Goal: Task Accomplishment & Management: Manage account settings

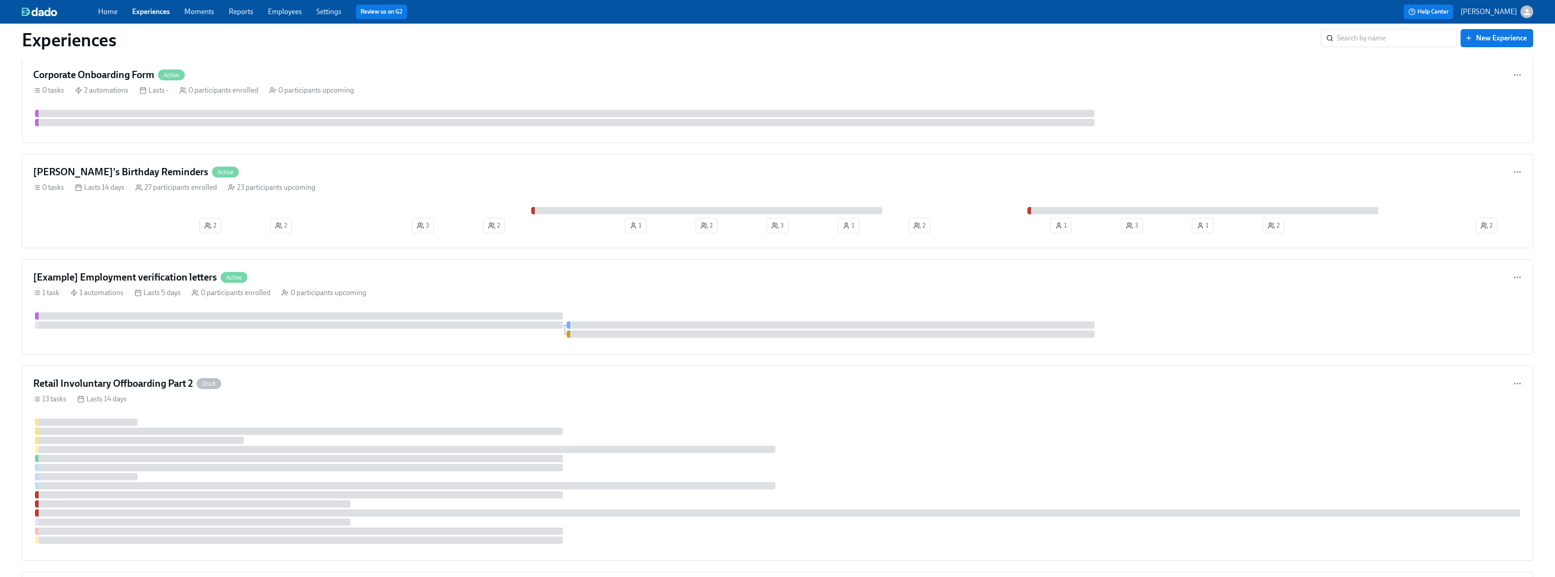
scroll to position [2044, 0]
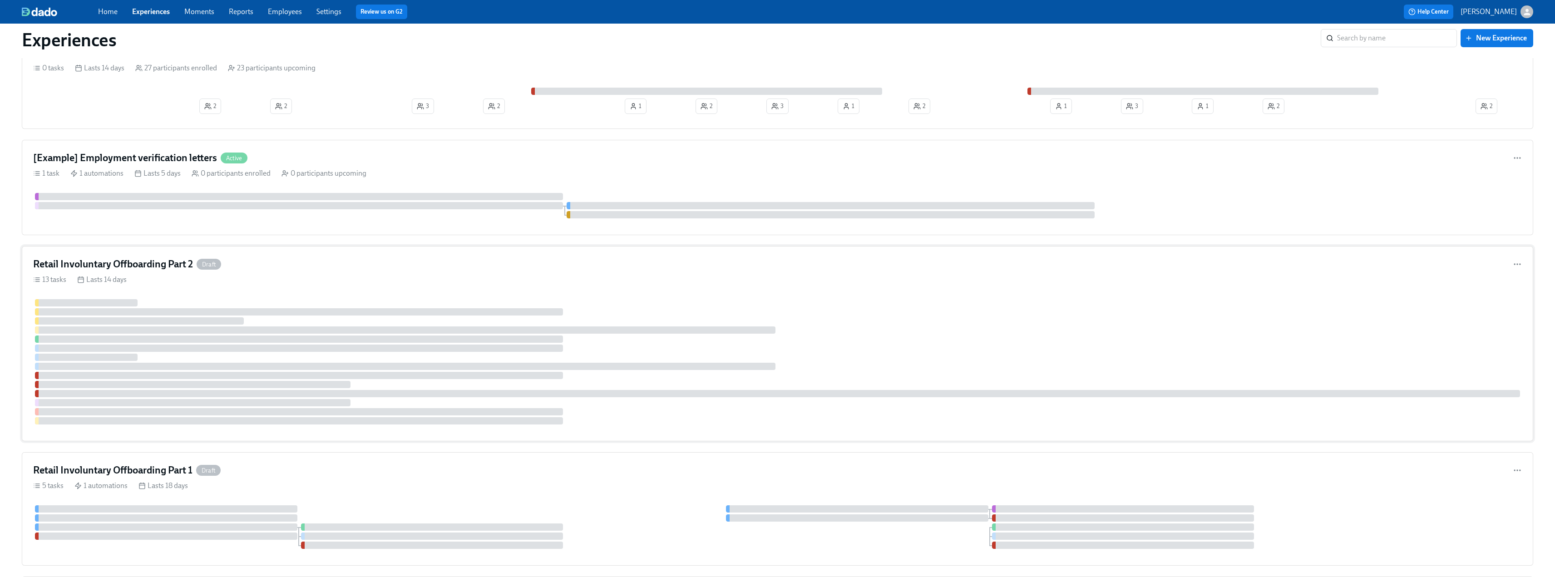
click at [430, 276] on div "13 tasks Lasts 14 days" at bounding box center [777, 280] width 1489 height 10
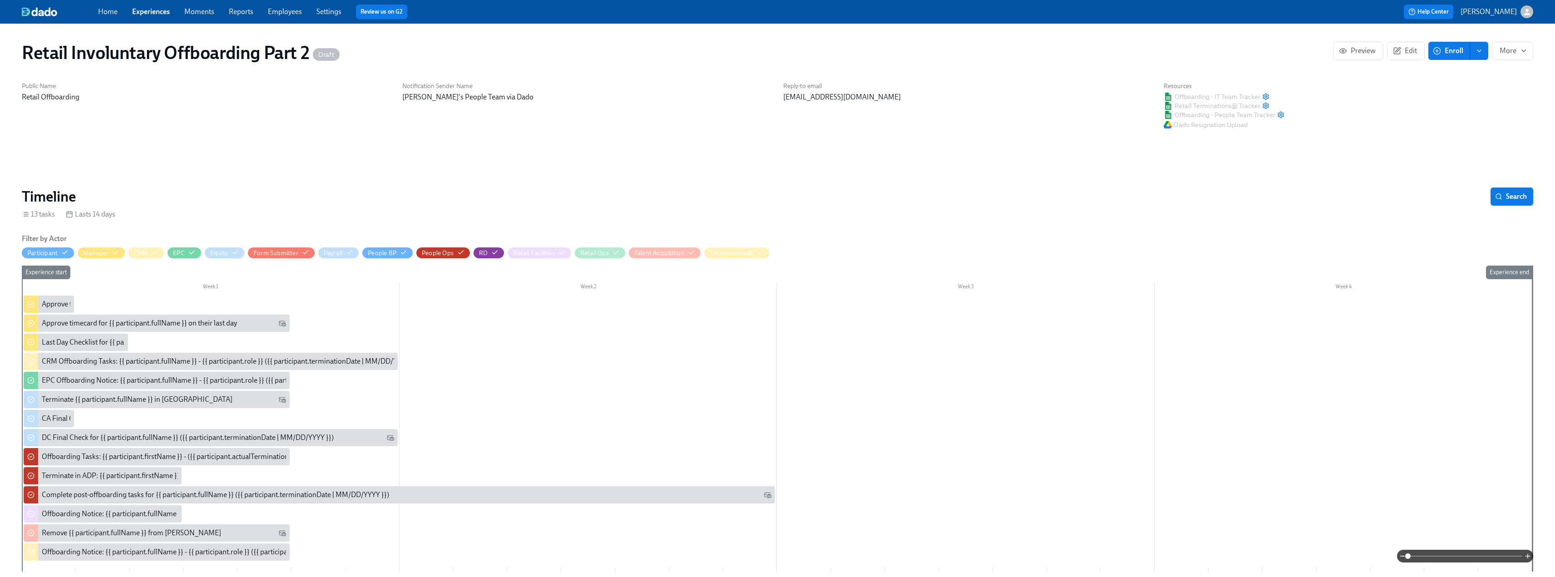
click at [1479, 50] on icon "enroll" at bounding box center [1479, 50] width 7 height 7
click at [1514, 88] on div "Public Name Retail Offboarding Notification Sender Name [PERSON_NAME]'s People …" at bounding box center [777, 105] width 1523 height 59
click at [1514, 50] on span "More" at bounding box center [1513, 50] width 26 height 9
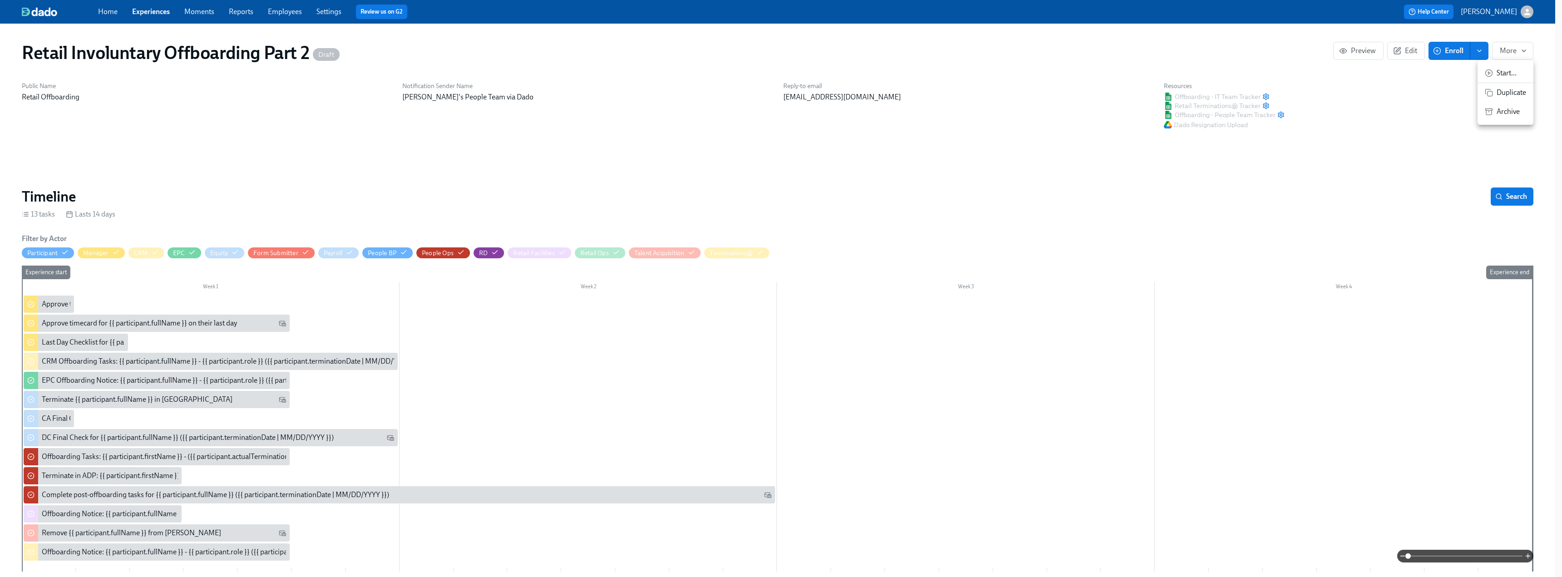
click at [1516, 89] on span "Duplicate" at bounding box center [1512, 93] width 30 height 10
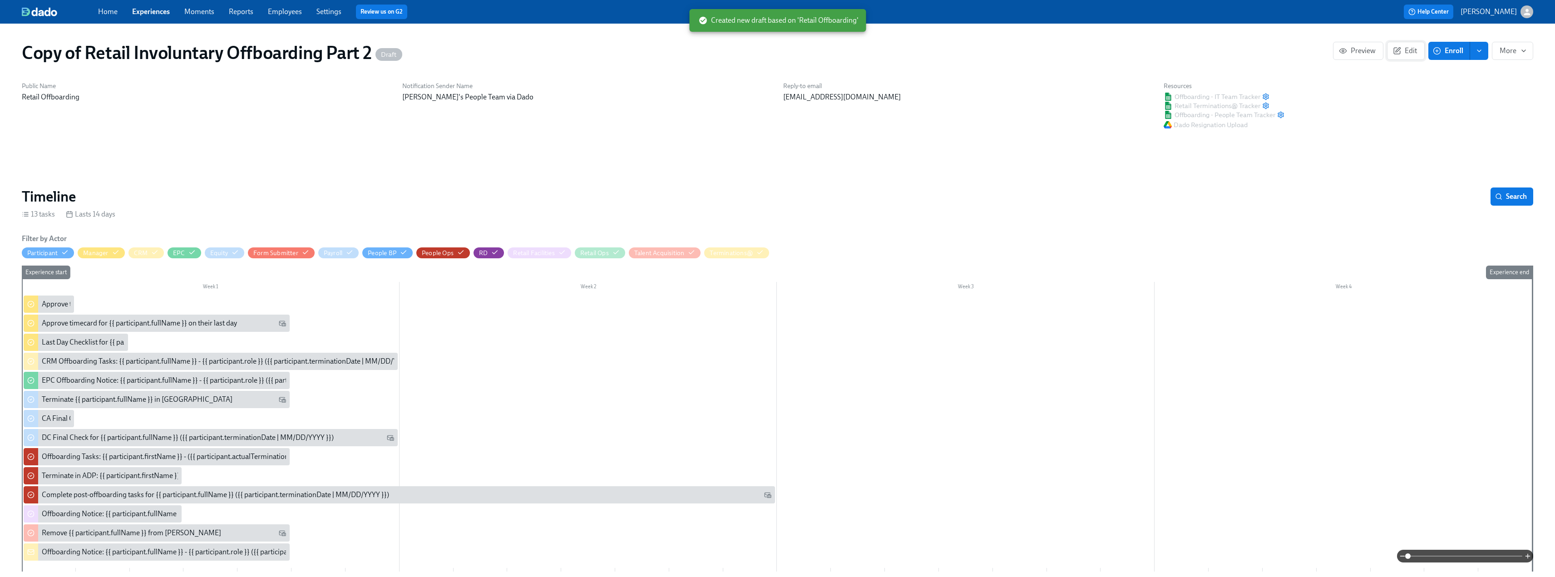
click at [1410, 52] on span "Edit" at bounding box center [1406, 50] width 22 height 9
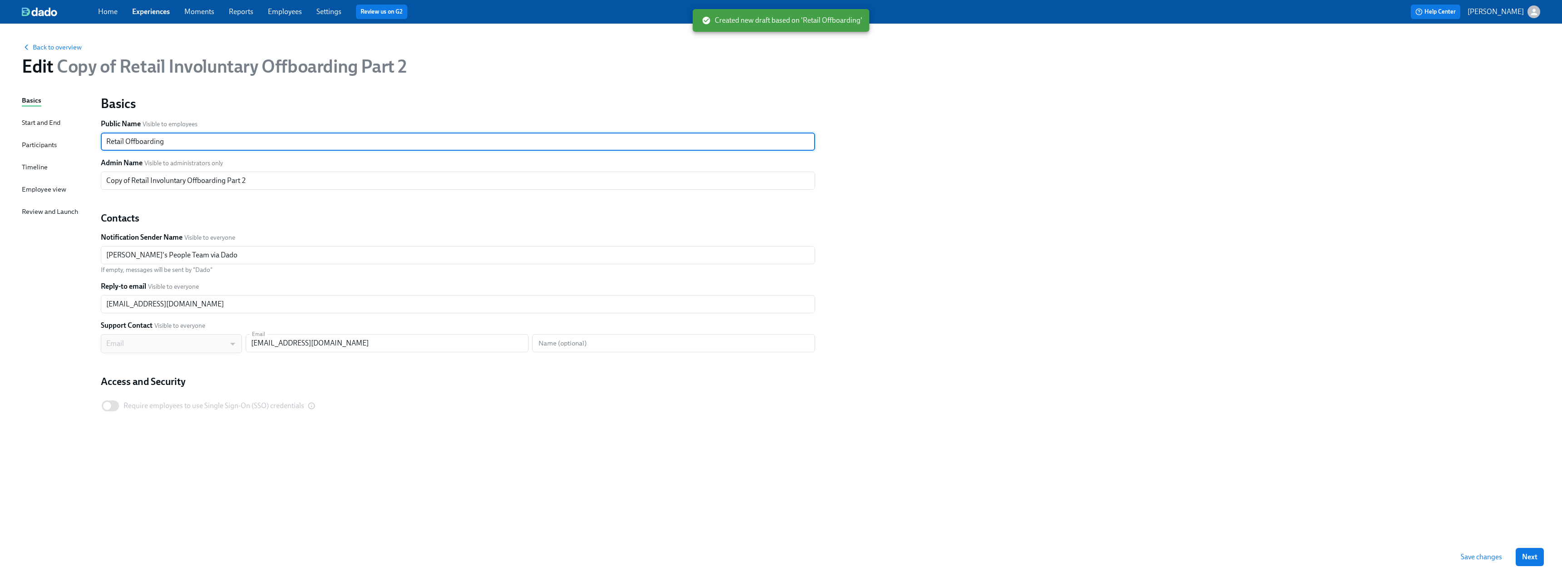
drag, startPoint x: 124, startPoint y: 143, endPoint x: 94, endPoint y: 139, distance: 29.3
click at [94, 139] on div "Basics Start and End Participants Timeline Employee view Review and Launch Basi…" at bounding box center [781, 316] width 1519 height 442
type input "Corporate Offboarding"
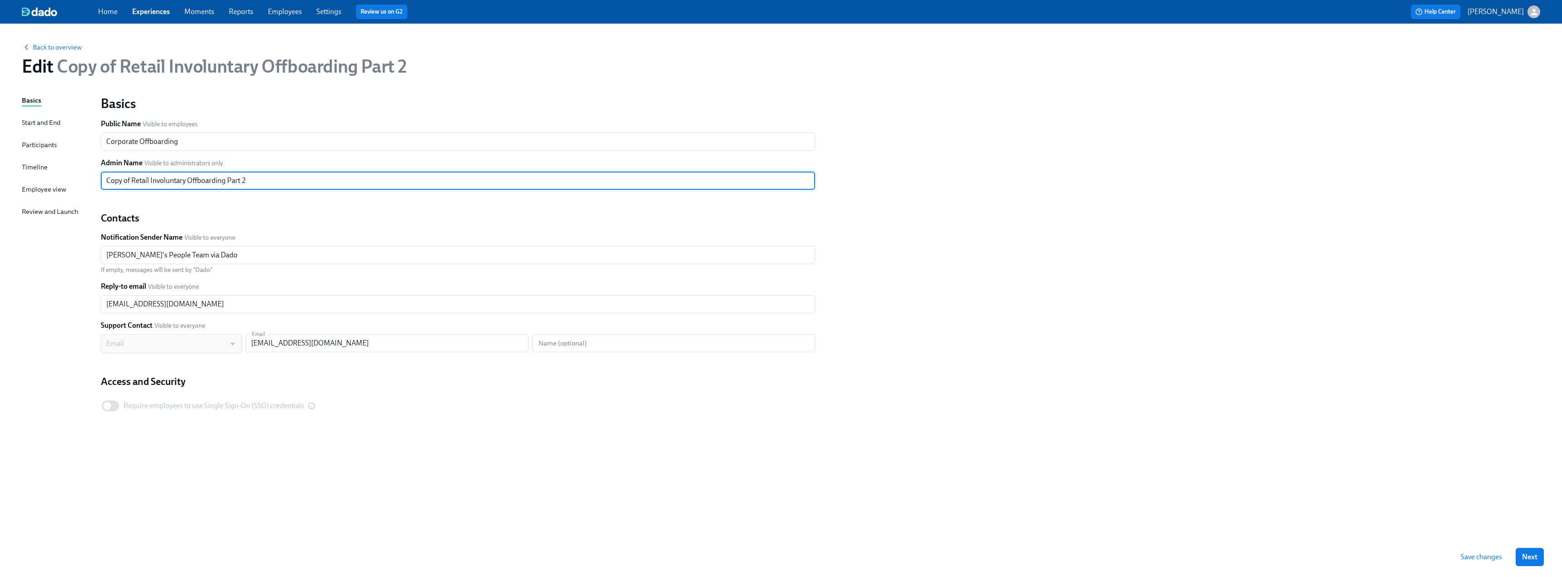
drag, startPoint x: 149, startPoint y: 183, endPoint x: 104, endPoint y: 182, distance: 44.5
click at [104, 182] on input "Copy of Retail Involuntary Offboarding Part 2" at bounding box center [458, 181] width 714 height 18
type input "Corporate Involuntary Offboarding Part 2"
click at [88, 190] on div "Basics Start and End Participants Timeline Employee view Review and Launch" at bounding box center [56, 316] width 68 height 442
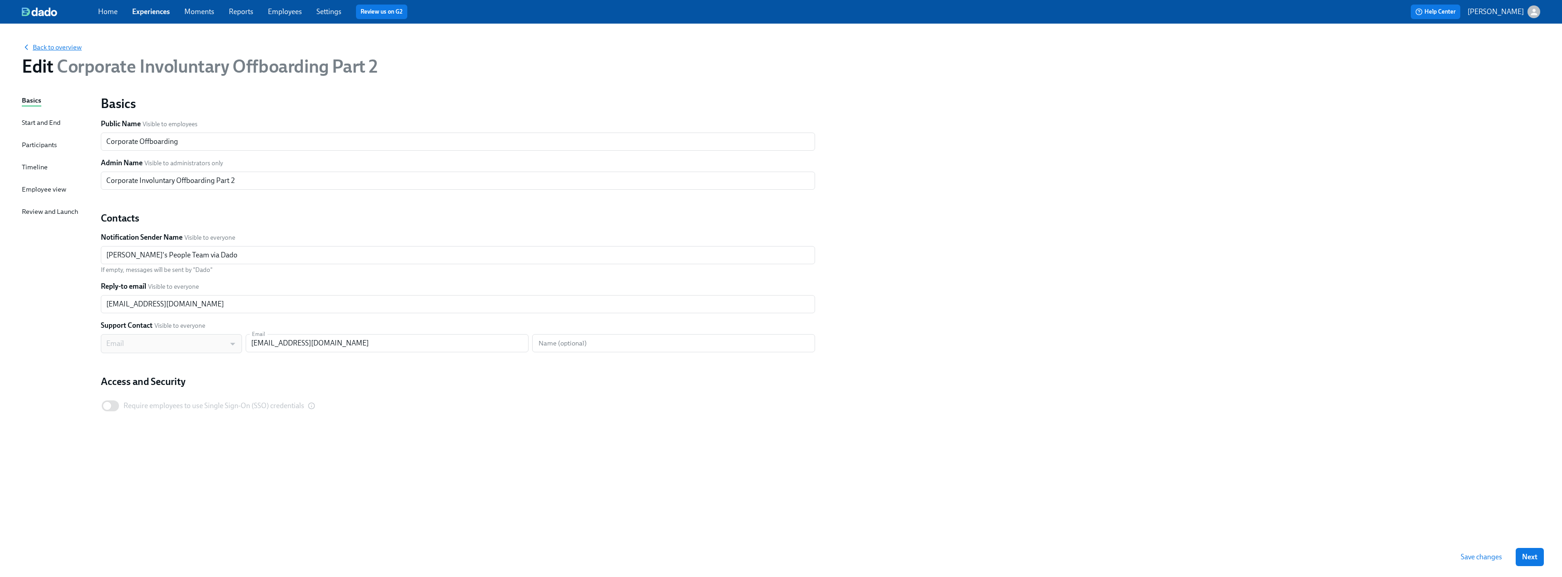
click at [54, 45] on span "Back to overview" at bounding box center [52, 47] width 60 height 9
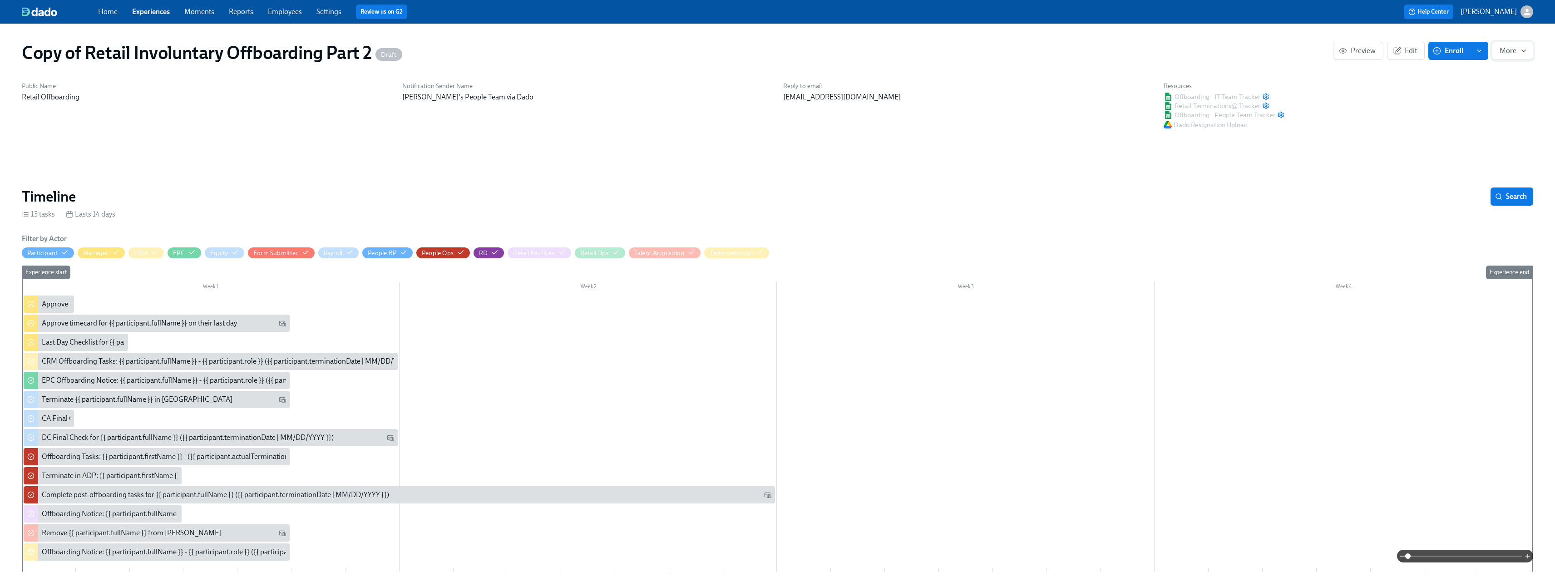
click at [1525, 54] on icon "button" at bounding box center [1523, 50] width 7 height 7
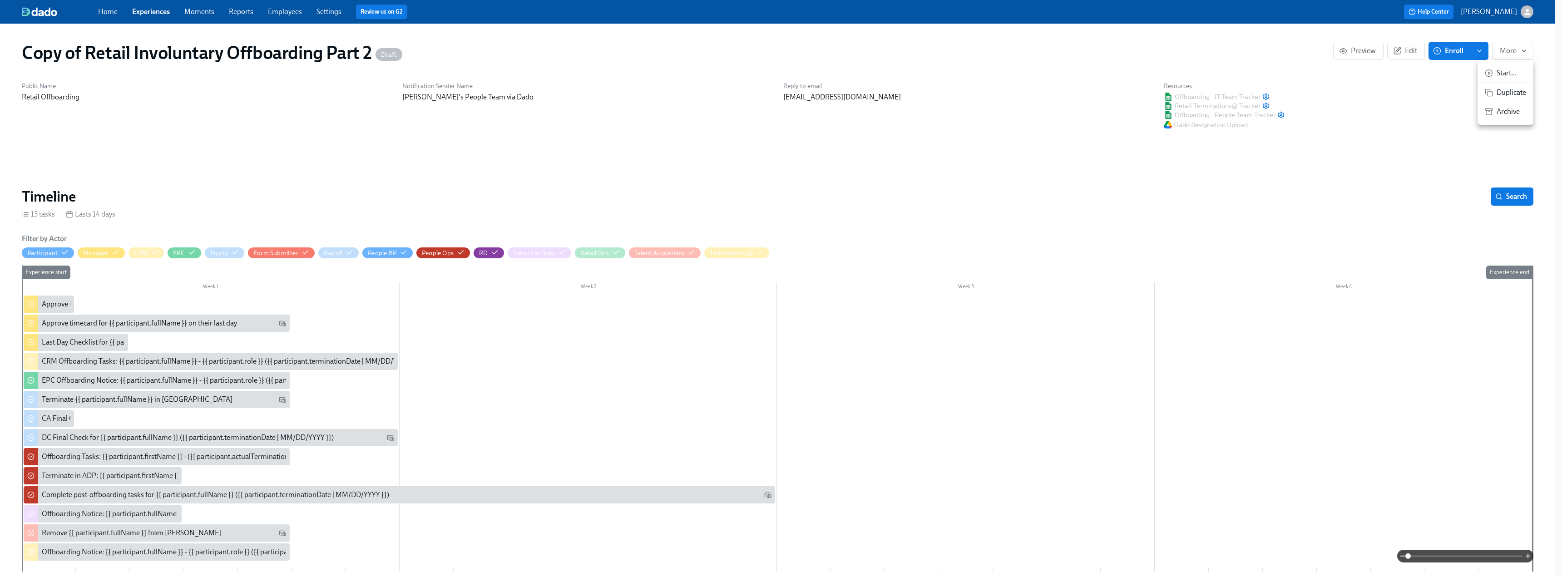
click at [1510, 112] on span "Archive" at bounding box center [1512, 112] width 30 height 10
click at [127, 11] on div at bounding box center [781, 288] width 1562 height 577
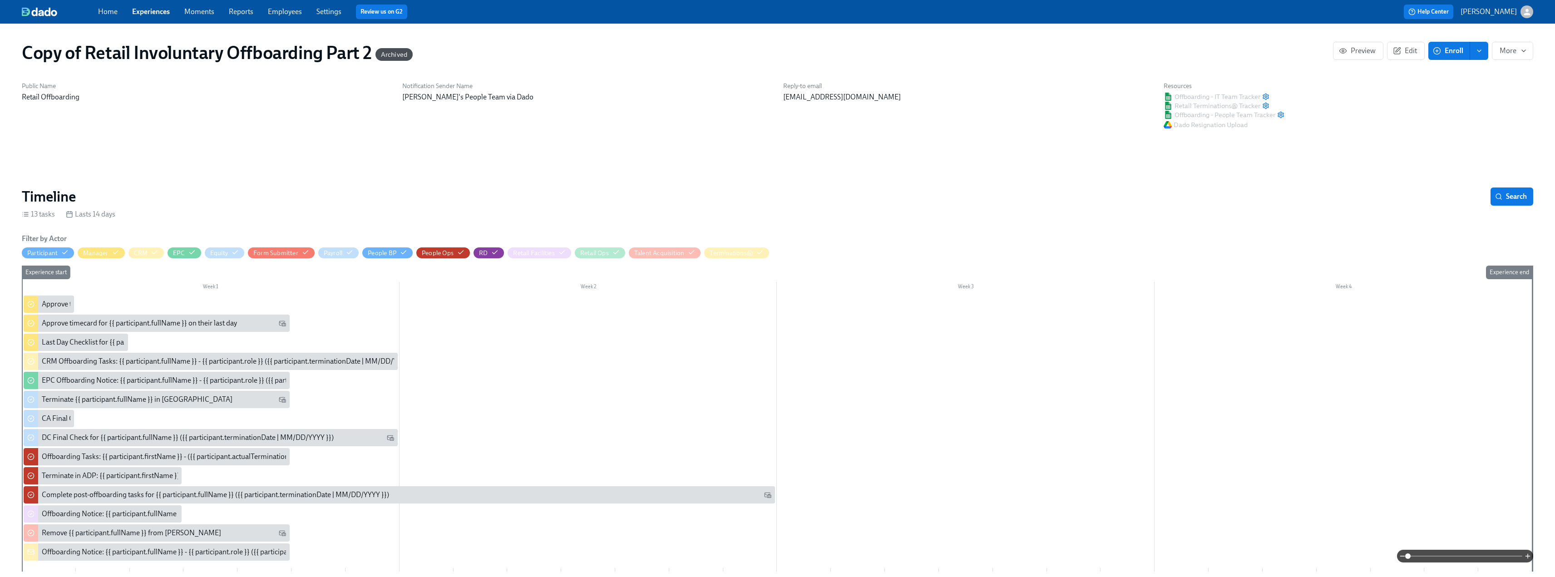
click at [156, 17] on div "Home Experiences Moments Reports Employees Settings Review us on G2" at bounding box center [457, 12] width 718 height 15
click at [153, 13] on link "Experiences" at bounding box center [151, 11] width 38 height 9
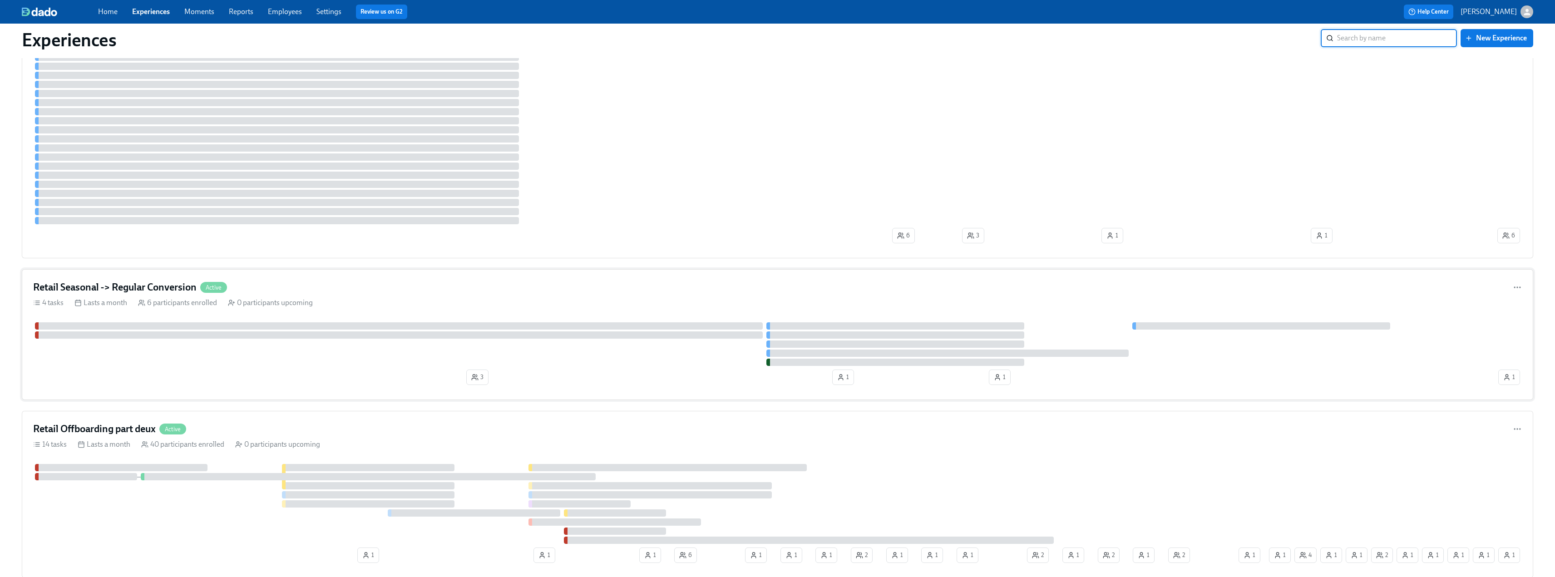
scroll to position [1090, 0]
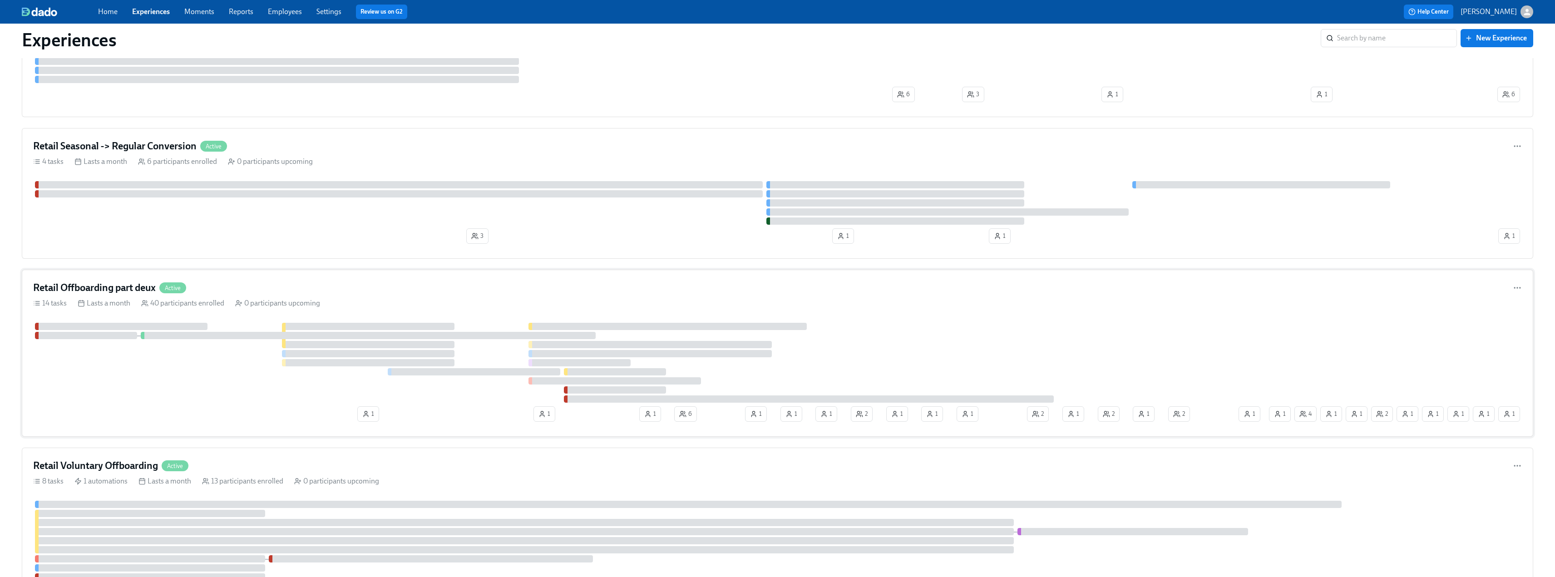
click at [253, 279] on div "Retail Offboarding part deux Active 14 tasks Lasts a month 40 participants enro…" at bounding box center [778, 353] width 1512 height 167
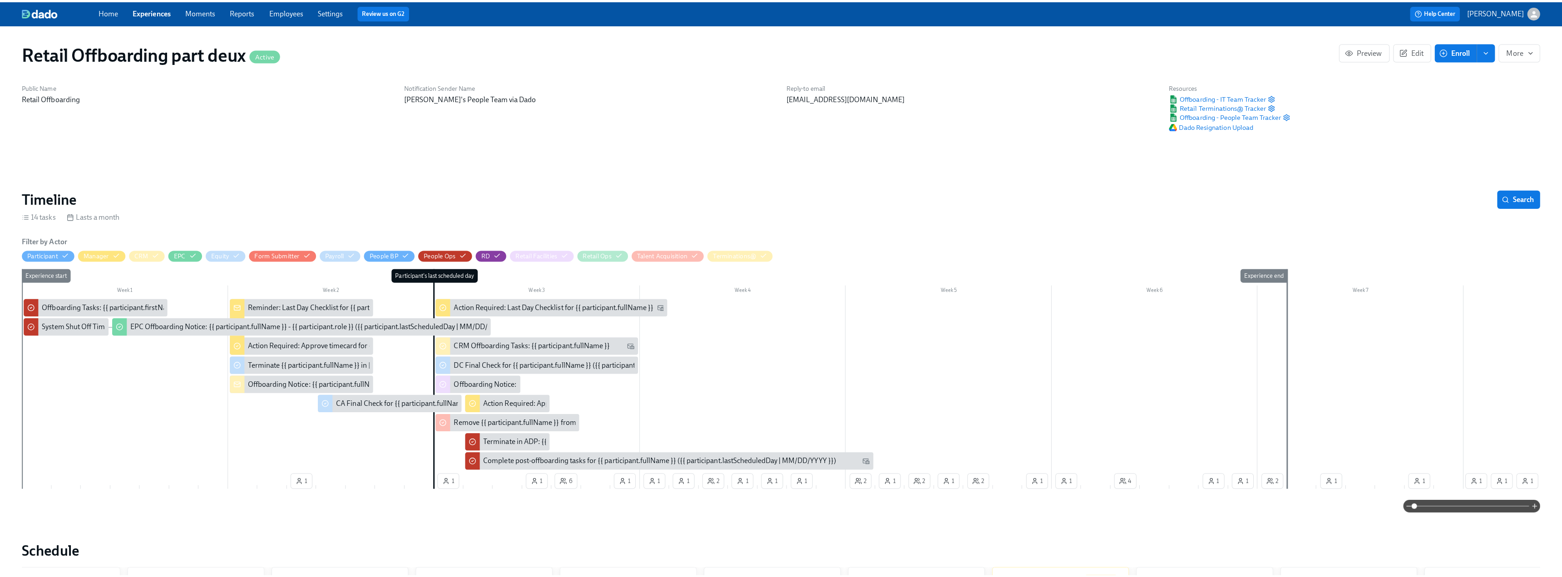
scroll to position [0, 4652]
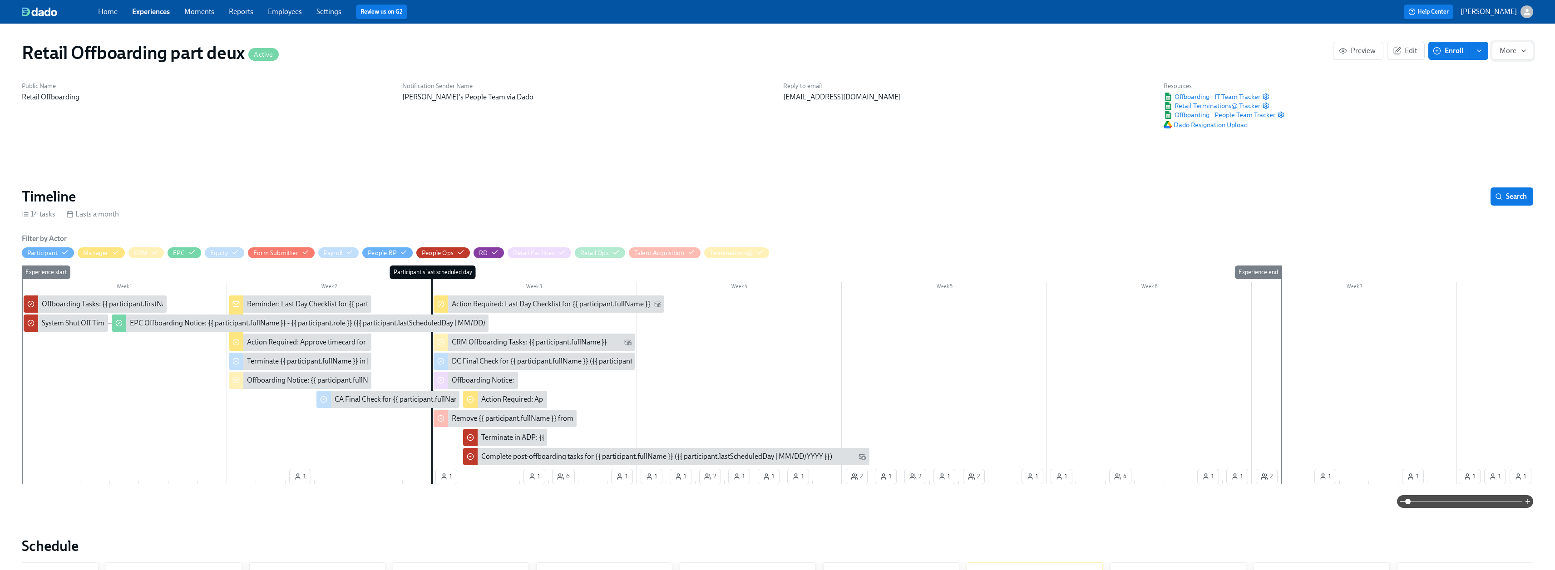
click at [1513, 50] on span "More" at bounding box center [1513, 50] width 26 height 9
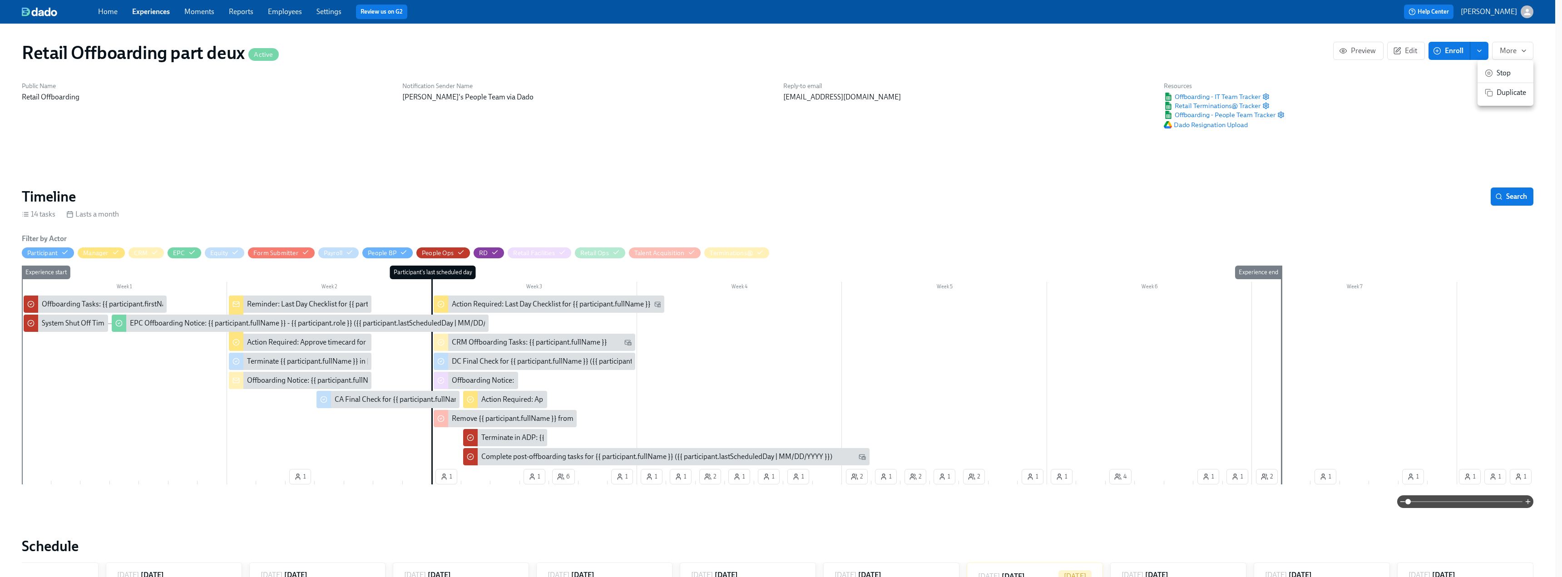
click at [1503, 95] on span "Duplicate" at bounding box center [1512, 93] width 30 height 10
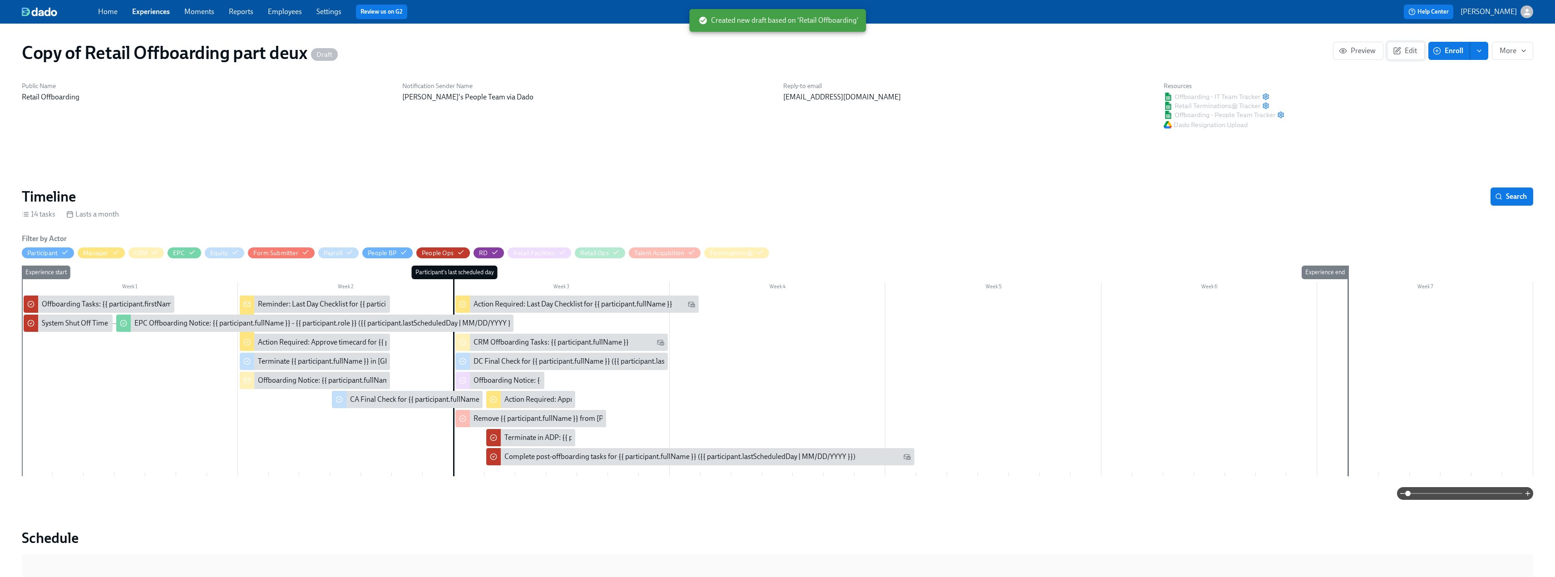
click at [1412, 55] on button "Edit" at bounding box center [1406, 51] width 38 height 18
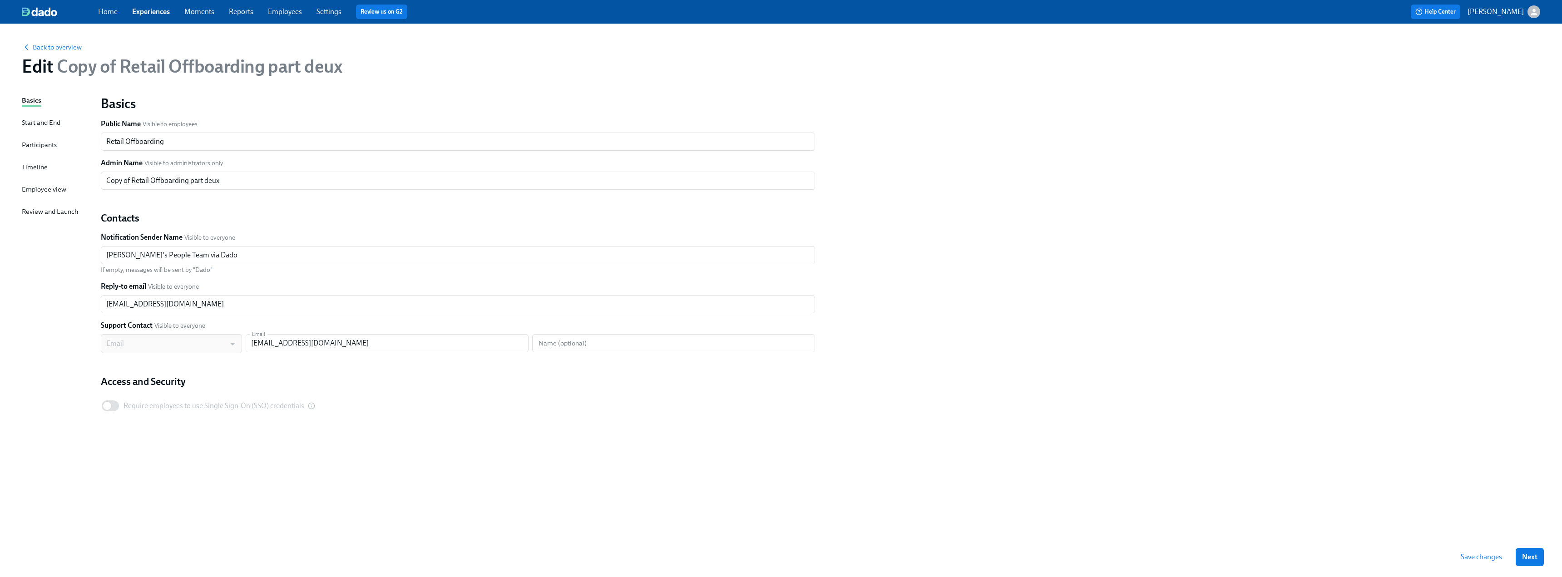
click at [30, 166] on div "Timeline" at bounding box center [35, 167] width 26 height 10
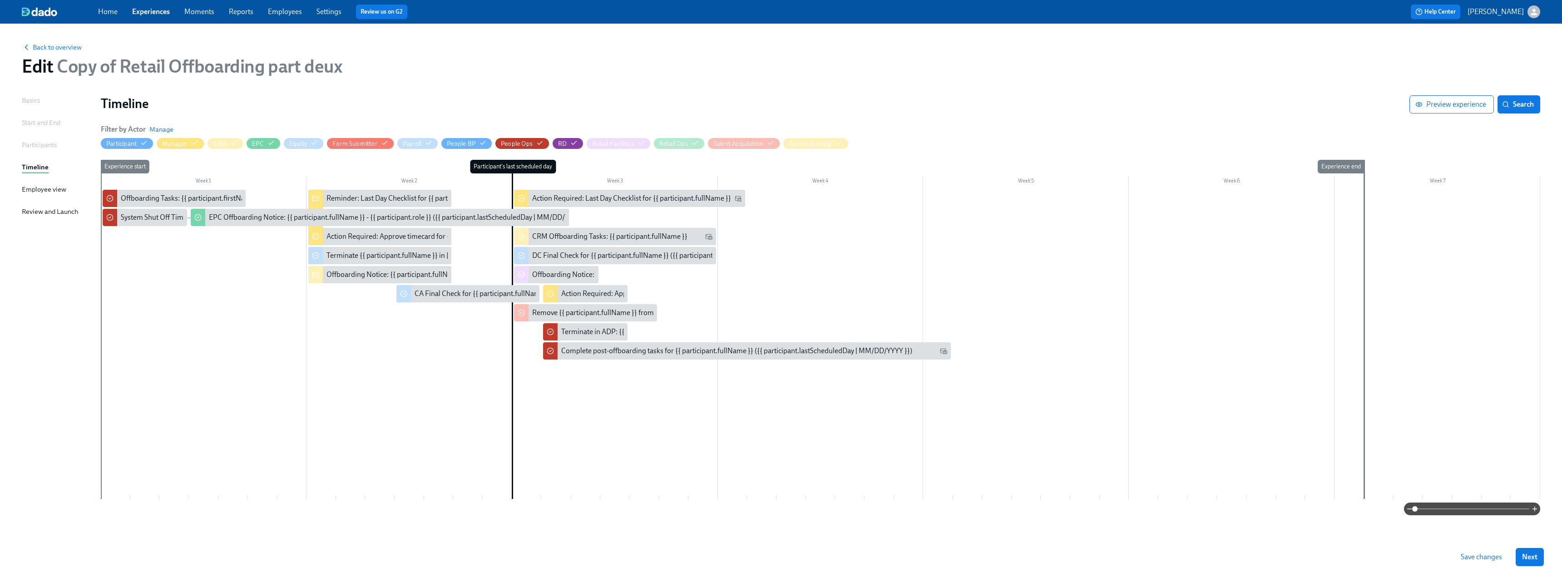
click at [30, 102] on div "Basics" at bounding box center [31, 100] width 18 height 10
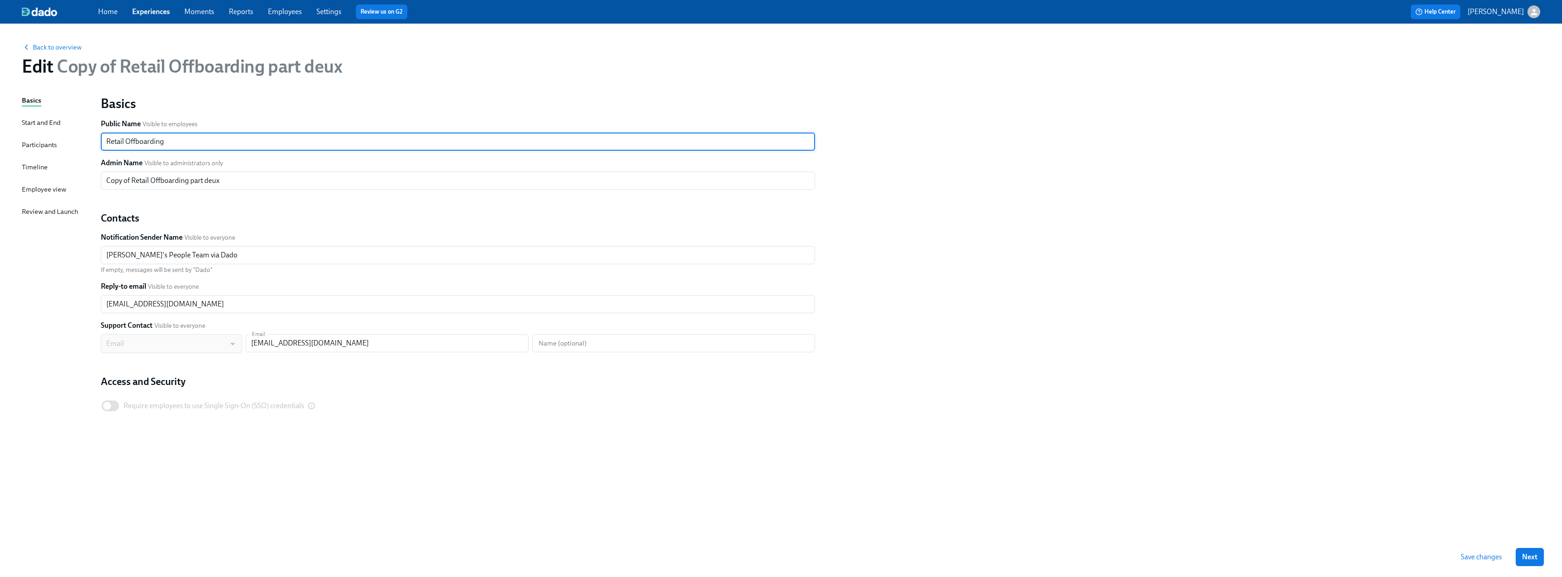
drag, startPoint x: 123, startPoint y: 142, endPoint x: 89, endPoint y: 143, distance: 34.1
click at [89, 143] on div "Basics Start and End Participants Timeline Employee view Review and Launch Basi…" at bounding box center [781, 316] width 1519 height 442
drag, startPoint x: 124, startPoint y: 145, endPoint x: 98, endPoint y: 142, distance: 27.0
click at [98, 142] on div "Basics Public Name Visible to employees Retail Offboarding ​ Admin Name Visible…" at bounding box center [457, 266] width 725 height 353
type input "Corporate Offboarding"
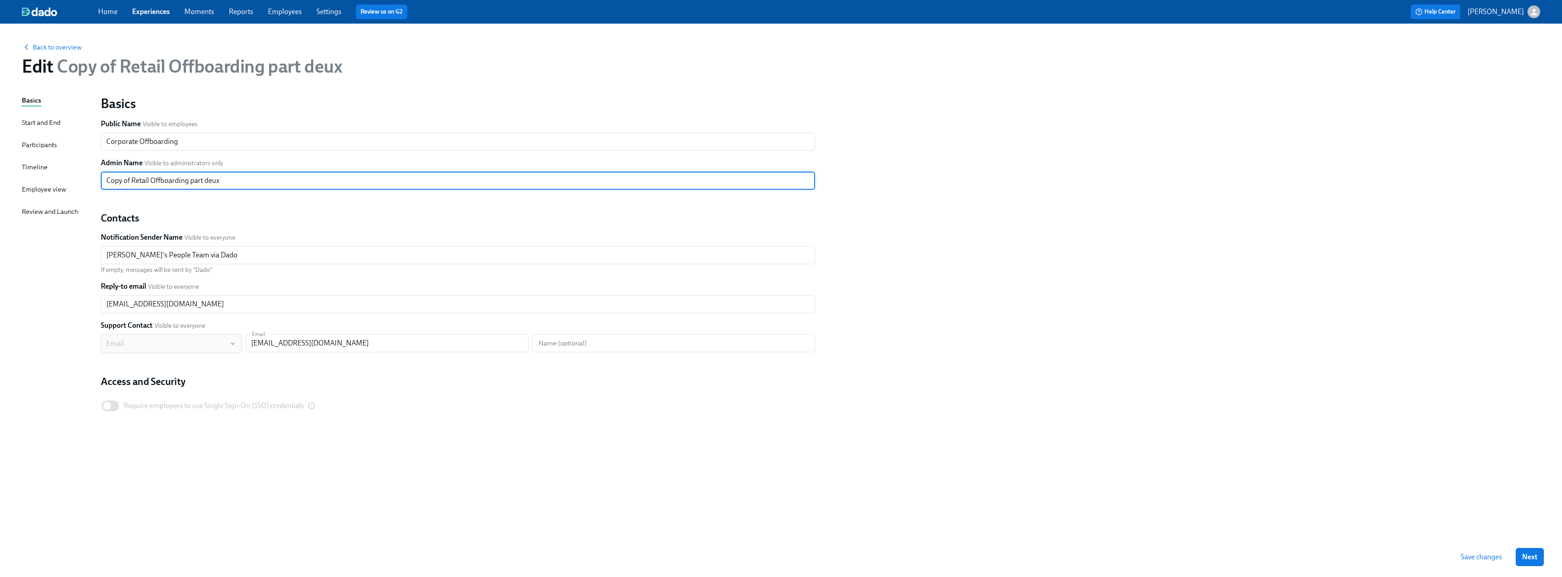
drag, startPoint x: 150, startPoint y: 180, endPoint x: 88, endPoint y: 182, distance: 62.2
click at [88, 182] on div "Basics Start and End Participants Timeline Employee view Review and Launch Basi…" at bounding box center [781, 316] width 1519 height 442
drag, startPoint x: 223, startPoint y: 182, endPoint x: 179, endPoint y: 177, distance: 44.3
click at [179, 177] on input "Corporate Offboarding part deux" at bounding box center [458, 181] width 714 height 18
type input "Corporate Offboarding"
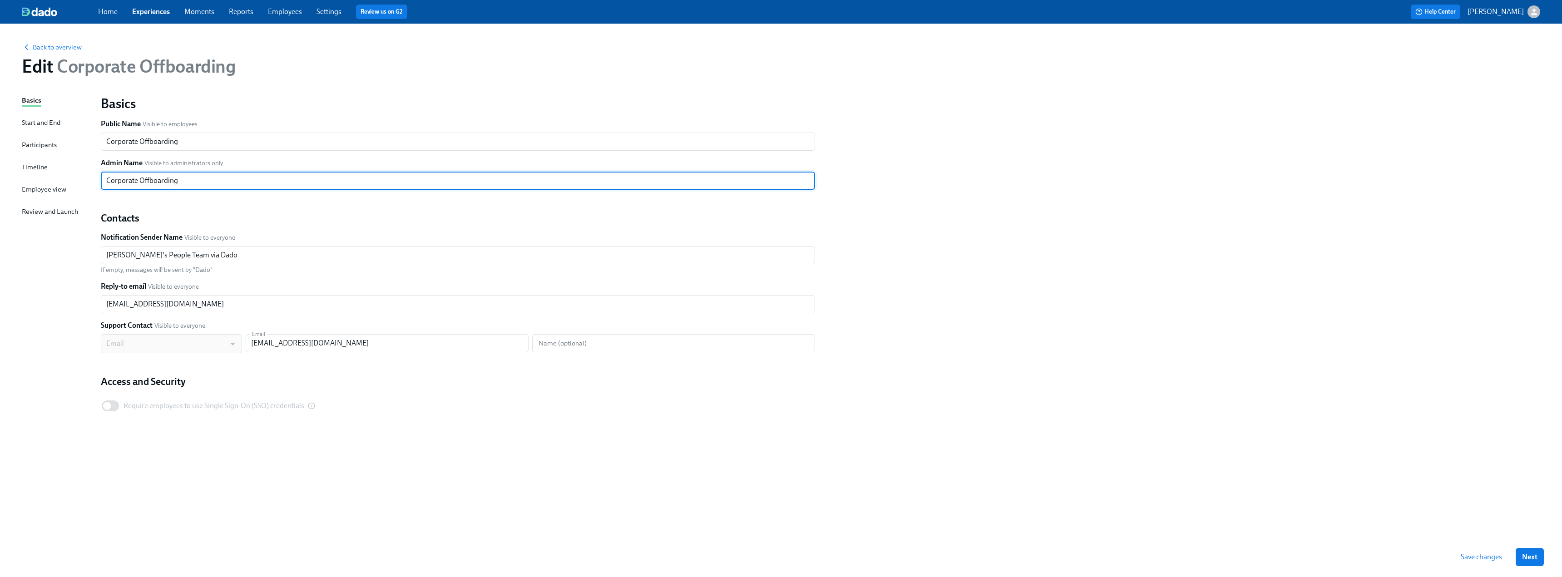
click at [23, 297] on div "Basics Start and End Participants Timeline Employee view Review and Launch" at bounding box center [56, 316] width 68 height 442
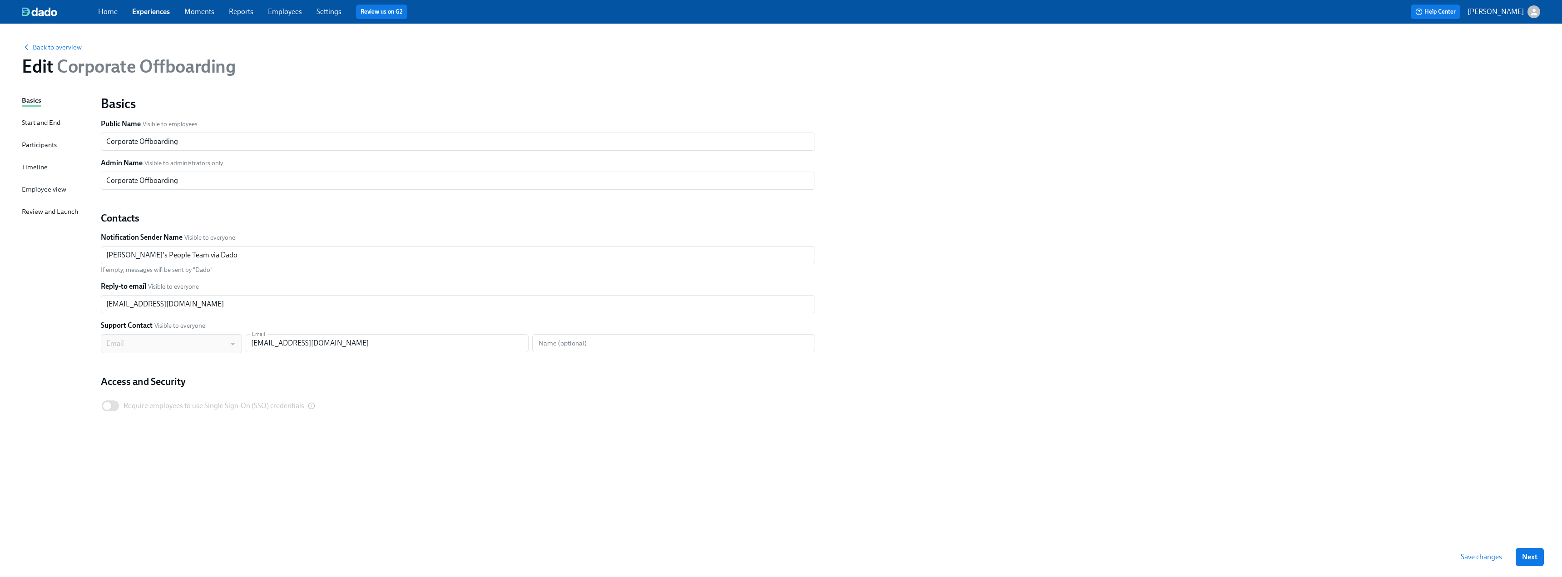
click at [35, 123] on div "Start and End" at bounding box center [41, 123] width 39 height 10
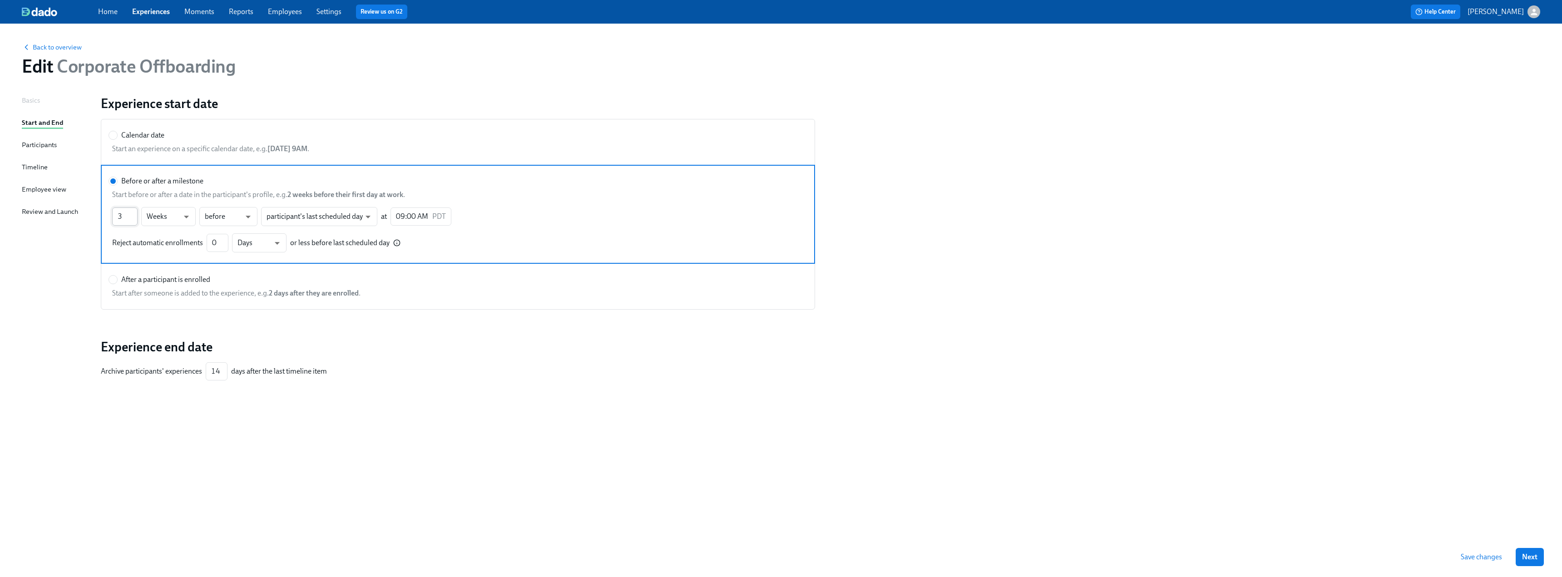
type input "3"
click at [134, 215] on input "3" at bounding box center [124, 217] width 25 height 18
click at [64, 251] on div "Basics Start and End Participants Timeline Employee view Review and Launch" at bounding box center [56, 316] width 68 height 442
click at [35, 142] on div "Participants" at bounding box center [39, 145] width 35 height 10
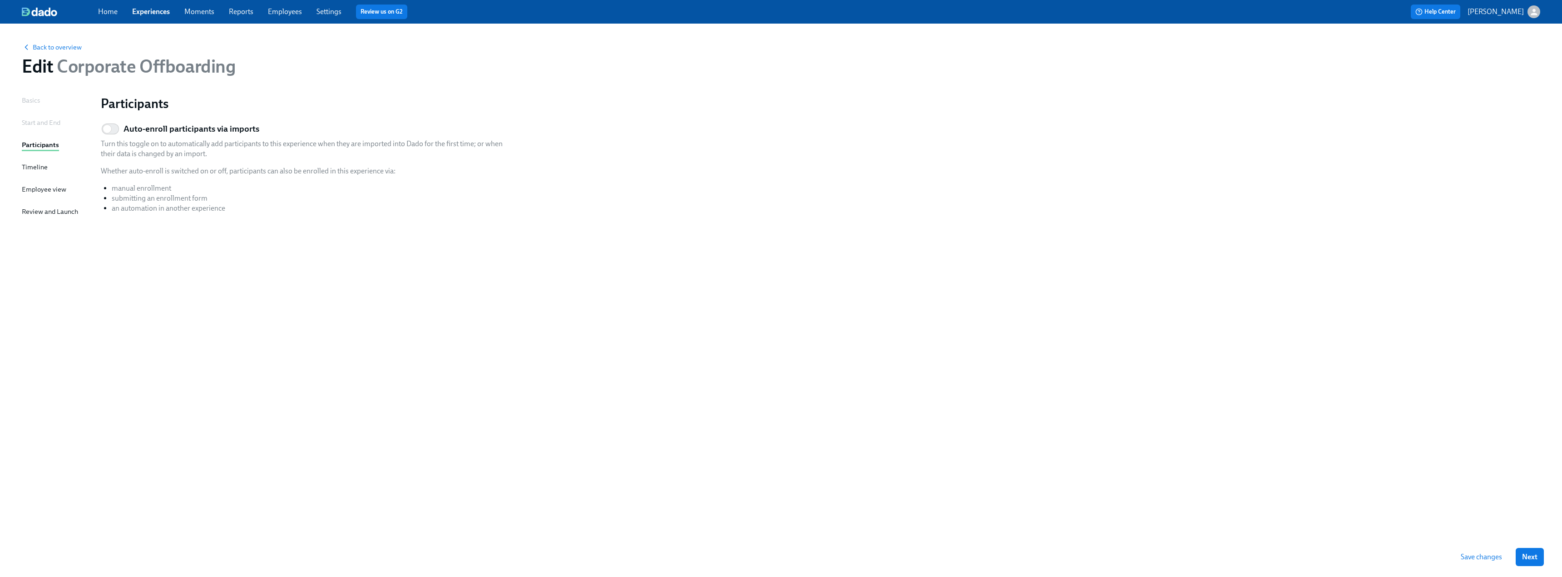
click at [36, 170] on div "Timeline" at bounding box center [35, 167] width 26 height 10
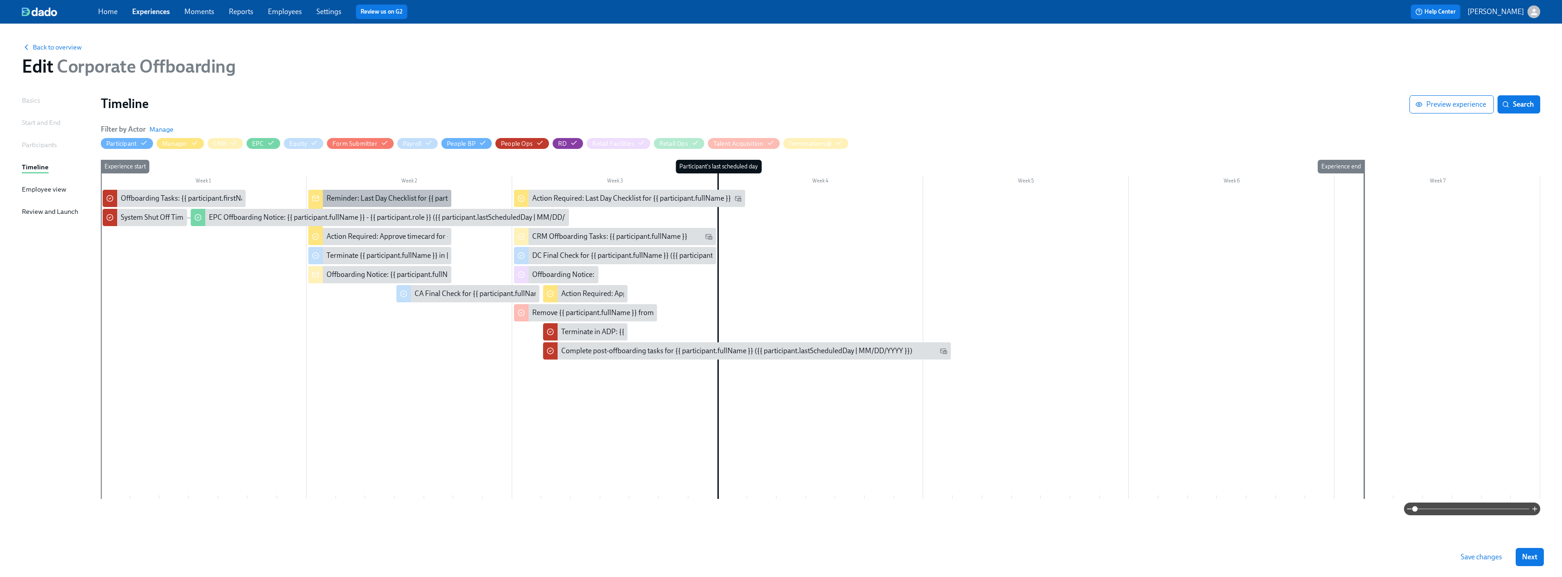
click at [371, 191] on div "Reminder: Last Day Checklist for {{ participant.fullName }}" at bounding box center [379, 198] width 143 height 17
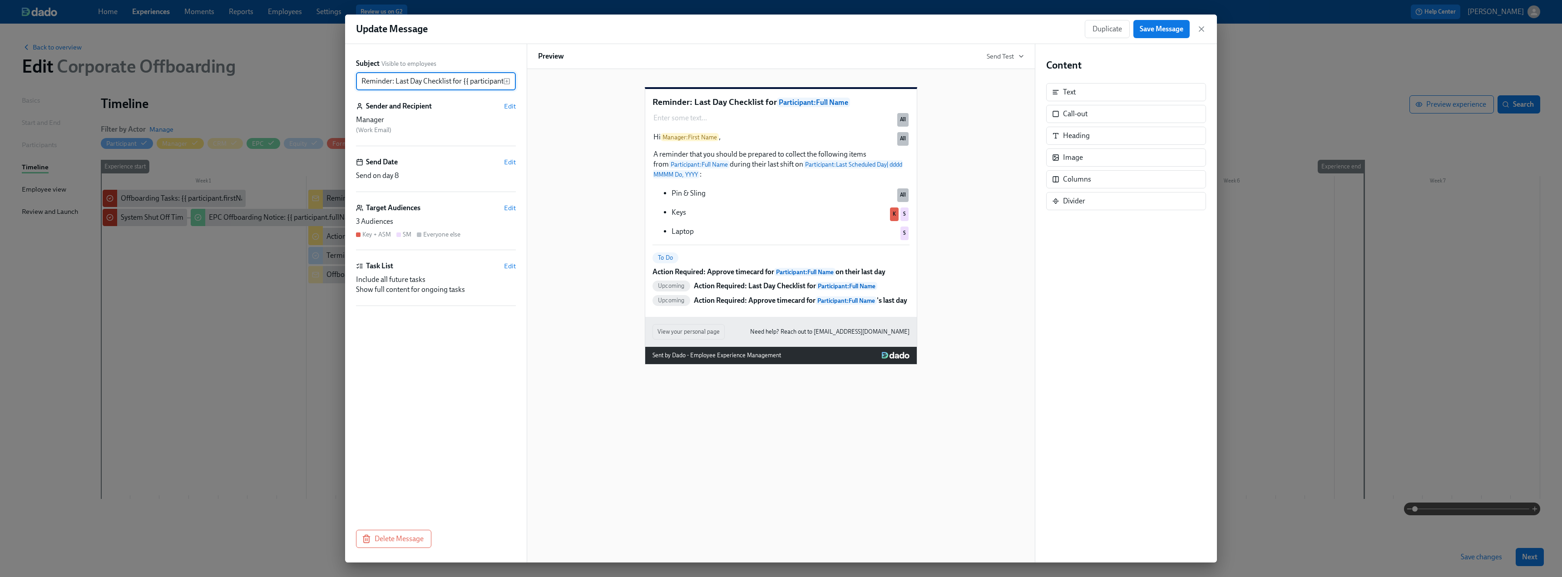
scroll to position [0, 38]
click at [388, 537] on span "Delete Message" at bounding box center [394, 539] width 60 height 9
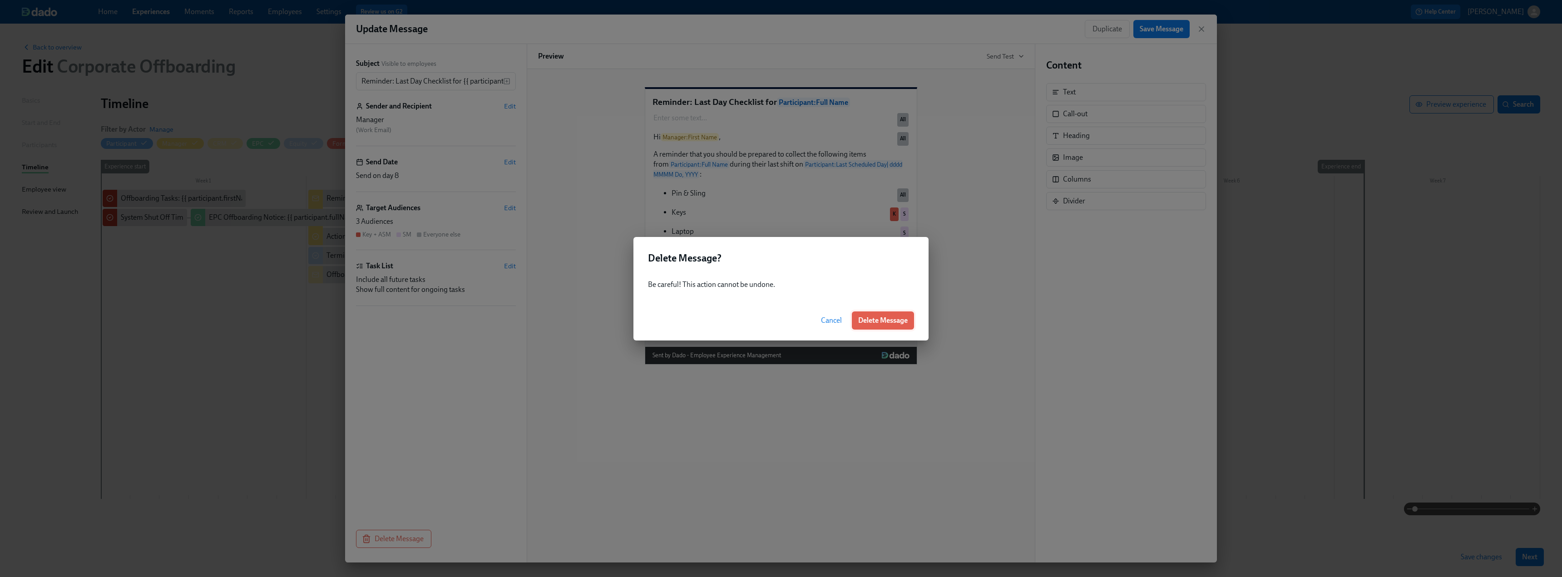
click at [890, 322] on span "Delete Message" at bounding box center [883, 320] width 50 height 9
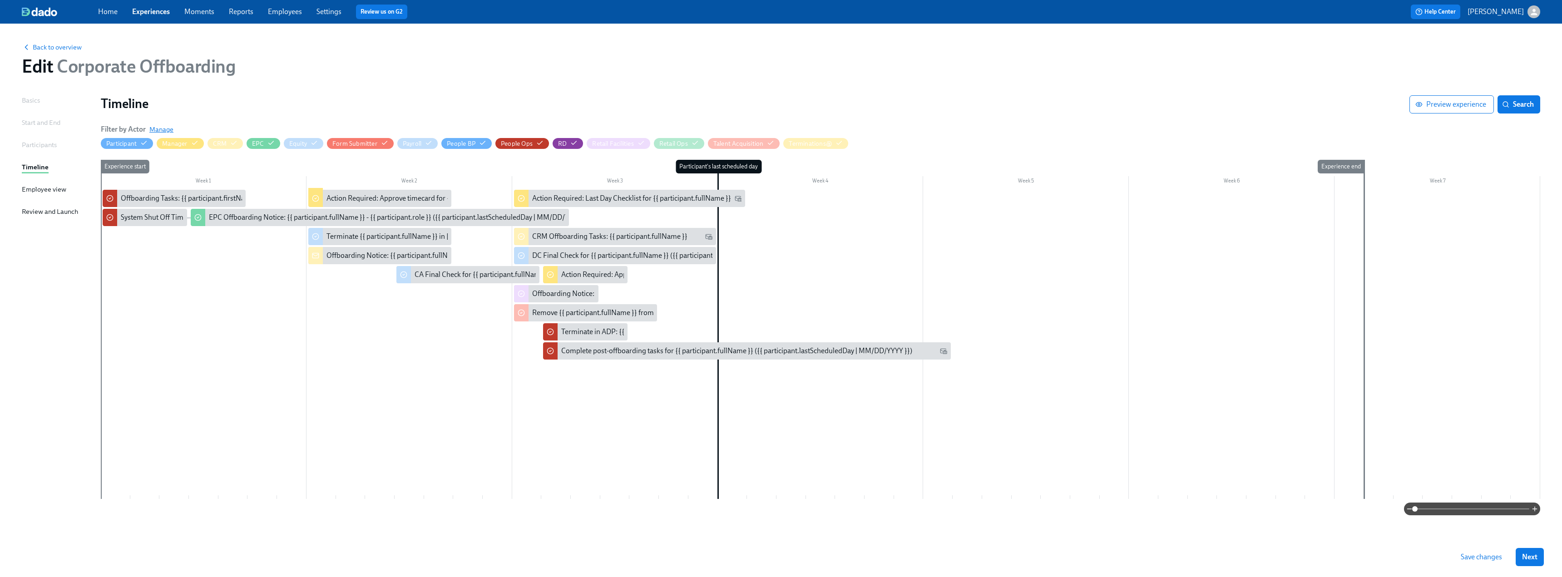
click at [168, 130] on span "Manage" at bounding box center [161, 129] width 24 height 9
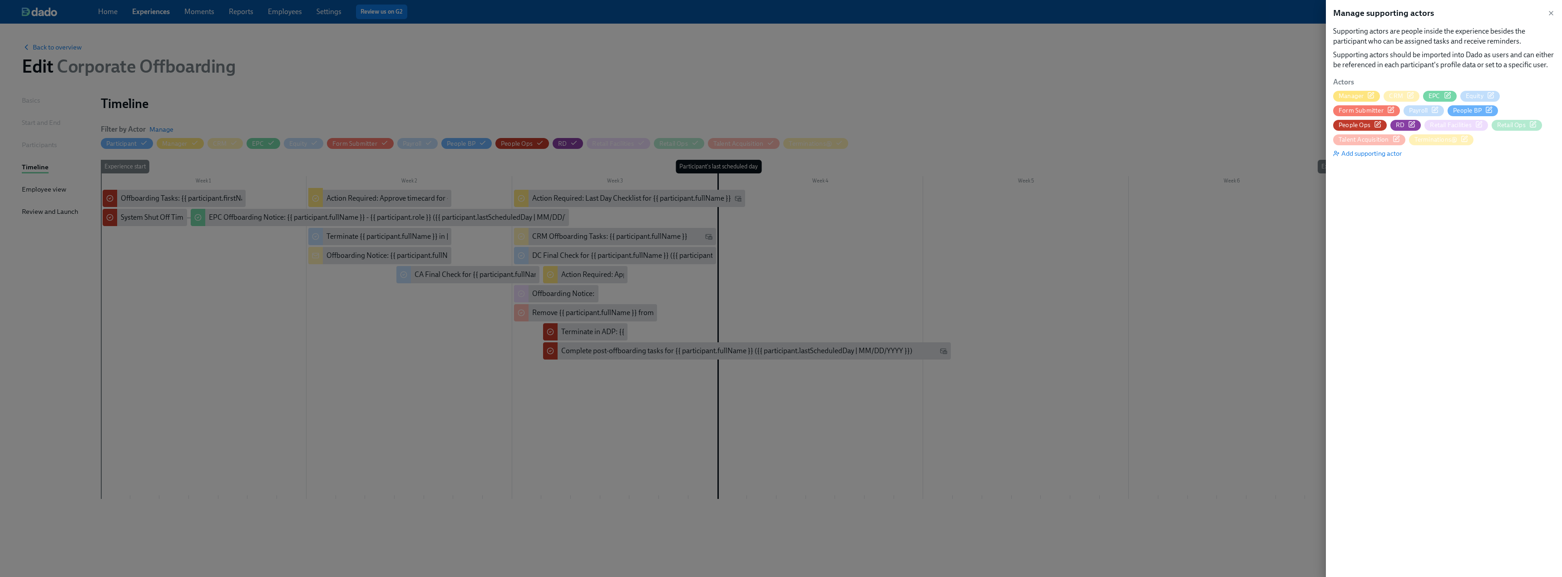
click at [1366, 111] on span "Form Submitter" at bounding box center [1361, 110] width 45 height 9
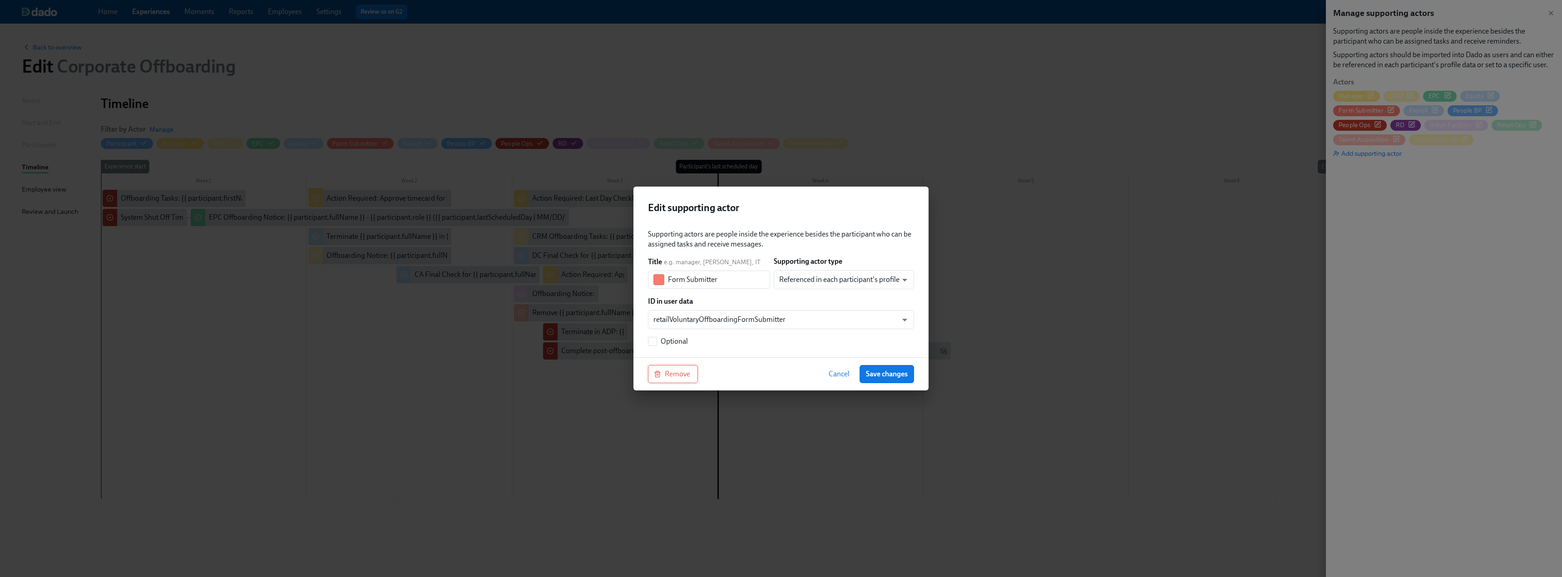
click at [678, 377] on span "Remove" at bounding box center [673, 374] width 35 height 9
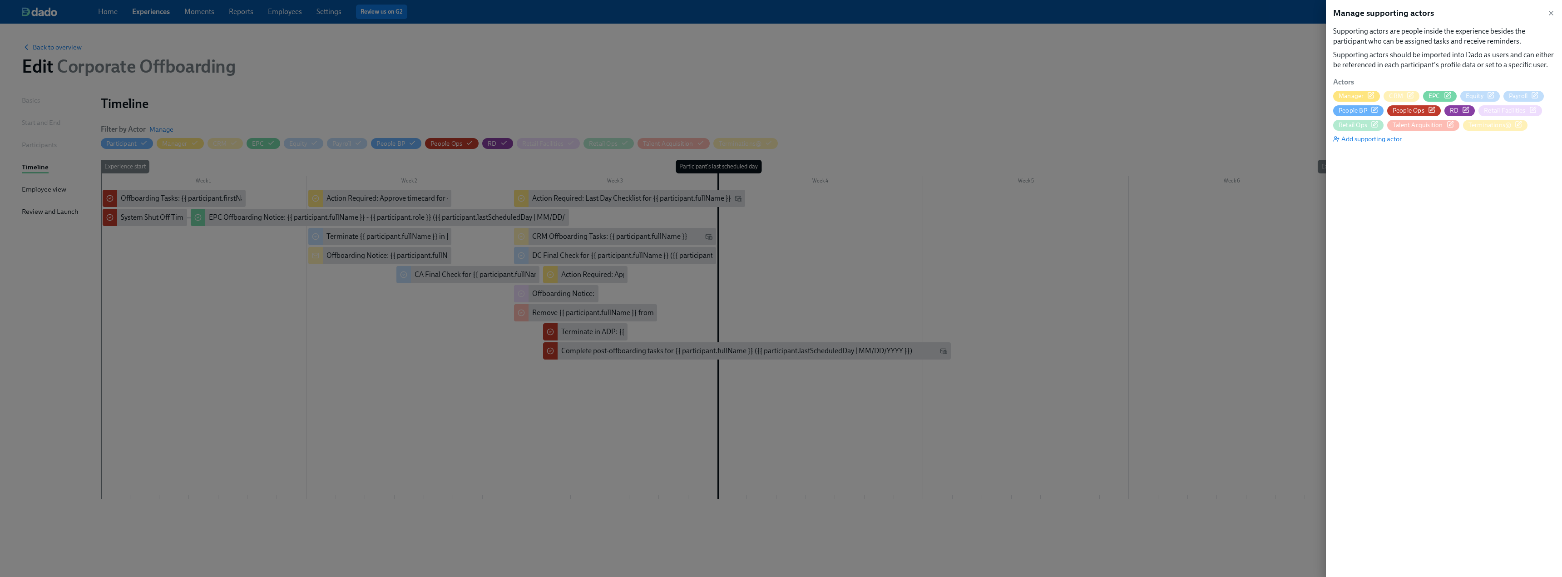
click at [1355, 125] on span "Retail Ops" at bounding box center [1353, 125] width 29 height 9
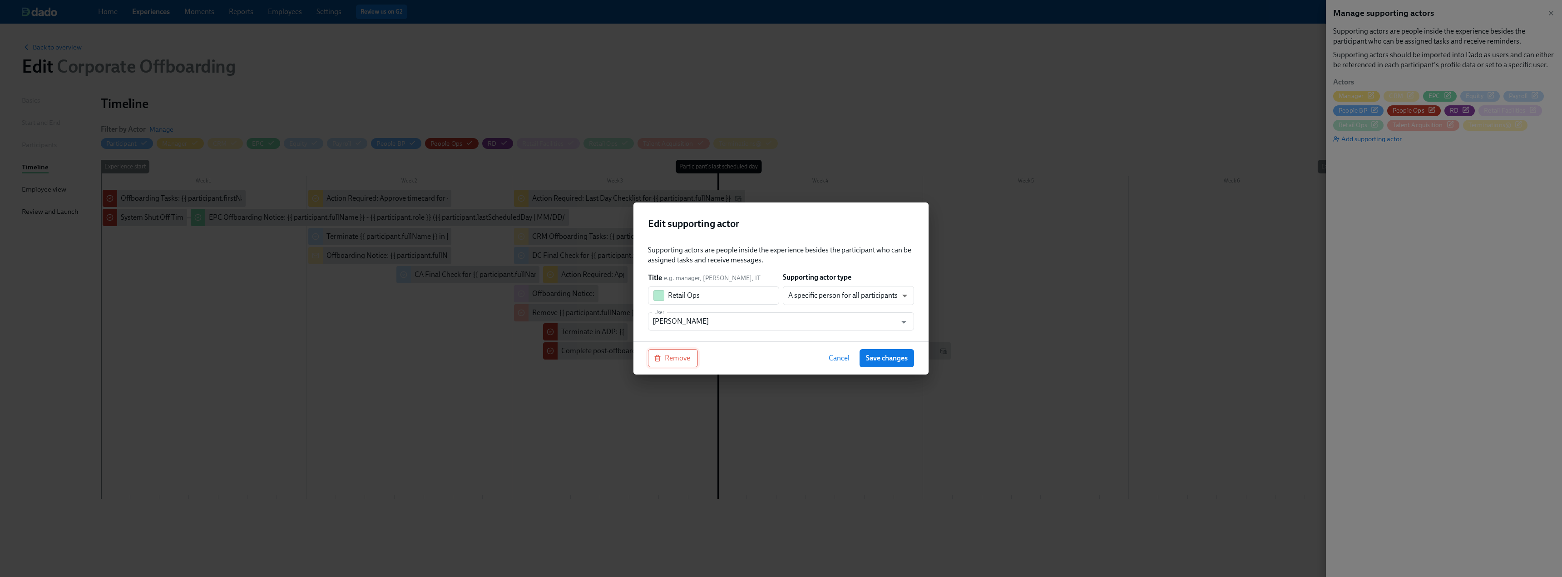
click at [664, 359] on span "Remove" at bounding box center [673, 358] width 35 height 9
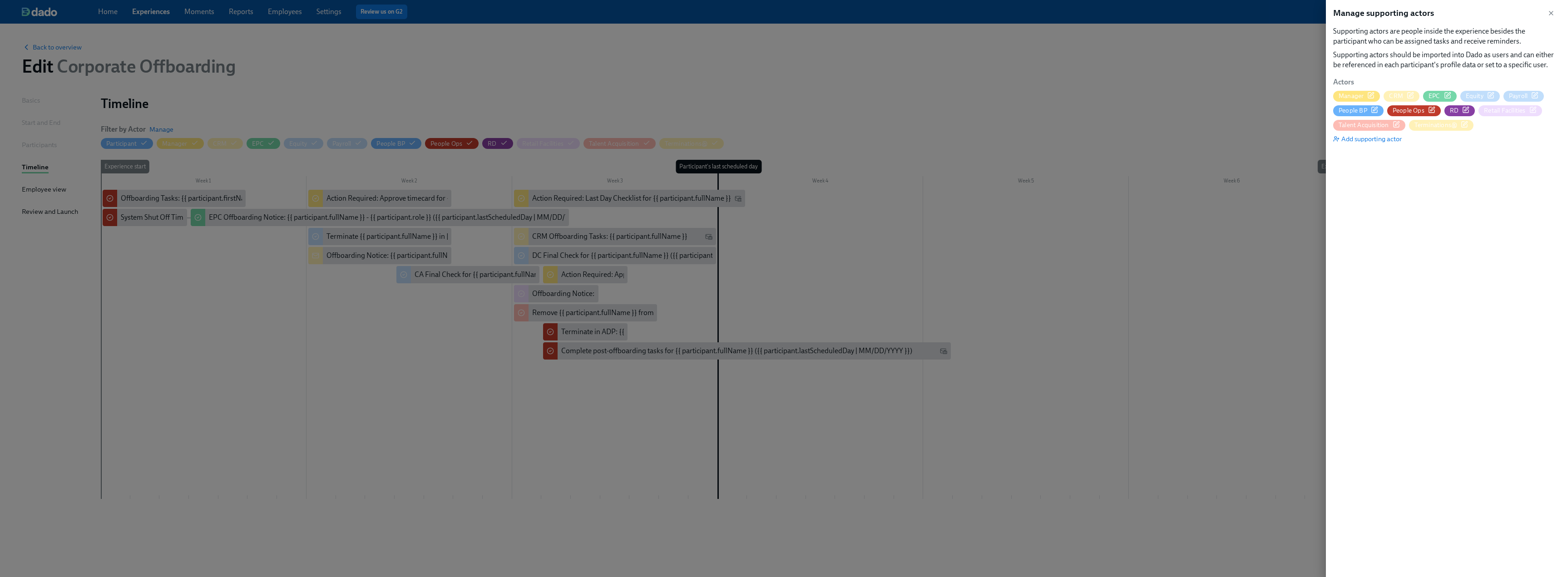
click at [1504, 112] on span "Retail Facilities" at bounding box center [1504, 110] width 41 height 9
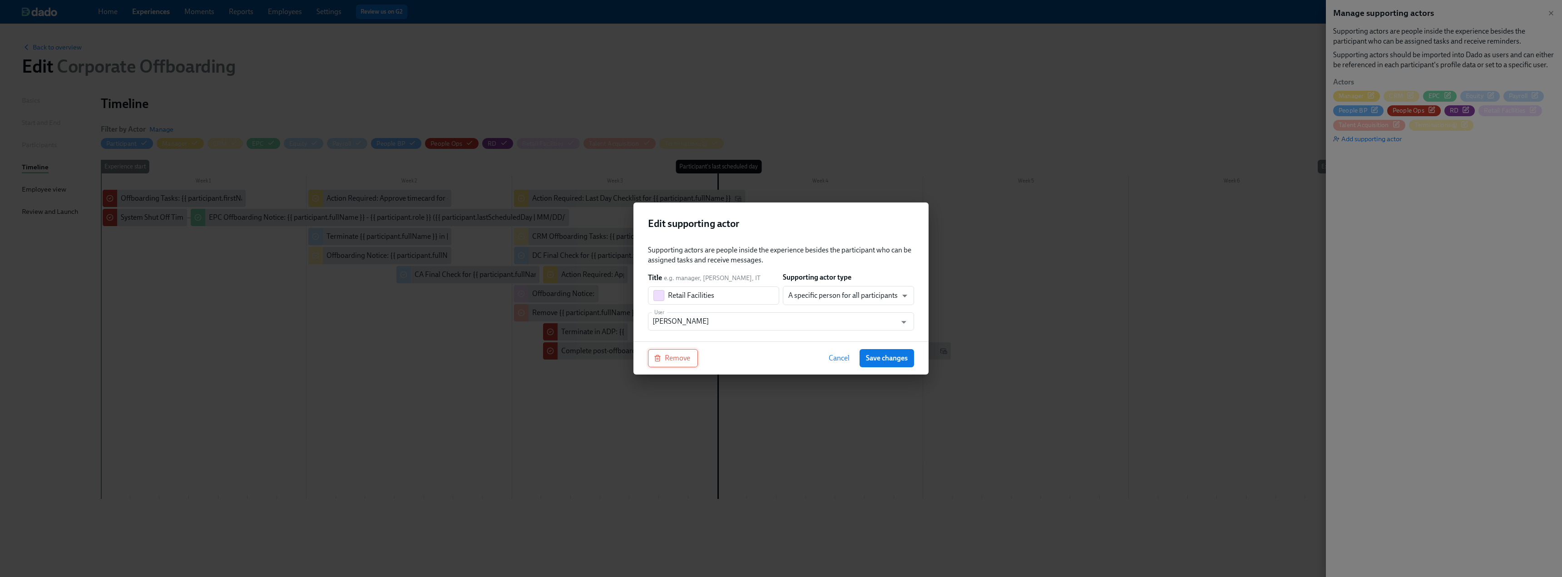
click at [673, 364] on button "Remove" at bounding box center [673, 358] width 50 height 18
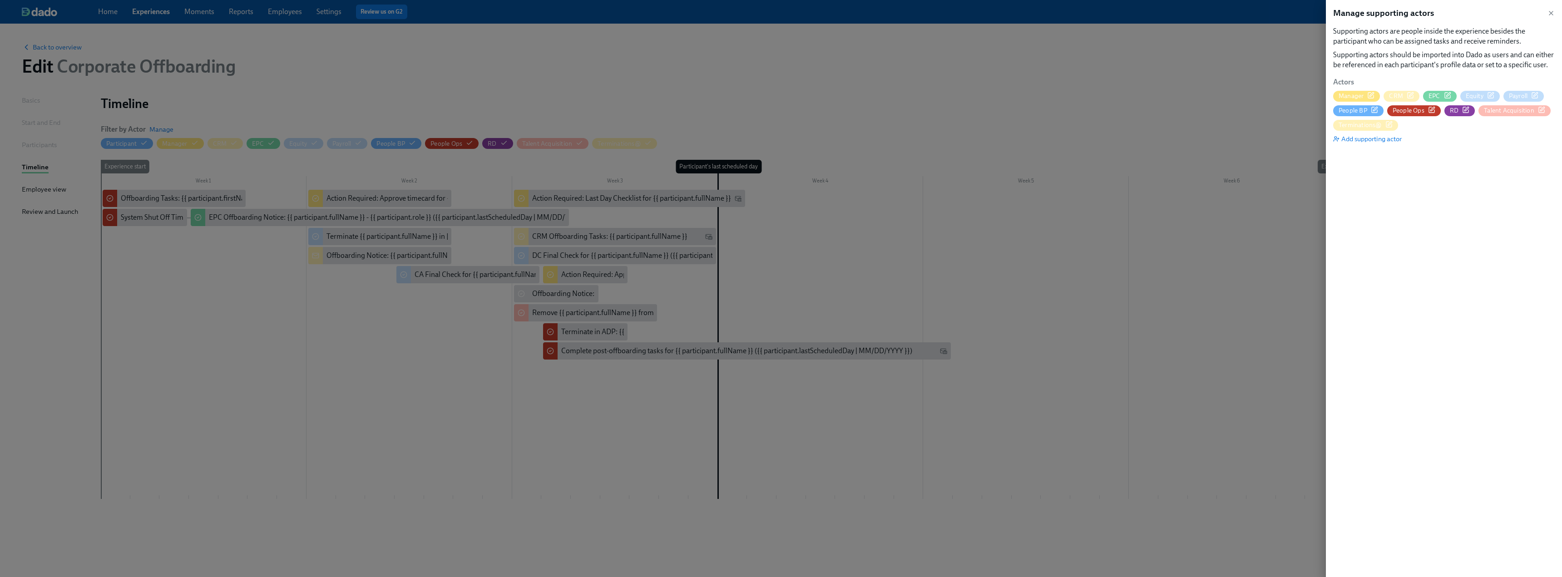
click at [1504, 163] on div "Manage supporting actors Supporting actors are people inside the experience bes…" at bounding box center [1444, 288] width 236 height 577
click at [1366, 124] on span "Terminations@" at bounding box center [1360, 125] width 43 height 9
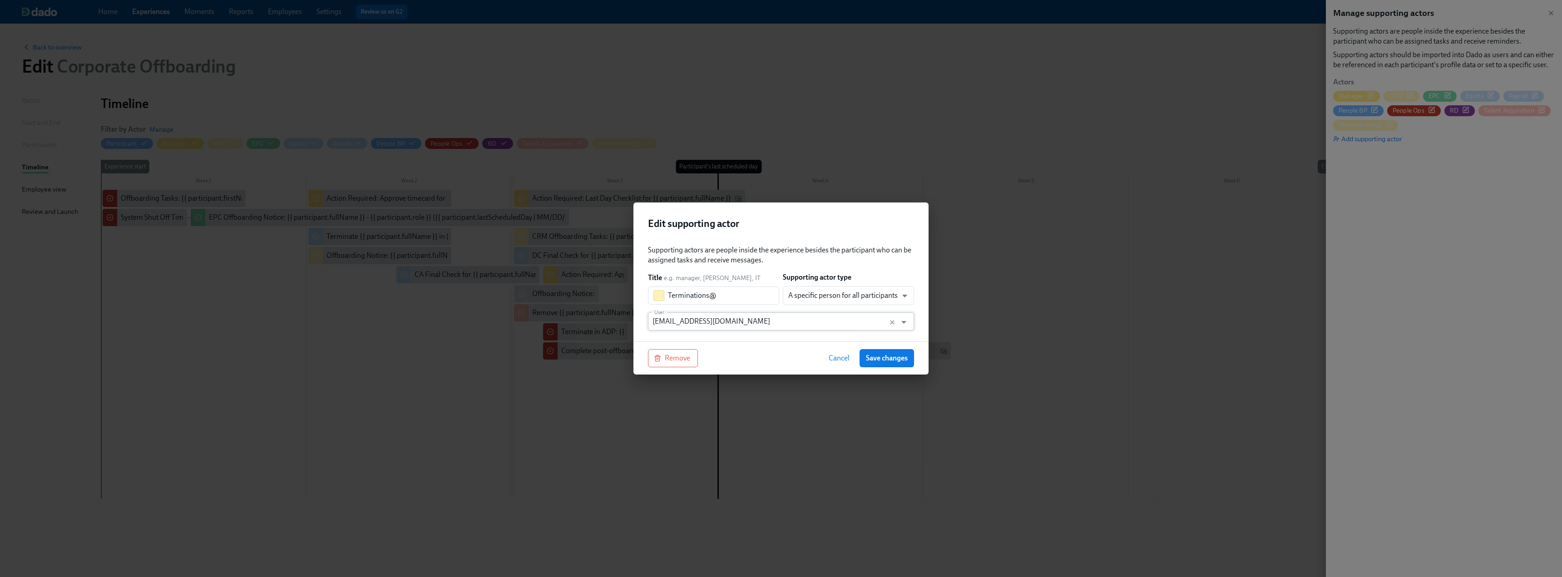
click at [764, 323] on input "[EMAIL_ADDRESS][DOMAIN_NAME]" at bounding box center [773, 321] width 240 height 18
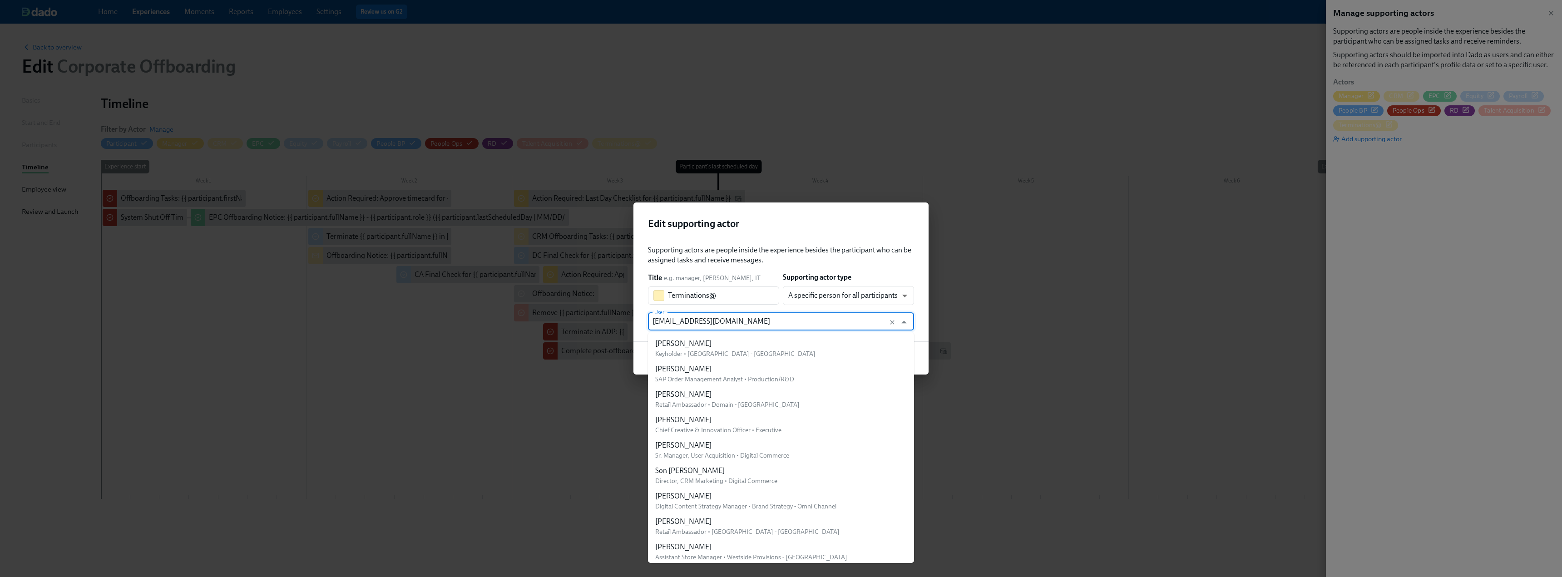
scroll to position [20399, 0]
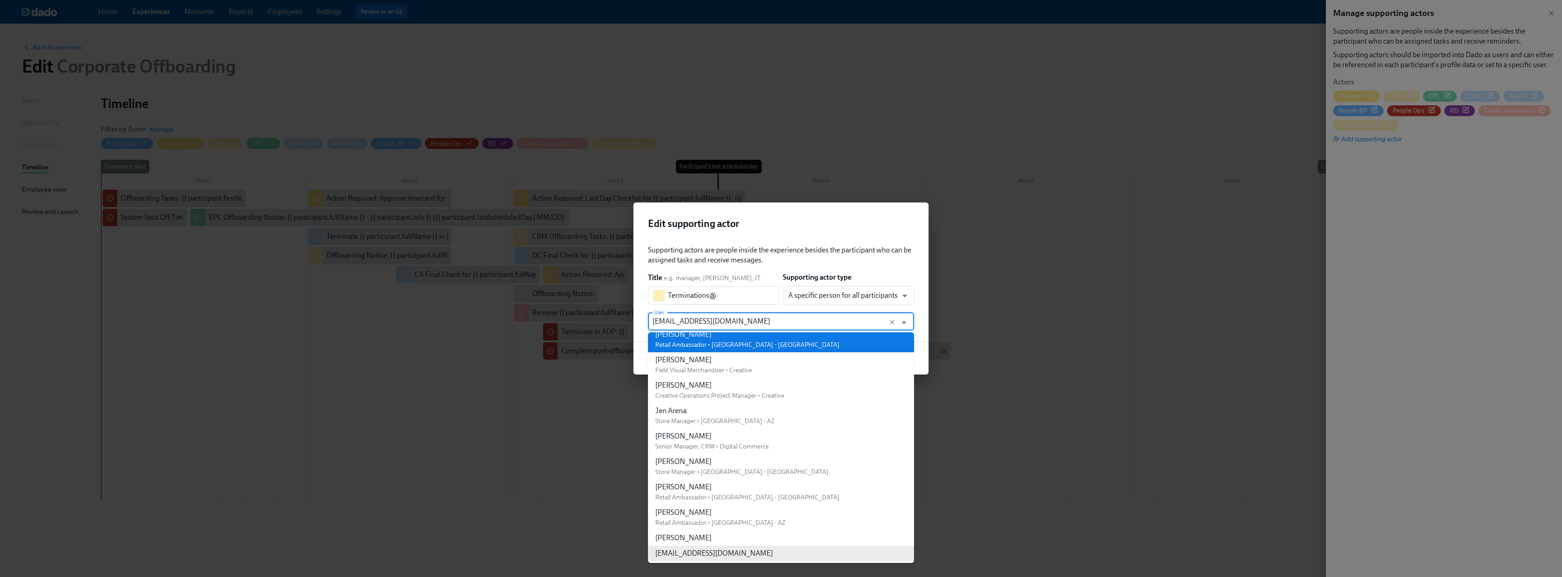
drag, startPoint x: 763, startPoint y: 322, endPoint x: 644, endPoint y: 319, distance: 118.6
click at [644, 319] on div "Supporting actors are people inside the experience besides the participant who …" at bounding box center [781, 290] width 295 height 104
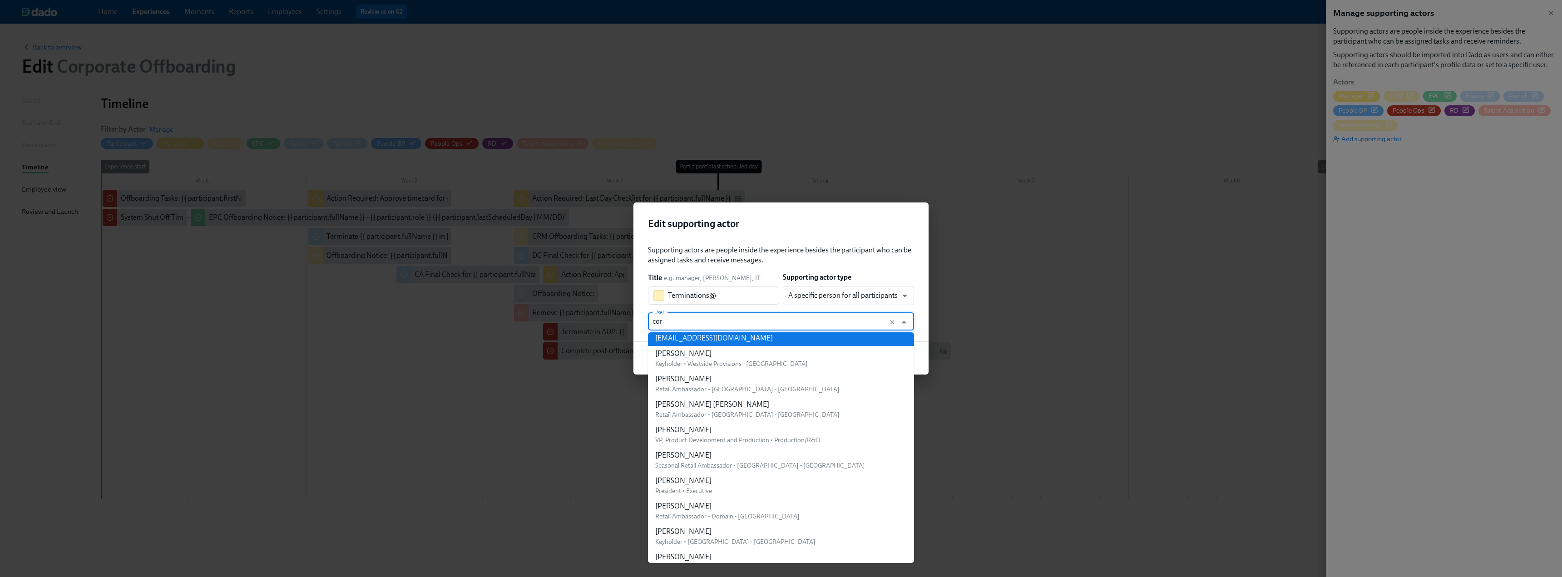
scroll to position [0, 0]
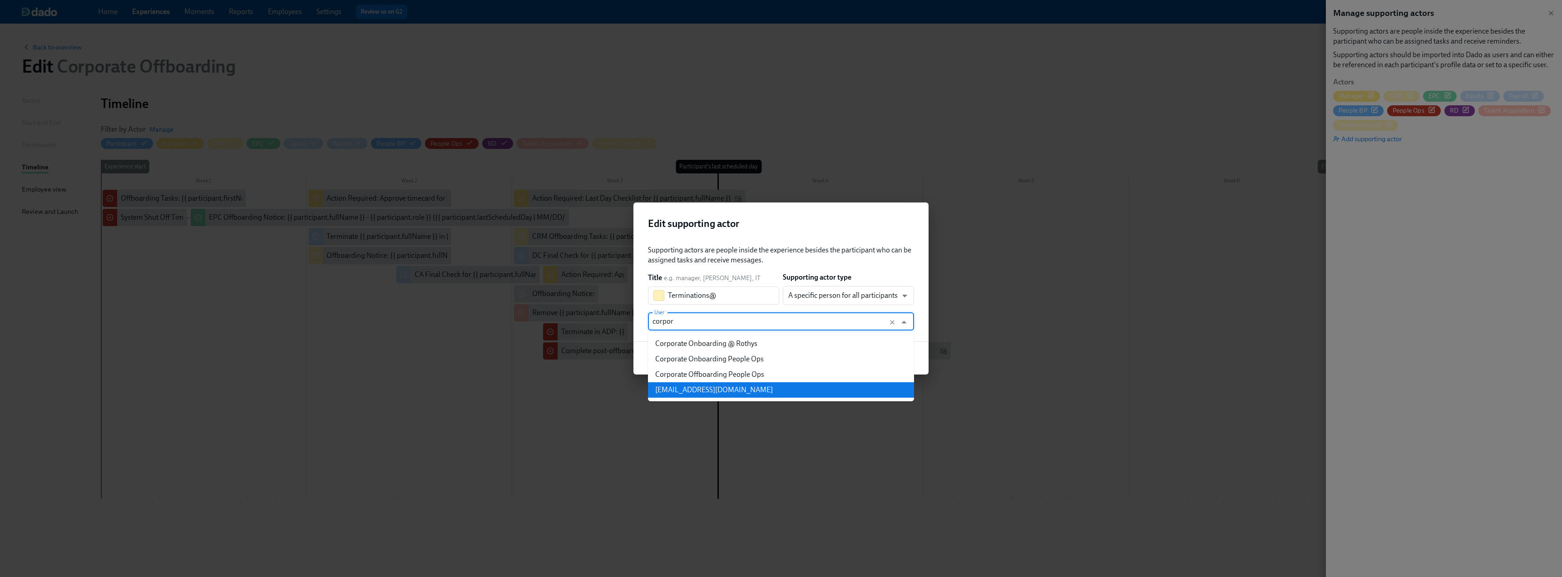
click at [770, 394] on li "[EMAIL_ADDRESS][DOMAIN_NAME]" at bounding box center [781, 389] width 266 height 15
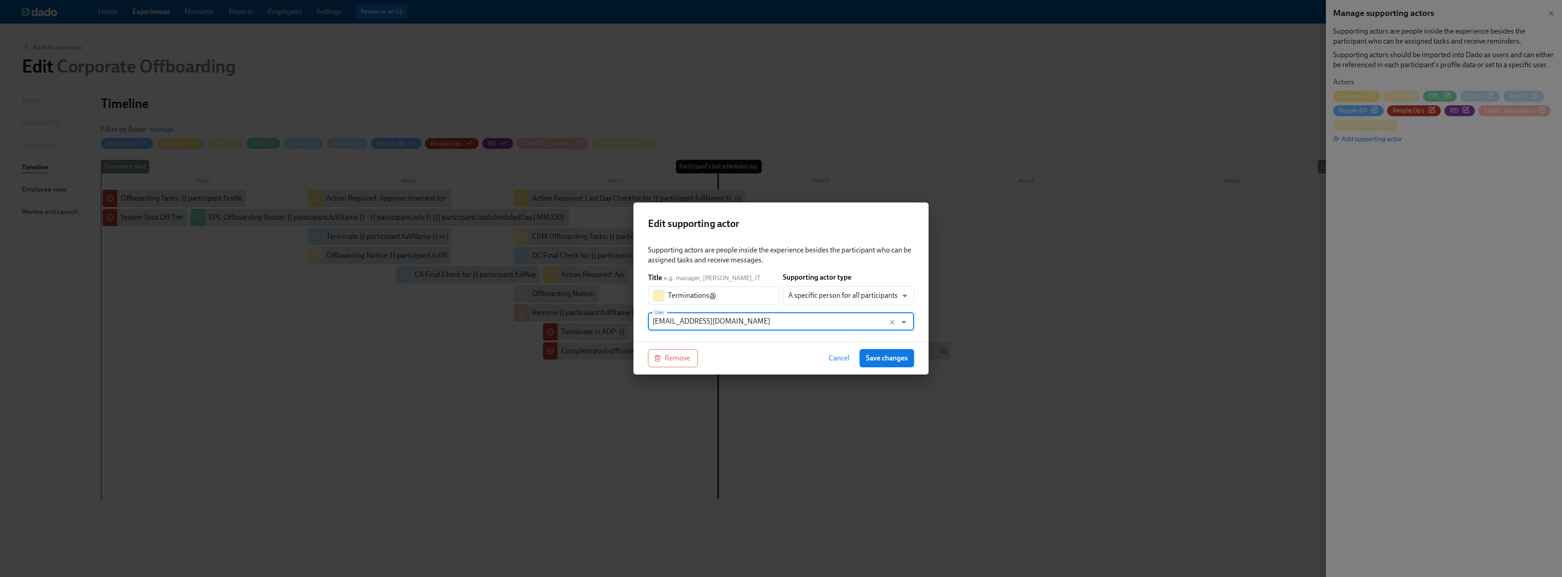
type input "[EMAIL_ADDRESS][DOMAIN_NAME]"
click at [880, 356] on span "Save changes" at bounding box center [887, 358] width 42 height 9
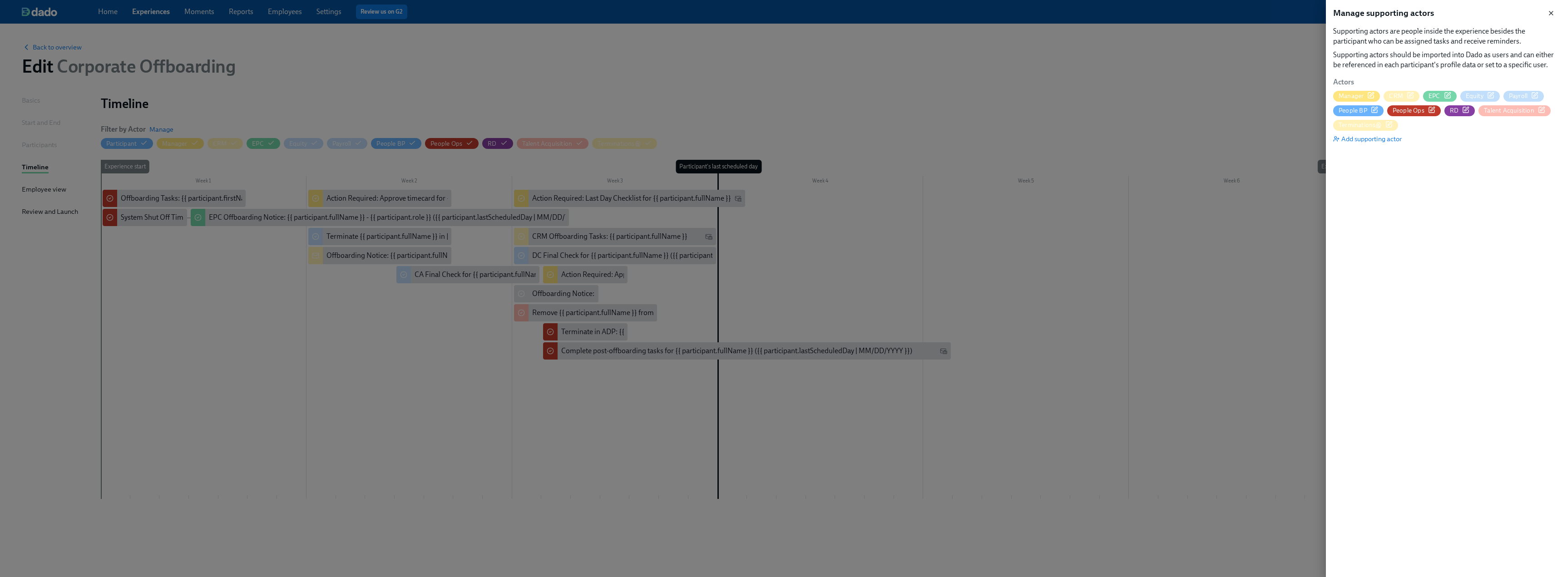
click at [1551, 15] on icon "button" at bounding box center [1551, 13] width 7 height 7
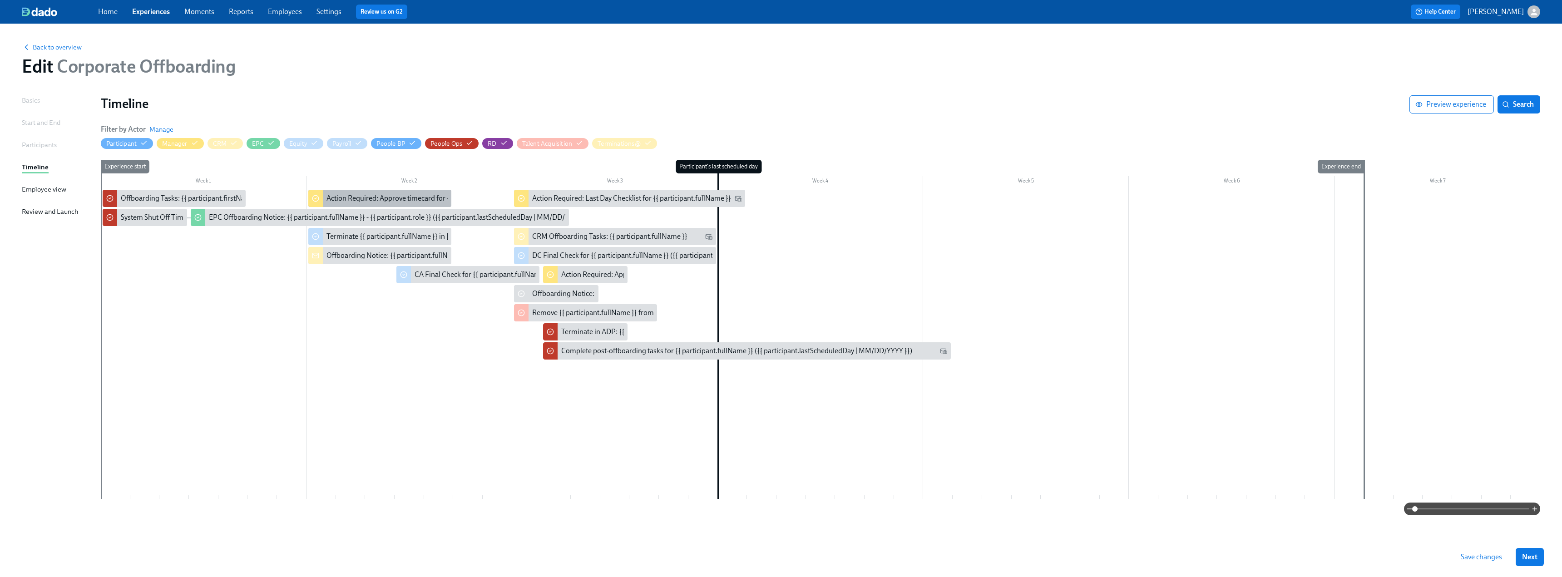
click at [371, 196] on div "Action Required: Approve timecard for {{ participant.fullName }} on their last …" at bounding box center [451, 198] width 248 height 10
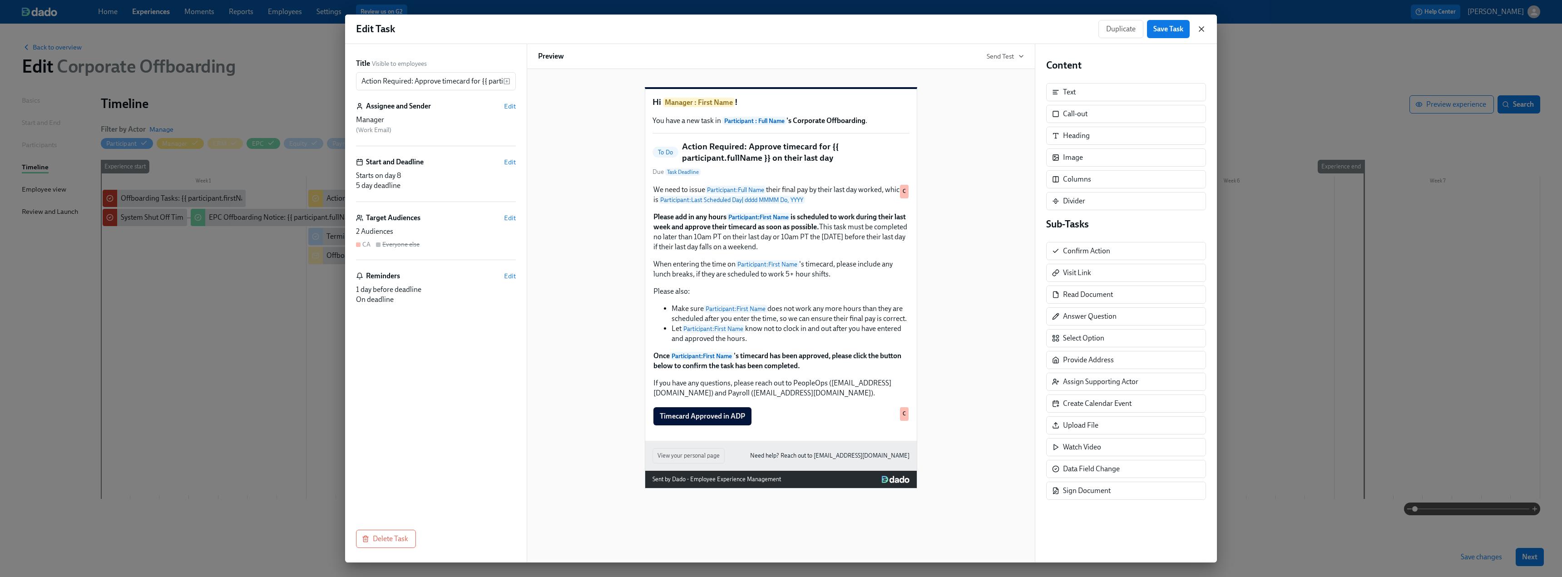
click at [1197, 29] on icon "button" at bounding box center [1201, 29] width 9 height 9
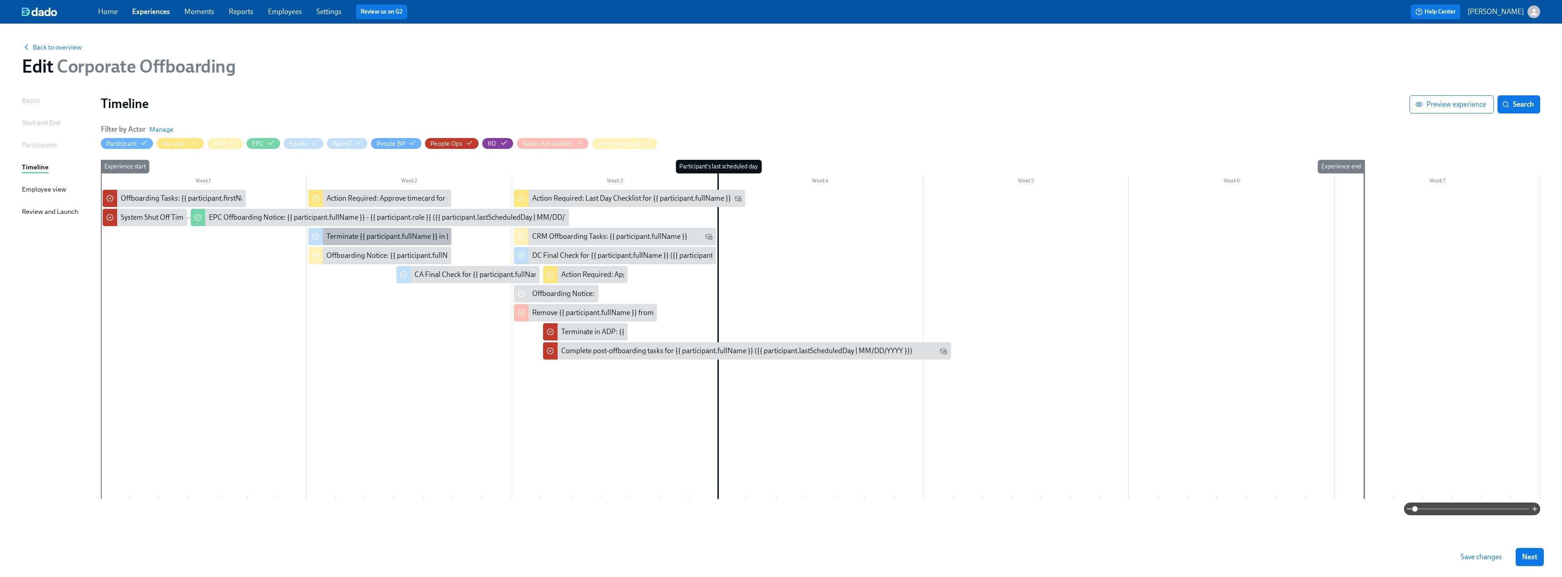
click at [372, 240] on div "Terminate {{ participant.fullName }} in [GEOGRAPHIC_DATA]" at bounding box center [422, 237] width 191 height 10
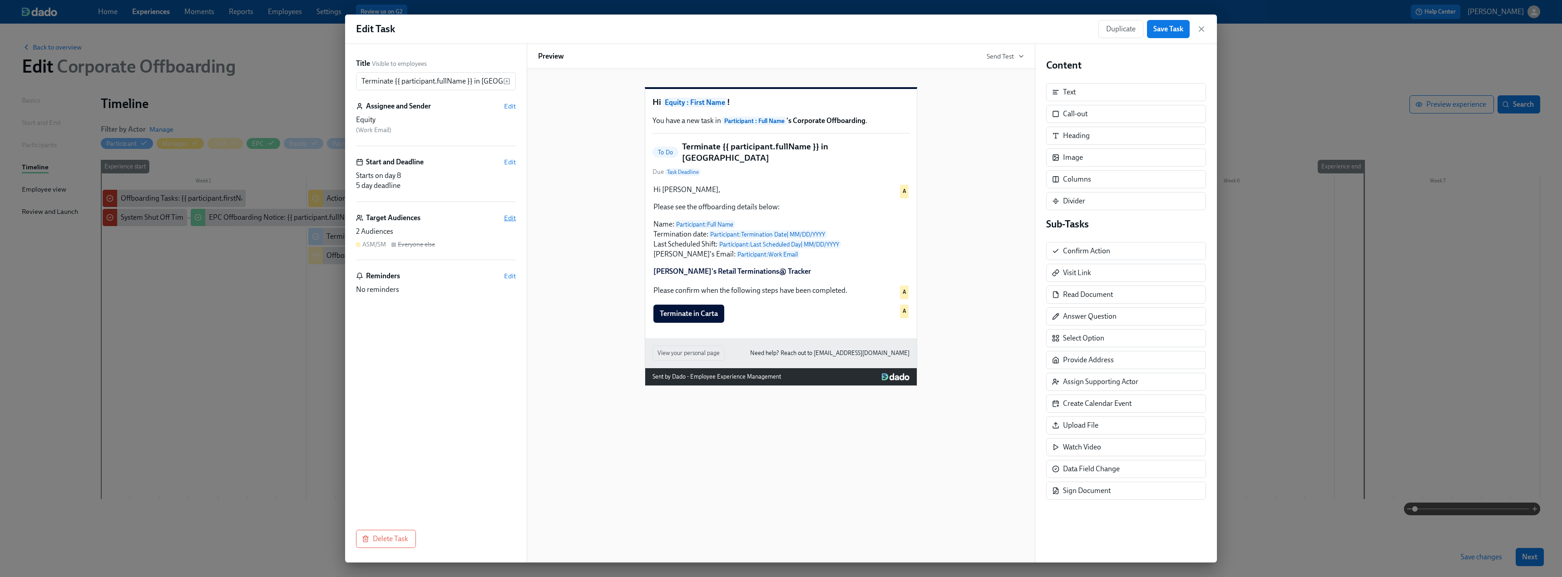
click at [505, 219] on span "Edit" at bounding box center [510, 217] width 12 height 9
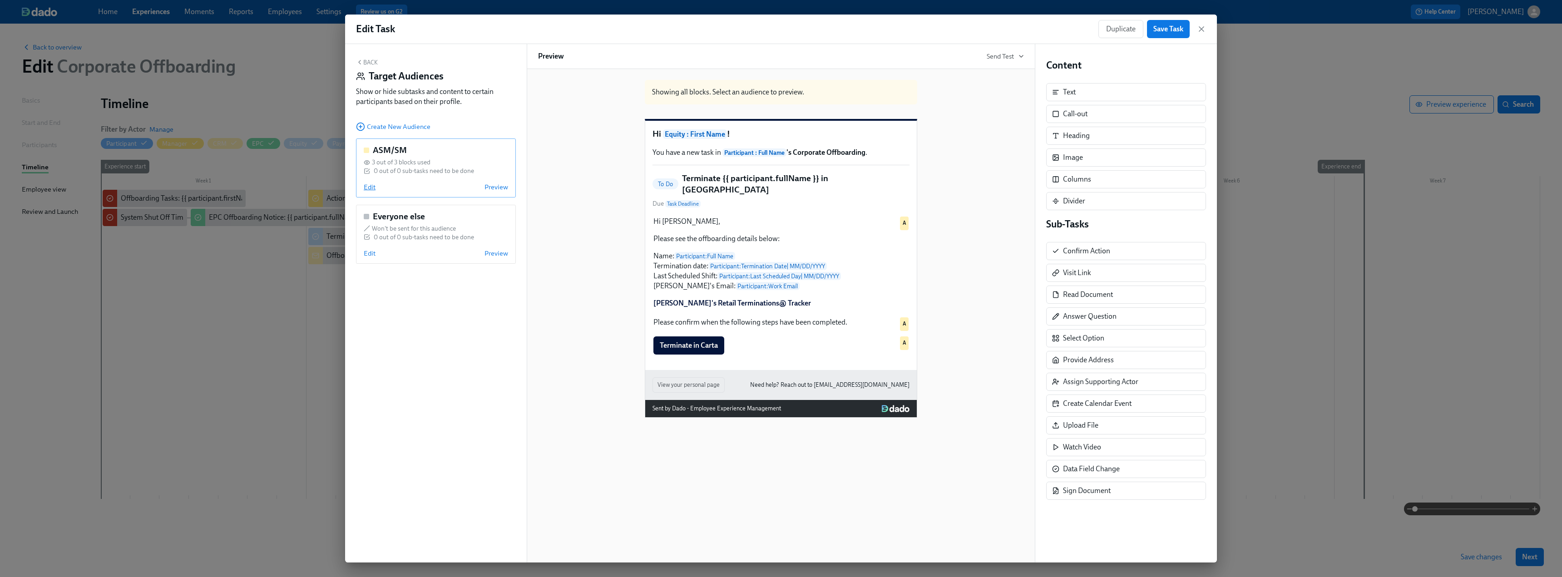
click at [370, 189] on span "Edit" at bounding box center [370, 187] width 12 height 9
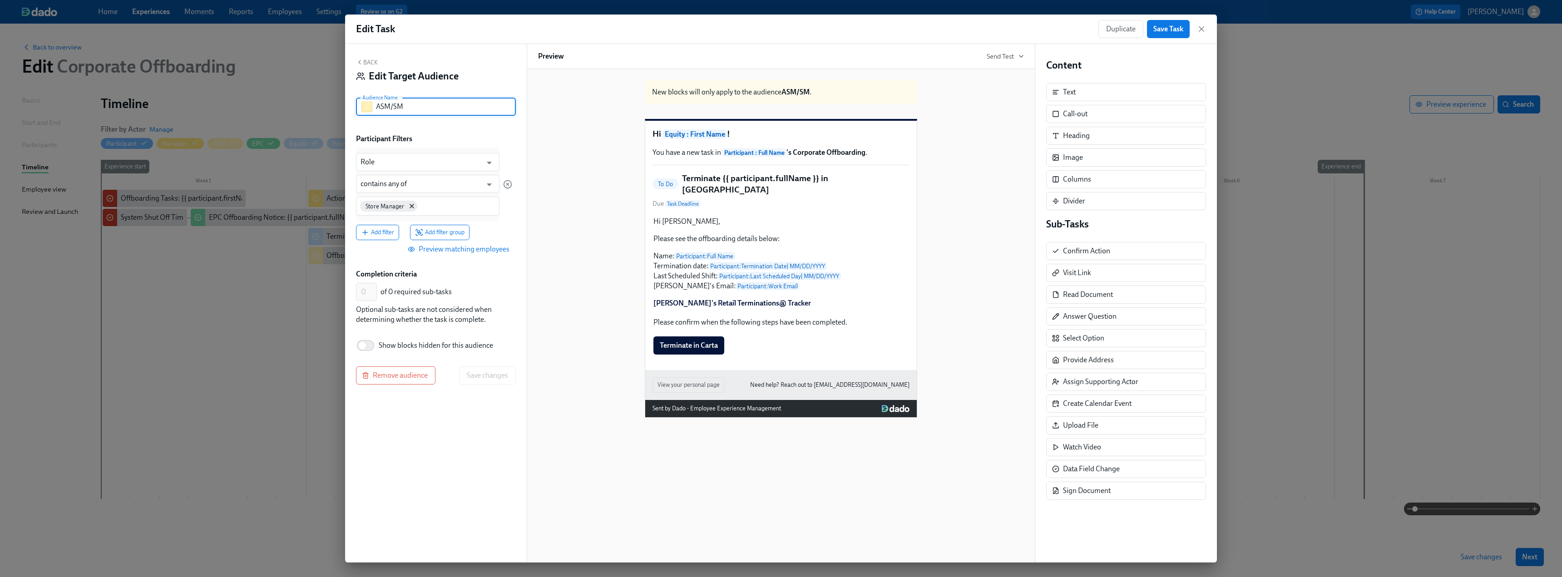
drag, startPoint x: 410, startPoint y: 107, endPoint x: 362, endPoint y: 103, distance: 48.3
click at [362, 103] on div "ASM/SM Audience Name" at bounding box center [436, 107] width 160 height 18
type input "Not Temp"
click at [683, 278] on div "Hi [PERSON_NAME], Please see the offboarding details below: Name: Participant :…" at bounding box center [781, 263] width 257 height 94
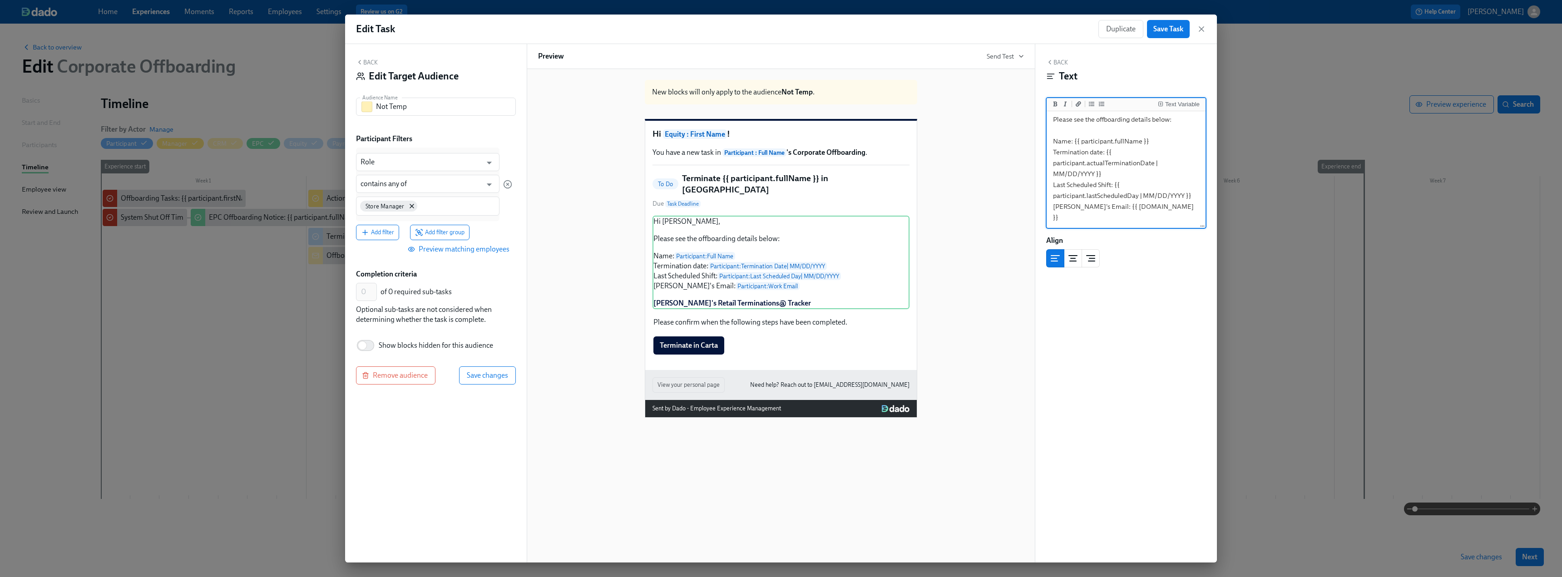
scroll to position [45, 0]
drag, startPoint x: 1111, startPoint y: 165, endPoint x: 1050, endPoint y: 166, distance: 61.3
click at [1050, 168] on textarea "Hi [PERSON_NAME], Please see the offboarding details below: Name: {{ participan…" at bounding box center [1126, 154] width 155 height 173
type textarea "Hi [PERSON_NAME], Please see the offboarding details below: Name: {{ participan…"
click at [401, 161] on input "Role" at bounding box center [421, 162] width 121 height 18
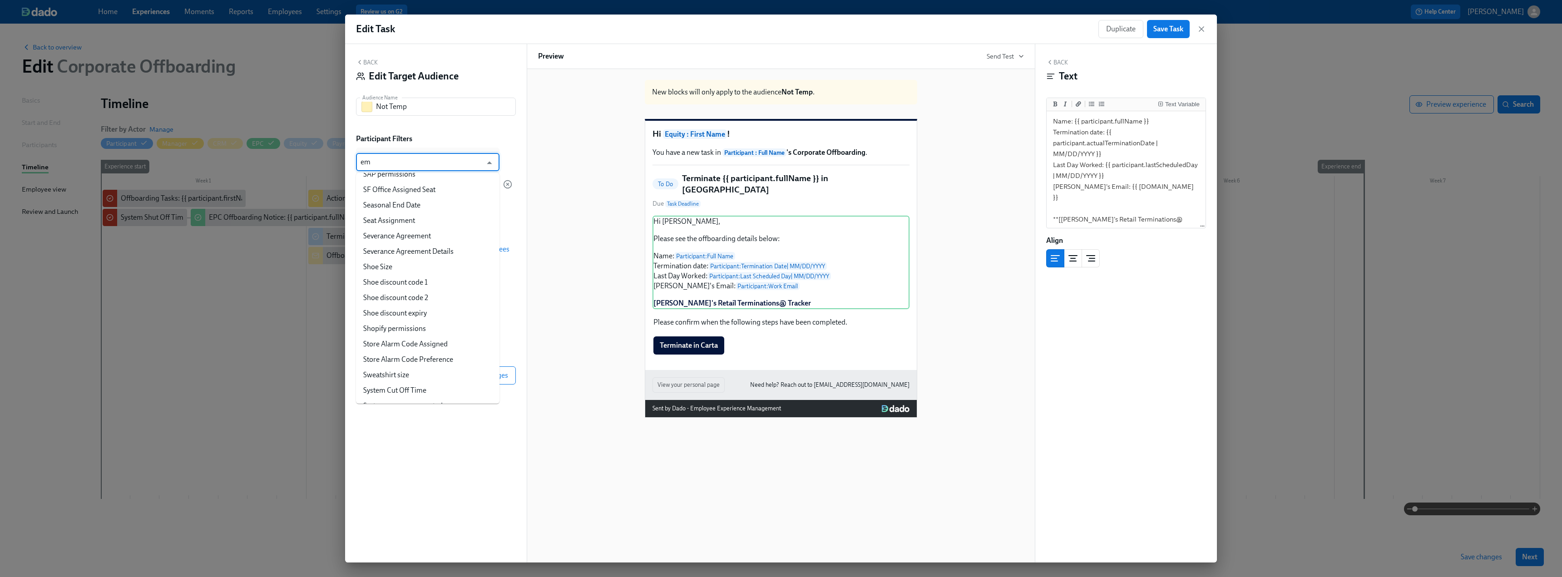
scroll to position [0, 0]
type input "e"
type input "pos"
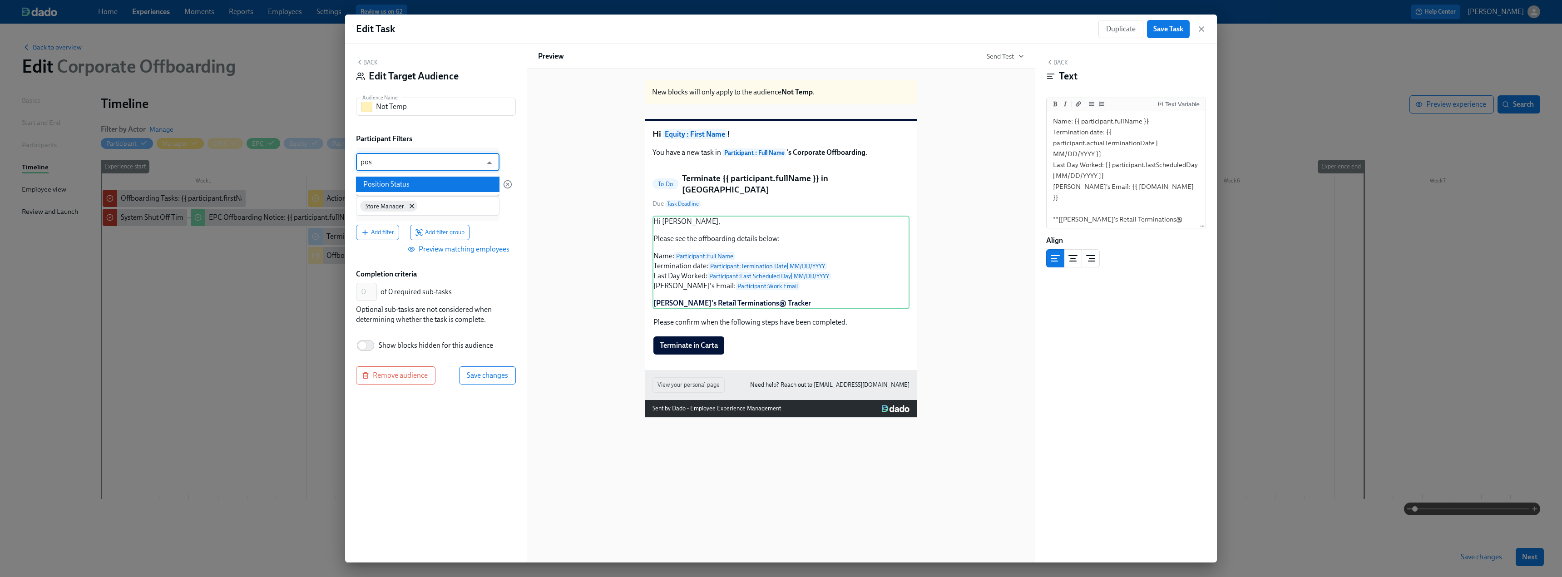
click at [388, 187] on li "Position Status" at bounding box center [428, 184] width 144 height 15
click at [420, 203] on input at bounding box center [428, 206] width 124 height 10
click at [395, 208] on input at bounding box center [428, 206] width 124 height 10
type input "a"
drag, startPoint x: 377, startPoint y: 210, endPoint x: 362, endPoint y: 209, distance: 14.6
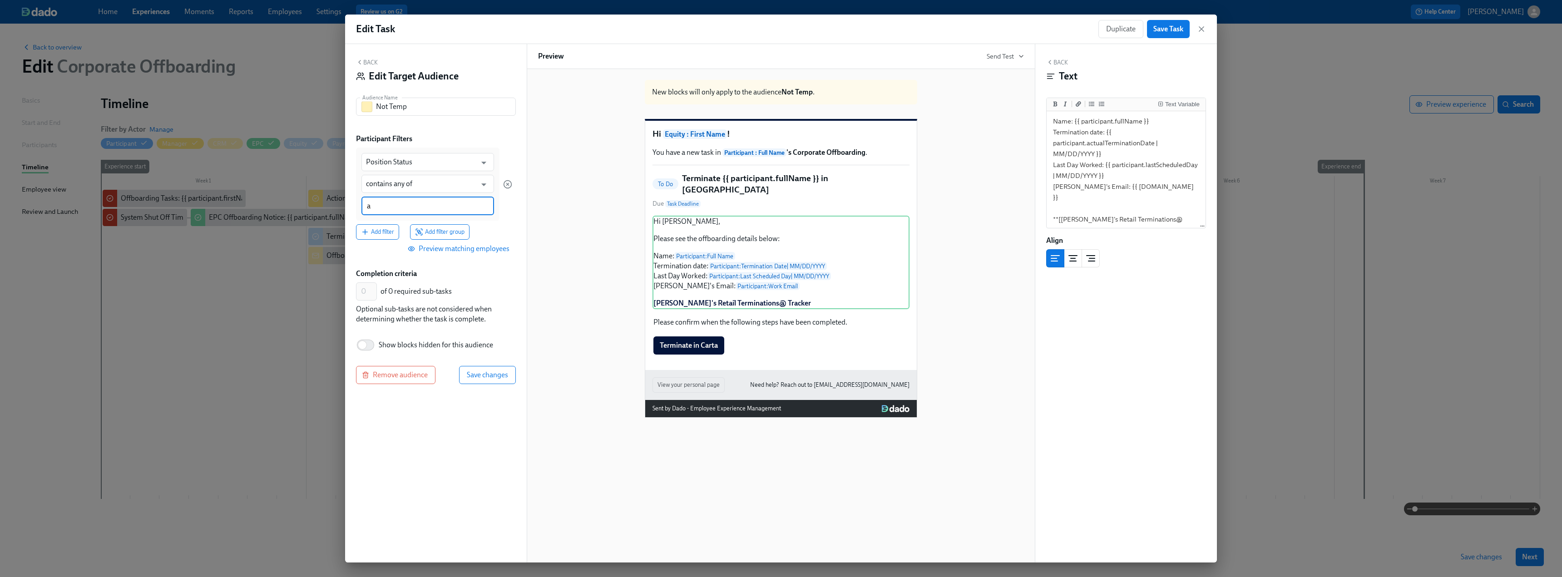
click at [362, 209] on div "a" at bounding box center [428, 206] width 133 height 19
click at [958, 284] on div "New blocks will only apply to the audience Not Temp . Hi Equity : First Name ! …" at bounding box center [781, 245] width 486 height 345
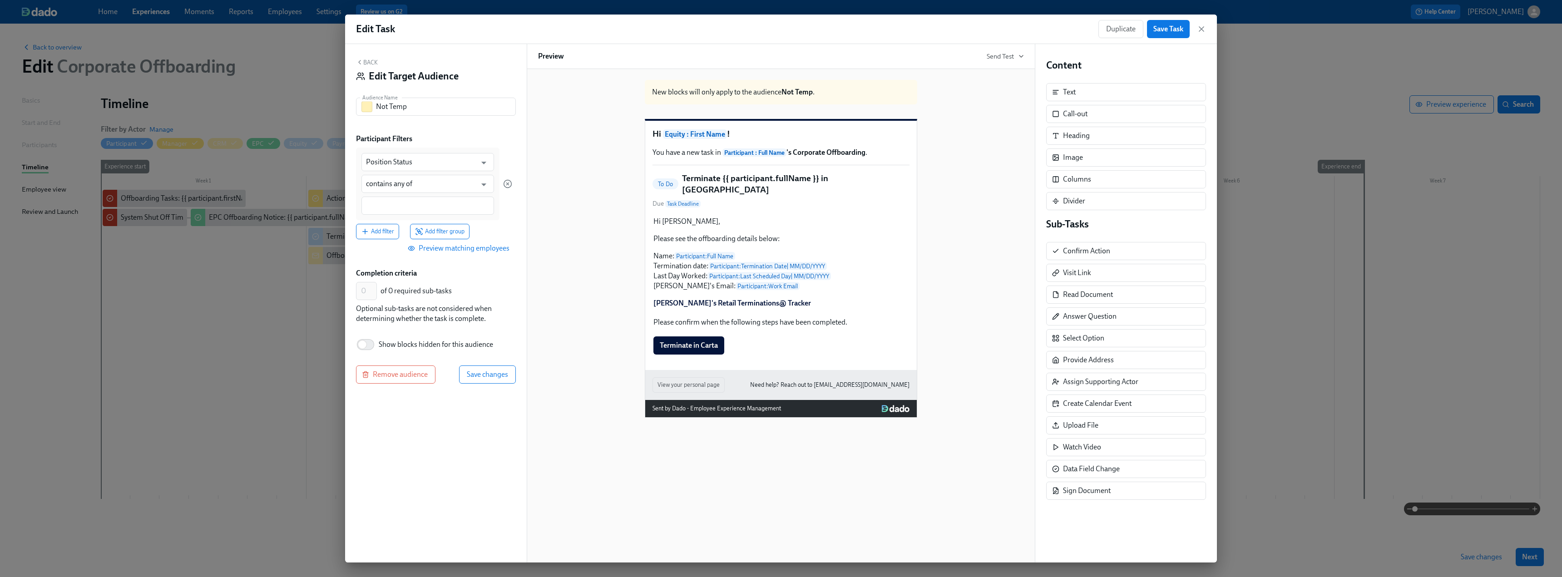
click at [418, 215] on div at bounding box center [428, 206] width 133 height 18
type input "F"
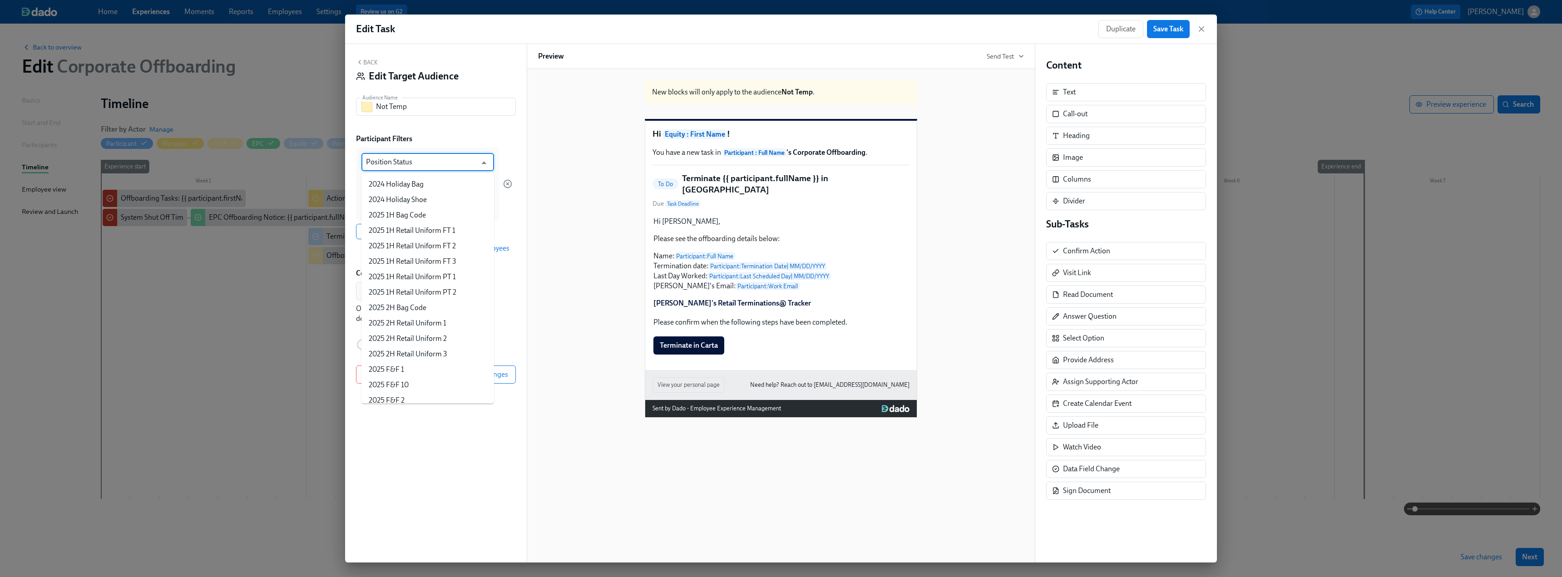
click at [419, 162] on input "Position Status" at bounding box center [421, 162] width 110 height 18
type input "w"
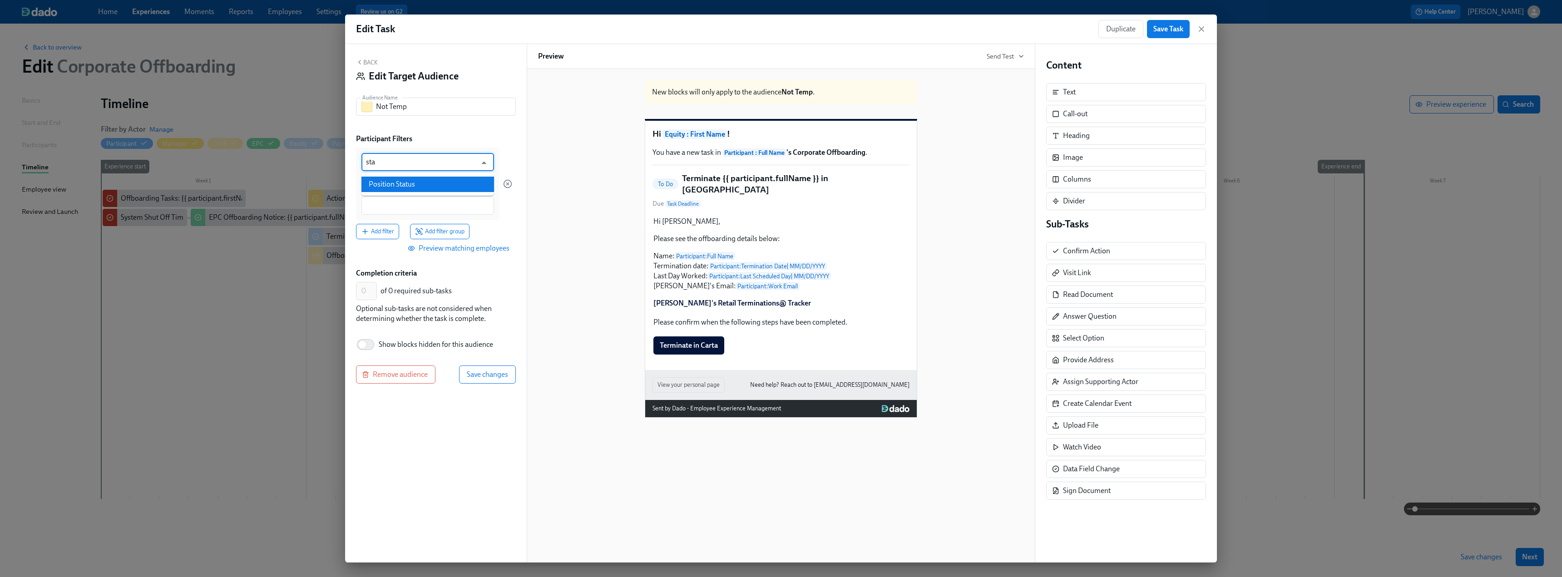
click at [418, 187] on li "Position Status" at bounding box center [428, 184] width 133 height 15
type input "Position Status"
click at [415, 201] on div at bounding box center [428, 206] width 133 height 19
type input "t"
type input "T"
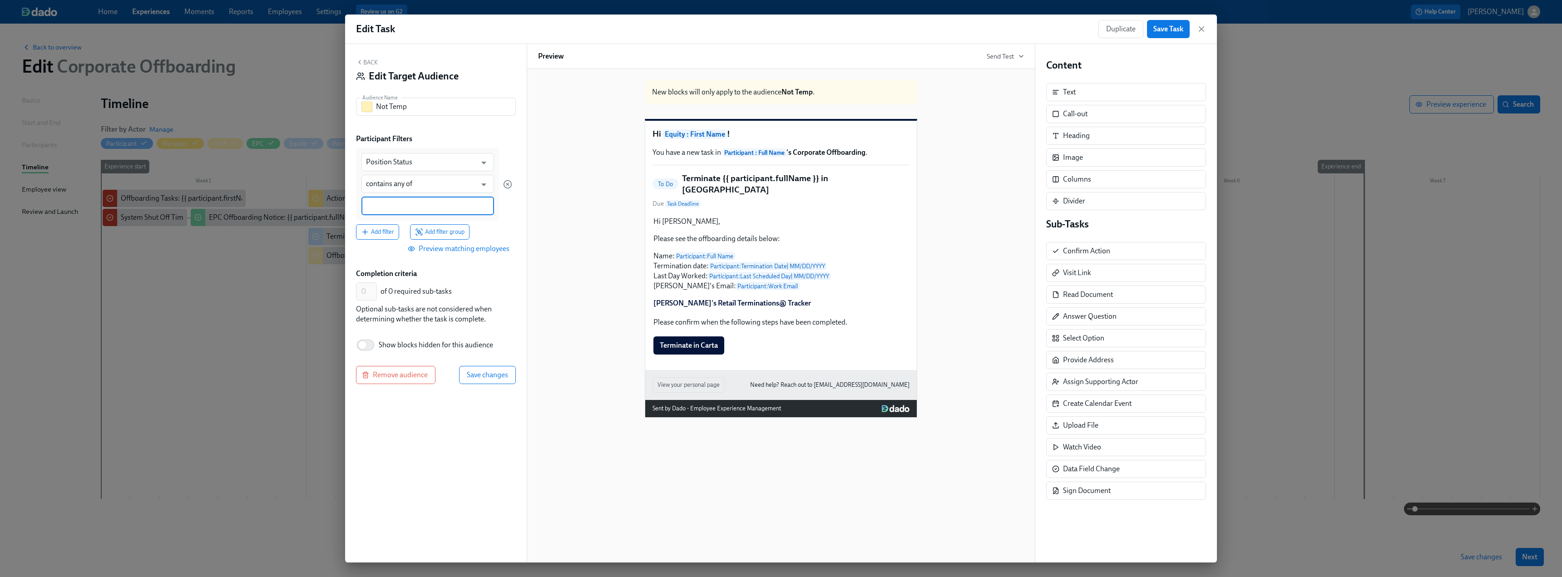
click at [393, 204] on input at bounding box center [428, 206] width 124 height 10
paste input "Full Time"
type input "Full Time"
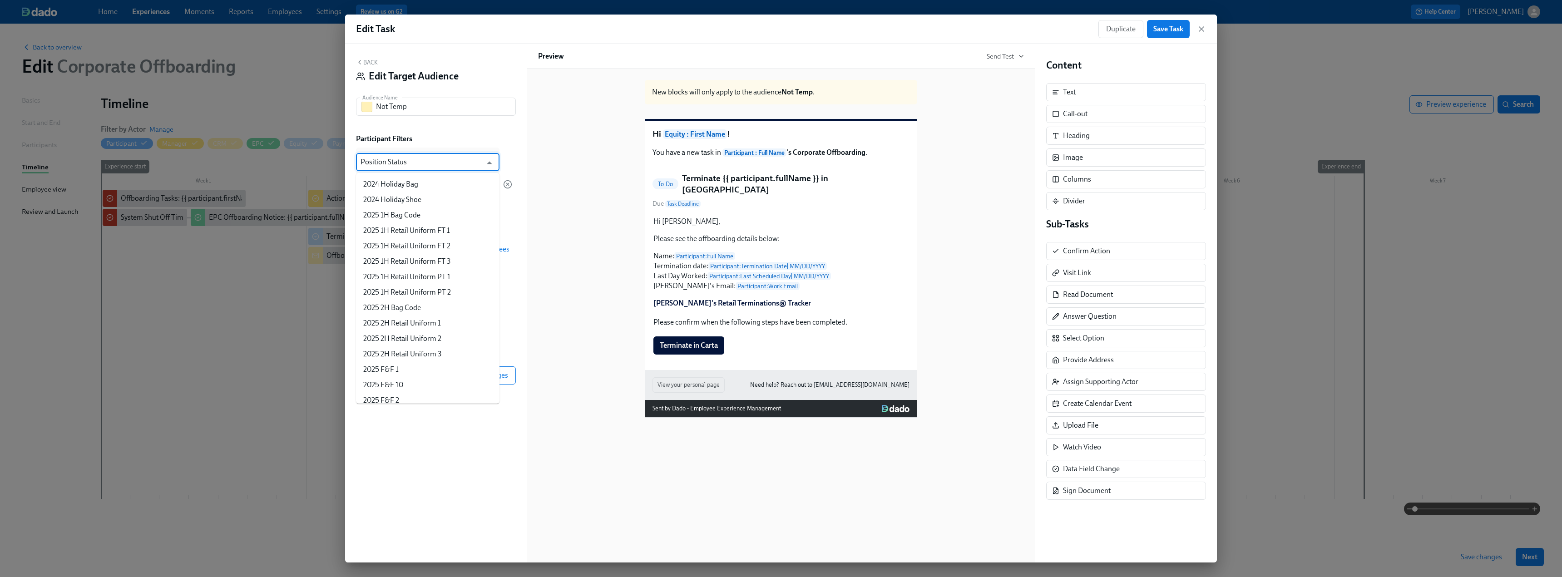
click at [420, 165] on input "Position Status" at bounding box center [421, 162] width 121 height 18
type input "emp"
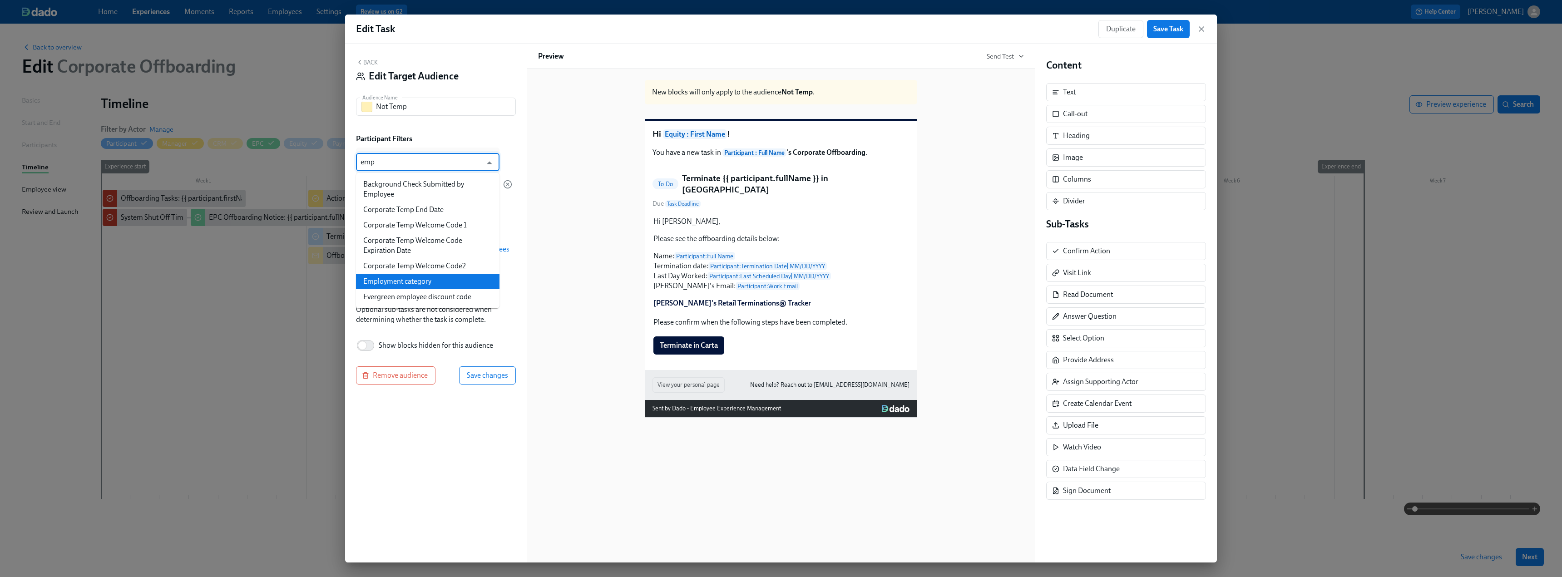
click at [420, 286] on li "Employment category" at bounding box center [428, 281] width 144 height 15
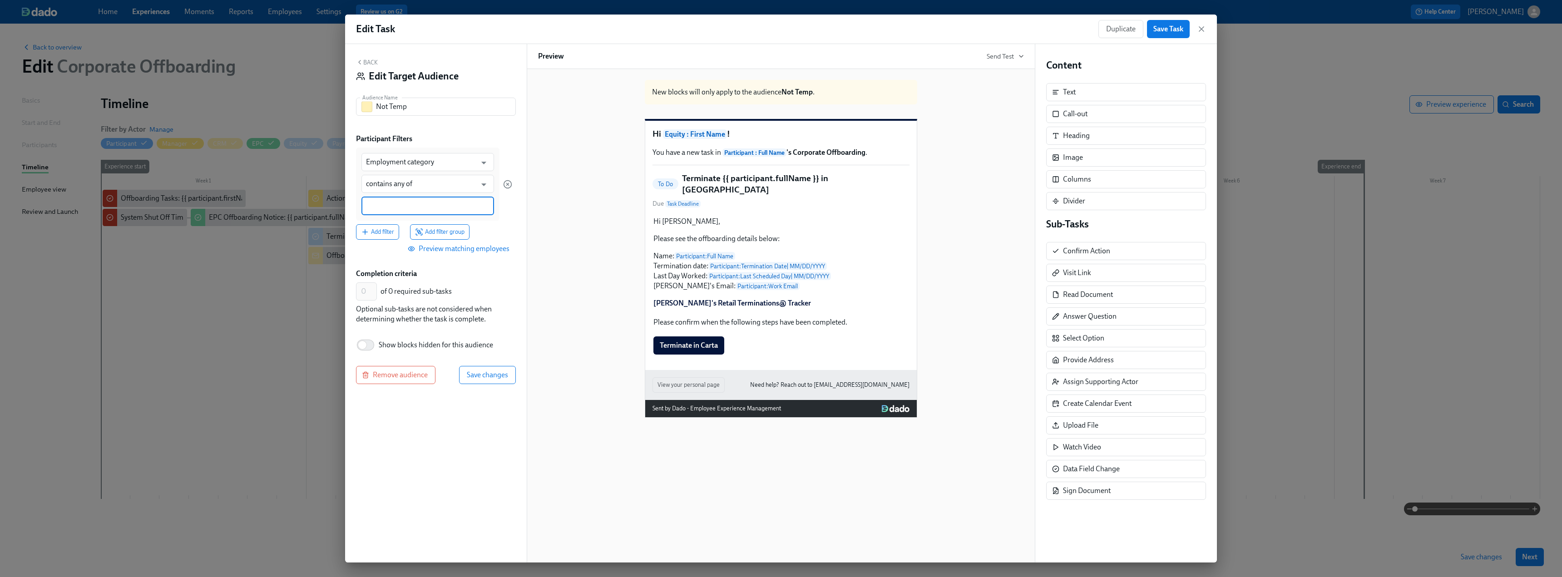
click at [413, 208] on input at bounding box center [428, 206] width 124 height 10
type input "F"
paste input "Full Time"
type input "Full Time"
click at [413, 208] on input at bounding box center [450, 206] width 90 height 10
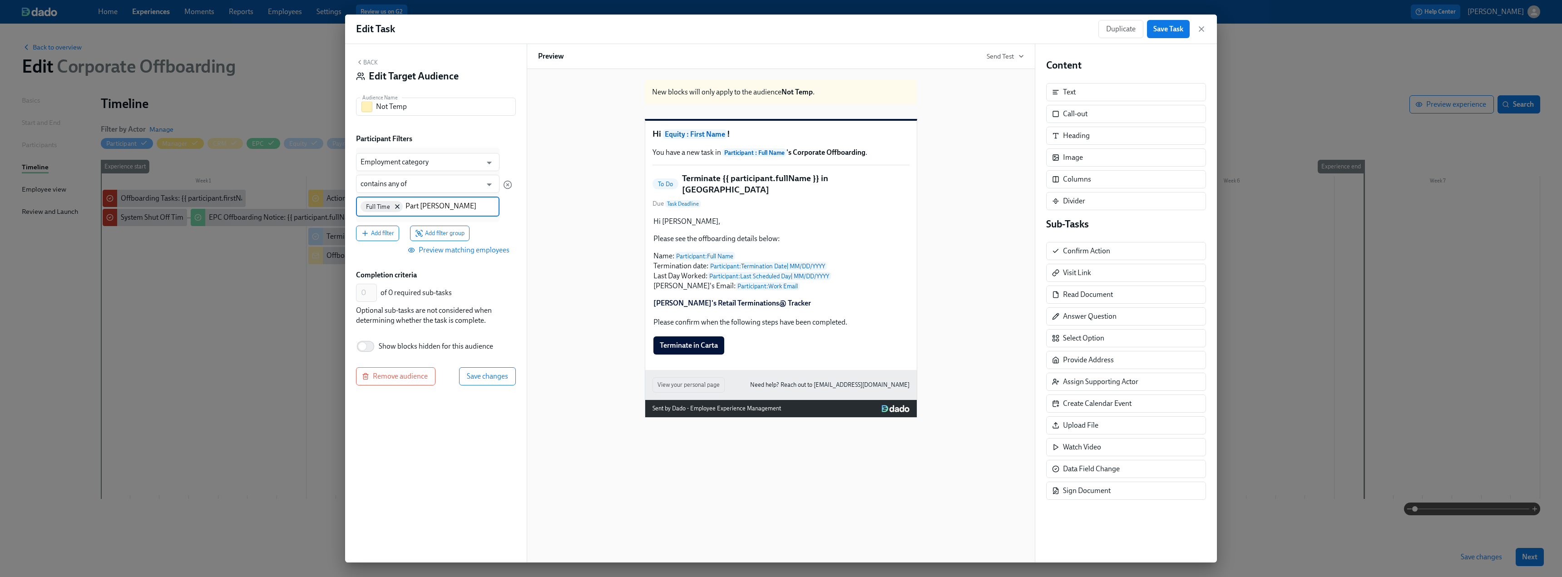
type input "Part Time"
click at [489, 389] on span "Save changes" at bounding box center [487, 386] width 41 height 9
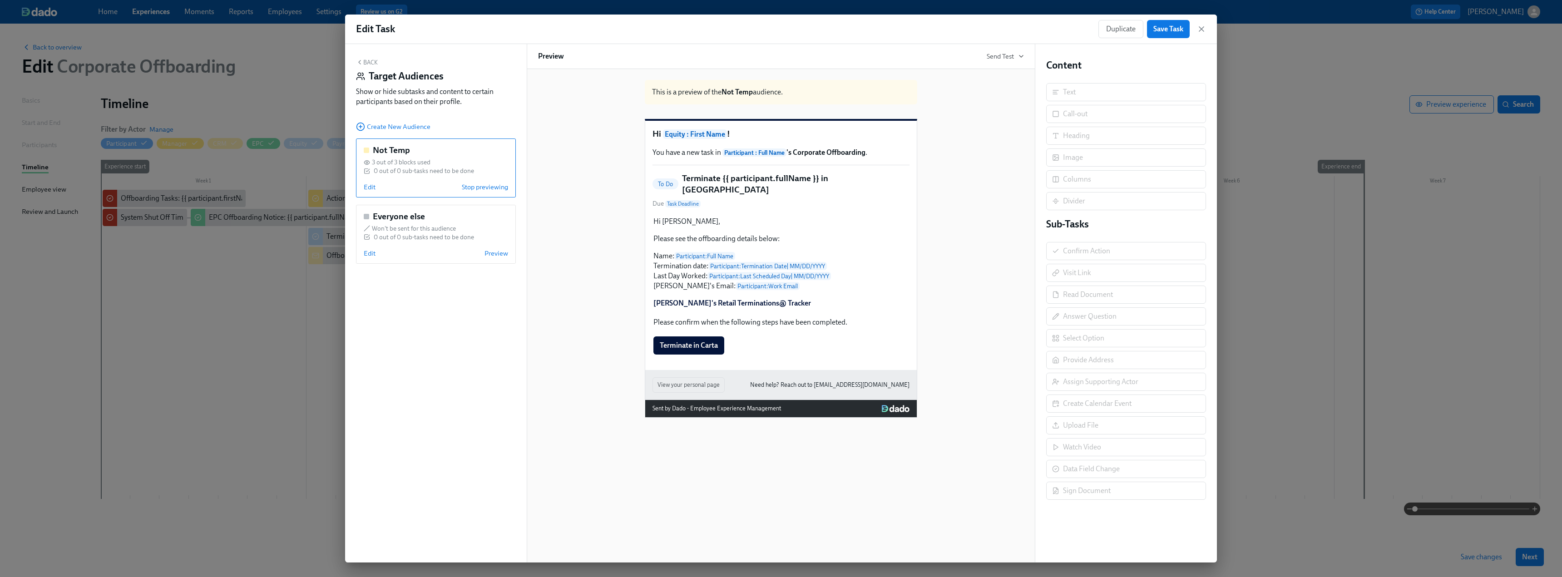
click at [374, 61] on button "Back" at bounding box center [367, 62] width 22 height 7
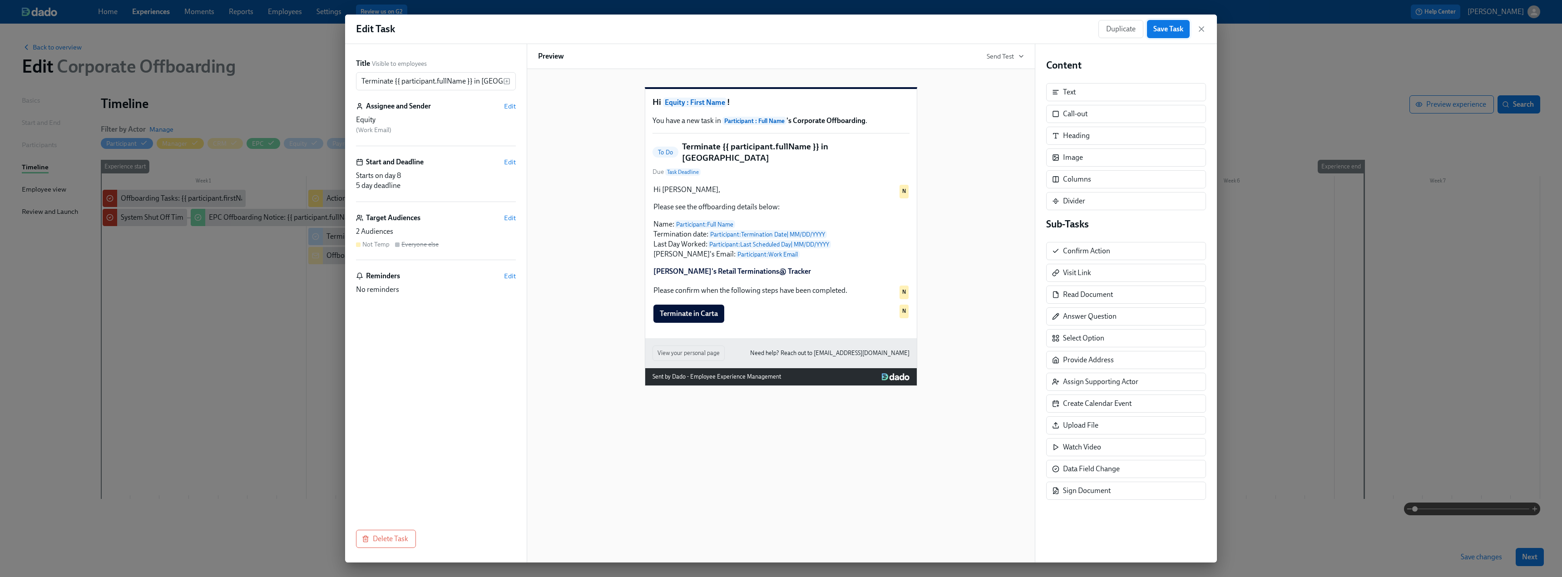
click at [1164, 30] on span "Save Task" at bounding box center [1169, 29] width 30 height 9
click at [1200, 31] on icon "button" at bounding box center [1201, 29] width 5 height 5
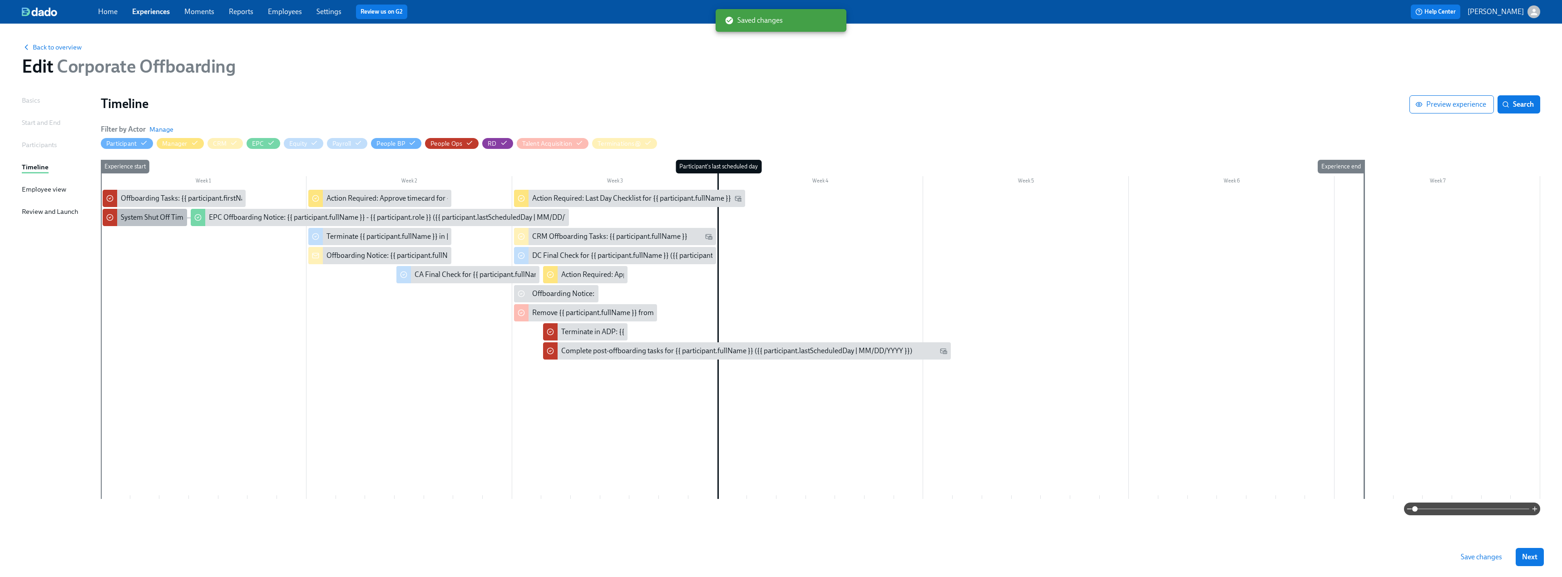
click at [152, 217] on div "System Shut Off Time for {{ participant.fullName }} ({{ participant.lastSchedul…" at bounding box center [278, 218] width 315 height 10
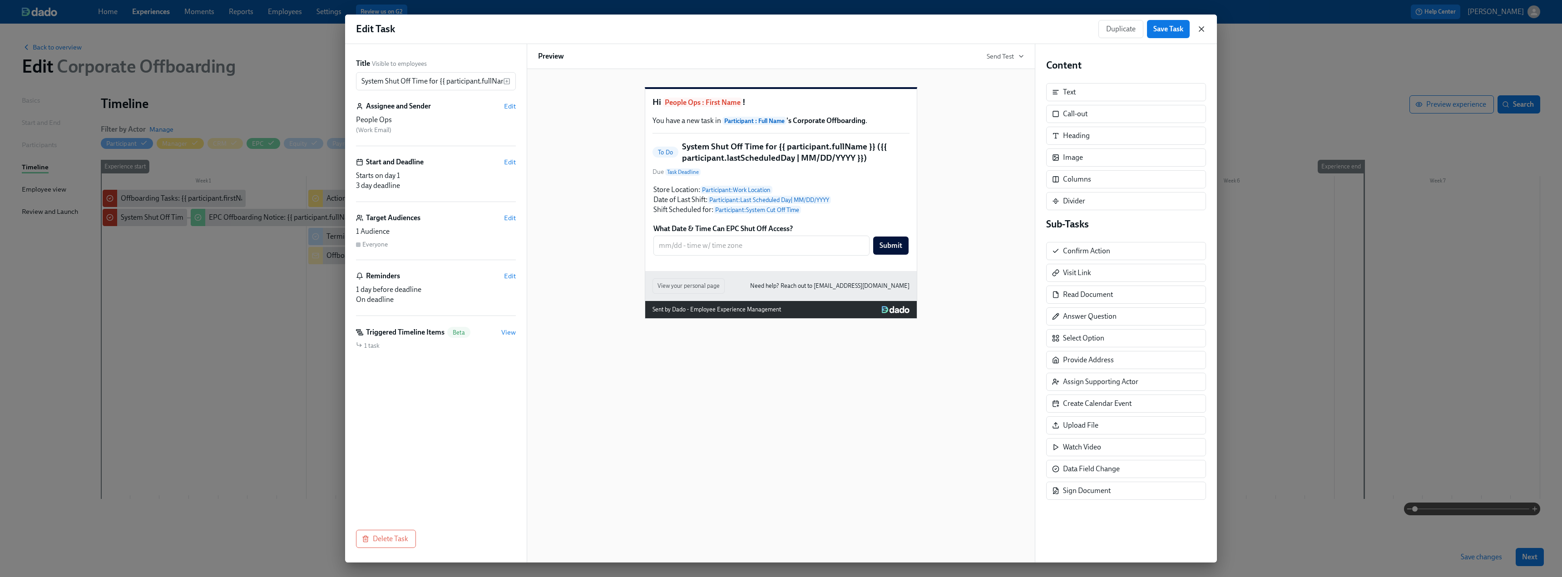
click at [1202, 25] on icon "button" at bounding box center [1201, 29] width 9 height 9
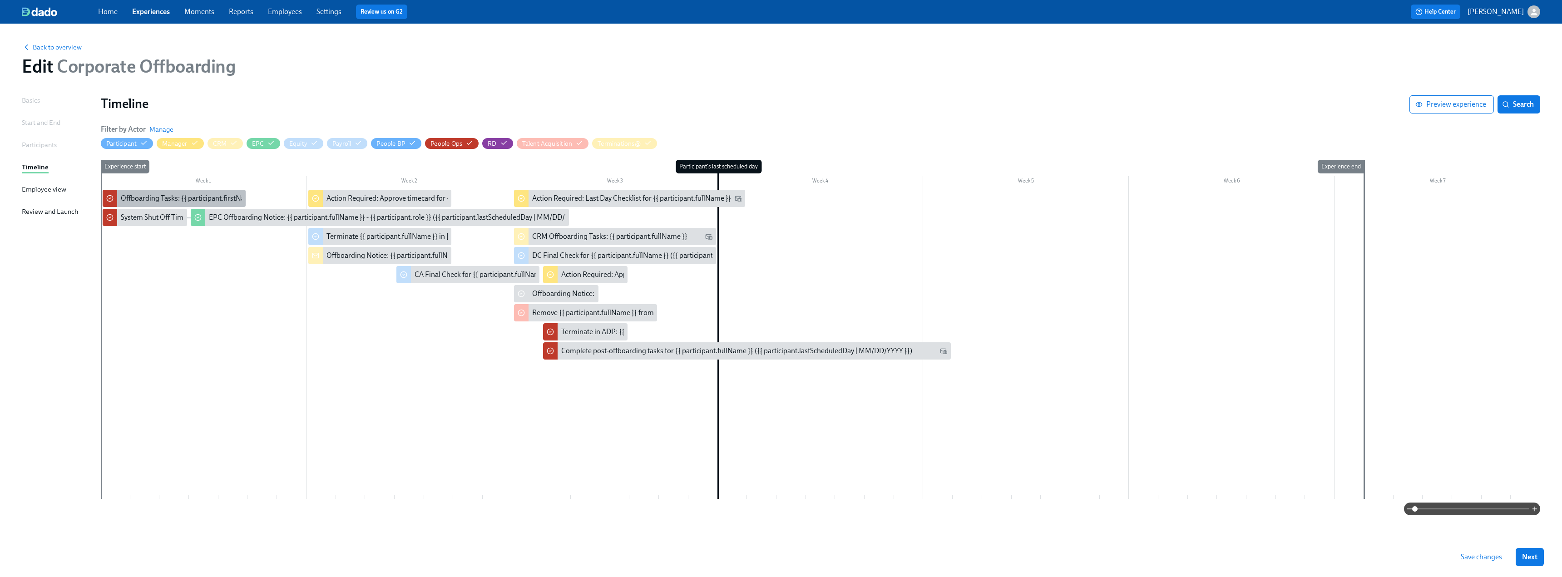
click at [195, 196] on div "Offboarding Tasks: {{ participant.firstName }} - ({{ participant.lastScheduledD…" at bounding box center [272, 198] width 303 height 10
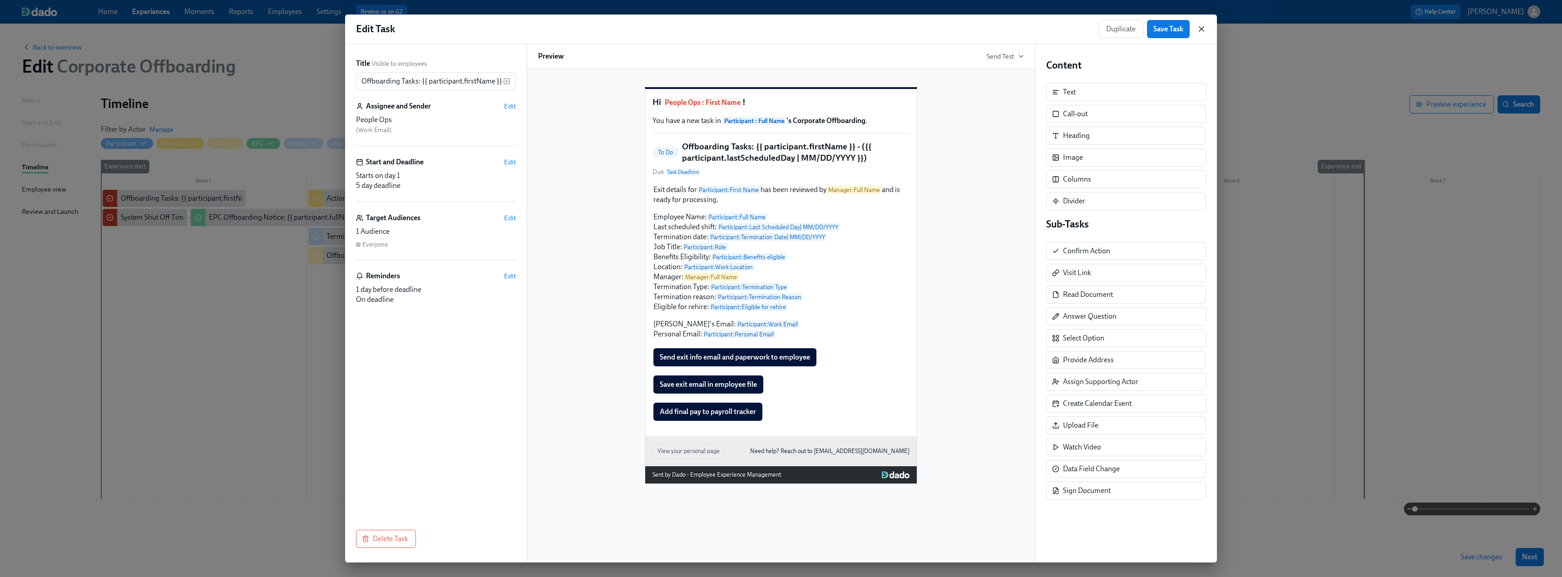
click at [1200, 30] on icon "button" at bounding box center [1201, 29] width 9 height 9
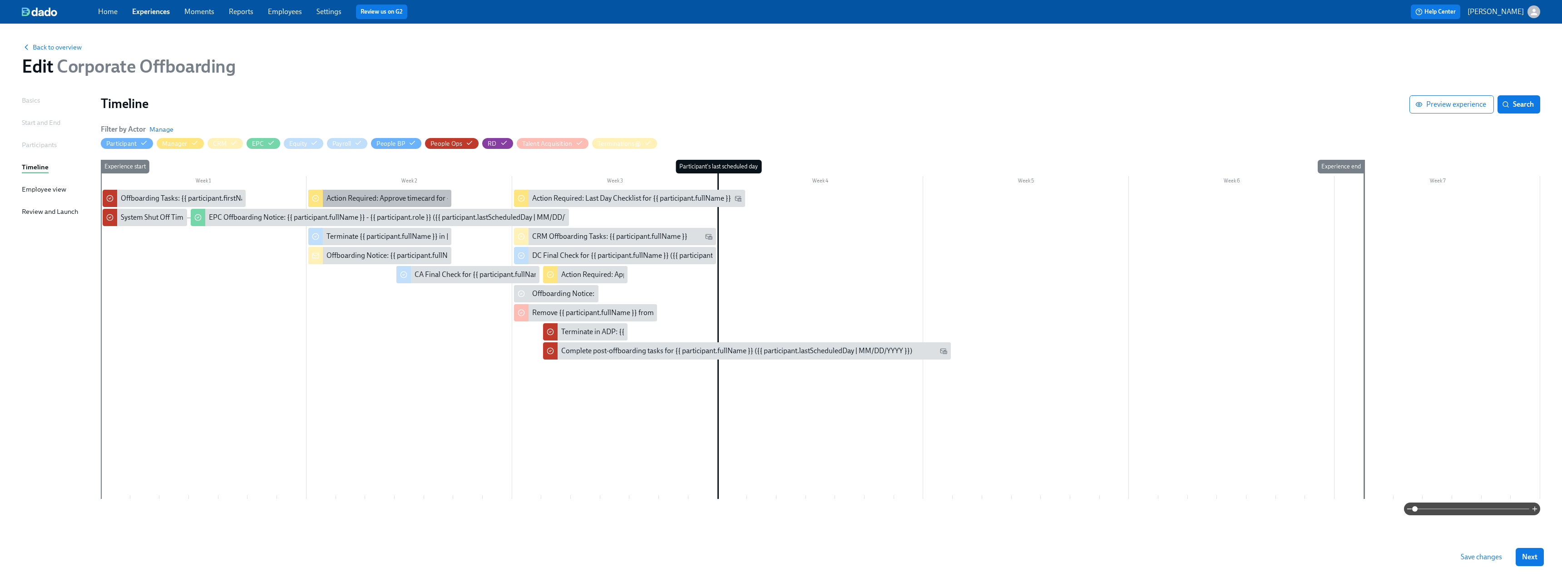
click at [335, 196] on div "Action Required: Approve timecard for {{ participant.fullName }} on their last …" at bounding box center [451, 198] width 248 height 10
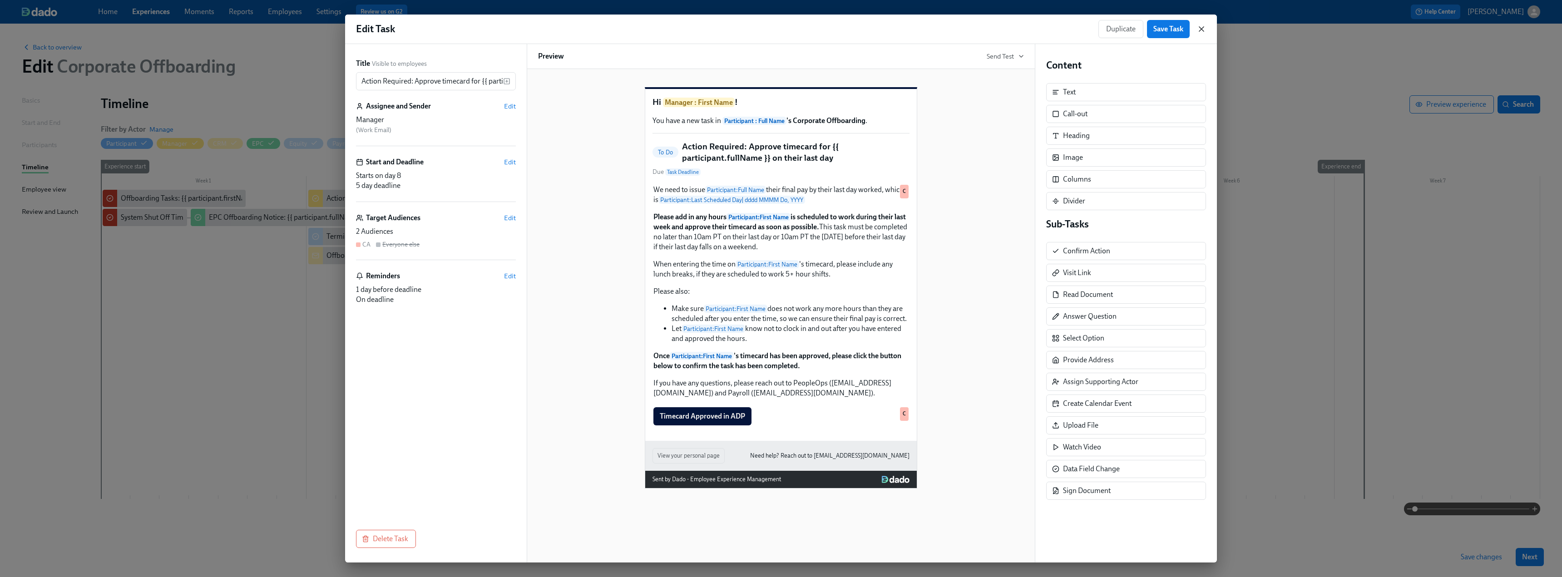
click at [1203, 25] on icon "button" at bounding box center [1201, 29] width 9 height 9
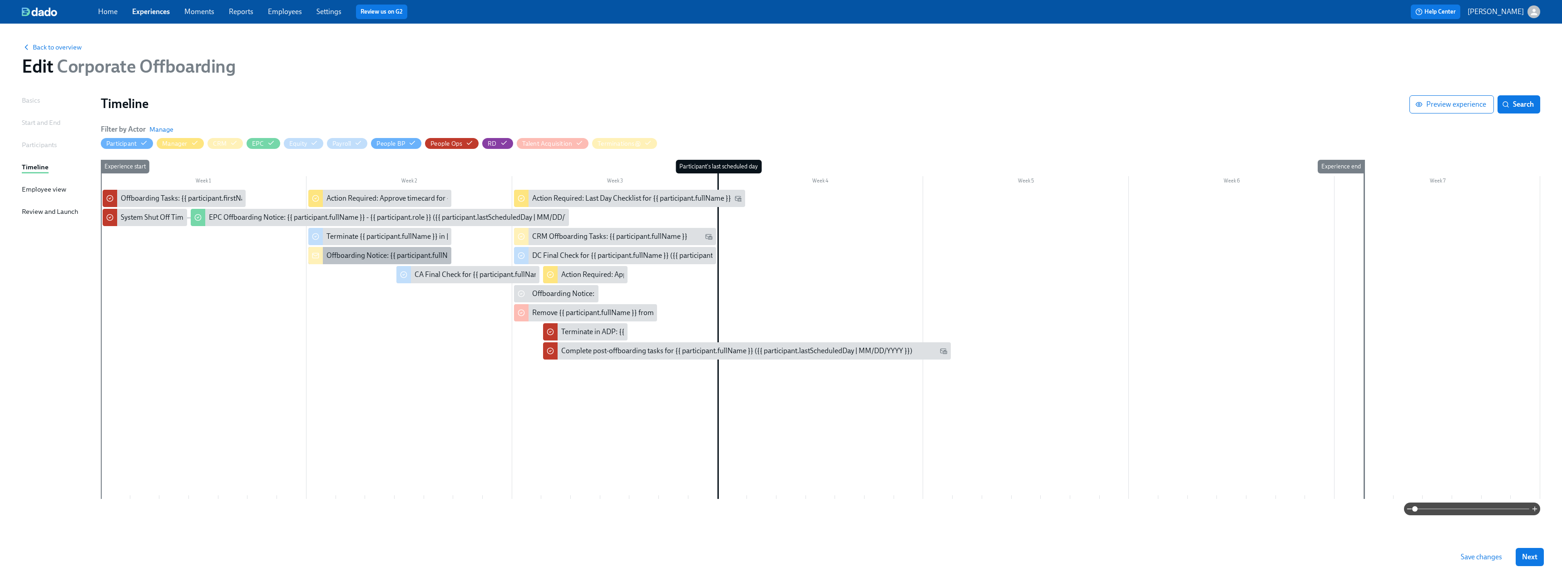
click at [365, 256] on div "Offboarding Notice: {{ participant.fullName }} - {{ participant.role }} ({{ par…" at bounding box center [510, 256] width 367 height 10
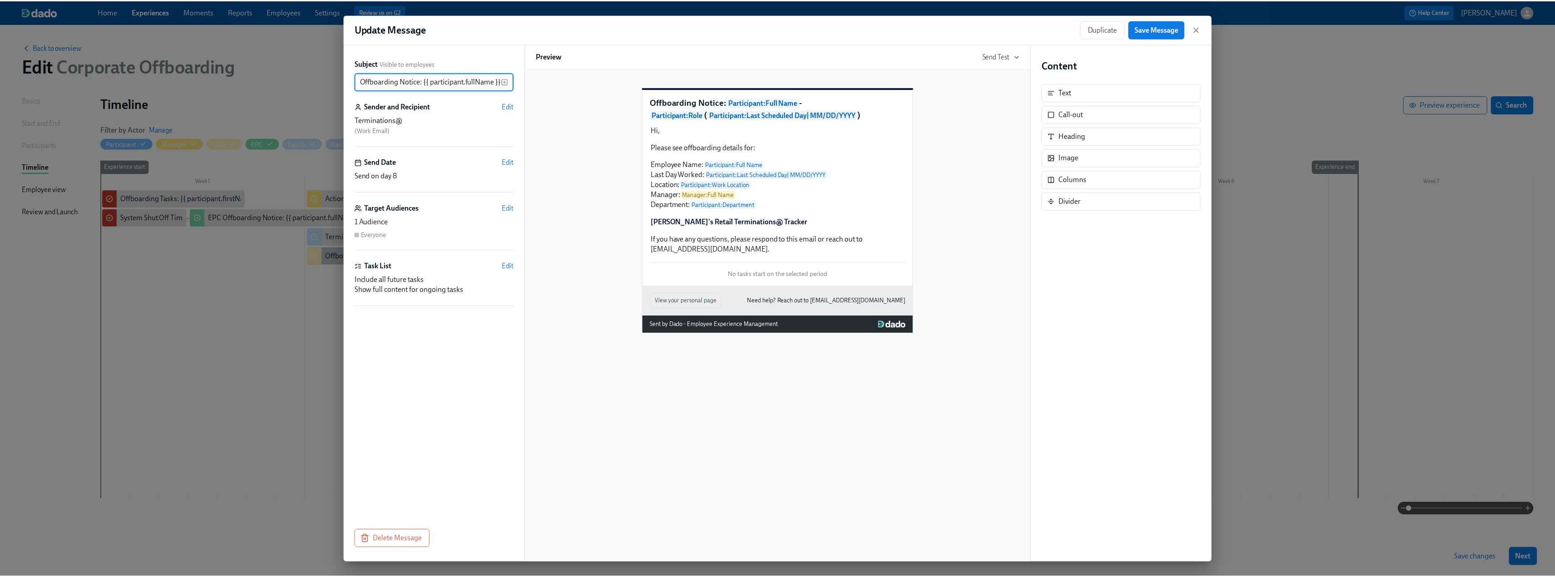
scroll to position [0, 225]
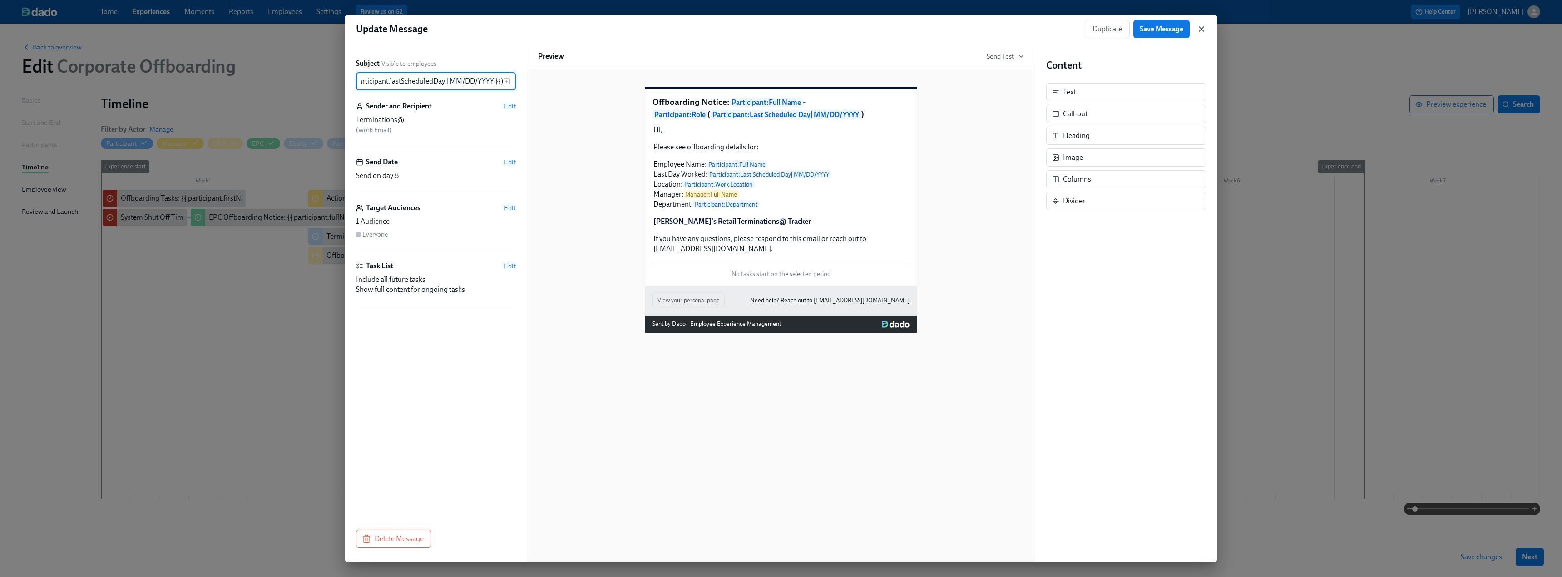
click at [1203, 25] on icon "button" at bounding box center [1201, 29] width 9 height 9
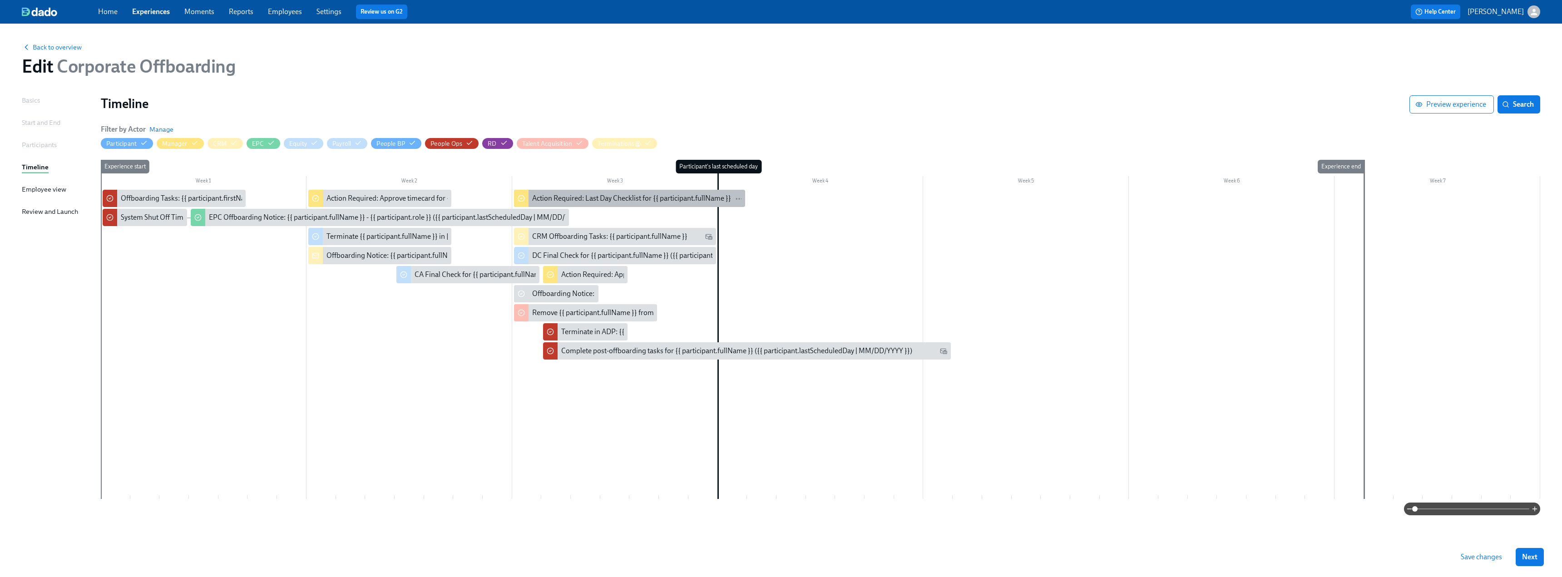
click at [553, 194] on div "Action Required: Last Day Checklist for {{ participant.fullName }}" at bounding box center [631, 198] width 199 height 10
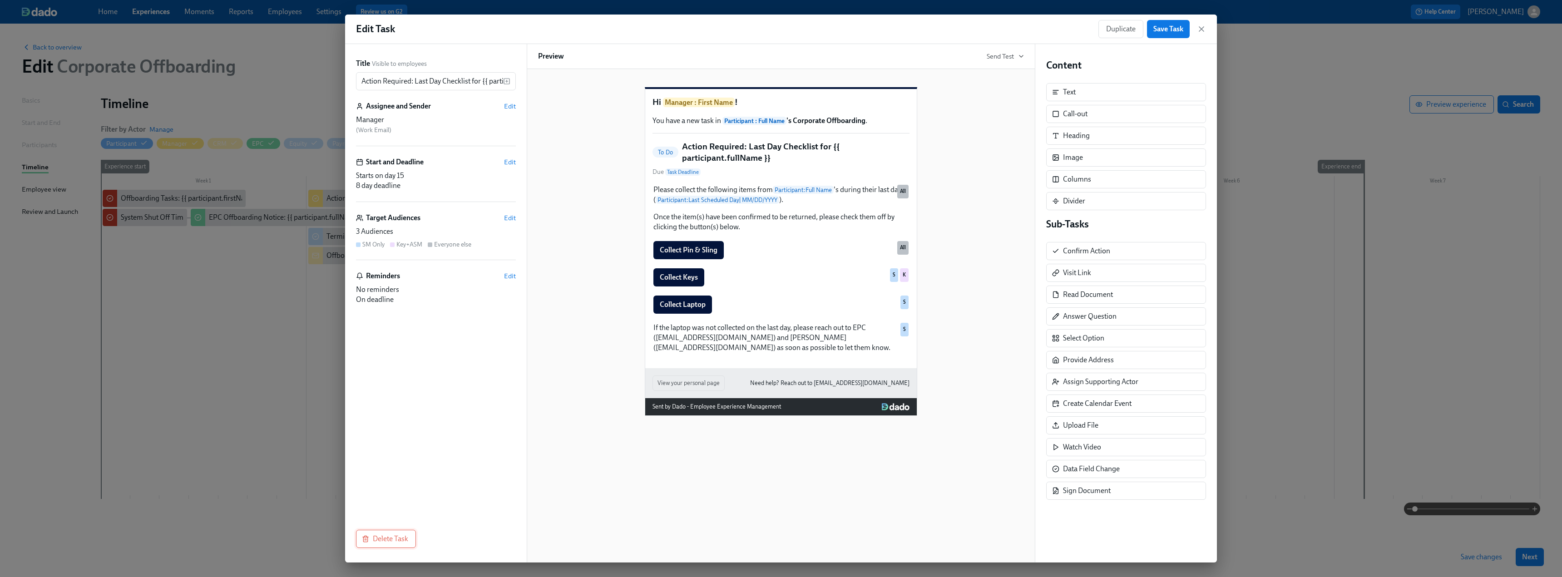
click at [382, 540] on span "Delete Task" at bounding box center [386, 539] width 45 height 9
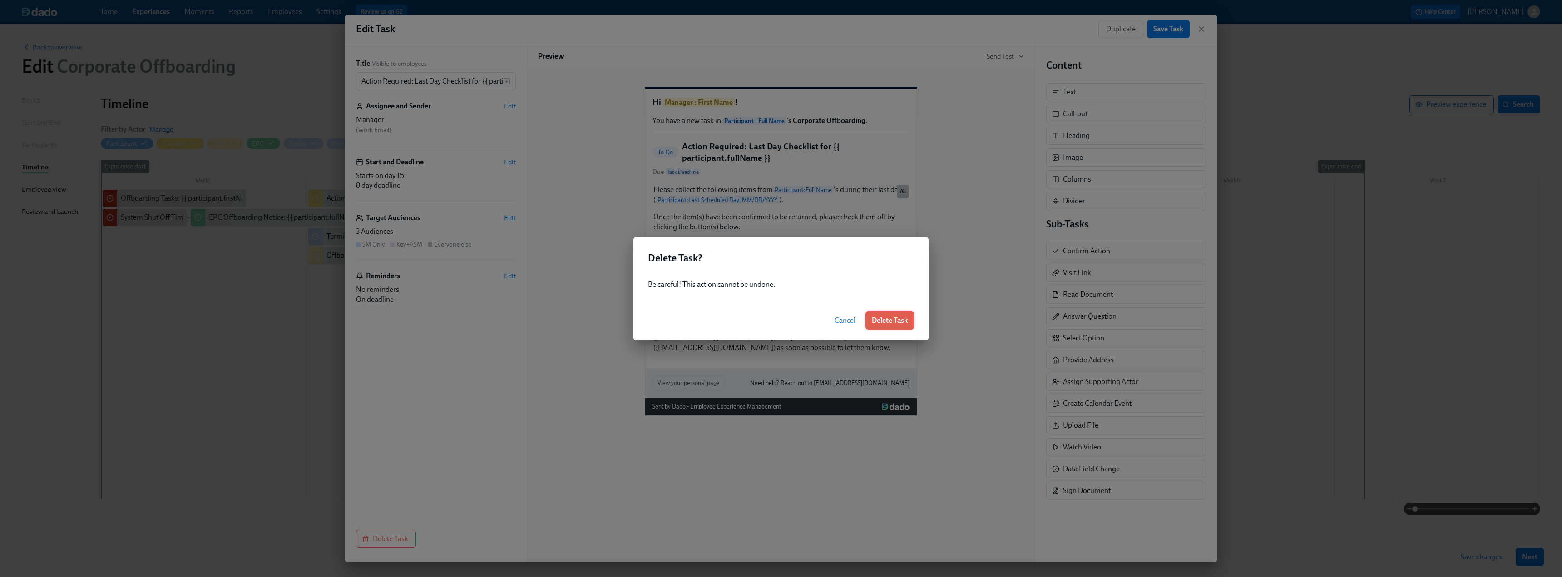
click at [895, 322] on span "Delete Task" at bounding box center [890, 320] width 36 height 9
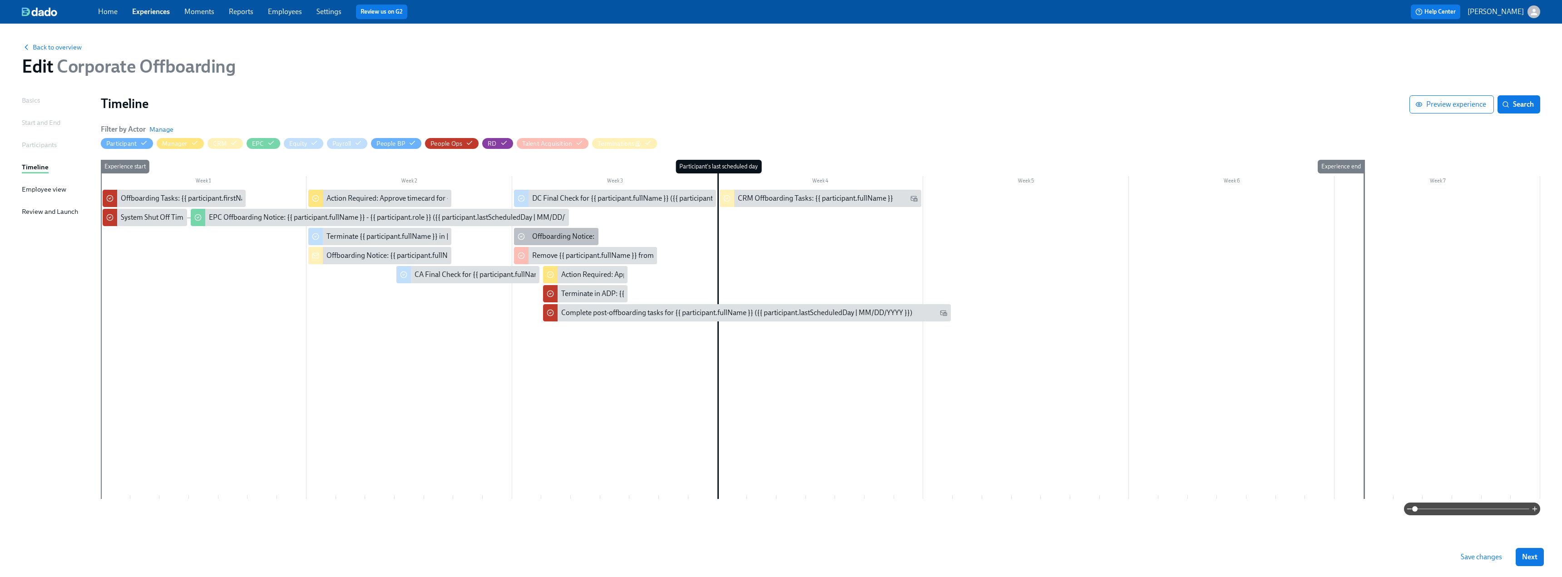
click at [537, 234] on div "Offboarding Notice: {{ participant.fullName }}" at bounding box center [603, 237] width 142 height 10
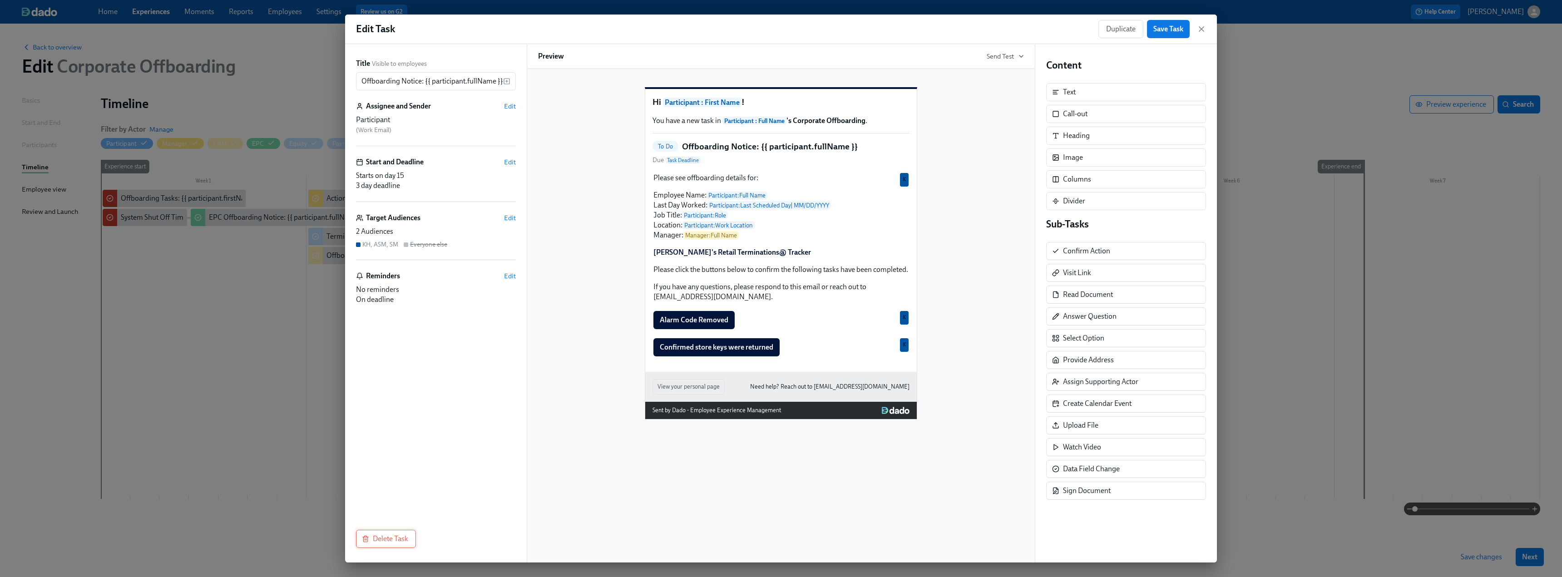
click at [386, 537] on span "Delete Task" at bounding box center [386, 539] width 45 height 9
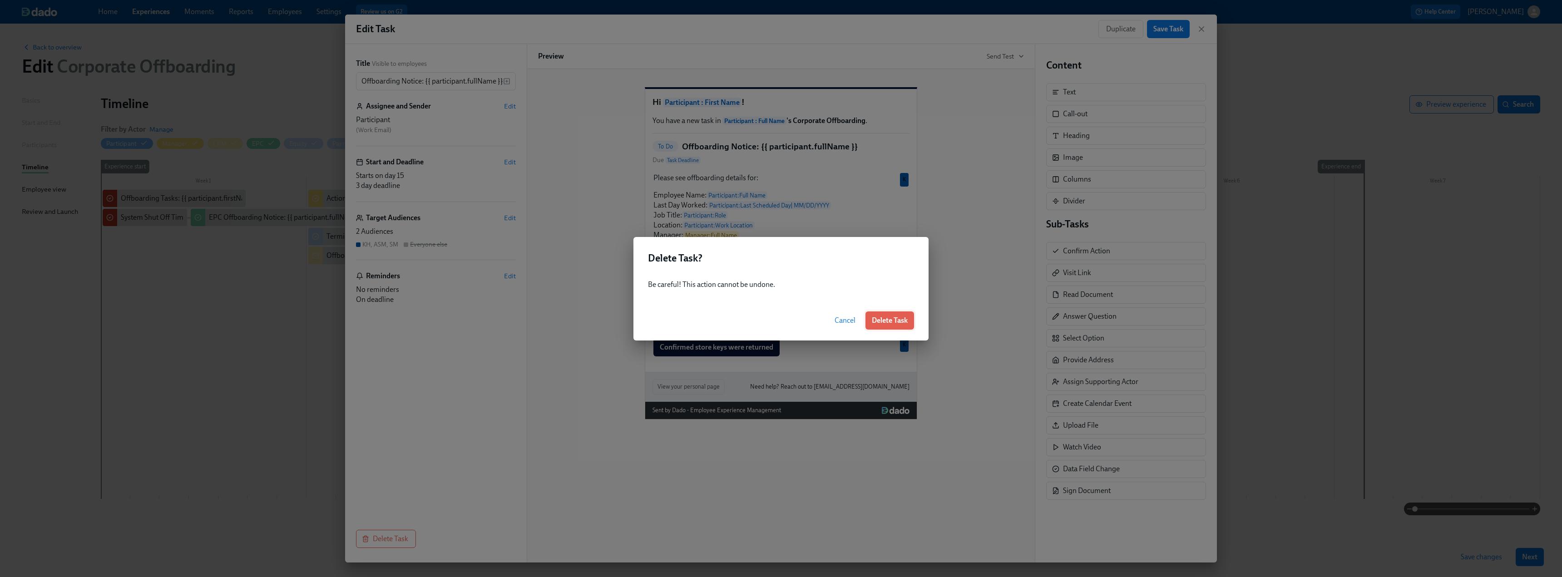
click at [885, 314] on button "Delete Task" at bounding box center [890, 321] width 49 height 18
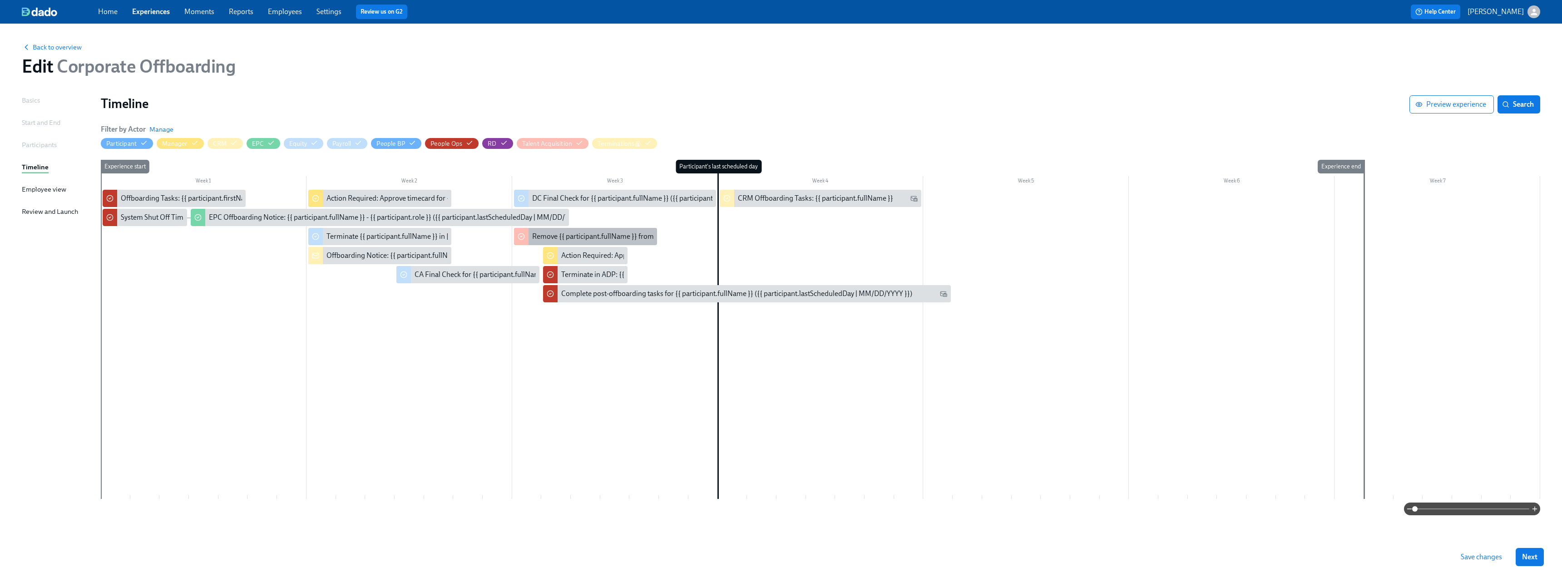
click at [599, 237] on div "Remove {{ participant.fullName }} from [PERSON_NAME]" at bounding box center [621, 237] width 179 height 10
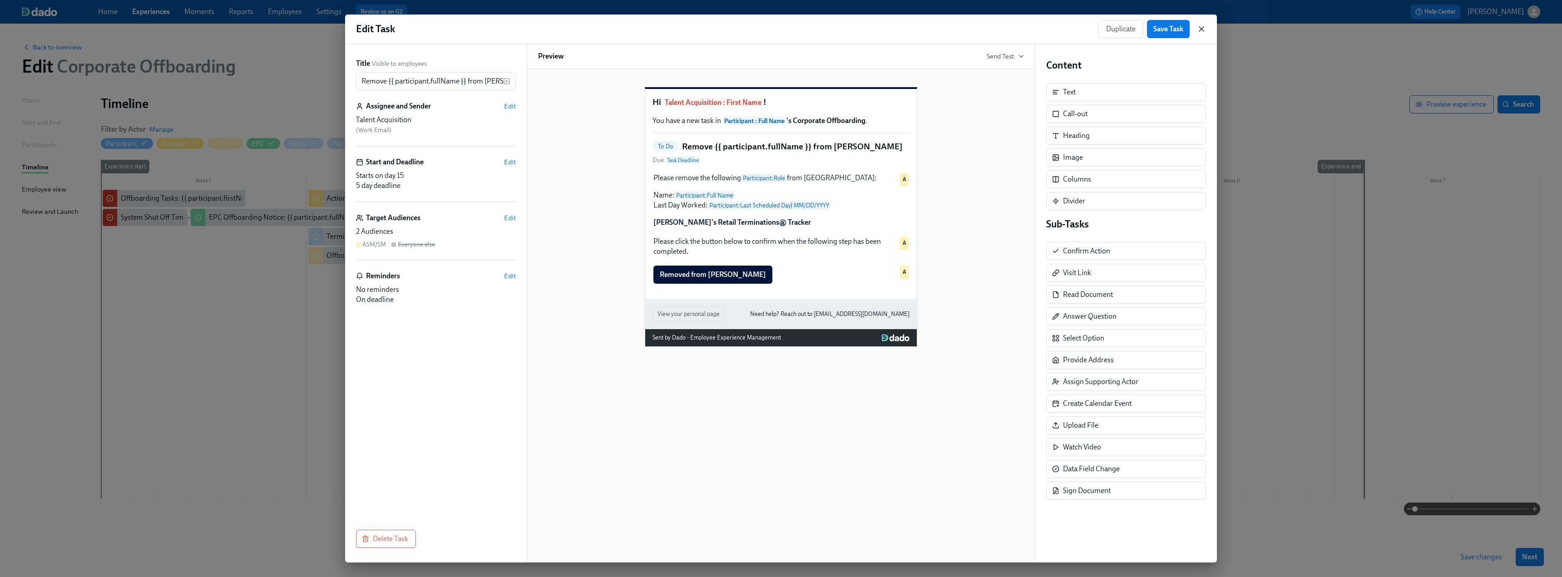
click at [1200, 29] on icon "button" at bounding box center [1201, 29] width 9 height 9
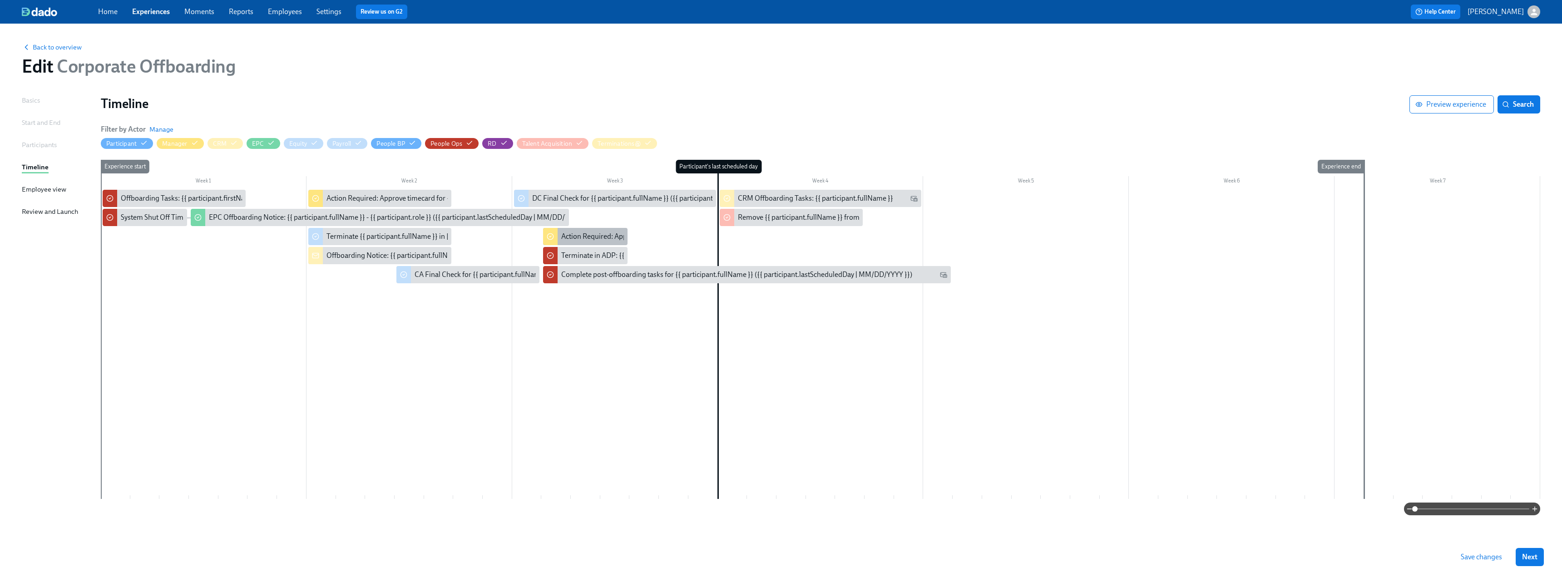
click at [572, 237] on div "Action Required: Approve timecard for {{ participant.fullName }}'s last day" at bounding box center [675, 237] width 228 height 10
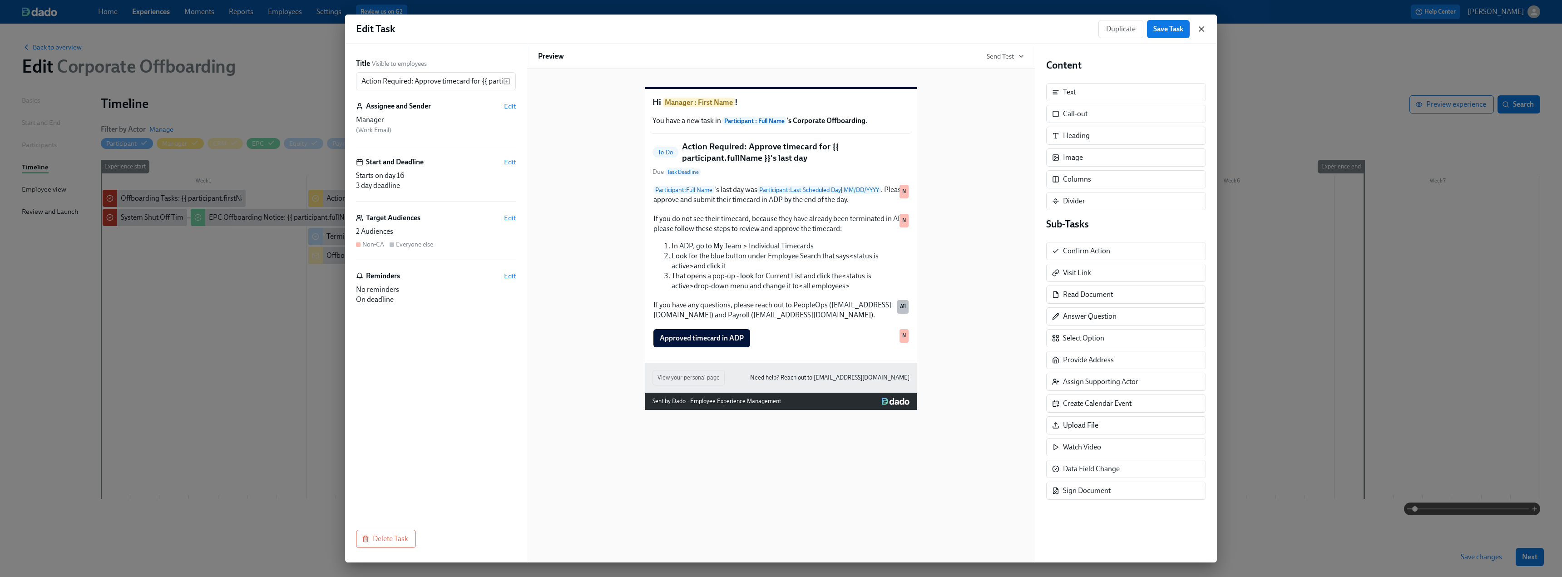
click at [1200, 29] on icon "button" at bounding box center [1201, 29] width 9 height 9
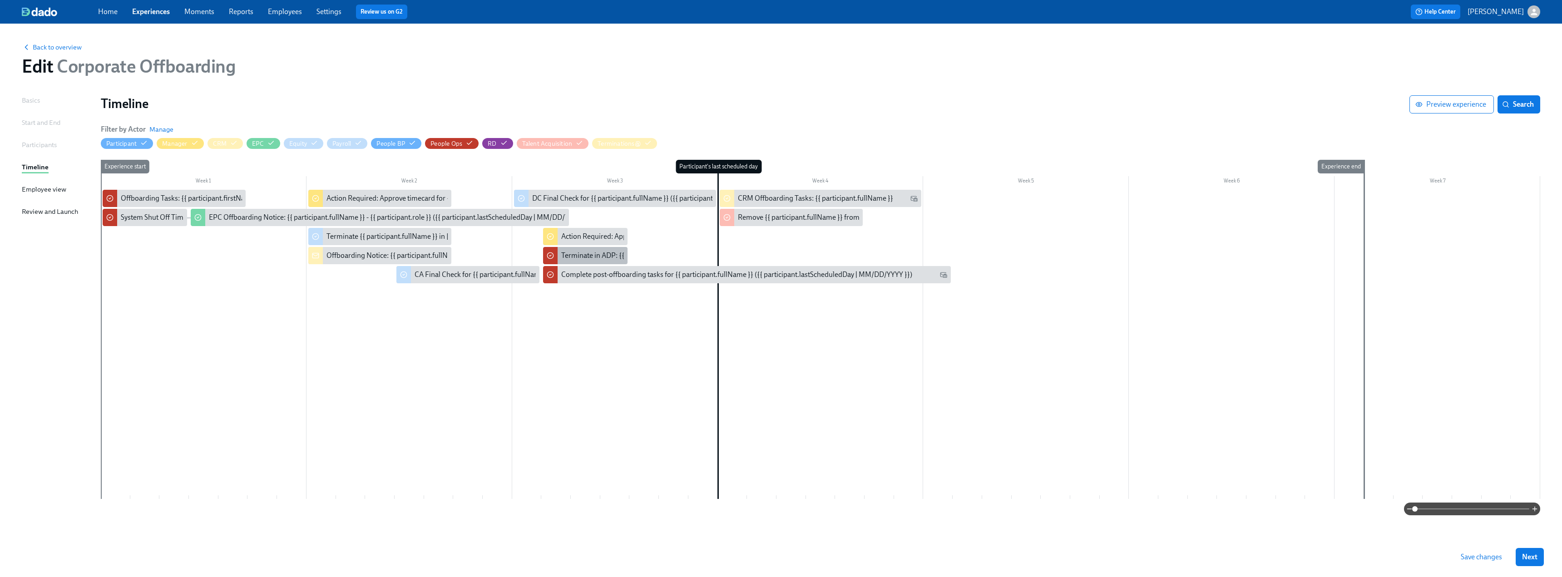
click at [579, 254] on div "Terminate in ADP: {{ participant.firstName }} - {{ participant.role }} ({{ part…" at bounding box center [742, 256] width 363 height 10
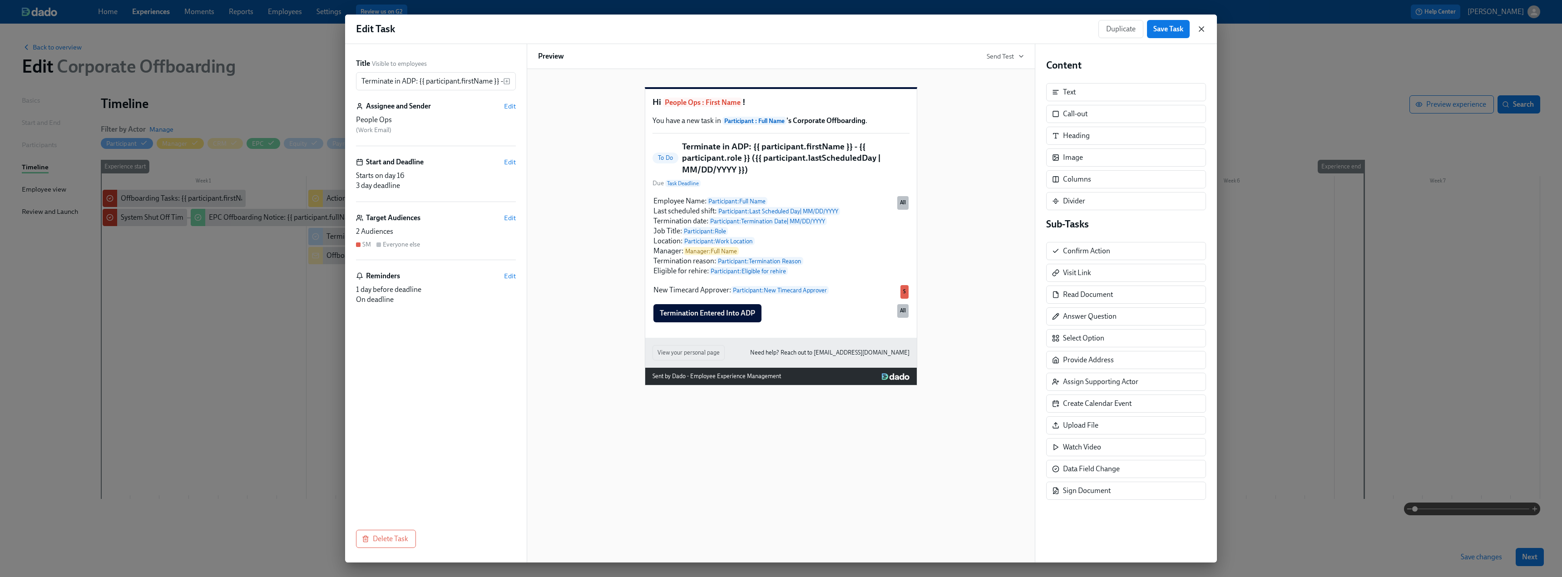
click at [1199, 26] on icon "button" at bounding box center [1201, 29] width 9 height 9
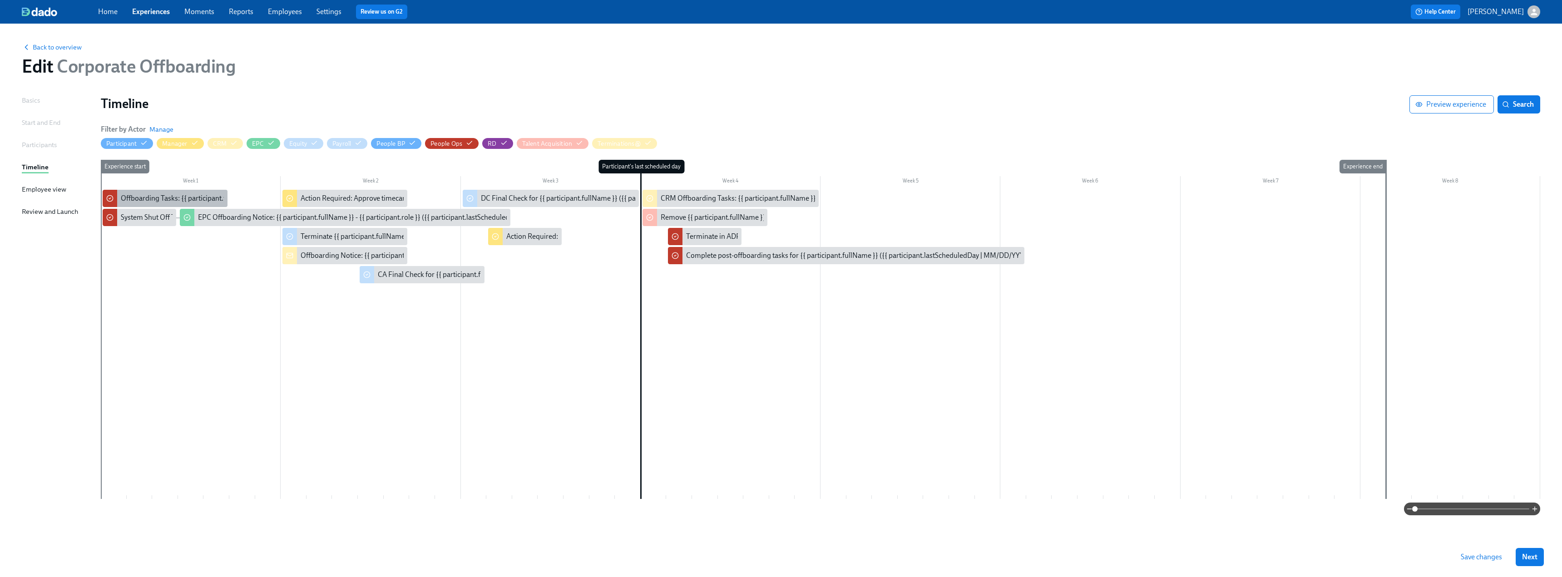
click at [170, 199] on div "Offboarding Tasks: {{ participant.firstName }} - ({{ participant.lastScheduledD…" at bounding box center [272, 198] width 303 height 10
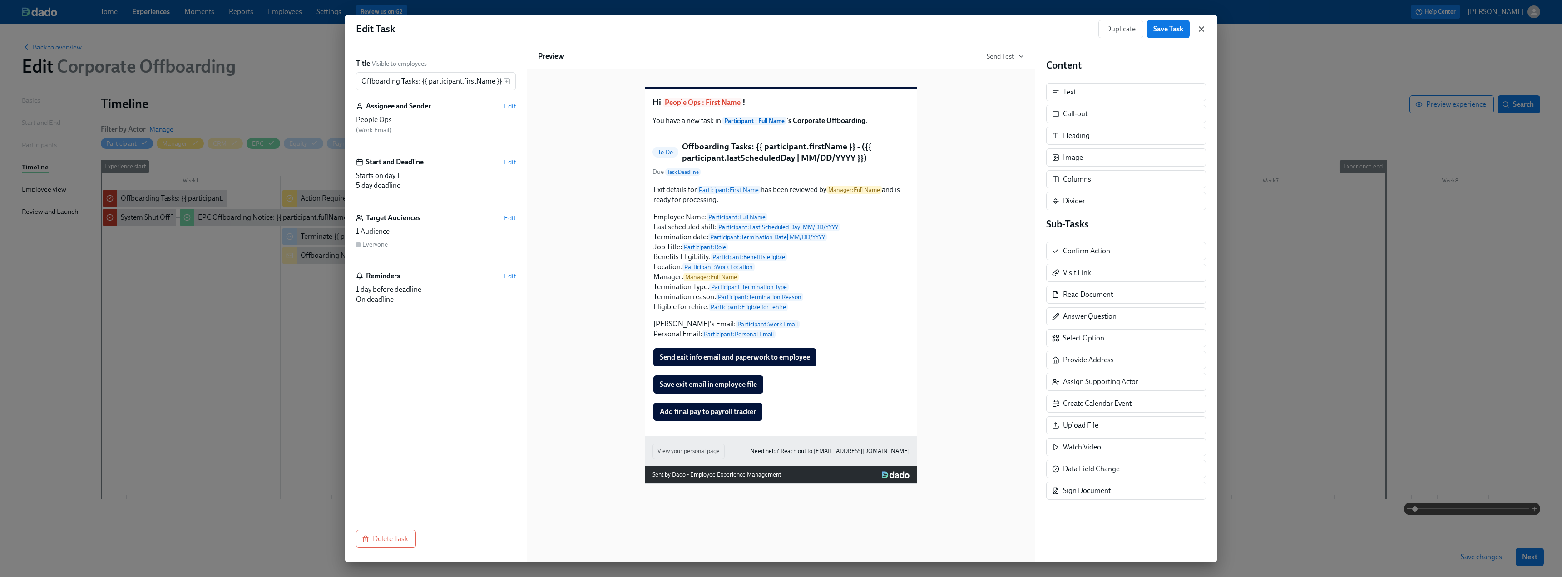
click at [1200, 30] on icon "button" at bounding box center [1201, 29] width 5 height 5
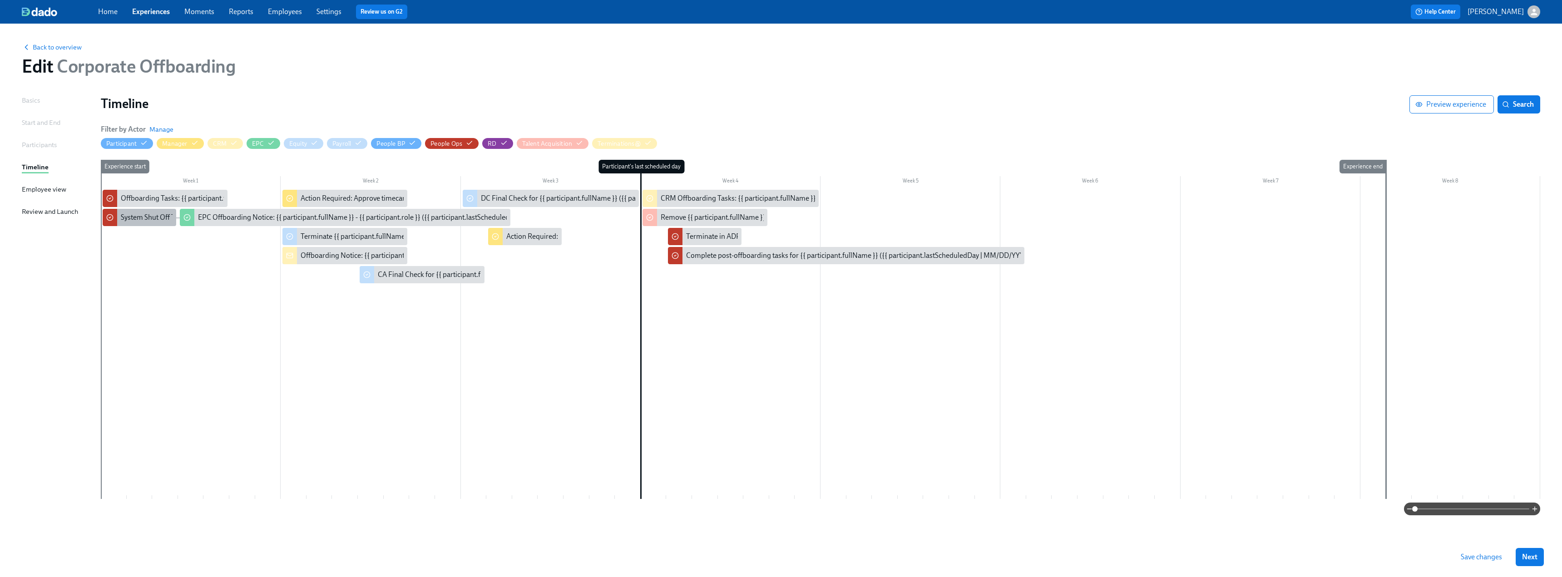
click at [149, 218] on div "System Shut Off Time for {{ participant.fullName }} ({{ participant.lastSchedul…" at bounding box center [278, 218] width 315 height 10
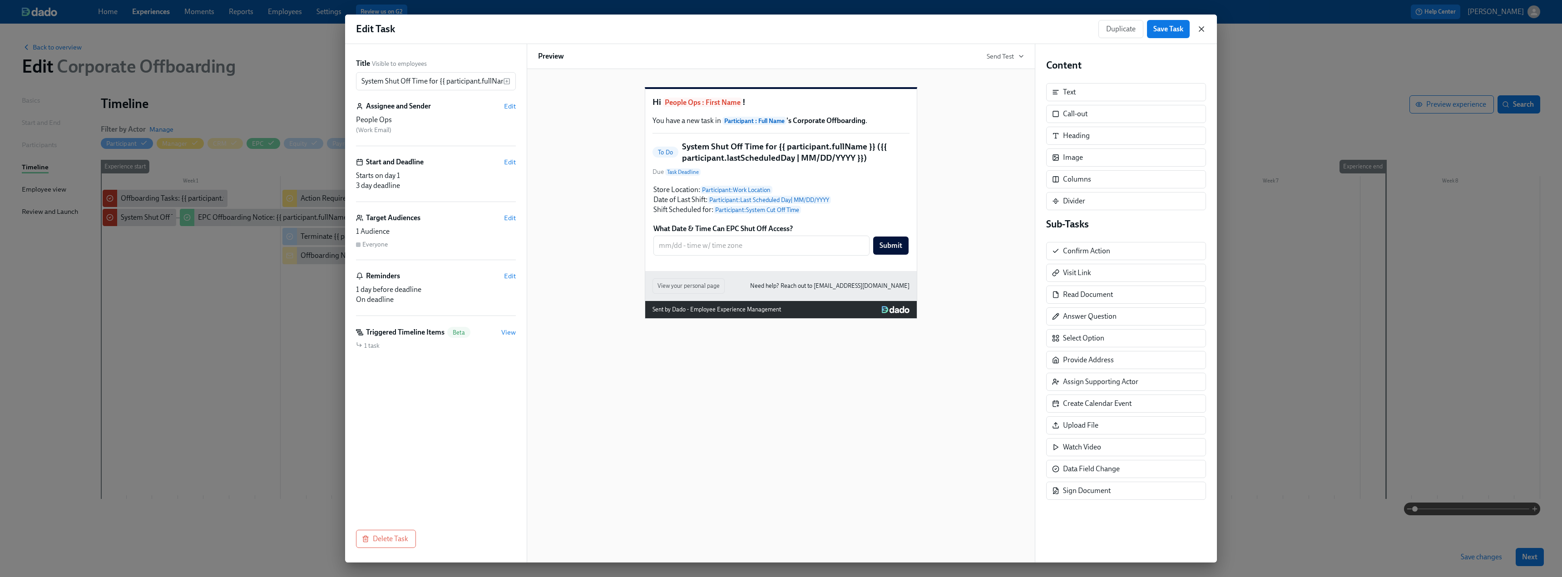
click at [1200, 26] on icon "button" at bounding box center [1201, 29] width 9 height 9
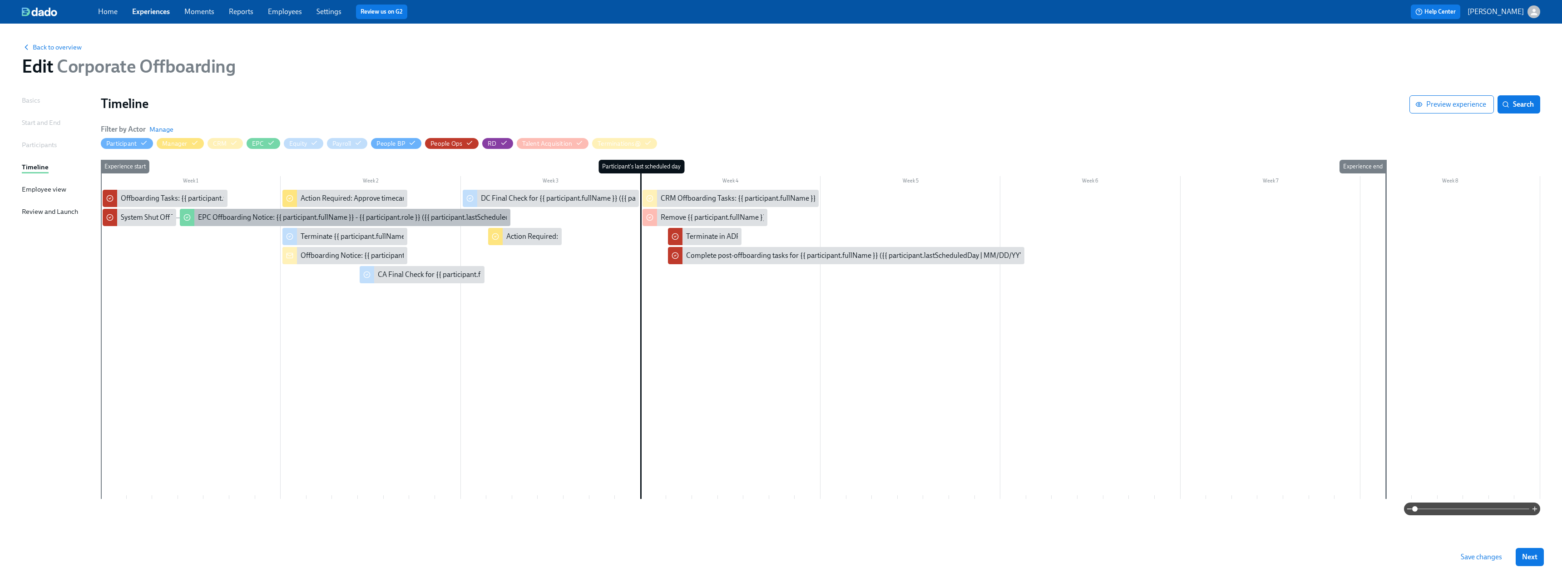
click at [239, 216] on div "EPC Offboarding Notice: {{ participant.fullName }} - {{ participant.role }} ({{…" at bounding box center [388, 218] width 381 height 10
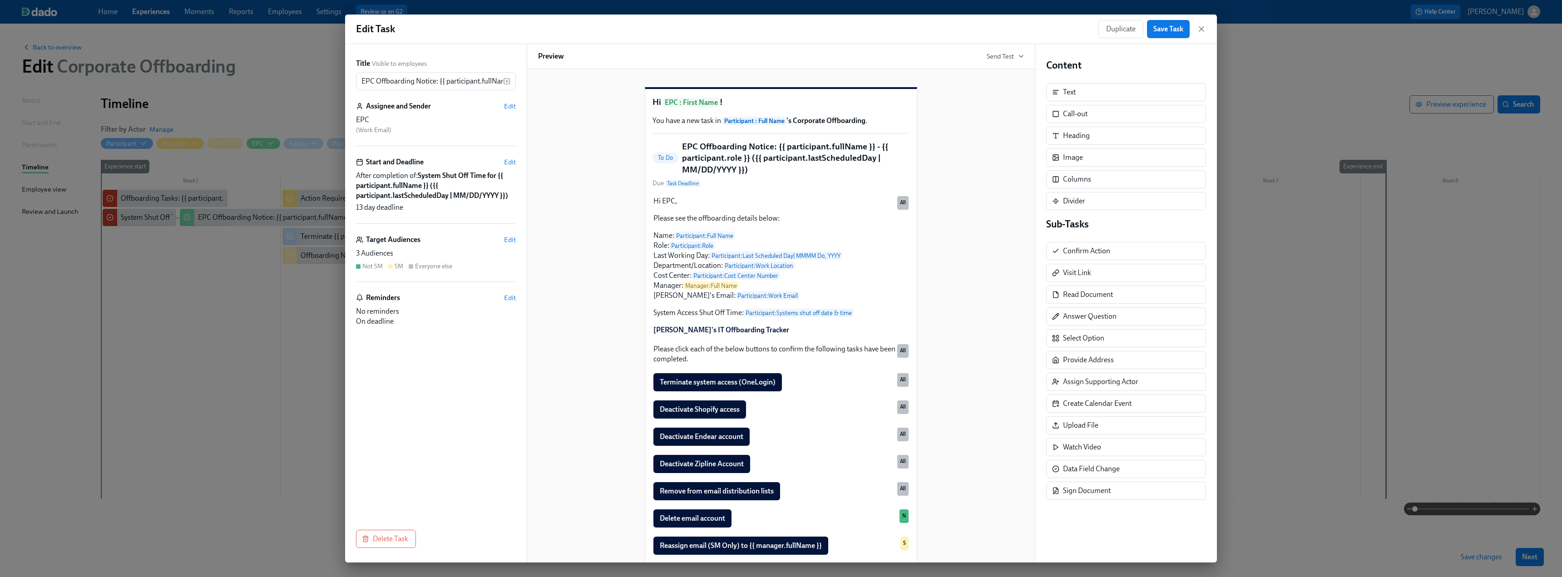
drag, startPoint x: 1200, startPoint y: 27, endPoint x: 1212, endPoint y: 35, distance: 14.5
click at [1200, 27] on icon "button" at bounding box center [1201, 29] width 5 height 5
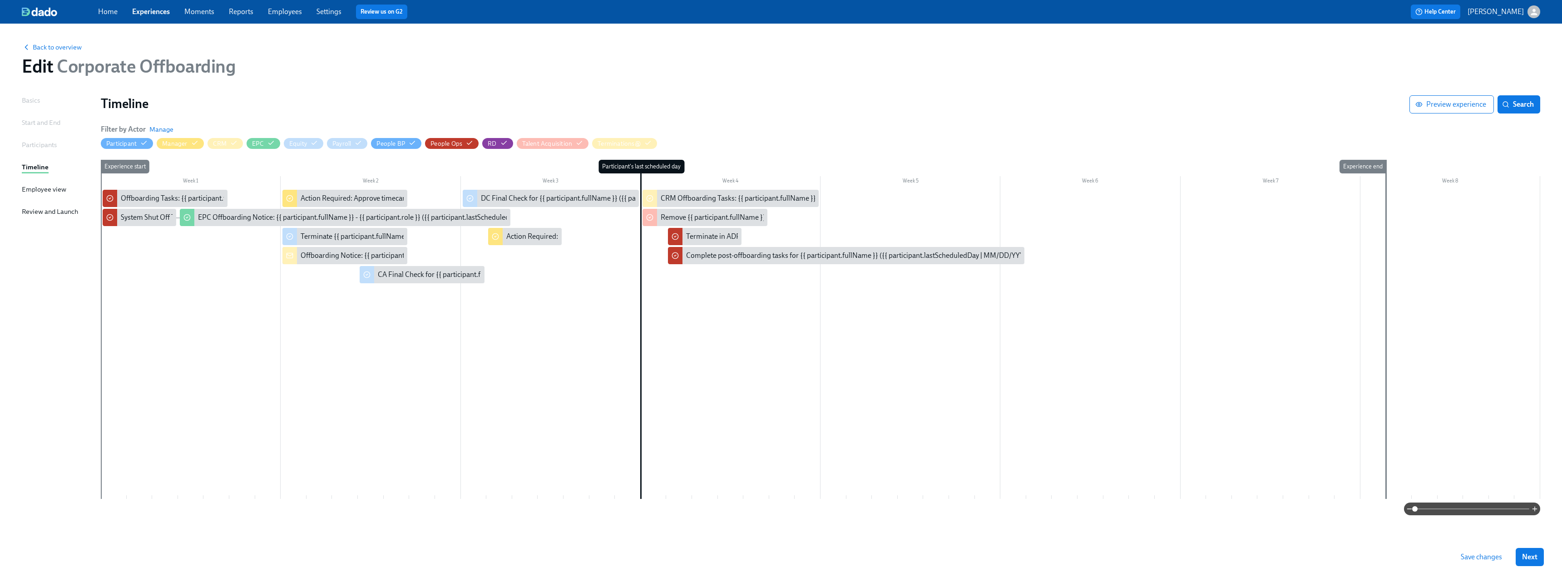
click at [1463, 556] on span "Save changes" at bounding box center [1481, 557] width 41 height 9
click at [38, 190] on div "Employee view" at bounding box center [44, 189] width 45 height 10
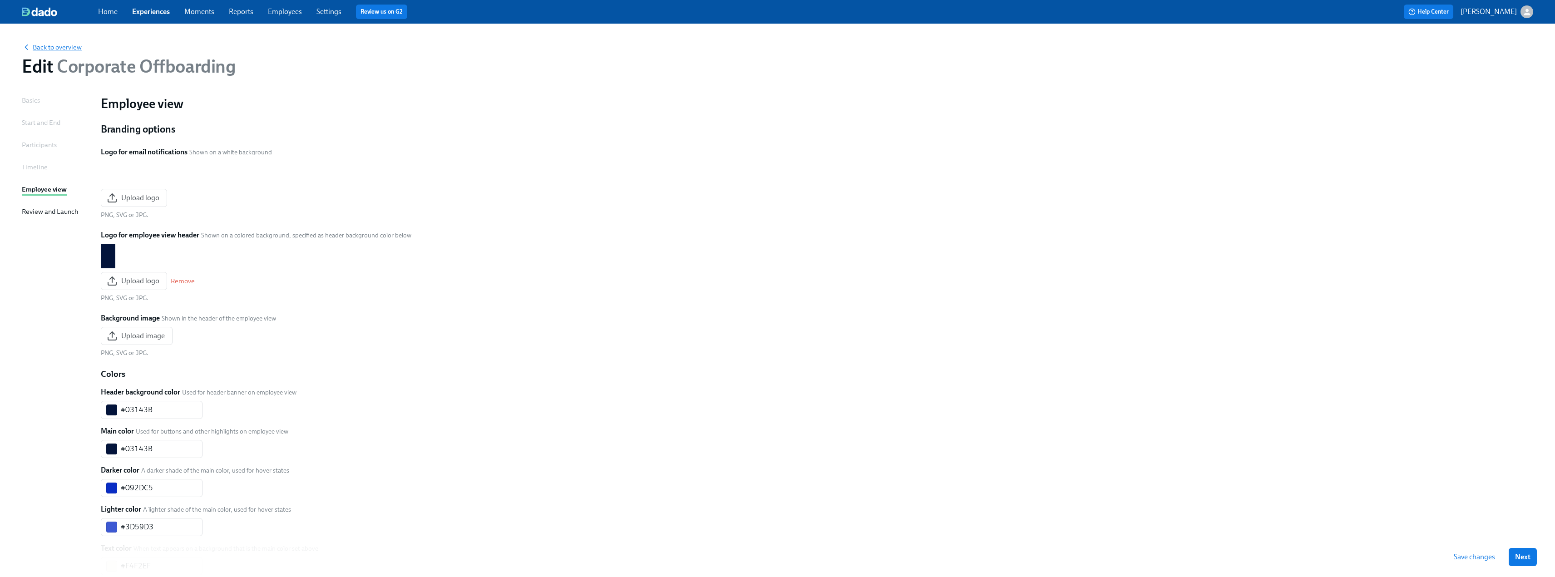
click at [66, 46] on span "Back to overview" at bounding box center [52, 47] width 60 height 9
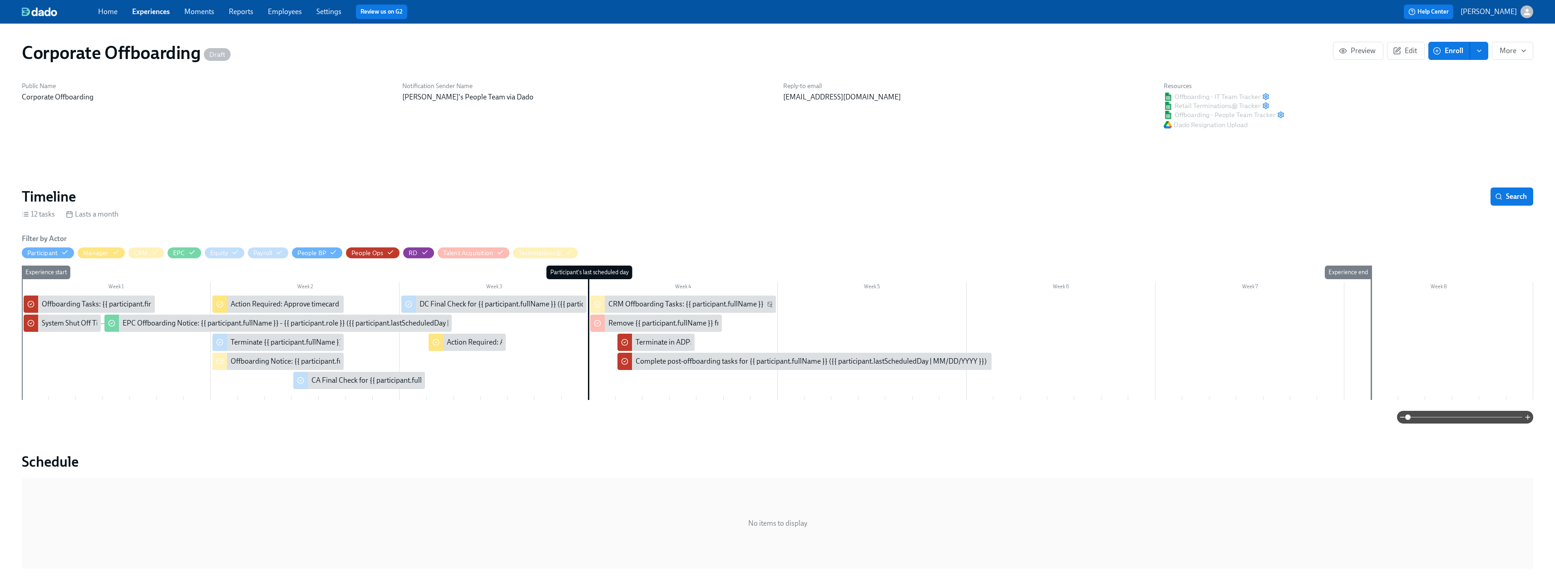
click at [1480, 47] on icon "enroll" at bounding box center [1479, 50] width 7 height 7
click at [1464, 93] on span "Enrollment form" at bounding box center [1456, 92] width 52 height 10
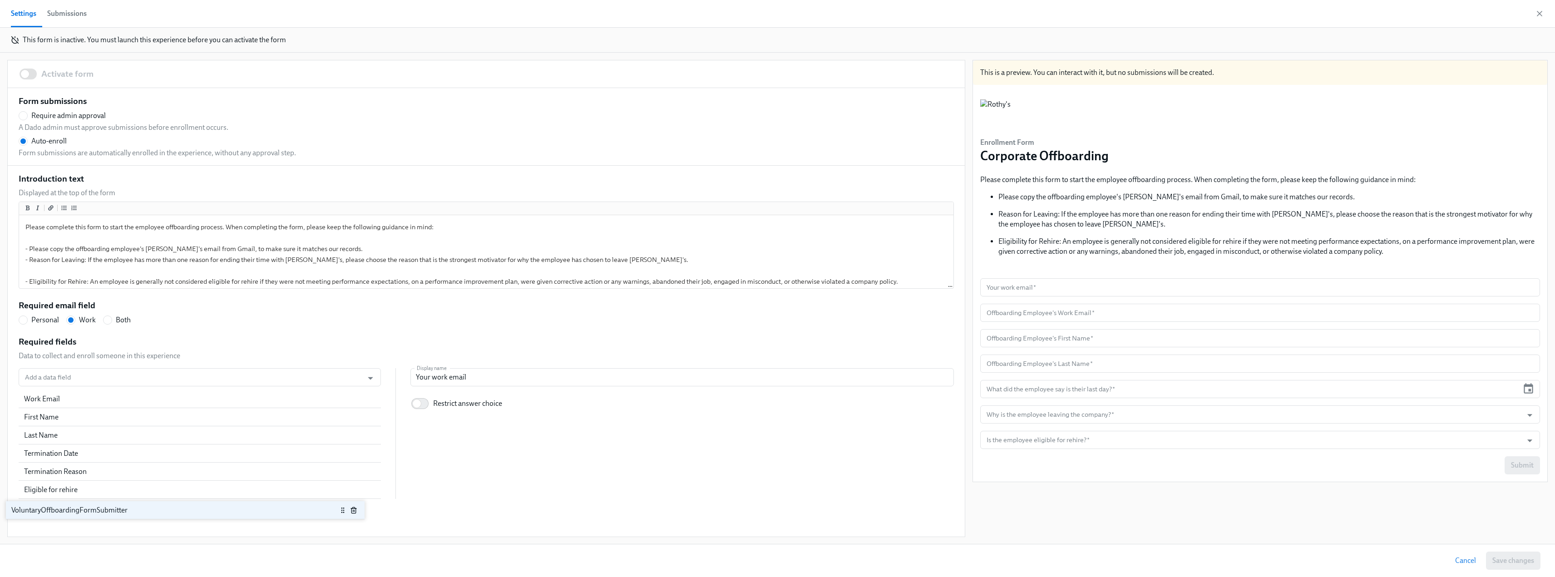
drag, startPoint x: 354, startPoint y: 402, endPoint x: 342, endPoint y: 515, distance: 114.1
click at [342, 515] on div "Activate form Form submissions Require admin approval A Dado admin must approve…" at bounding box center [486, 298] width 957 height 476
radio input "false"
click at [120, 375] on input "Add a data field" at bounding box center [191, 377] width 336 height 18
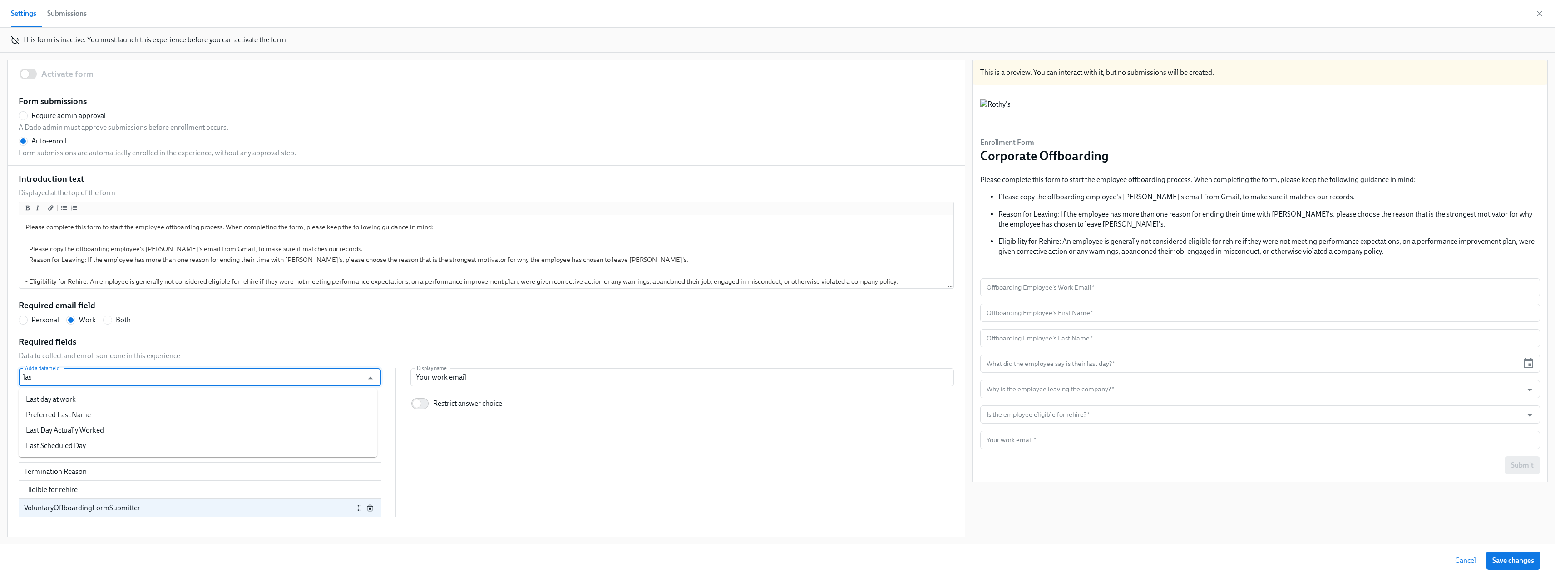
type input "last"
click at [65, 447] on li "Last Scheduled Day" at bounding box center [198, 445] width 359 height 15
radio input "false"
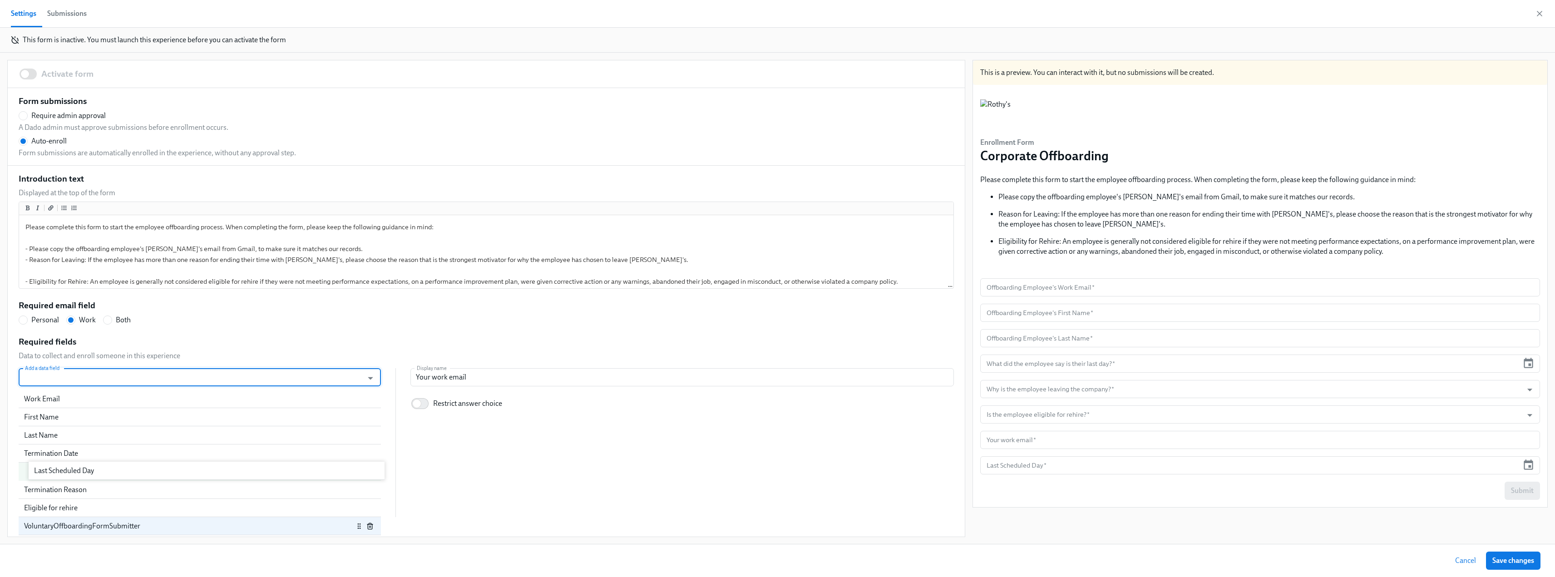
drag, startPoint x: 50, startPoint y: 530, endPoint x: 61, endPoint y: 470, distance: 60.1
click at [61, 470] on div "Work Email First Name Last Name Termination Date Termination Reason Eligible fo…" at bounding box center [200, 453] width 362 height 127
click at [62, 475] on div "Last Scheduled Day" at bounding box center [189, 472] width 330 height 10
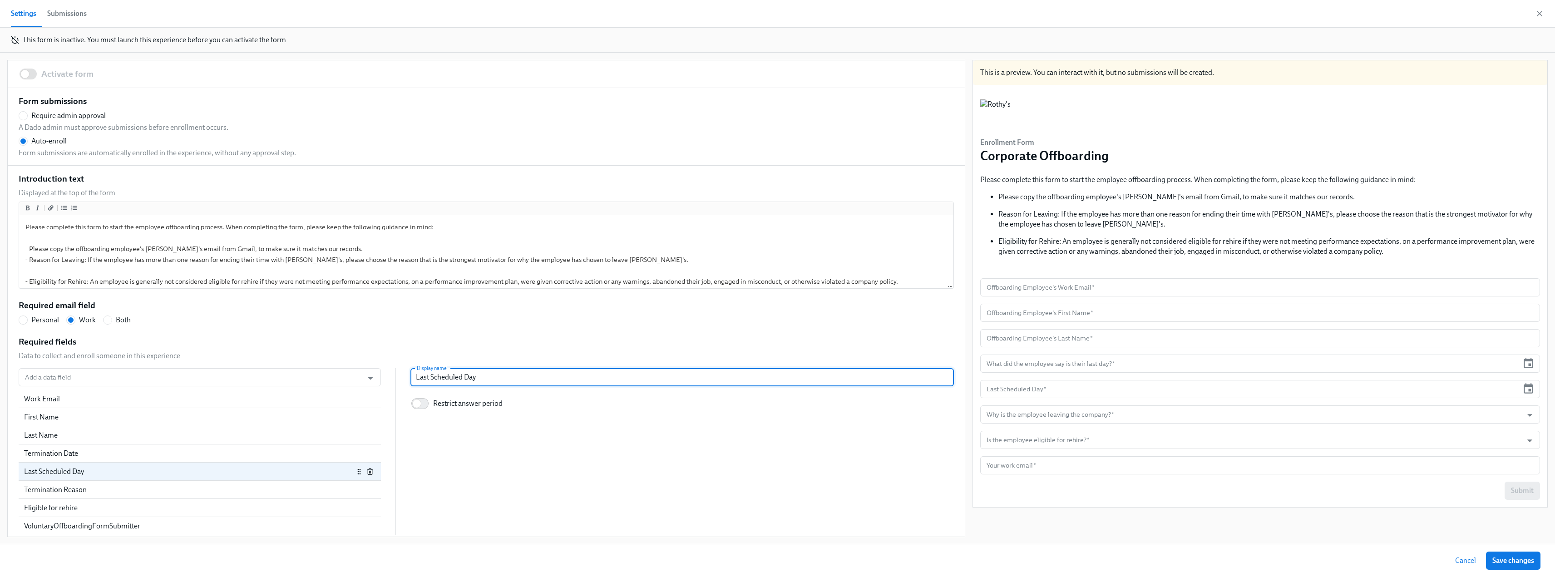
drag, startPoint x: 456, startPoint y: 379, endPoint x: 425, endPoint y: 378, distance: 31.4
click at [425, 378] on input "Last Scheduled Day" at bounding box center [683, 377] width 544 height 18
radio input "false"
type input "Last W Day"
radio input "false"
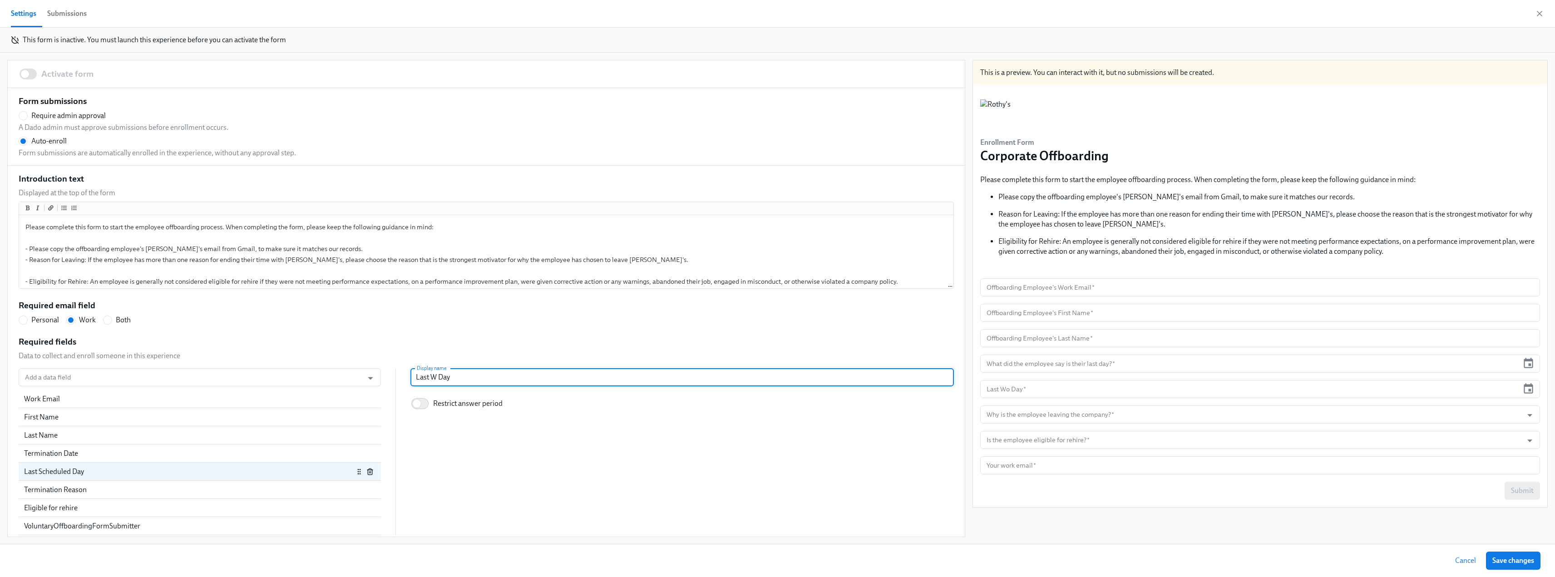
type input "Last Wo Day"
radio input "false"
type input "Last Work Day"
radio input "false"
type input "Last Worki Day"
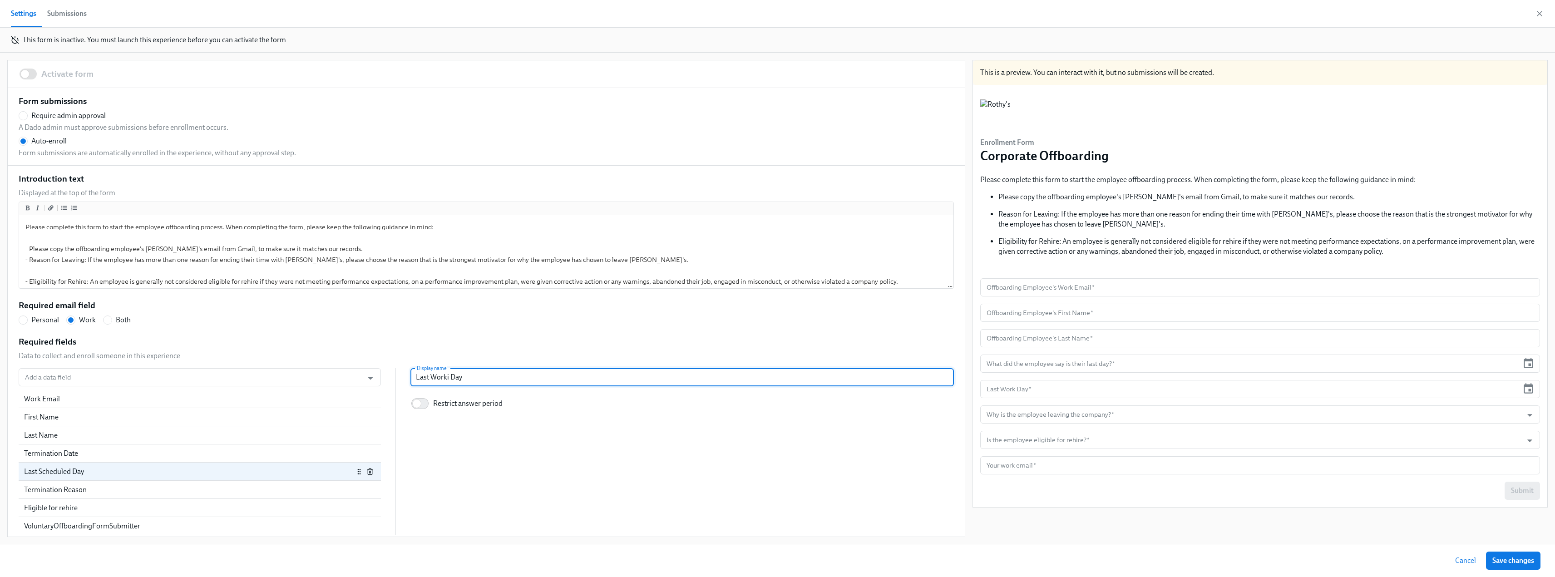
radio input "false"
type input "Last Workin Day"
radio input "false"
type input "Last Working Day"
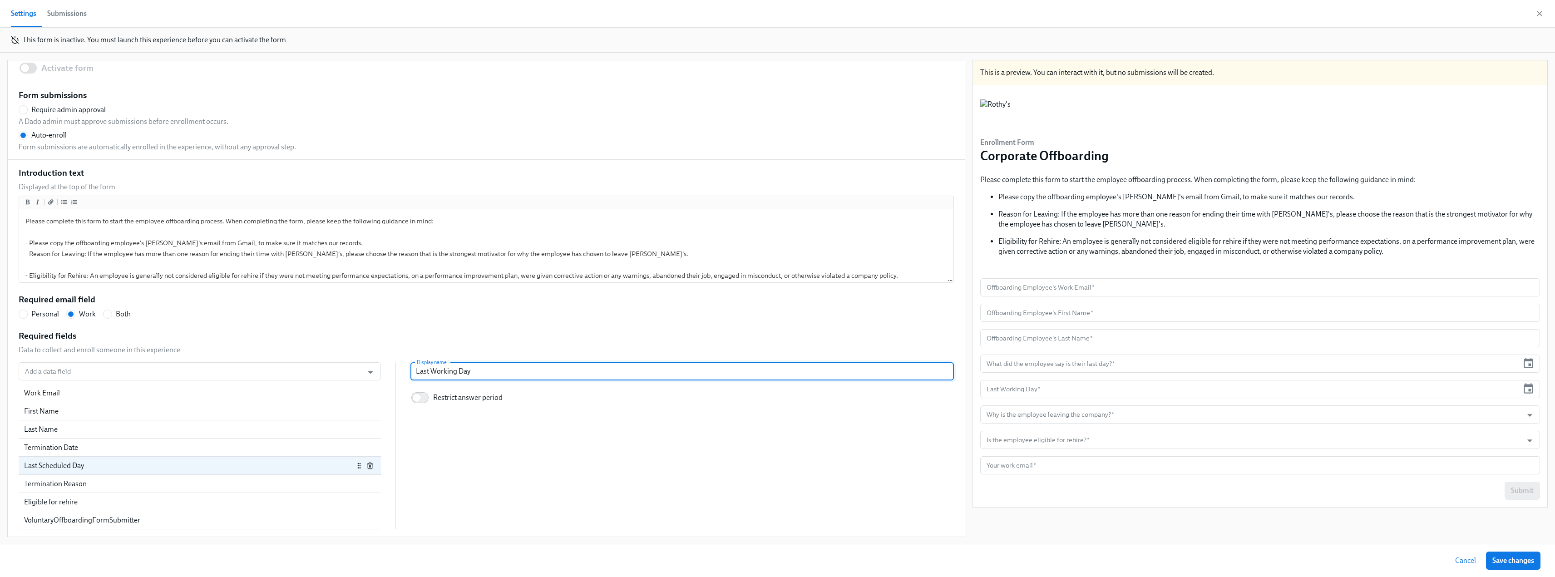
click at [508, 461] on div "Add a data field Add a data field Work Email First Name Last Name Termination D…" at bounding box center [487, 445] width 936 height 167
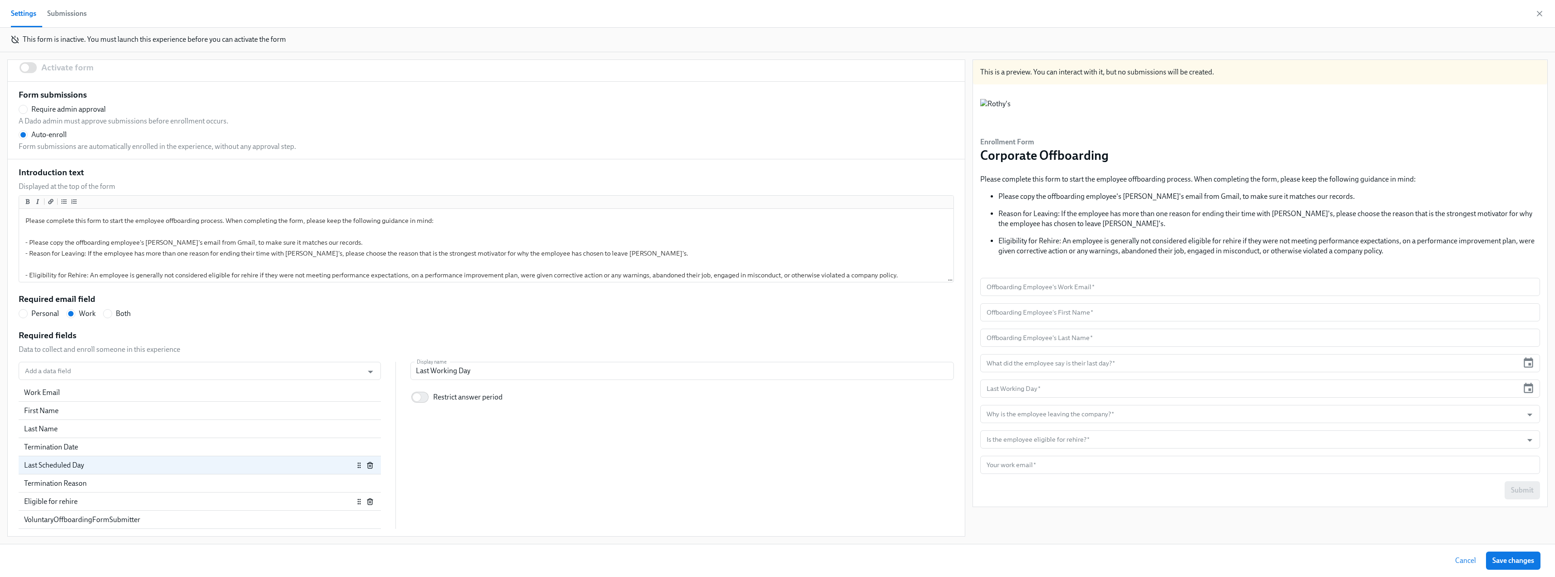
scroll to position [45, 0]
click at [83, 489] on div "Termination Reason" at bounding box center [200, 484] width 362 height 18
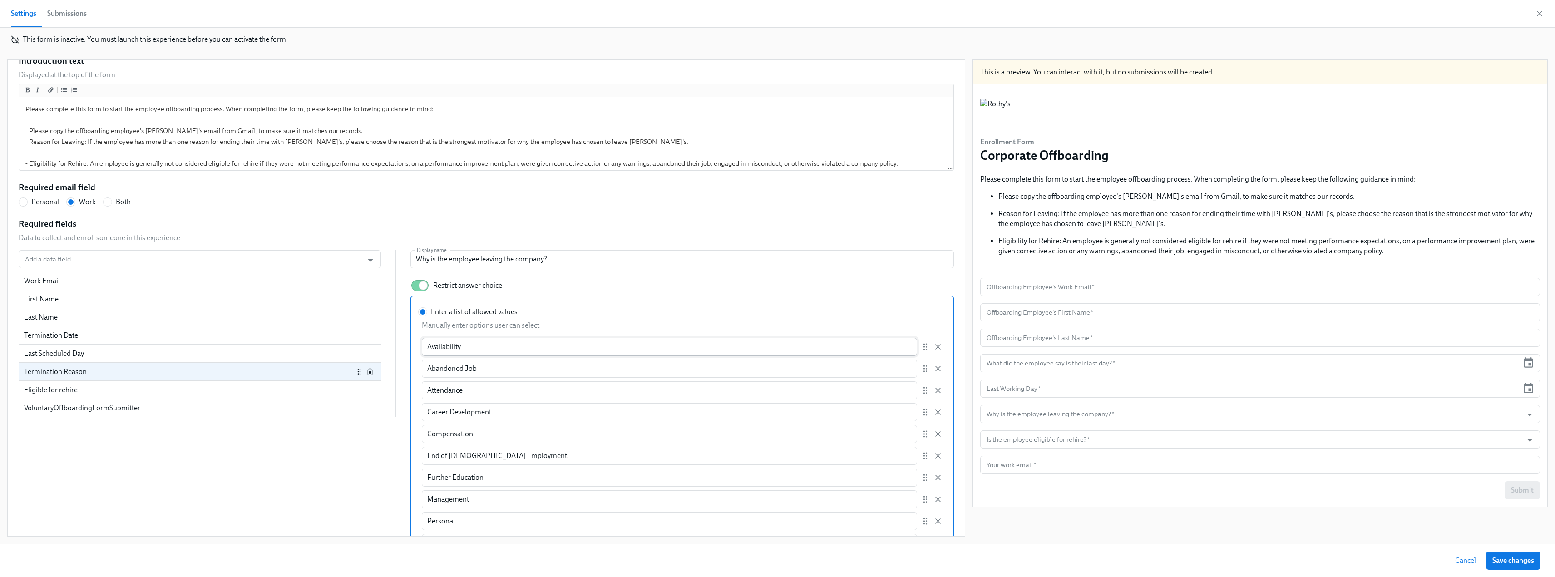
scroll to position [142, 0]
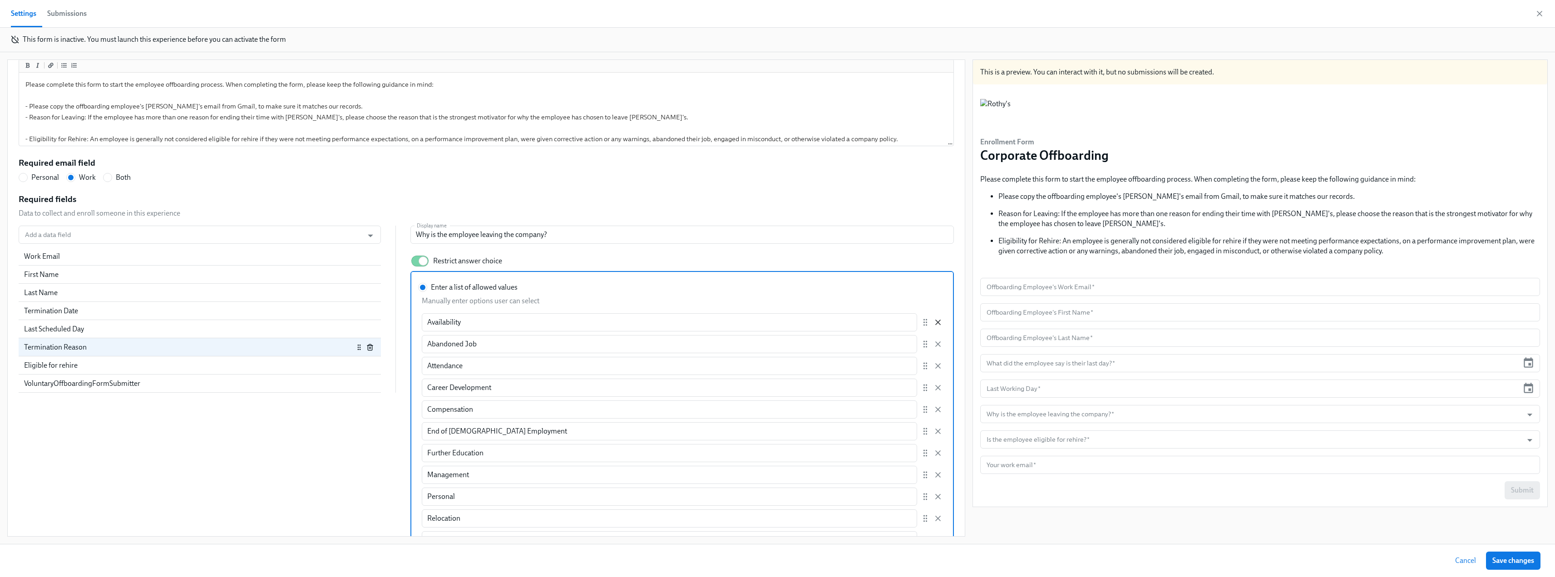
click at [934, 322] on icon "button" at bounding box center [938, 322] width 9 height 9
radio input "false"
type input "Abandoned Job"
type input "Attendance"
type input "Career Development"
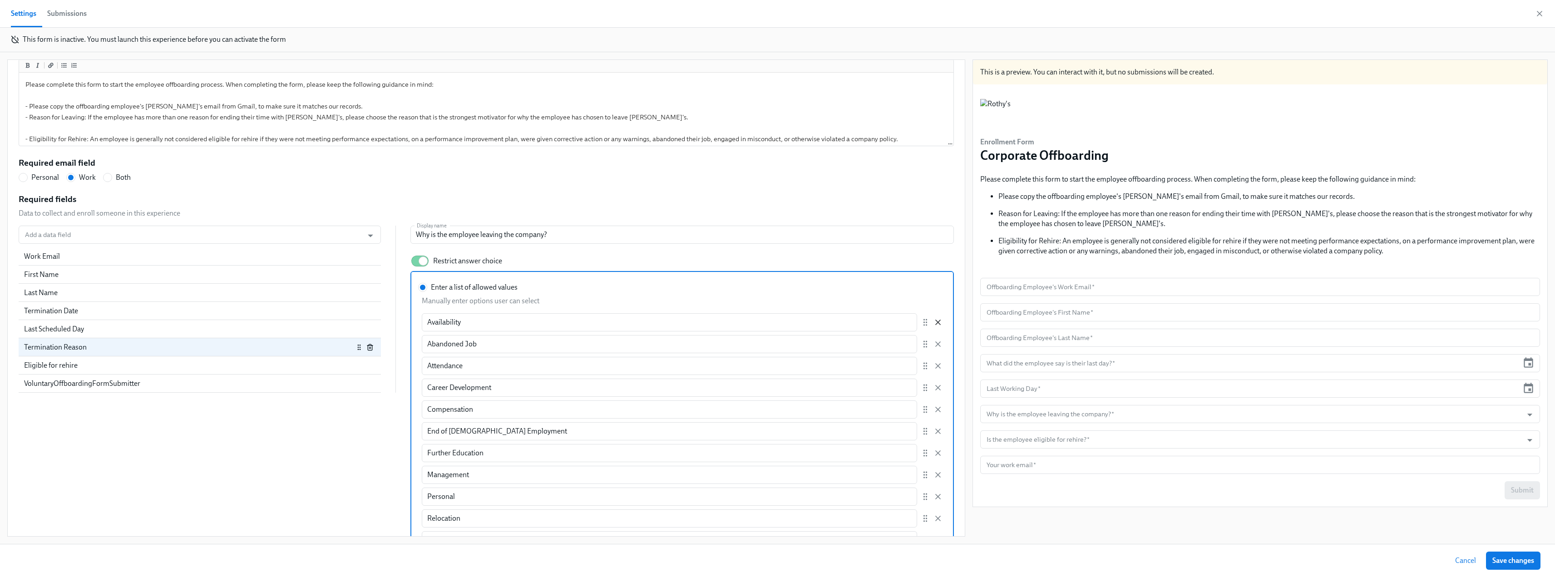
type input "Compensation"
type input "End of [DEMOGRAPHIC_DATA] Employment"
type input "Further Education"
type input "Management"
type input "Personal"
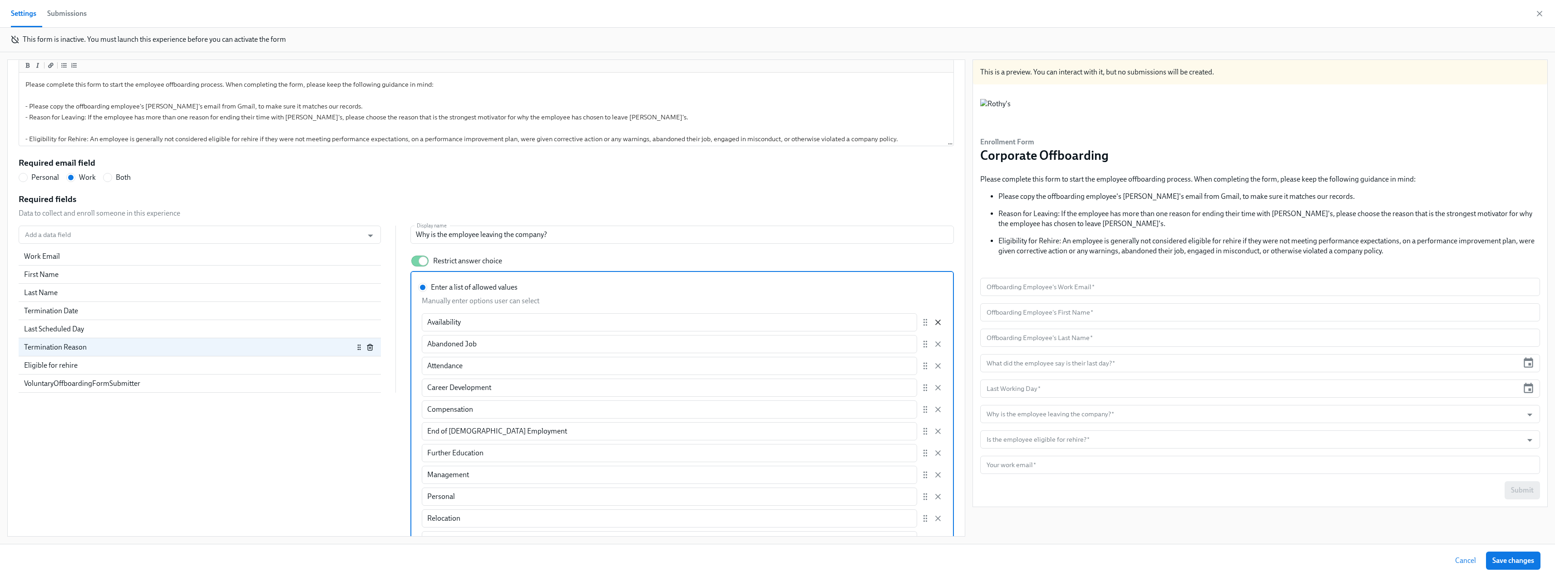
type input "Relocation"
type input "Work Environment"
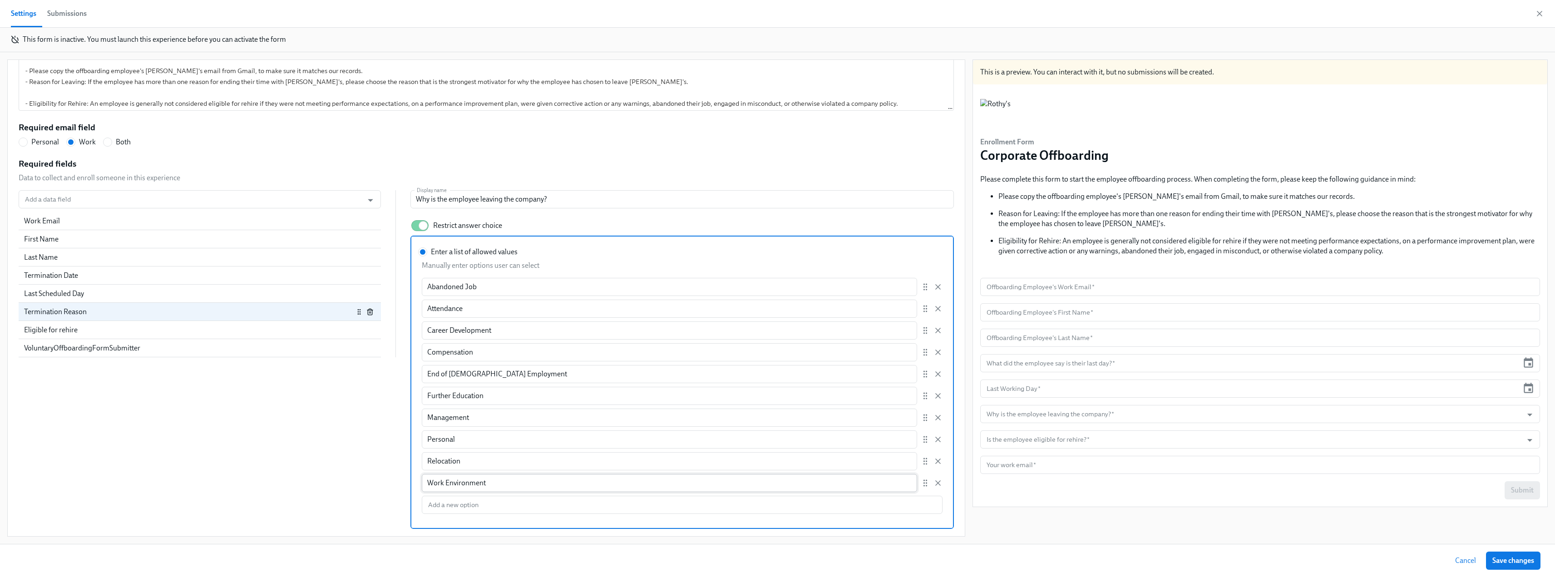
scroll to position [91, 0]
click at [475, 504] on input "Enter a list of allowed values Manually enter options user can select Abandoned…" at bounding box center [682, 505] width 521 height 18
type input "End of Temporary Assignment"
click at [589, 503] on input "End of Temporary Assignment" at bounding box center [682, 505] width 521 height 18
radio input "false"
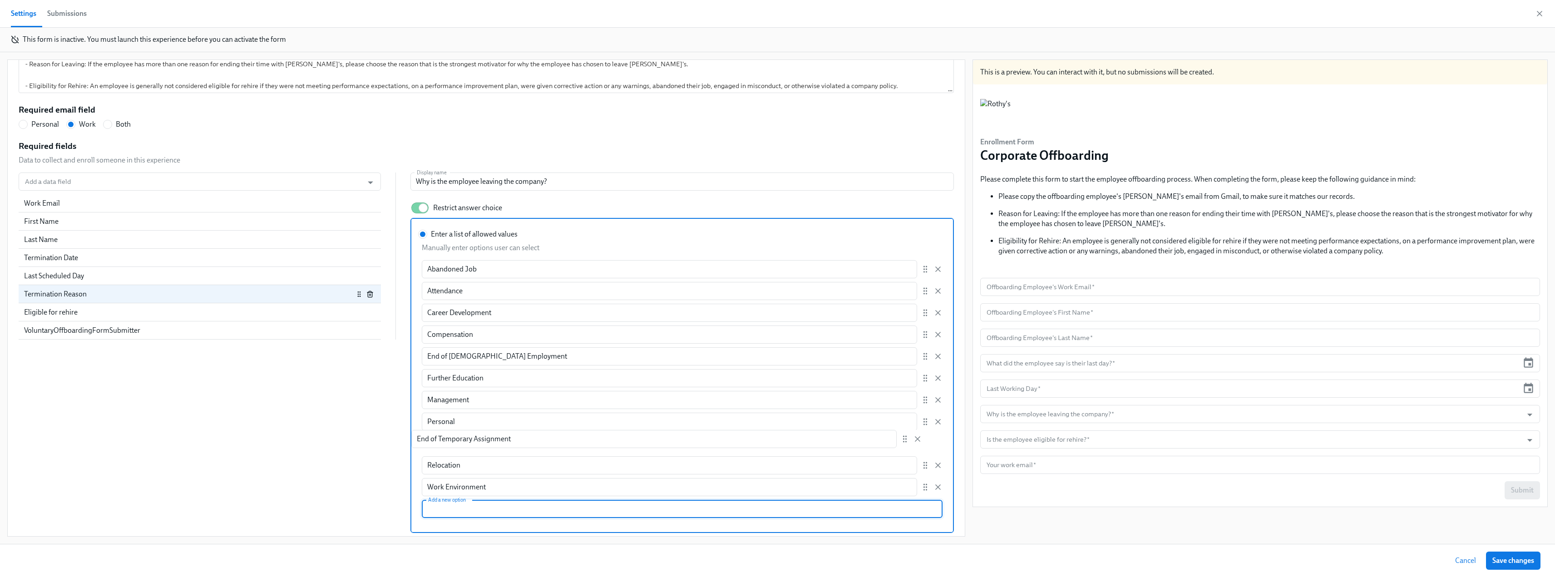
scroll to position [198, 0]
drag, startPoint x: 907, startPoint y: 505, endPoint x: 901, endPoint y: 374, distance: 131.4
click at [901, 374] on div "Abandoned Job ​ Attendance ​ Career Development ​ Compensation ​ End of [DEMOGR…" at bounding box center [682, 376] width 521 height 236
radio input "false"
type input "End of Temporary Assignment"
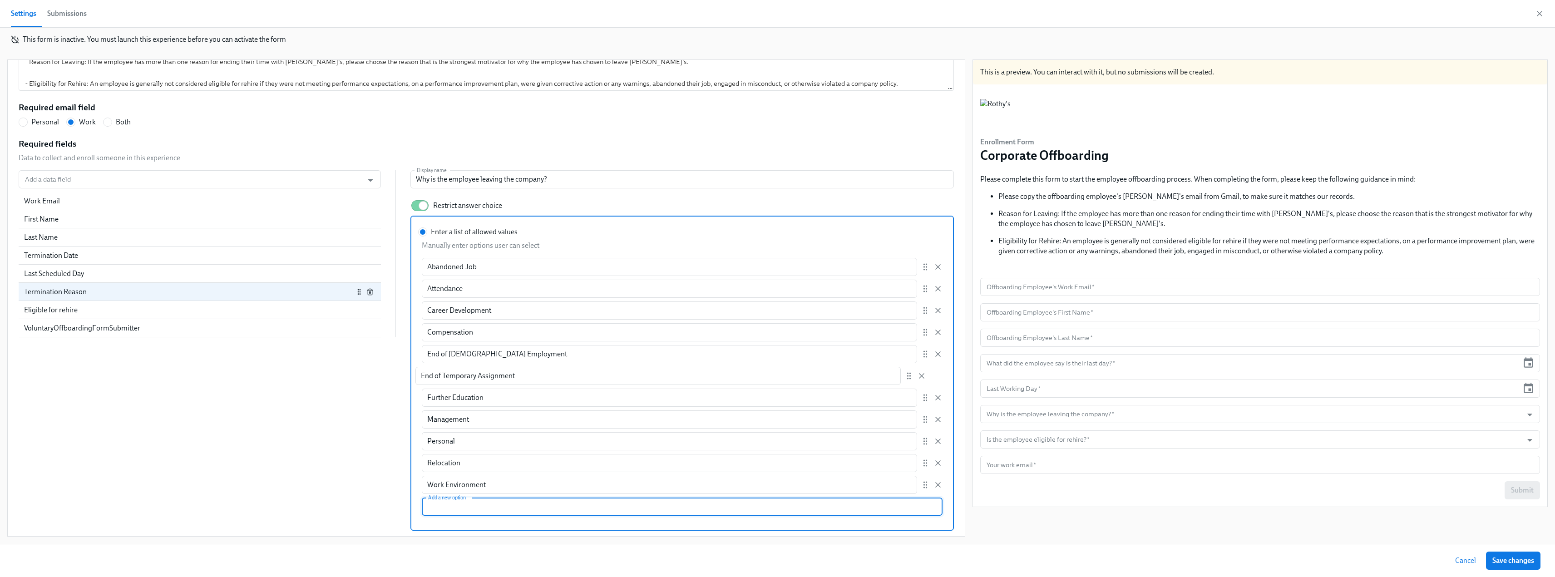
type input "Further Education"
type input "Management"
type input "Personal"
type input "Relocation"
type input "Work Environment"
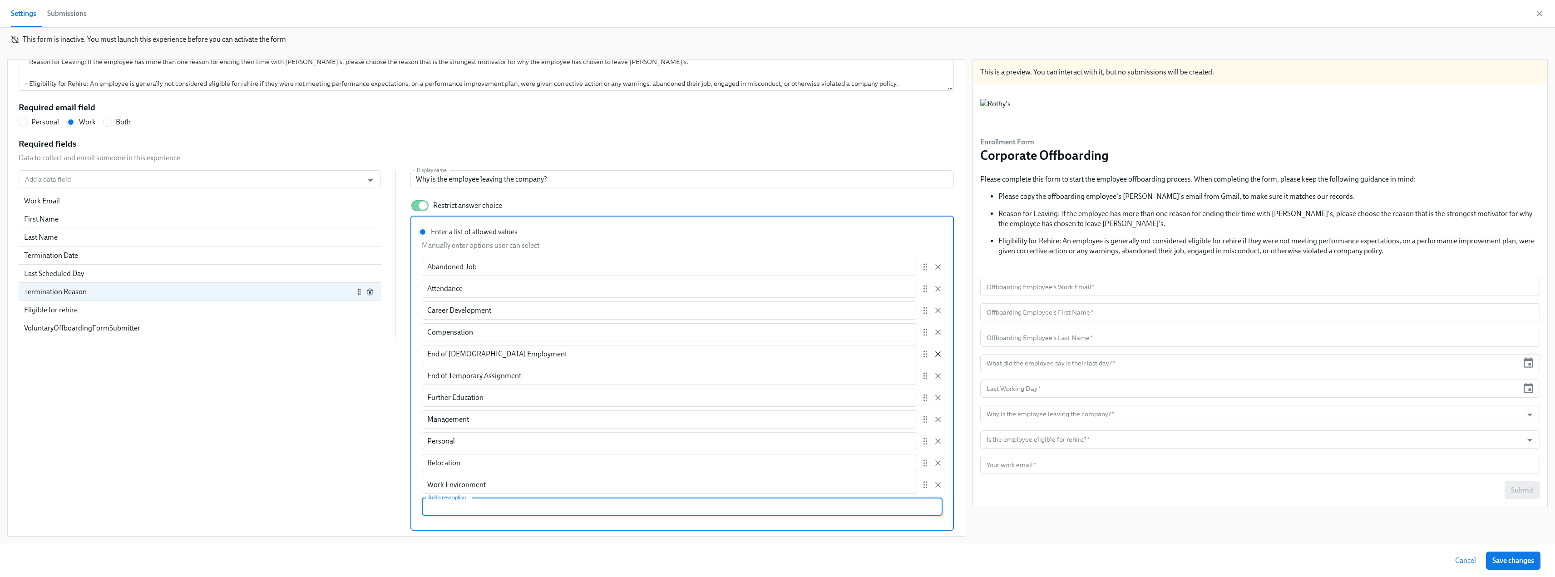
click at [934, 353] on icon "button" at bounding box center [938, 354] width 9 height 9
radio input "false"
type input "End of Temporary Assignment"
type input "Further Education"
type input "Management"
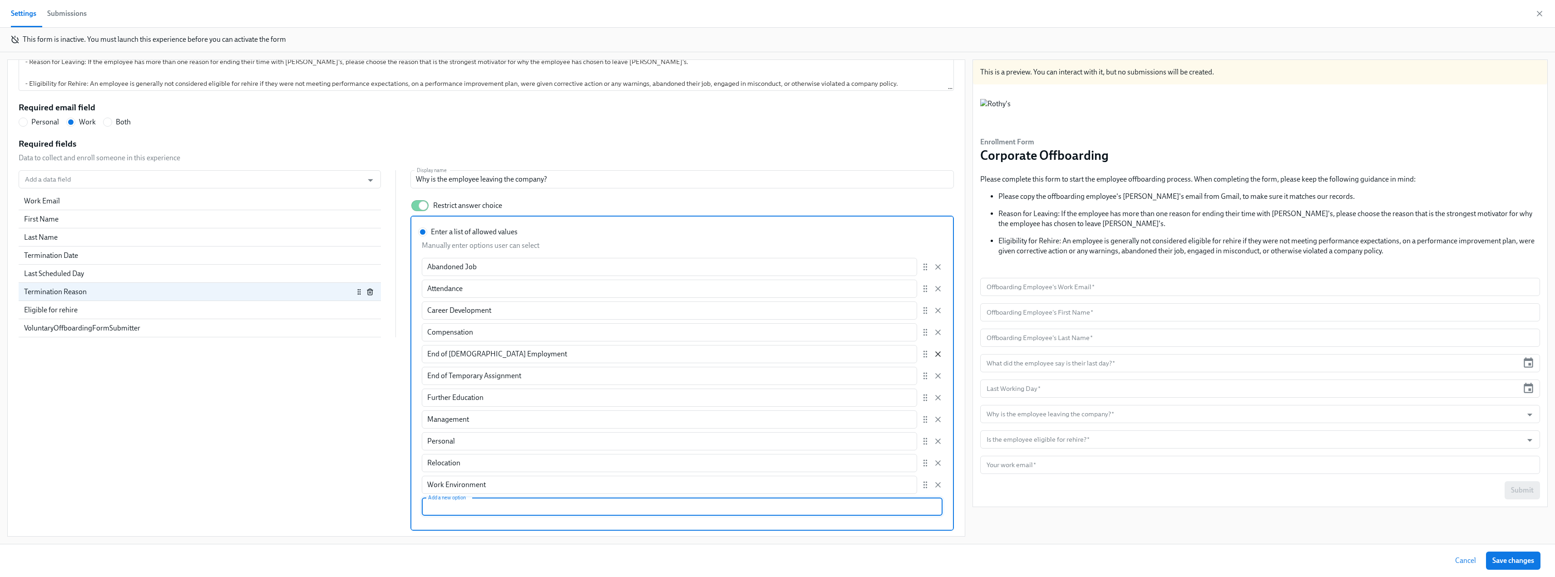
type input "Personal"
type input "Relocation"
type input "Work Environment"
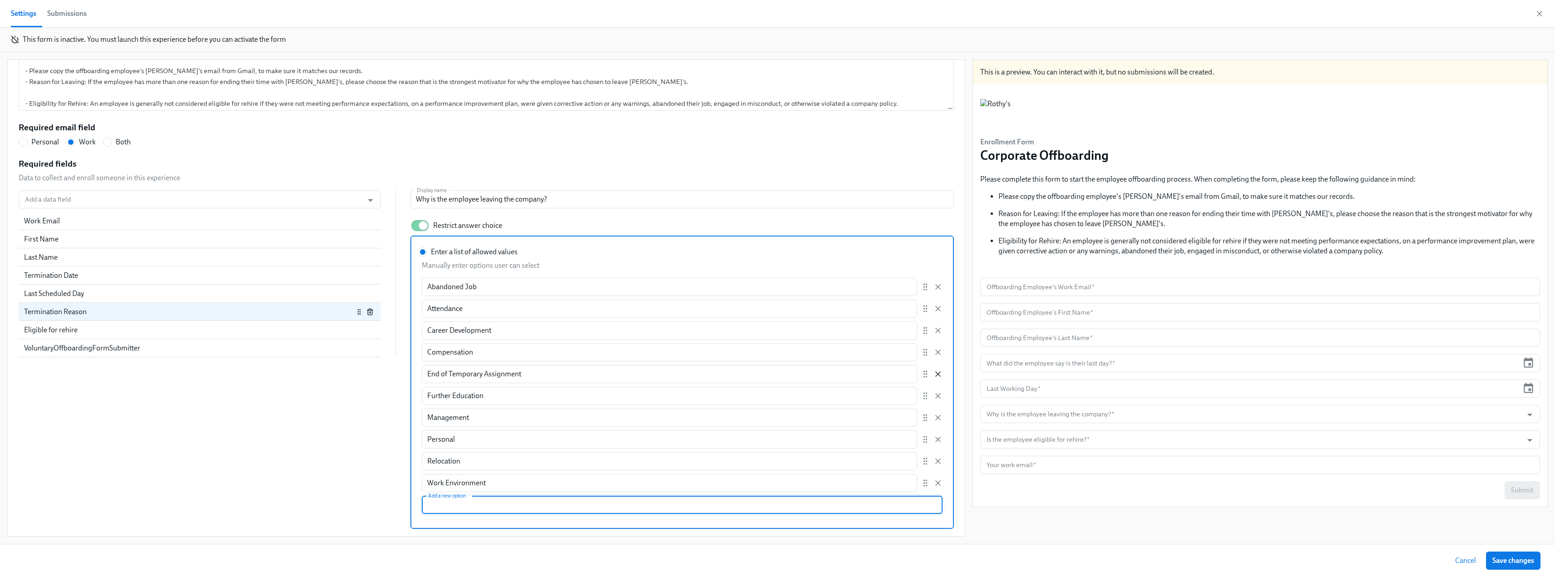
scroll to position [178, 0]
click at [361, 494] on div "Add a data field Add a data field Work Email First Name Last Name Termination D…" at bounding box center [487, 359] width 936 height 339
click at [936, 482] on icon "button" at bounding box center [938, 483] width 5 height 5
click at [427, 256] on input "Enter a list of allowed values" at bounding box center [423, 252] width 8 height 8
radio input "false"
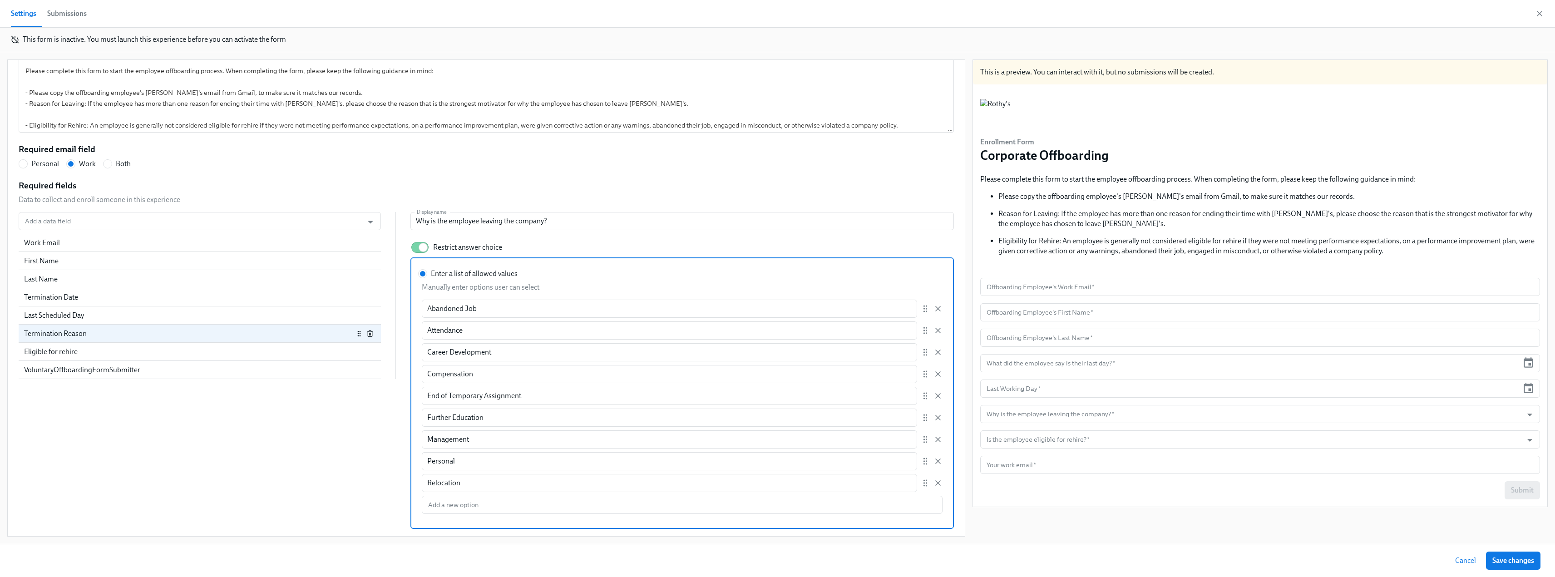
scroll to position [156, 0]
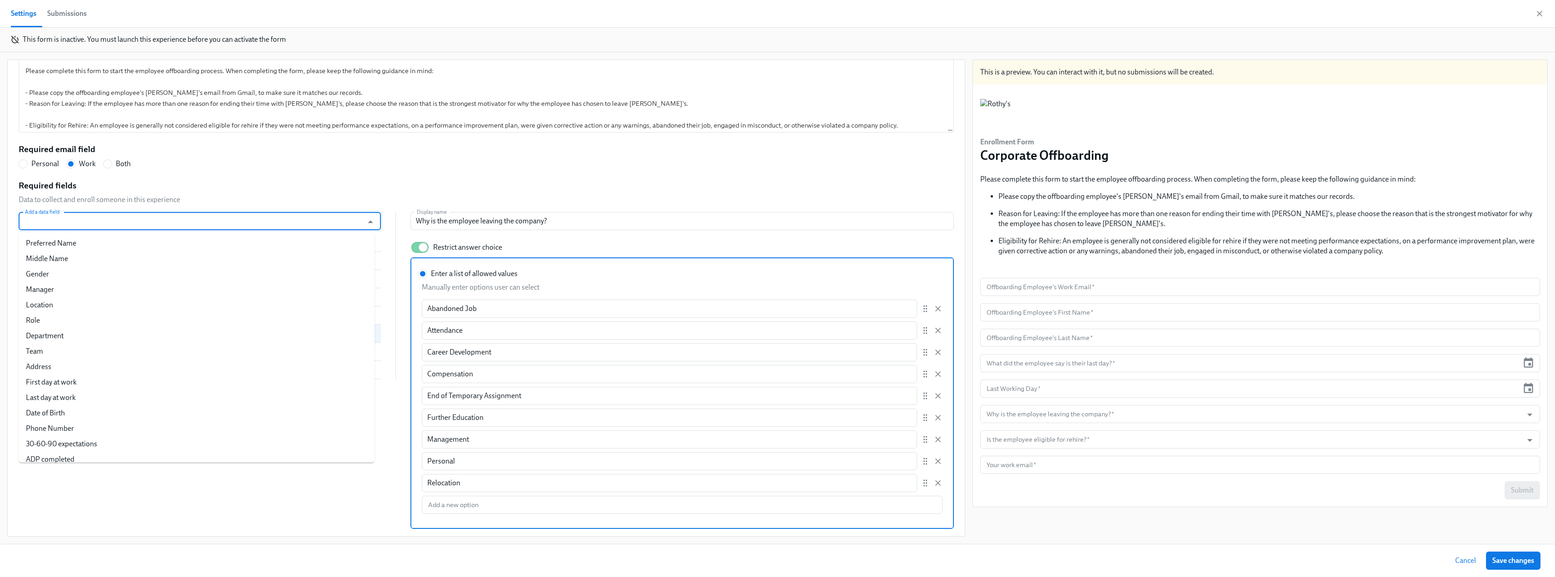
click at [275, 223] on input "Add a data field" at bounding box center [191, 221] width 336 height 18
type input "reg"
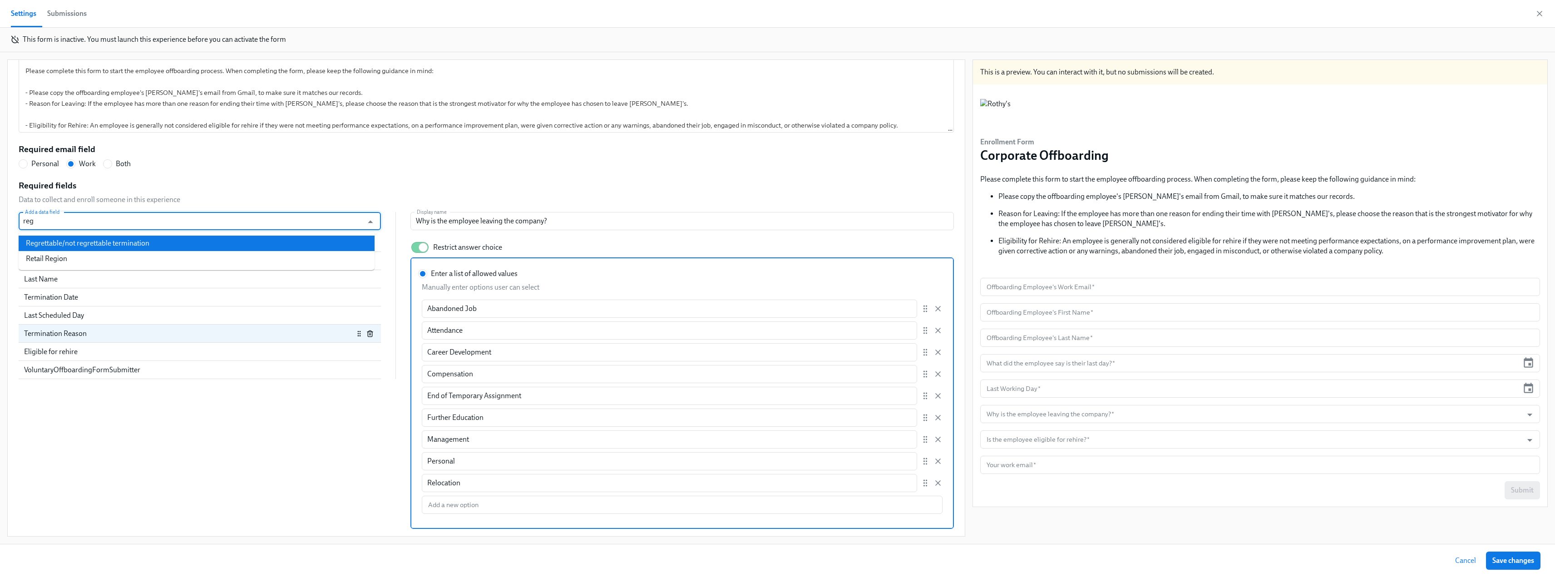
click at [91, 244] on li "Regrettable/not regrettable termination" at bounding box center [197, 243] width 356 height 15
radio input "false"
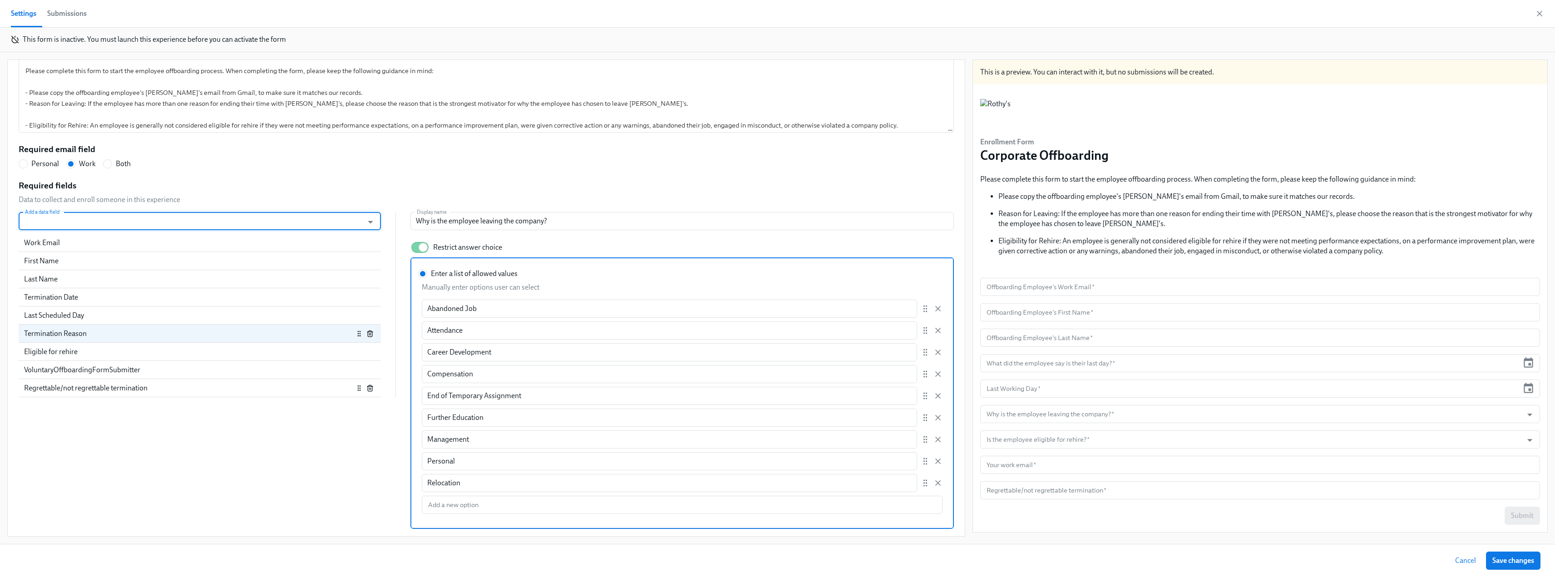
click at [183, 389] on div "Regrettable/not regrettable termination" at bounding box center [189, 388] width 330 height 10
radio input "false"
type input "Regrettable/not regrettable termination"
checkbox input "false"
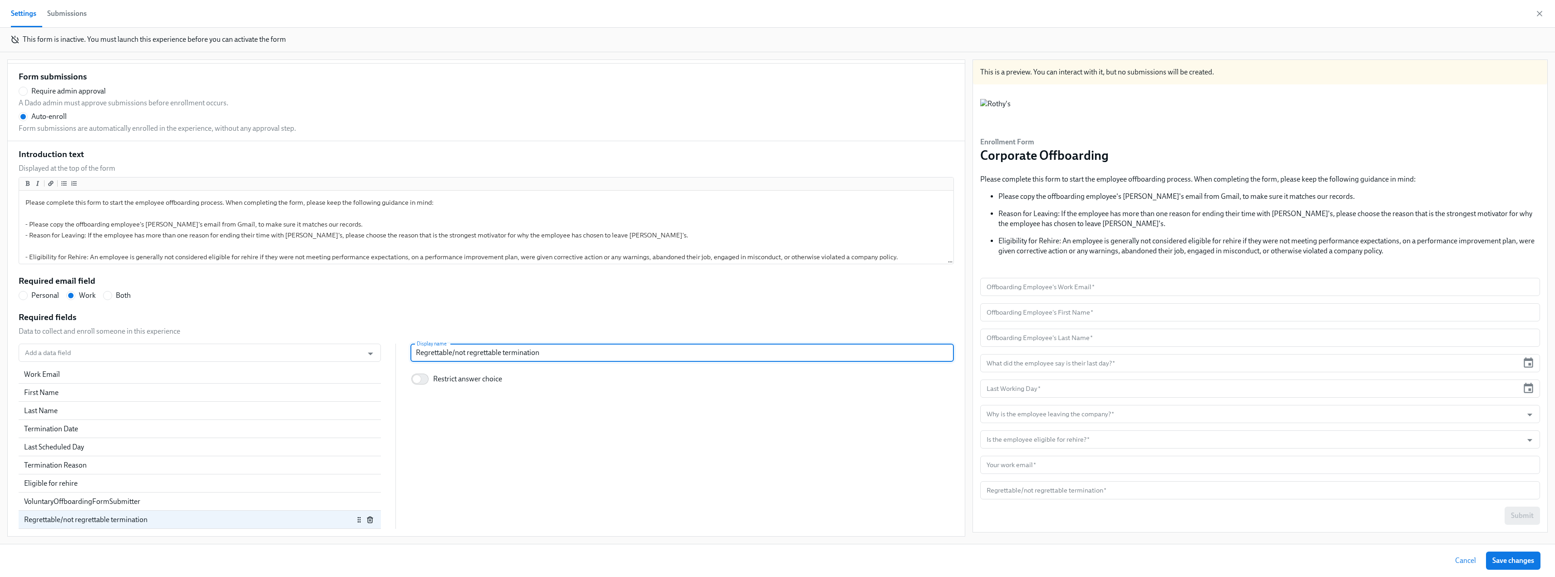
drag, startPoint x: 551, startPoint y: 353, endPoint x: 406, endPoint y: 365, distance: 144.9
click at [411, 365] on div "Display name Regrettable/not regrettable termination Display name Restrict answ…" at bounding box center [683, 366] width 544 height 45
paste input "Is the termination regrettable or not regrettable?"
radio input "false"
type input "Is the termination regrettable or not regrettable?"
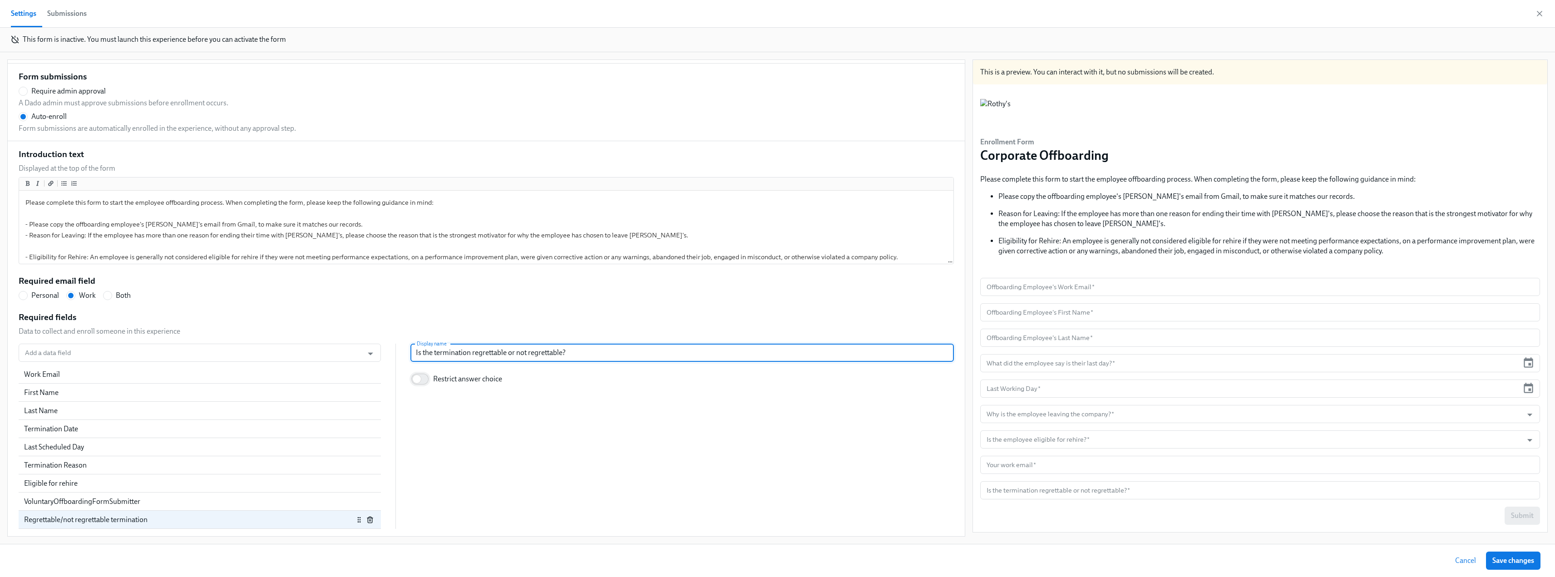
click at [410, 378] on input "Restrict answer choice" at bounding box center [417, 379] width 60 height 20
checkbox input "true"
radio input "false"
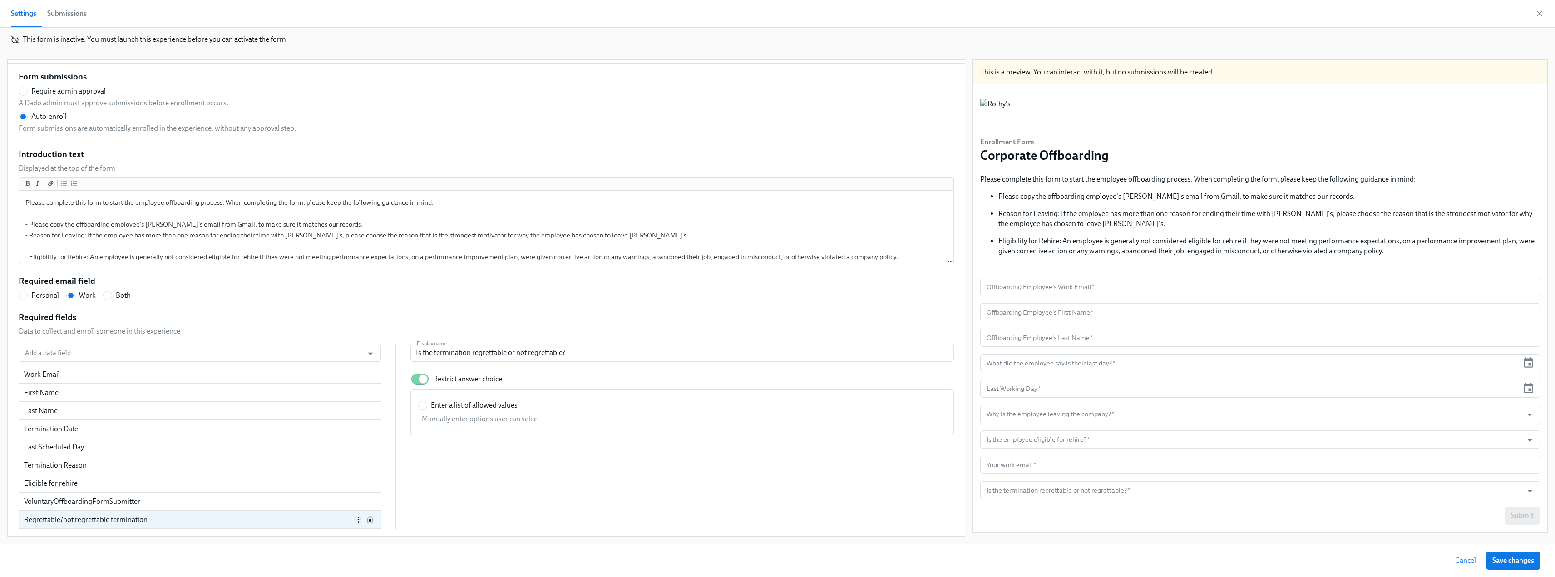
click at [421, 405] on label "Enter a list of allowed values" at bounding box center [467, 406] width 99 height 10
click at [421, 405] on input "Enter a list of allowed values" at bounding box center [423, 405] width 8 height 8
radio input "true"
radio input "false"
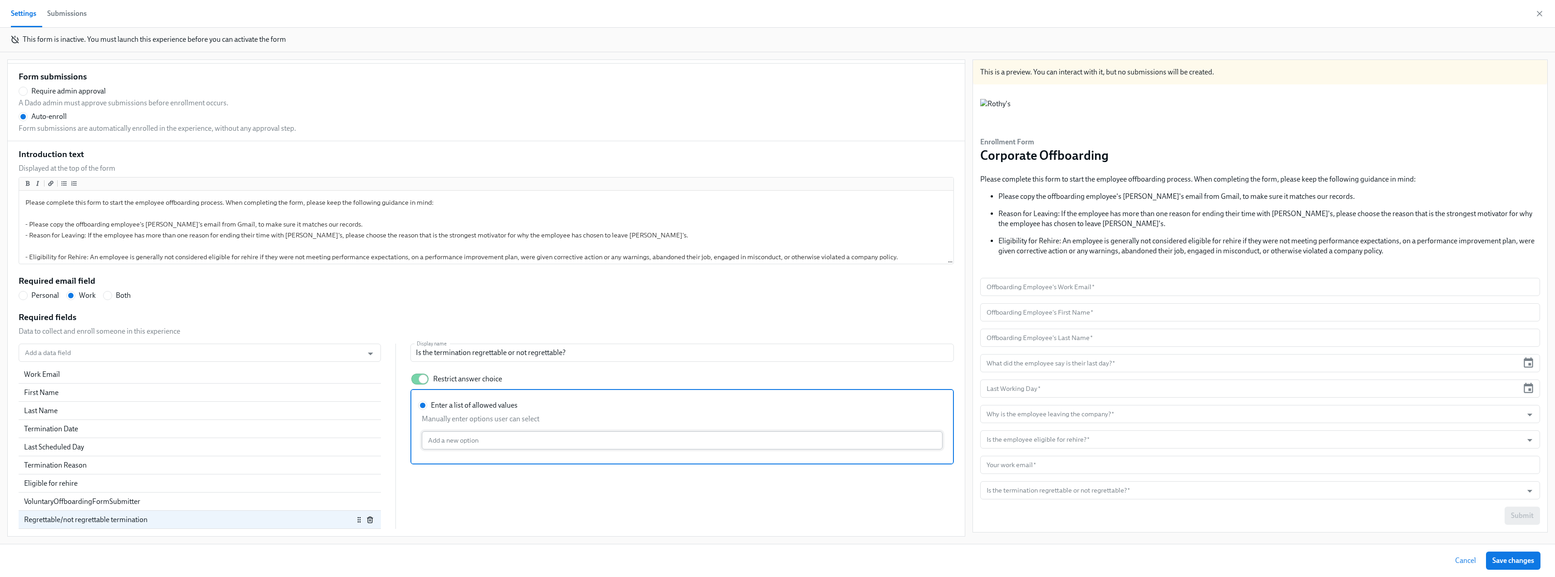
click at [437, 441] on input "Enter a list of allowed values Manually enter options user can select Add a new…" at bounding box center [682, 440] width 521 height 18
paste input "Regrettable"
type input "Regrettable"
radio input "false"
click at [440, 464] on input "Enter a list of allowed values Manually enter options user can select Regrettab…" at bounding box center [682, 462] width 521 height 18
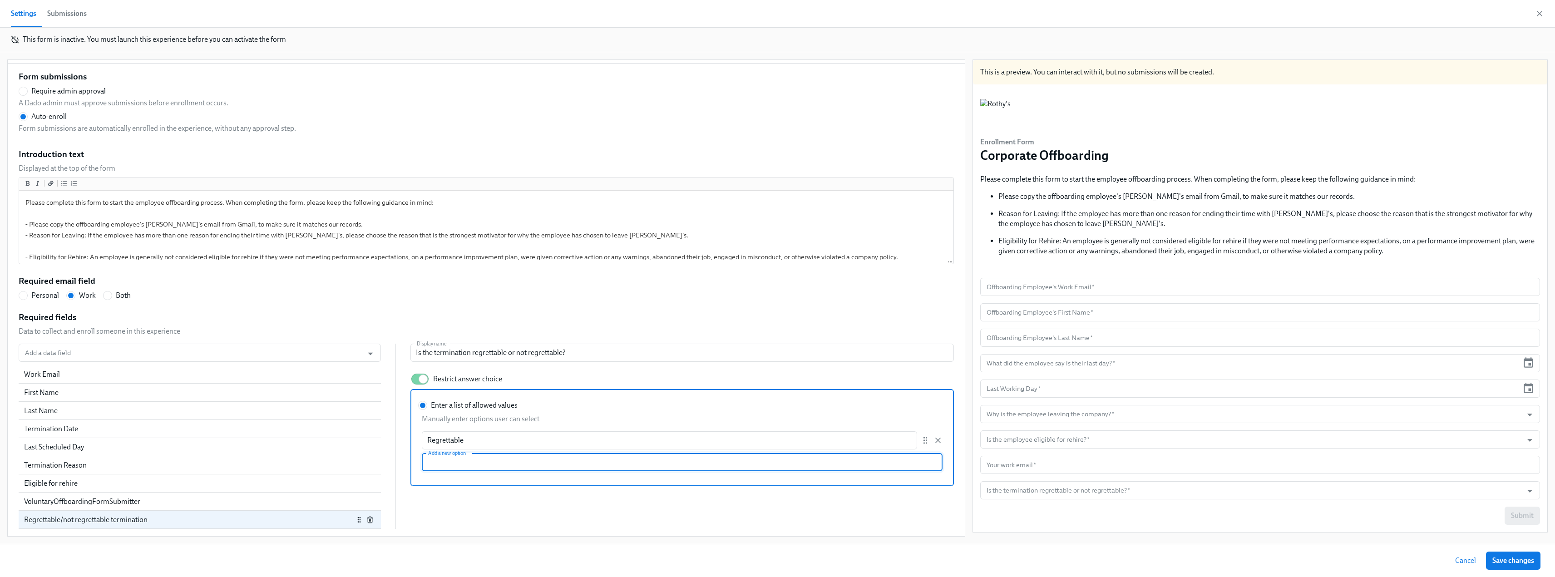
paste input "Not regrettable"
type input "Not regrettable"
radio input "false"
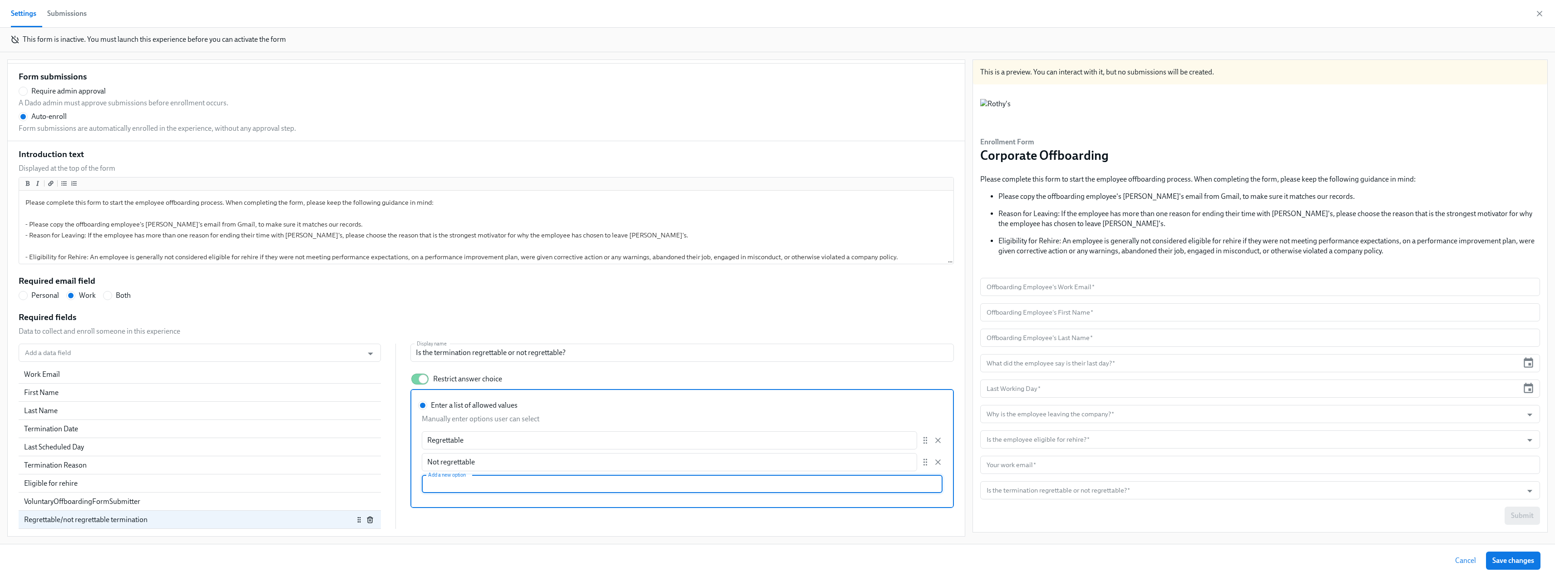
scroll to position [182, 0]
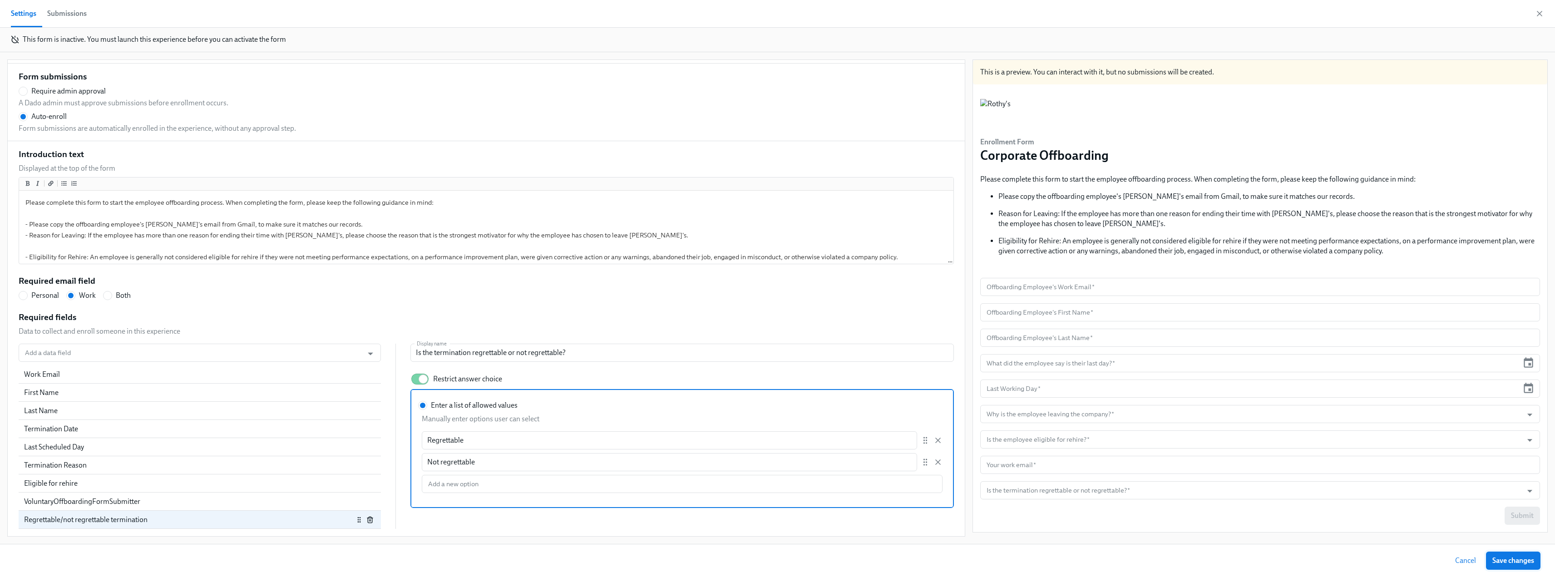
click at [1501, 559] on span "Save changes" at bounding box center [1514, 560] width 42 height 9
radio input "false"
click at [1537, 11] on icon "button" at bounding box center [1539, 13] width 9 height 9
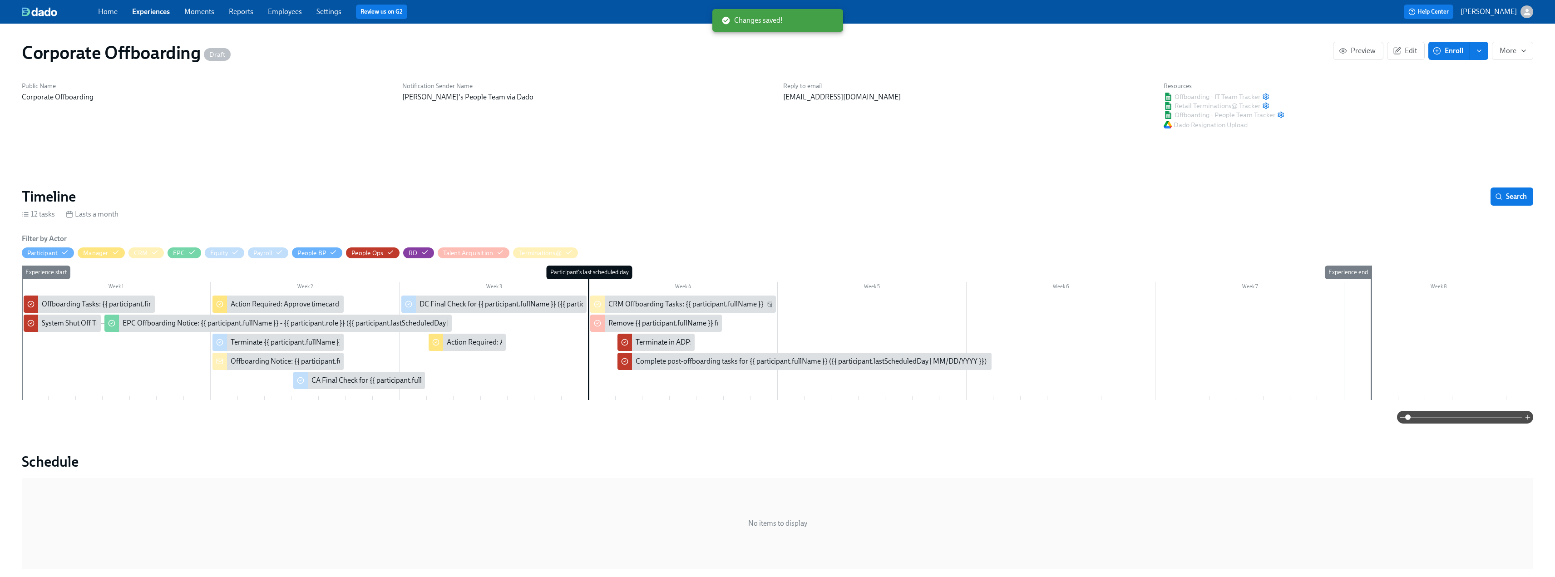
click at [144, 10] on link "Experiences" at bounding box center [151, 11] width 38 height 9
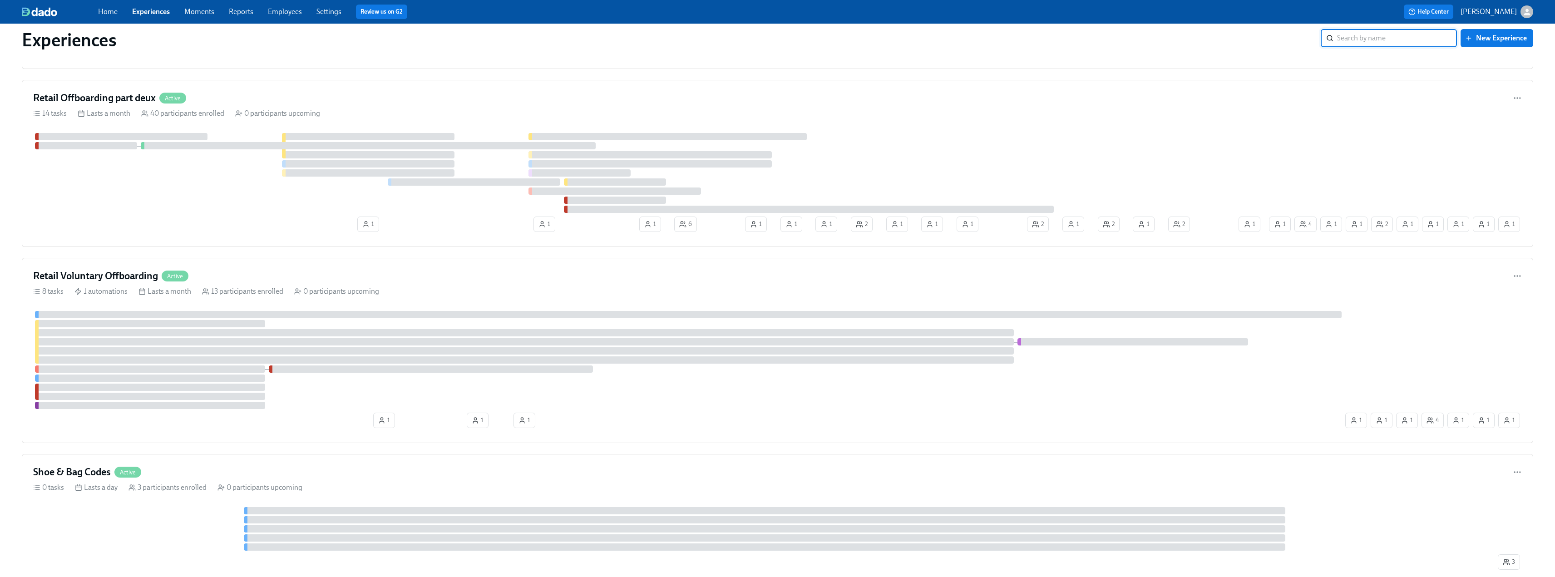
scroll to position [1362, 0]
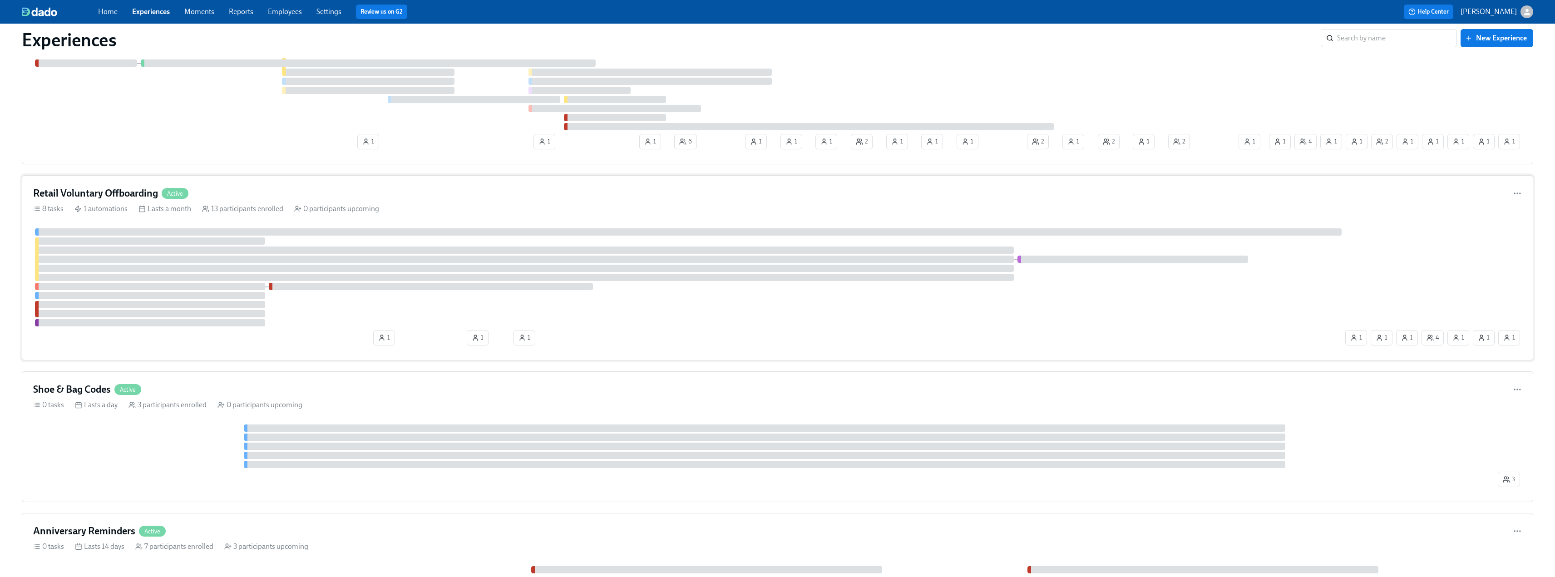
click at [111, 190] on h4 "Retail Voluntary Offboarding" at bounding box center [95, 194] width 125 height 14
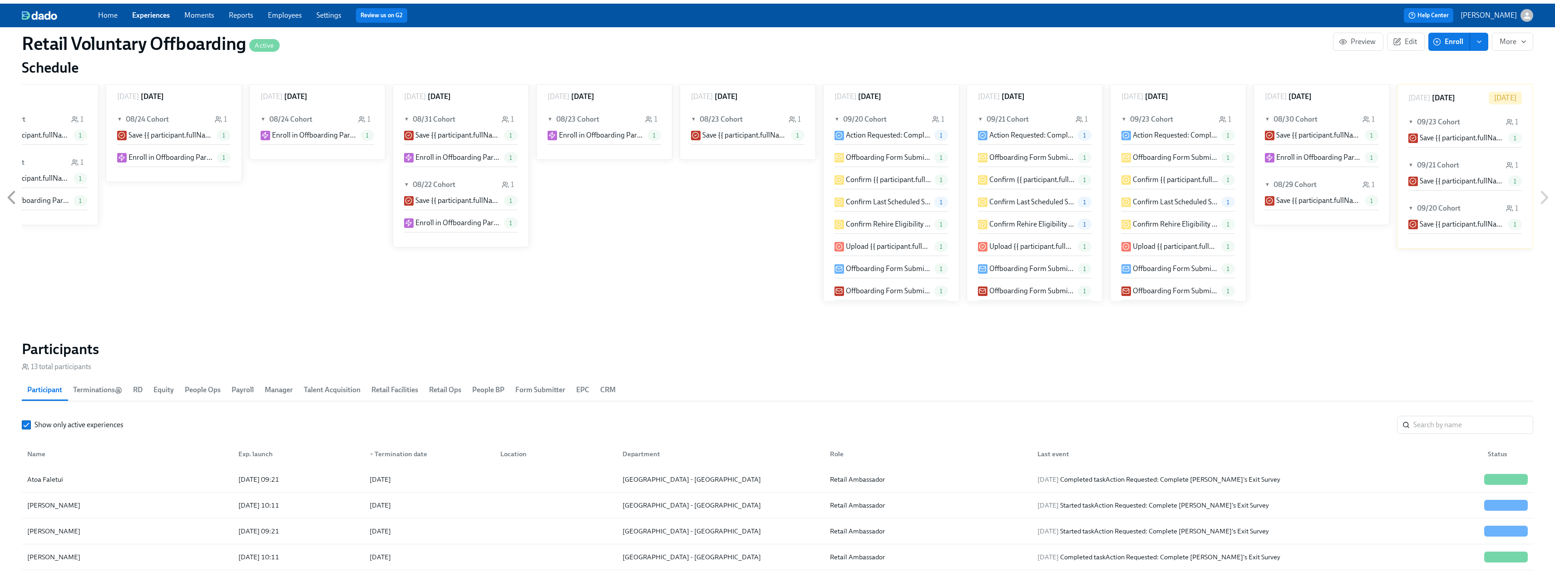
scroll to position [545, 0]
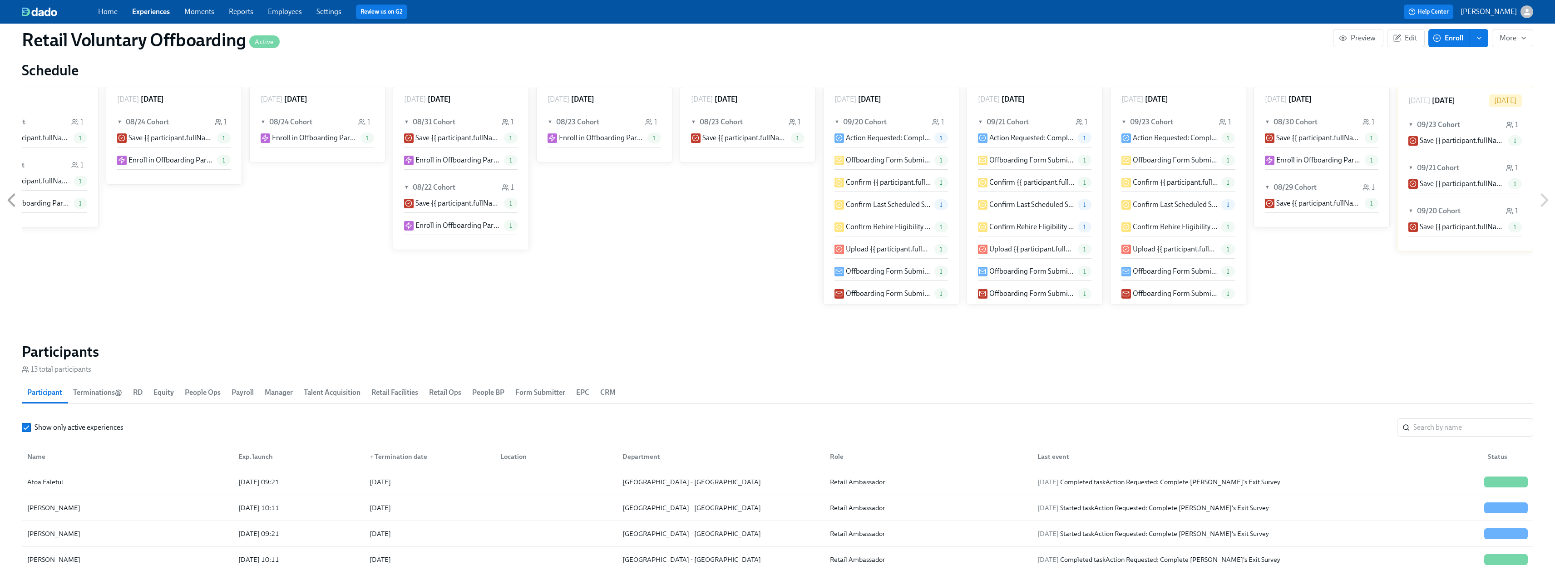
click at [1477, 39] on icon "enroll" at bounding box center [1479, 38] width 7 height 7
click at [1463, 77] on span "Enrollment form" at bounding box center [1456, 79] width 52 height 10
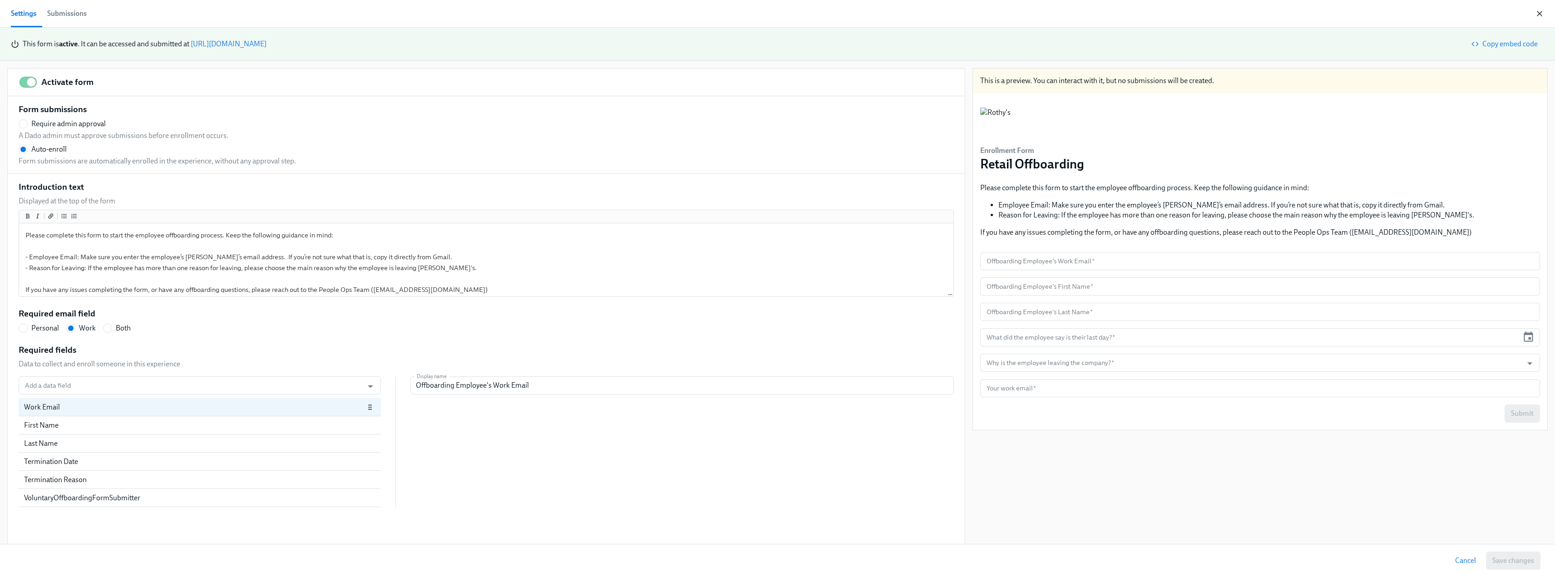
click at [1538, 14] on icon "button" at bounding box center [1539, 13] width 9 height 9
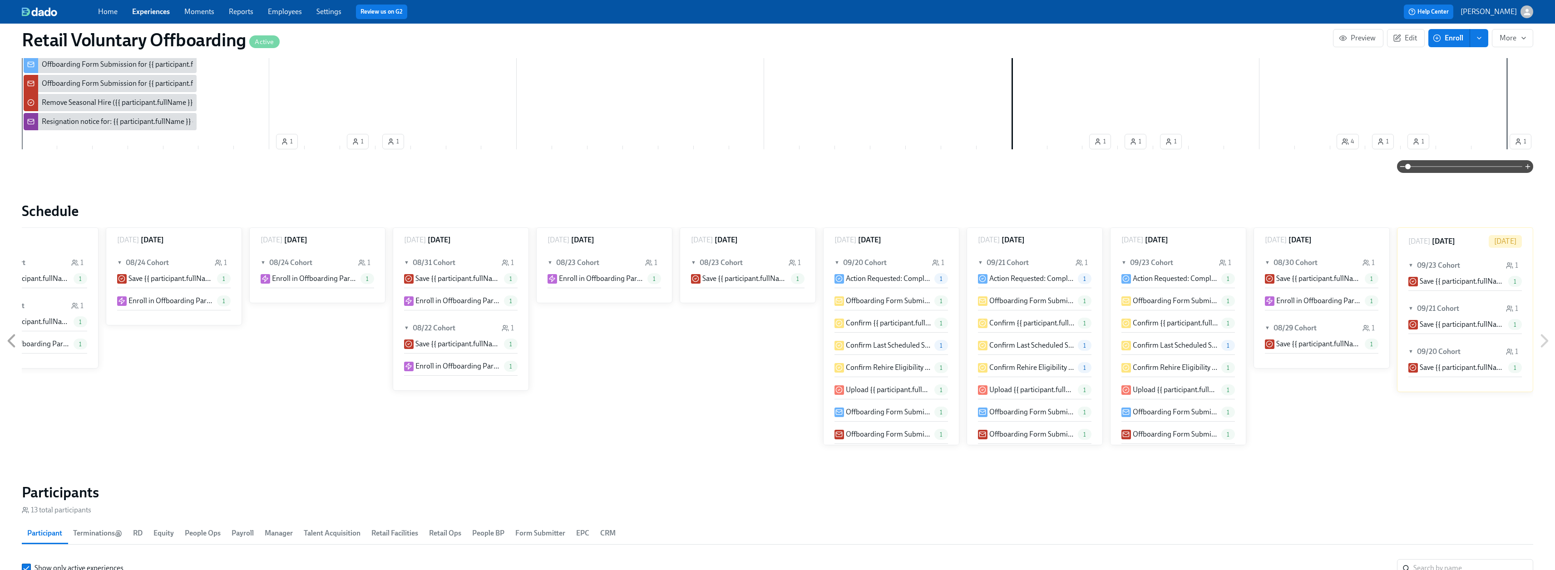
scroll to position [363, 0]
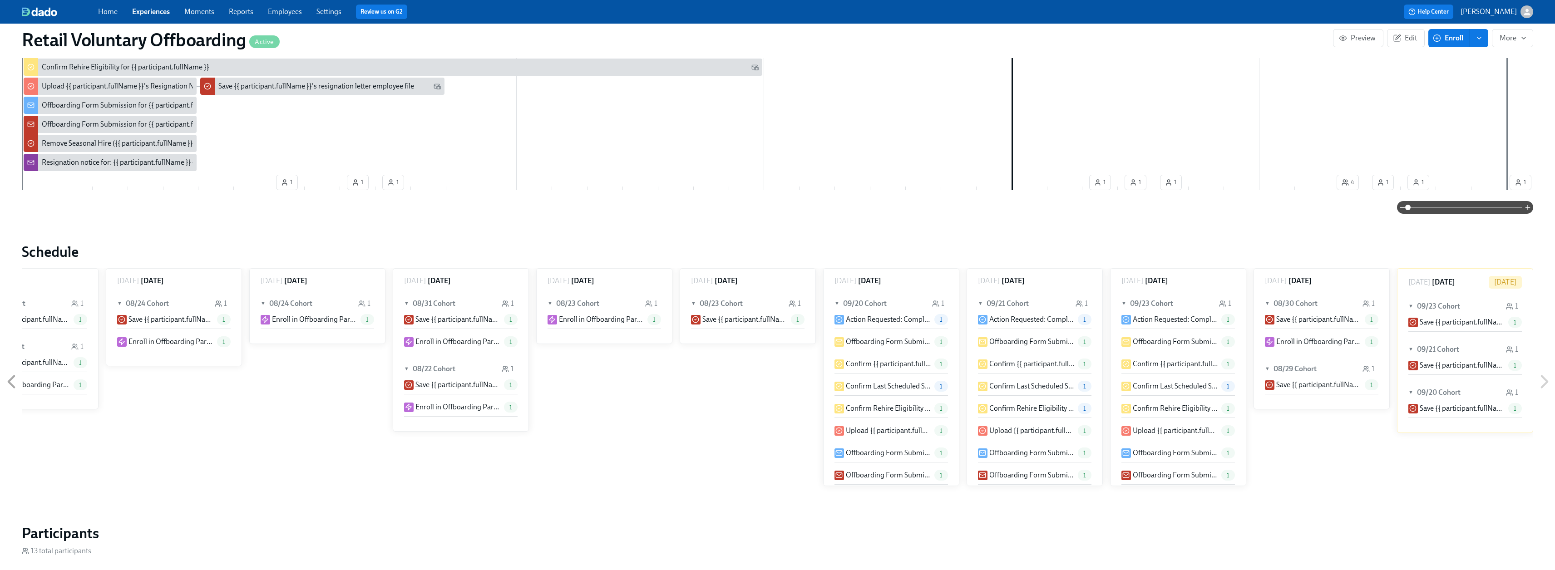
click at [155, 10] on link "Experiences" at bounding box center [151, 11] width 38 height 9
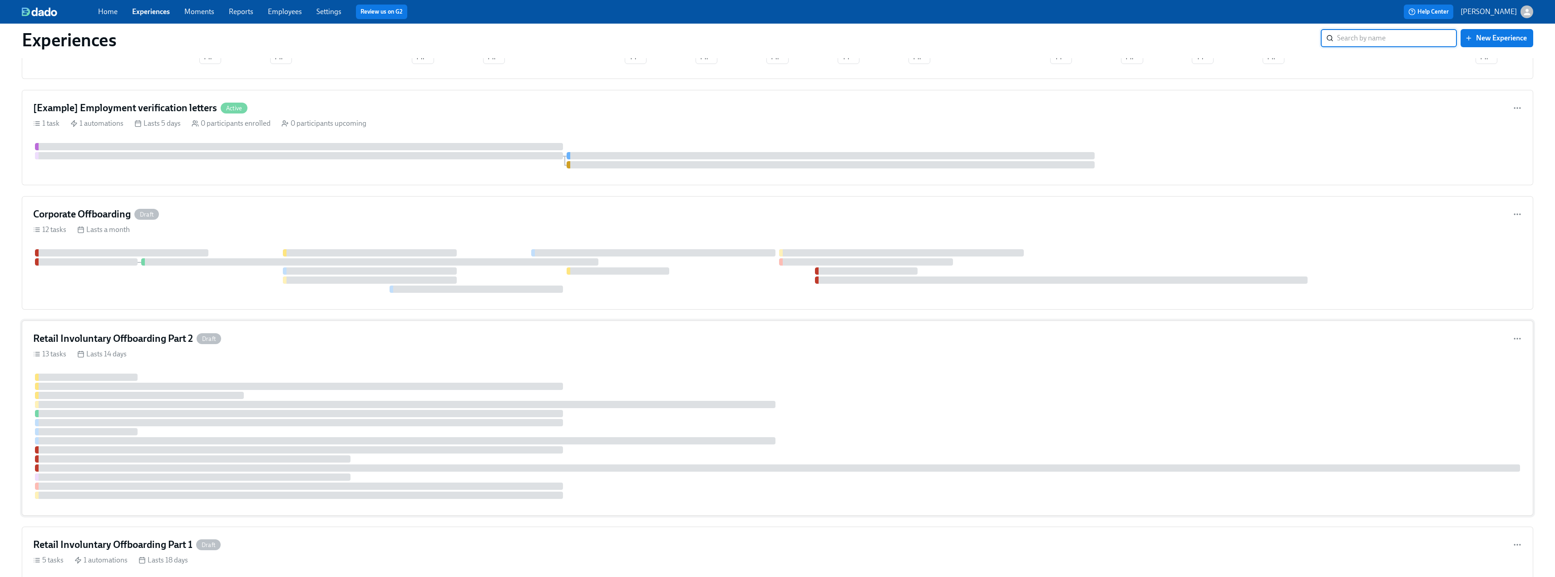
scroll to position [2041, 0]
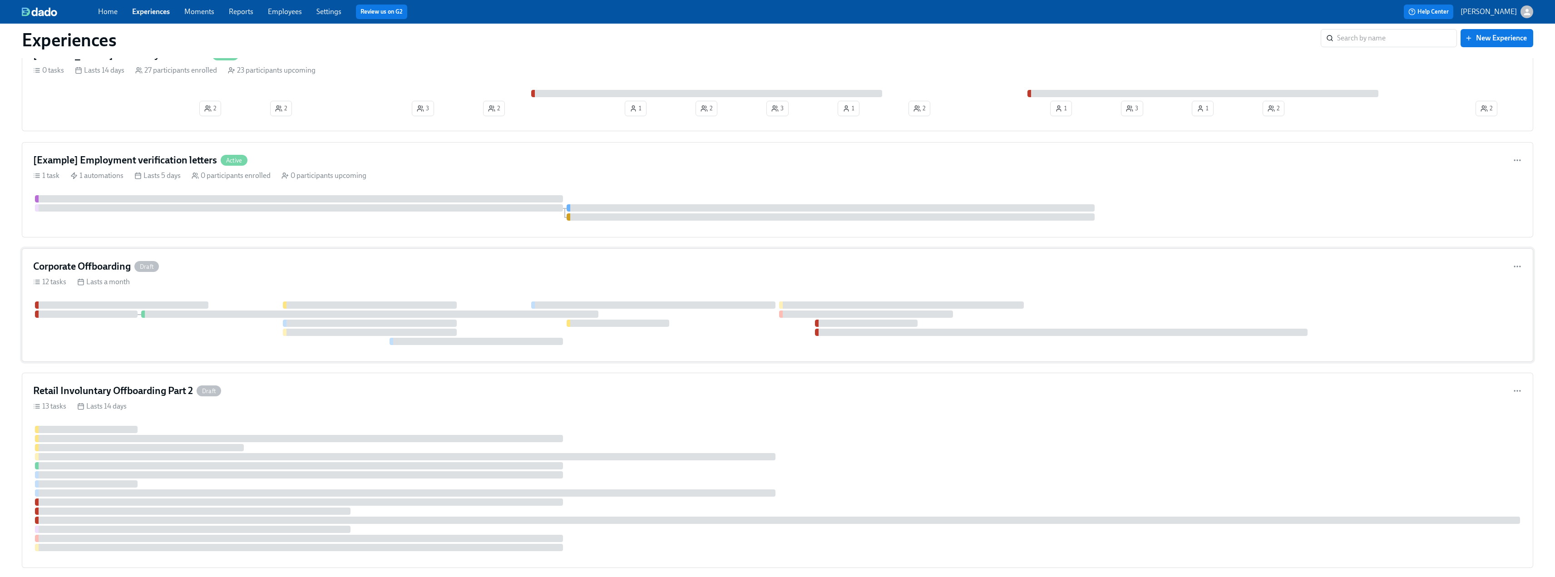
click at [241, 262] on div "Corporate Offboarding Draft" at bounding box center [777, 267] width 1489 height 14
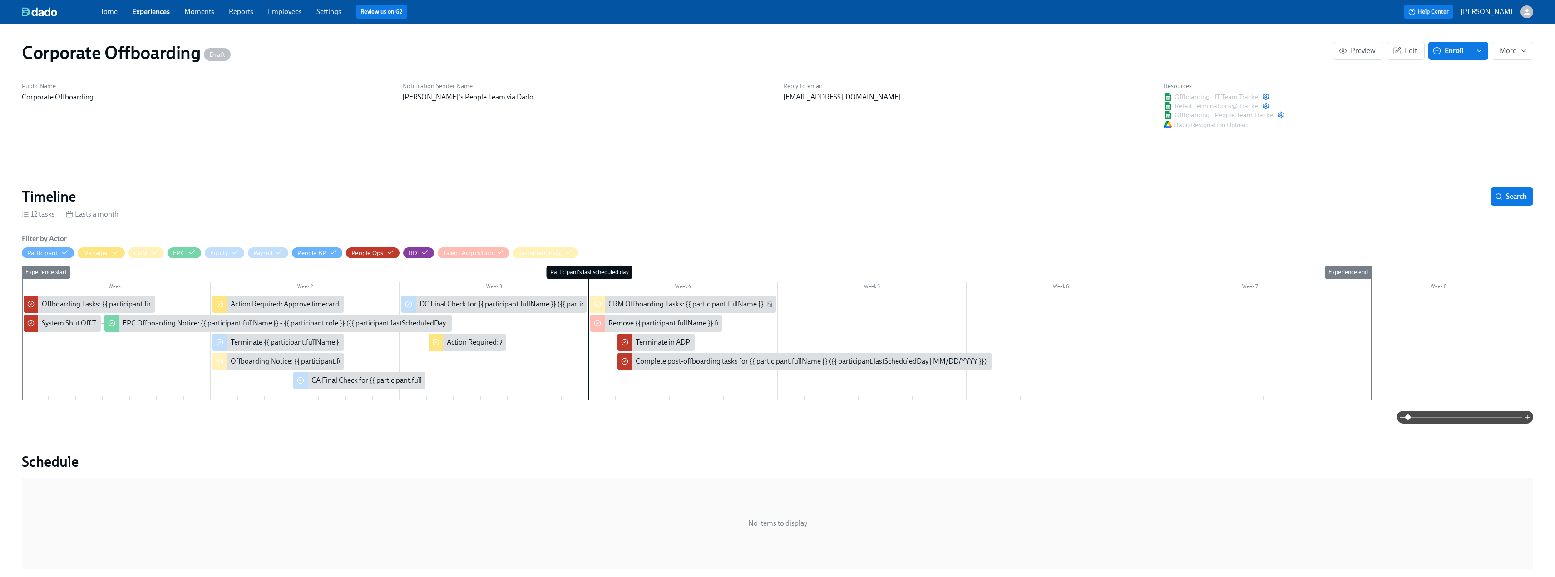
click at [285, 11] on link "Employees" at bounding box center [285, 11] width 34 height 9
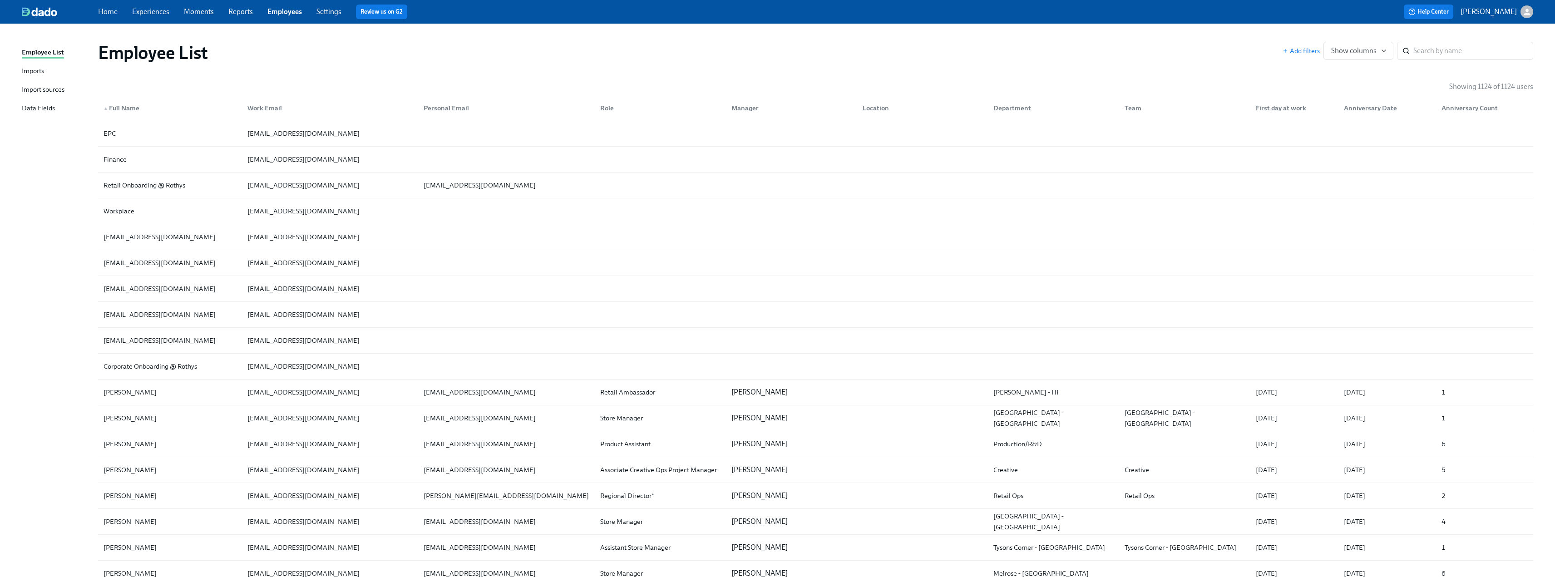
click at [37, 89] on div "Import sources" at bounding box center [43, 89] width 43 height 11
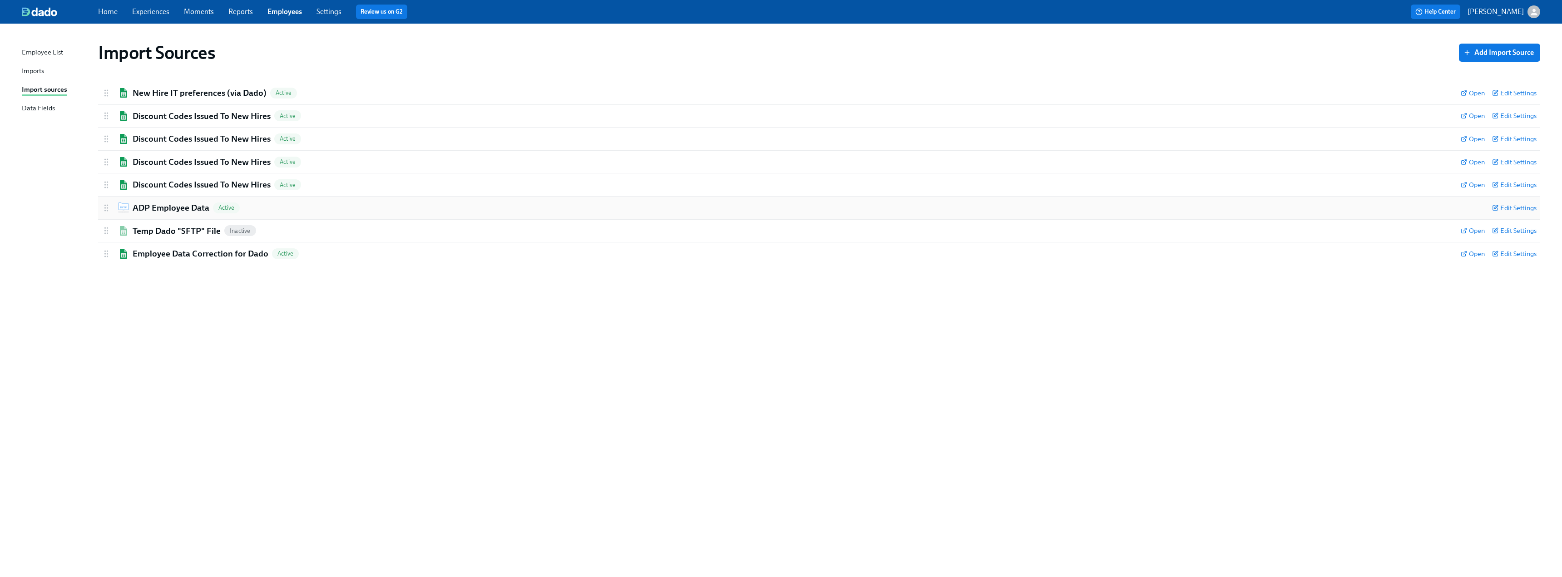
click at [165, 209] on h2 "ADP Employee Data" at bounding box center [171, 208] width 77 height 12
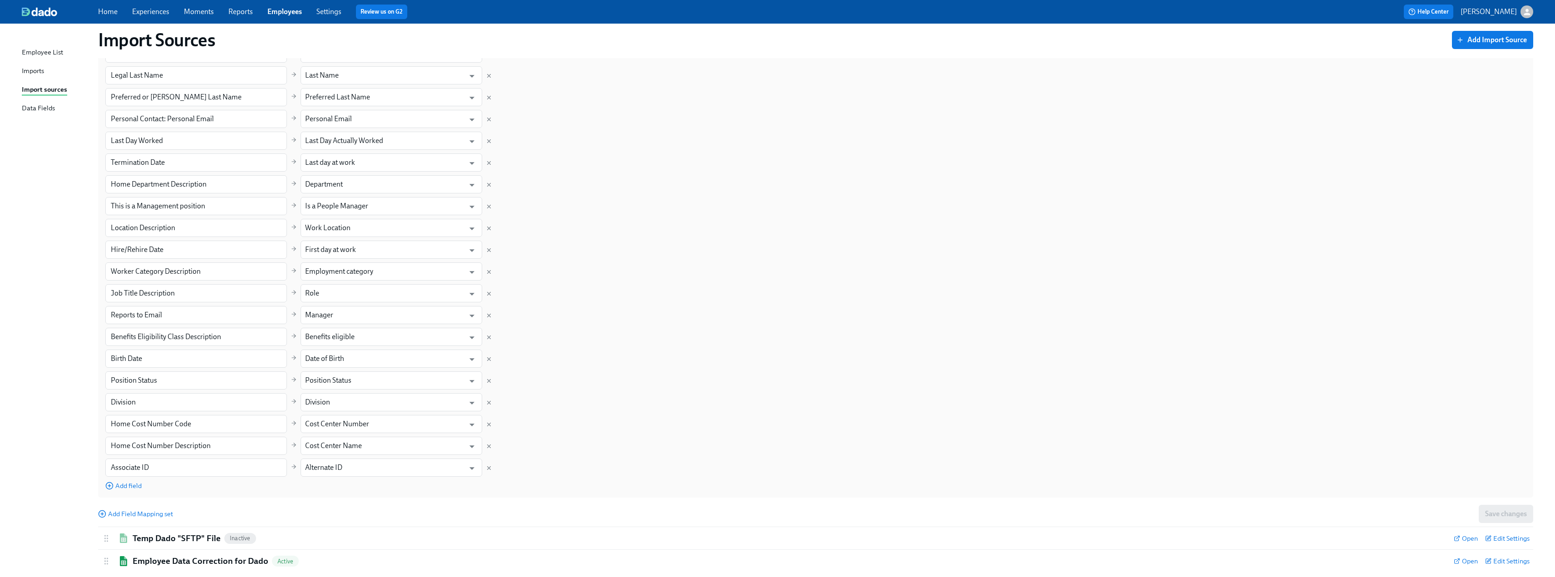
scroll to position [387, 0]
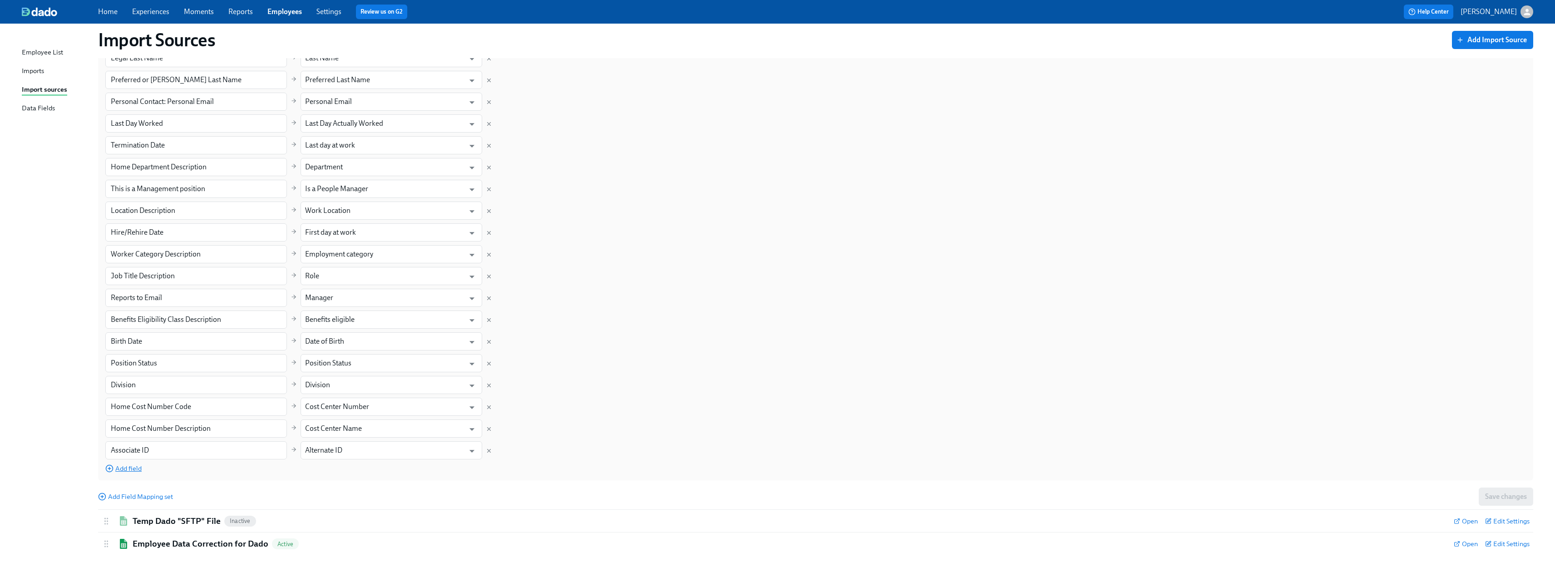
click at [125, 472] on span "Add field" at bounding box center [123, 468] width 36 height 9
click at [161, 471] on input "text" at bounding box center [196, 472] width 182 height 18
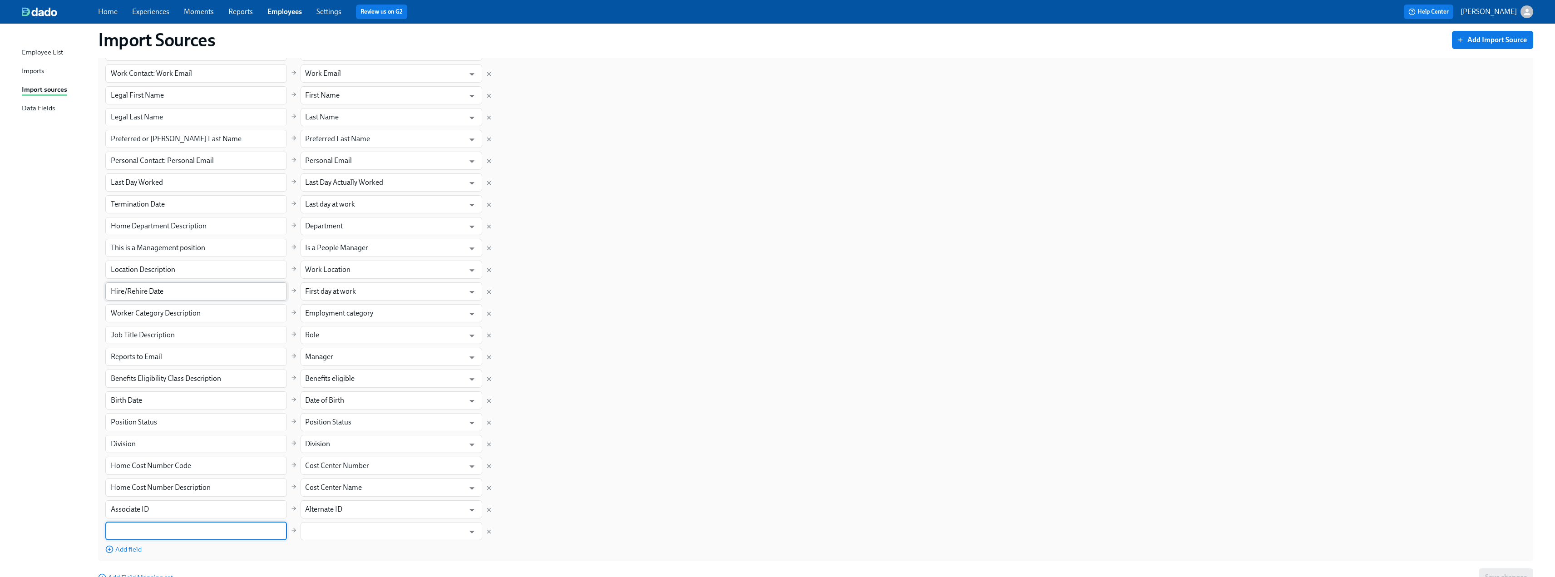
scroll to position [342, 0]
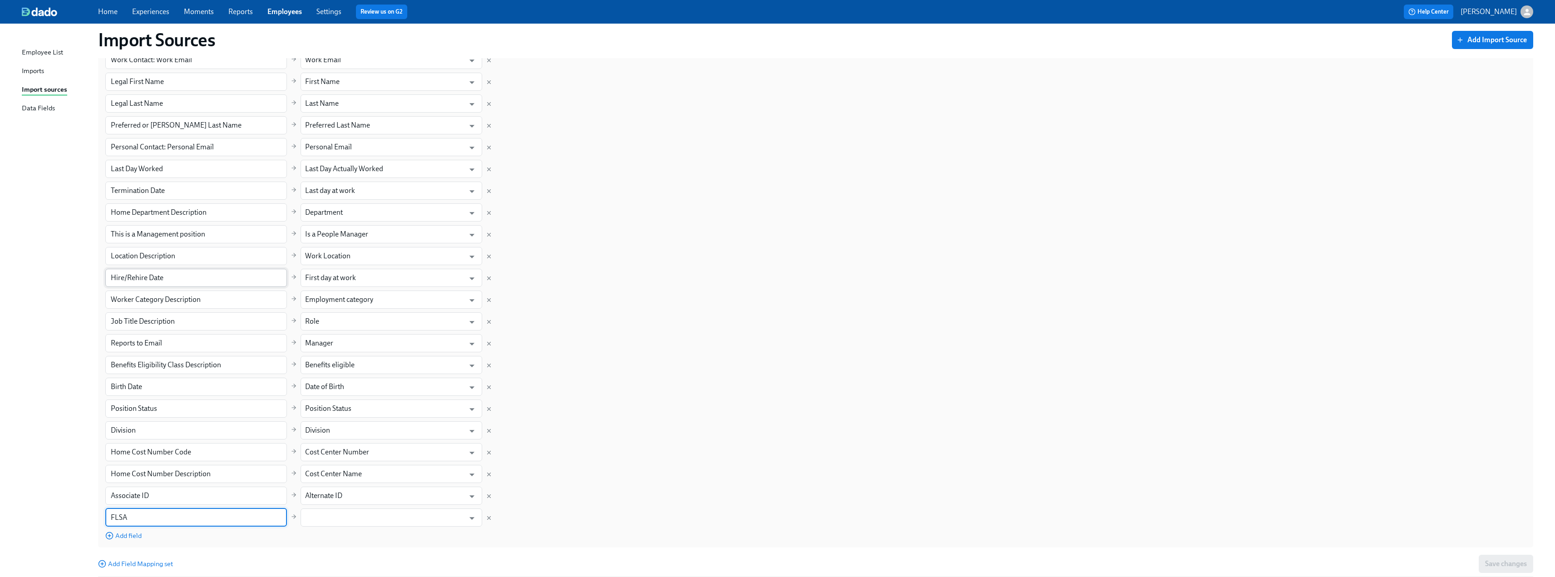
type input "FLSA"
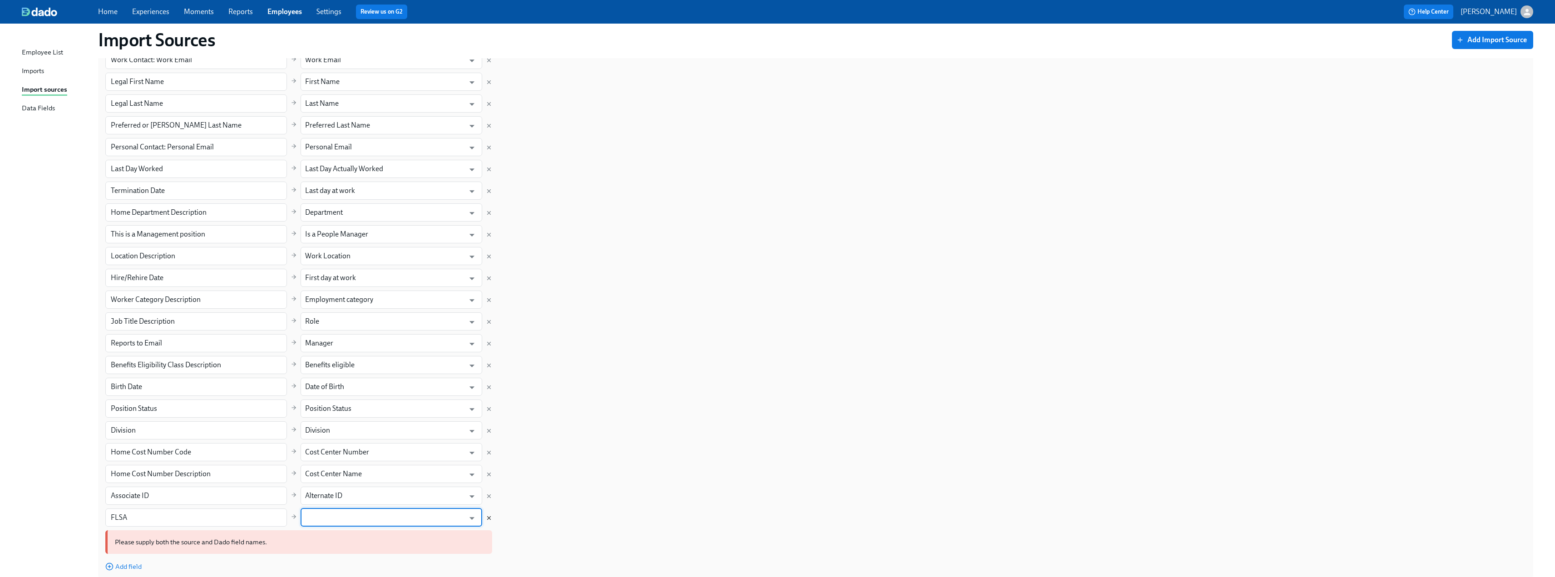
click at [487, 517] on icon "Delete mapping" at bounding box center [489, 518] width 6 height 6
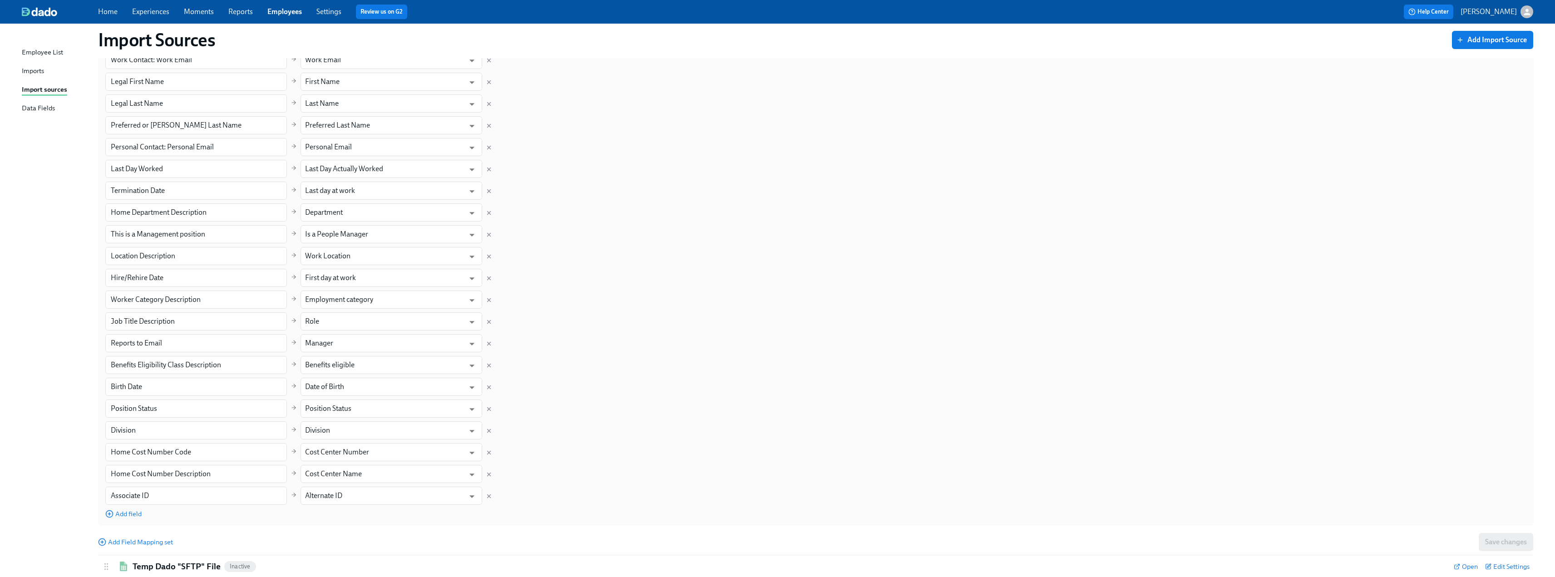
click at [33, 109] on div "Data Fields" at bounding box center [38, 108] width 33 height 11
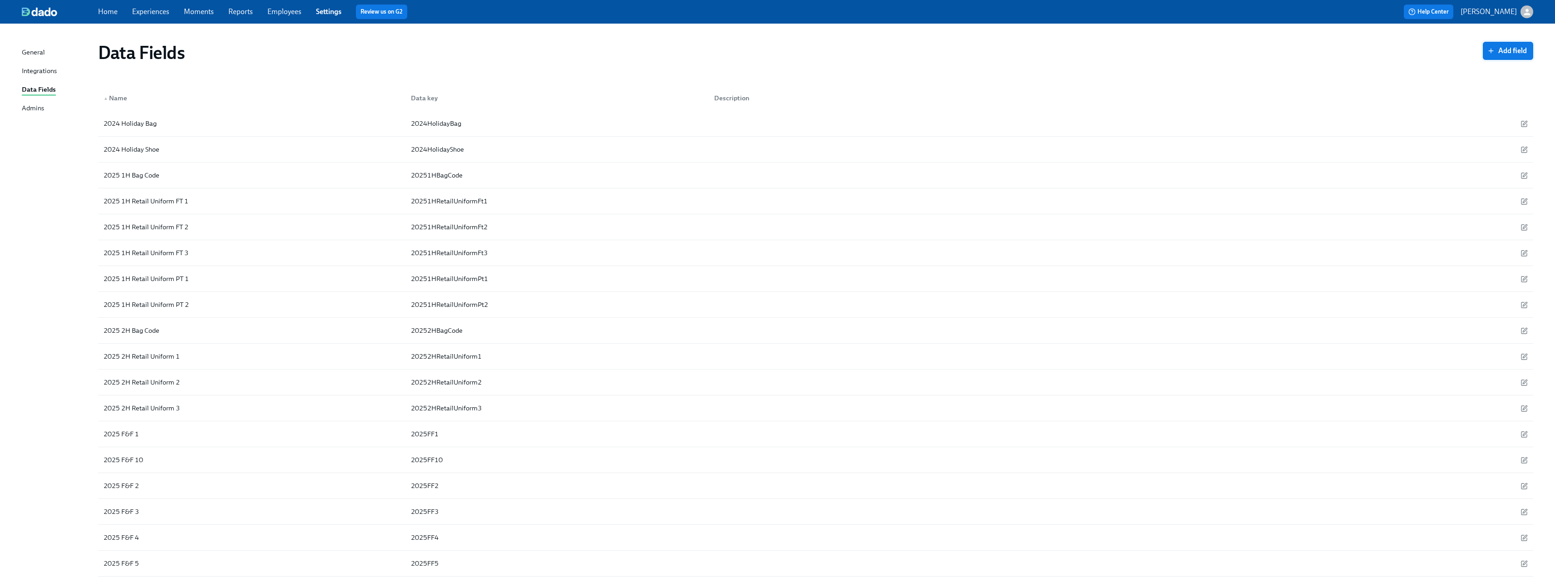
click at [1512, 42] on button "Add field" at bounding box center [1508, 51] width 50 height 18
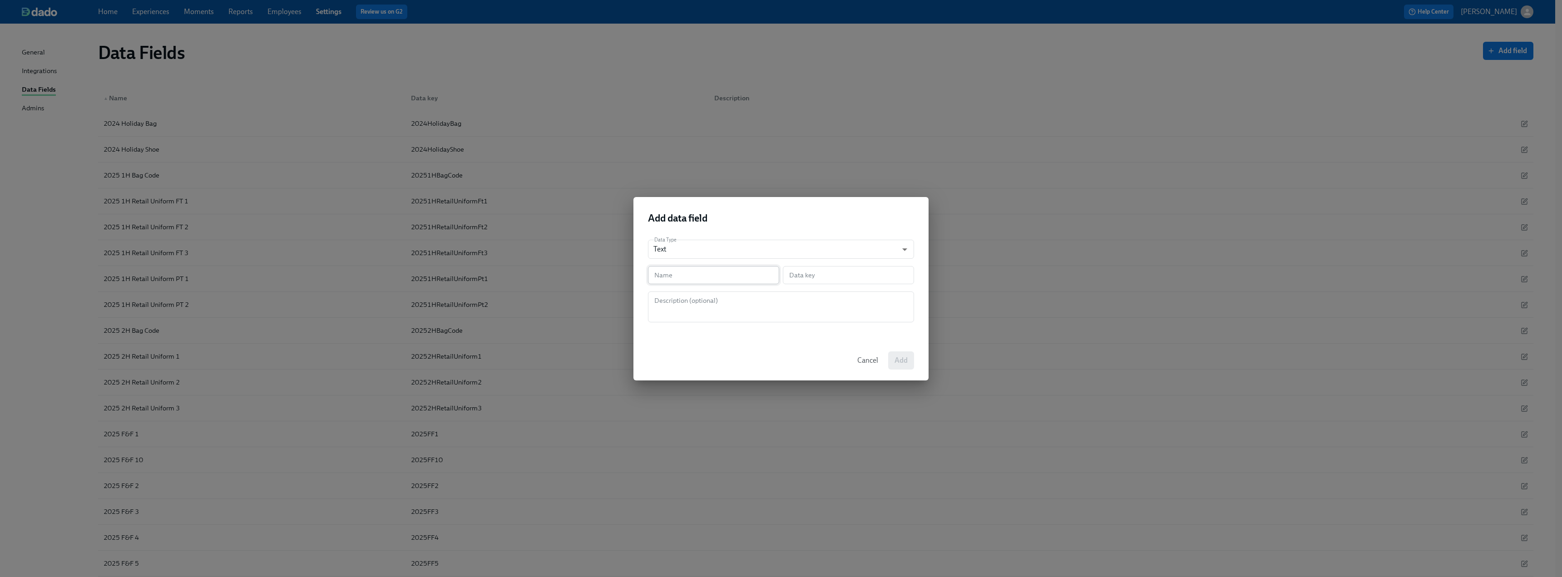
click at [726, 275] on input "text" at bounding box center [713, 275] width 131 height 18
paste input "Exempt Status"
type input "Exempt Status"
type input "exemptStatus"
type input "Exempt Status"
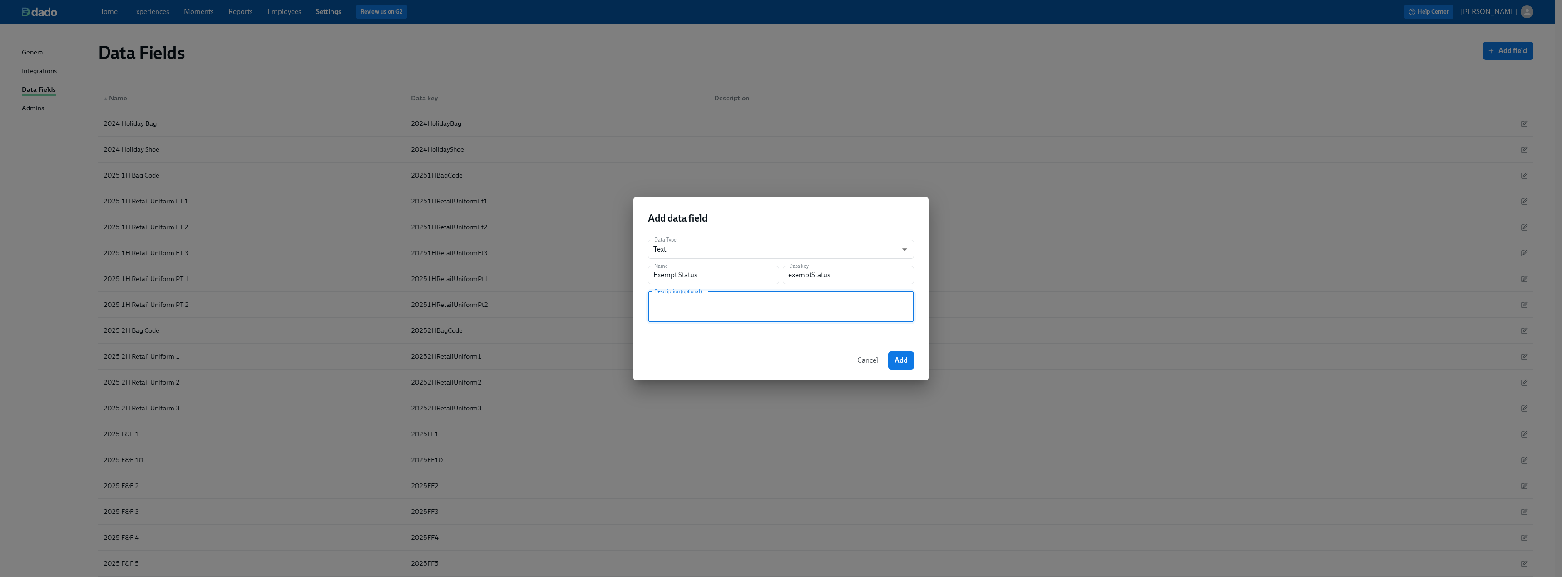
click at [751, 316] on textarea at bounding box center [781, 307] width 255 height 22
paste textarea "exempt vs non-exempt"
type textarea "exempt vs non-exempt"
click at [902, 365] on span "Add" at bounding box center [901, 360] width 13 height 9
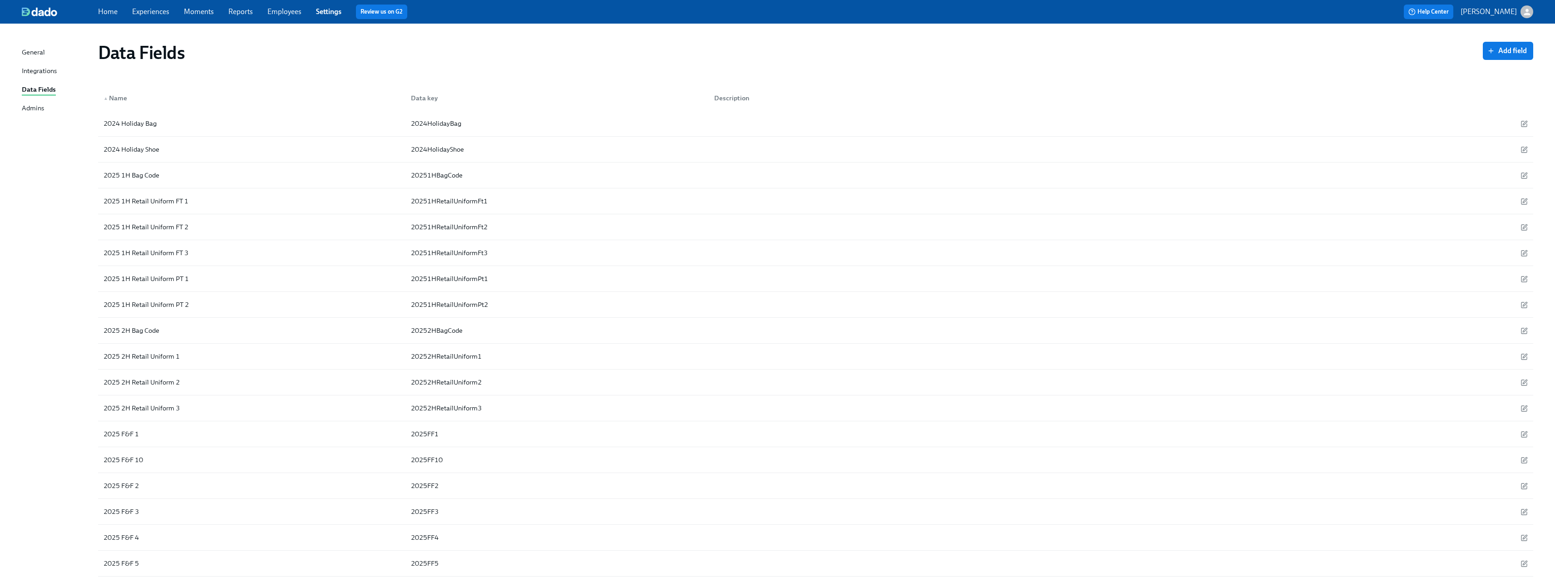
click at [282, 8] on link "Employees" at bounding box center [284, 11] width 34 height 9
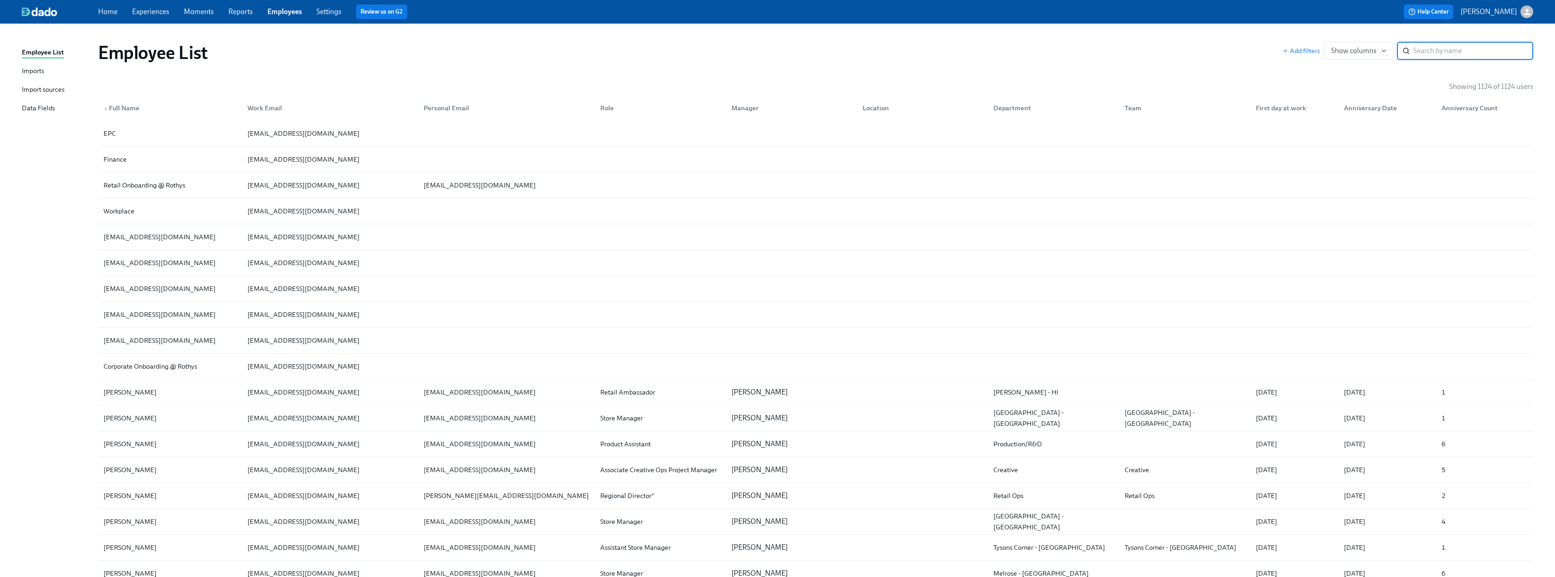
click at [30, 89] on div "Import sources" at bounding box center [43, 89] width 43 height 11
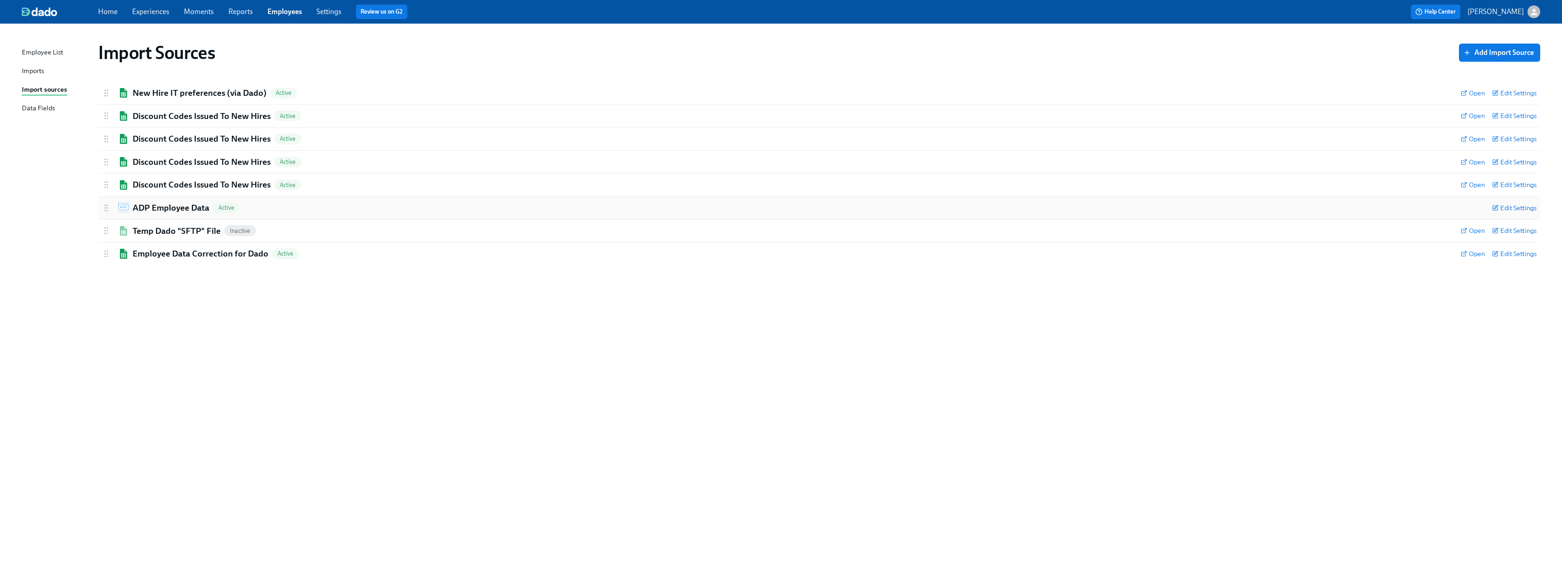
click at [153, 207] on h2 "ADP Employee Data" at bounding box center [171, 208] width 77 height 12
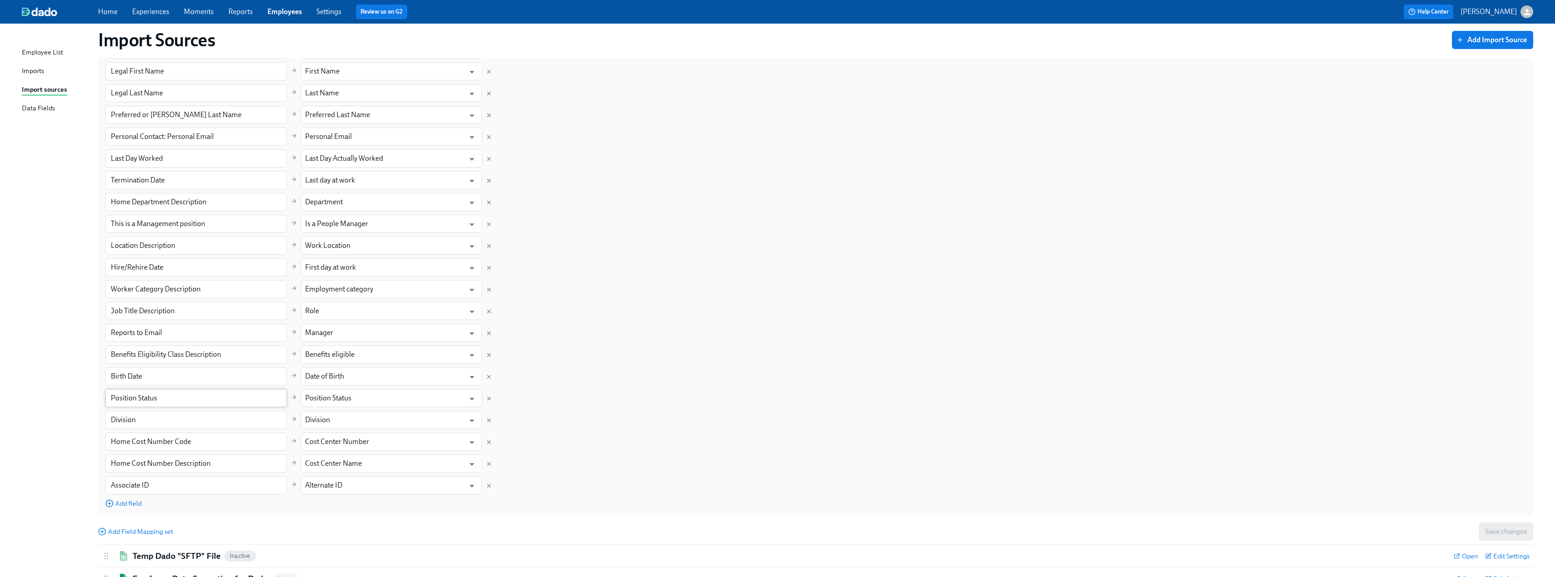
scroll to position [387, 0]
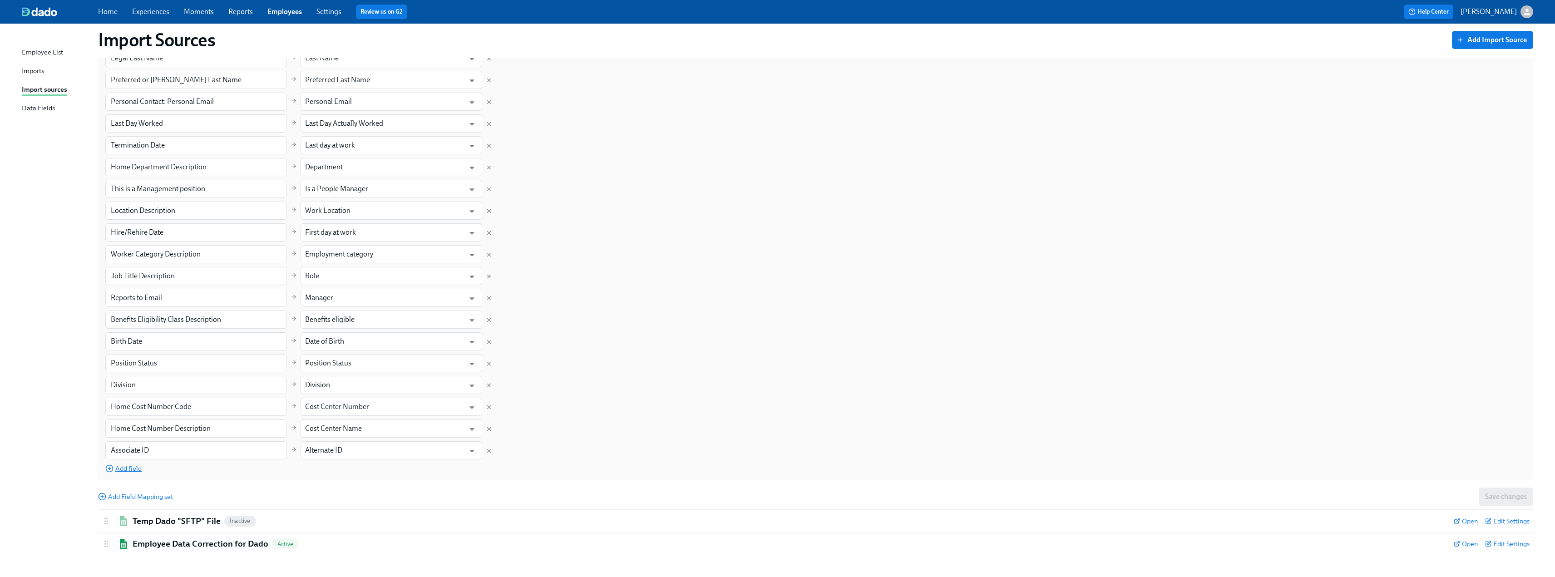
click at [122, 466] on span "Add field" at bounding box center [123, 468] width 36 height 9
drag, startPoint x: 180, startPoint y: 482, endPoint x: 180, endPoint y: 475, distance: 7.3
click at [180, 482] on div "Column in your CSV file Field in Dado Preferred or Chosen First Name ​ Preferre…" at bounding box center [815, 232] width 1421 height 525
click at [180, 474] on input "text" at bounding box center [196, 472] width 182 height 18
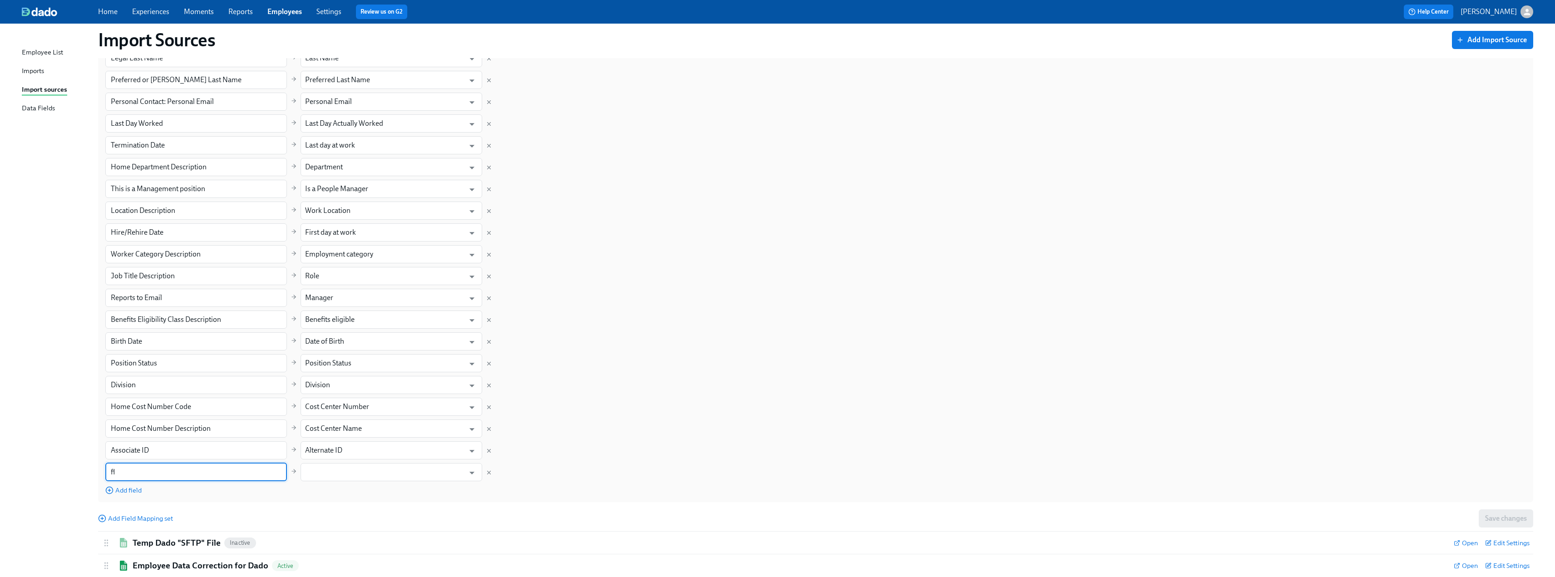
type input "f"
type input "FLSA Description"
click at [347, 478] on input "text" at bounding box center [384, 472] width 159 height 18
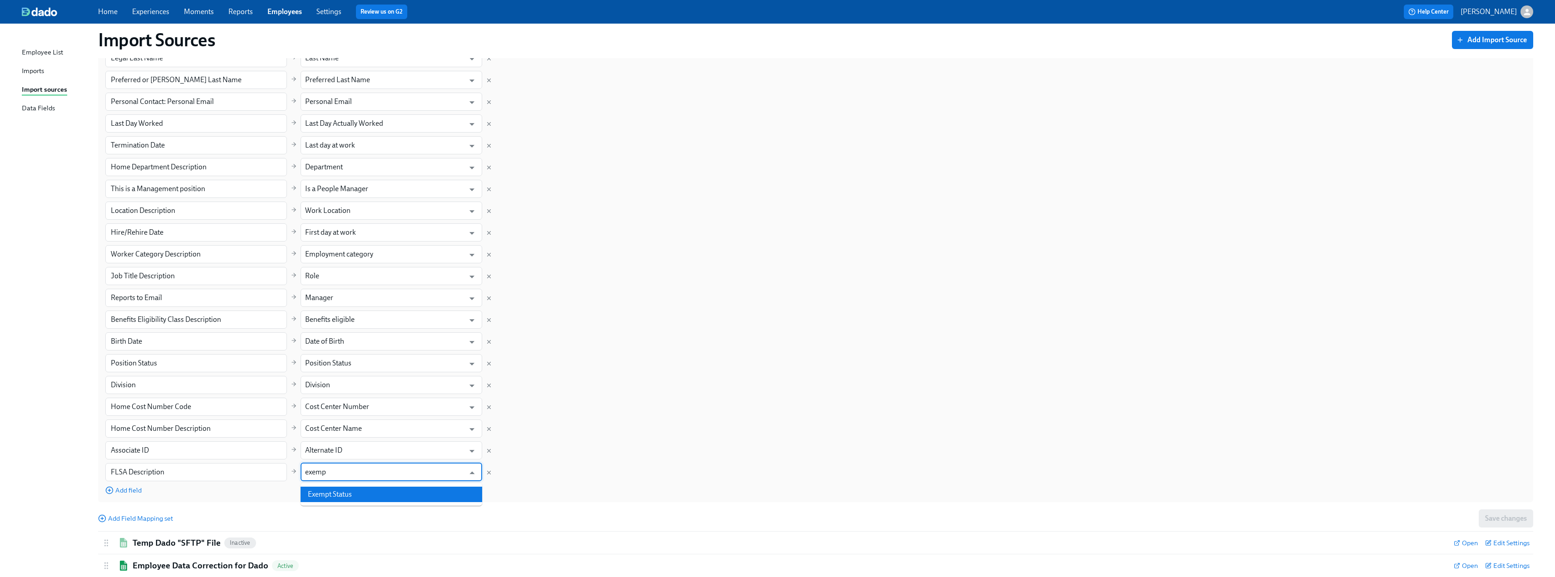
click at [347, 489] on li "Exempt Status" at bounding box center [392, 494] width 182 height 15
type input "Exempt Status"
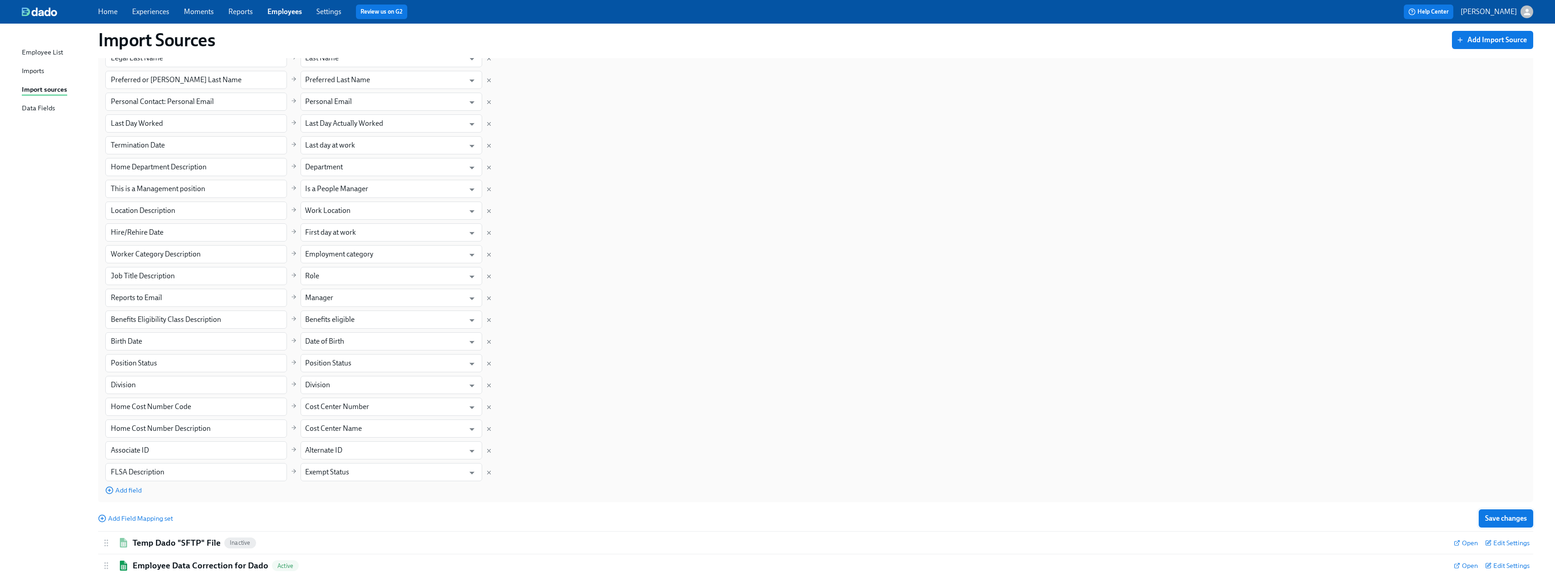
click at [1499, 521] on span "Save changes" at bounding box center [1507, 518] width 42 height 9
click at [138, 12] on link "Experiences" at bounding box center [150, 11] width 37 height 9
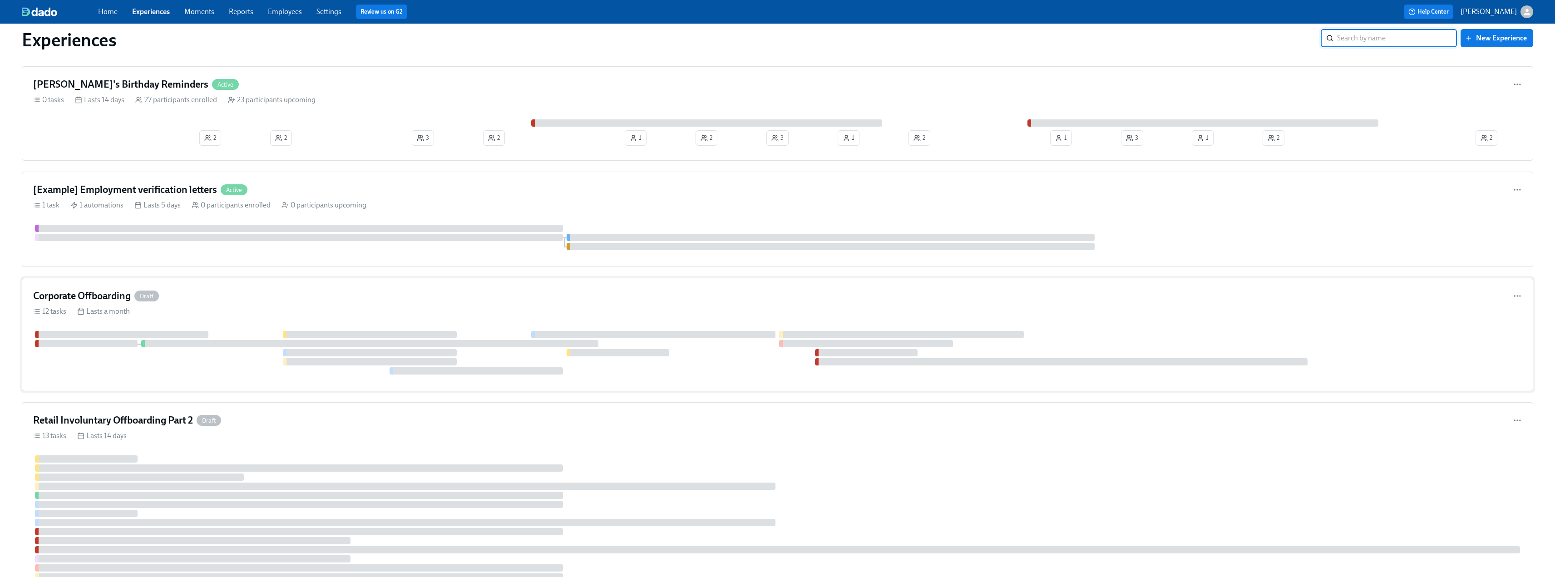
scroll to position [1996, 0]
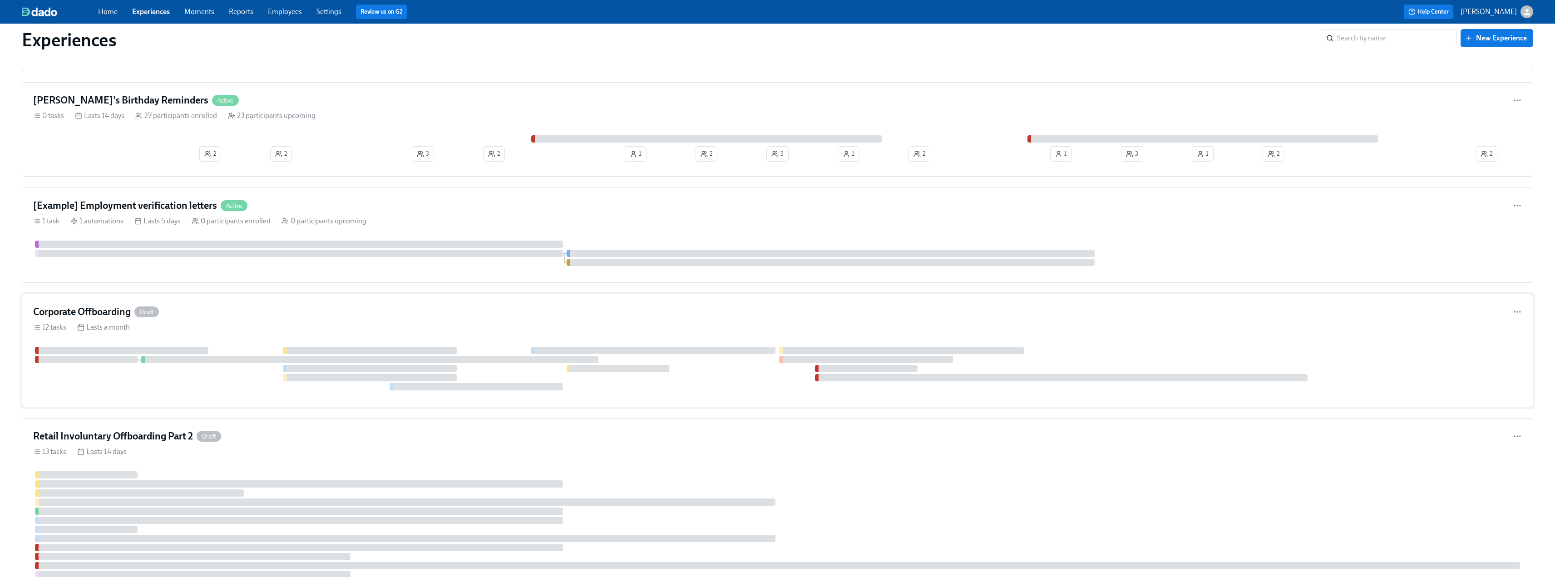
click at [73, 309] on h4 "Corporate Offboarding" at bounding box center [82, 312] width 98 height 14
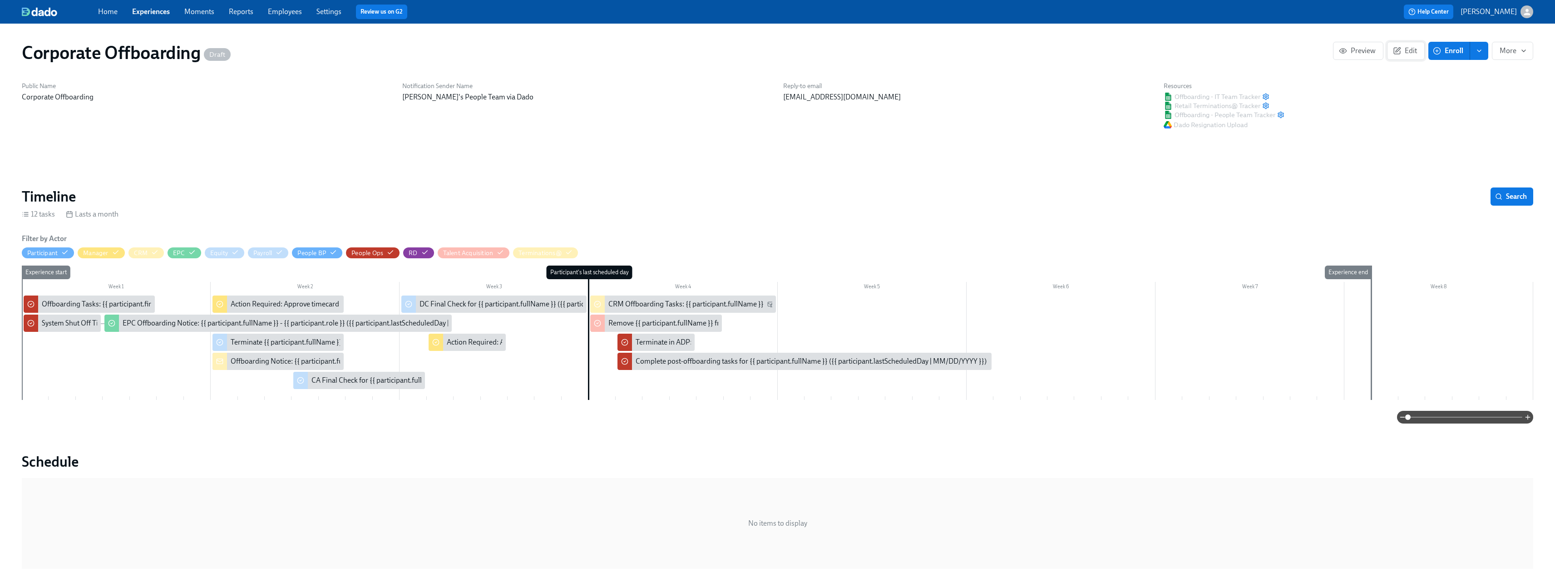
click at [1407, 46] on button "Edit" at bounding box center [1406, 51] width 38 height 18
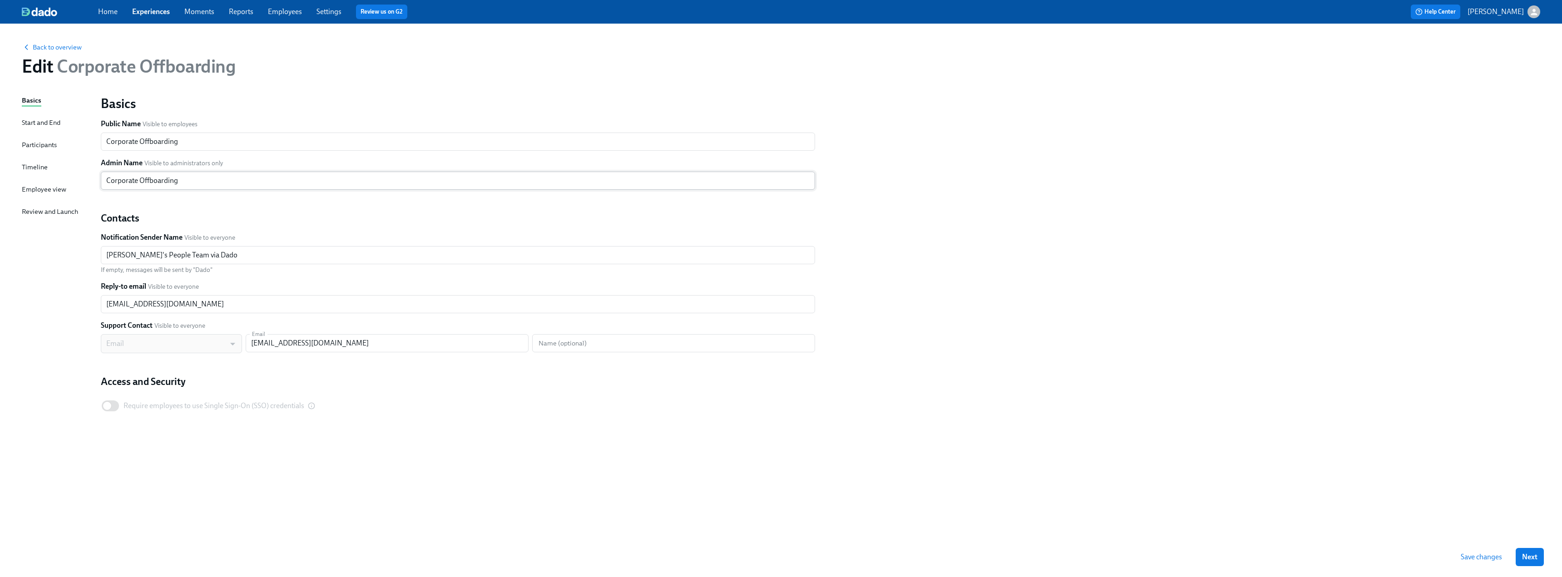
click at [137, 178] on input "Corporate Offboarding" at bounding box center [458, 181] width 714 height 18
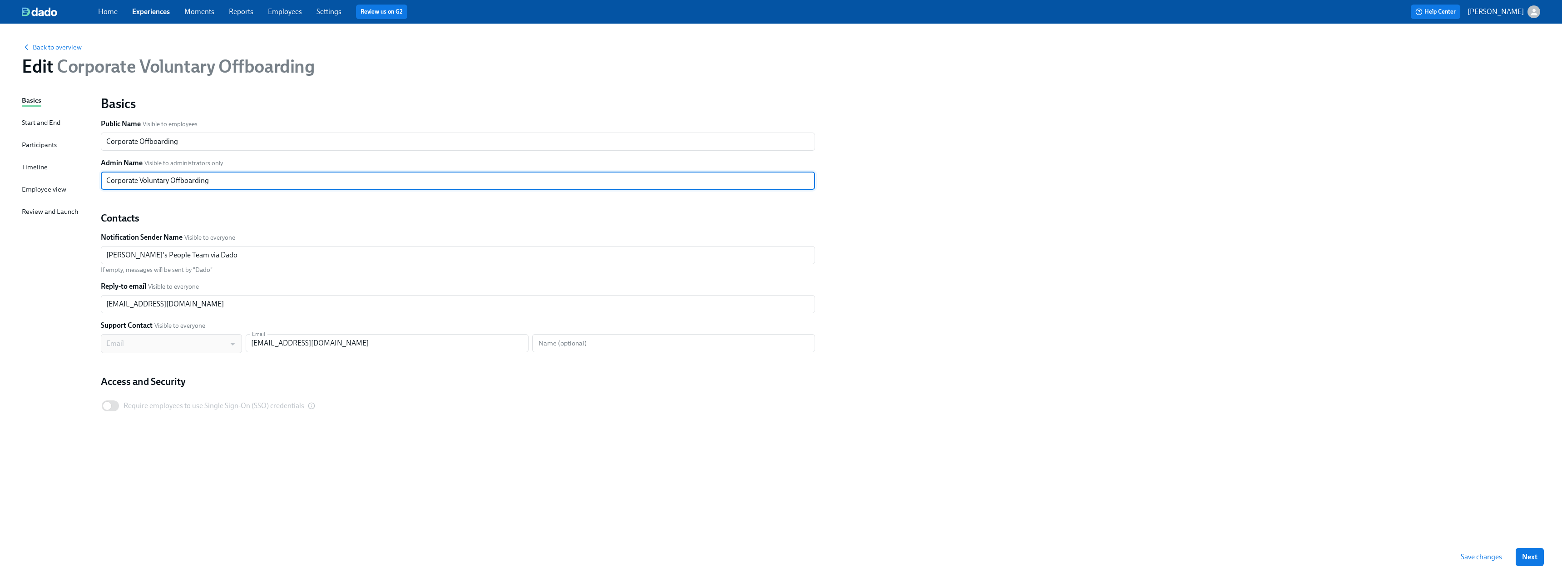
type input "Corporate Voluntary Offboarding"
click at [1063, 195] on div "Basics Public Name Visible to employees Corporate Offboarding ​ Admin Name Visi…" at bounding box center [820, 266] width 1451 height 353
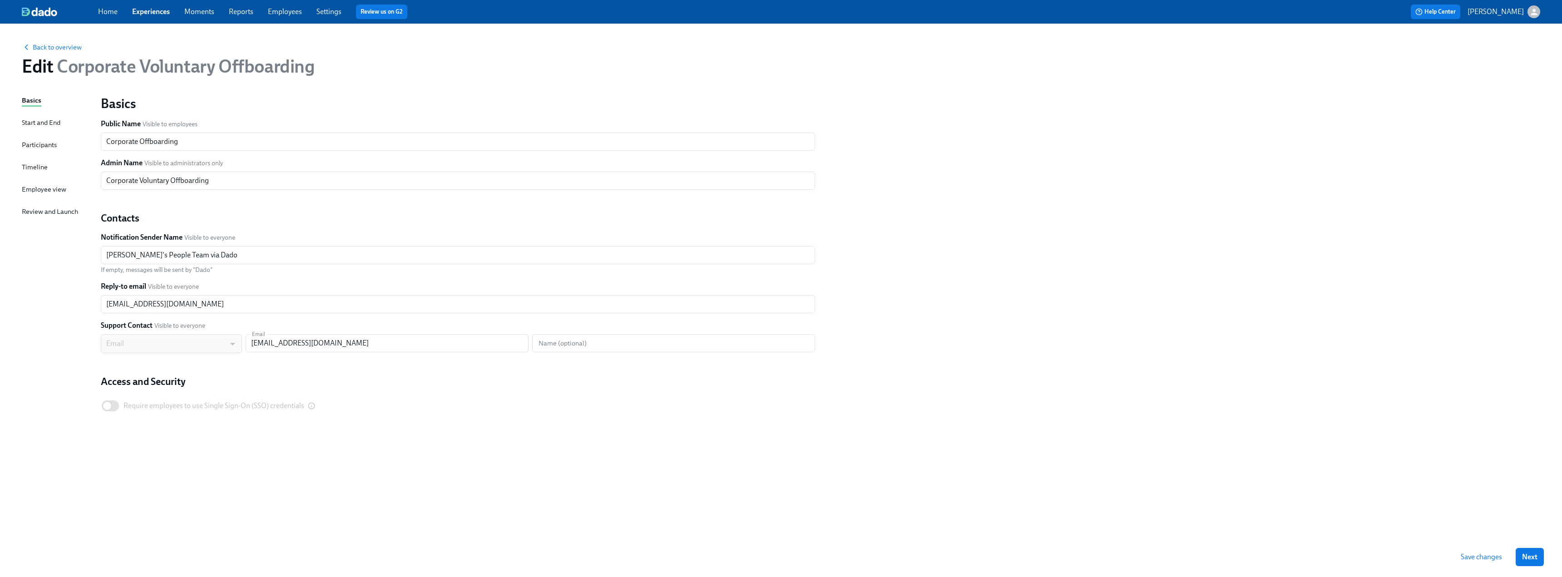
click at [1485, 556] on span "Save changes" at bounding box center [1481, 557] width 41 height 9
click at [45, 46] on span "Back to overview" at bounding box center [52, 47] width 60 height 9
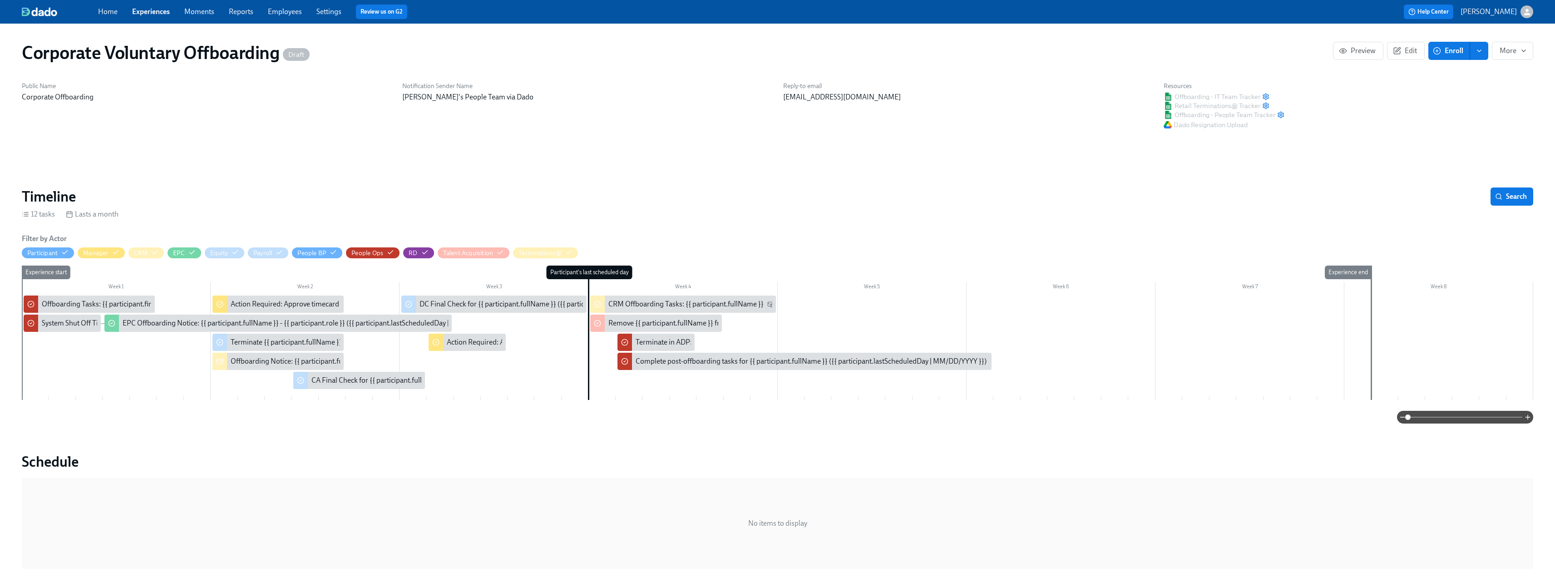
click at [1483, 47] on span "enroll" at bounding box center [1479, 50] width 9 height 9
click at [1506, 50] on span "More" at bounding box center [1513, 50] width 26 height 9
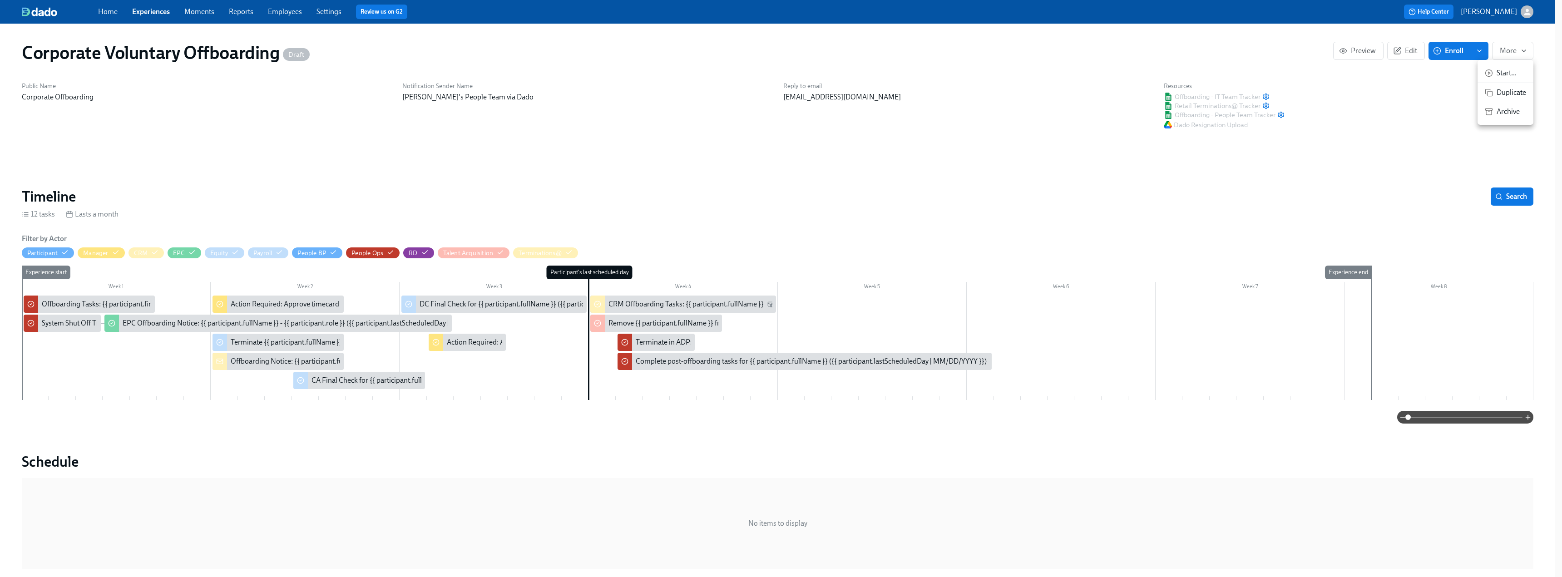
click at [1515, 91] on span "Duplicate" at bounding box center [1512, 93] width 30 height 10
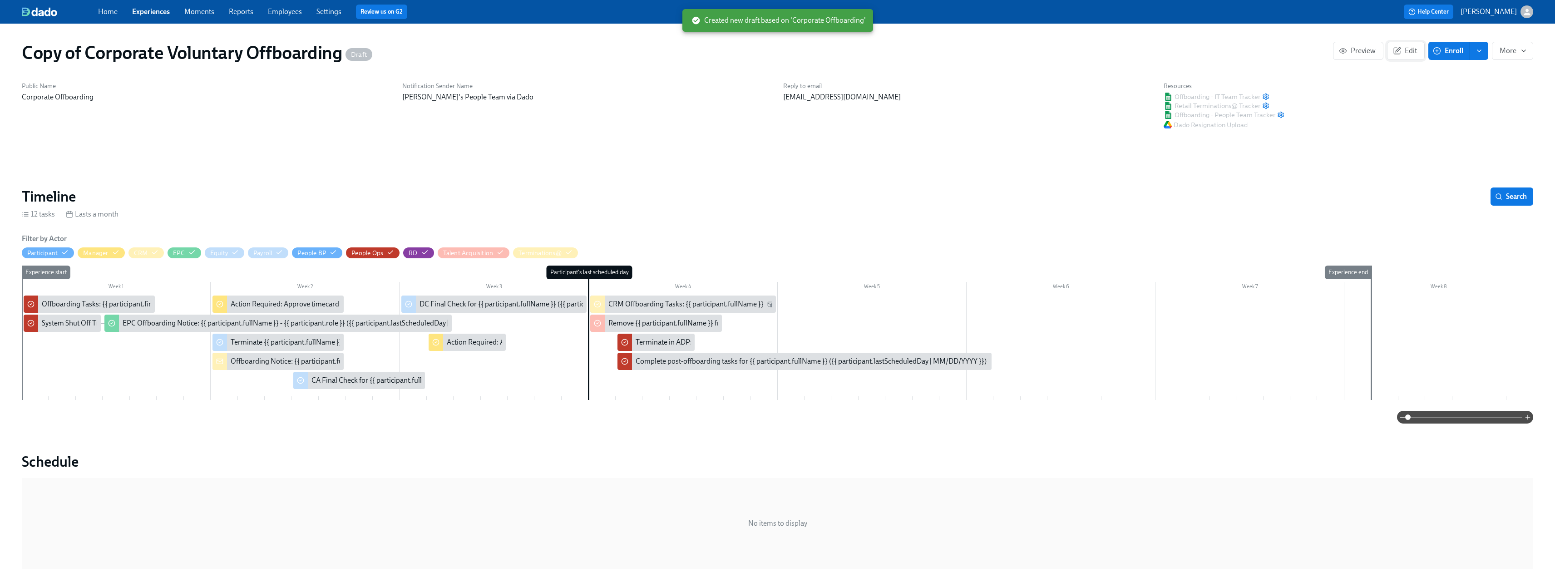
click at [1405, 49] on span "Edit" at bounding box center [1406, 50] width 22 height 9
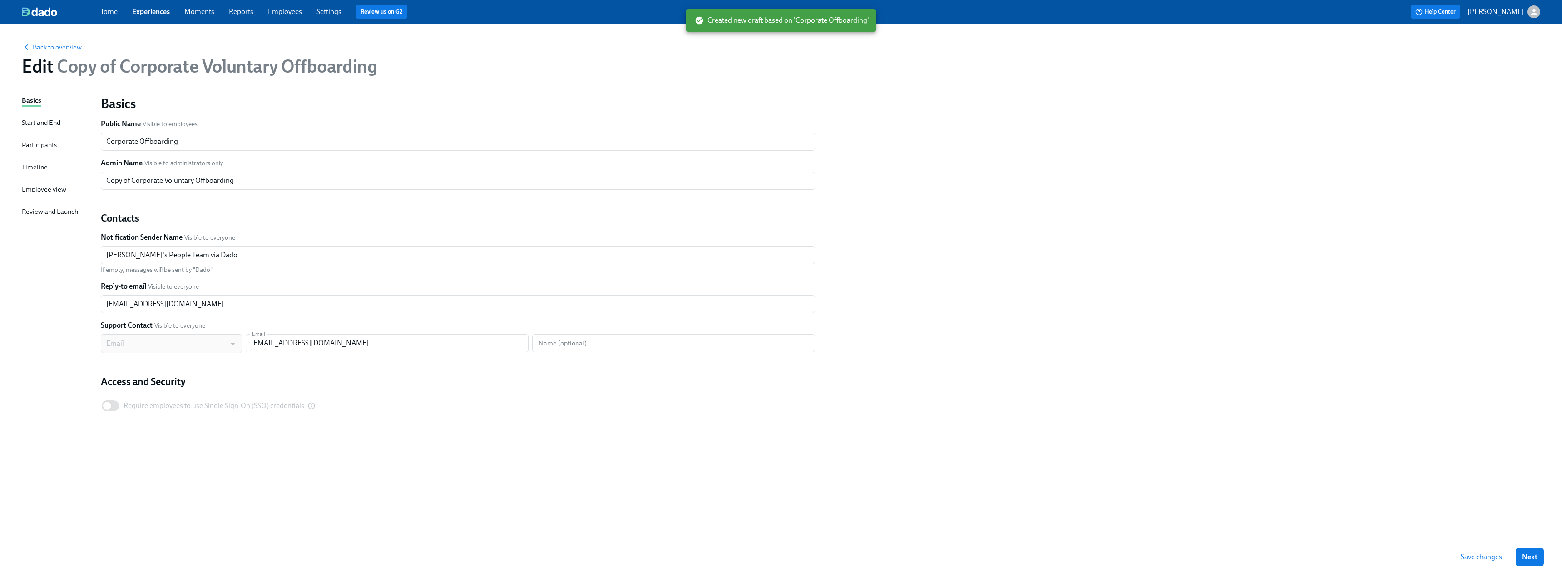
click at [75, 71] on span "Copy of Corporate Voluntary Offboarding" at bounding box center [215, 66] width 324 height 22
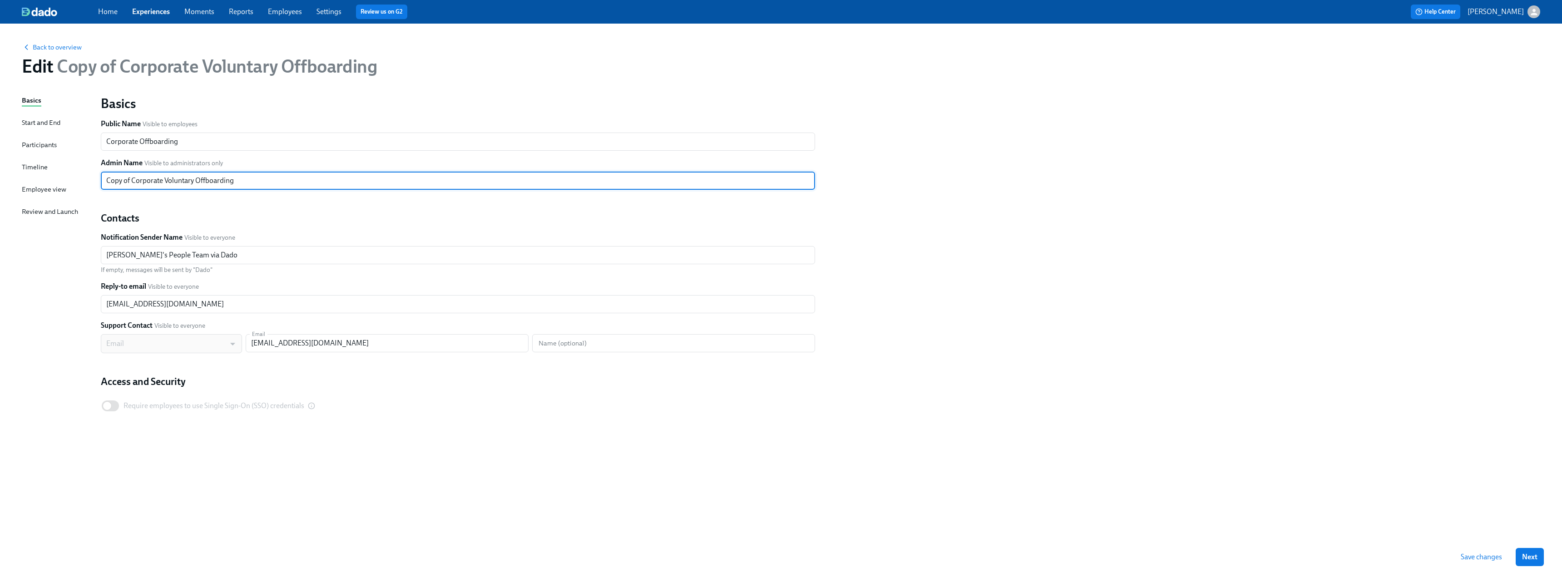
drag, startPoint x: 131, startPoint y: 181, endPoint x: 82, endPoint y: 181, distance: 49.0
click at [82, 181] on div "Basics Start and End Participants Timeline Employee view Review and Launch Basi…" at bounding box center [781, 316] width 1519 height 442
drag, startPoint x: 170, startPoint y: 183, endPoint x: 139, endPoint y: 183, distance: 31.8
click at [139, 183] on input "Corporate Voluntary Offboarding" at bounding box center [458, 181] width 714 height 18
click at [206, 180] on input "Corporate Offboarding" at bounding box center [458, 181] width 714 height 18
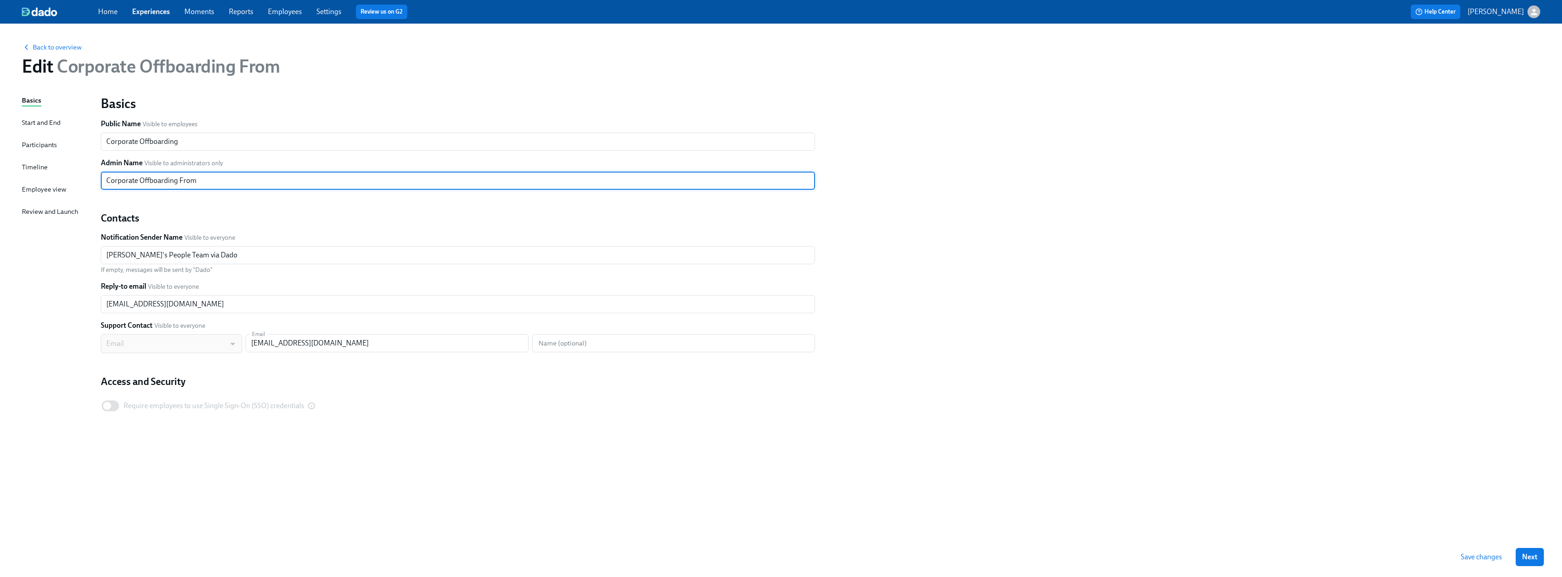
type input "Corporate Offboarding From"
click at [204, 206] on div "Basics Public Name Visible to employees Corporate Offboarding ​ Admin Name Visi…" at bounding box center [458, 255] width 714 height 321
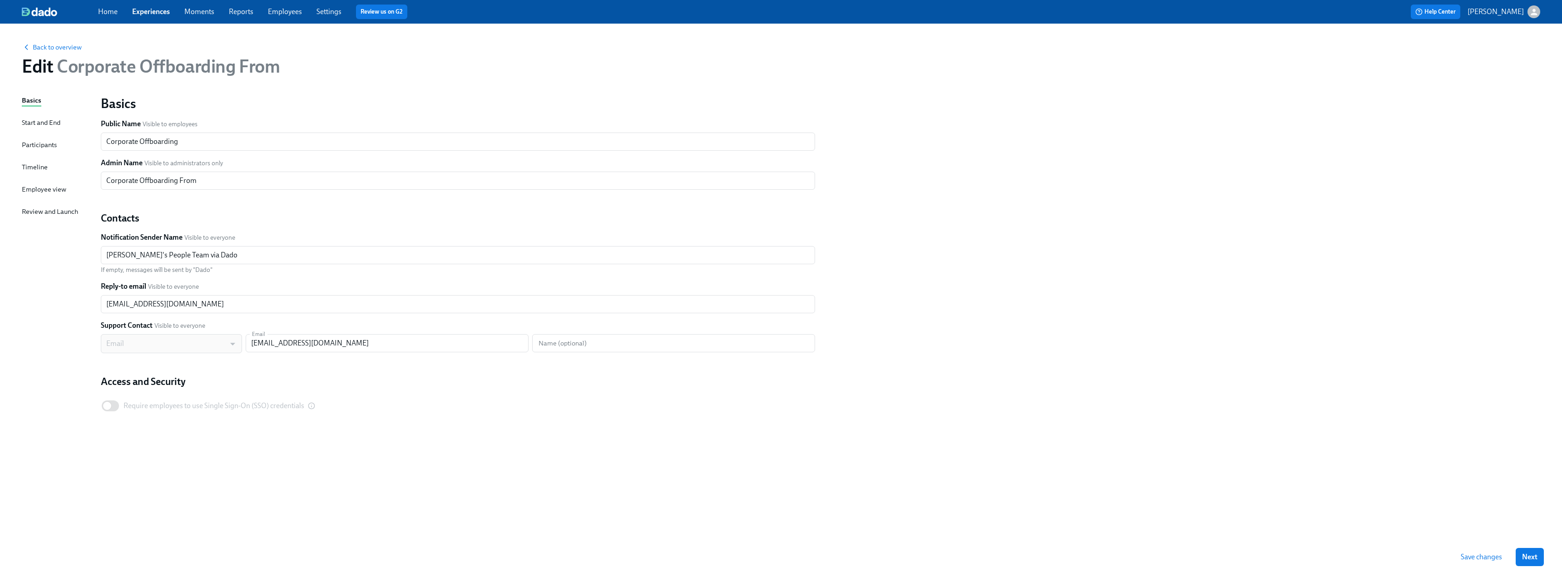
click at [34, 168] on div "Timeline" at bounding box center [35, 167] width 26 height 10
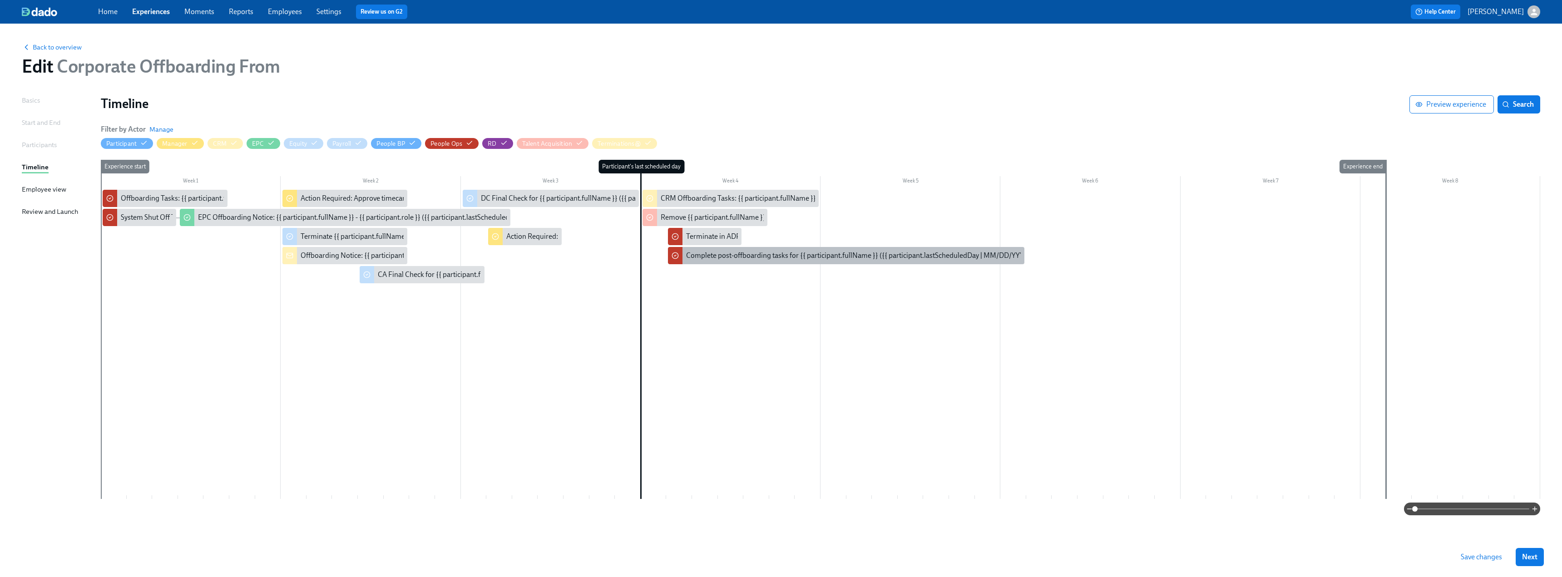
click at [753, 254] on div "Complete post-offboarding tasks for {{ participant.fullName }} ({{ participant.…" at bounding box center [861, 256] width 351 height 10
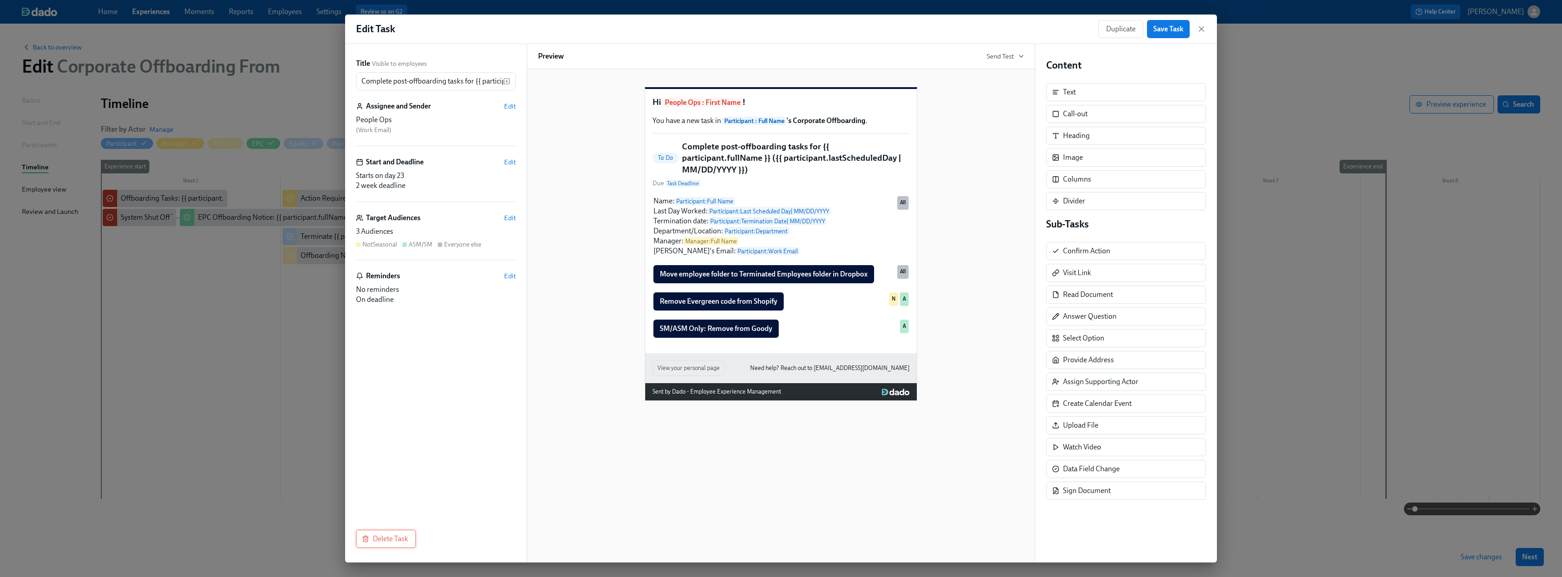
click at [402, 535] on span "Delete Task" at bounding box center [386, 539] width 45 height 9
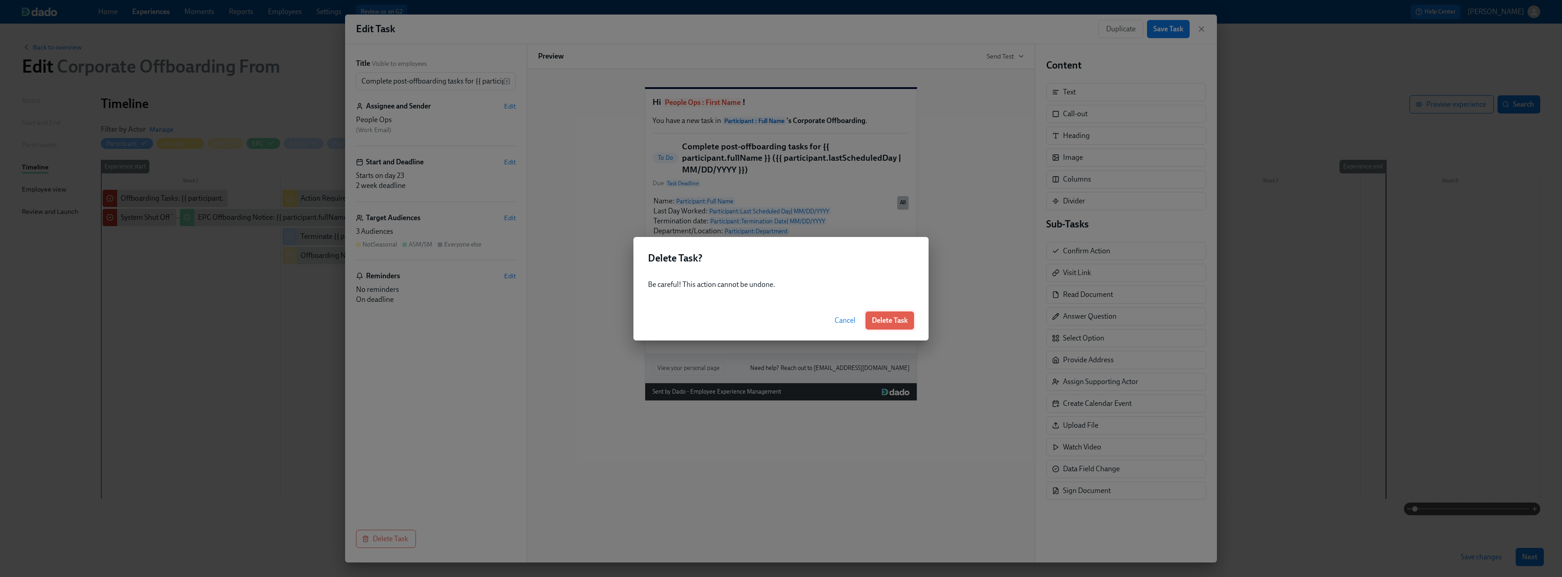
click at [900, 320] on span "Delete Task" at bounding box center [890, 320] width 36 height 9
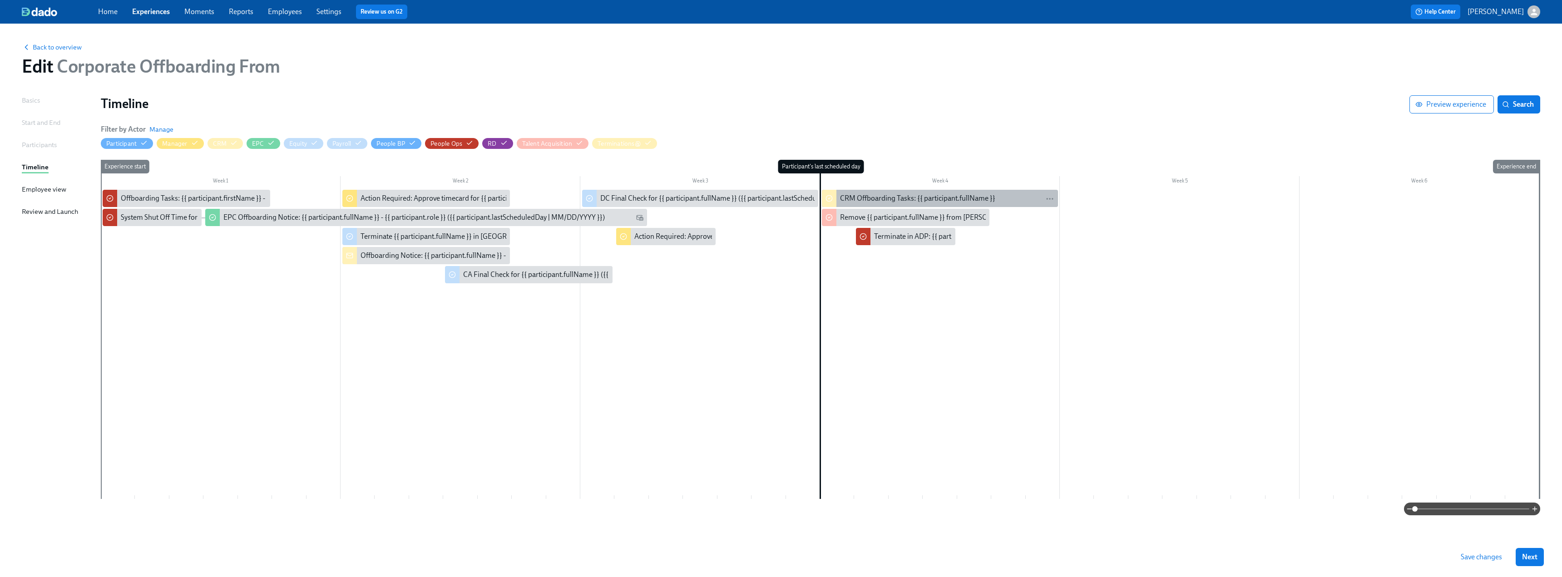
click at [878, 199] on div "CRM Offboarding Tasks: {{ participant.fullName }}" at bounding box center [917, 198] width 155 height 10
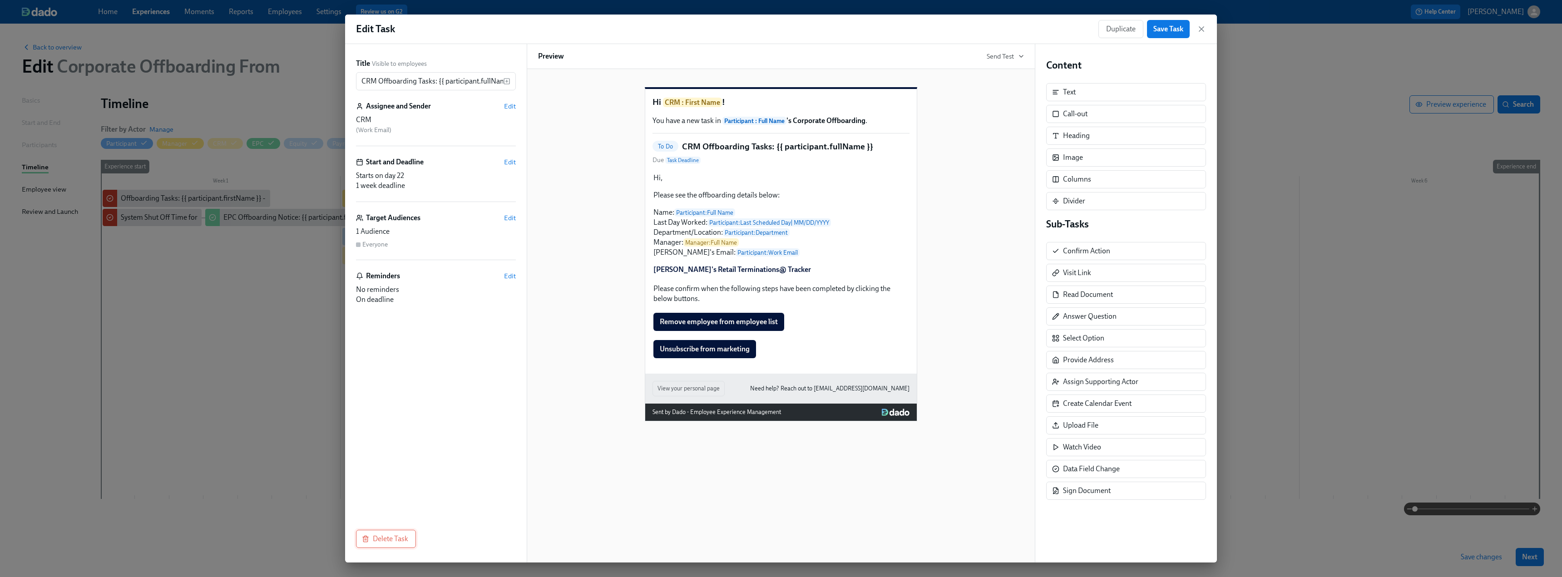
click at [394, 538] on span "Delete Task" at bounding box center [386, 539] width 45 height 9
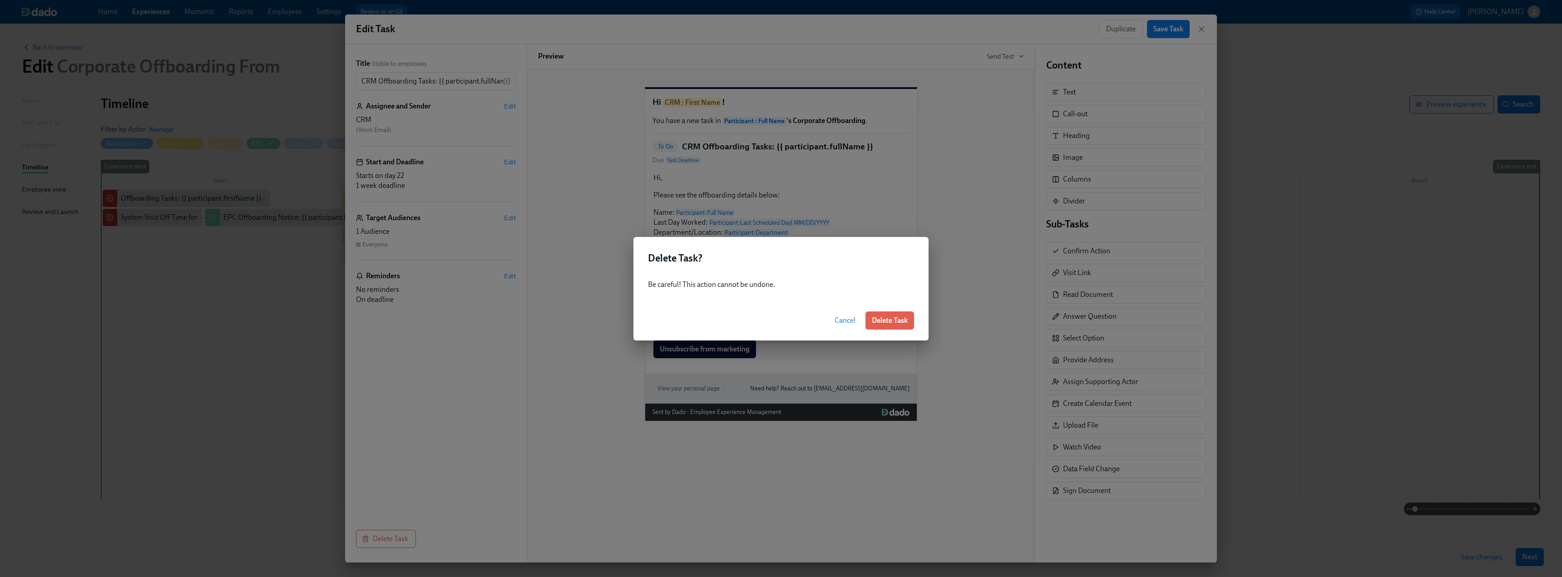
click at [900, 328] on button "Delete Task" at bounding box center [890, 321] width 49 height 18
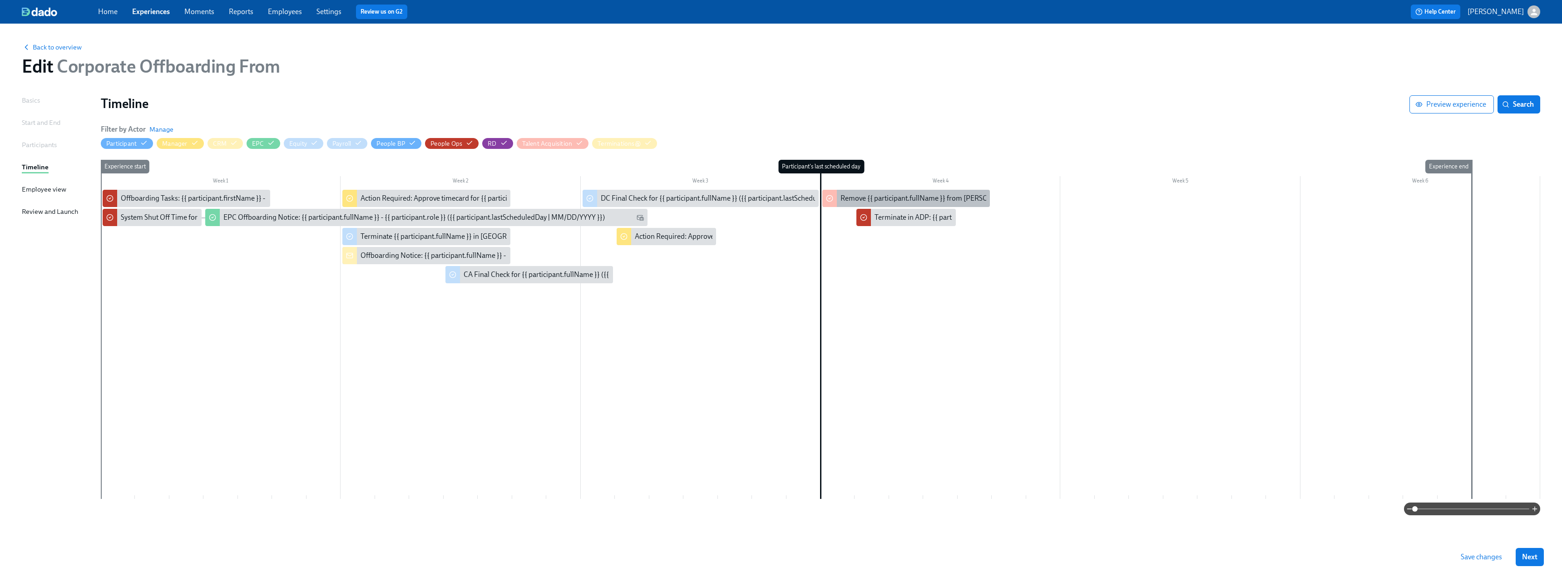
click at [883, 193] on div "Remove {{ participant.fullName }} from [PERSON_NAME]" at bounding box center [906, 198] width 168 height 17
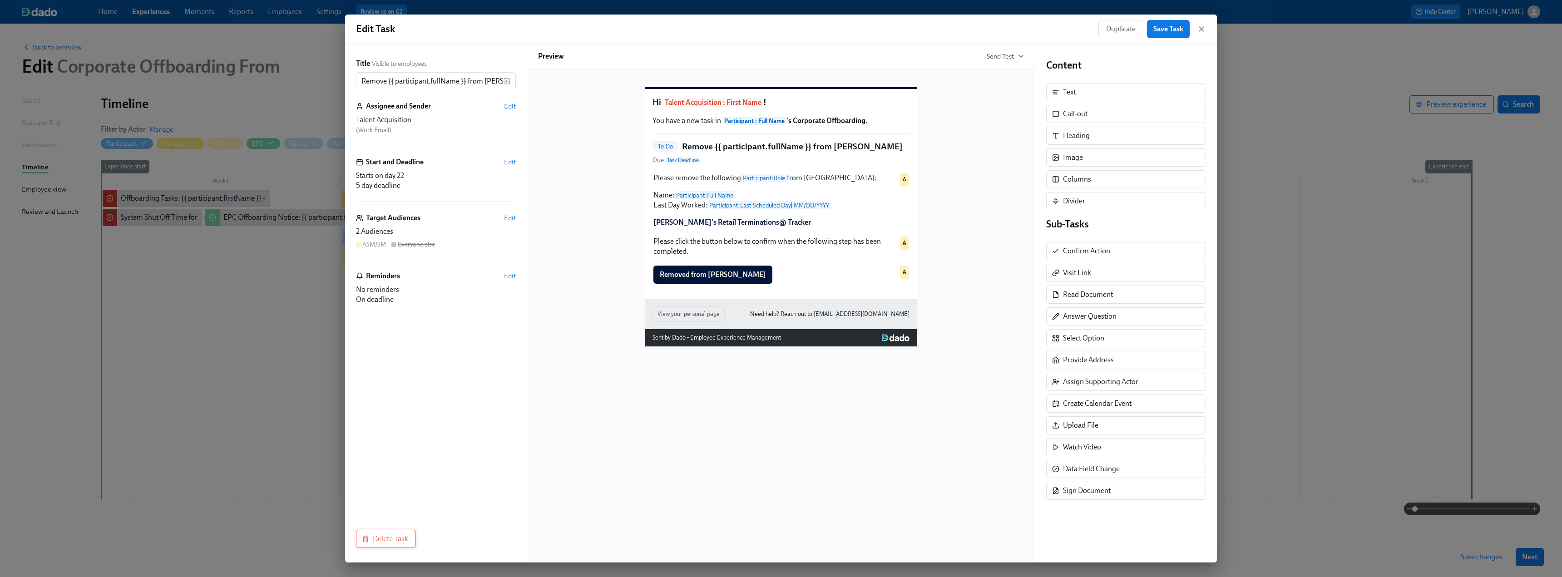
click at [374, 540] on span "Delete Task" at bounding box center [386, 539] width 45 height 9
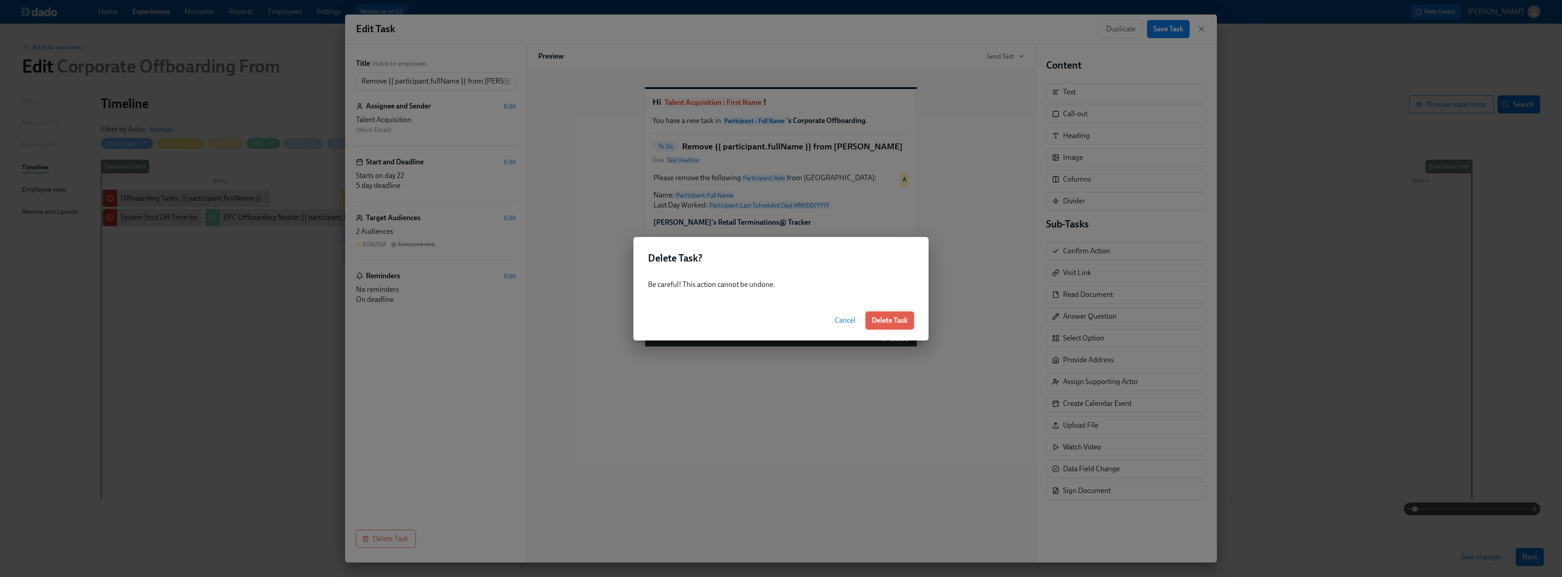
click at [901, 322] on span "Delete Task" at bounding box center [890, 320] width 36 height 9
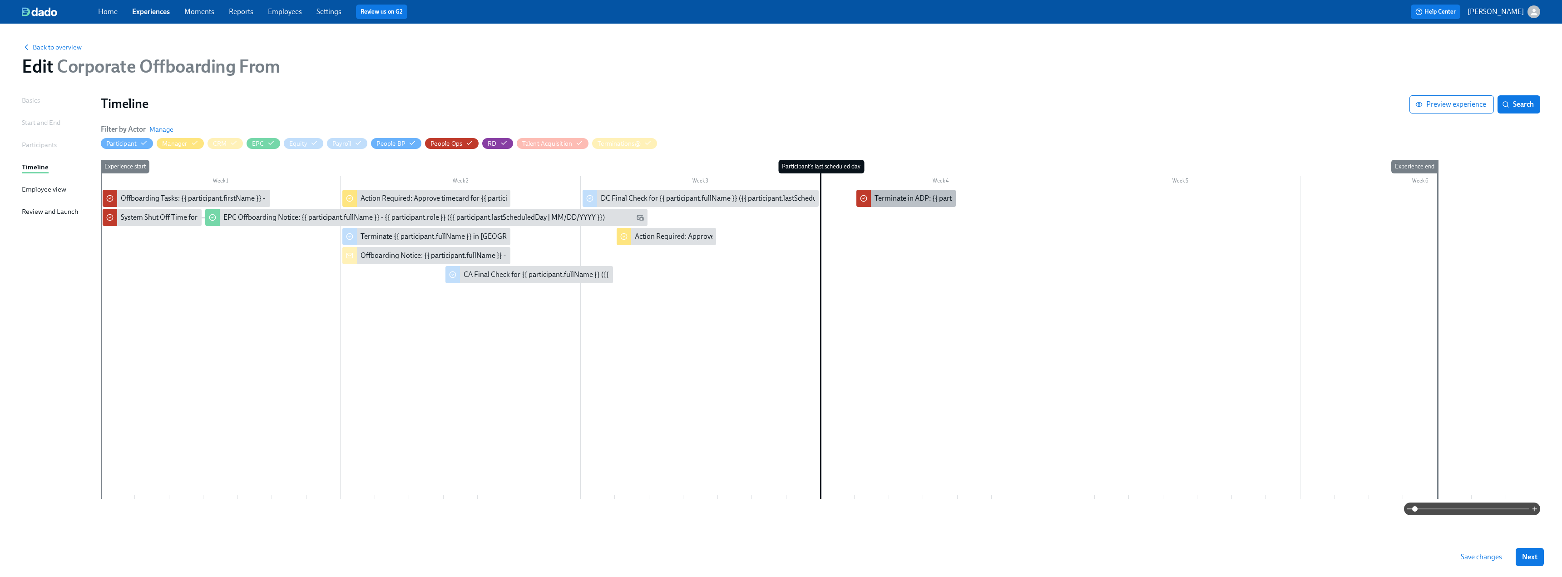
click at [903, 201] on div "Terminate in ADP: {{ participant.firstName }} - {{ participant.role }} ({{ part…" at bounding box center [1056, 198] width 363 height 10
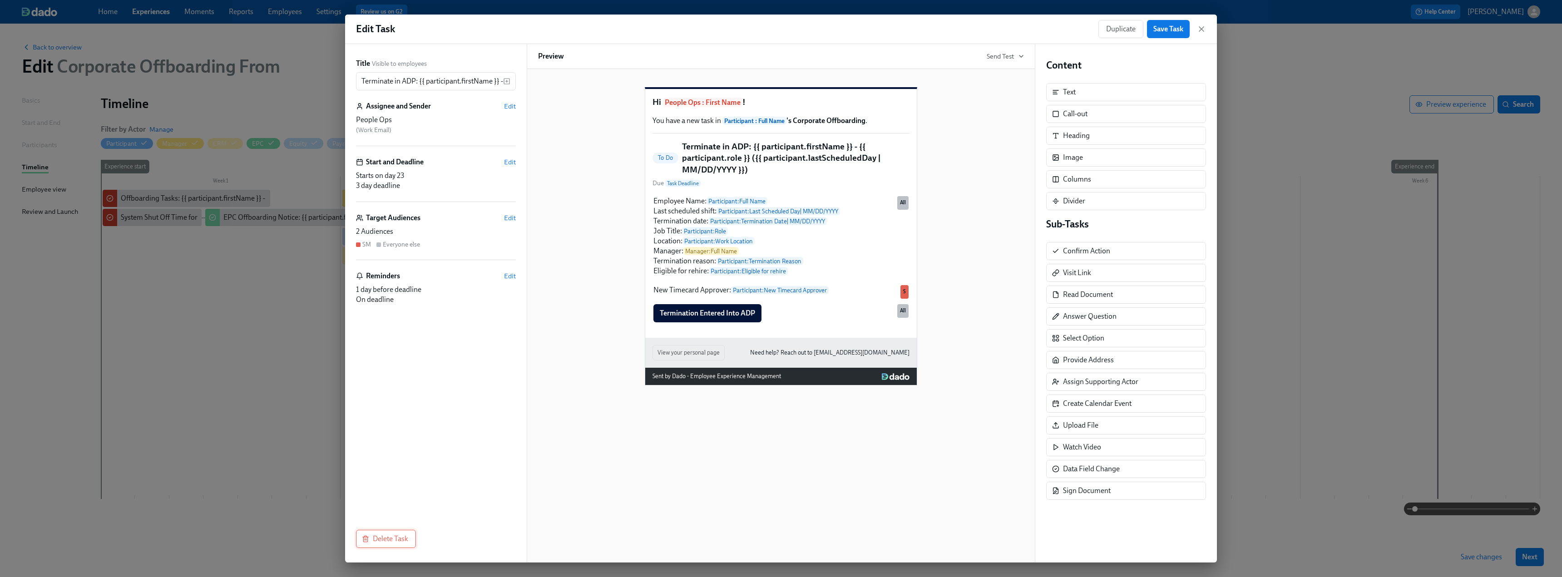
click at [372, 543] on span "Delete Task" at bounding box center [386, 539] width 45 height 9
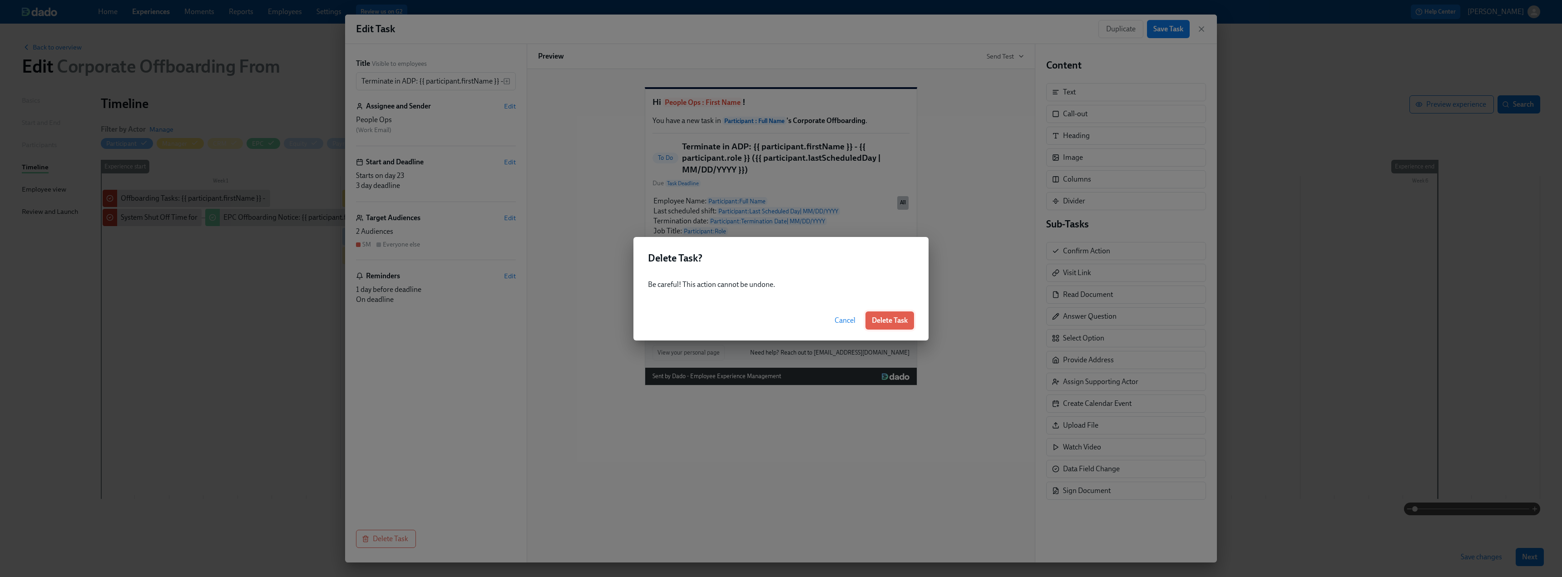
click at [890, 324] on span "Delete Task" at bounding box center [890, 320] width 36 height 9
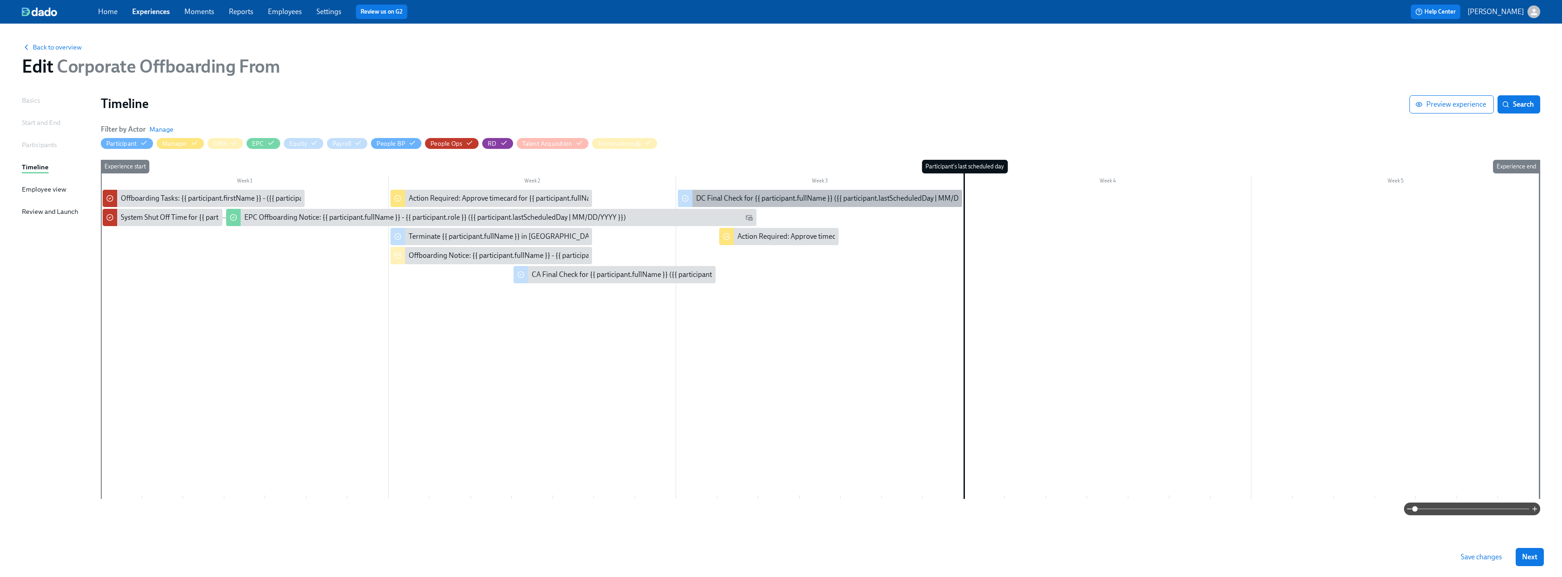
click at [760, 198] on div "DC Final Check for {{ participant.fullName }} ({{ participant.lastScheduledDay …" at bounding box center [844, 198] width 296 height 10
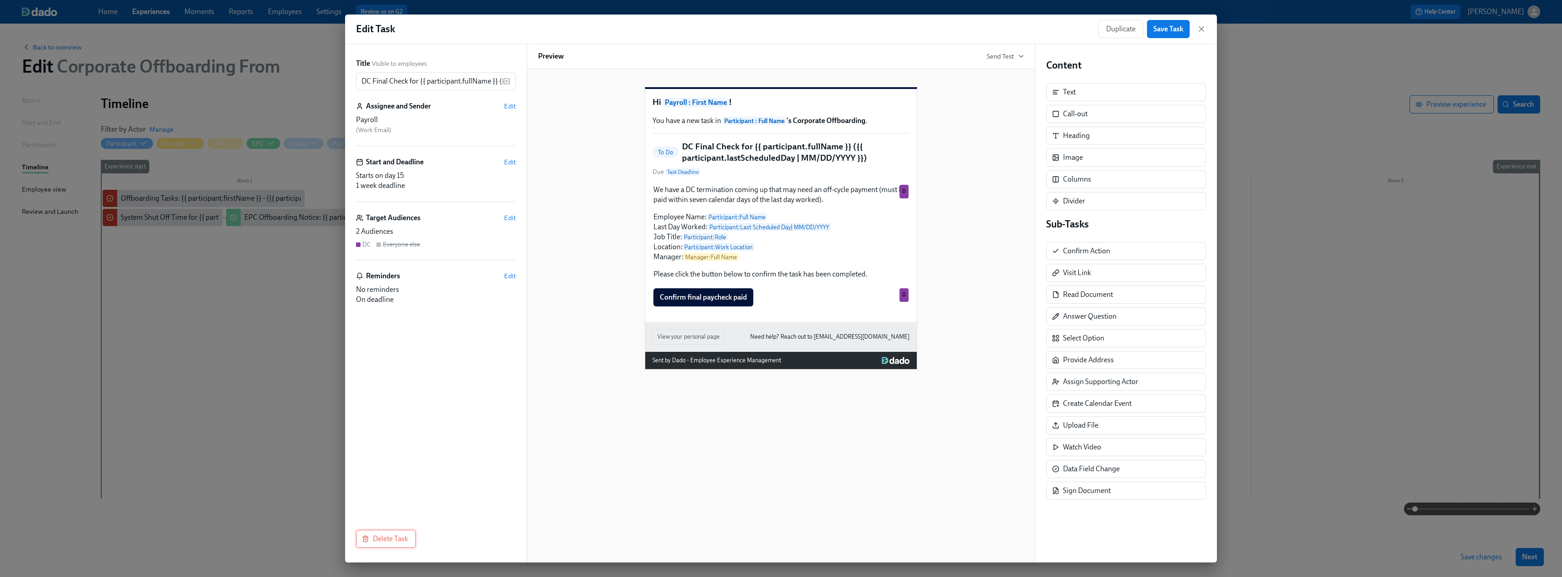
click at [387, 538] on span "Delete Task" at bounding box center [386, 539] width 45 height 9
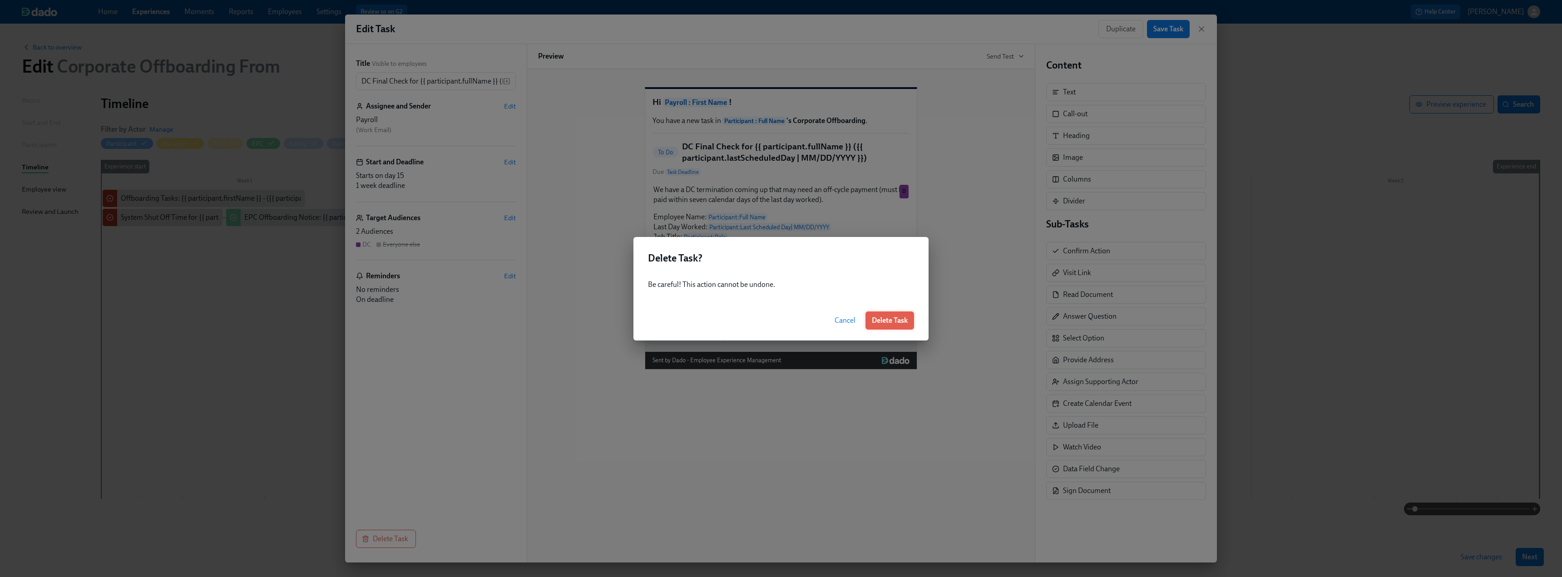
click at [883, 323] on span "Delete Task" at bounding box center [890, 320] width 36 height 9
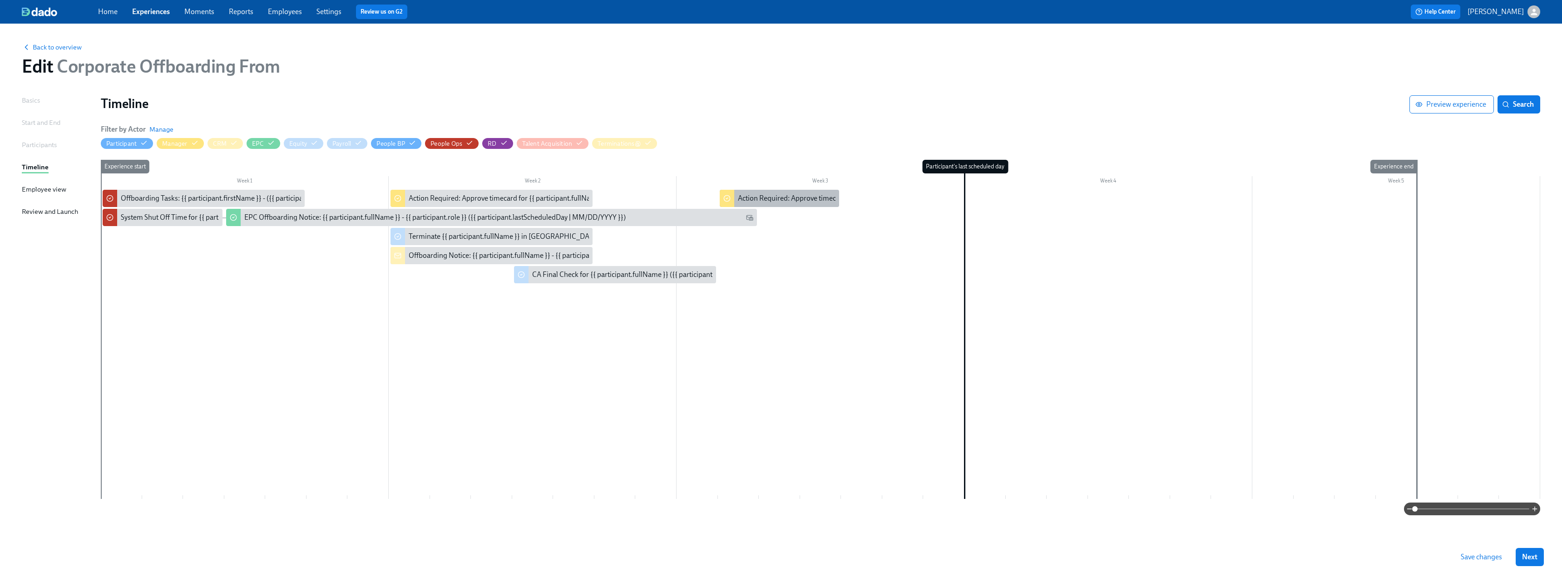
click at [802, 198] on div "Action Required: Approve timecard for {{ participant.fullName }}'s last day" at bounding box center [852, 198] width 228 height 10
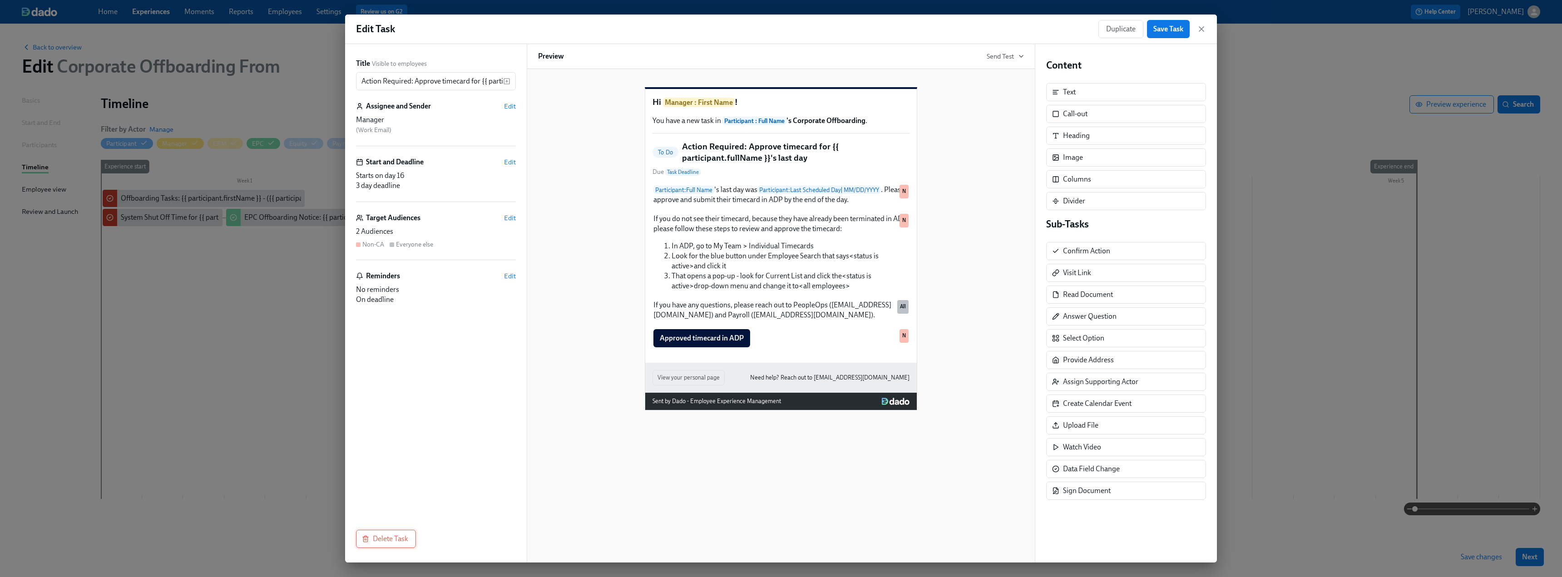
click at [371, 540] on span "Delete Task" at bounding box center [386, 539] width 45 height 9
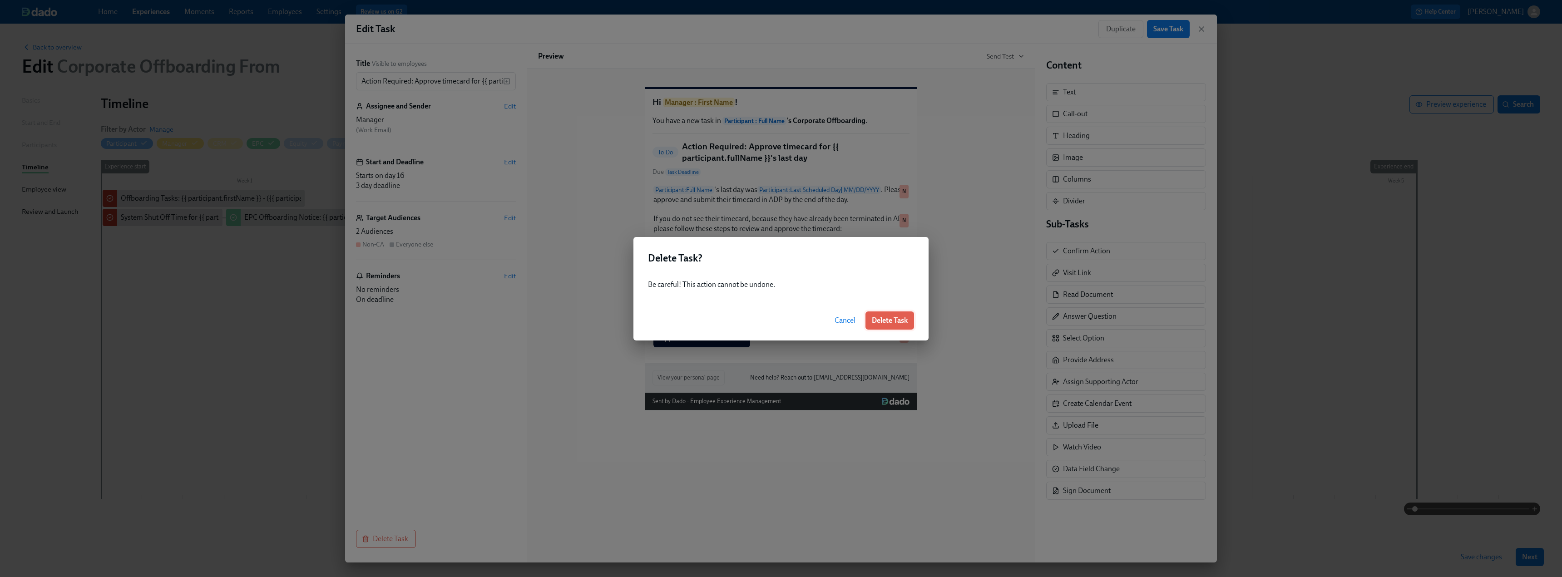
click at [907, 317] on span "Delete Task" at bounding box center [890, 320] width 36 height 9
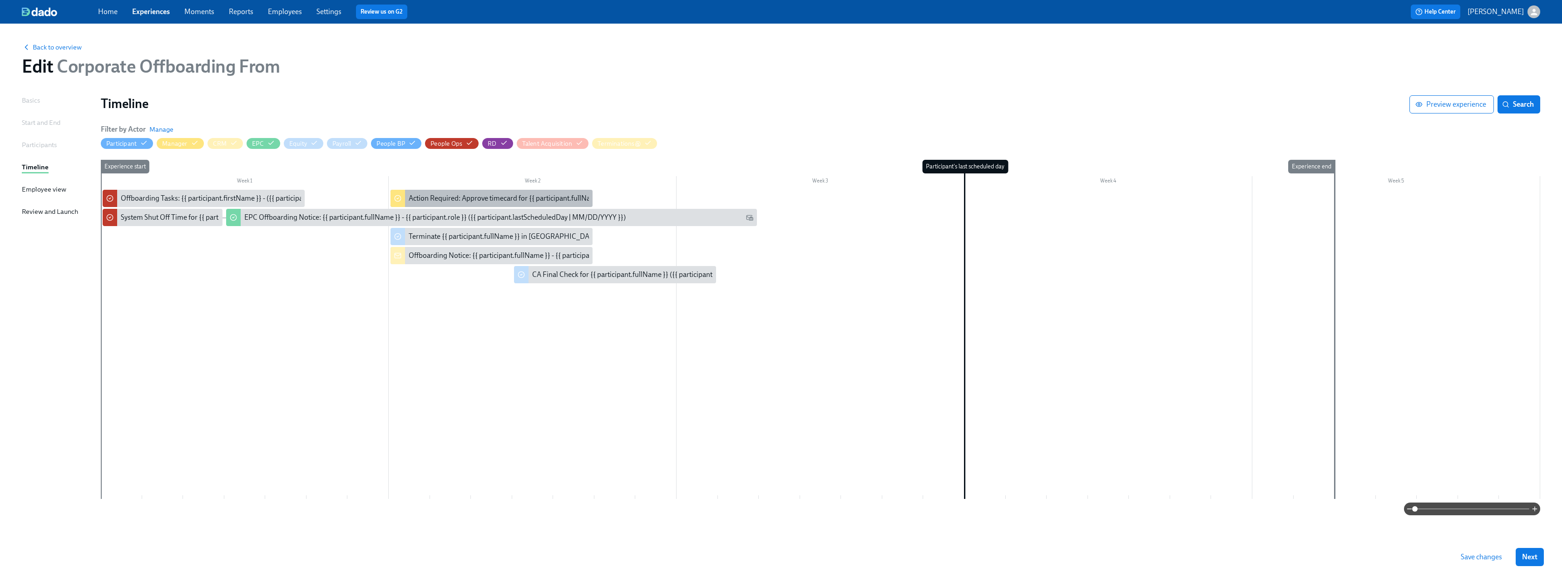
click at [500, 193] on div "Action Required: Approve timecard for {{ participant.fullName }} on their last …" at bounding box center [492, 198] width 202 height 17
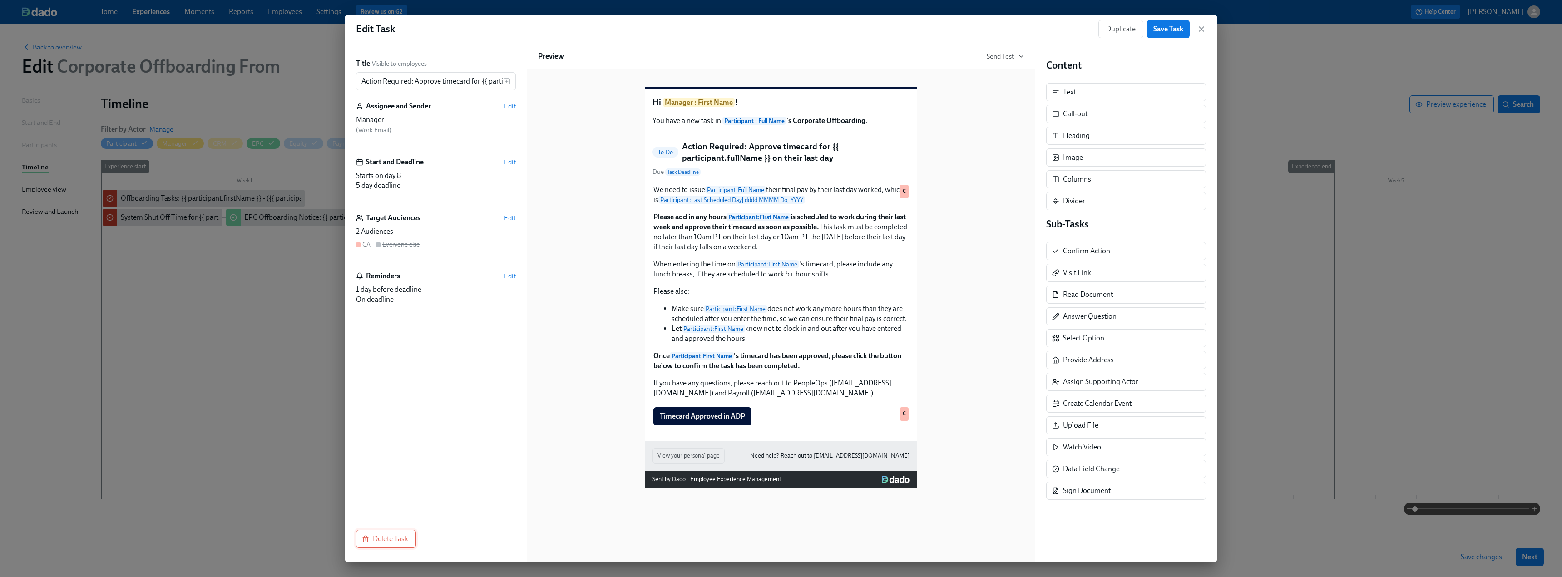
click at [389, 540] on span "Delete Task" at bounding box center [386, 539] width 45 height 9
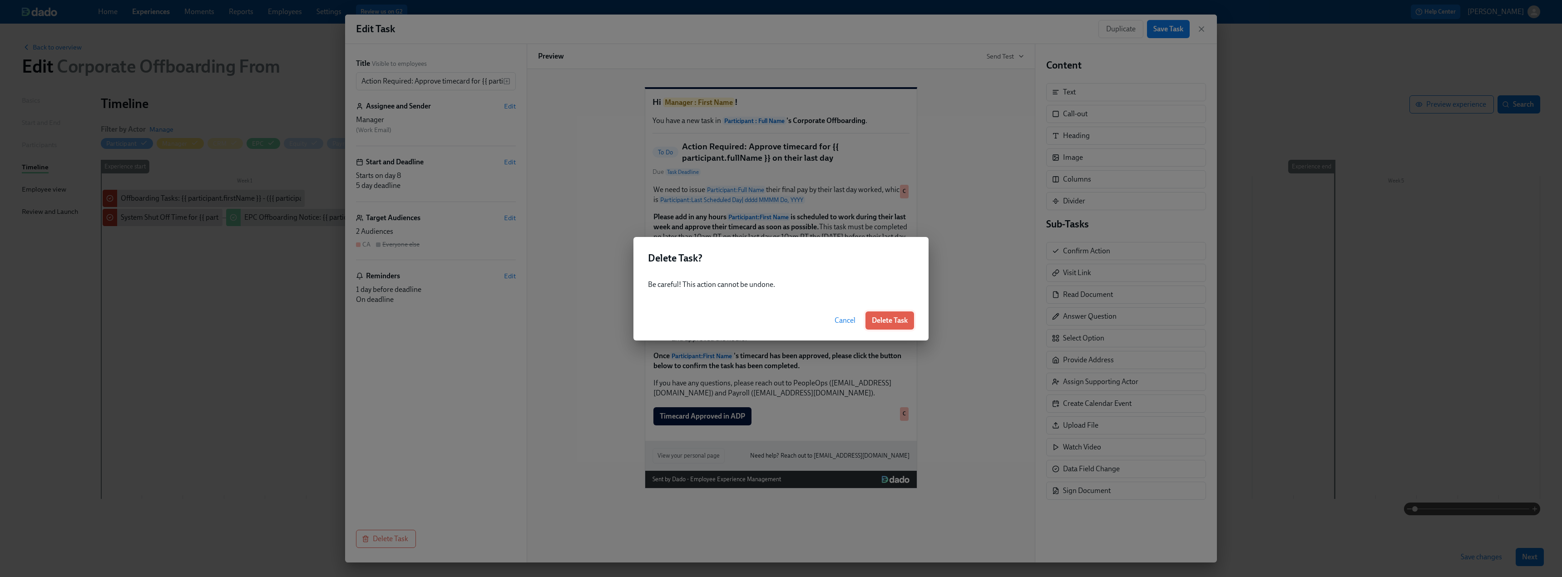
click at [910, 320] on button "Delete Task" at bounding box center [890, 321] width 49 height 18
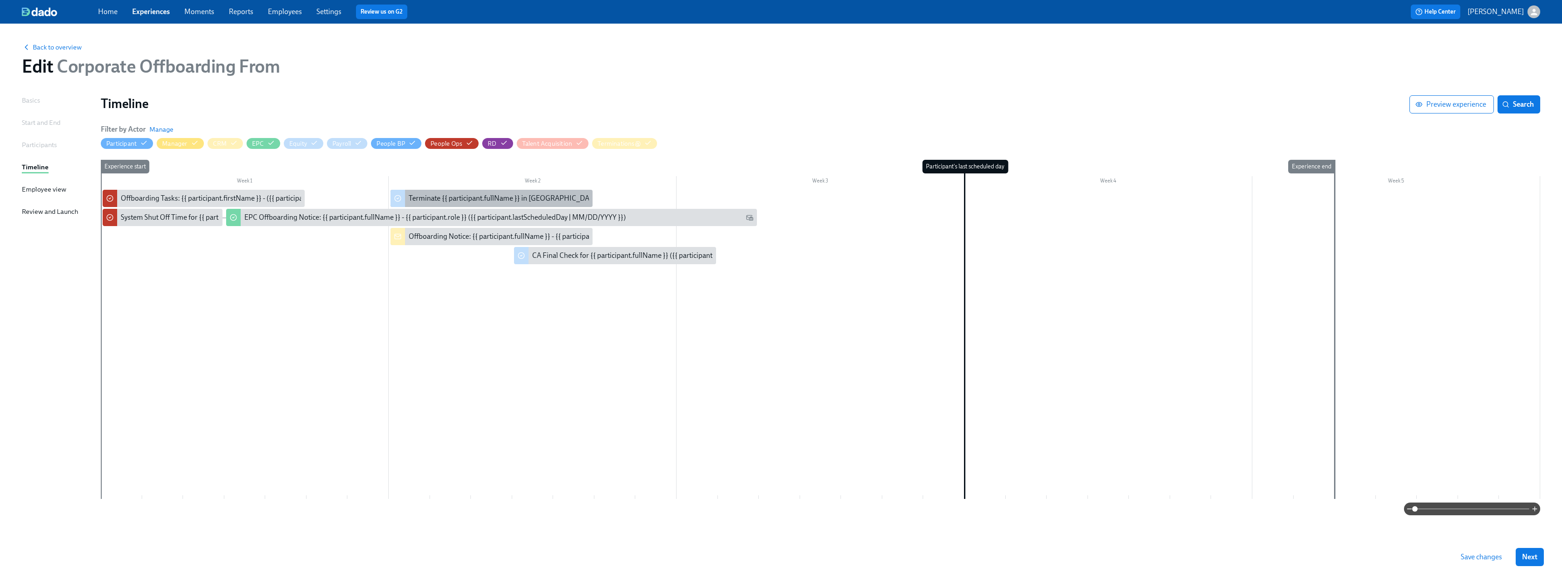
click at [525, 196] on div "Terminate {{ participant.fullName }} in [GEOGRAPHIC_DATA]" at bounding box center [504, 198] width 191 height 10
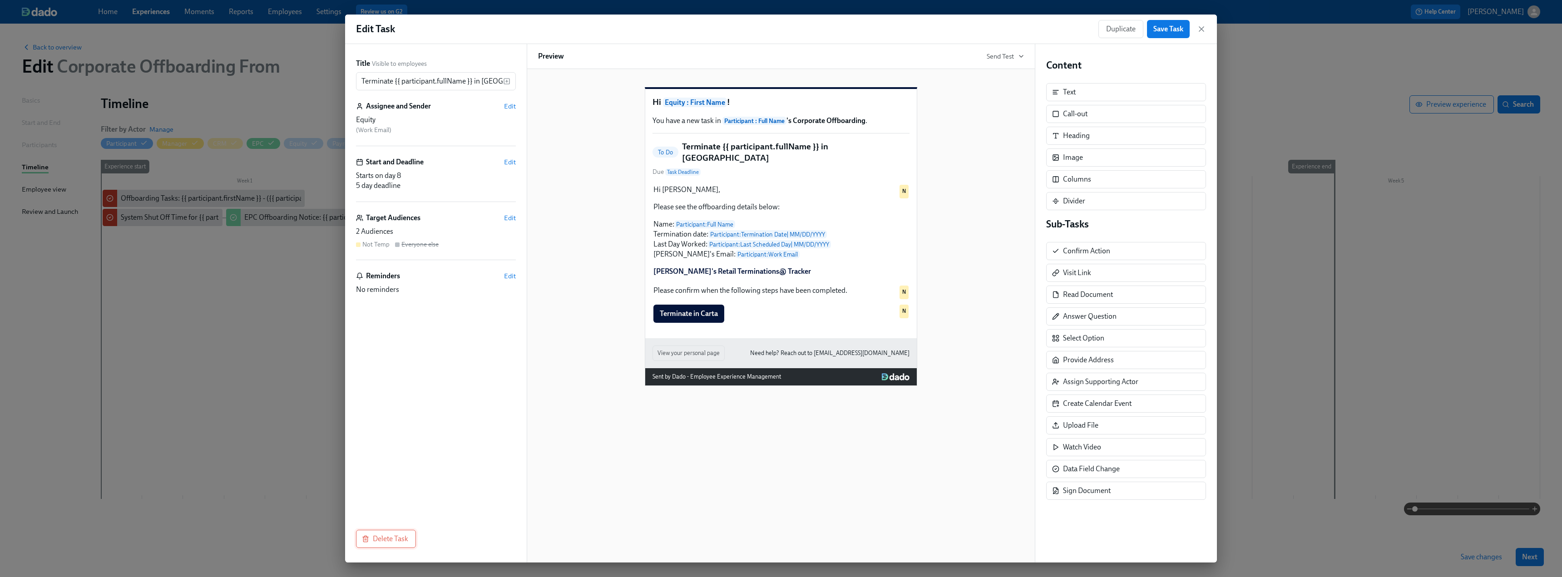
click at [393, 539] on span "Delete Task" at bounding box center [386, 539] width 45 height 9
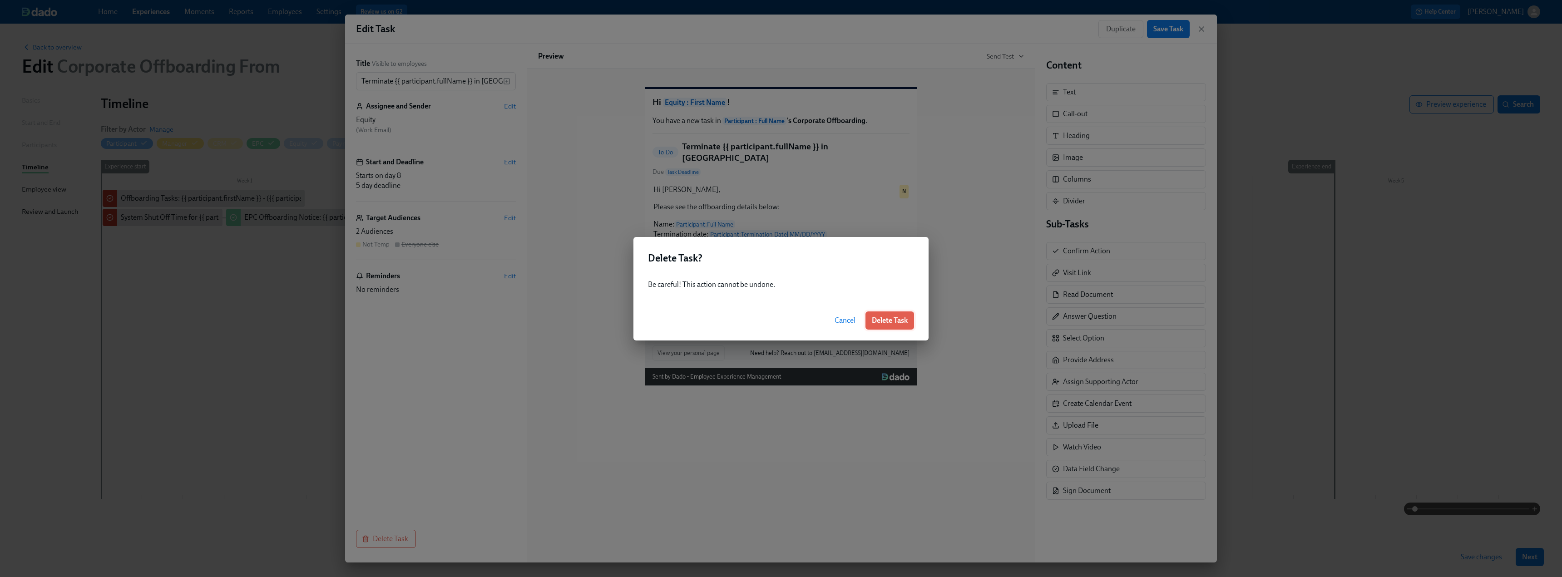
click at [899, 324] on span "Delete Task" at bounding box center [890, 320] width 36 height 9
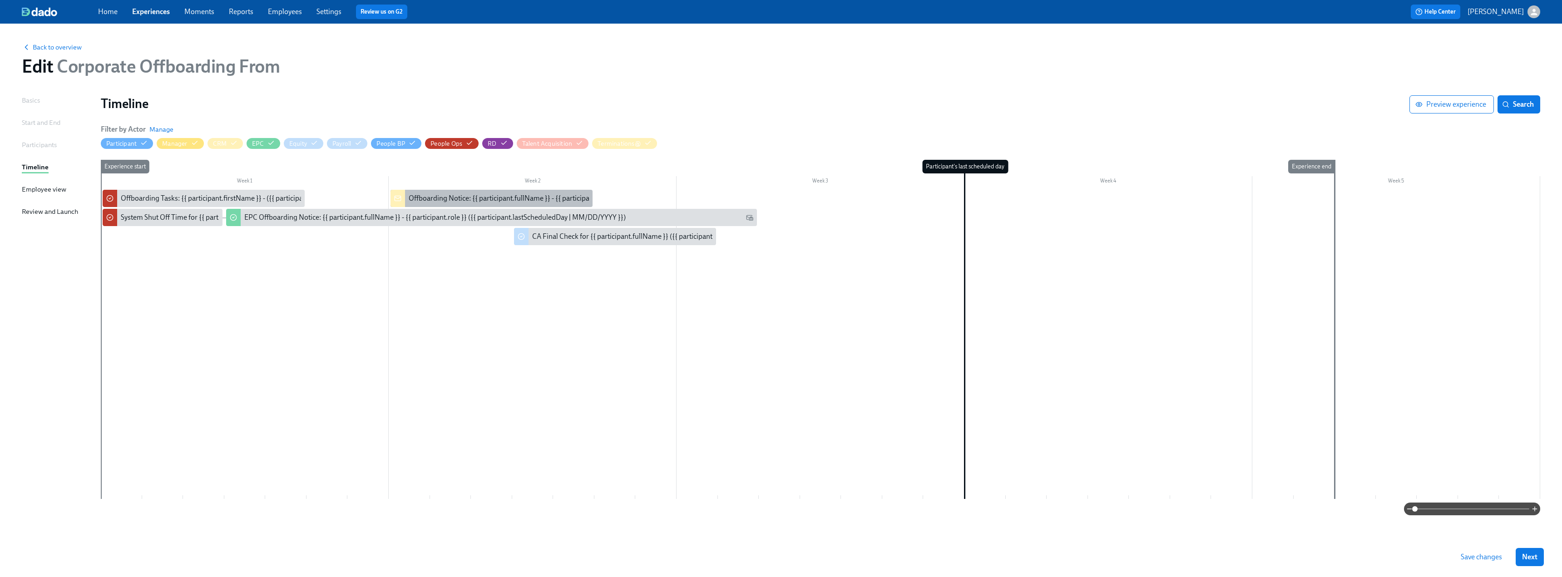
click at [551, 194] on div "Offboarding Notice: {{ participant.fullName }} - {{ participant.role }} ({{ par…" at bounding box center [592, 198] width 367 height 10
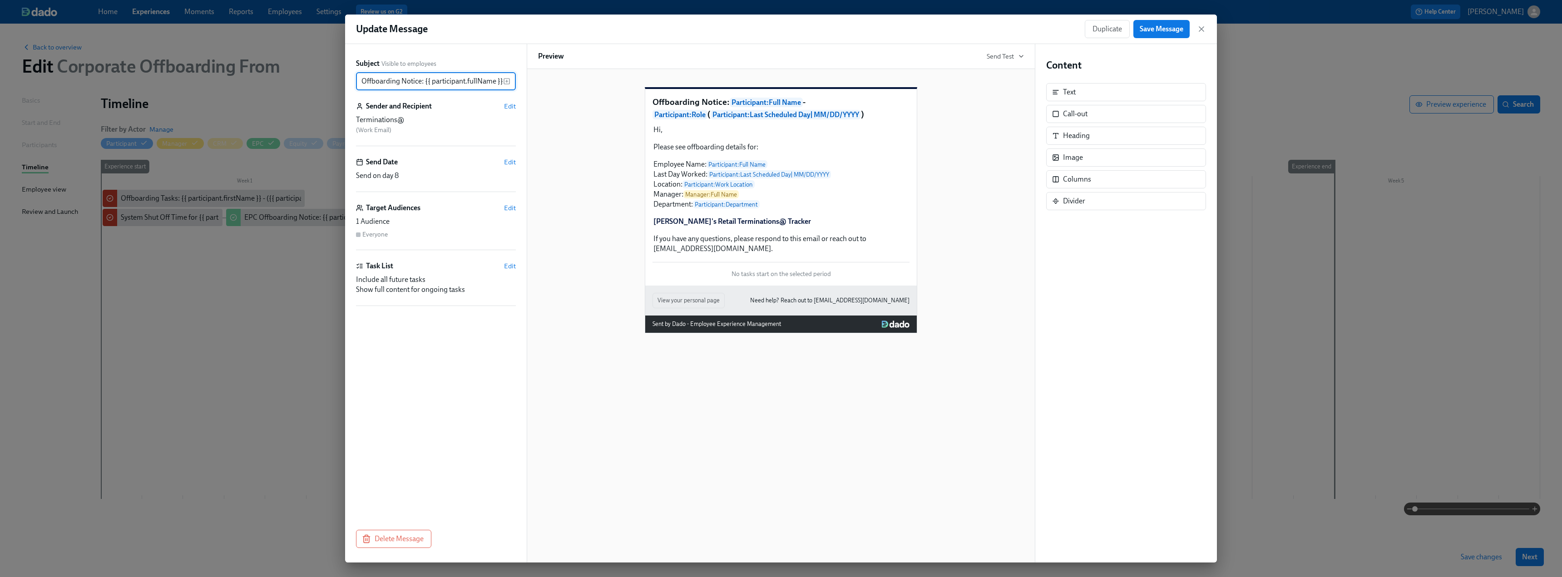
scroll to position [0, 225]
click at [393, 532] on button "Delete Message" at bounding box center [393, 539] width 75 height 18
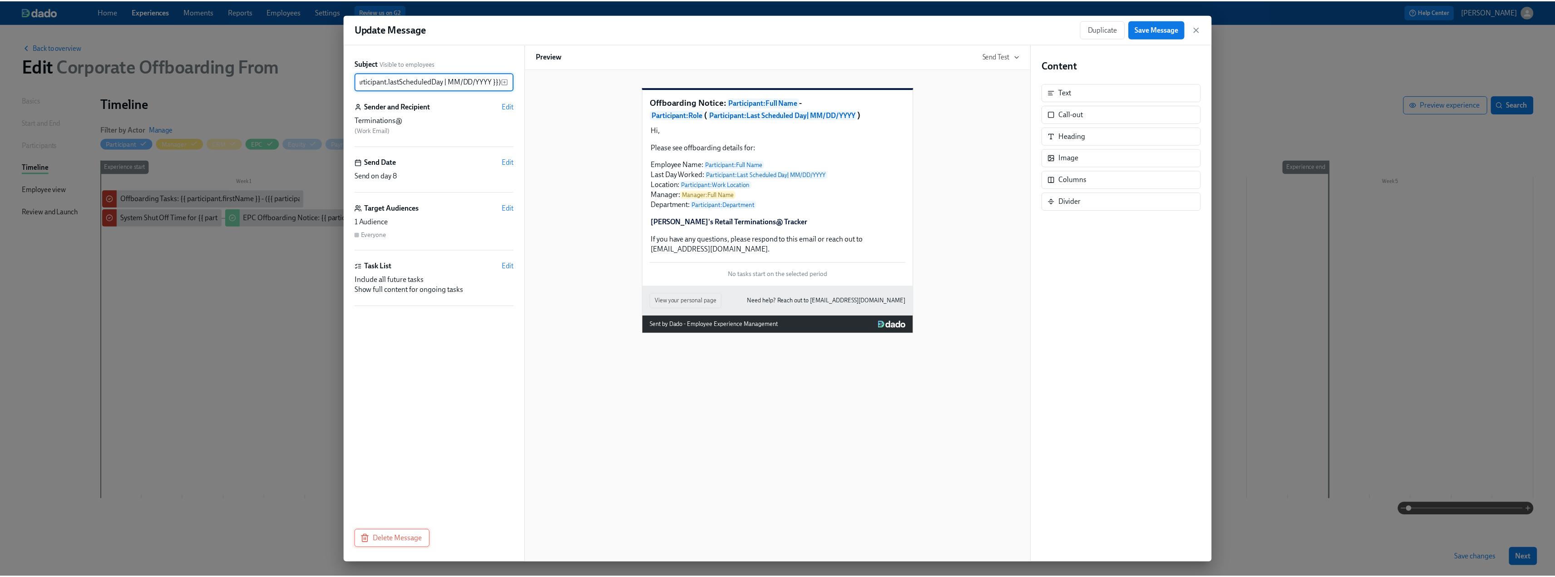
scroll to position [0, 0]
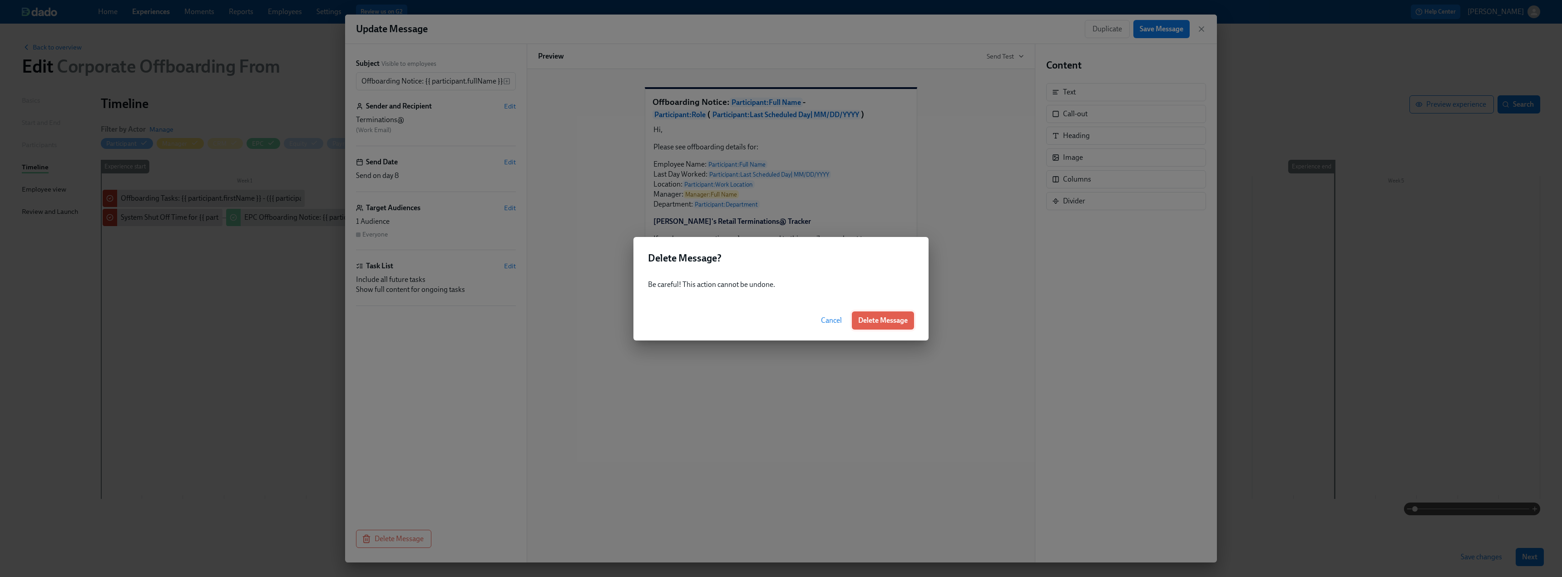
click at [888, 324] on span "Delete Message" at bounding box center [883, 320] width 50 height 9
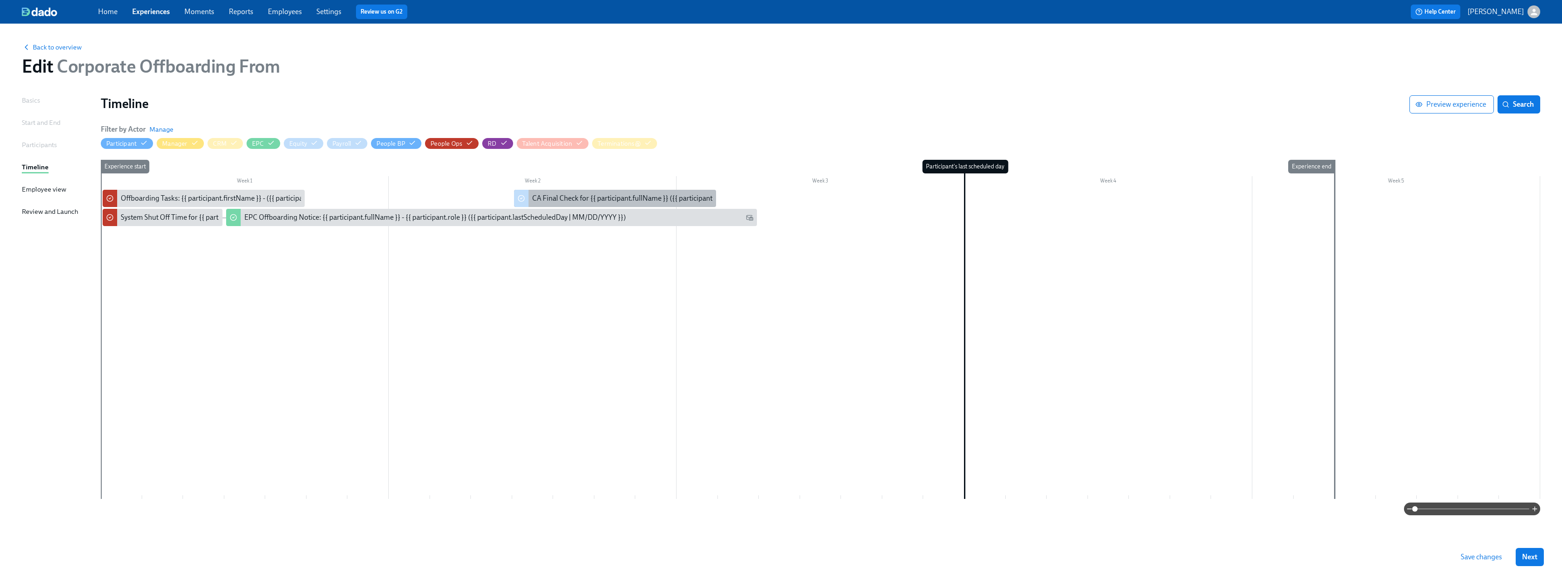
click at [540, 197] on div "CA Final Check for {{ participant.fullName }} ({{ participant.lastScheduledDay …" at bounding box center [679, 198] width 295 height 10
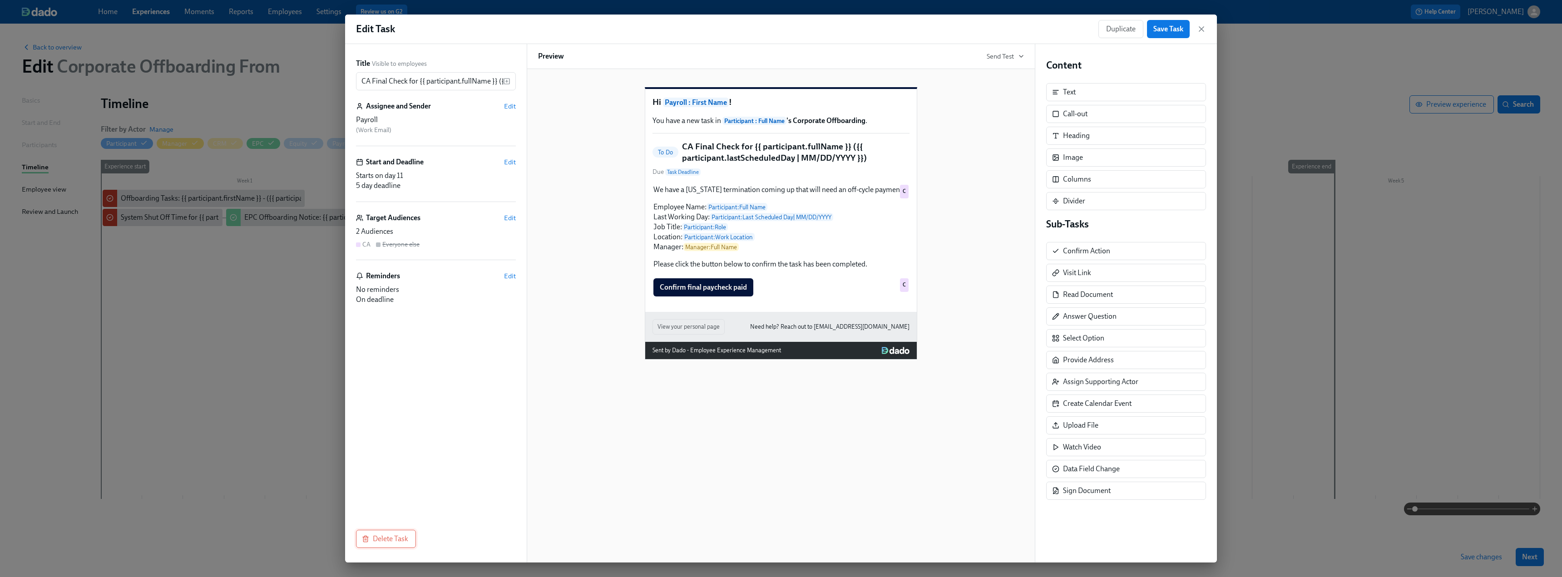
click at [382, 543] on span "Delete Task" at bounding box center [386, 539] width 45 height 9
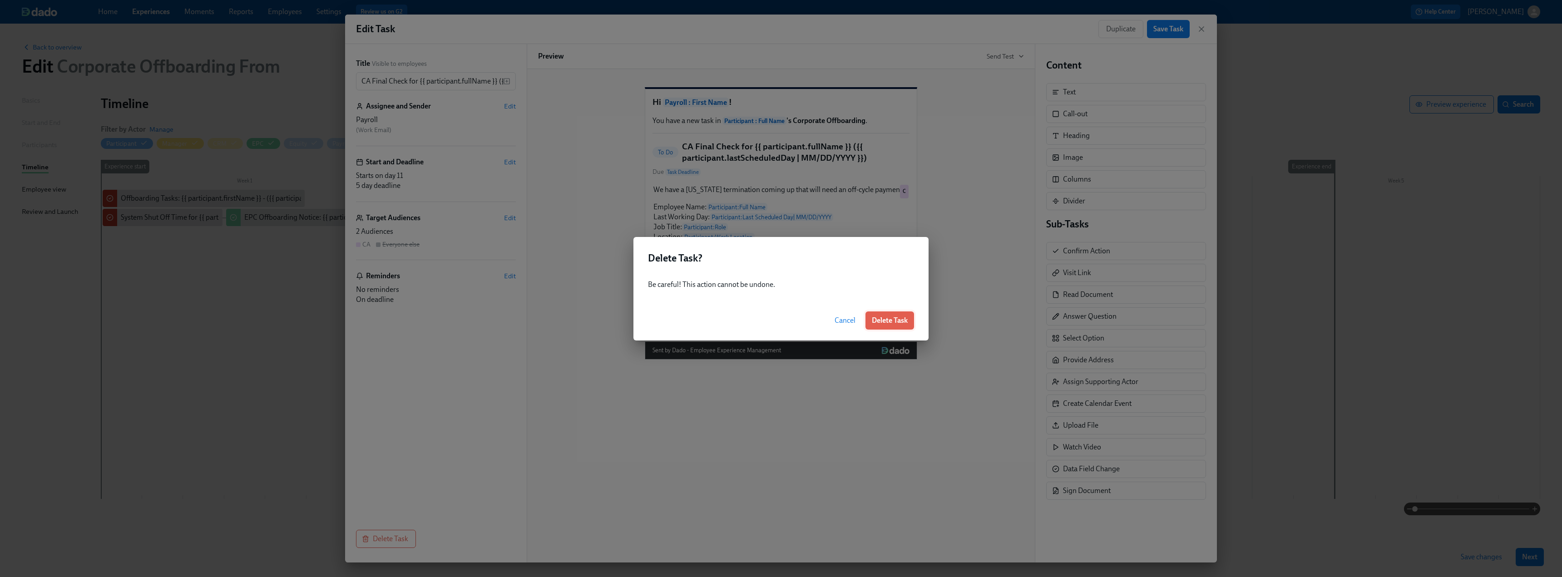
click at [888, 326] on button "Delete Task" at bounding box center [890, 321] width 49 height 18
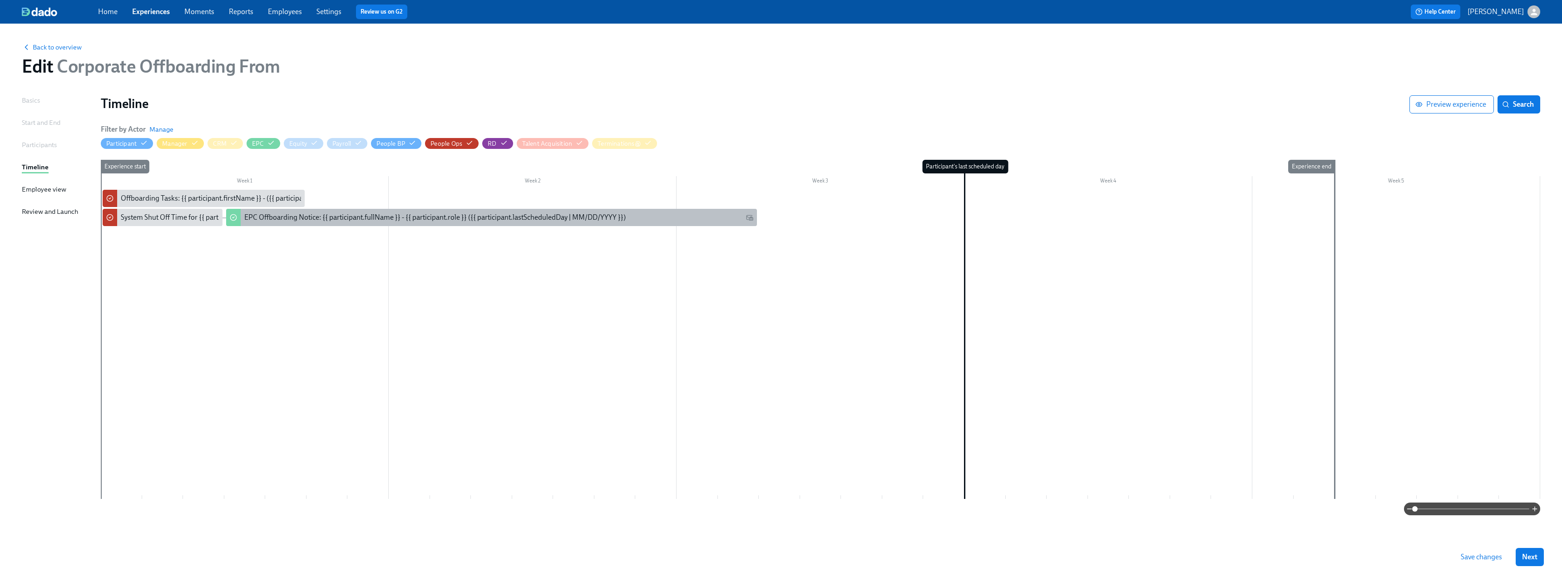
click at [506, 211] on div "EPC Offboarding Notice: {{ participant.fullName }} - {{ participant.role }} ({{…" at bounding box center [491, 217] width 531 height 17
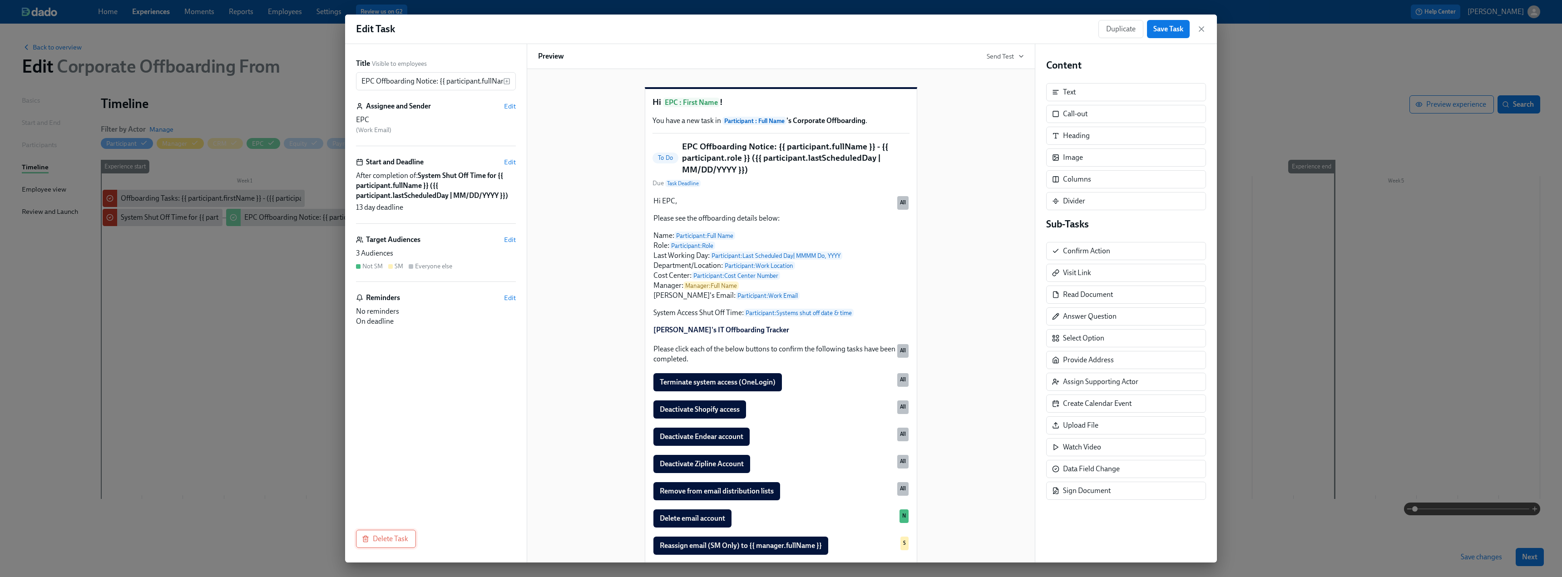
click at [385, 538] on span "Delete Task" at bounding box center [386, 539] width 45 height 9
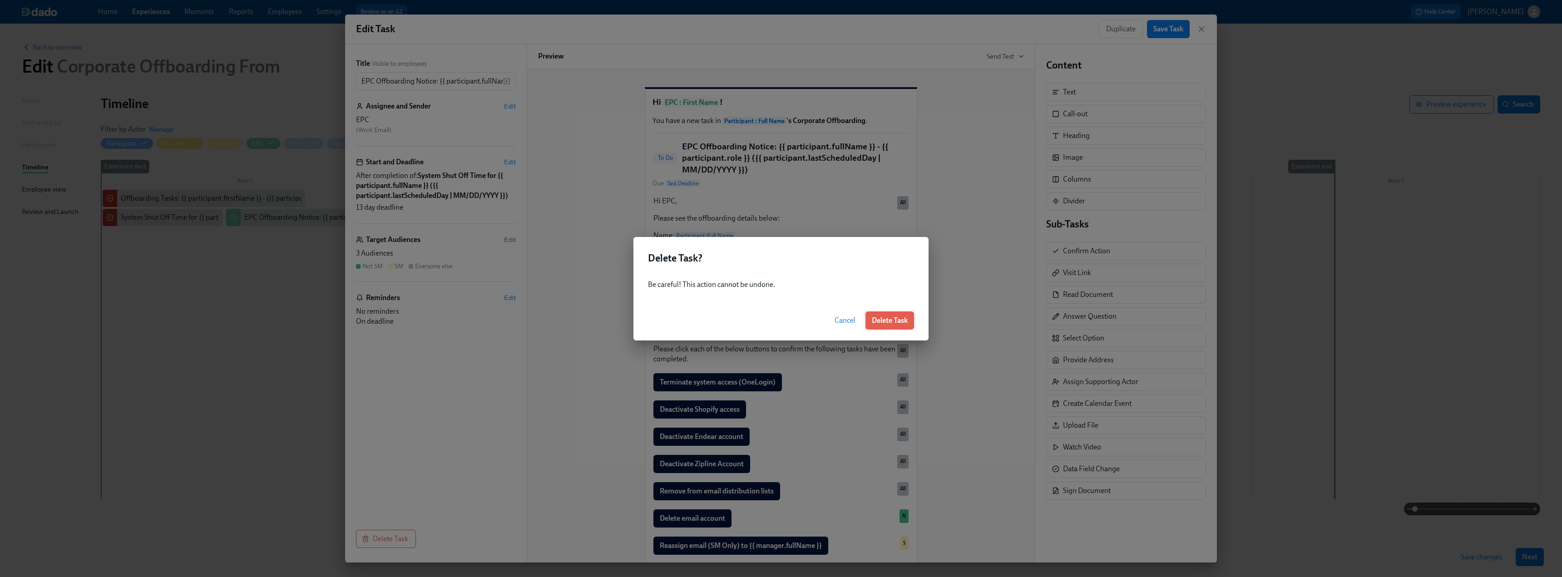
click at [904, 317] on span "Delete Task" at bounding box center [890, 320] width 36 height 9
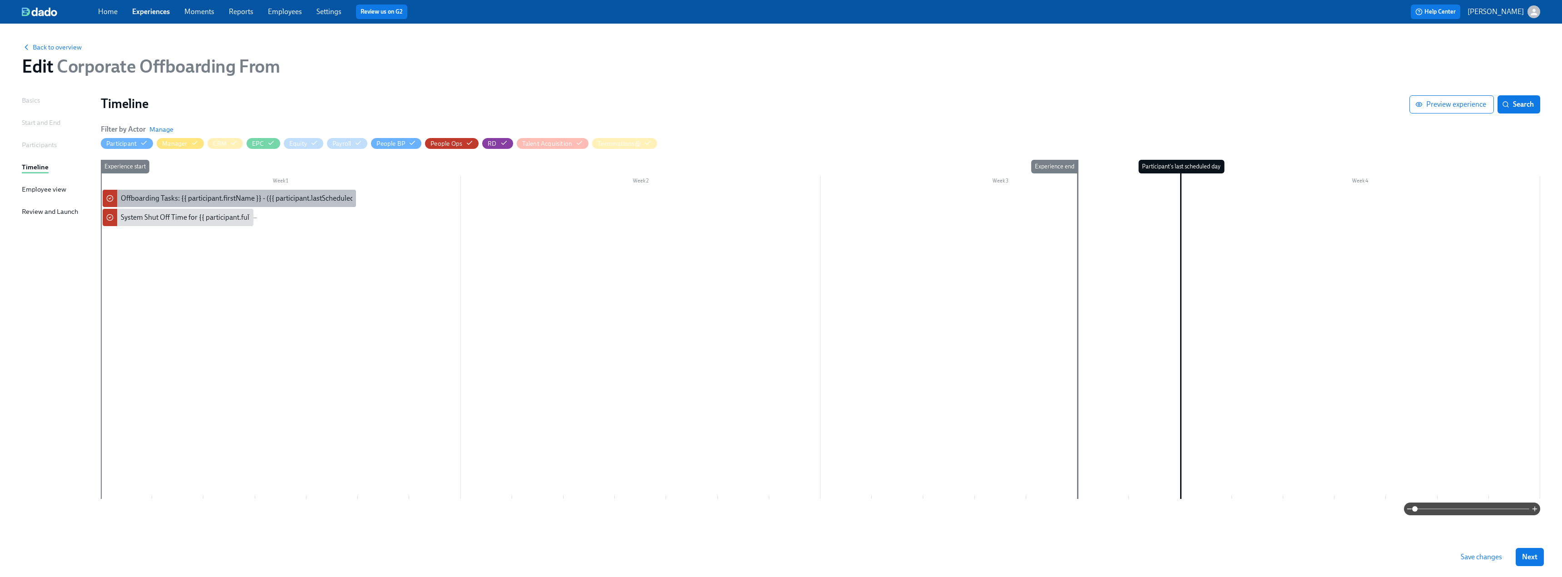
click at [219, 200] on div "Offboarding Tasks: {{ participant.firstName }} - ({{ participant.lastScheduledD…" at bounding box center [272, 198] width 303 height 10
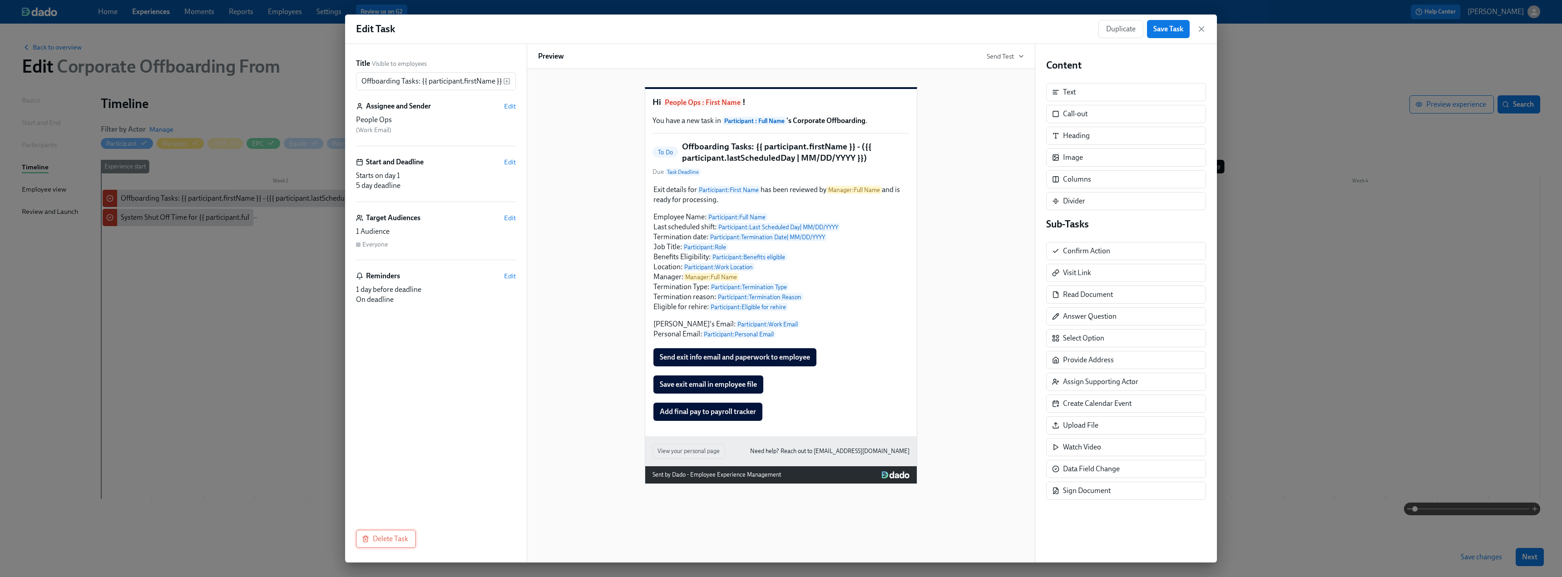
click at [382, 542] on span "Delete Task" at bounding box center [386, 539] width 45 height 9
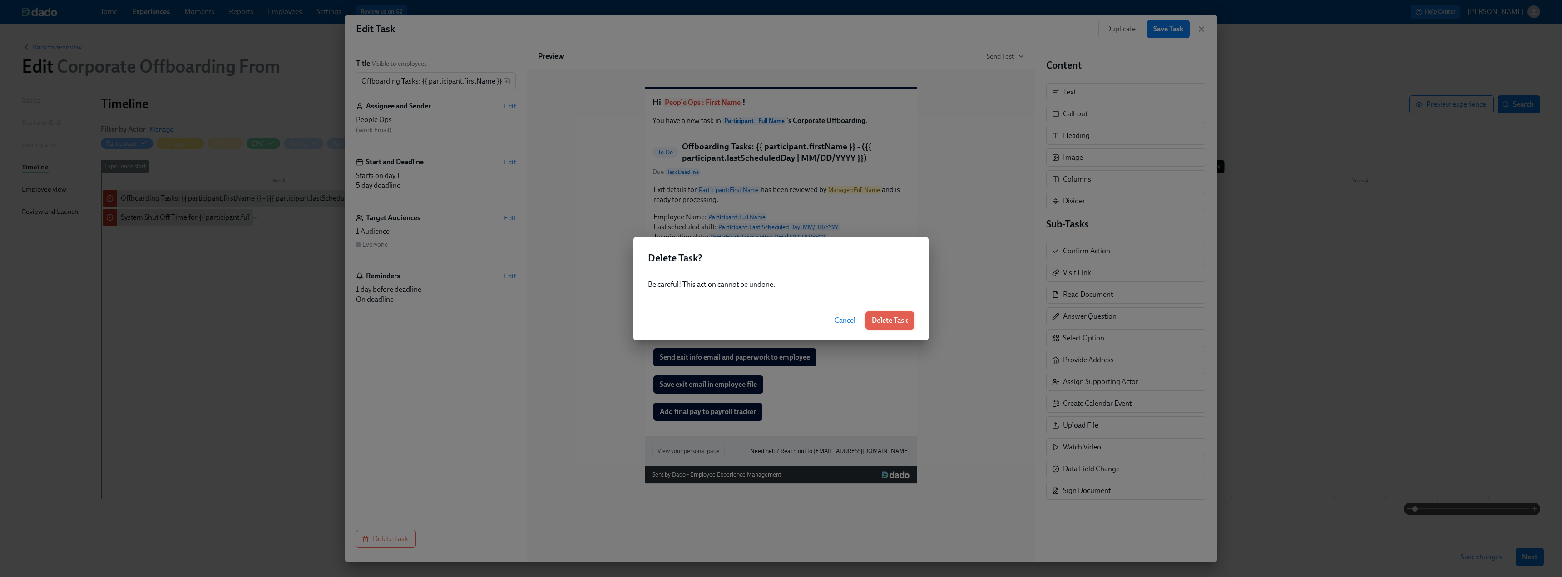
click at [895, 316] on span "Delete Task" at bounding box center [890, 320] width 36 height 9
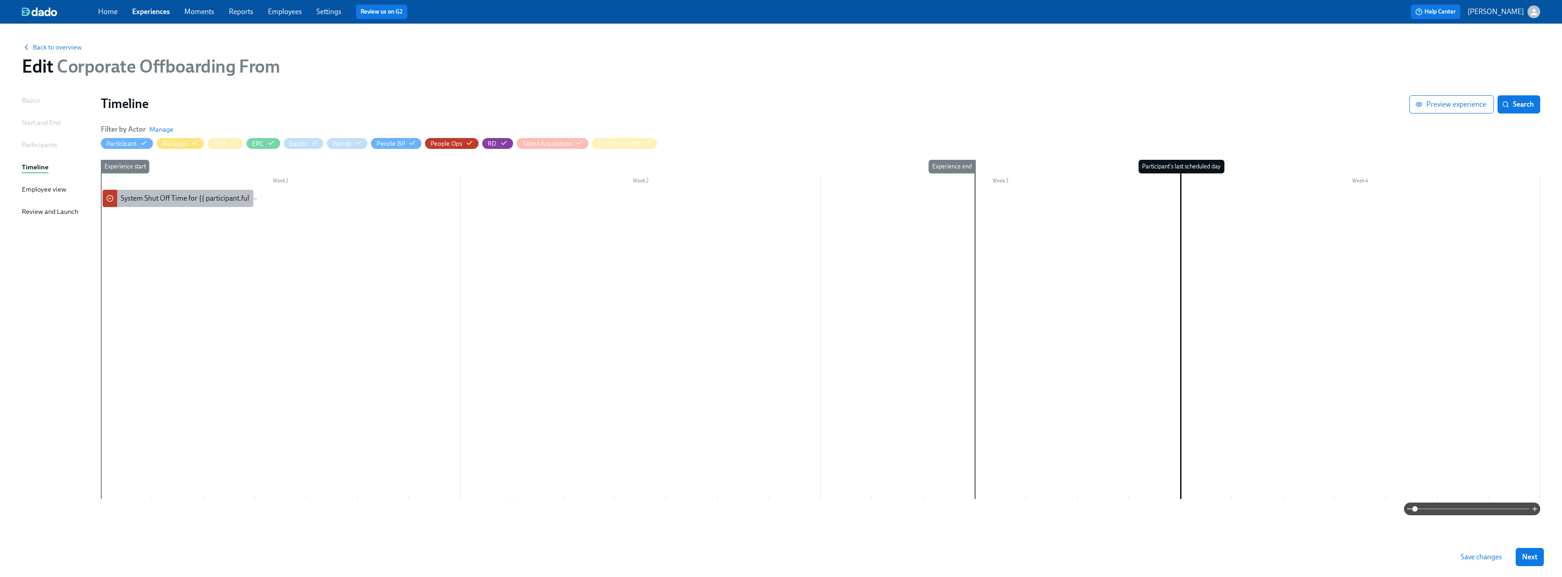
click at [181, 196] on div "System Shut Off Time for {{ participant.fullName }} ({{ participant.lastSchedul…" at bounding box center [278, 198] width 315 height 10
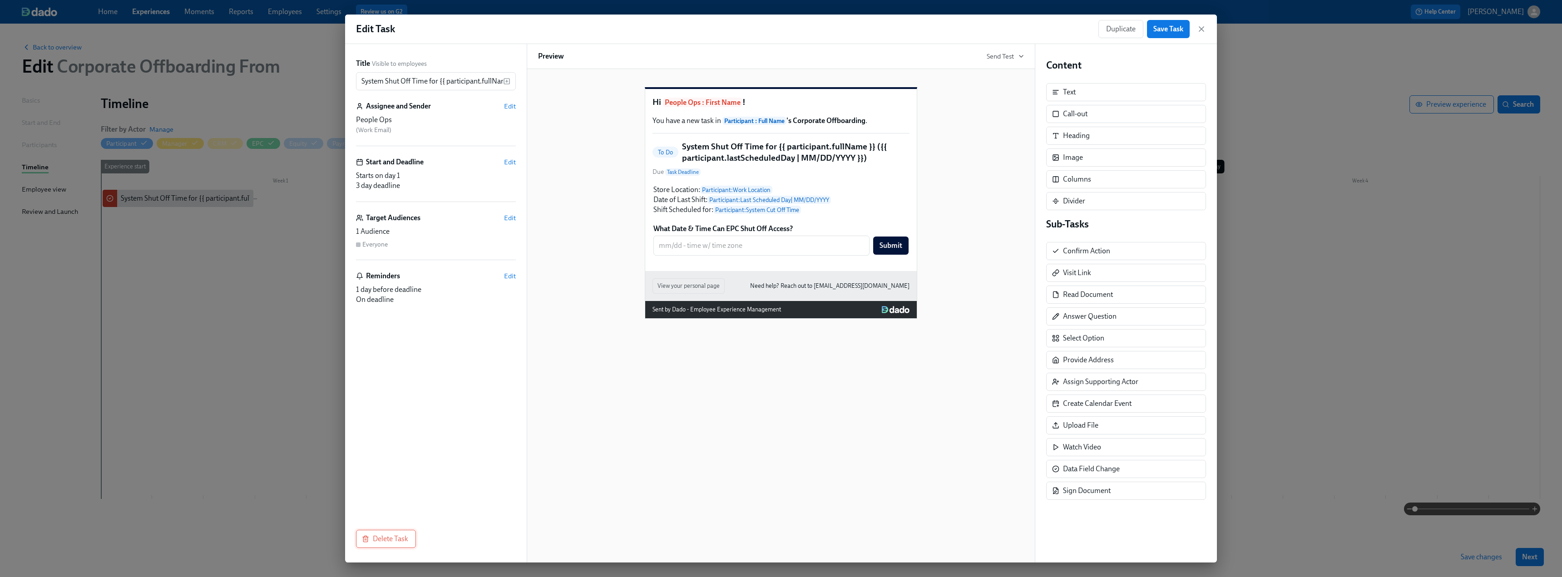
click at [389, 538] on span "Delete Task" at bounding box center [386, 539] width 45 height 9
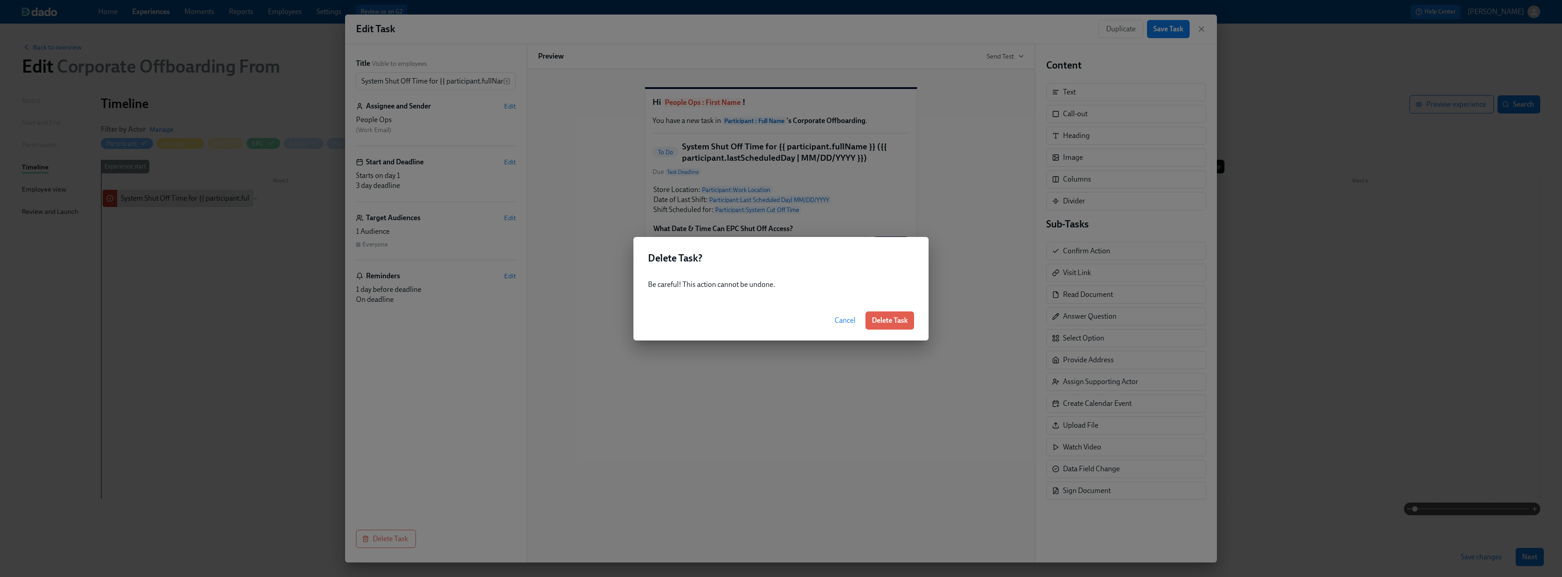
click at [901, 322] on span "Delete Task" at bounding box center [890, 320] width 36 height 9
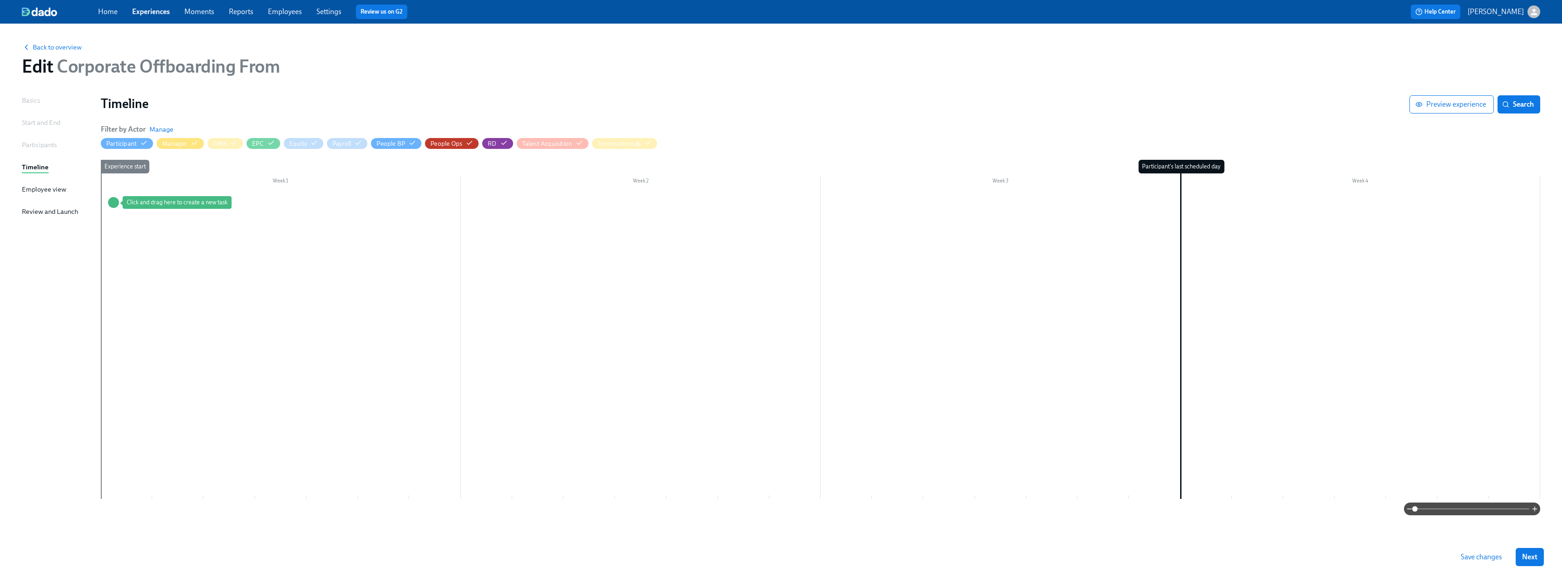
click at [253, 305] on div at bounding box center [821, 344] width 1440 height 309
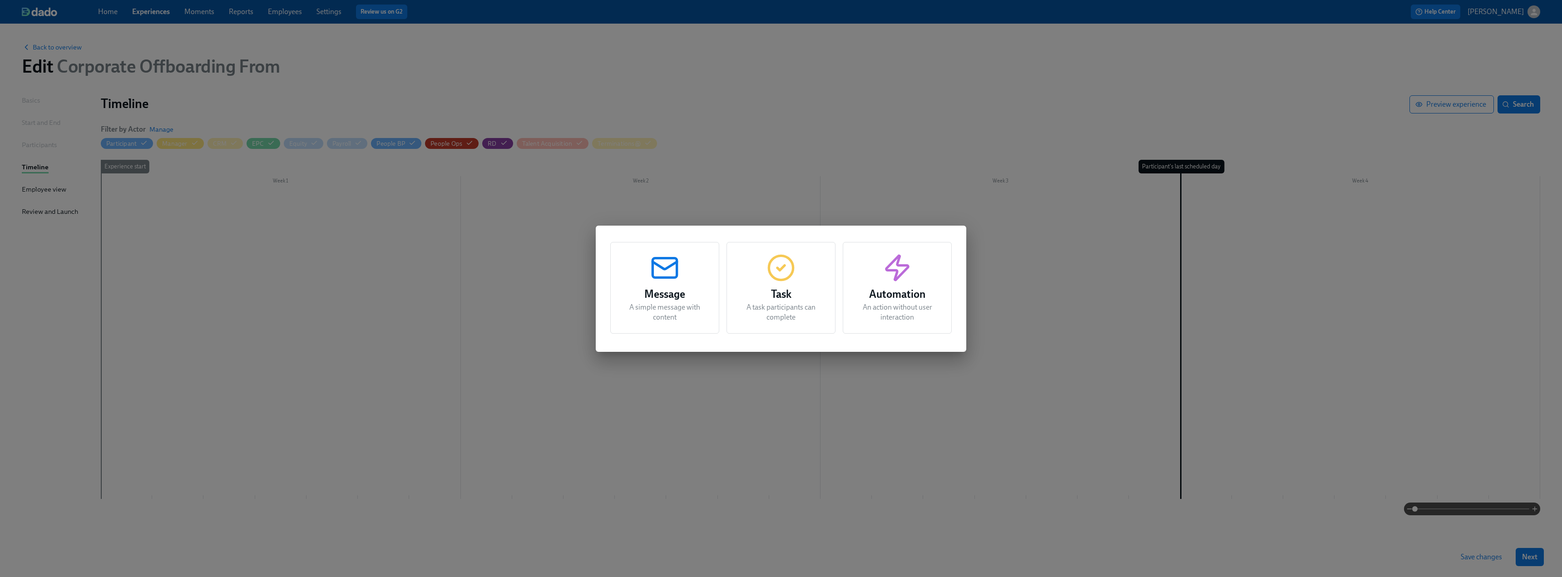
click at [909, 292] on h3 "Automation" at bounding box center [897, 294] width 86 height 16
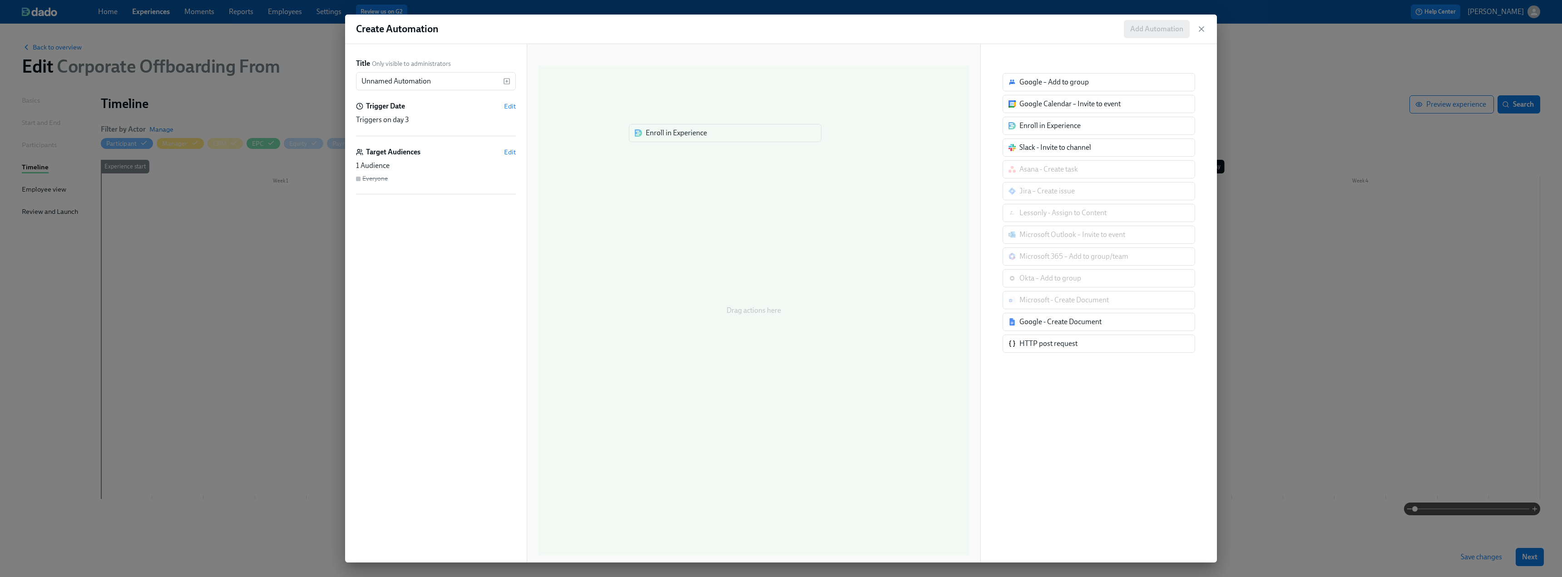
drag, startPoint x: 1081, startPoint y: 127, endPoint x: 689, endPoint y: 134, distance: 392.0
click at [689, 134] on div "Title Only visible to administrators Unnamed Automation ​ Trigger Date Edit Tri…" at bounding box center [781, 303] width 872 height 519
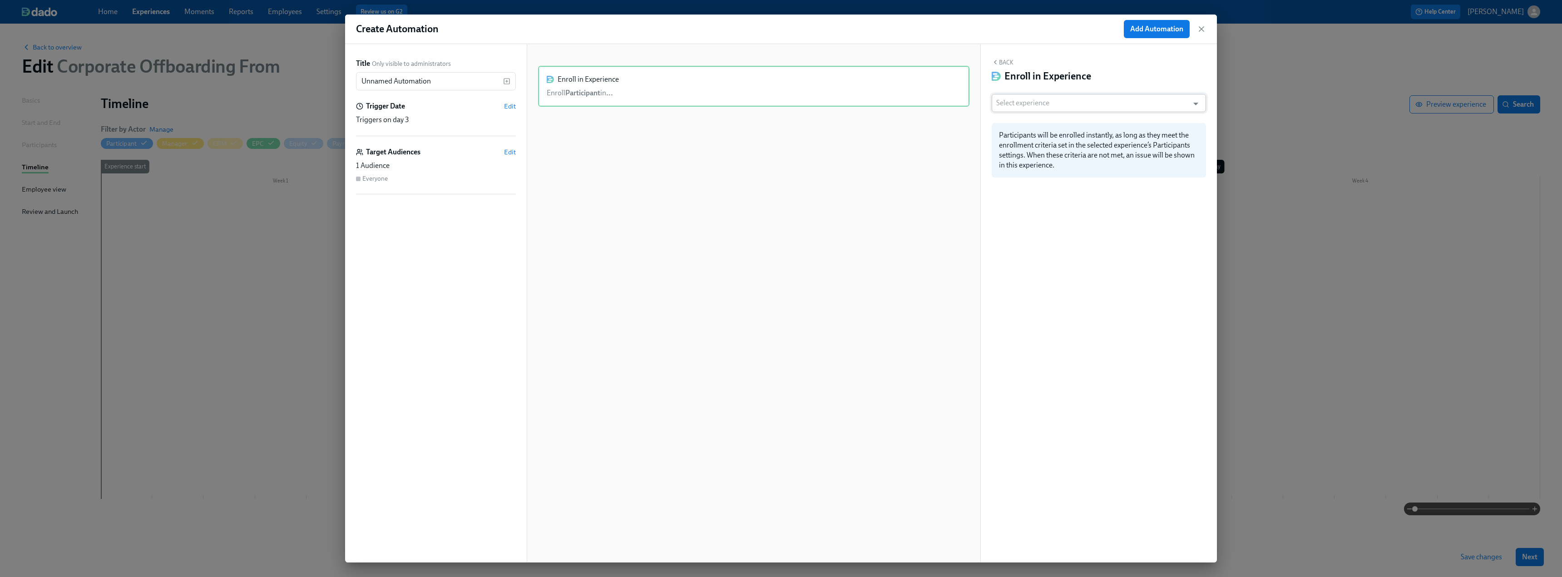
click at [1021, 107] on input "text" at bounding box center [1090, 103] width 188 height 18
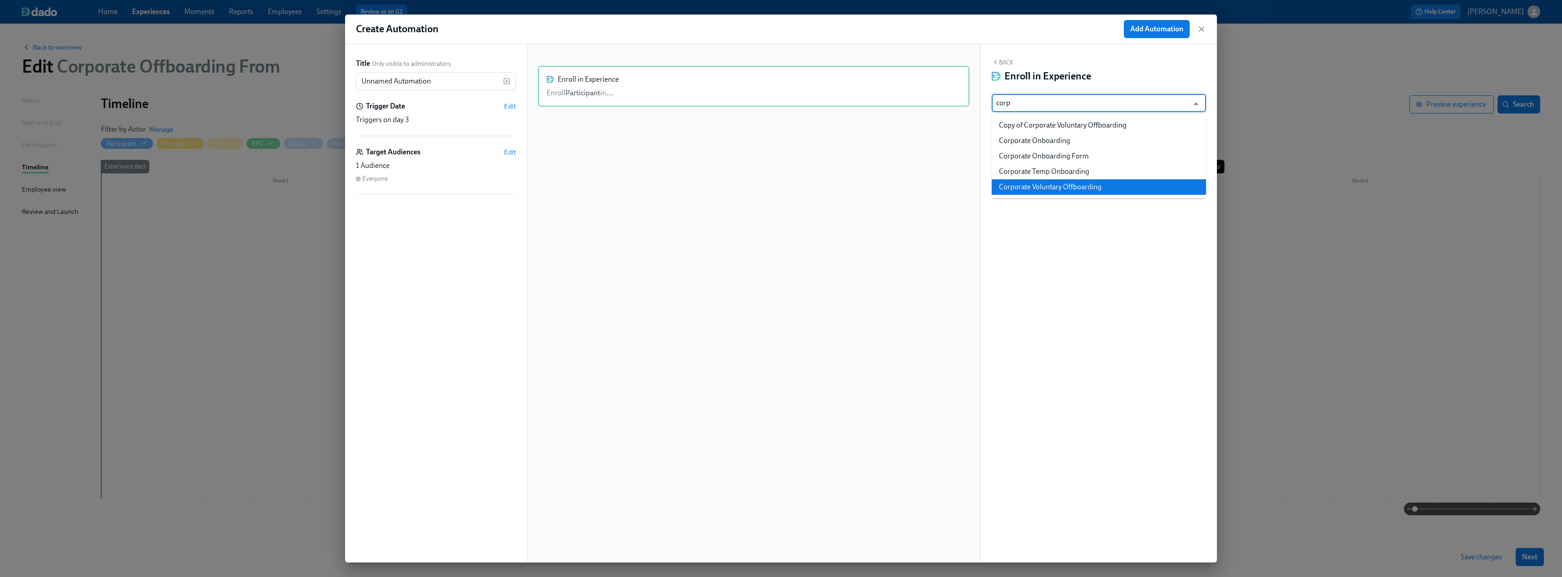
click at [1044, 190] on li "Corporate Voluntary Offboarding" at bounding box center [1099, 186] width 214 height 15
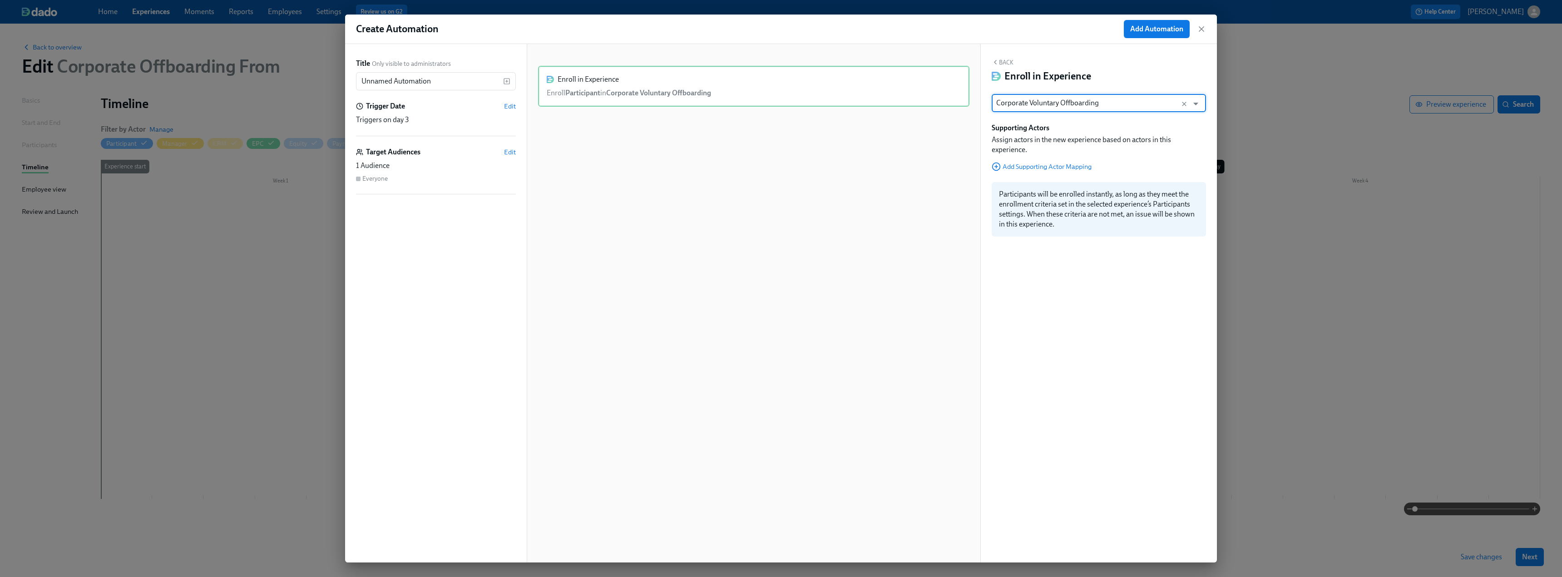
type input "Corporate Voluntary Offboarding"
click at [516, 105] on div "Title Only visible to administrators Unnamed Automation ​ Trigger Date Edit Tri…" at bounding box center [436, 303] width 182 height 519
click at [510, 104] on span "Edit" at bounding box center [510, 106] width 12 height 9
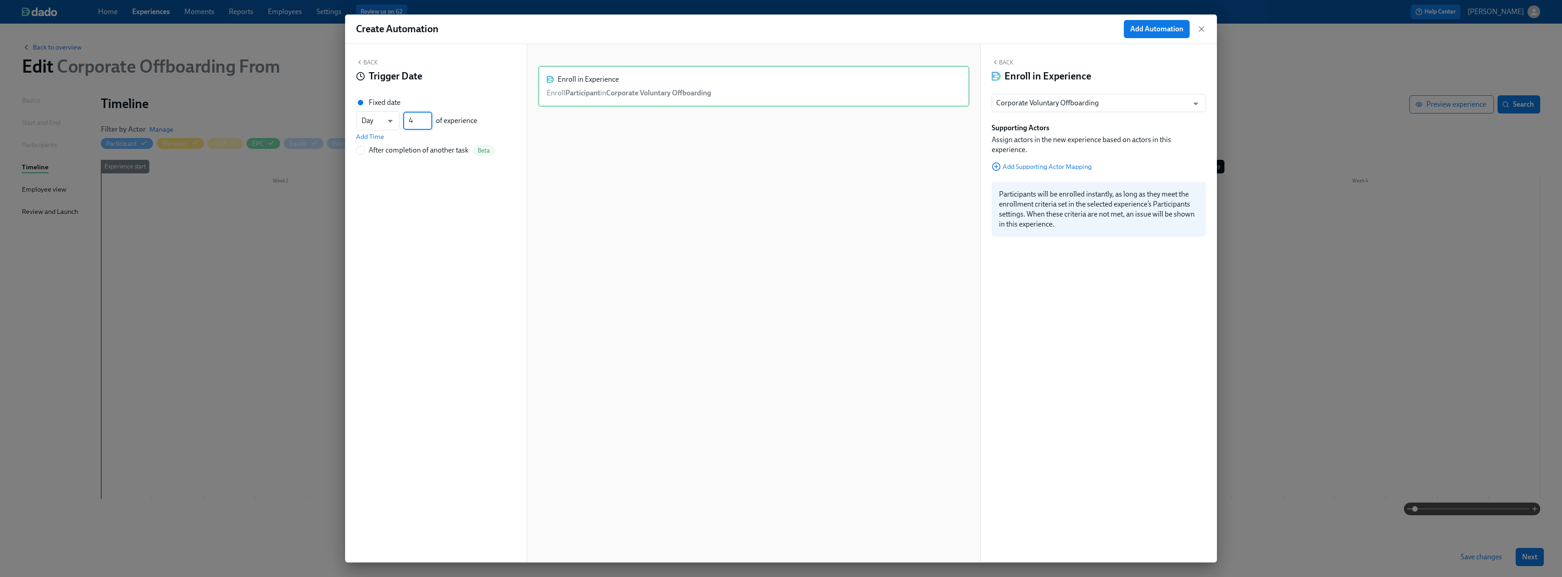
click at [430, 118] on input "4" at bounding box center [417, 121] width 29 height 18
click at [430, 118] on input "5" at bounding box center [417, 121] width 29 height 18
click at [431, 123] on input "4" at bounding box center [417, 121] width 29 height 18
click at [430, 123] on input "3" at bounding box center [417, 121] width 29 height 18
click at [430, 123] on input "2" at bounding box center [417, 121] width 29 height 18
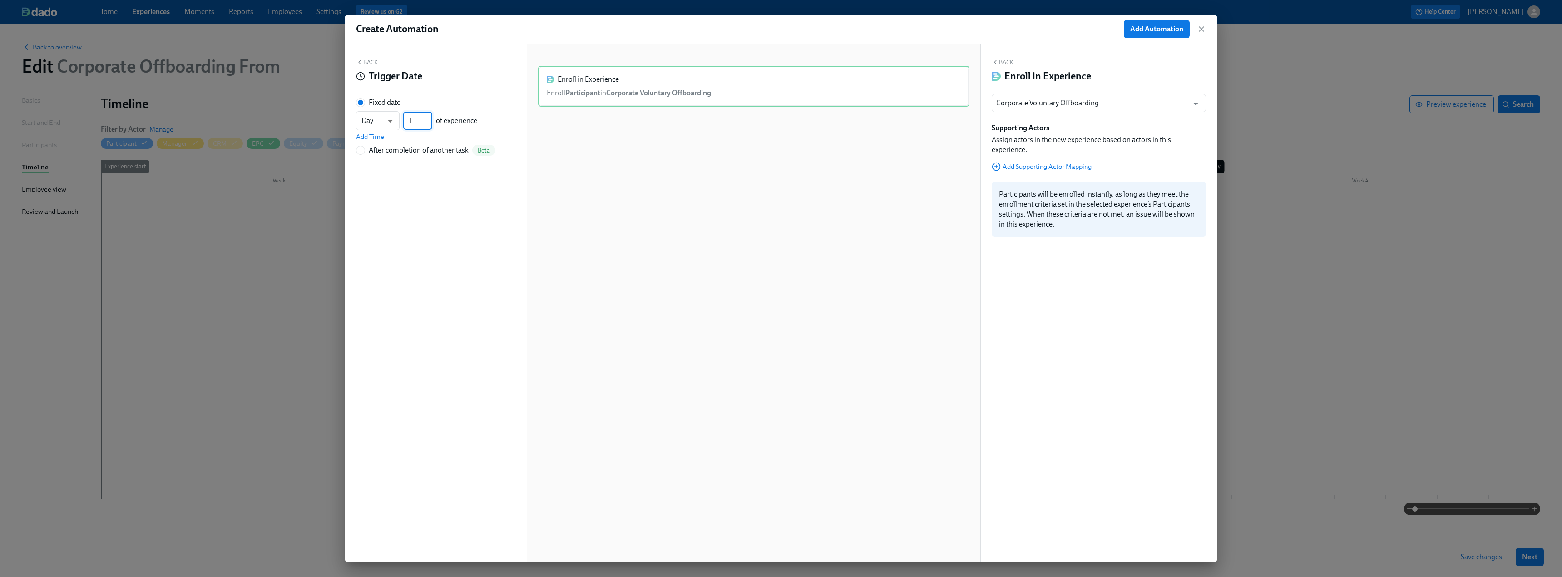
type input "1"
click at [430, 124] on input "1" at bounding box center [417, 121] width 29 height 18
click at [370, 65] on button "Back" at bounding box center [367, 62] width 22 height 7
click at [1154, 29] on span "Add Automation" at bounding box center [1156, 29] width 53 height 9
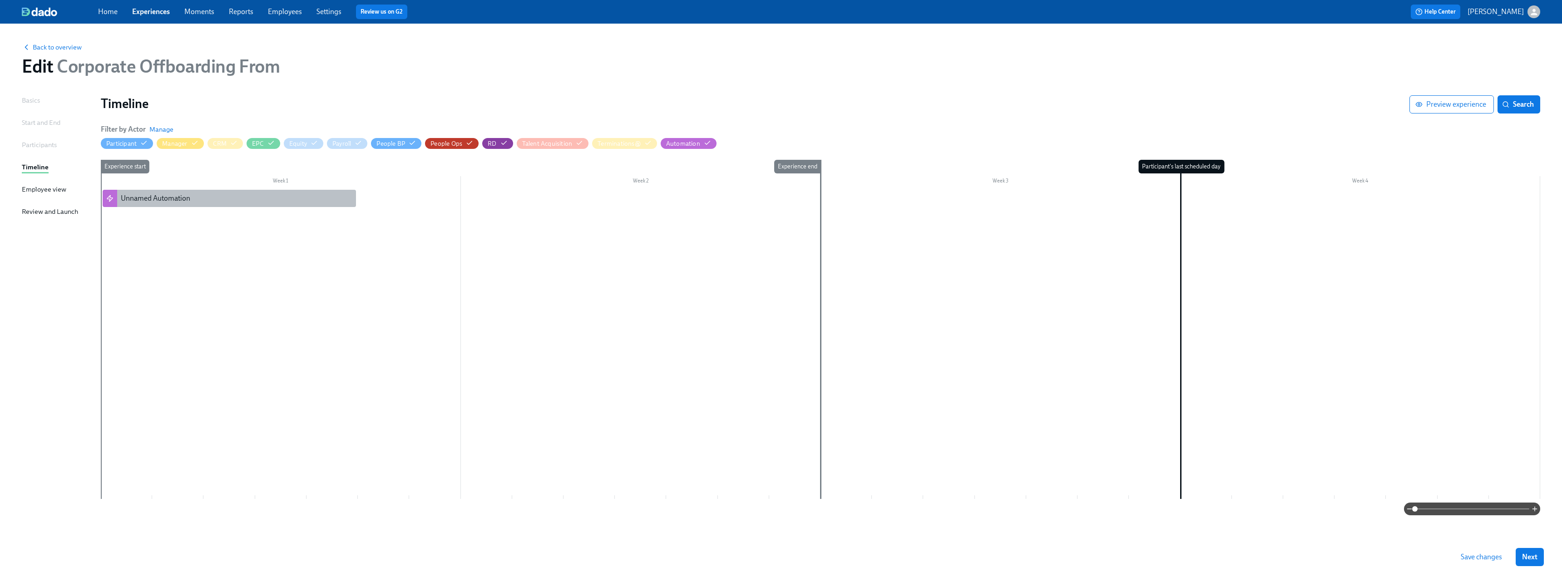
click at [169, 196] on div "Unnamed Automation" at bounding box center [155, 198] width 69 height 10
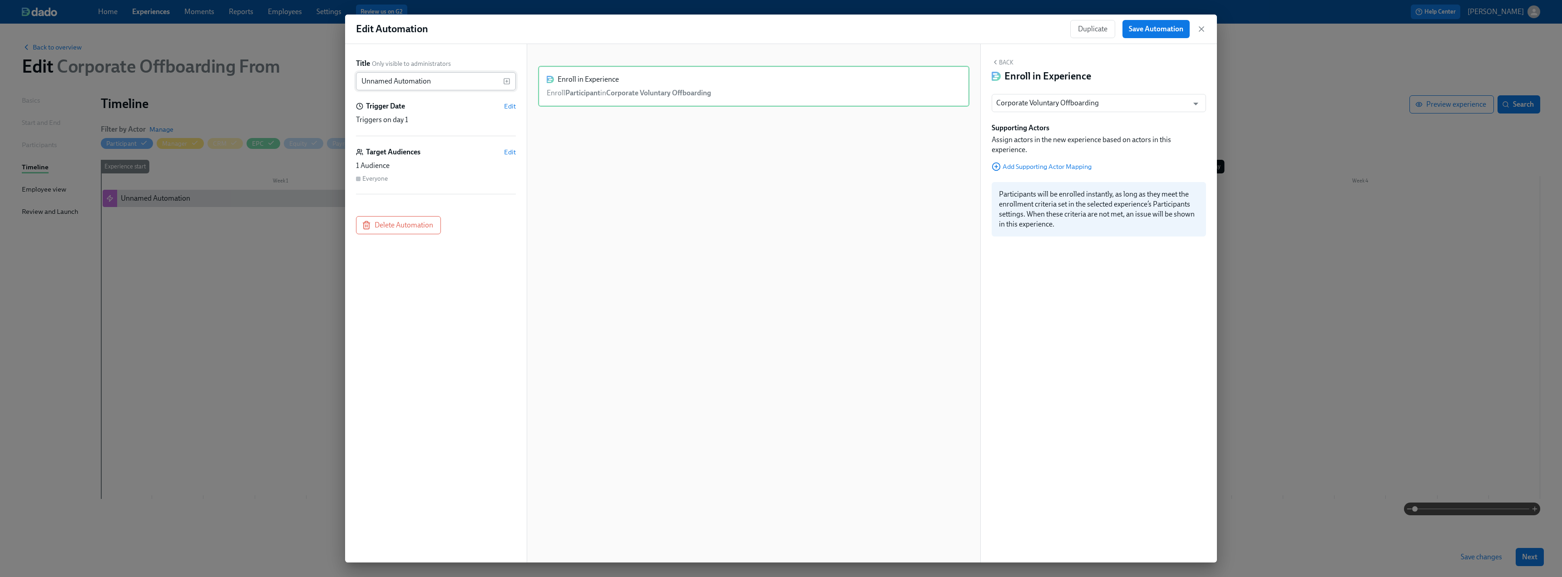
click at [423, 79] on input "Unnamed Automation" at bounding box center [429, 81] width 147 height 18
drag, startPoint x: 444, startPoint y: 82, endPoint x: 314, endPoint y: 83, distance: 129.9
click at [314, 83] on div "Edit Automation Duplicate Save Automation Title Only visible to administrators …" at bounding box center [781, 288] width 1562 height 577
type input "Voluntary Offboarding"
drag, startPoint x: 669, startPoint y: 292, endPoint x: 830, endPoint y: 212, distance: 180.4
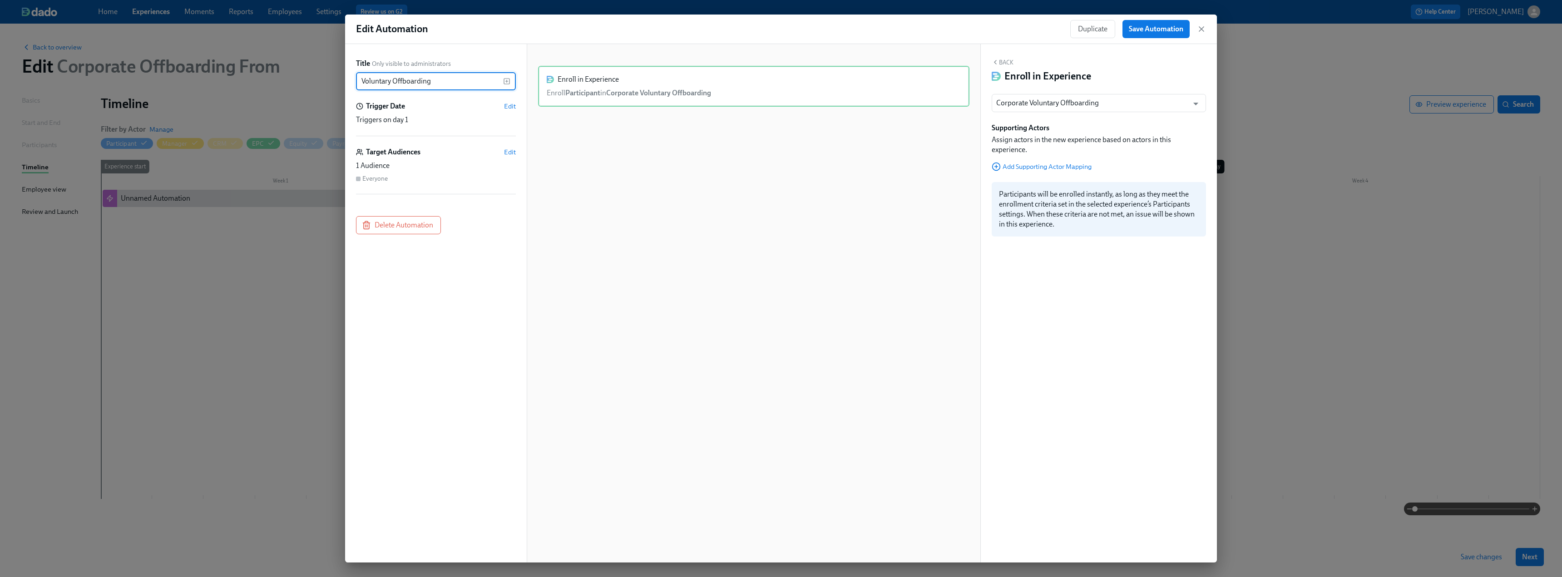
click at [669, 292] on div "Enroll in Experience Enroll Participant in Corporate Voluntary Offboarding Dupl…" at bounding box center [753, 311] width 431 height 490
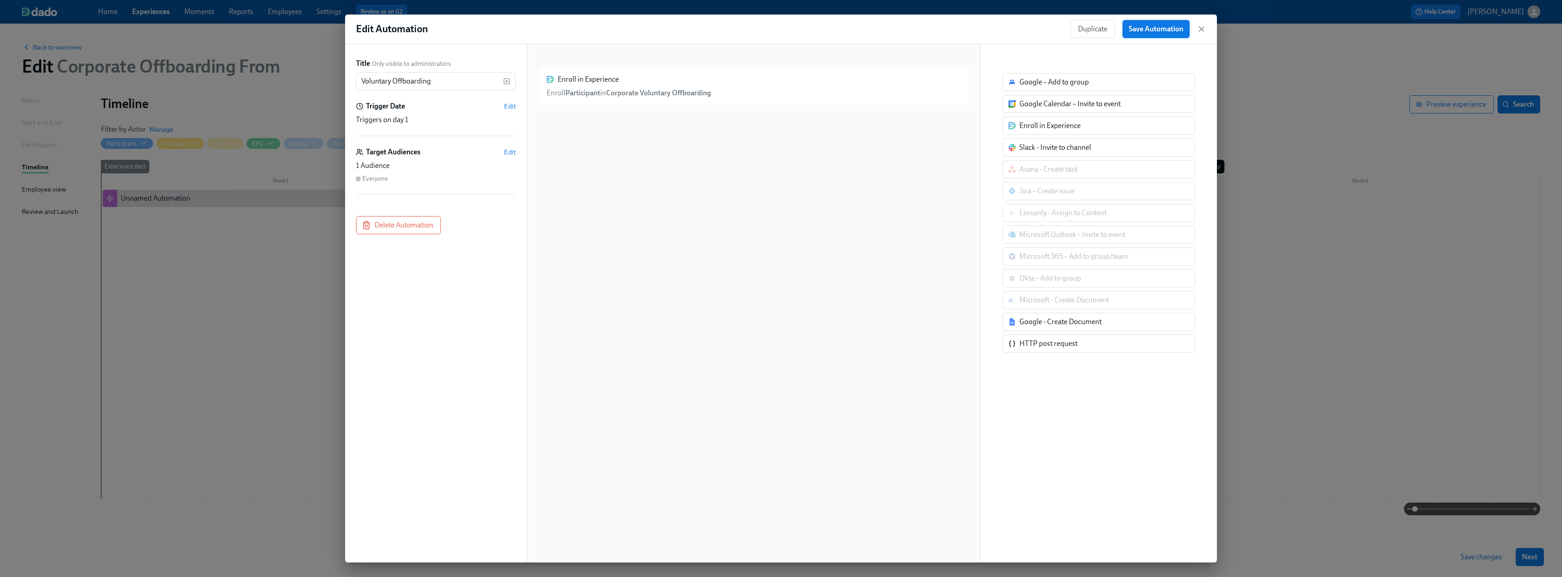
click at [1143, 31] on span "Save Automation" at bounding box center [1156, 29] width 54 height 9
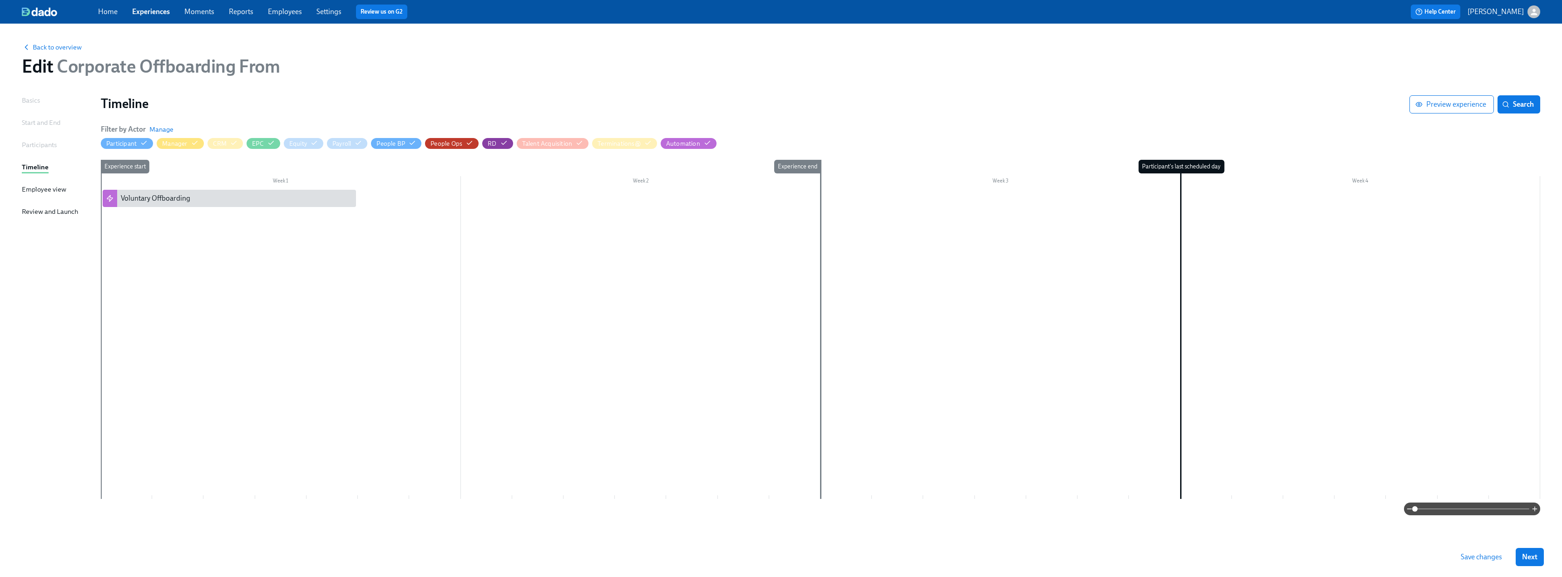
click at [46, 119] on div "Start and End" at bounding box center [41, 123] width 39 height 10
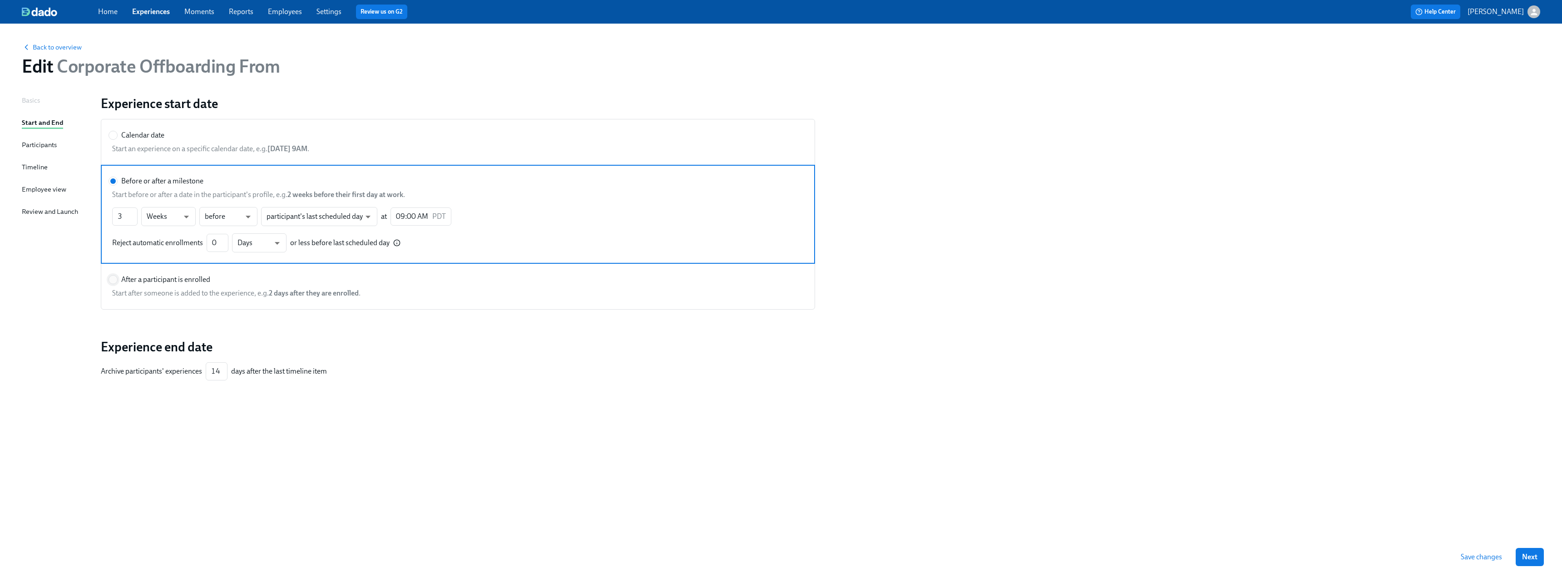
click at [115, 280] on input "After a participant is enrolled" at bounding box center [113, 280] width 8 height 8
radio input "true"
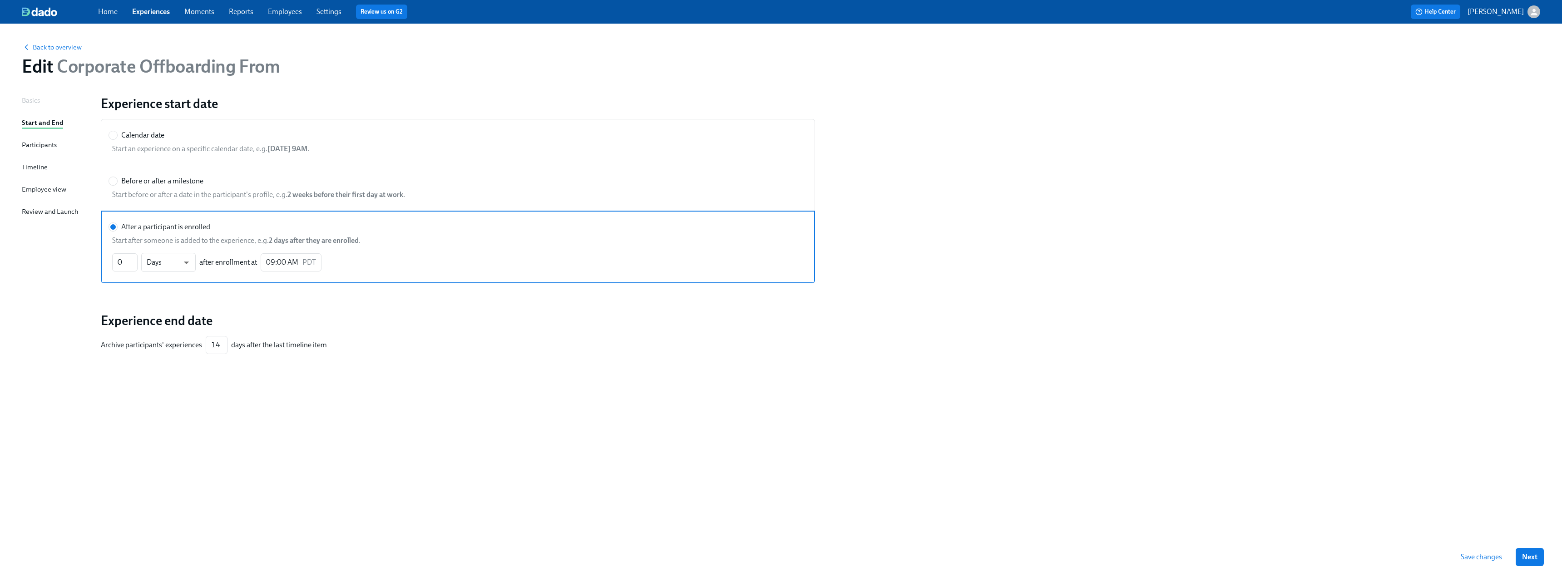
click at [1484, 558] on span "Save changes" at bounding box center [1481, 557] width 41 height 9
click at [46, 44] on span "Back to overview" at bounding box center [52, 47] width 60 height 9
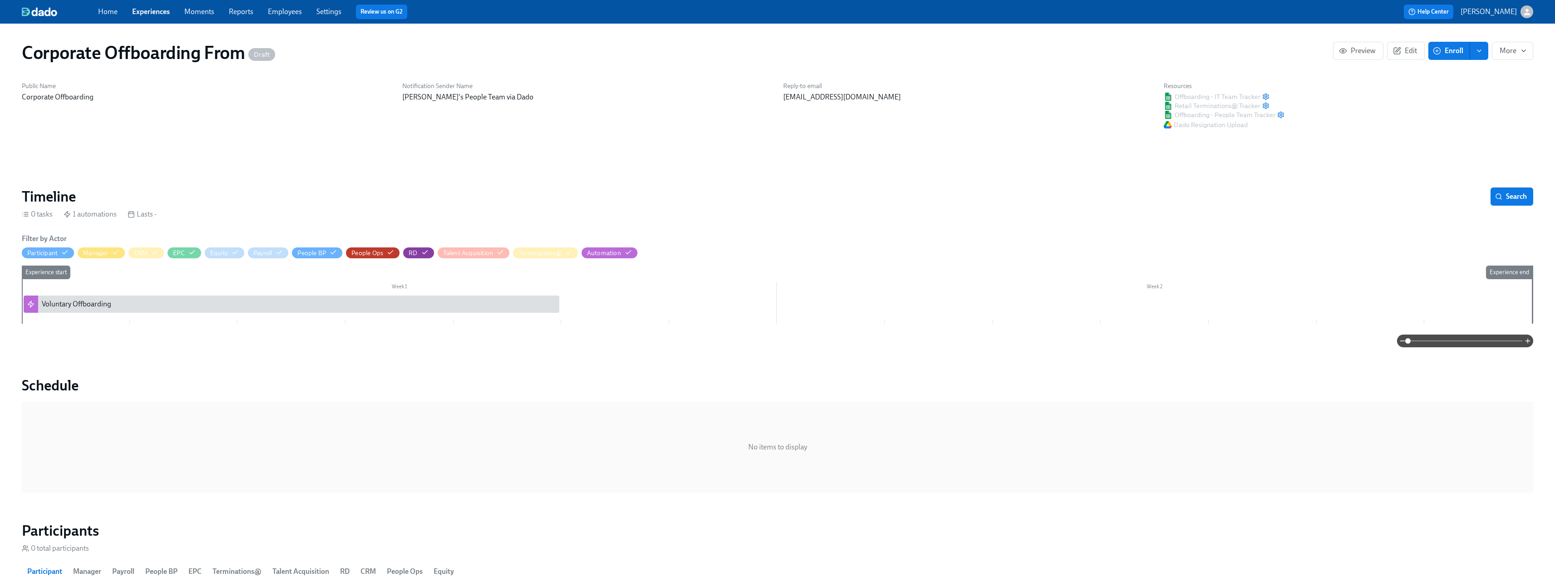
click at [166, 99] on p "Corporate Offboarding" at bounding box center [207, 97] width 370 height 10
click at [164, 15] on span "Experiences" at bounding box center [151, 12] width 38 height 10
click at [156, 12] on link "Experiences" at bounding box center [151, 11] width 38 height 9
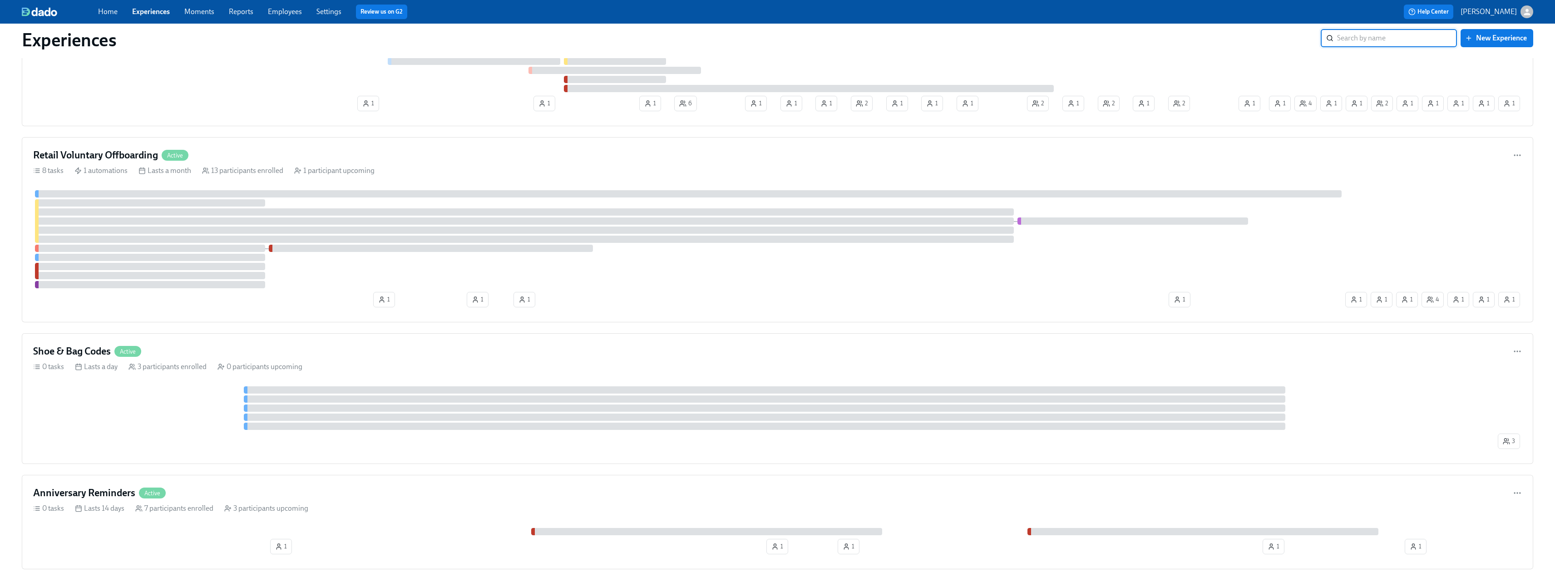
scroll to position [1408, 0]
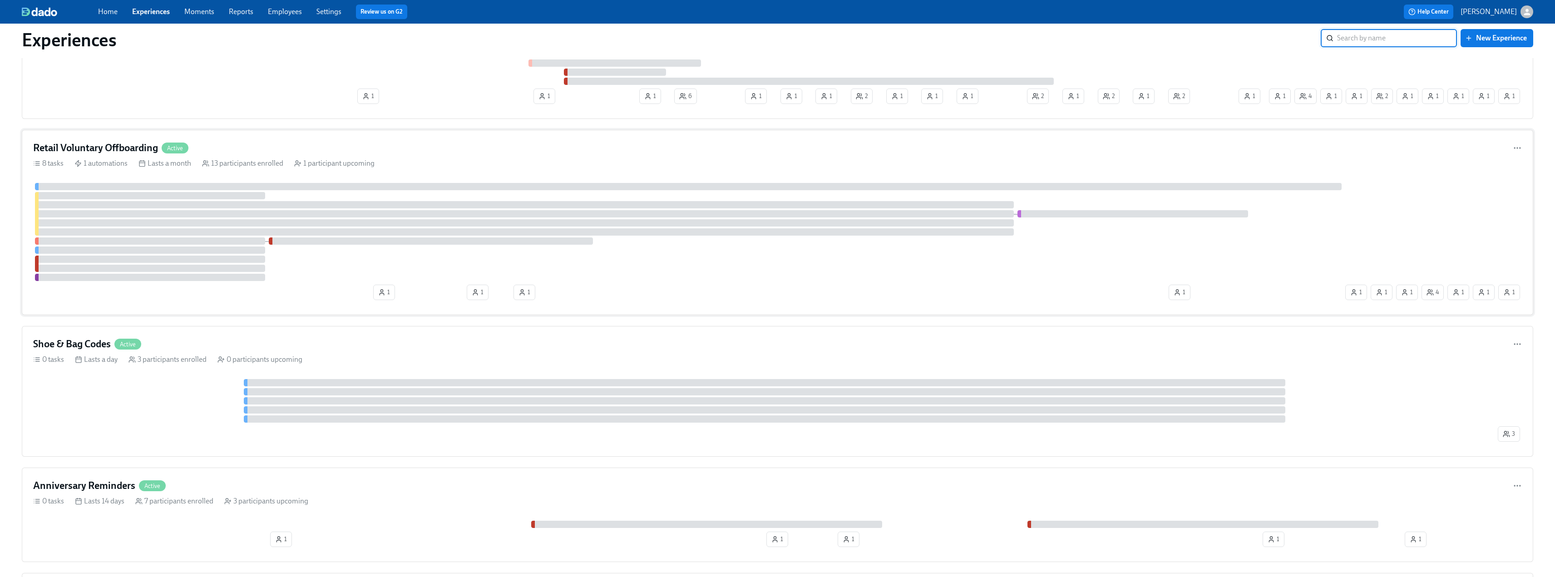
click at [131, 153] on h4 "Retail Voluntary Offboarding" at bounding box center [95, 148] width 125 height 14
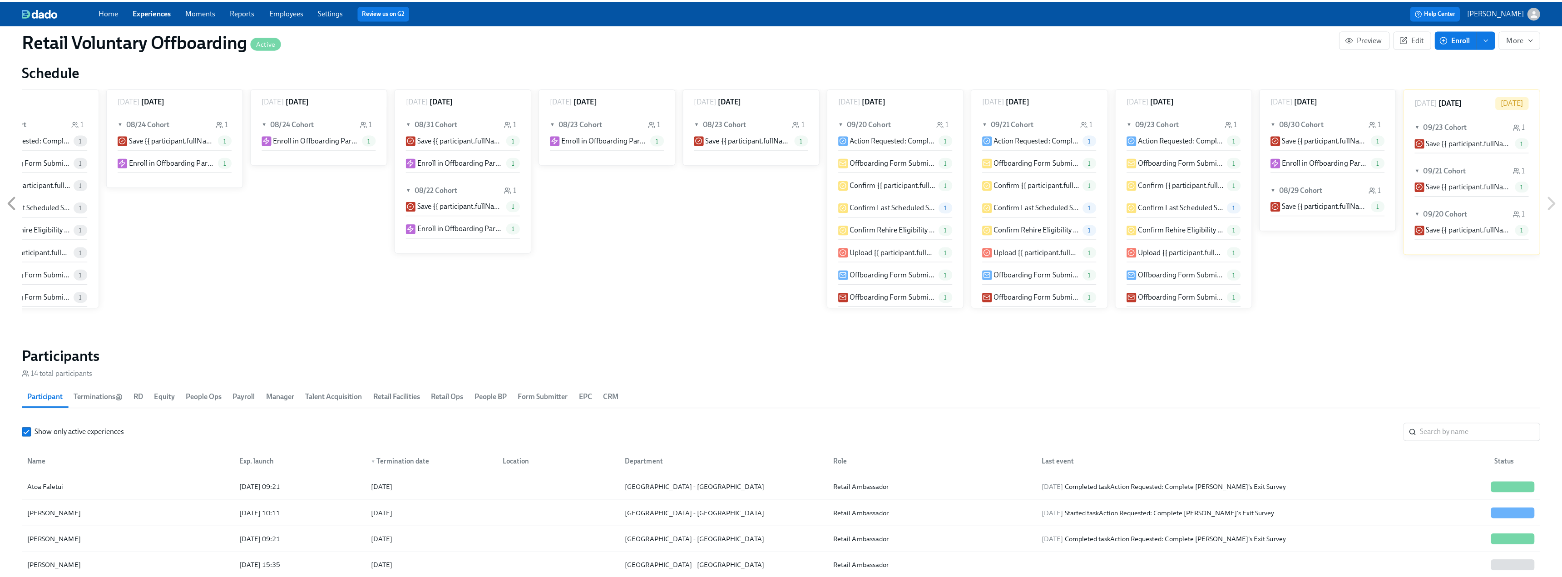
scroll to position [727, 0]
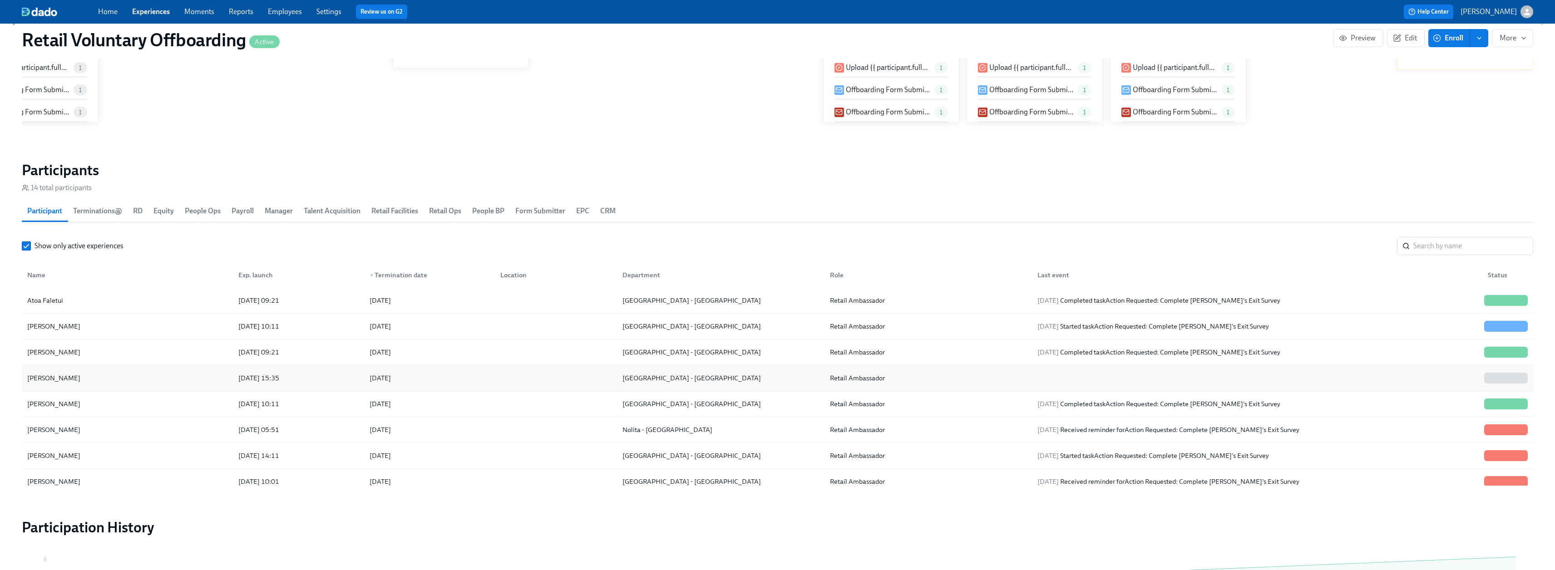
click at [200, 381] on div "[PERSON_NAME]" at bounding box center [128, 378] width 208 height 18
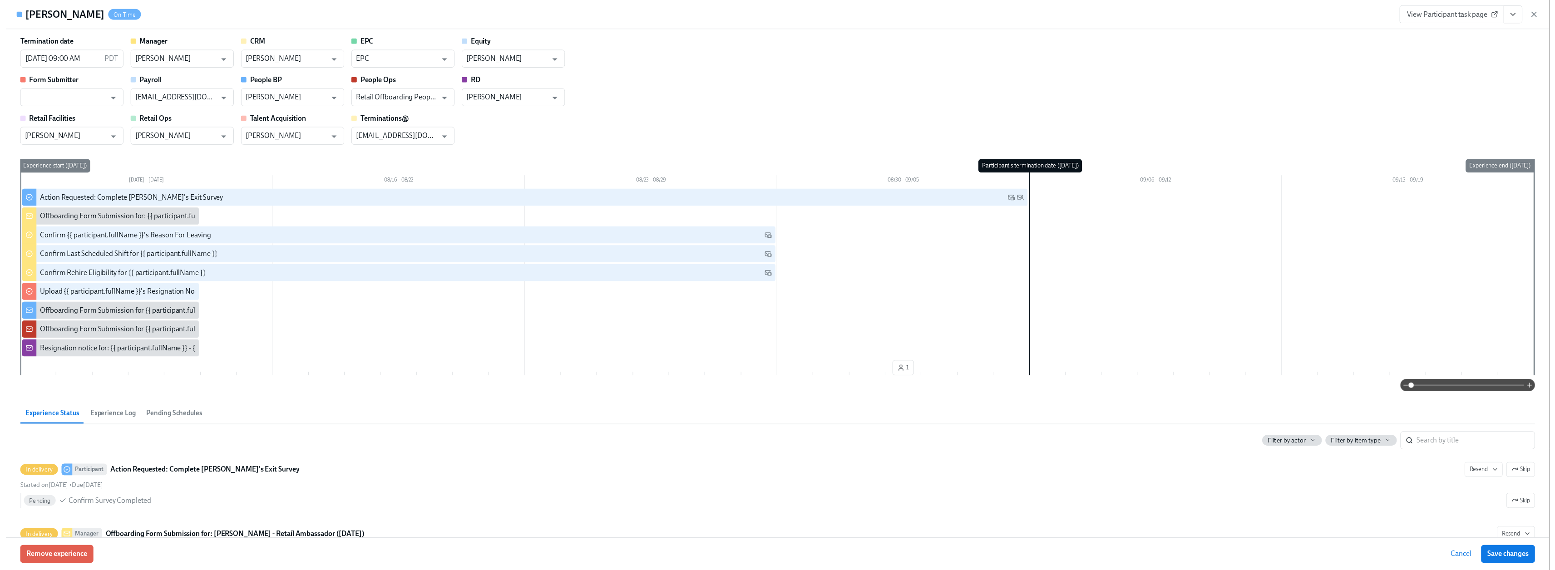
scroll to position [0, 1351]
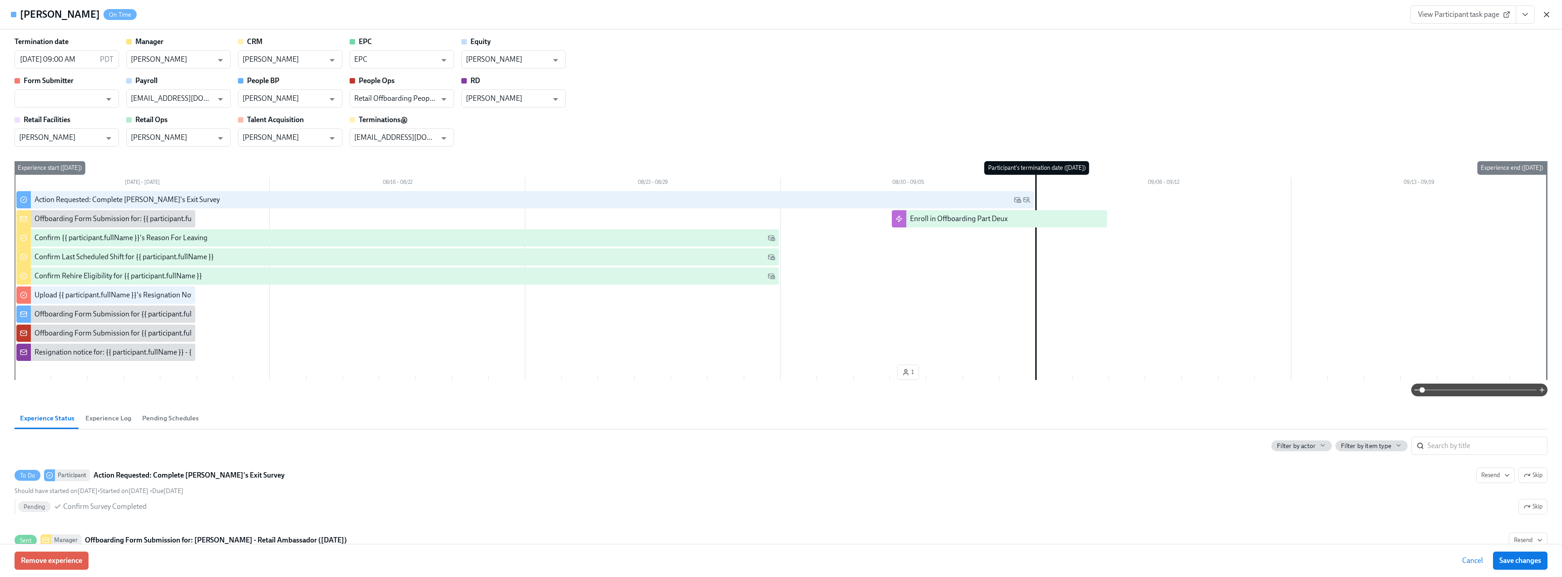
click at [1546, 16] on icon "button" at bounding box center [1547, 14] width 5 height 5
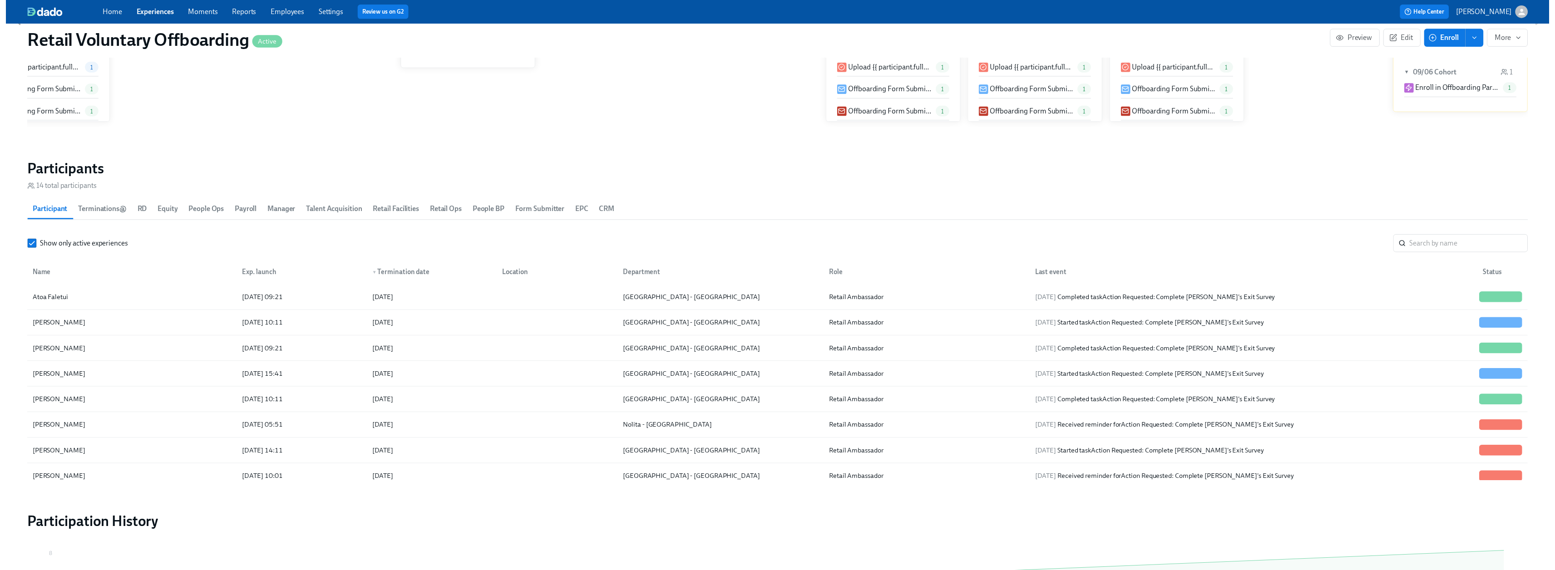
scroll to position [0, 1344]
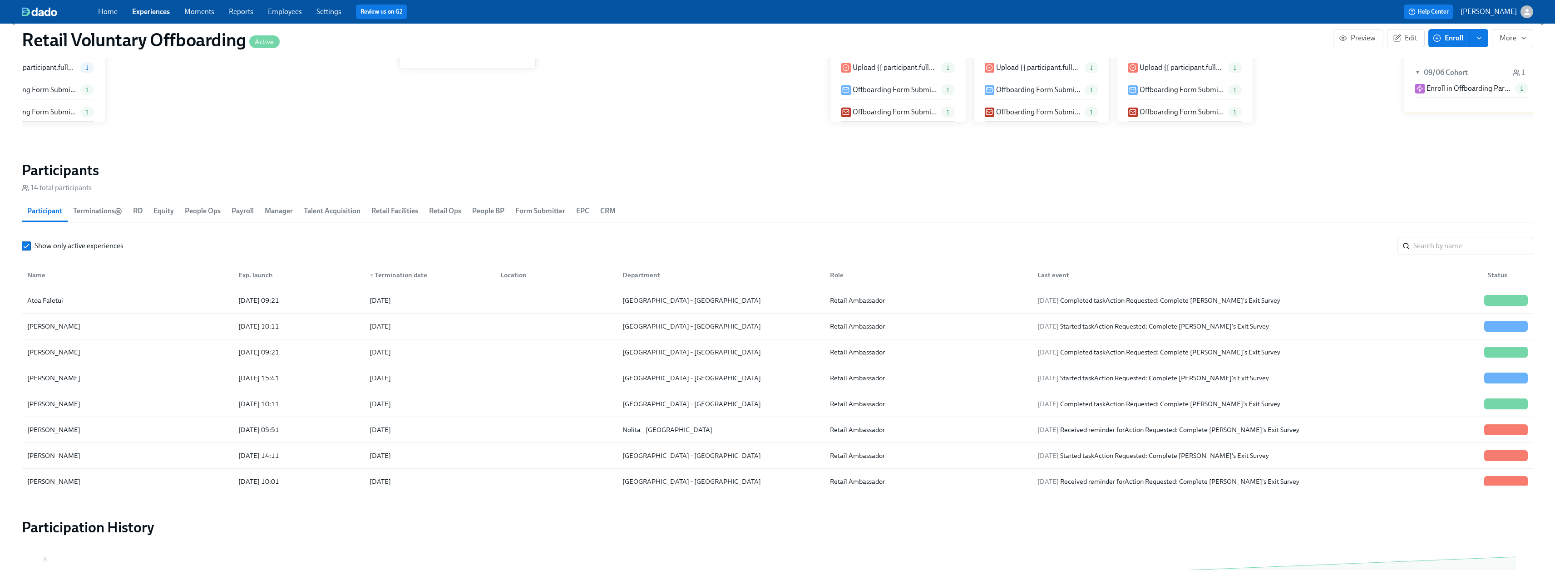
click at [280, 8] on link "Employees" at bounding box center [285, 11] width 34 height 9
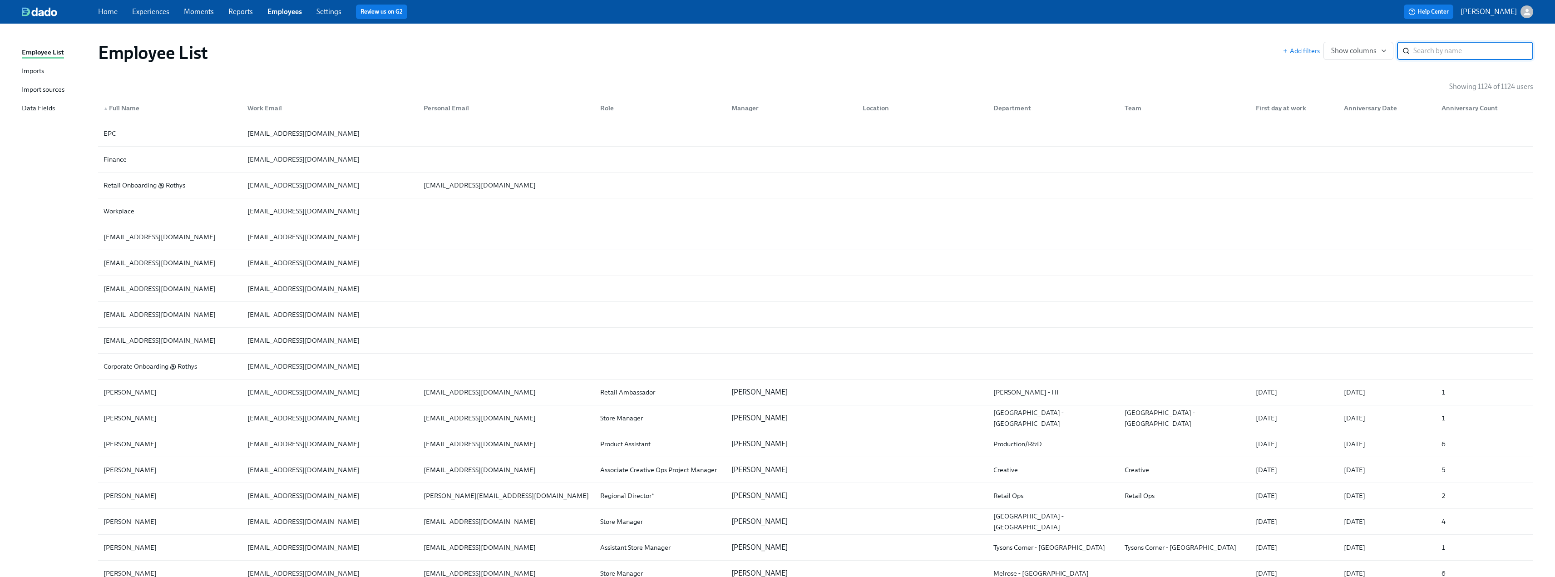
click at [42, 107] on div "Data Fields" at bounding box center [38, 108] width 33 height 11
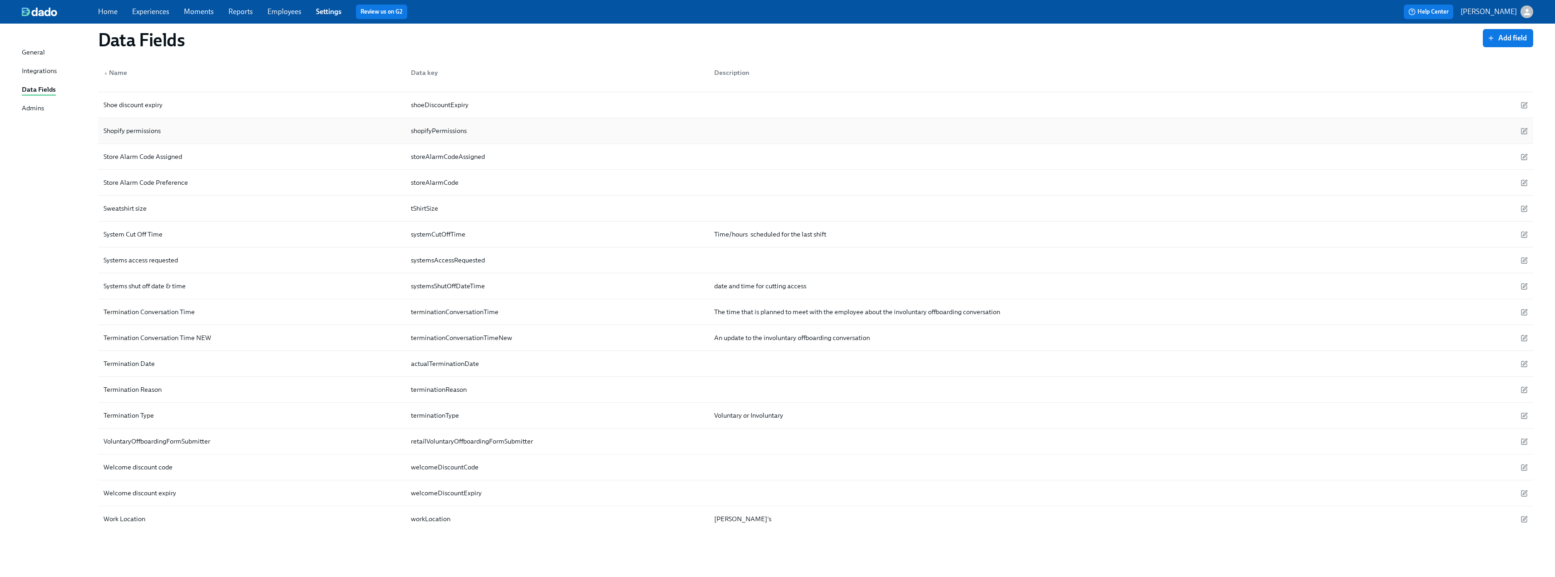
scroll to position [2772, 0]
click at [142, 9] on link "Experiences" at bounding box center [150, 11] width 37 height 9
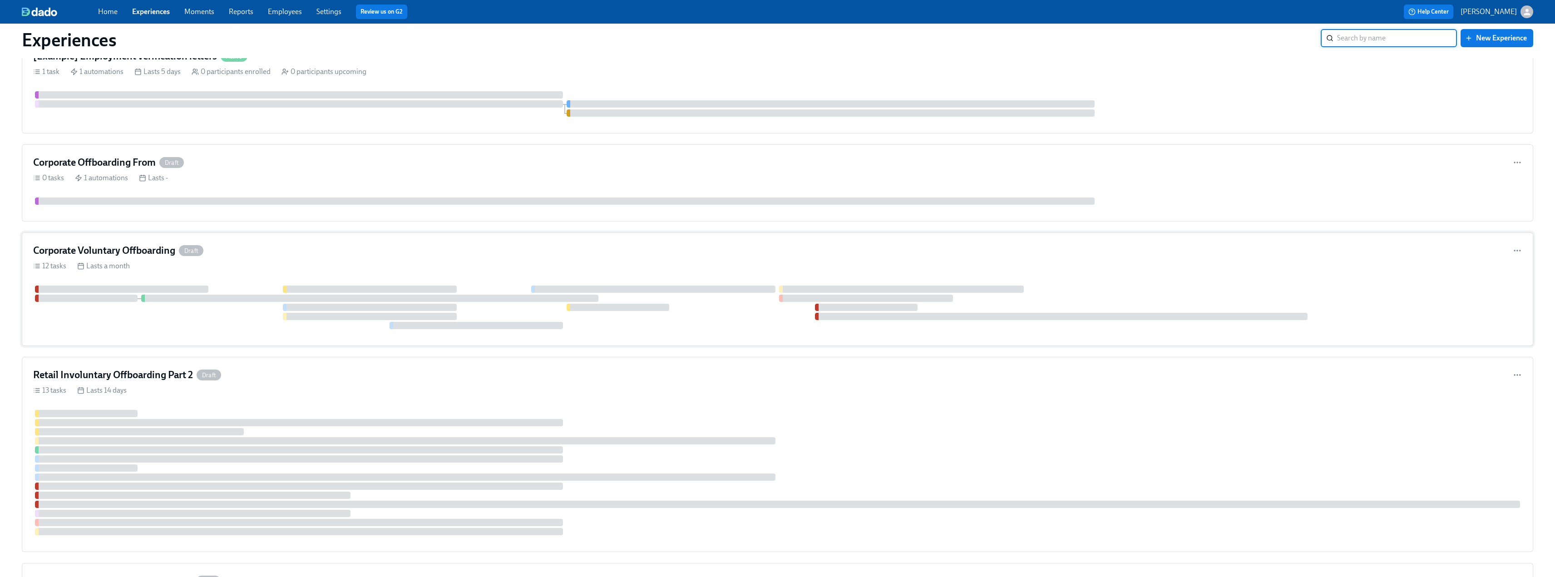
scroll to position [2130, 0]
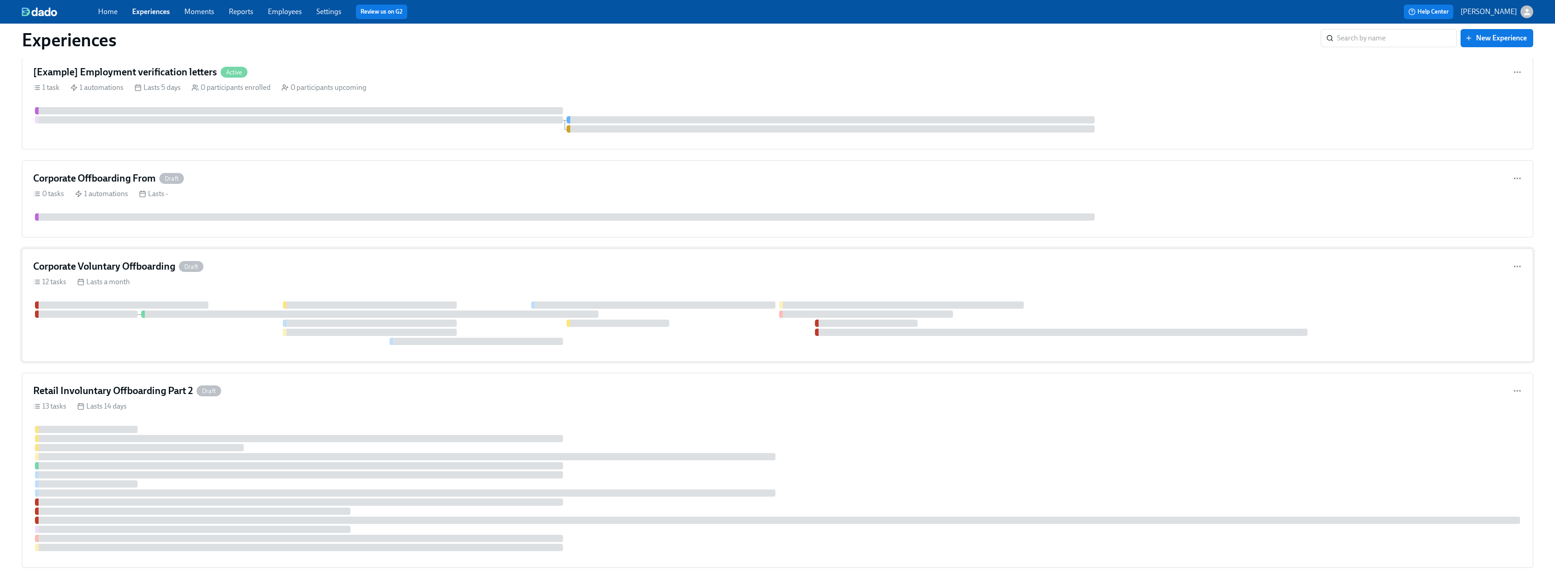
click at [125, 260] on h4 "Corporate Voluntary Offboarding" at bounding box center [104, 267] width 142 height 14
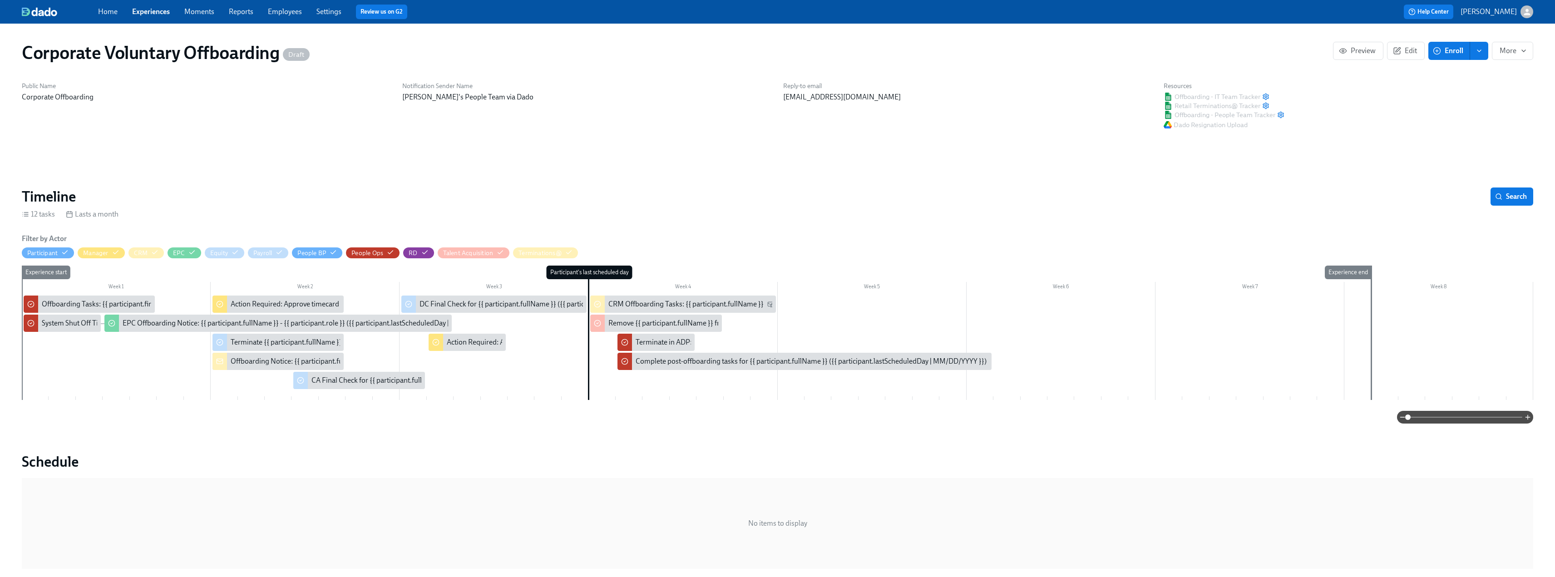
click at [154, 17] on div "Home Experiences Moments Reports Employees Settings Review us on G2" at bounding box center [457, 12] width 718 height 15
click at [154, 9] on link "Experiences" at bounding box center [151, 11] width 38 height 9
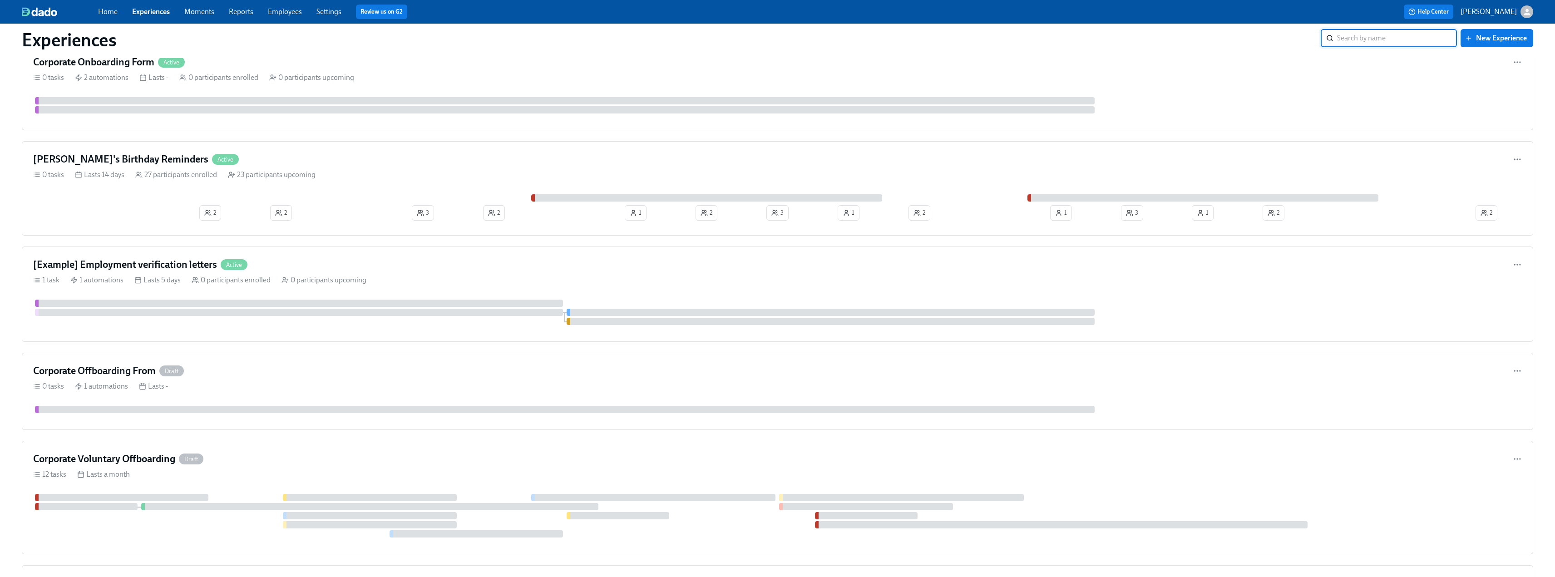
scroll to position [1953, 0]
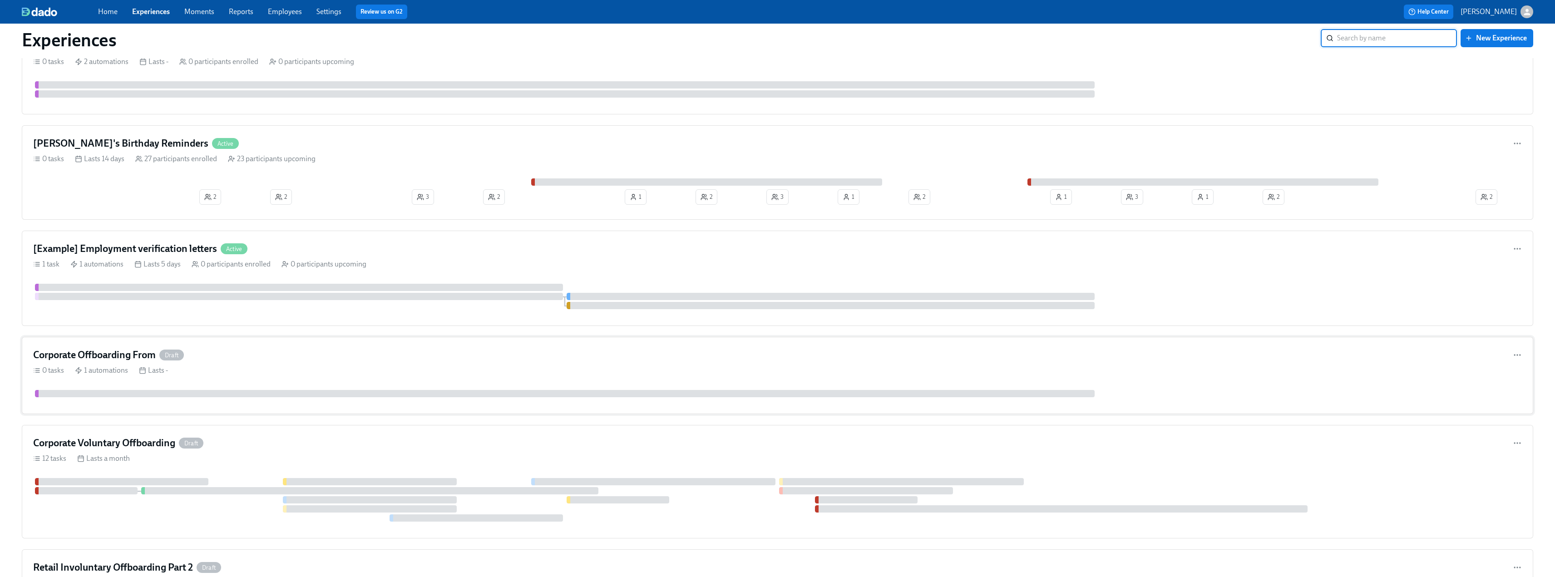
click at [134, 354] on h4 "Corporate Offboarding From" at bounding box center [94, 355] width 123 height 14
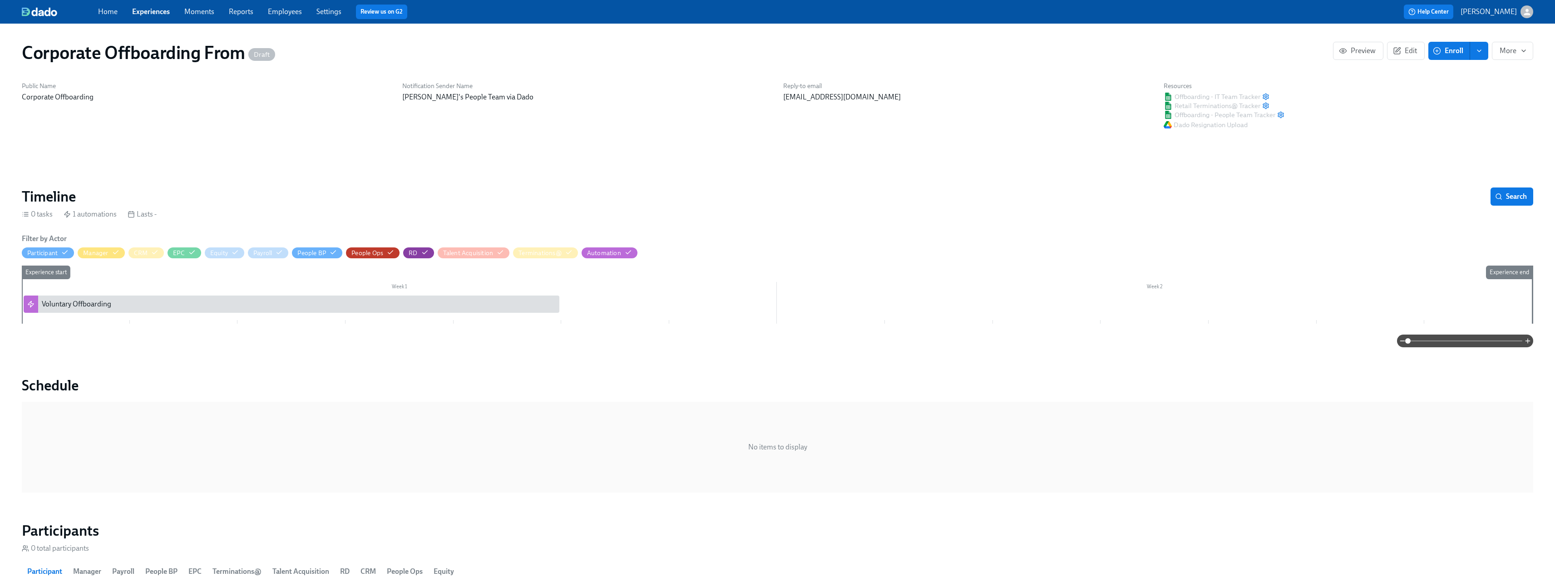
click at [1479, 52] on icon "enroll" at bounding box center [1479, 50] width 7 height 7
click at [1460, 89] on span "Enrollment form" at bounding box center [1456, 92] width 52 height 10
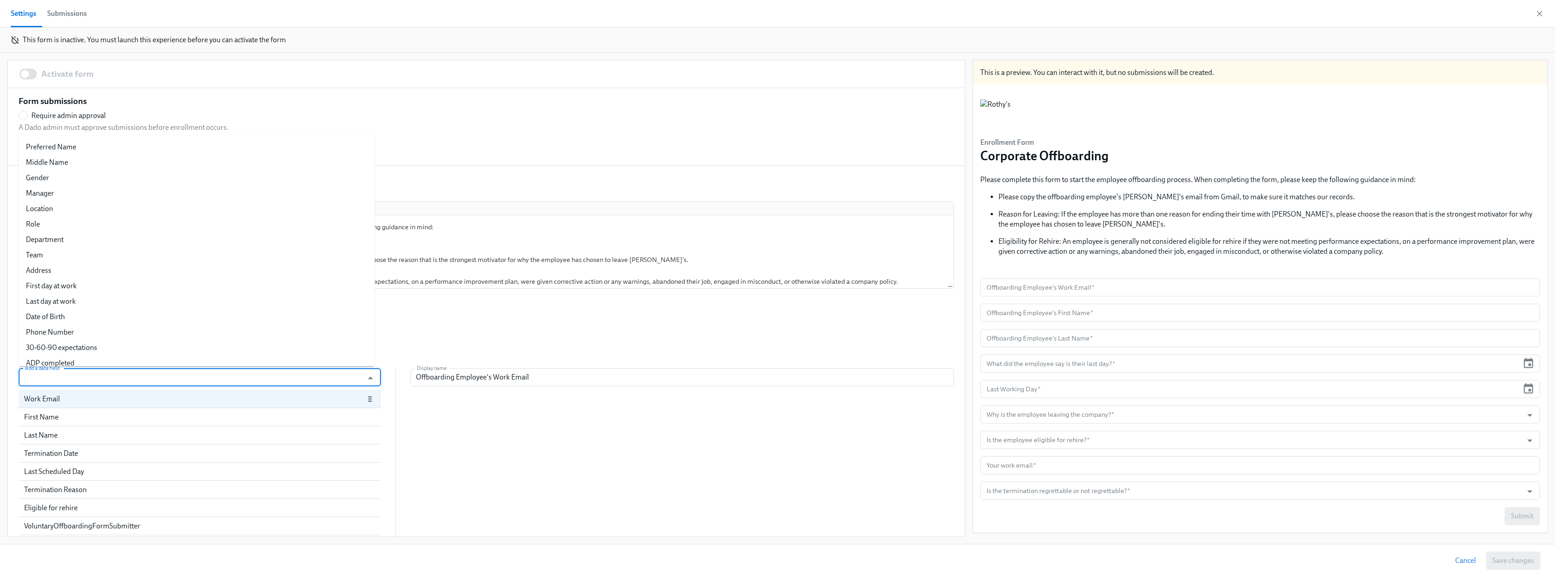
click at [69, 378] on input "Add a data field" at bounding box center [191, 377] width 336 height 18
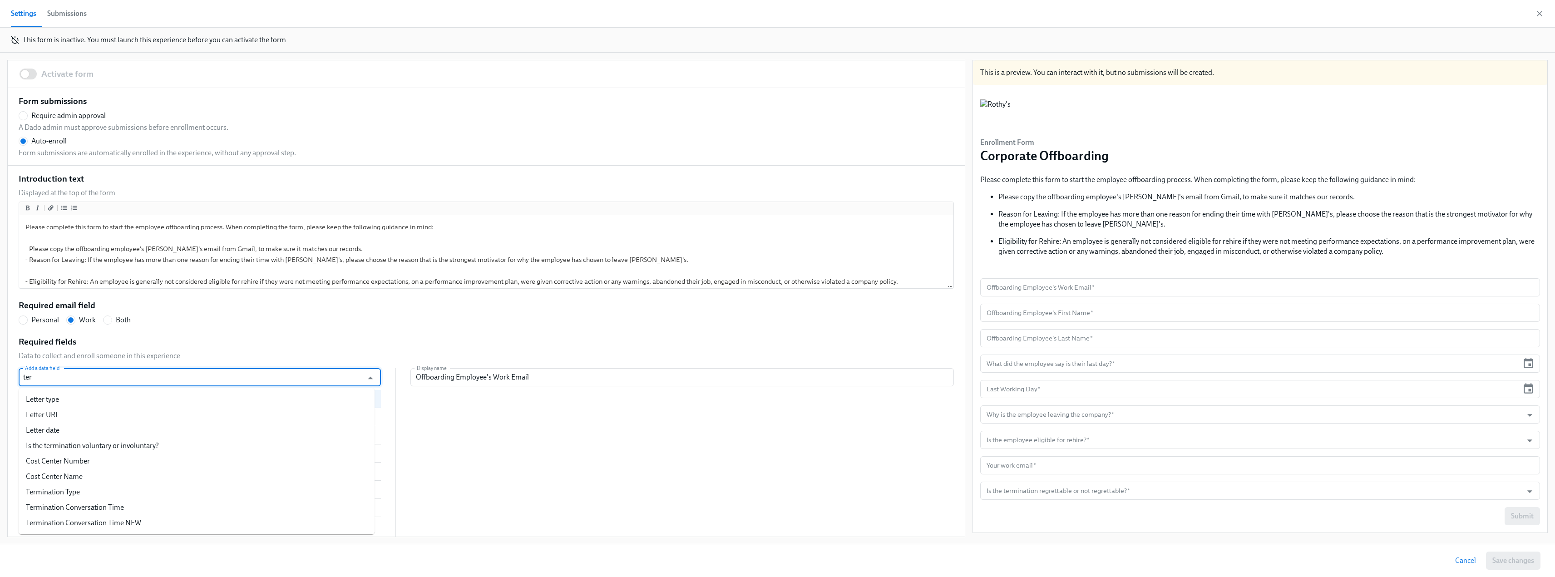
type input "term"
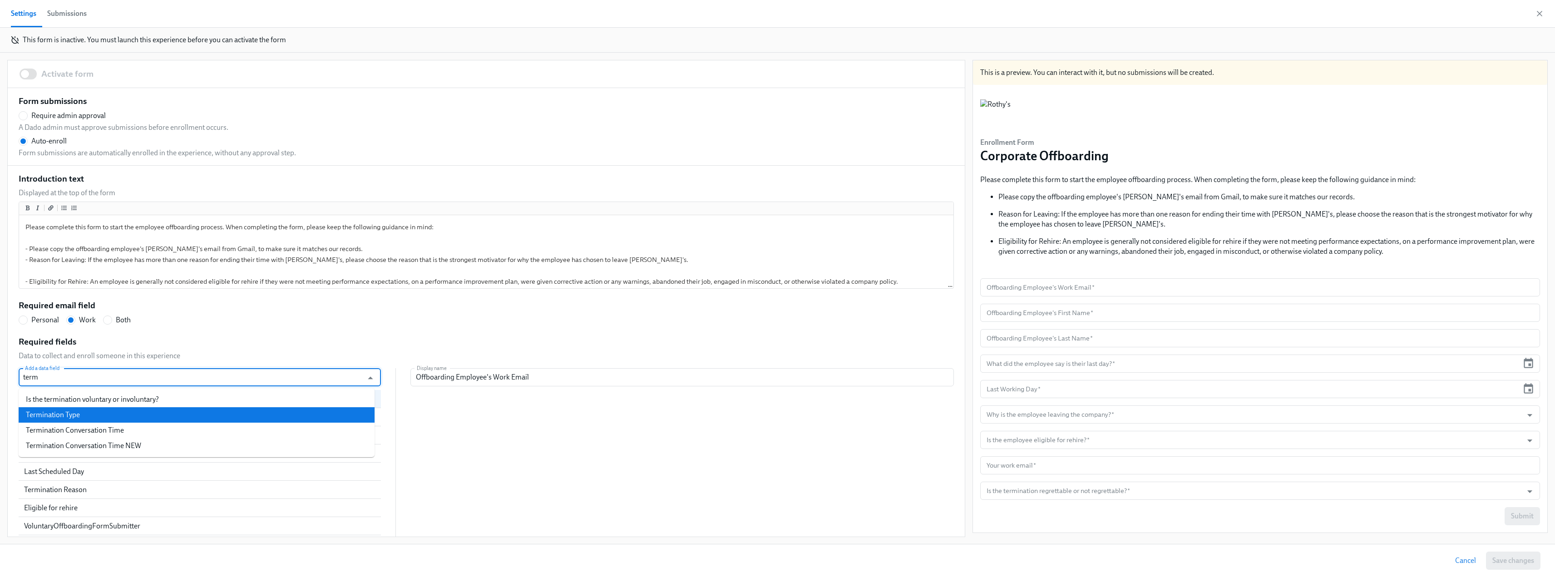
click at [88, 421] on li "Termination Type" at bounding box center [197, 414] width 356 height 15
radio input "false"
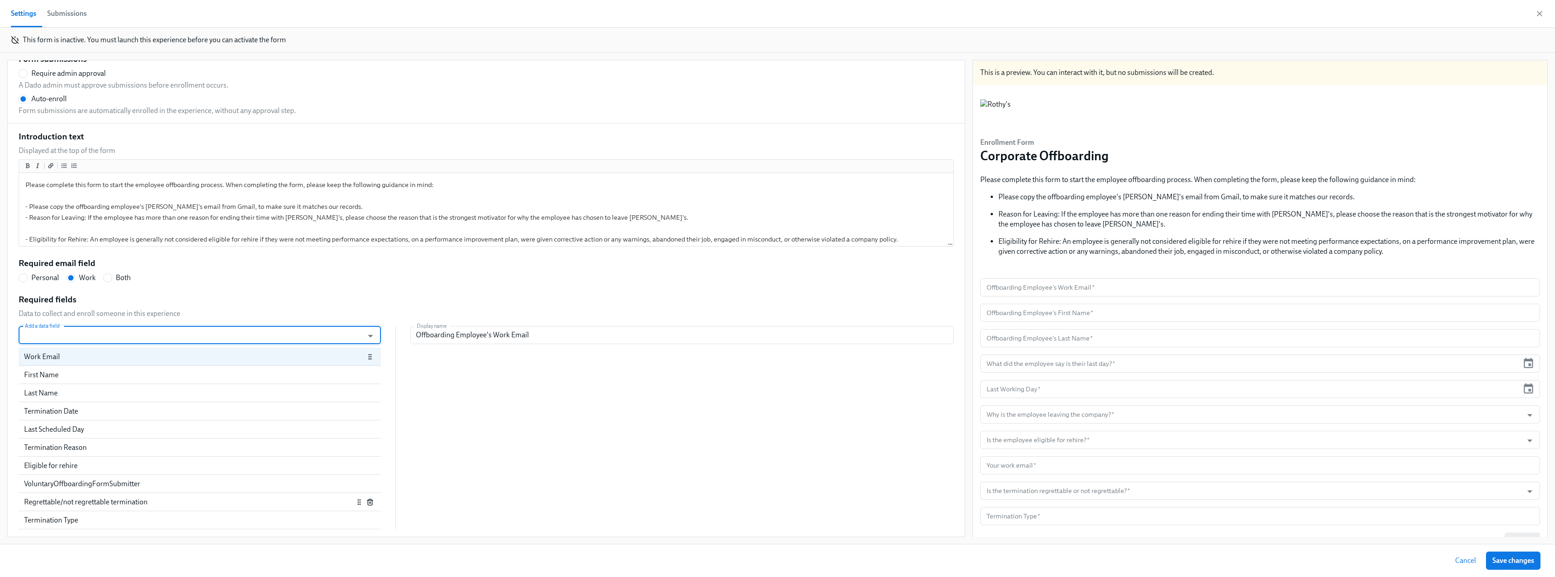
scroll to position [35, 0]
drag, startPoint x: 71, startPoint y: 508, endPoint x: 79, endPoint y: 485, distance: 23.8
click at [79, 485] on div "Work Email First Name Last Name Termination Date Last Scheduled Day Termination…" at bounding box center [200, 436] width 362 height 163
drag, startPoint x: 58, startPoint y: 527, endPoint x: 84, endPoint y: 421, distance: 109.6
click at [84, 421] on div "Work Email First Name Last Name Termination Date Last Scheduled Day Termination…" at bounding box center [200, 436] width 362 height 163
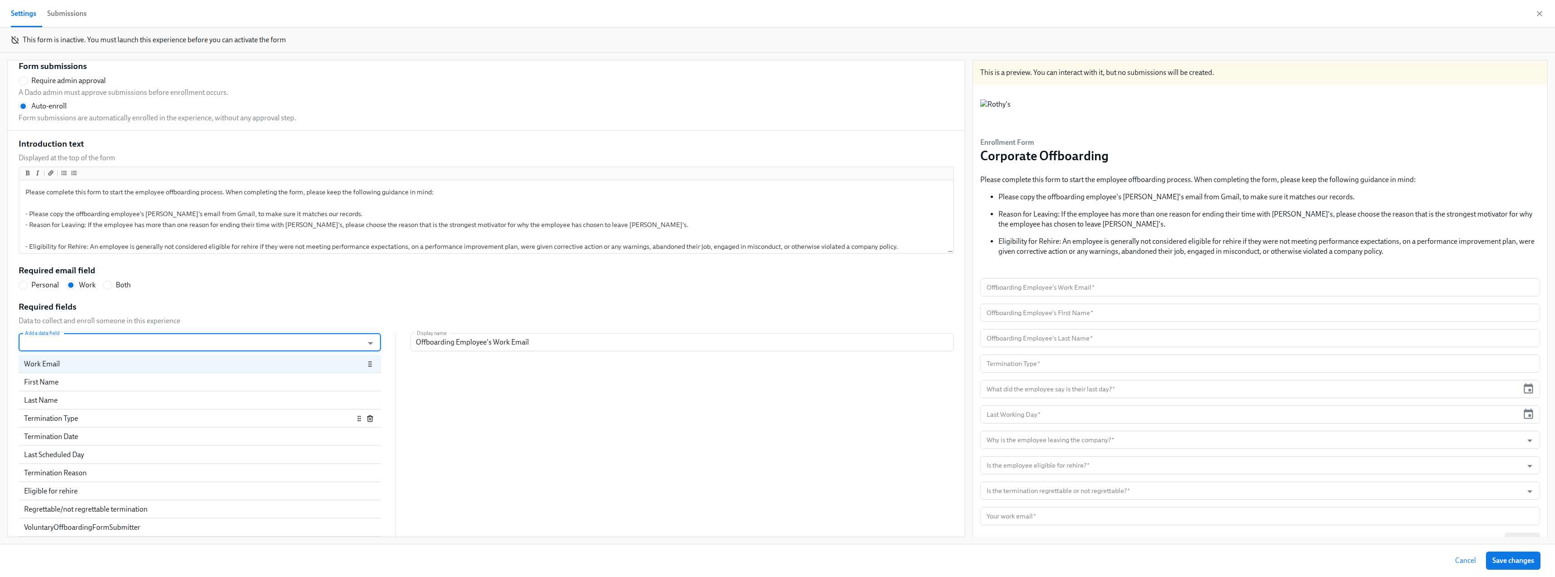
click at [80, 416] on div "Termination Type" at bounding box center [189, 419] width 330 height 10
radio input "false"
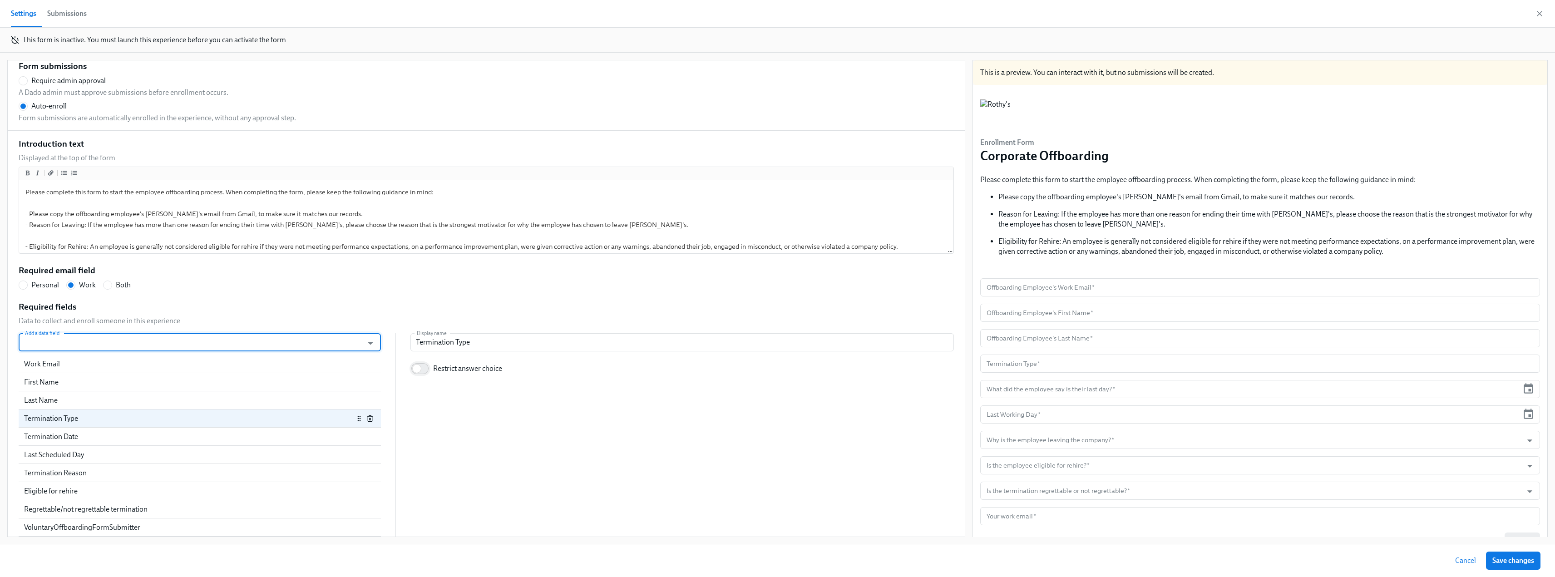
click at [416, 366] on input "Restrict answer choice" at bounding box center [417, 369] width 60 height 20
checkbox input "true"
radio input "false"
click at [419, 396] on input "Enter a list of allowed values" at bounding box center [423, 395] width 8 height 8
radio input "true"
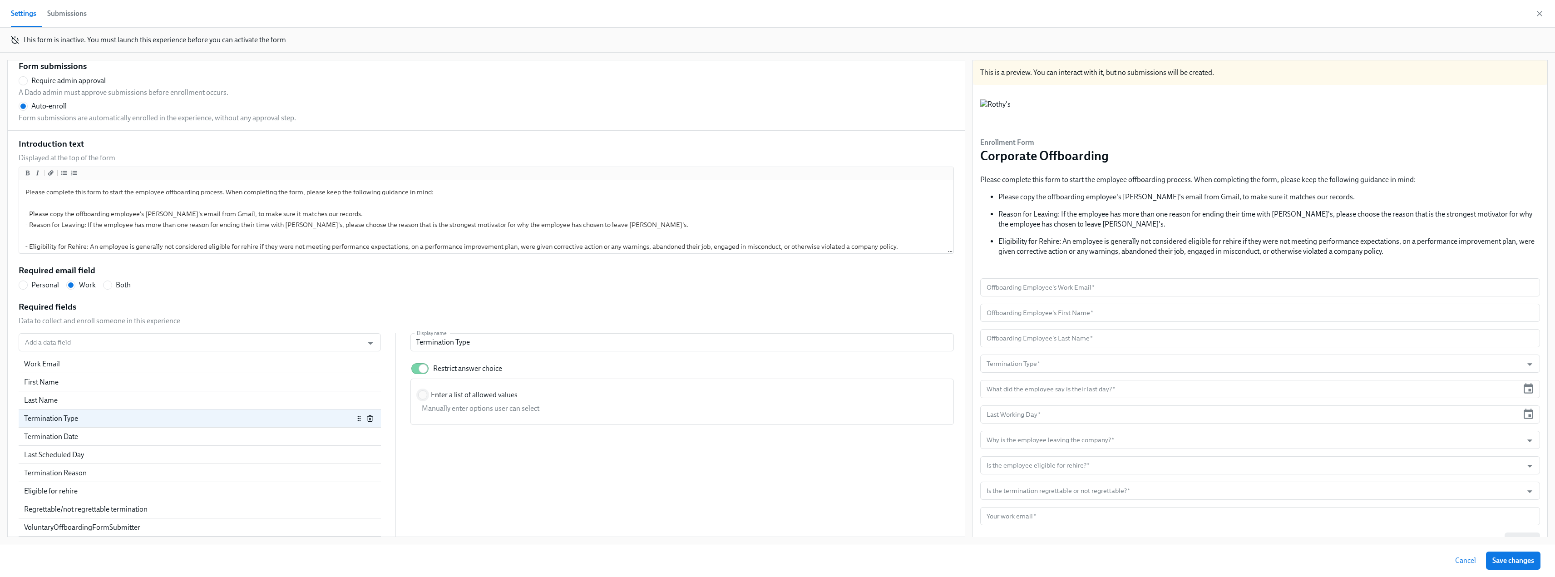
radio input "false"
click at [450, 431] on input "Enter a list of allowed values Manually enter options user can select Add a new…" at bounding box center [682, 430] width 521 height 18
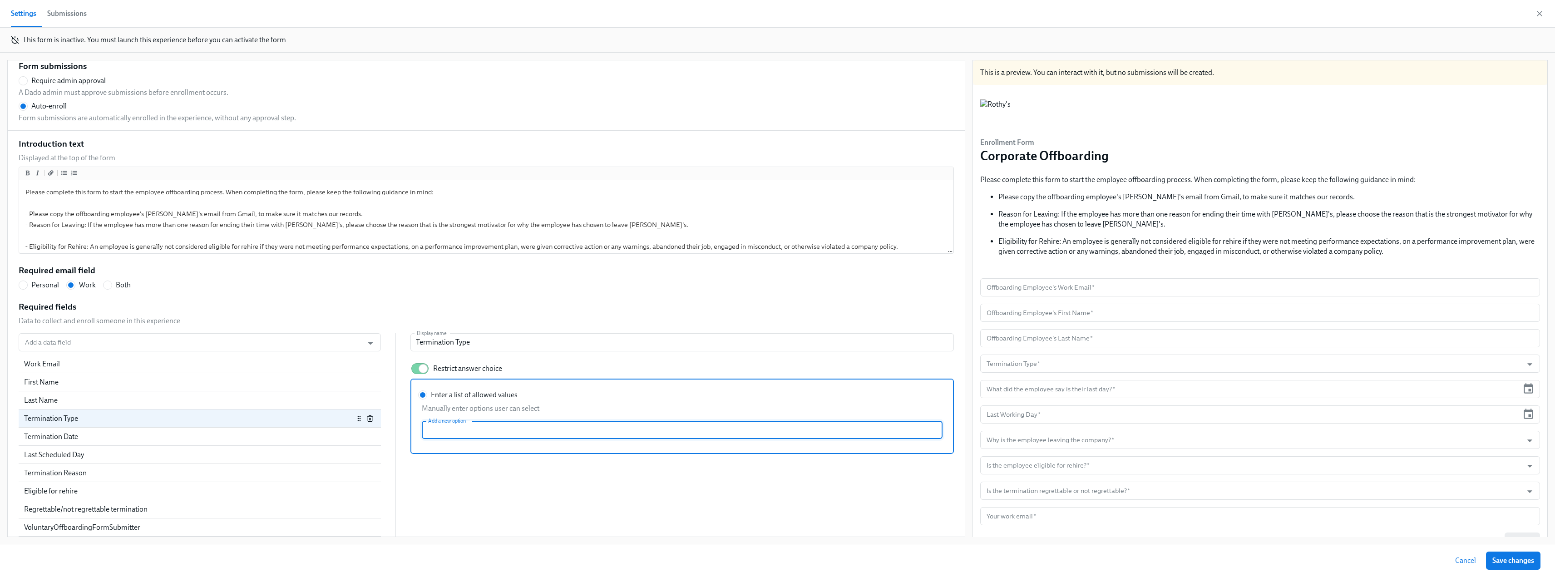
paste input "Voluntary"
type input "Voluntary"
radio input "false"
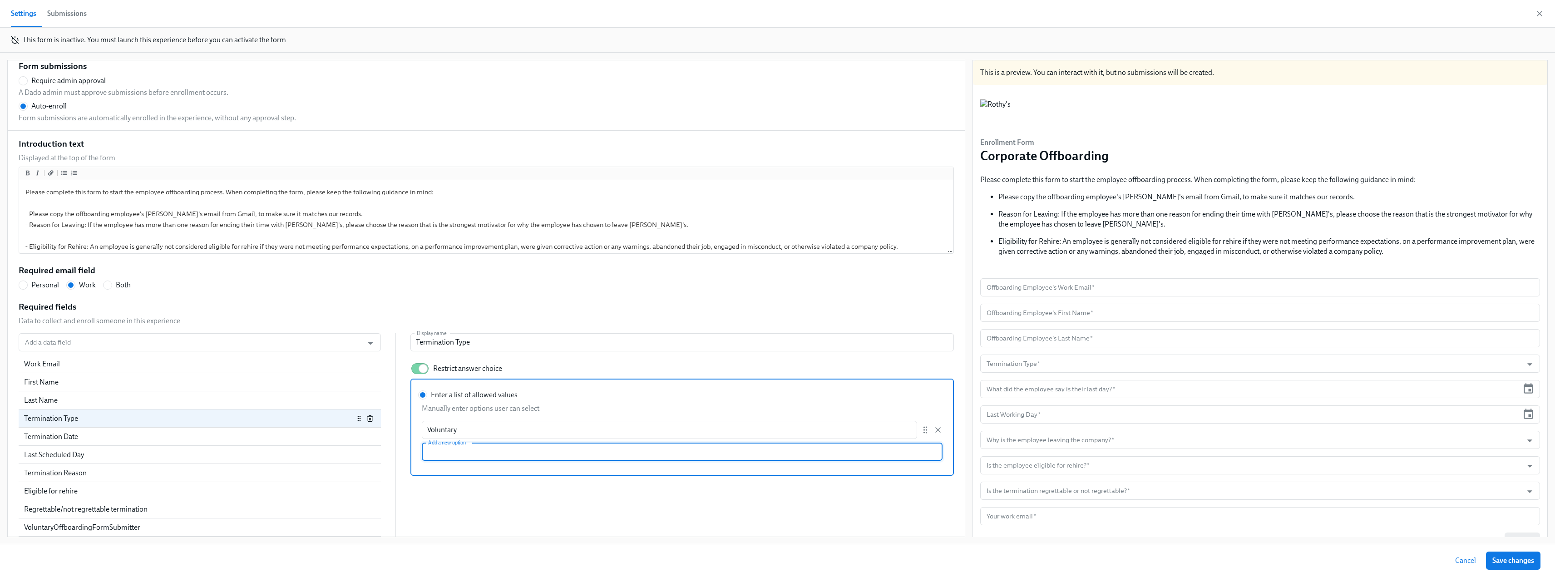
click at [428, 451] on input "Enter a list of allowed values Manually enter options user can select Voluntary…" at bounding box center [682, 452] width 521 height 18
paste input "Involuntary"
type input "Involuntary"
radio input "false"
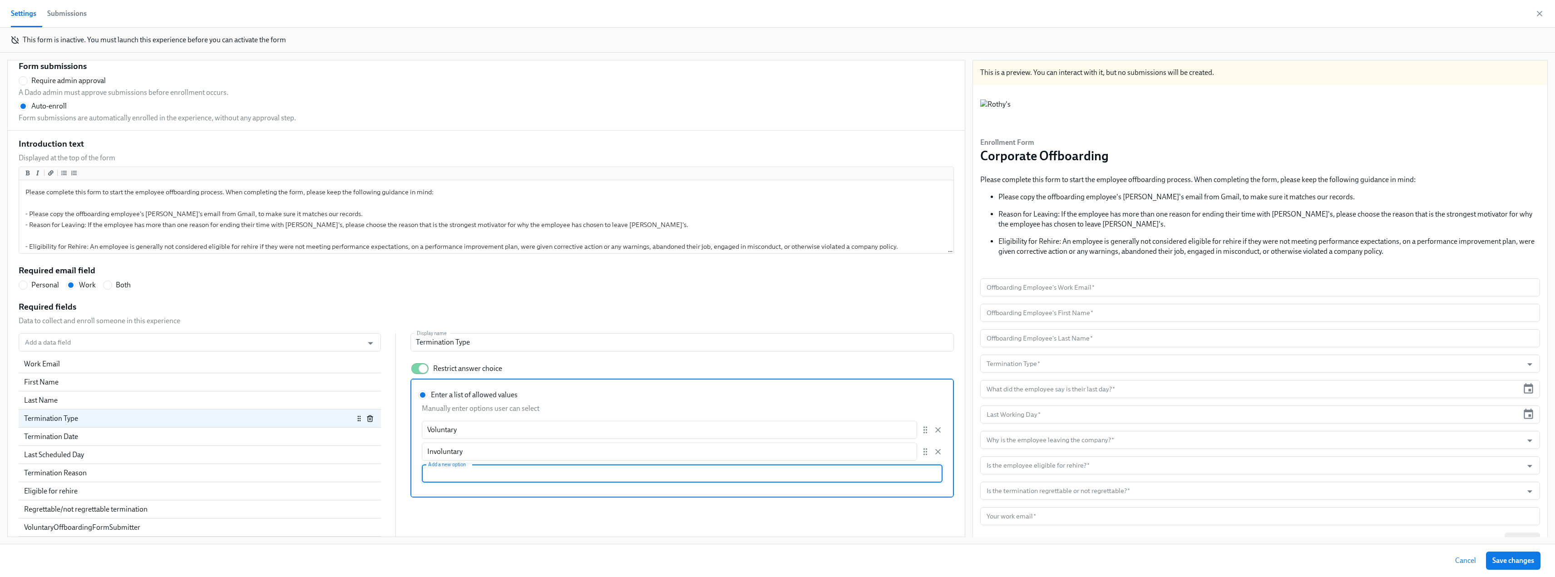
click at [496, 506] on div "Add a data field Add a data field Work Email First Name Last Name Termination T…" at bounding box center [487, 434] width 936 height 203
click at [99, 444] on div "Termination Date" at bounding box center [200, 437] width 362 height 18
radio input "false"
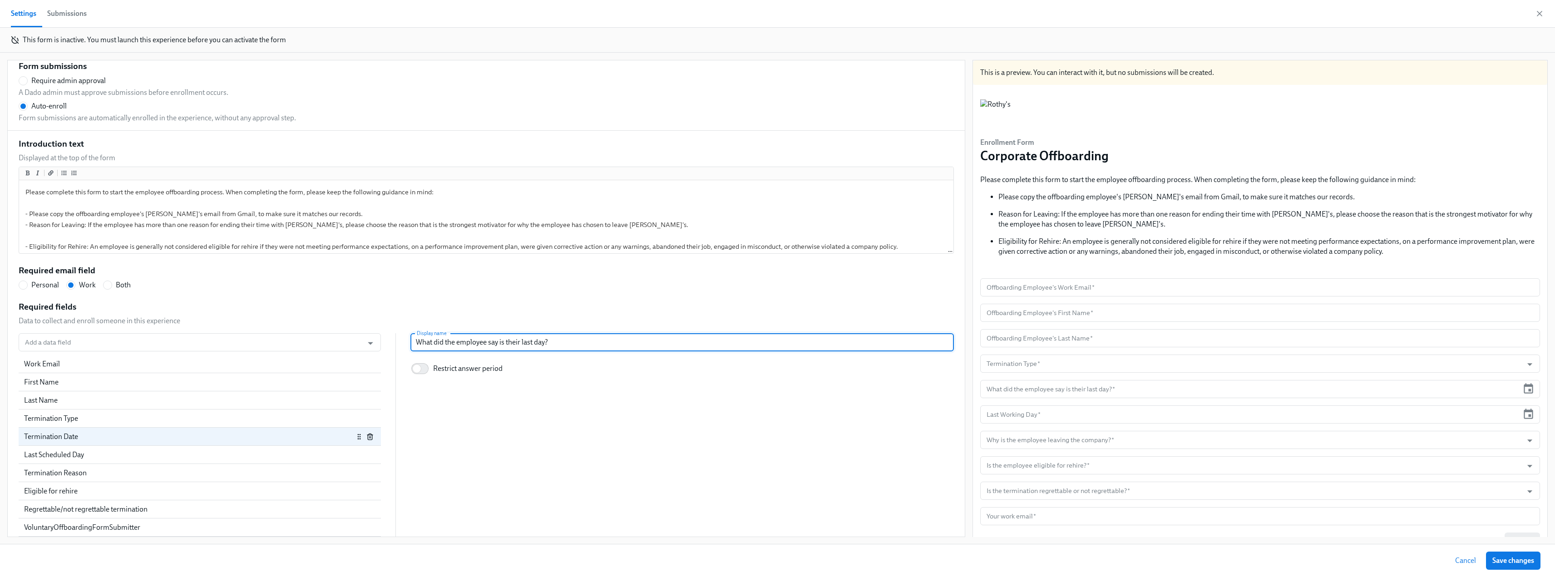
drag, startPoint x: 556, startPoint y: 346, endPoint x: 401, endPoint y: 343, distance: 154.9
click at [401, 343] on div "Add a data field Add a data field Work Email First Name Last Name Termination T…" at bounding box center [487, 434] width 936 height 203
paste input "Termination date"
type input "Termination date"
radio input "false"
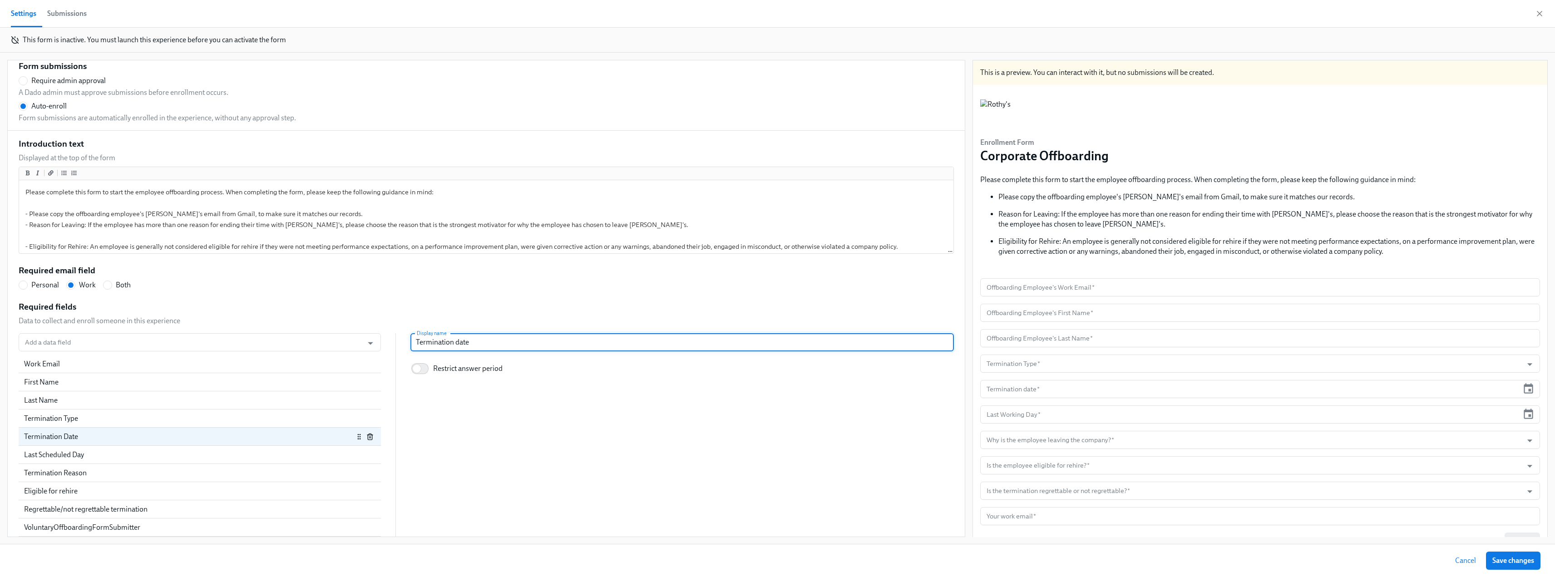
type input "Termination date"
click at [443, 423] on div "Add a data field Add a data field Work Email First Name Last Name Termination T…" at bounding box center [487, 434] width 936 height 203
click at [90, 460] on div "Last Scheduled Day" at bounding box center [200, 455] width 362 height 18
radio input "false"
type input "Last Working Day"
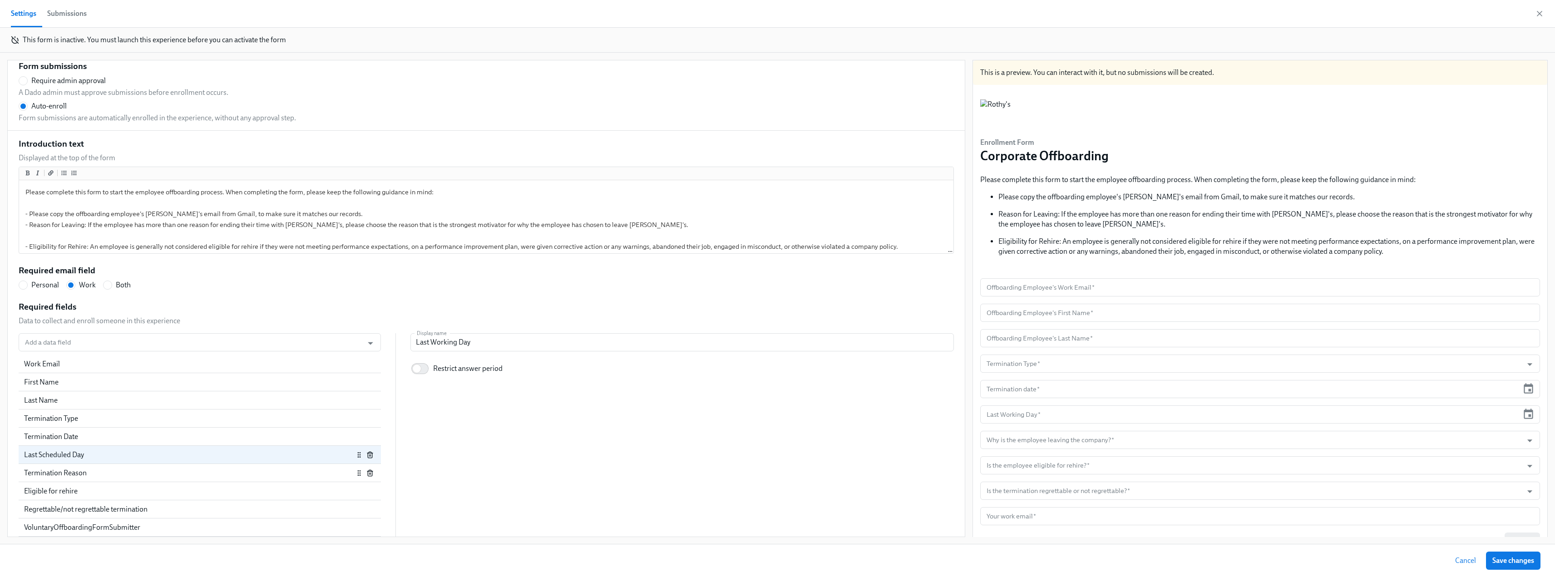
click at [85, 474] on div "Termination Reason" at bounding box center [189, 473] width 330 height 10
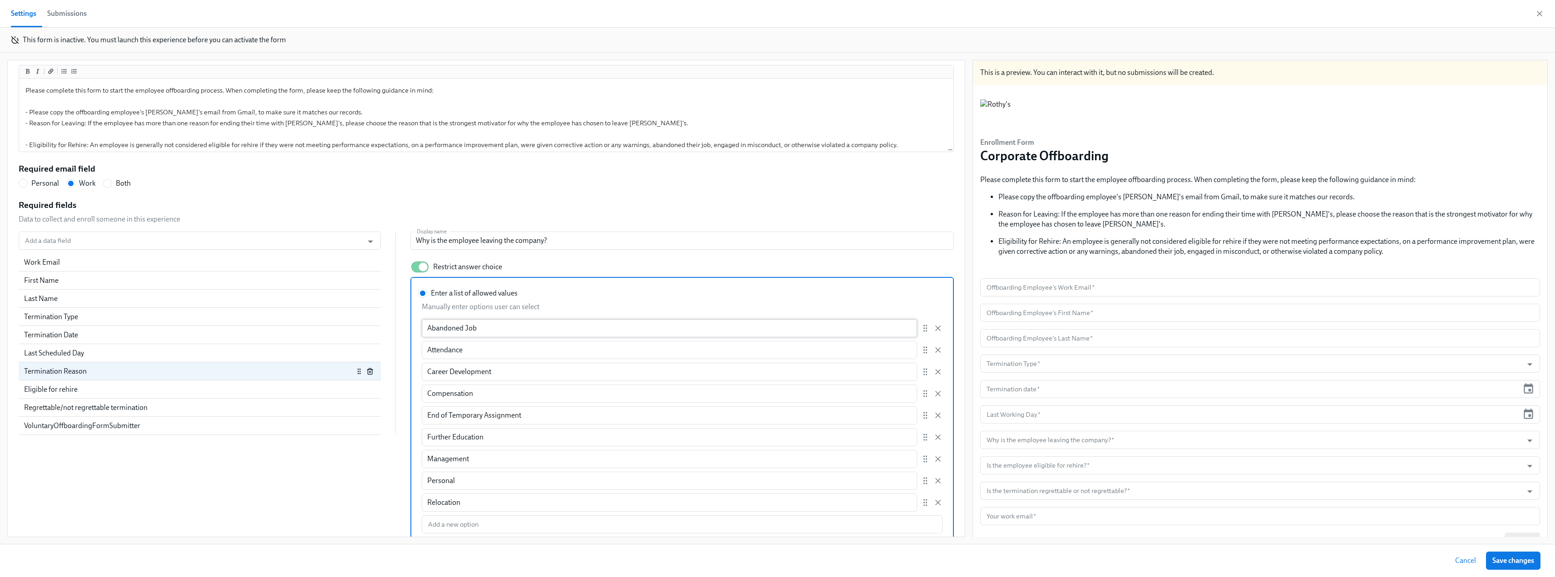
scroll to position [156, 0]
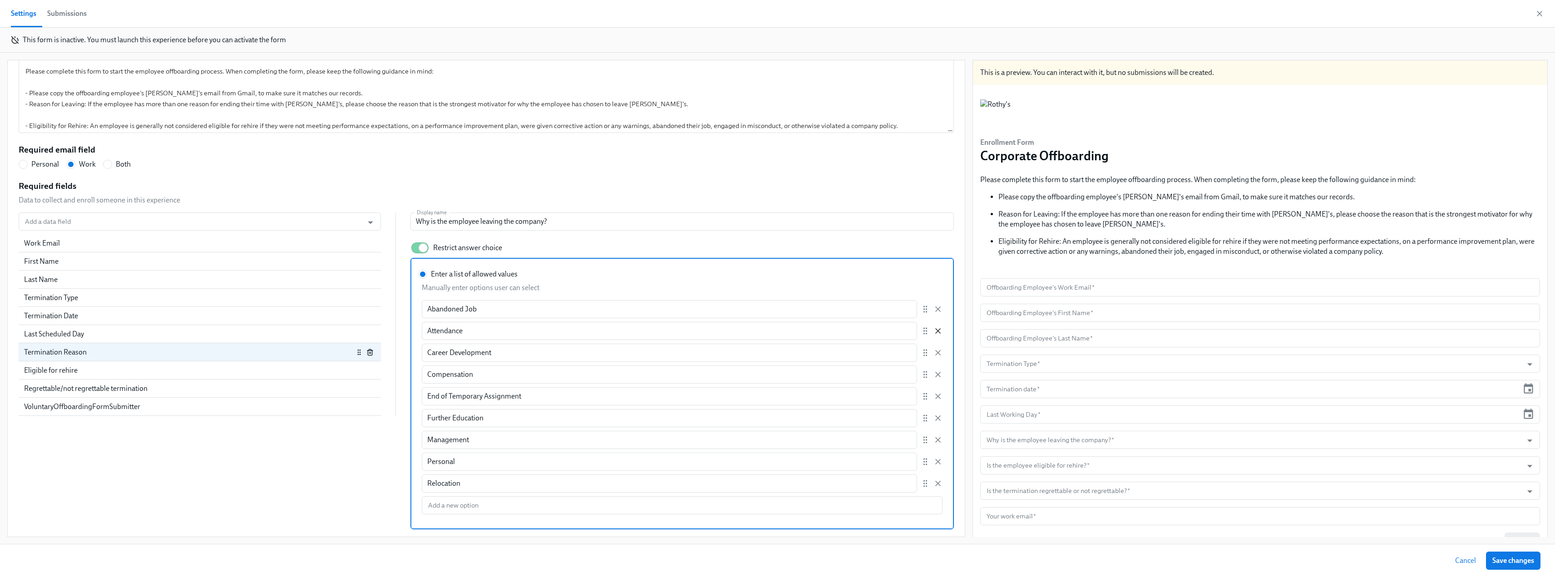
click at [934, 332] on icon "button" at bounding box center [938, 331] width 9 height 9
radio input "false"
type input "Career Development"
type input "Compensation"
type input "End of Temporary Assignment"
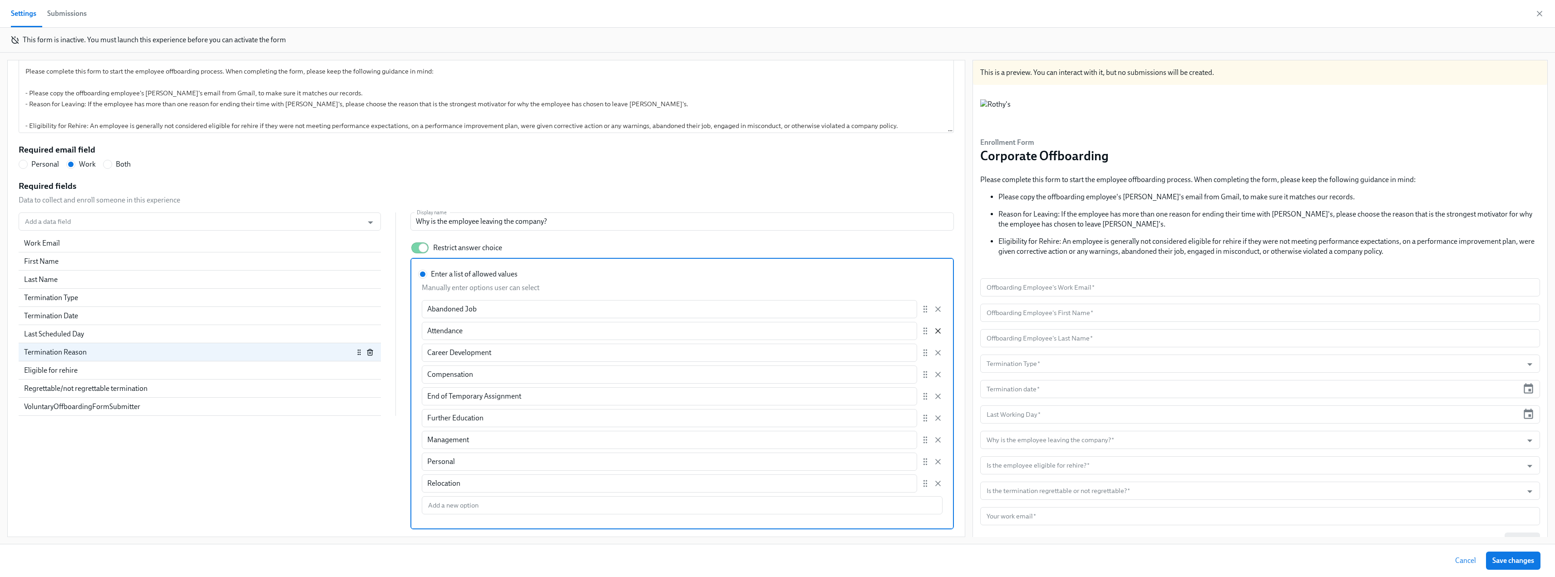
type input "Further Education"
type input "Management"
type input "Personal"
type input "Relocation"
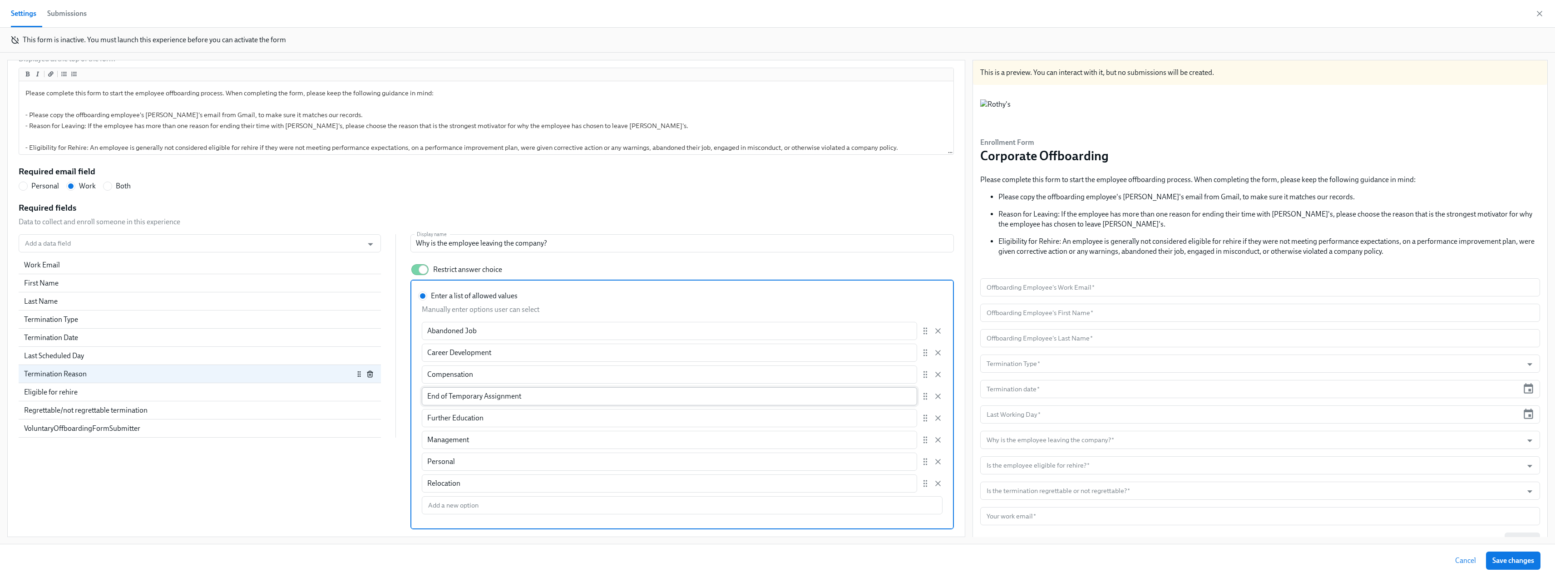
scroll to position [0, 0]
click at [437, 505] on input "Enter a list of allowed values Manually enter options user can select Abandoned…" at bounding box center [682, 505] width 521 height 18
type input "Layoff"
radio input "false"
type input "Misconduct"
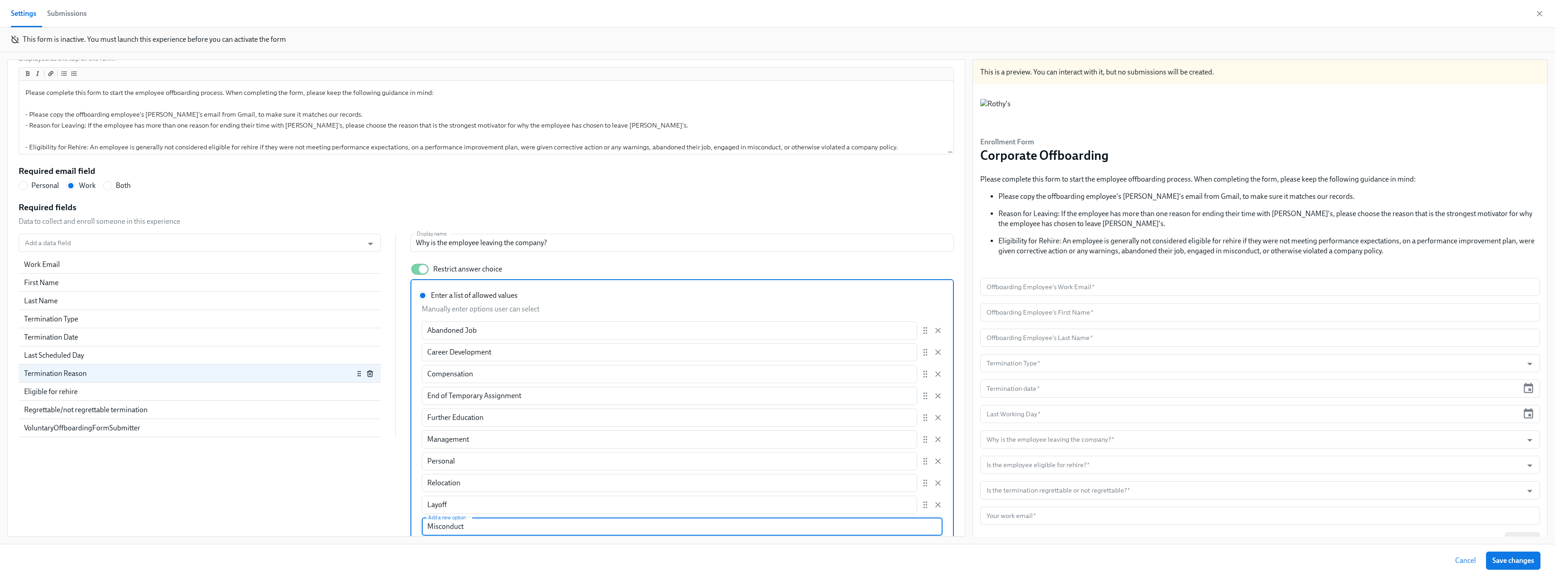
radio input "false"
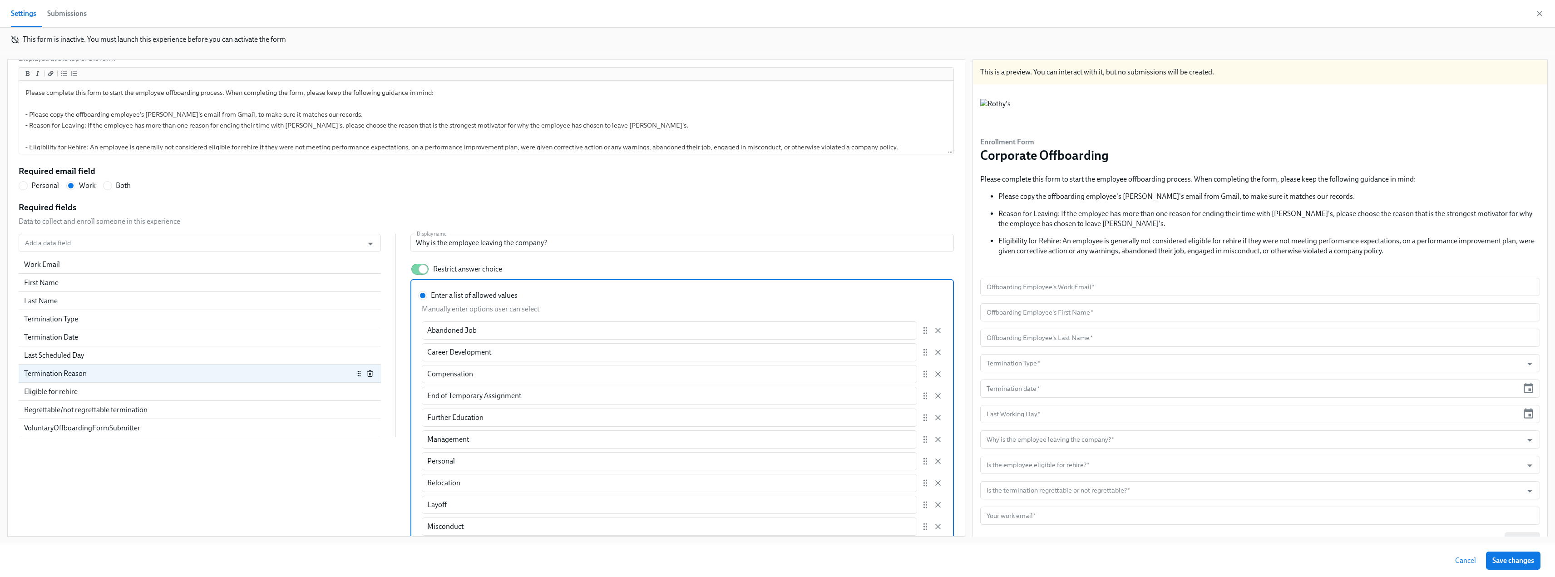
scroll to position [151, 0]
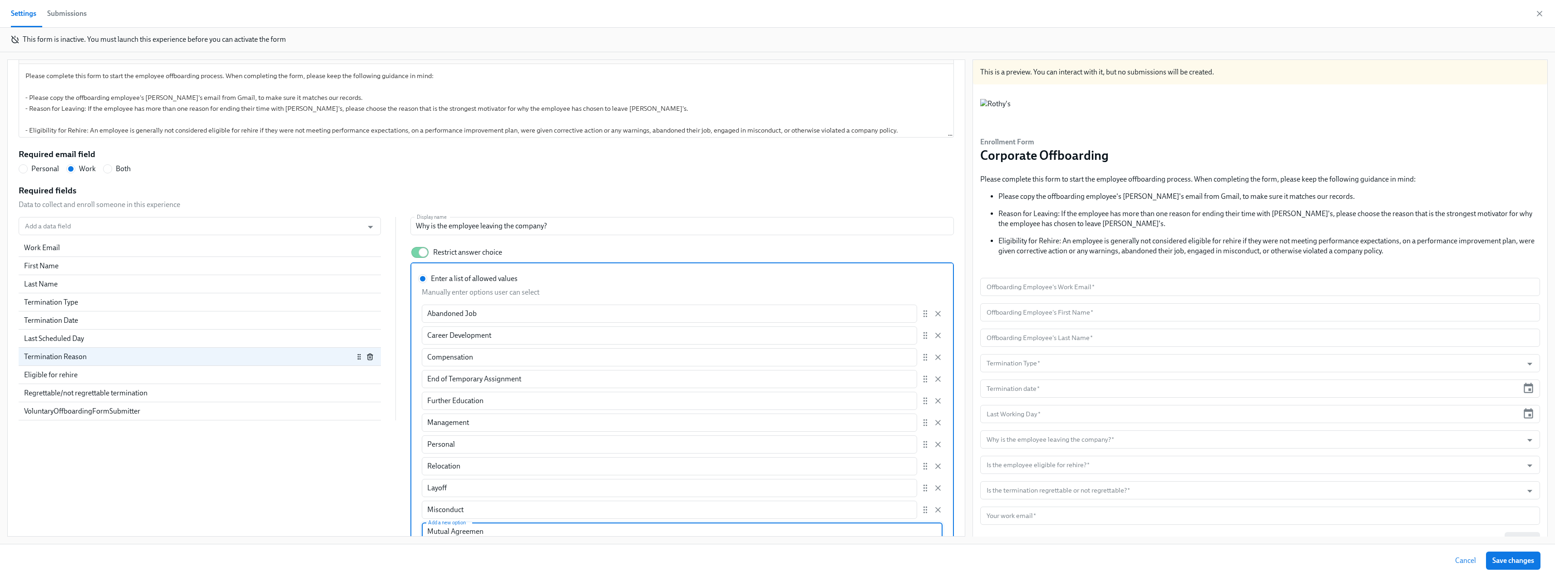
type input "Mutual Agreement"
radio input "false"
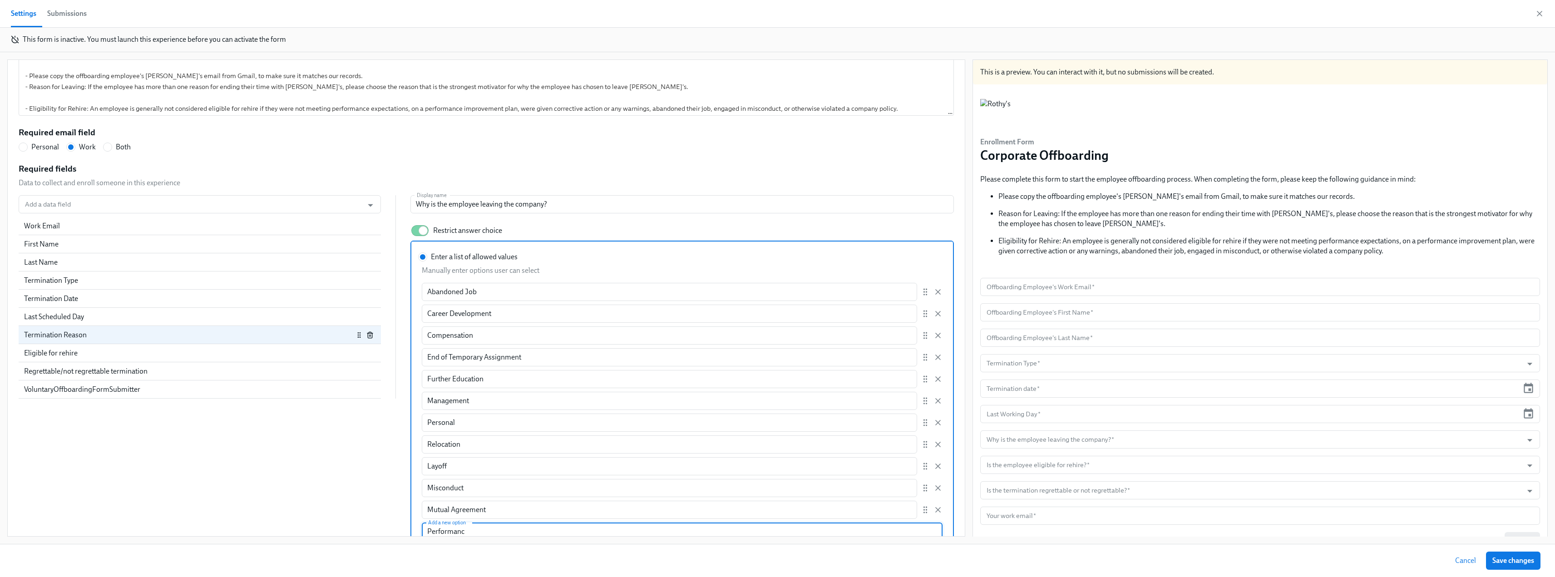
type input "Performance"
radio input "false"
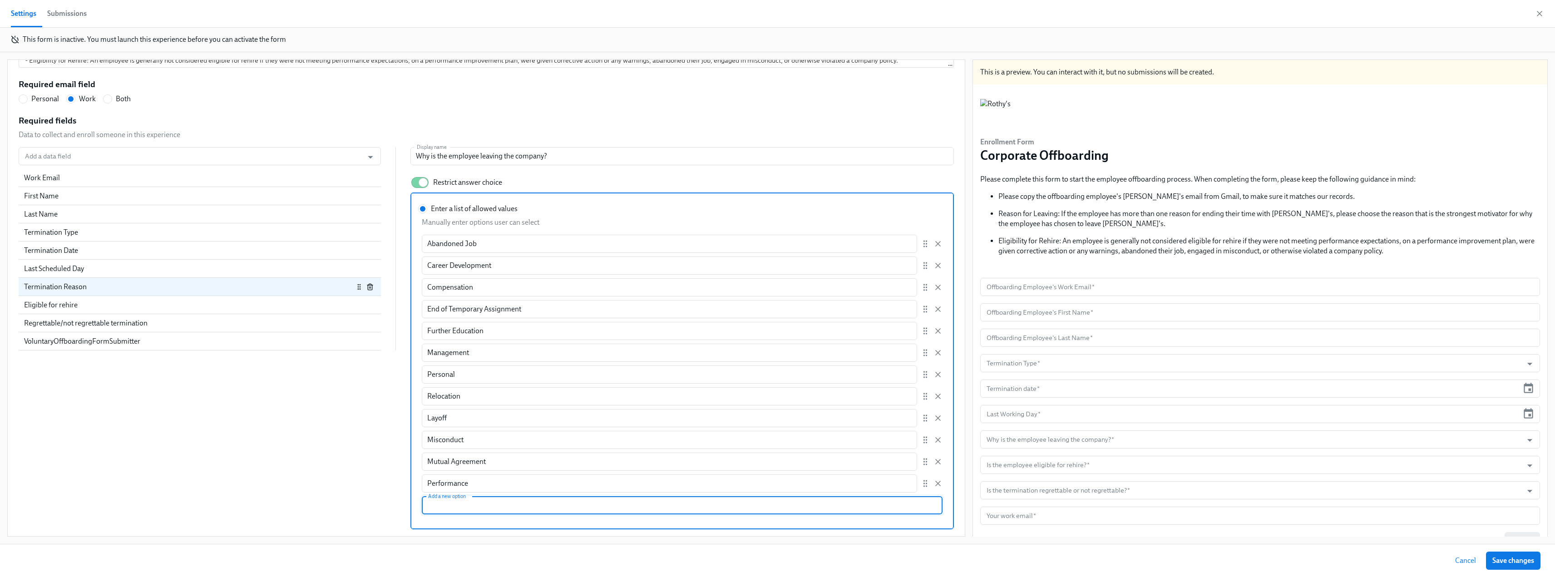
scroll to position [221, 0]
drag, startPoint x: 910, startPoint y: 421, endPoint x: 906, endPoint y: 355, distance: 66.5
click at [906, 355] on div "Abandoned Job ​ Career Development ​ Compensation ​ End of Temporary Assignment…" at bounding box center [682, 363] width 521 height 258
radio input "false"
type input "Layoff"
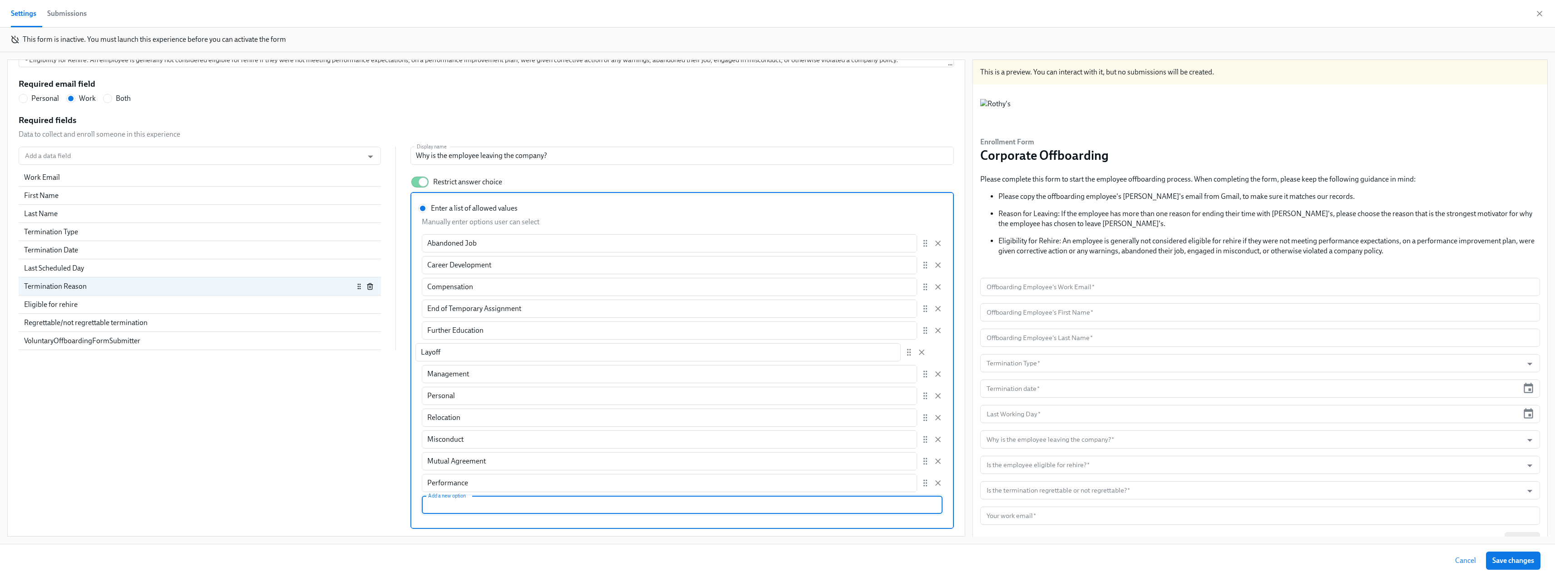
type input "Management"
type input "Personal"
type input "Relocation"
drag, startPoint x: 911, startPoint y: 439, endPoint x: 903, endPoint y: 389, distance: 50.7
click at [903, 389] on div "Abandoned Job ​ Career Development ​ Compensation ​ End of Temporary Assignment…" at bounding box center [682, 363] width 521 height 258
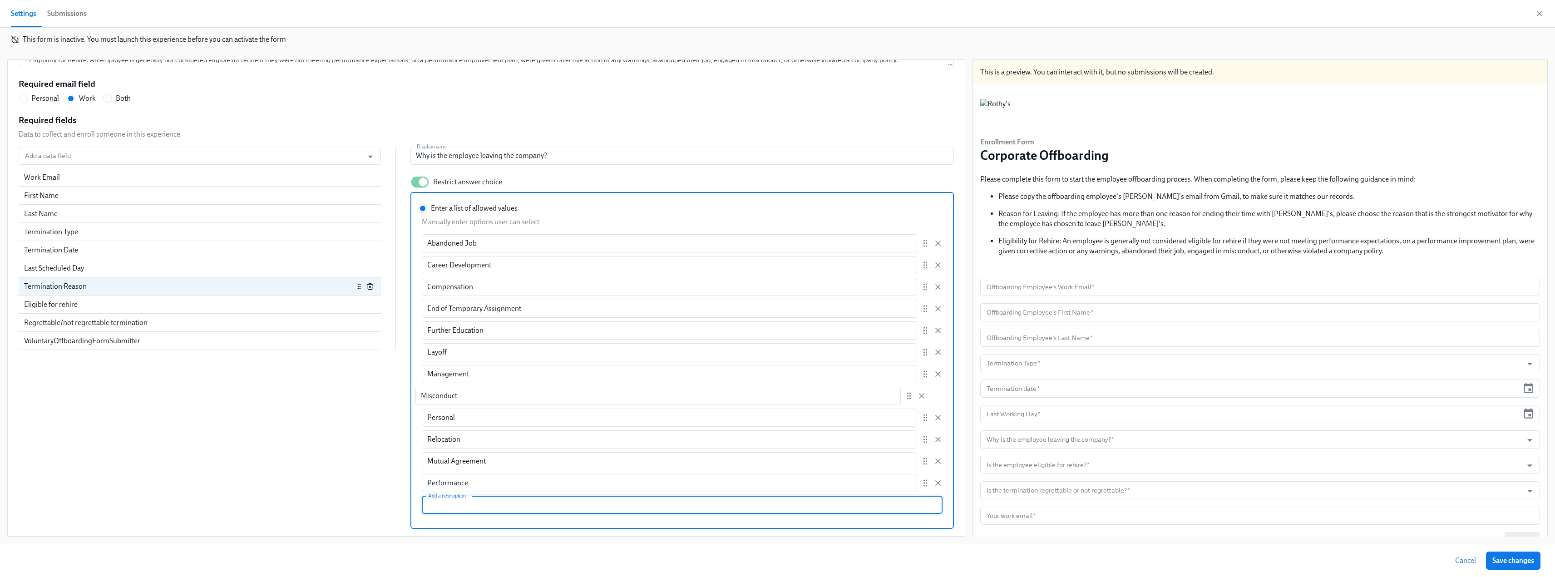
radio input "false"
type input "Misconduct"
type input "Personal"
type input "Relocation"
drag, startPoint x: 907, startPoint y: 455, endPoint x: 905, endPoint y: 417, distance: 37.3
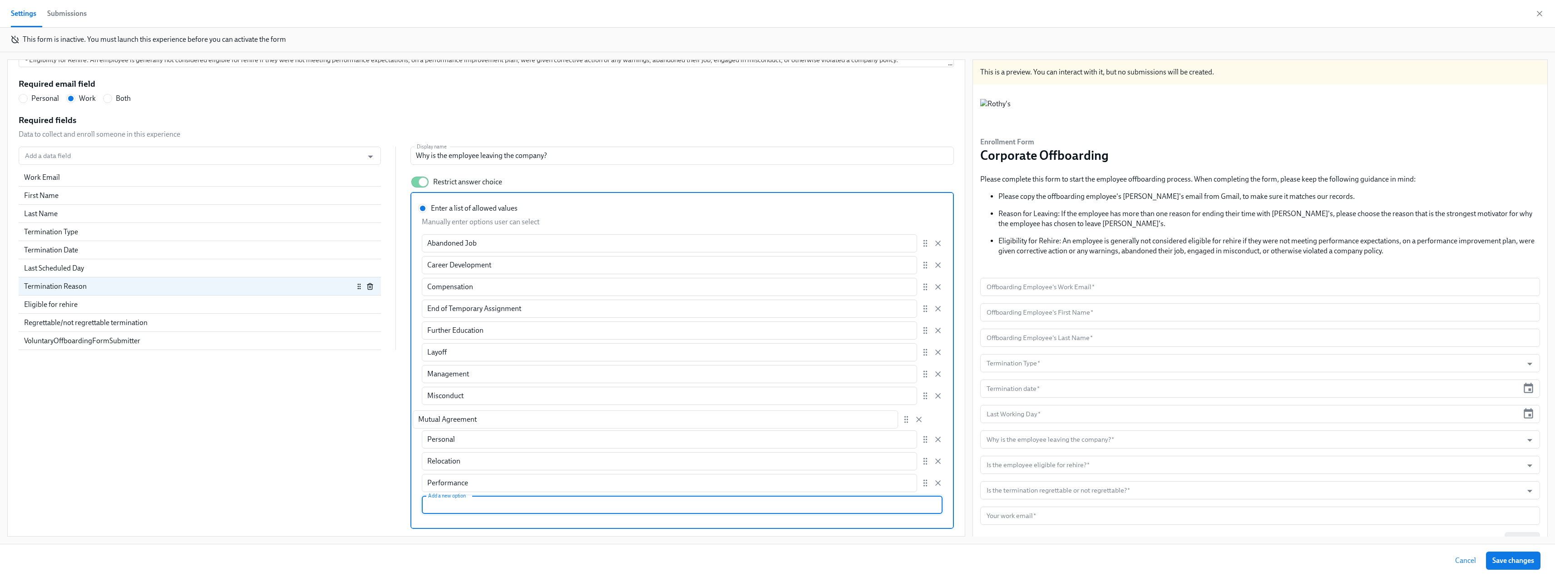
click at [905, 417] on div "Abandoned Job ​ Career Development ​ Compensation ​ End of Temporary Assignment…" at bounding box center [682, 363] width 521 height 258
radio input "false"
type input "Mutual Agreement"
type input "Personal"
type input "Relocation"
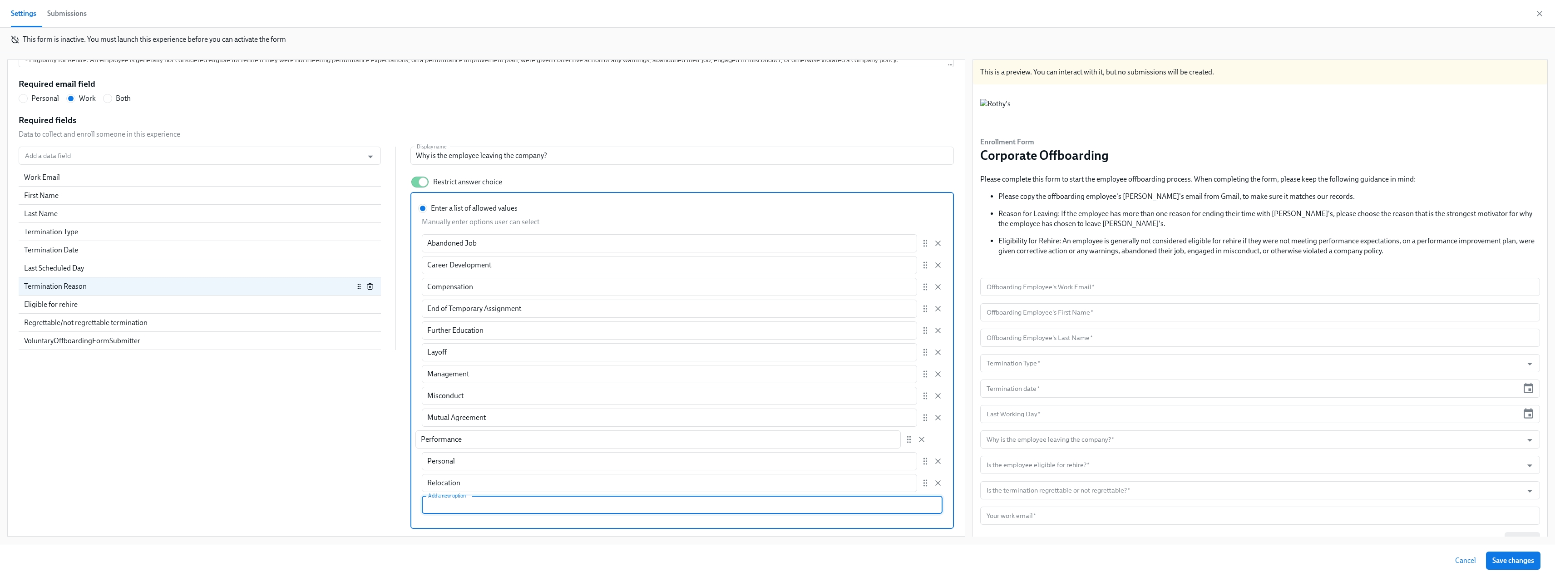
drag, startPoint x: 911, startPoint y: 486, endPoint x: 911, endPoint y: 441, distance: 45.9
click at [911, 441] on div "Abandoned Job ​ Career Development ​ Compensation ​ End of Temporary Assignment…" at bounding box center [682, 363] width 521 height 258
radio input "false"
type input "Performance"
type input "Personal"
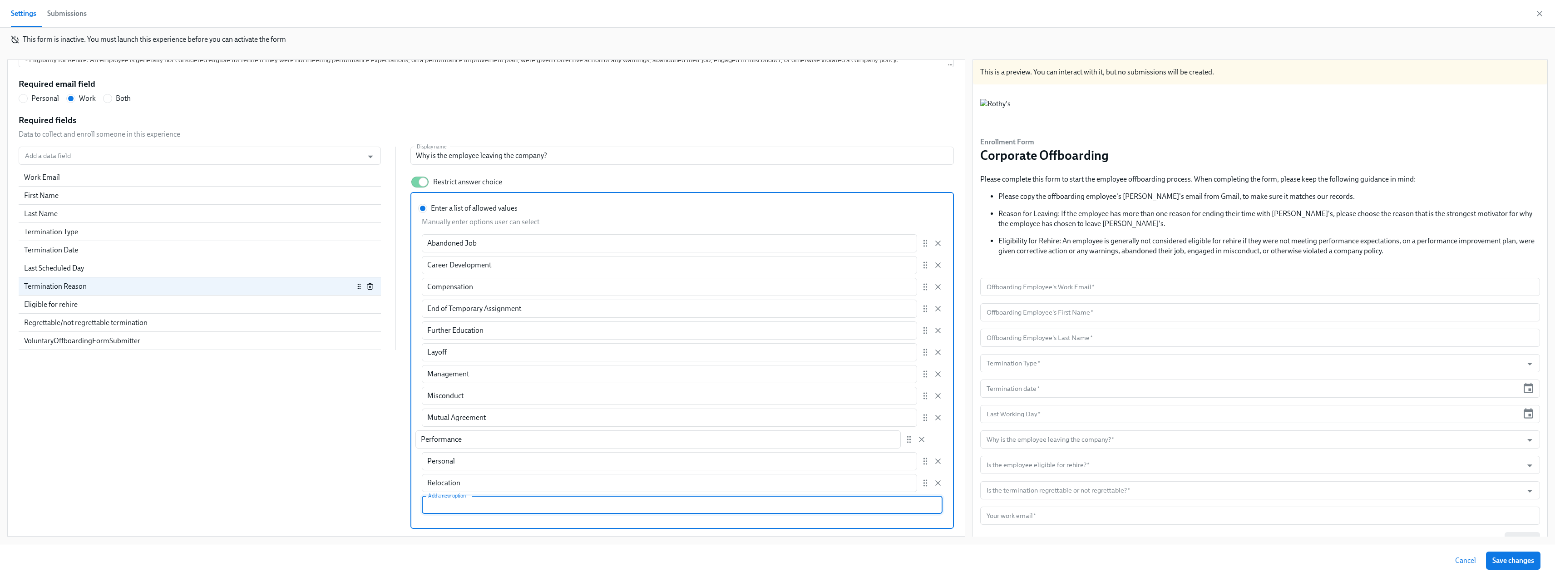
type input "Relocation"
click at [134, 308] on div "Eligible for rehire" at bounding box center [189, 305] width 330 height 10
radio input "false"
type input "Is the employee eligible for rehire?"
type input "Yes"
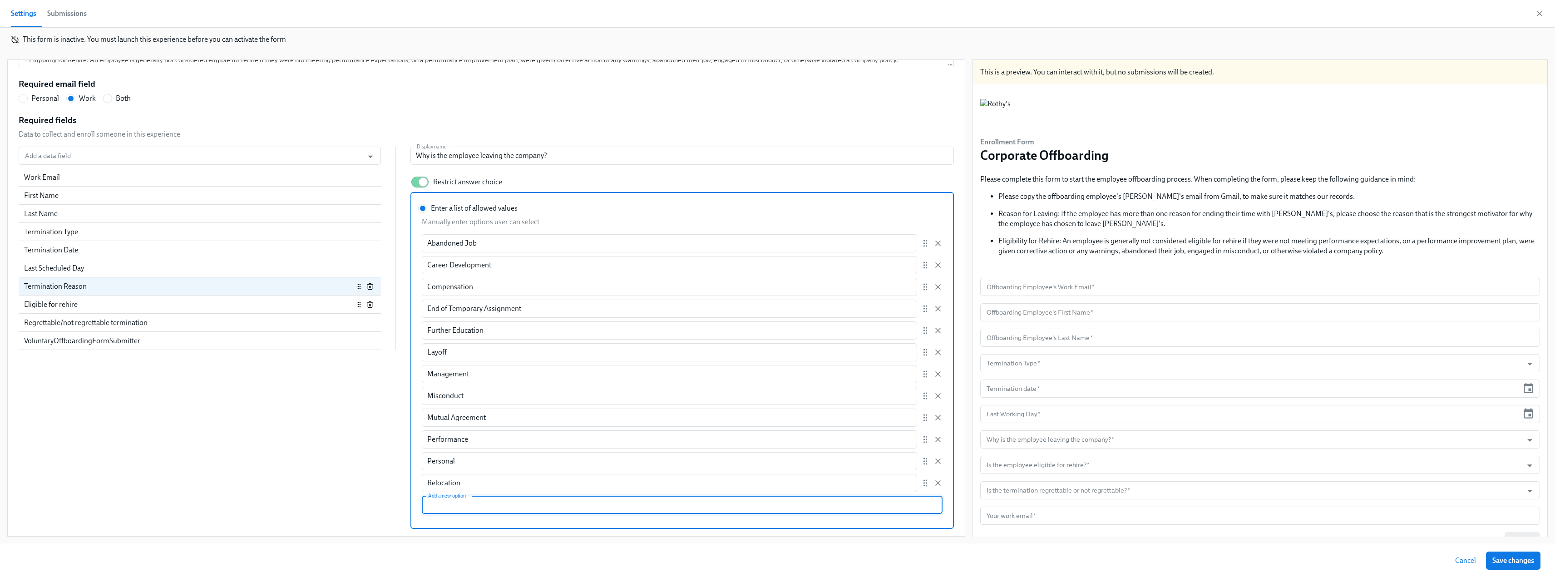
type input "No"
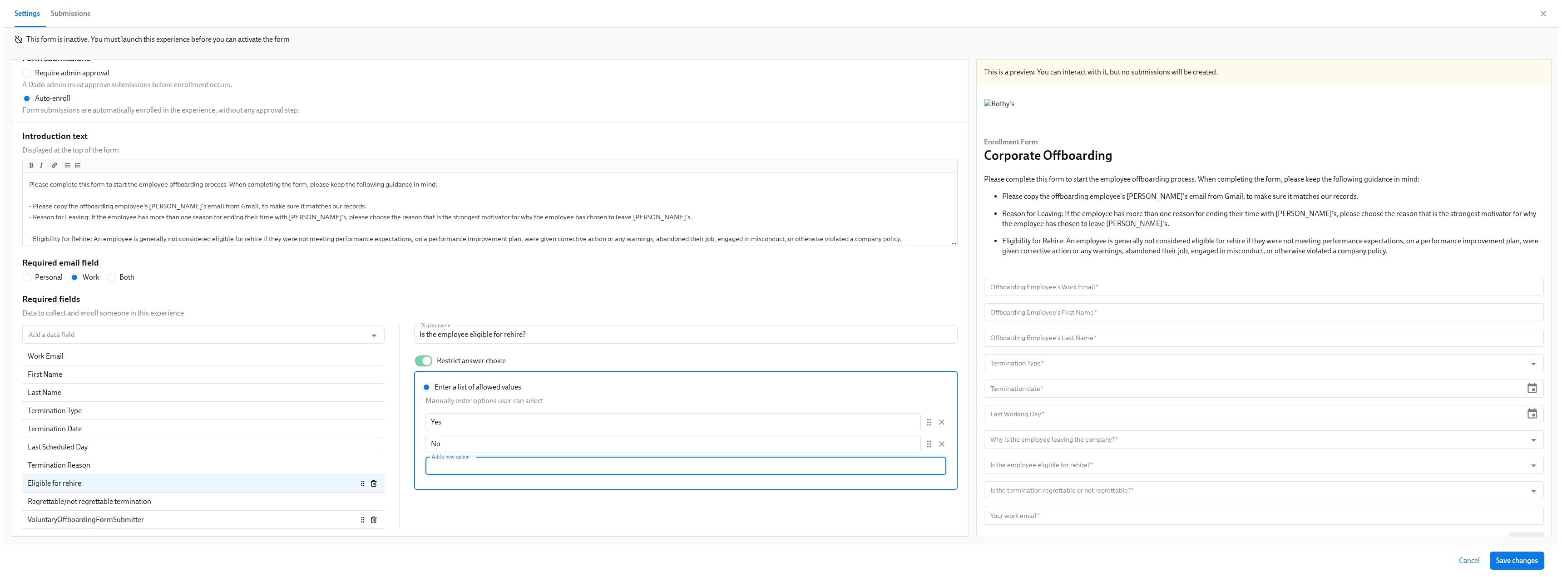
scroll to position [136, 0]
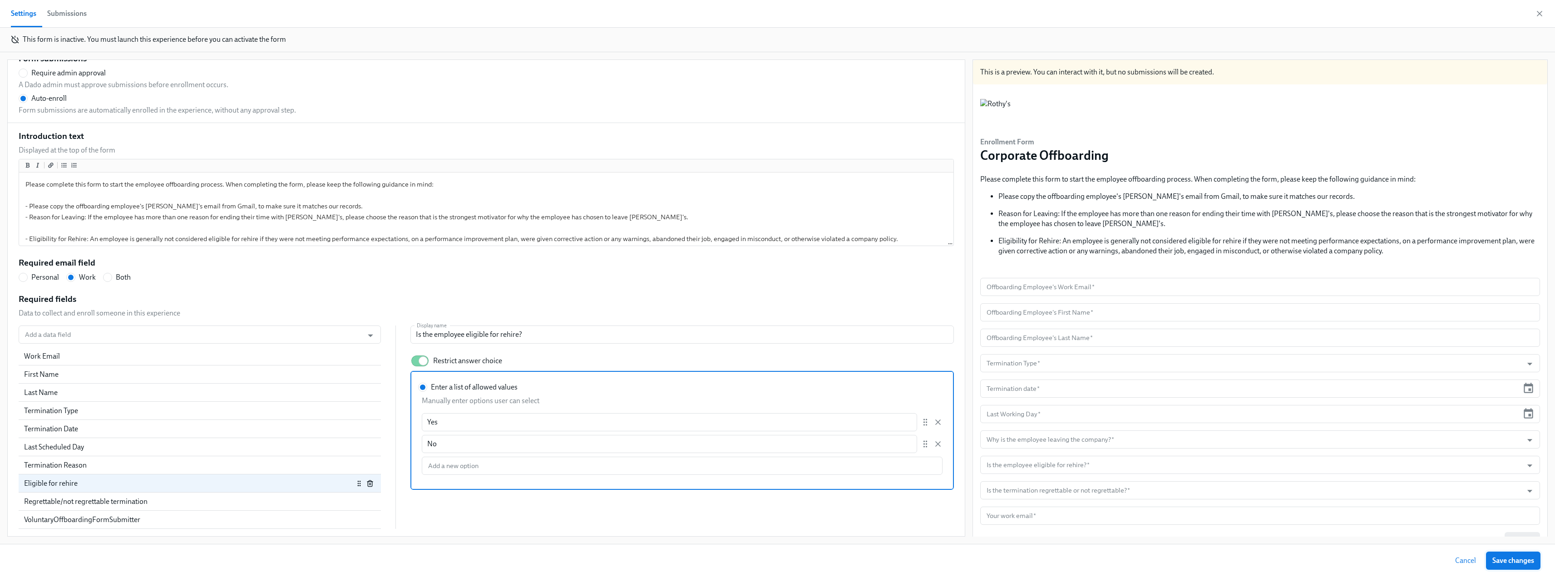
click at [1514, 559] on span "Save changes" at bounding box center [1514, 560] width 42 height 9
radio input "false"
click at [1539, 11] on icon "button" at bounding box center [1539, 13] width 9 height 9
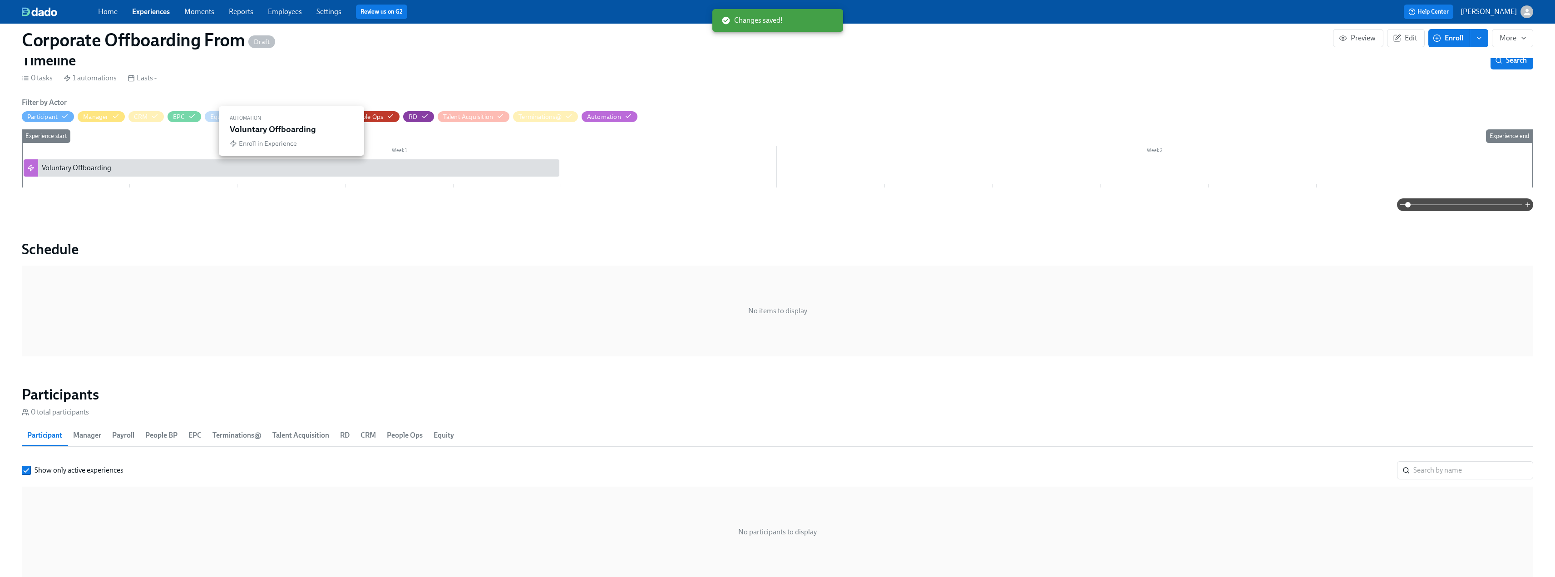
click at [86, 164] on div "Voluntary Offboarding" at bounding box center [76, 168] width 69 height 10
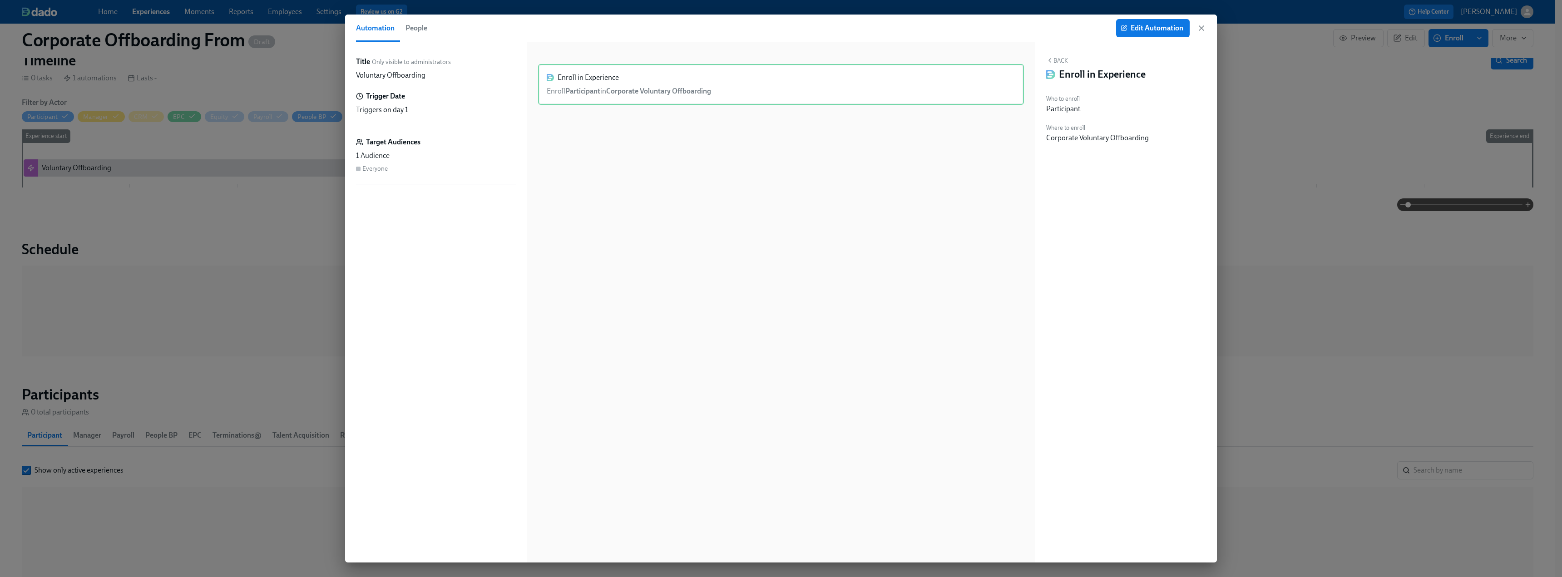
click at [1149, 19] on div "Automation People Edit Automation" at bounding box center [781, 29] width 872 height 28
click at [1147, 30] on span "Edit Automation" at bounding box center [1153, 28] width 61 height 9
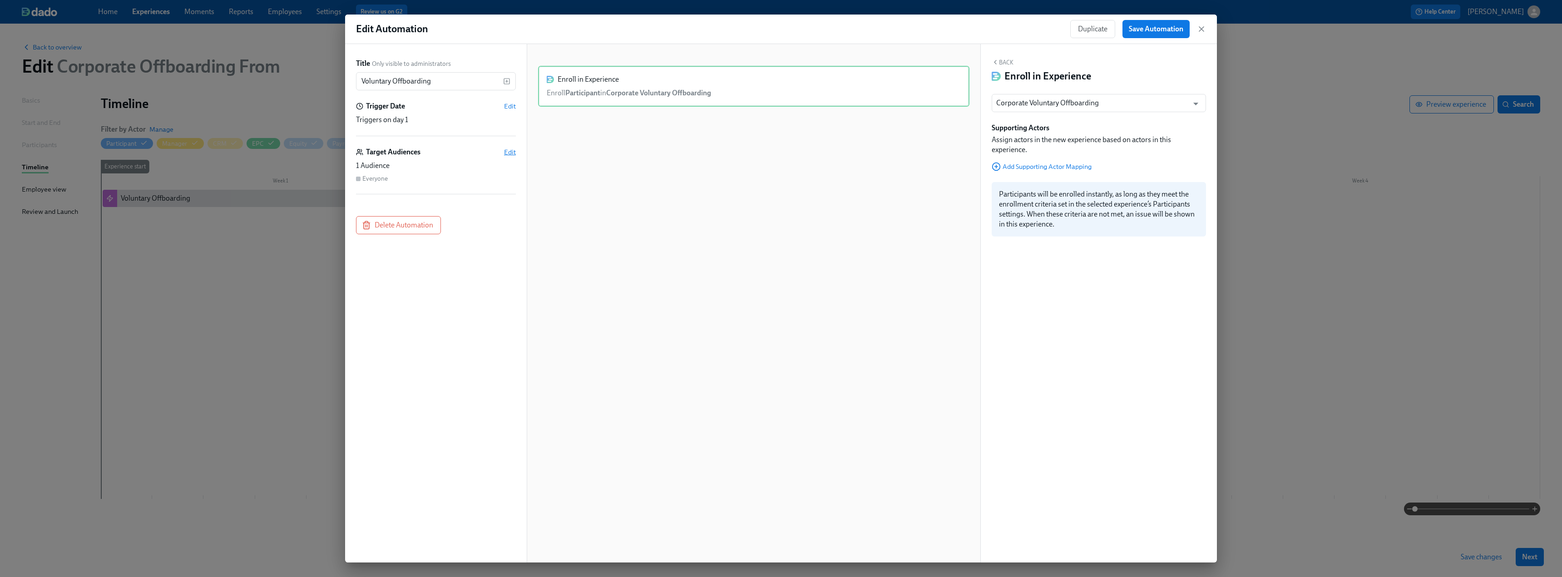
click at [508, 151] on span "Edit" at bounding box center [510, 152] width 12 height 9
click at [388, 124] on span "Create New Audience" at bounding box center [393, 126] width 74 height 9
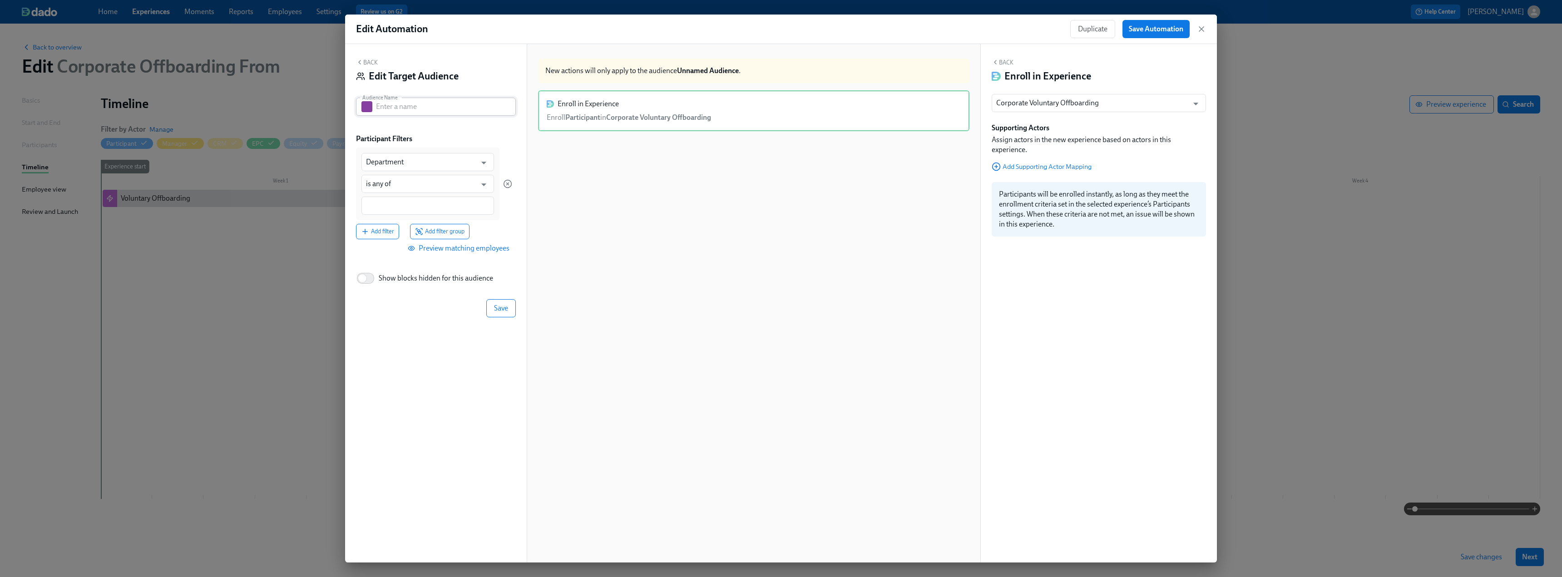
click at [395, 108] on input "text" at bounding box center [446, 107] width 140 height 18
type input "Term Type"
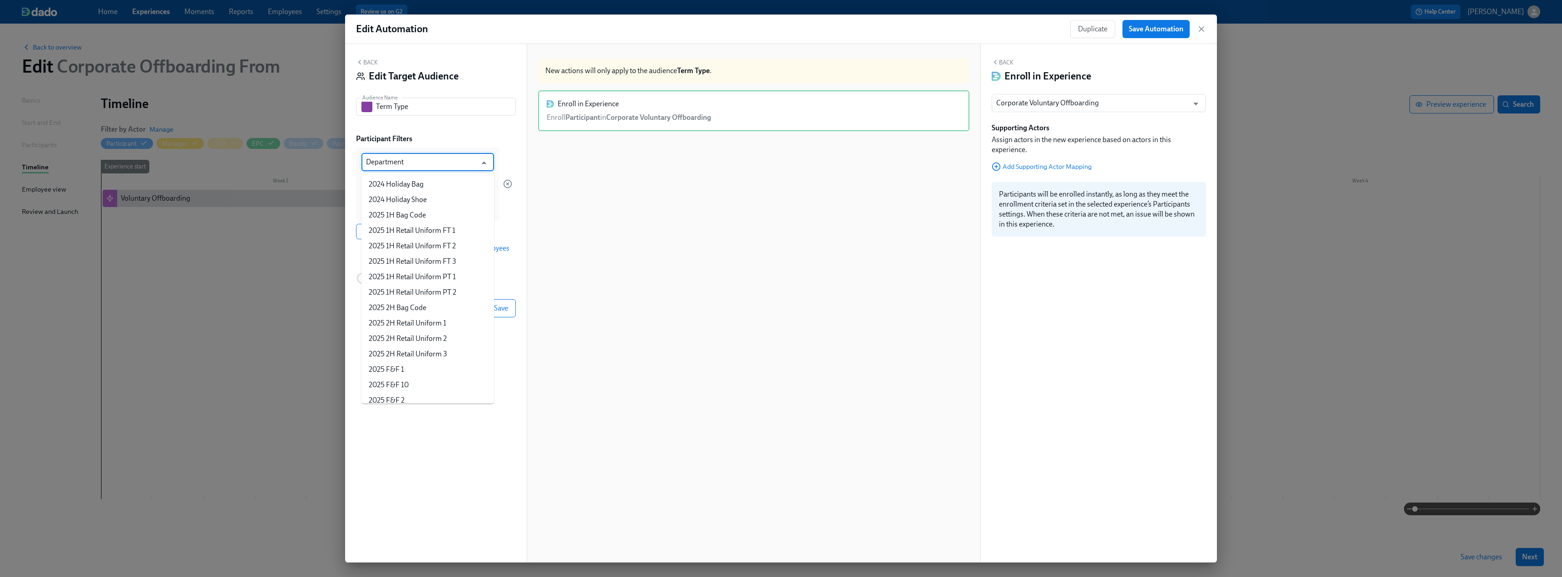
click at [429, 168] on input "Department" at bounding box center [421, 162] width 110 height 18
click at [461, 297] on li "Termination Type" at bounding box center [428, 296] width 133 height 15
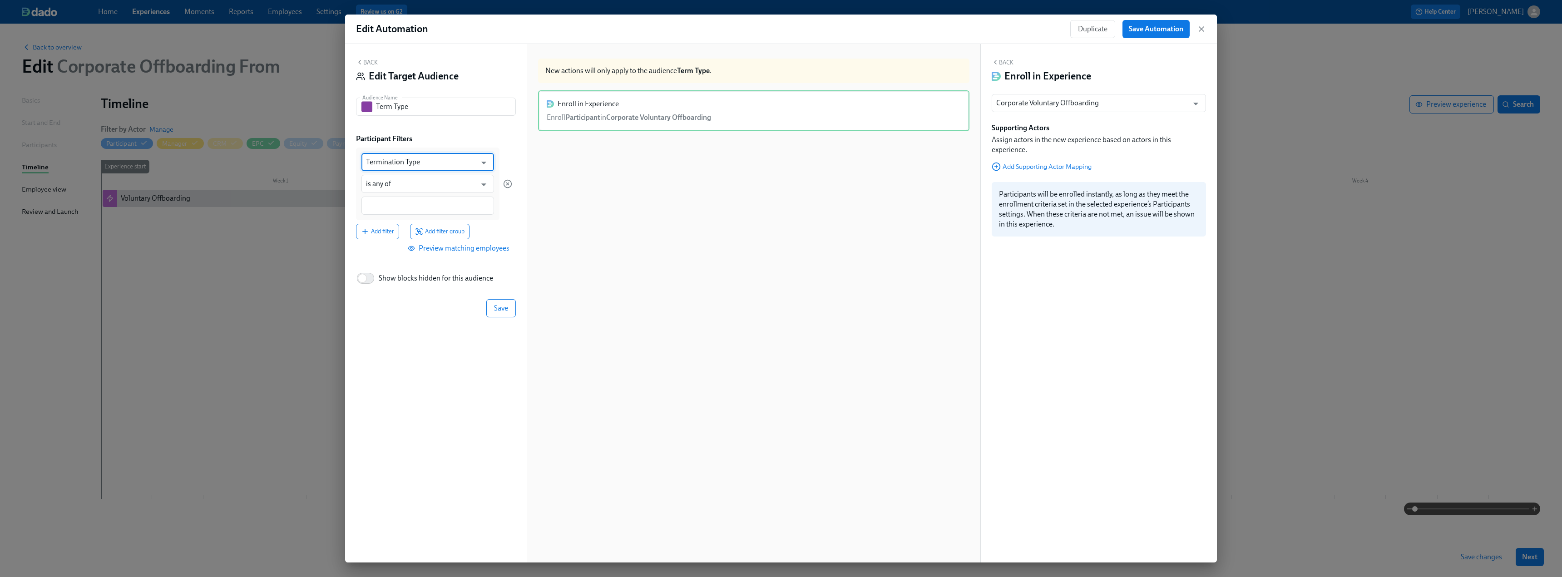
type input "Termination Type"
click at [391, 211] on div at bounding box center [428, 206] width 133 height 18
click at [403, 248] on span "Voluntary" at bounding box center [410, 250] width 34 height 7
click at [497, 309] on span "Save" at bounding box center [501, 309] width 14 height 9
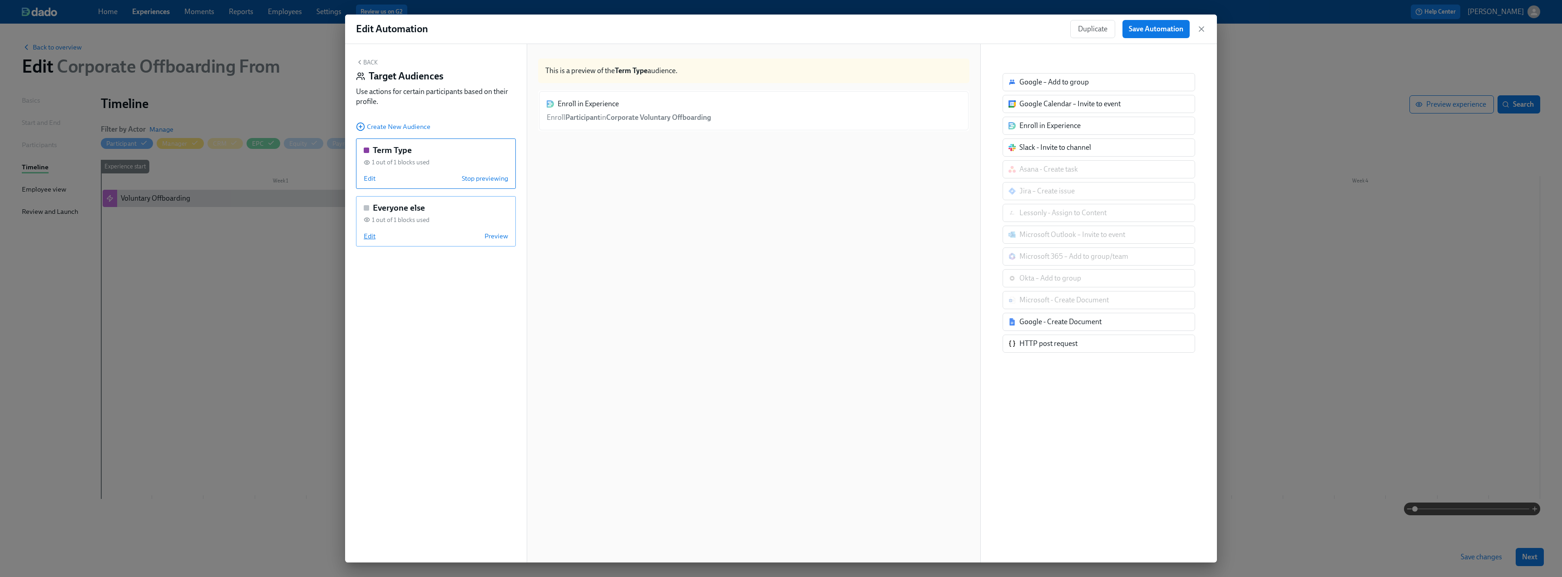
click at [365, 234] on span "Edit" at bounding box center [370, 236] width 12 height 9
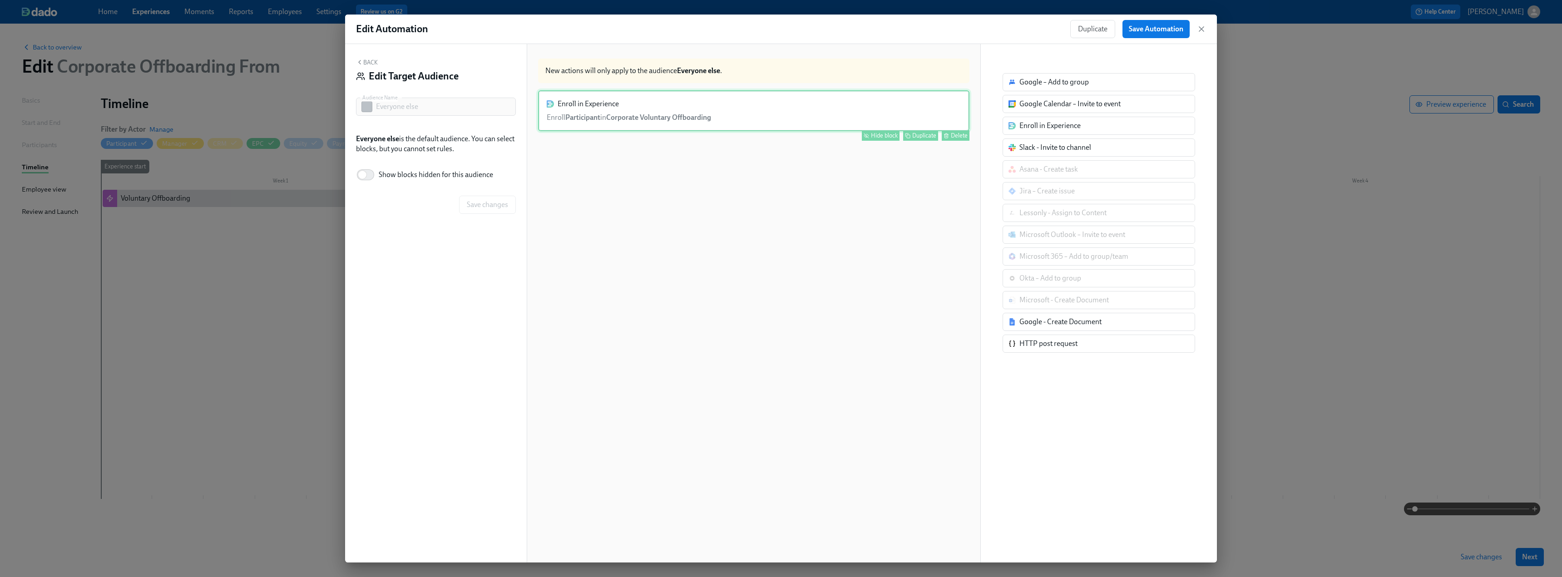
click at [876, 134] on div "Hide block" at bounding box center [884, 135] width 27 height 7
click at [487, 204] on span "Save changes" at bounding box center [487, 204] width 41 height 9
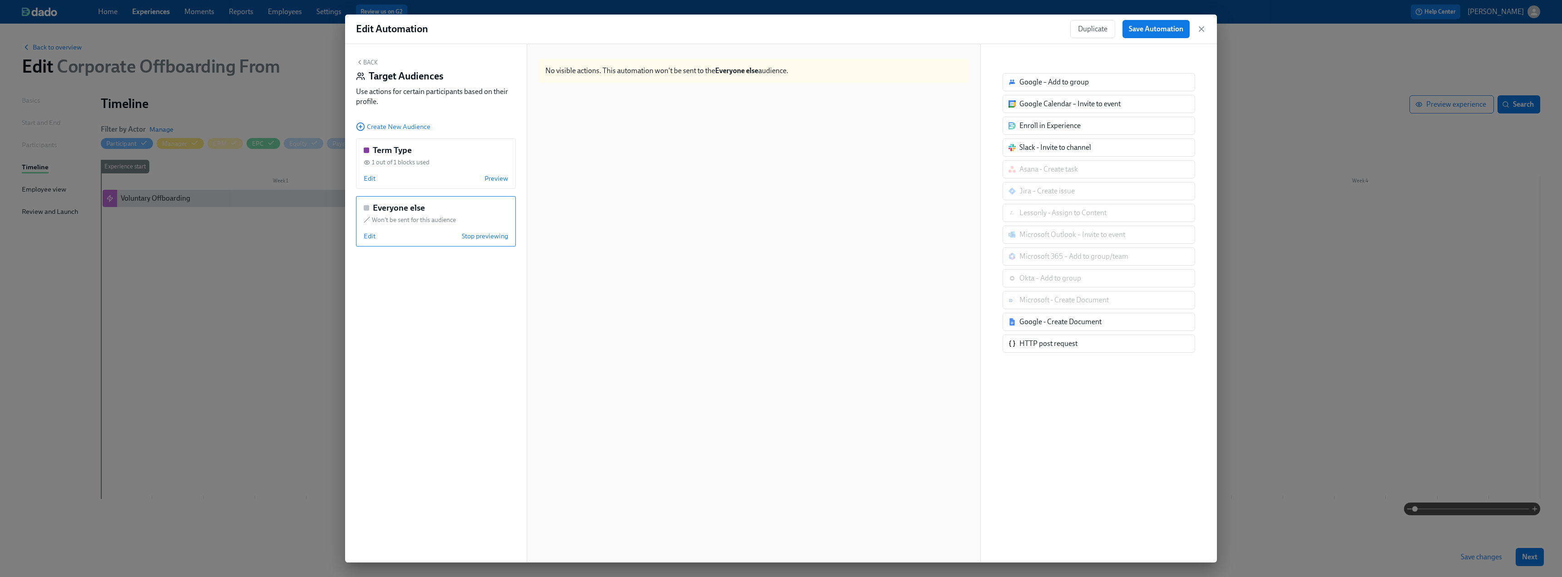
click at [371, 57] on div "Back Target Audiences Use actions for certain participants based on their profi…" at bounding box center [436, 303] width 182 height 519
click at [369, 60] on button "Back" at bounding box center [367, 62] width 22 height 7
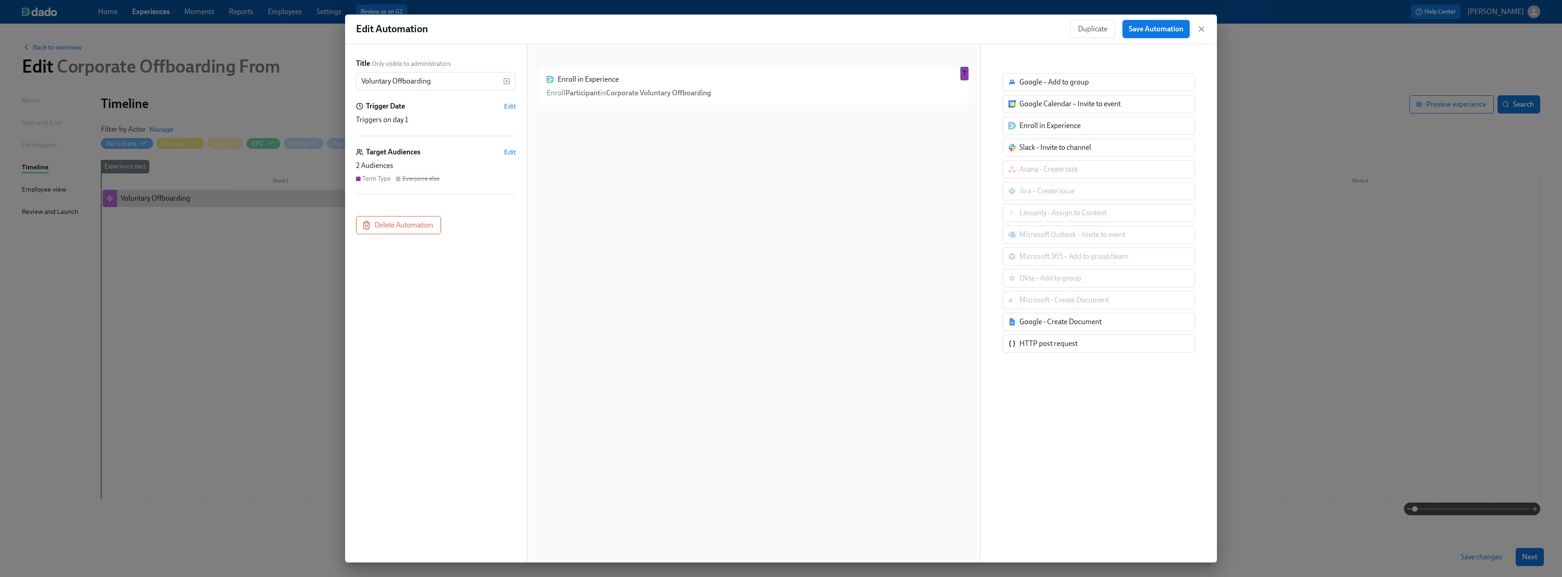
click at [1159, 30] on span "Save Automation" at bounding box center [1156, 29] width 54 height 9
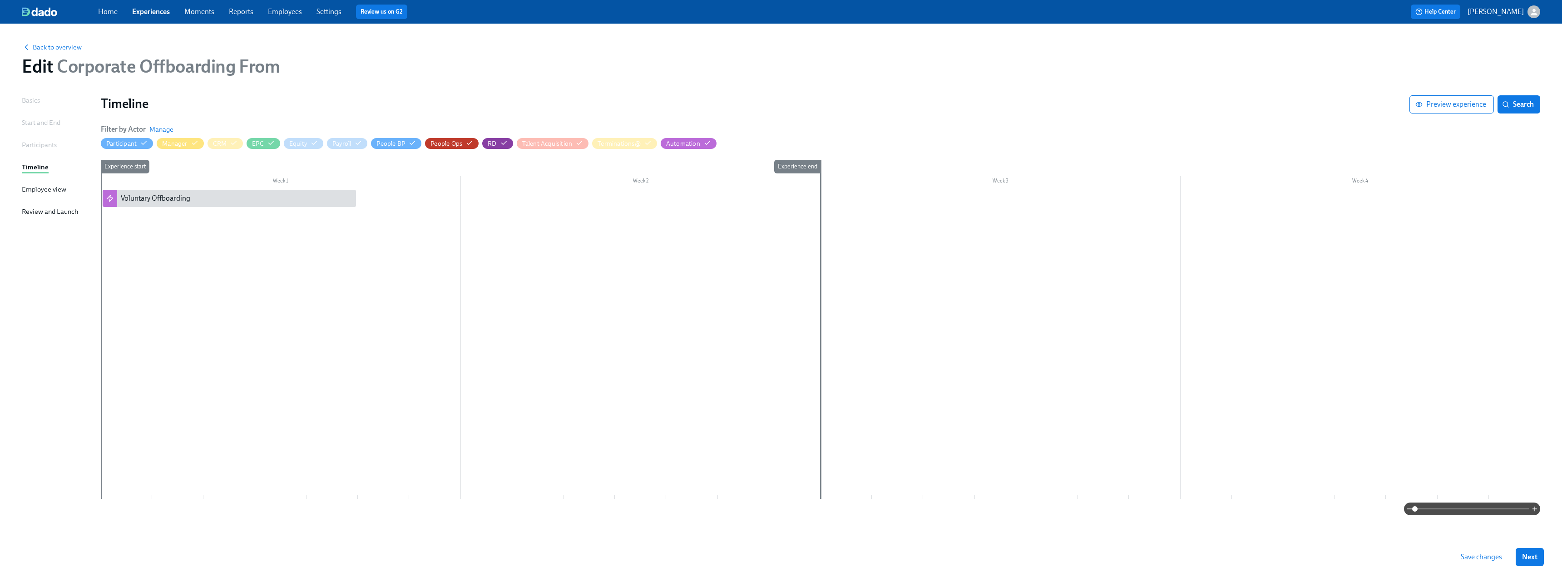
click at [1469, 556] on span "Save changes" at bounding box center [1481, 557] width 41 height 9
click at [161, 128] on span "Manage" at bounding box center [161, 129] width 24 height 9
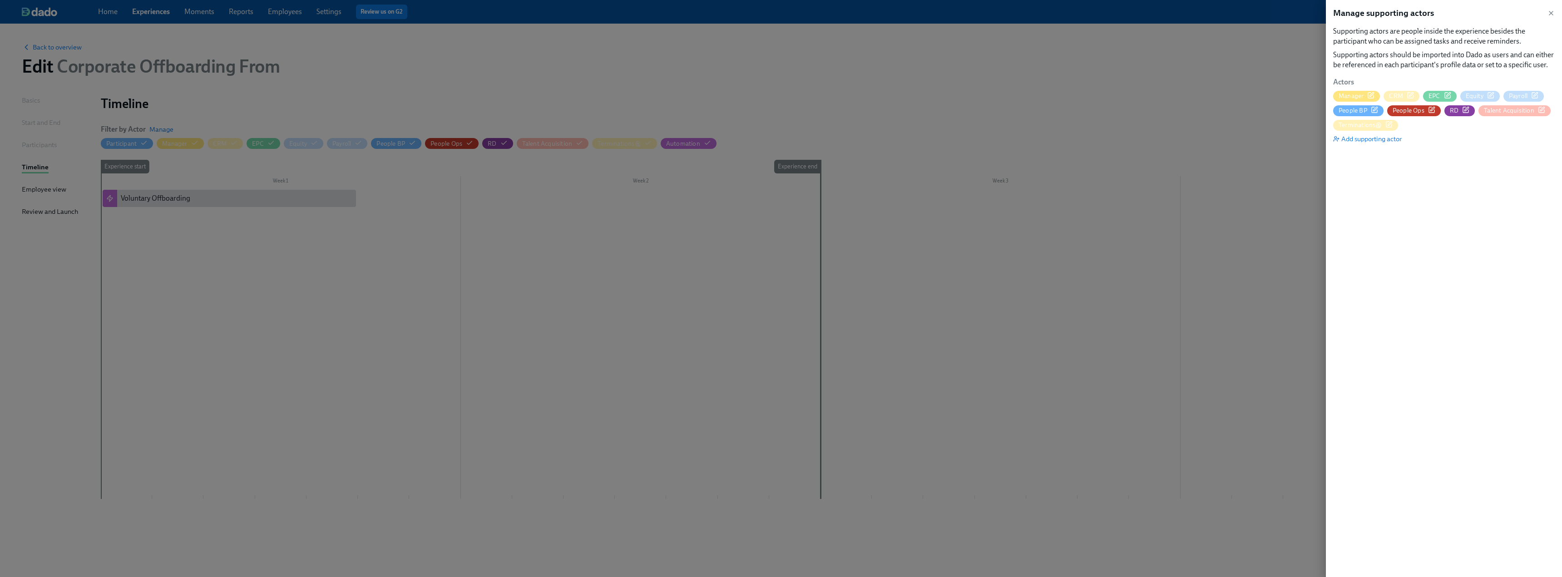
click at [1359, 95] on span "Manager" at bounding box center [1351, 96] width 25 height 9
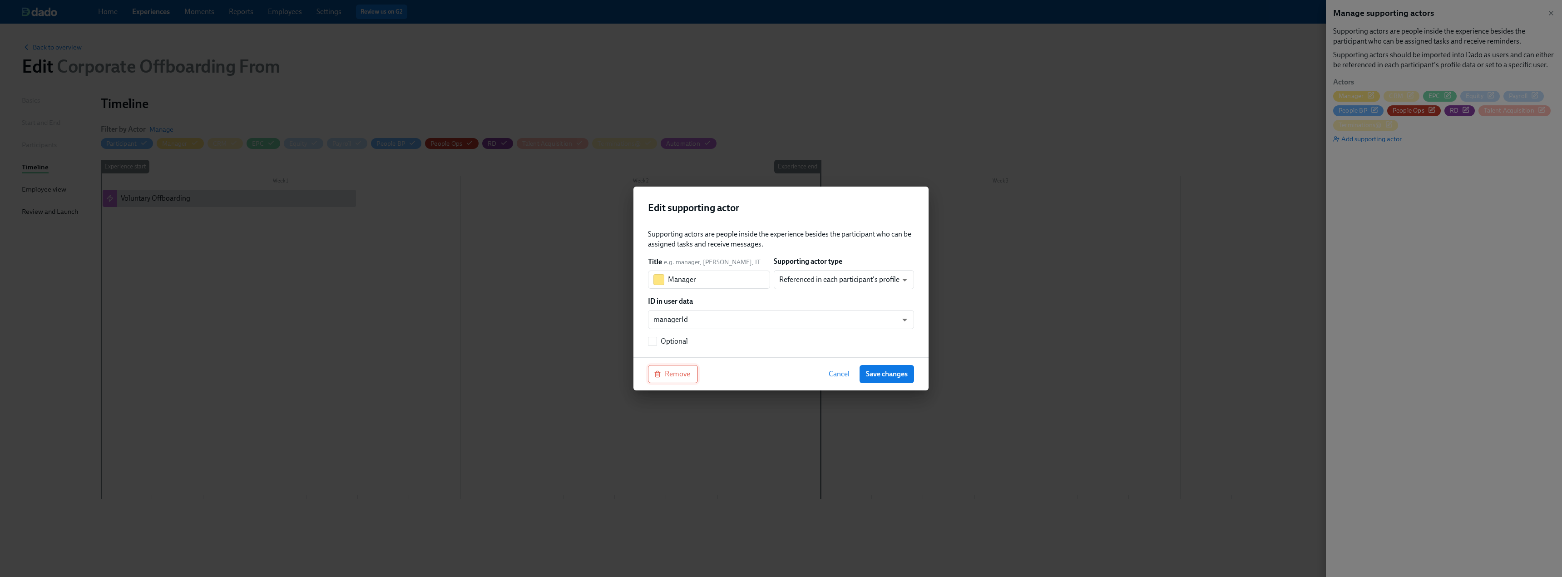
click at [678, 376] on span "Remove" at bounding box center [673, 374] width 35 height 9
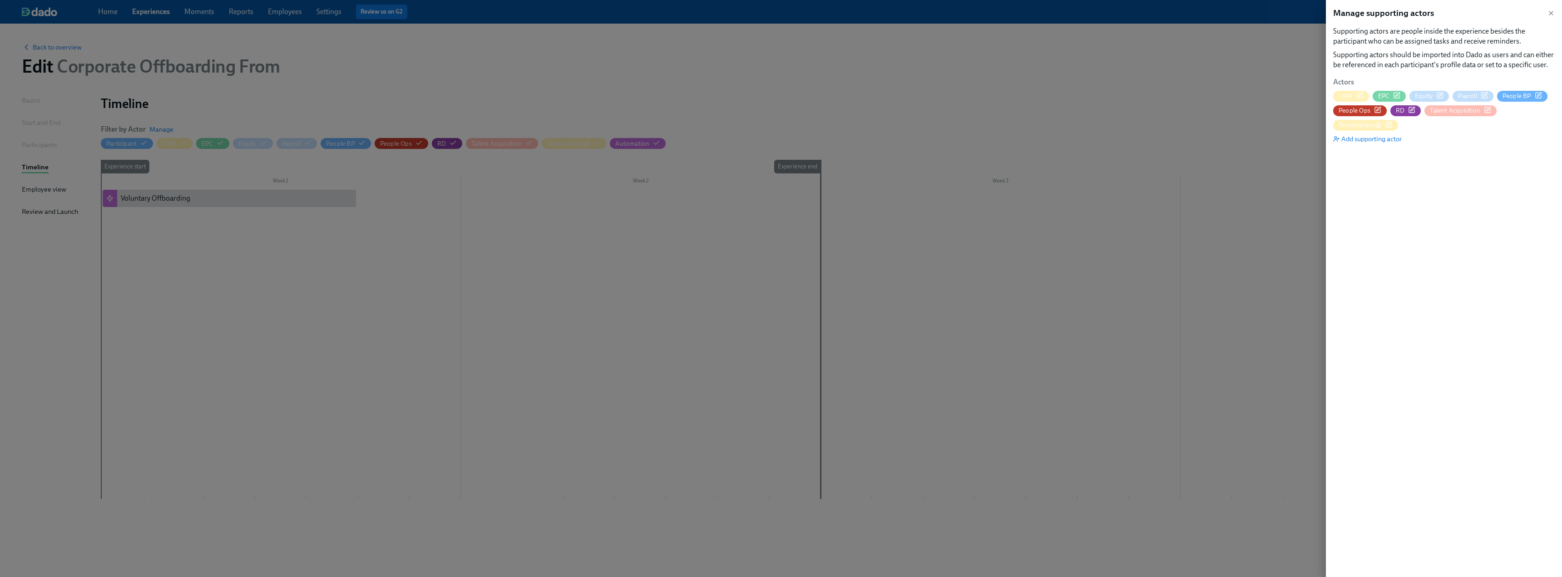
click at [1352, 96] on span "CRM" at bounding box center [1346, 96] width 14 height 9
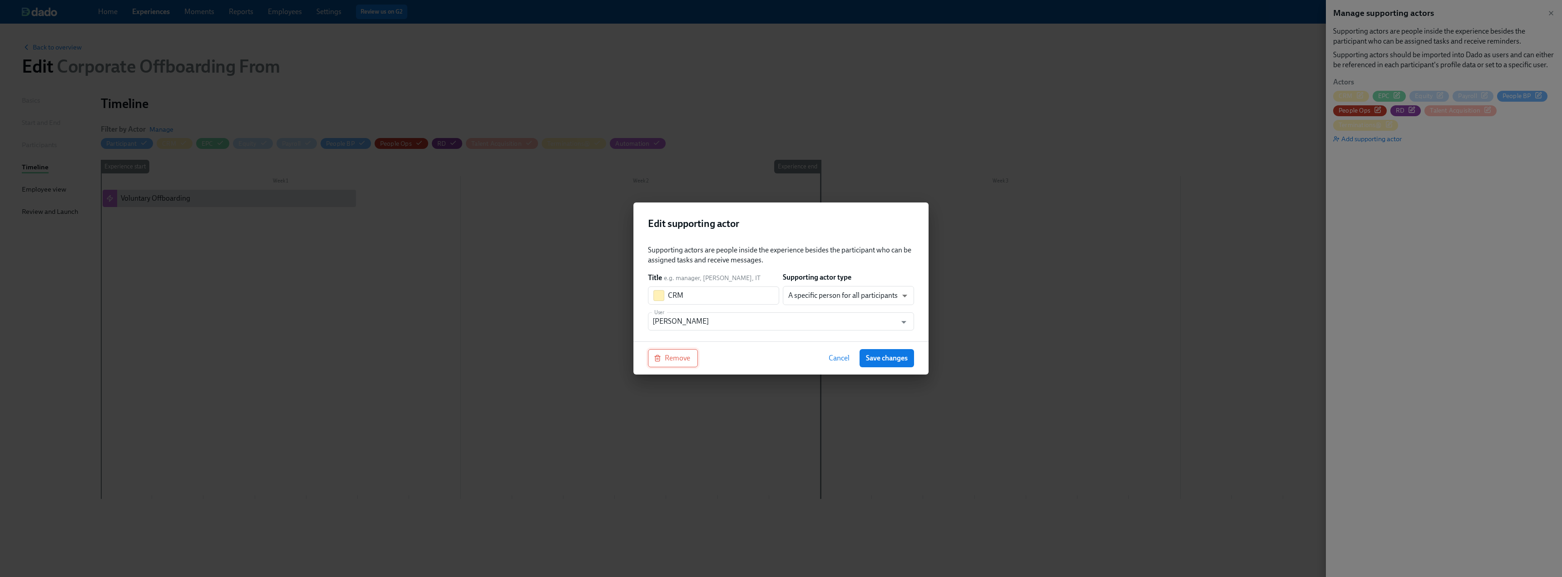
click at [684, 363] on button "Remove" at bounding box center [673, 358] width 50 height 18
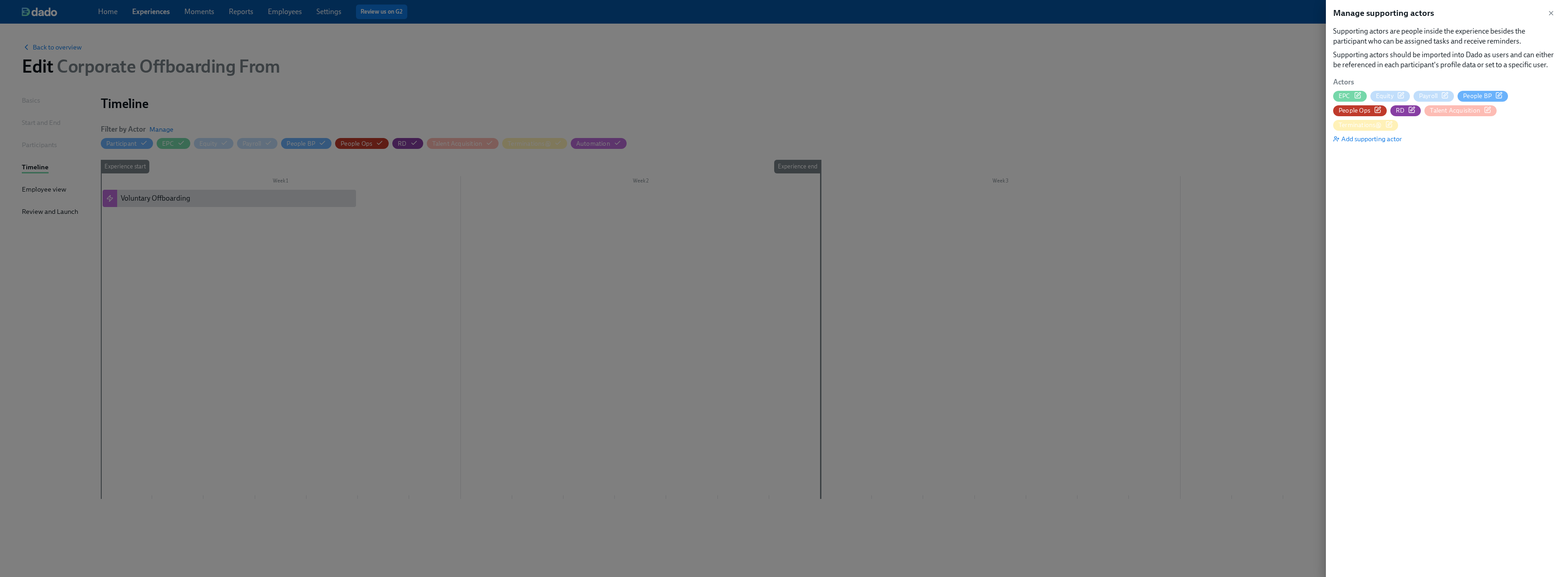
click at [1347, 97] on span "EPC" at bounding box center [1345, 96] width 12 height 9
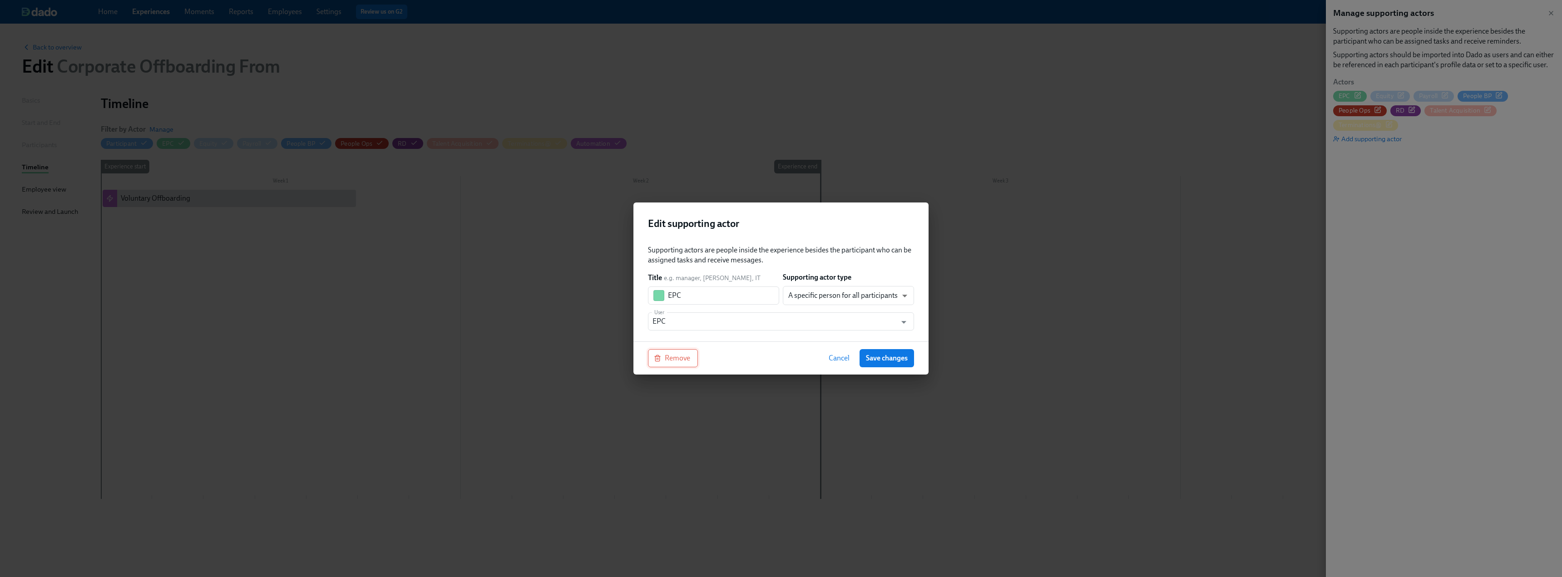
click at [673, 362] on span "Remove" at bounding box center [673, 358] width 35 height 9
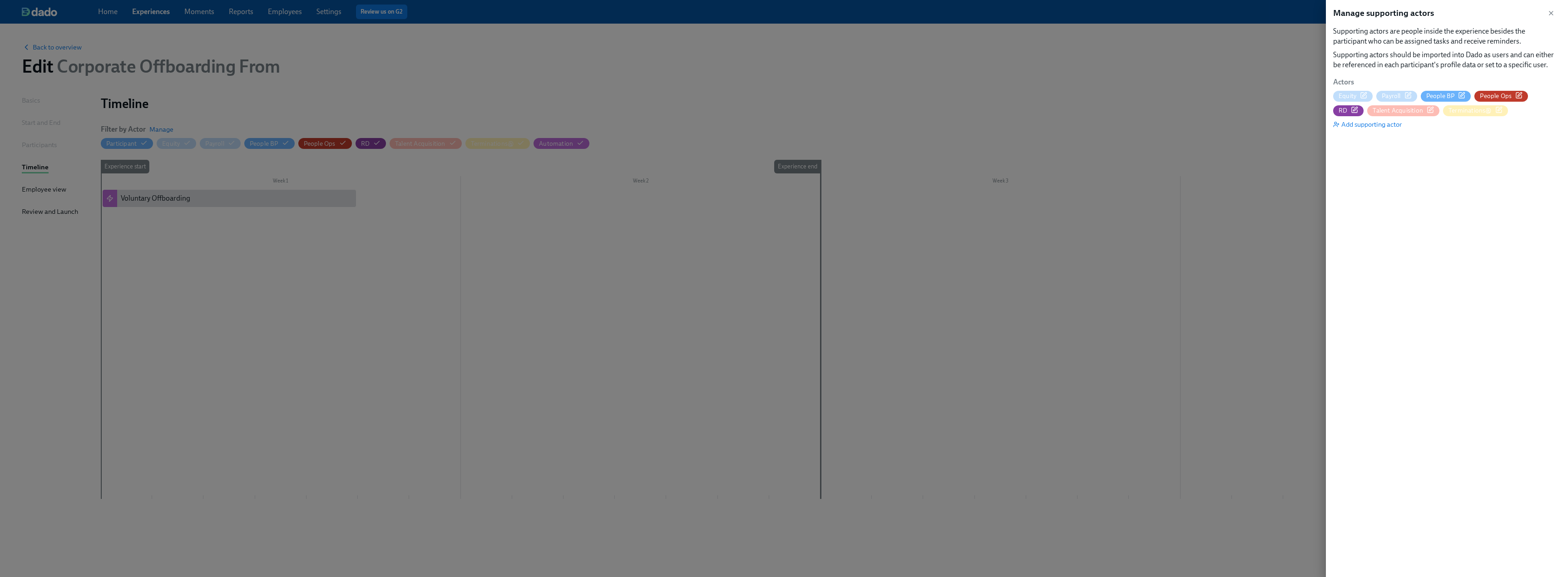
click at [1358, 97] on div "Equity" at bounding box center [1353, 96] width 29 height 9
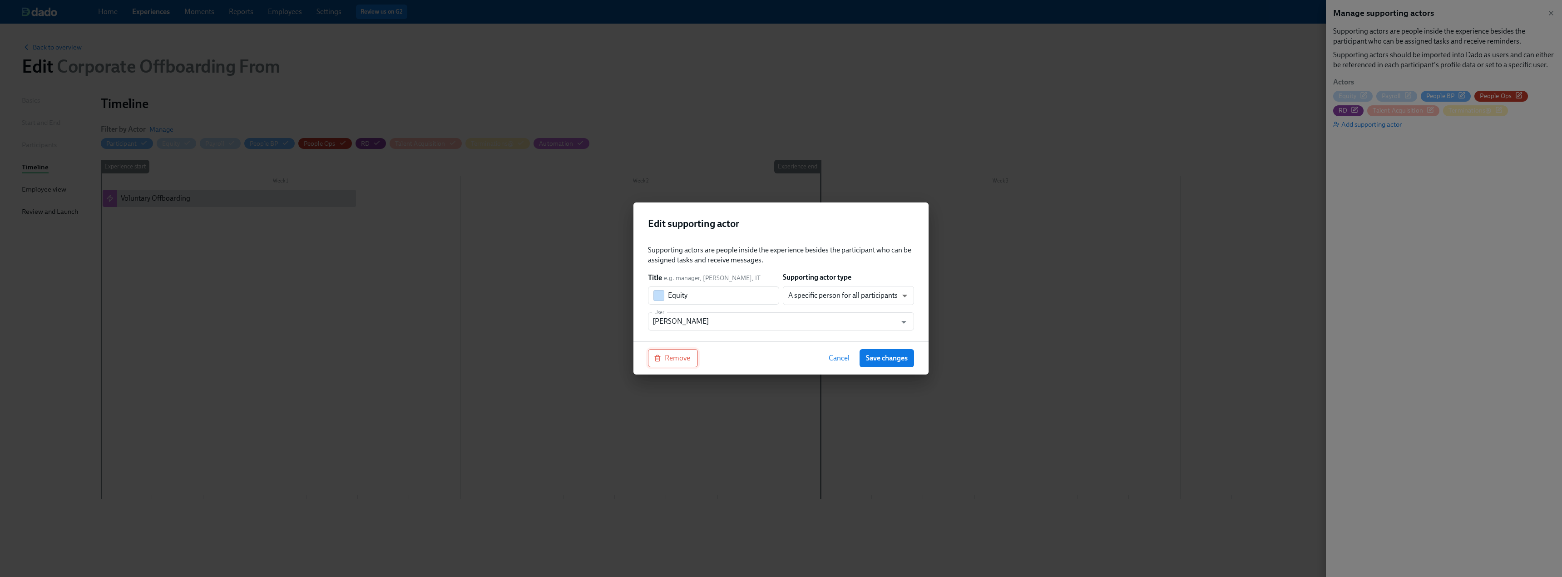
click at [686, 357] on span "Remove" at bounding box center [673, 358] width 35 height 9
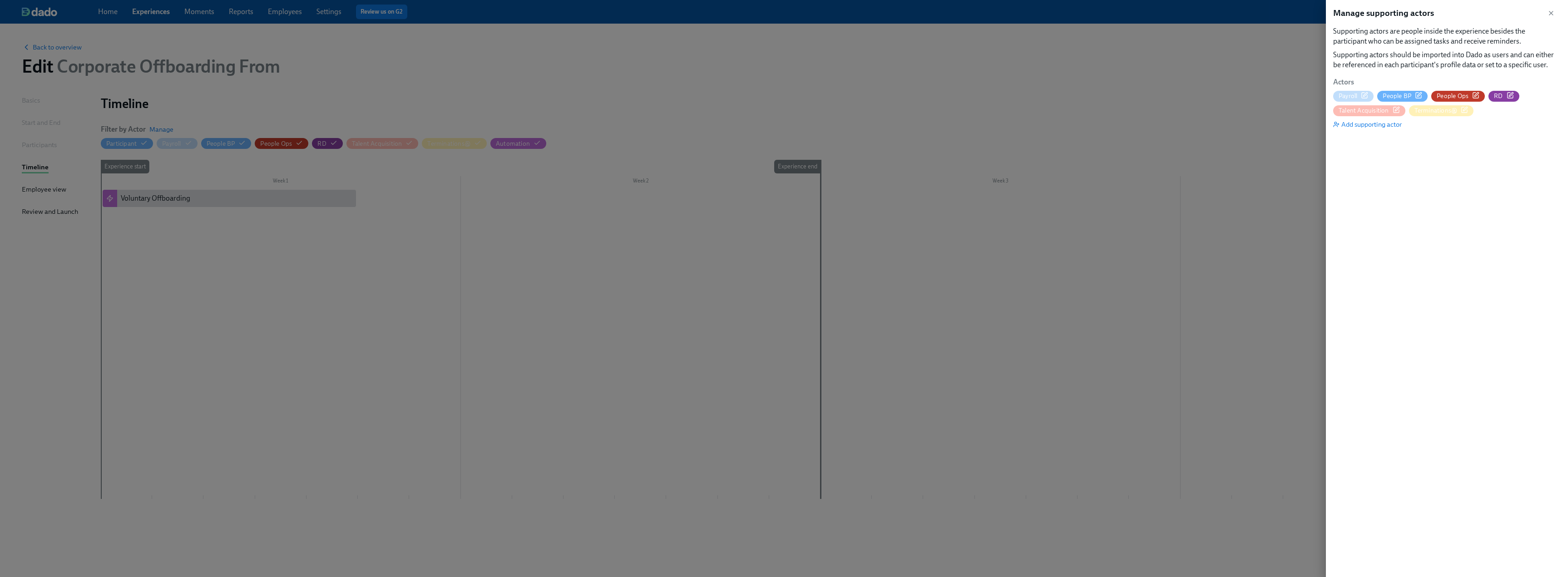
click at [1358, 93] on div "Payroll" at bounding box center [1354, 96] width 30 height 9
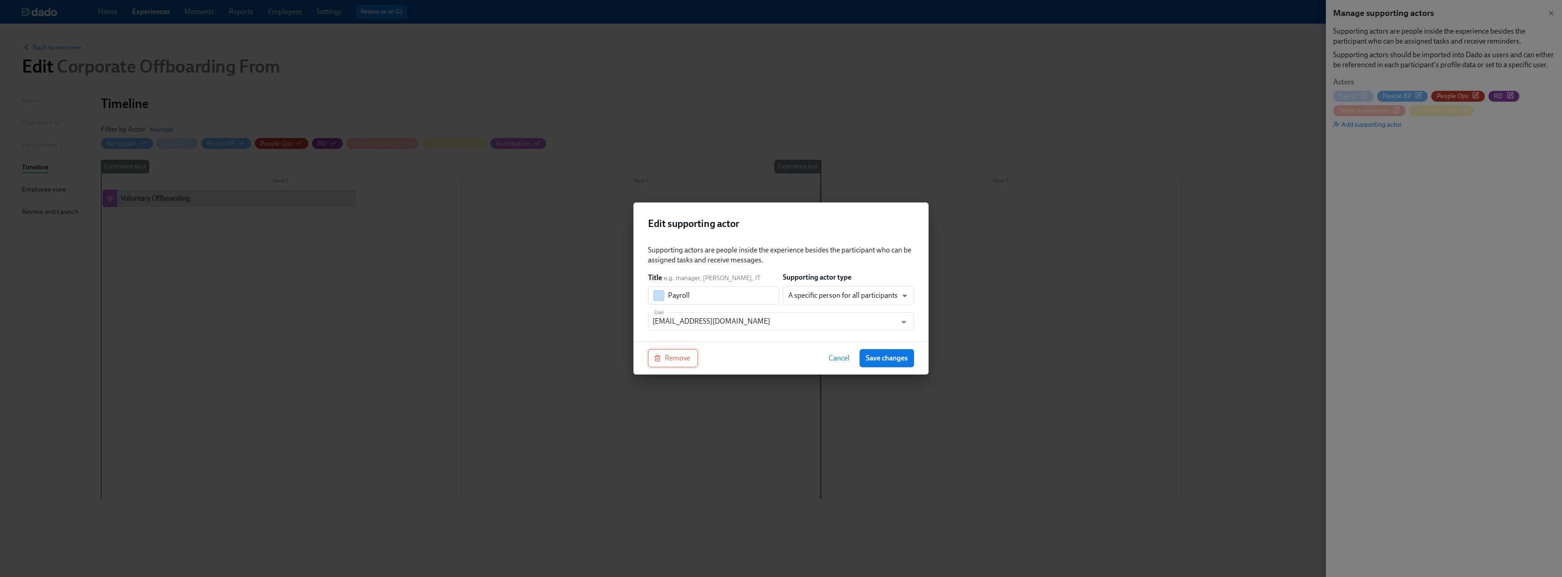
click at [676, 360] on span "Remove" at bounding box center [673, 358] width 35 height 9
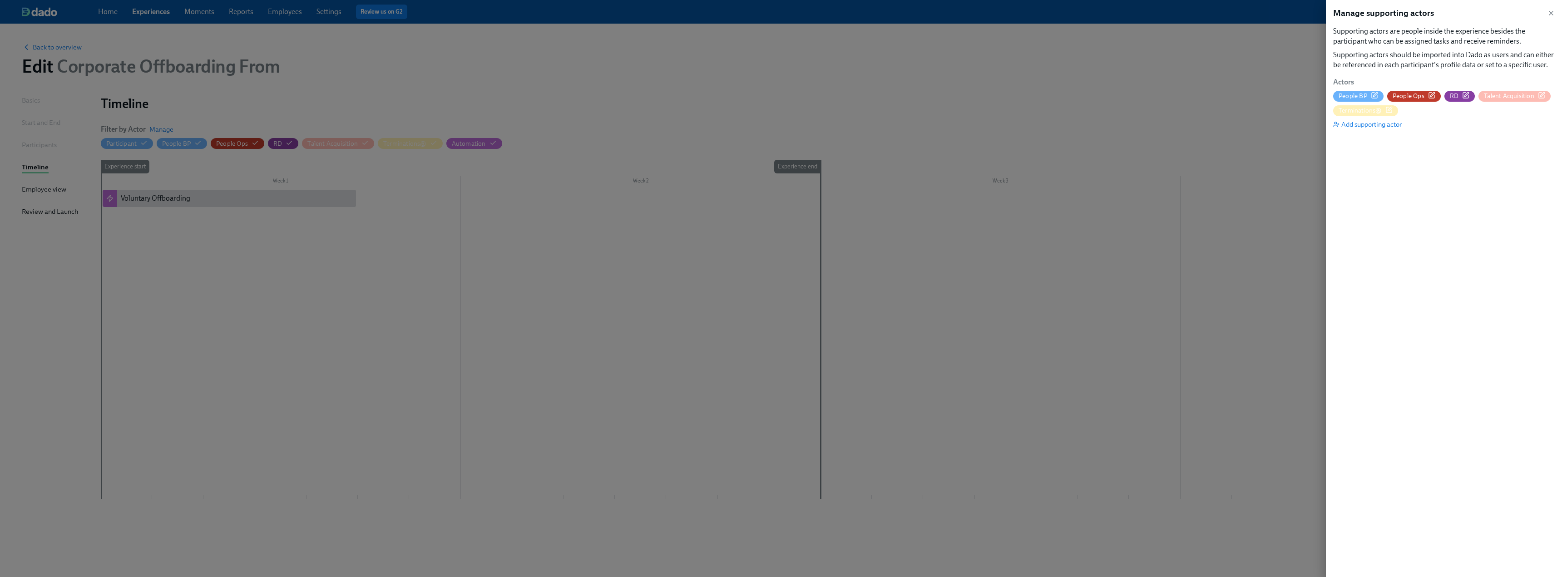
click at [1348, 97] on span "People BP" at bounding box center [1353, 96] width 29 height 9
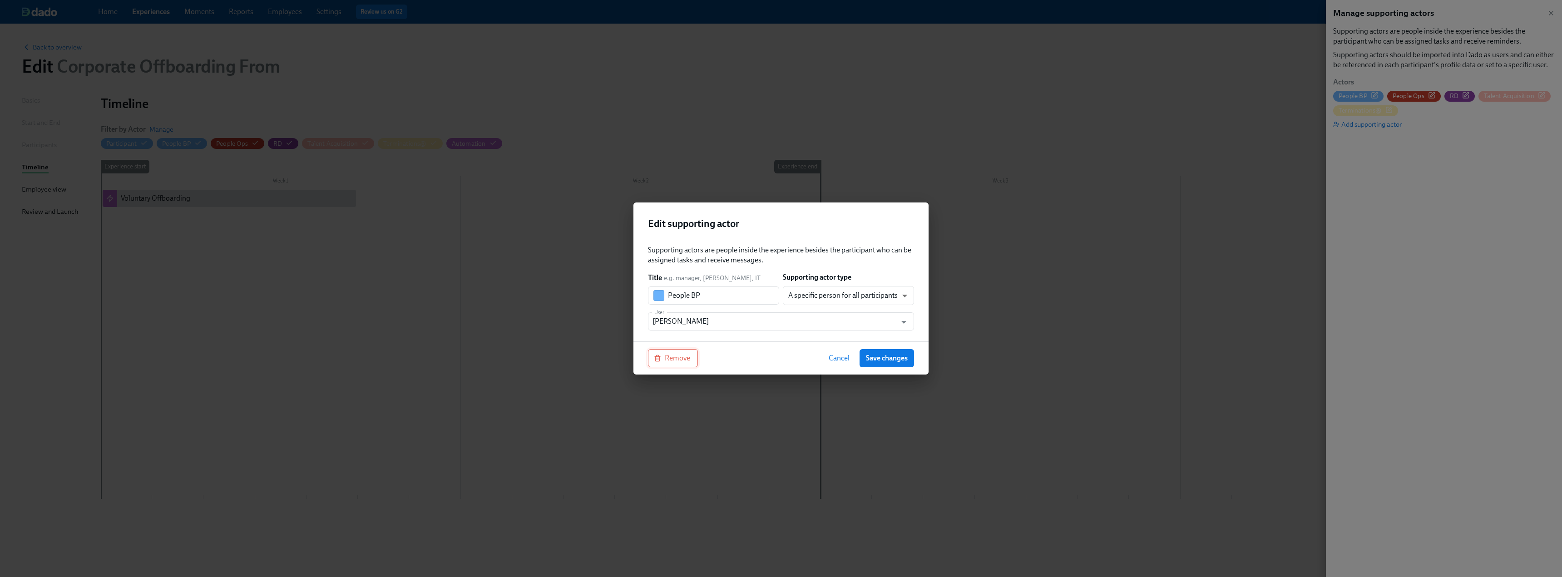
click at [681, 362] on span "Remove" at bounding box center [673, 358] width 35 height 9
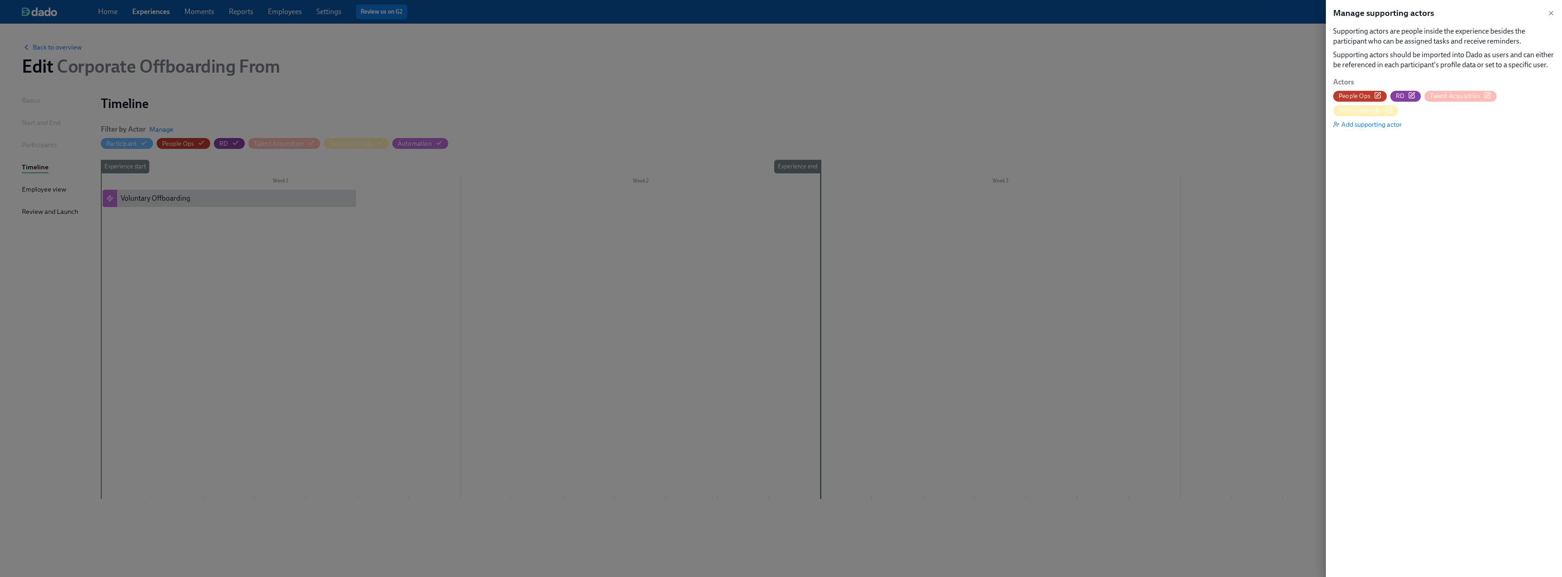
click at [1351, 95] on span "People Ops" at bounding box center [1355, 96] width 32 height 9
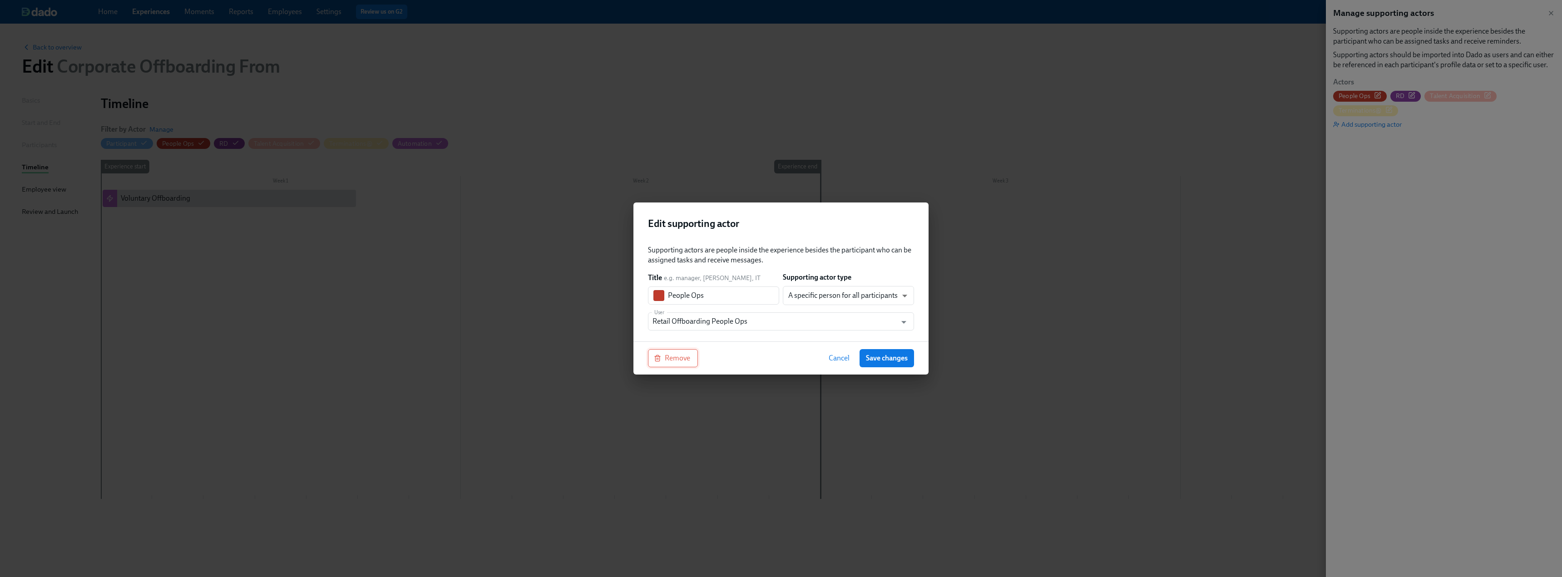
click at [667, 361] on span "Remove" at bounding box center [673, 358] width 35 height 9
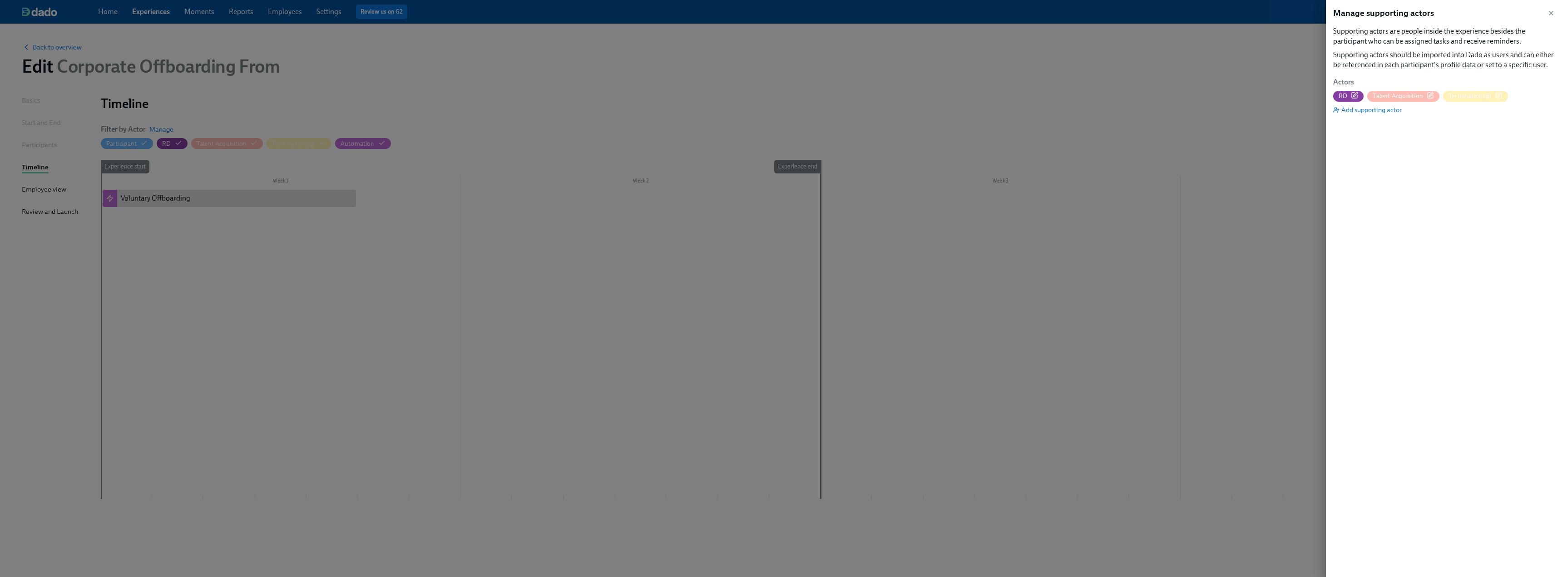
click at [1344, 92] on span "RD" at bounding box center [1343, 96] width 9 height 9
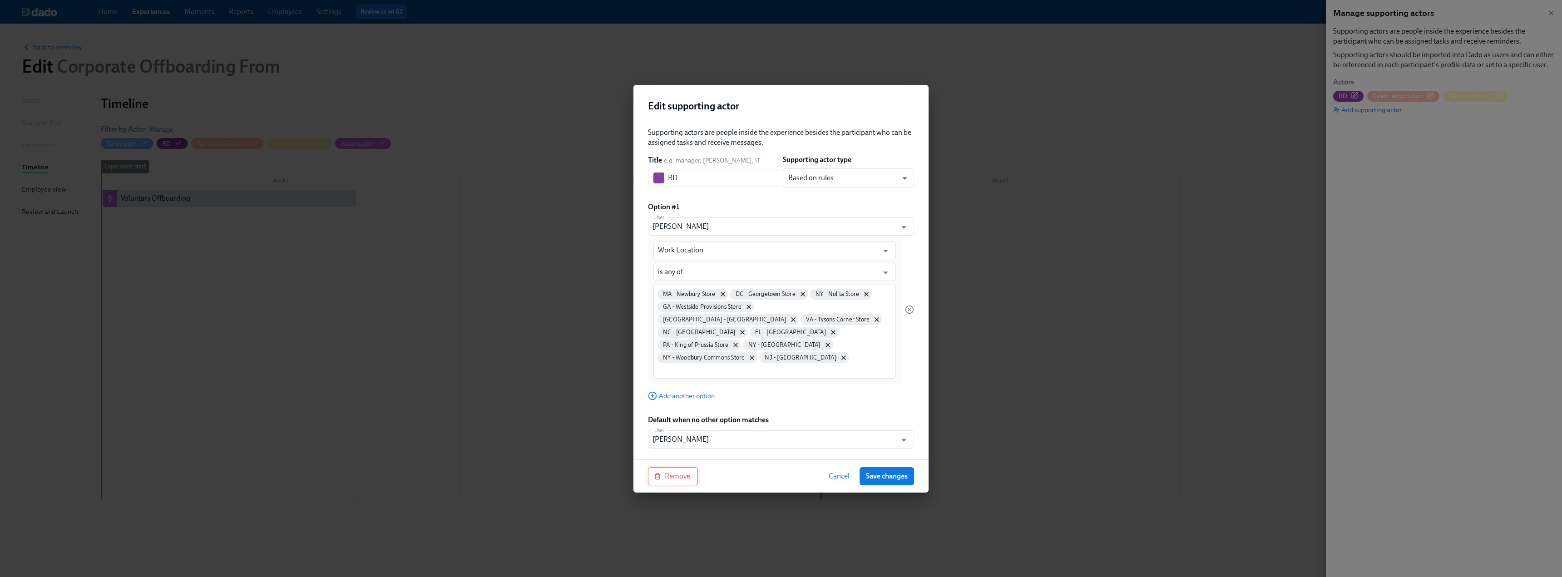
click at [674, 472] on span "Remove" at bounding box center [673, 476] width 35 height 9
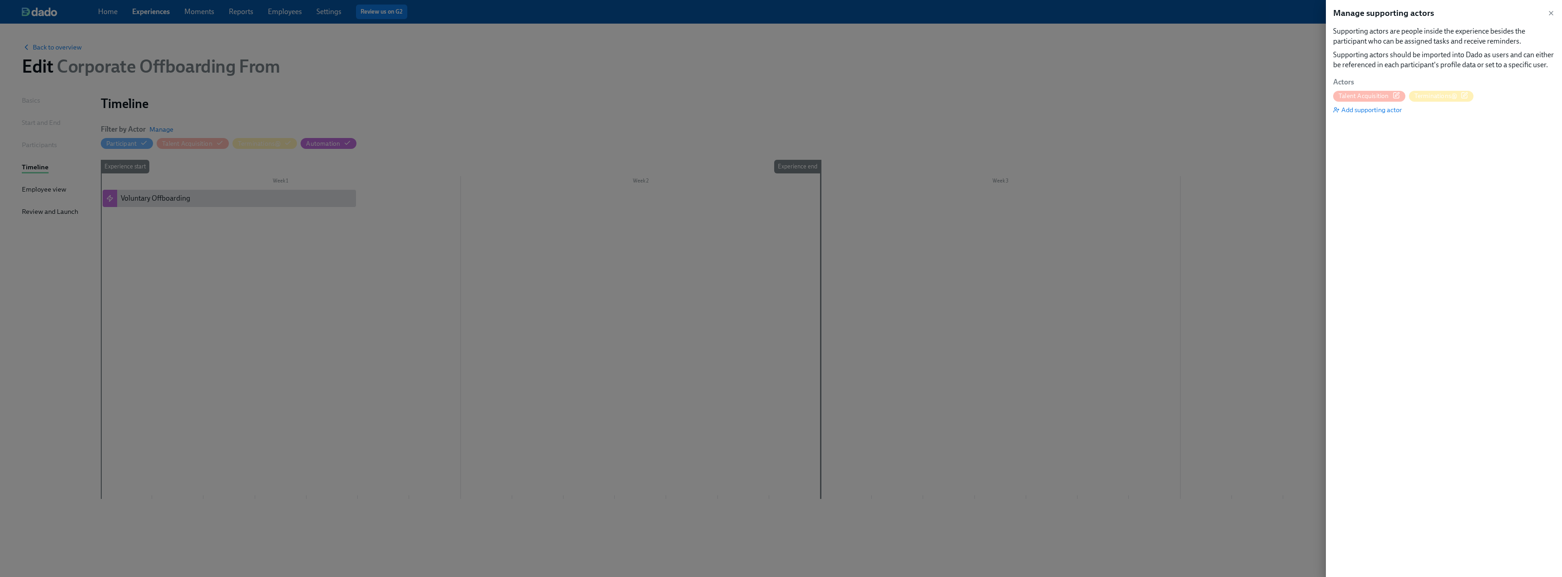
click at [1362, 96] on span "Talent Acquisition" at bounding box center [1364, 96] width 50 height 9
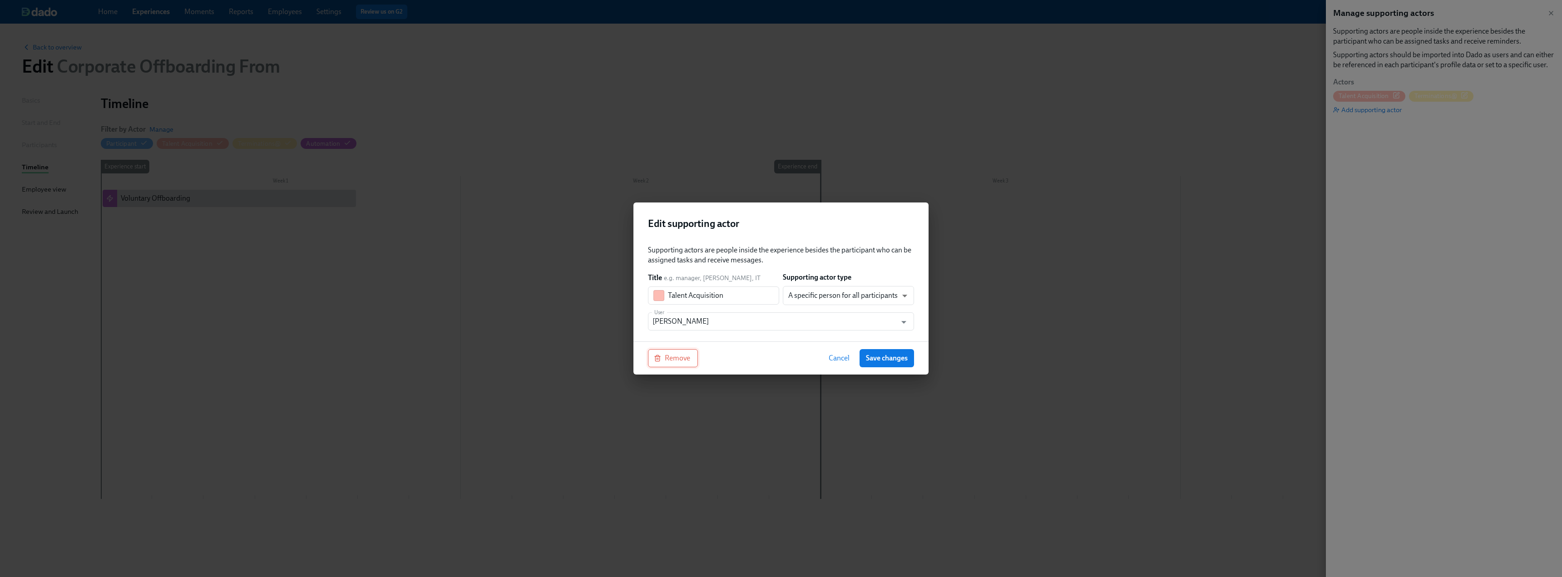
click at [666, 363] on button "Remove" at bounding box center [673, 358] width 50 height 18
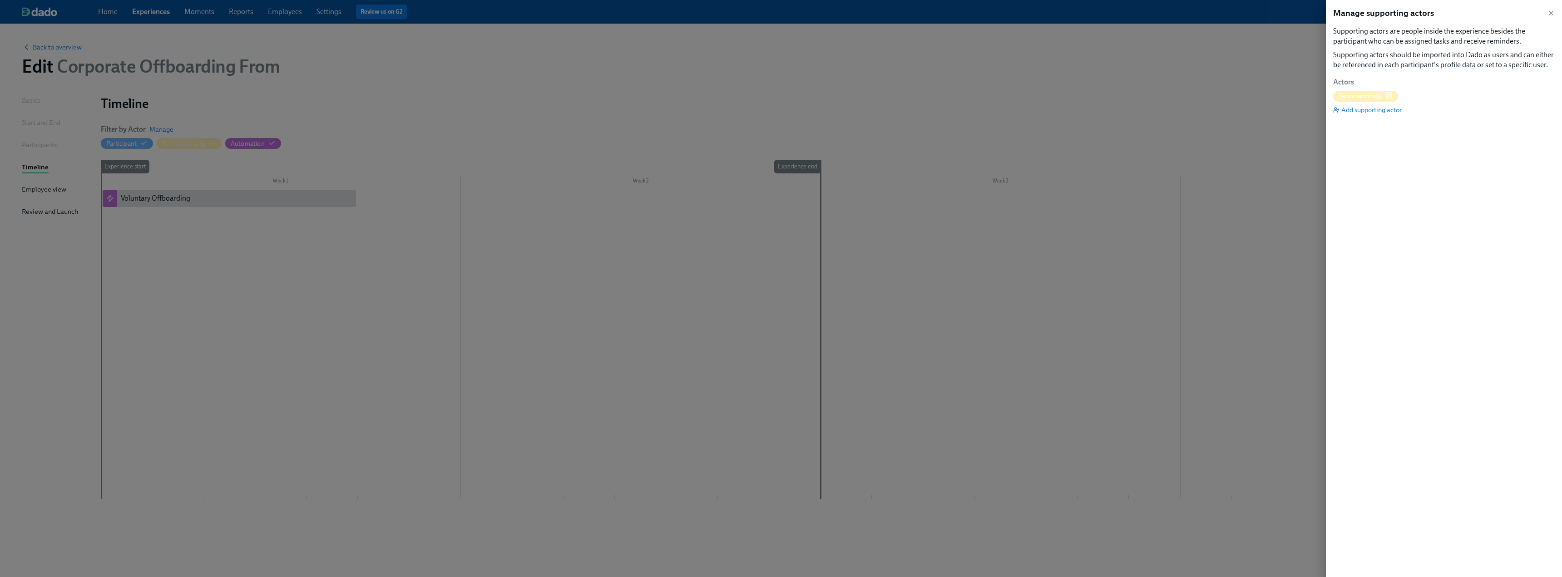
click at [1369, 94] on span "Terminations@" at bounding box center [1360, 96] width 43 height 9
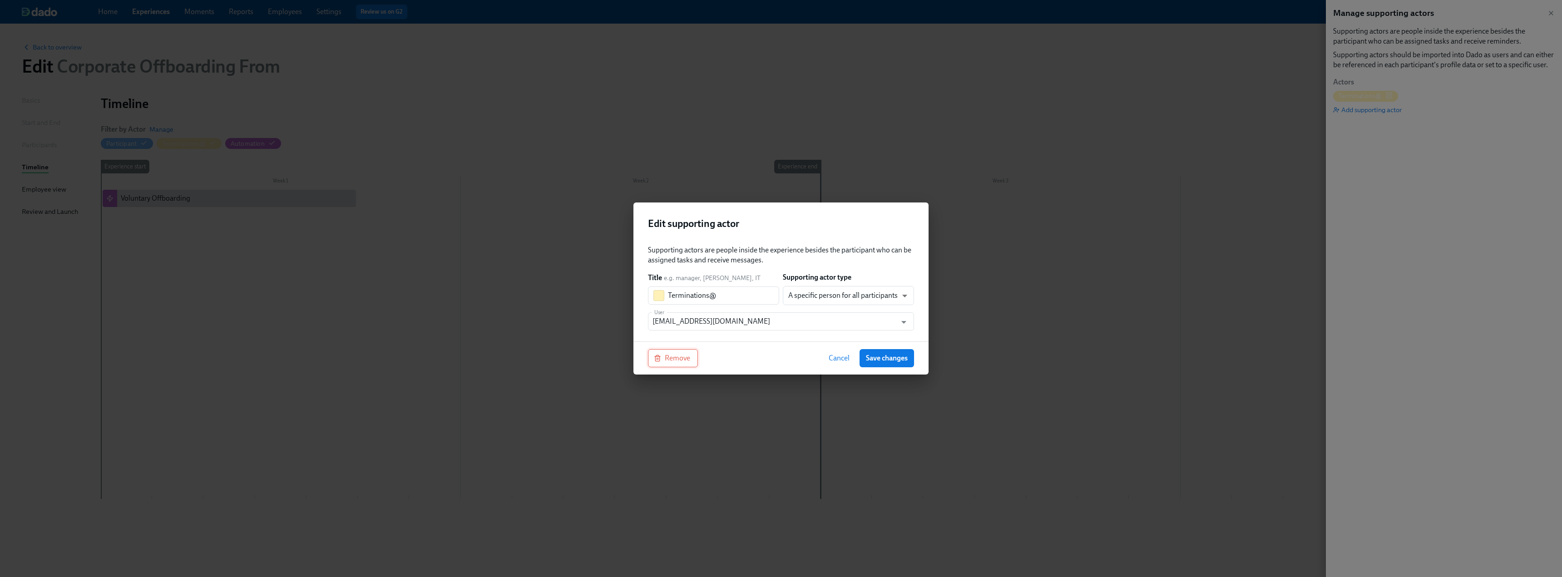
click at [668, 366] on button "Remove" at bounding box center [673, 358] width 50 height 18
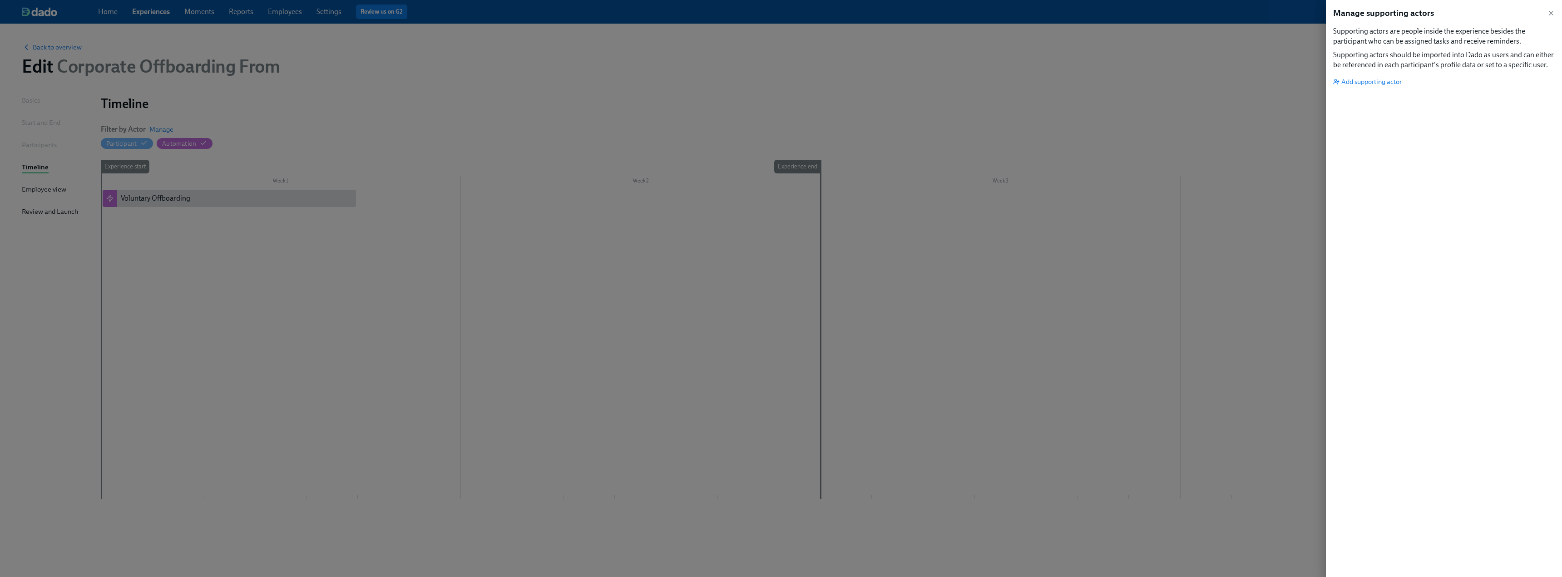
click at [1546, 15] on div "Manage supporting actors" at bounding box center [1444, 13] width 222 height 12
click at [1550, 14] on icon "button" at bounding box center [1552, 13] width 4 height 4
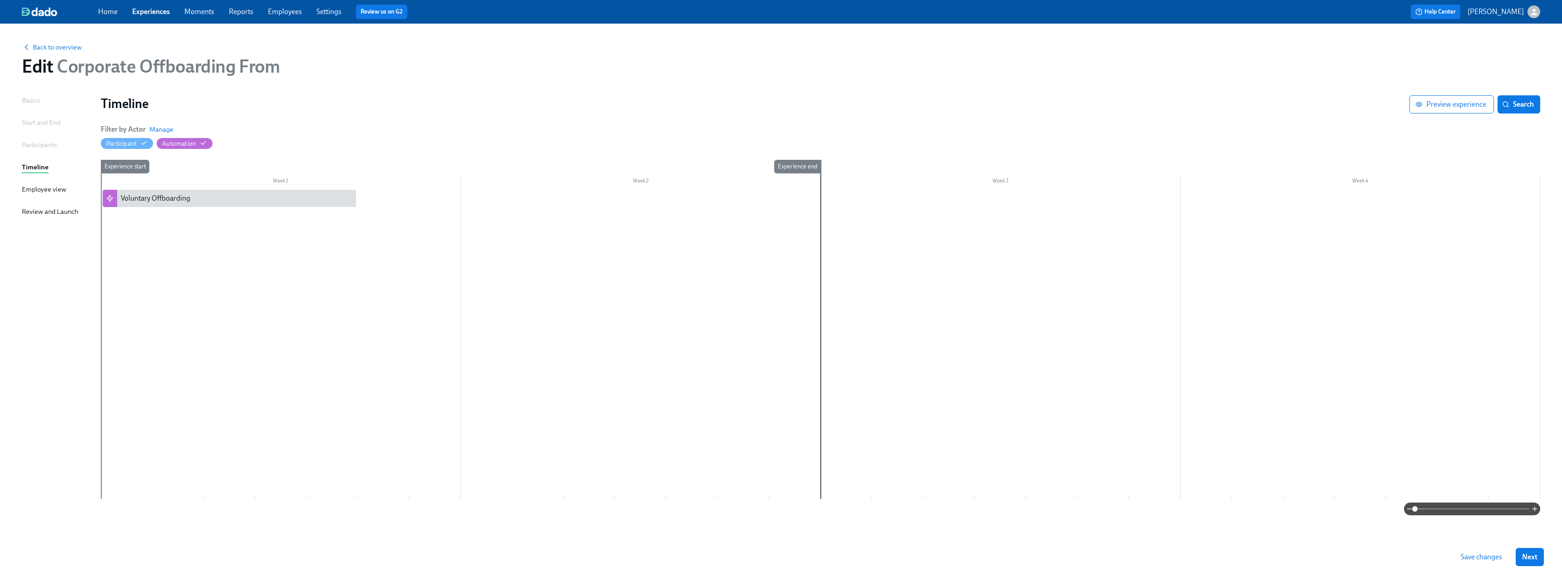
click at [1469, 559] on span "Save changes" at bounding box center [1481, 557] width 41 height 9
click at [56, 50] on span "Back to overview" at bounding box center [52, 47] width 60 height 9
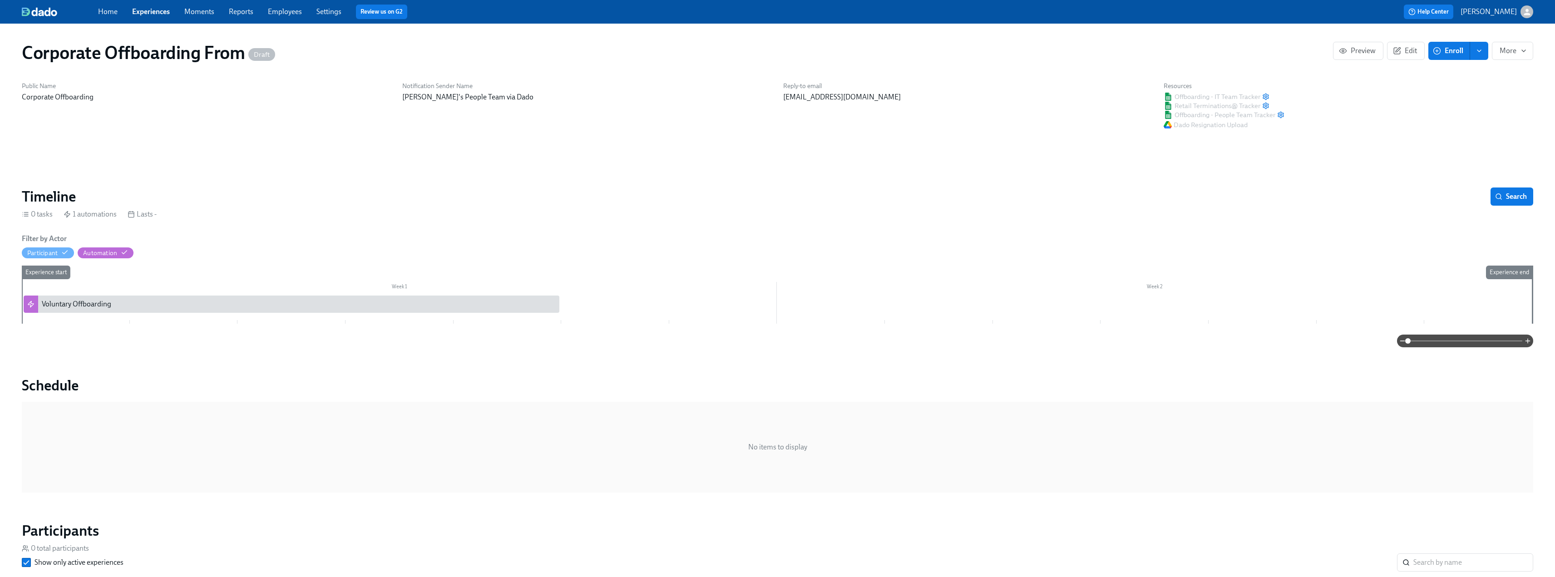
click at [144, 19] on div "Home Experiences Moments Reports Employees Settings Review us on G2 Help Center…" at bounding box center [777, 12] width 1555 height 24
click at [143, 14] on link "Experiences" at bounding box center [151, 11] width 38 height 9
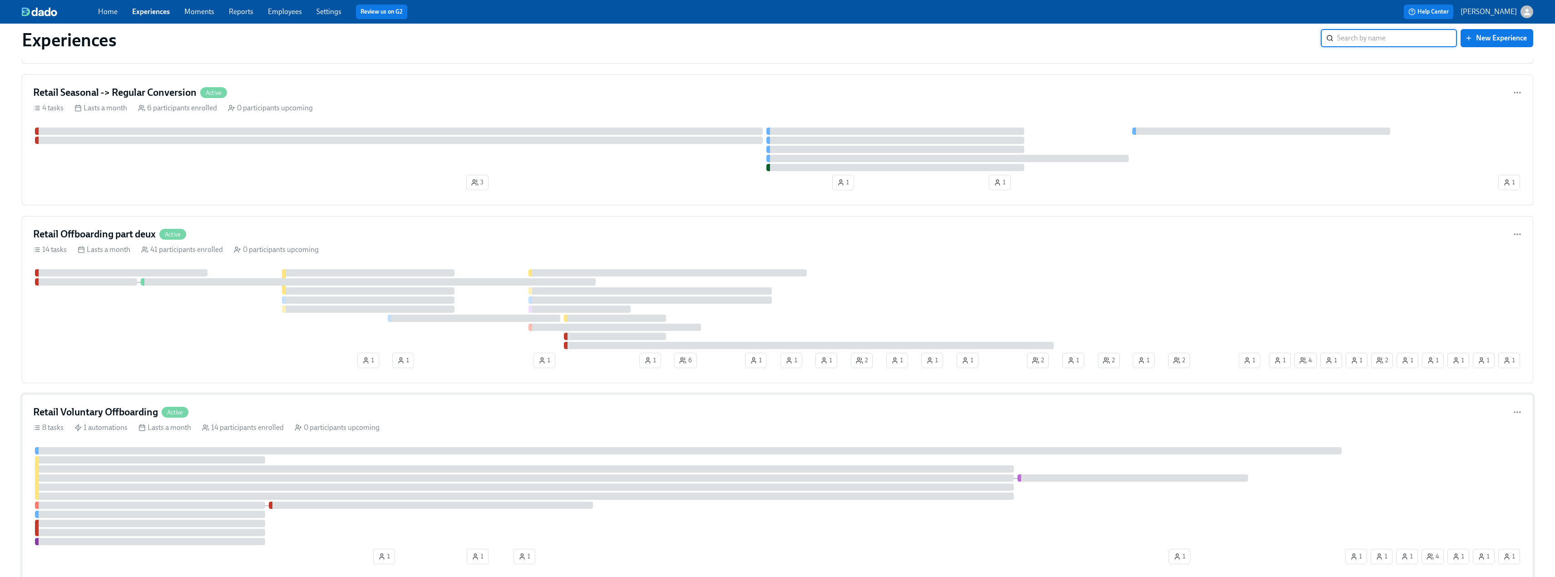
scroll to position [1135, 0]
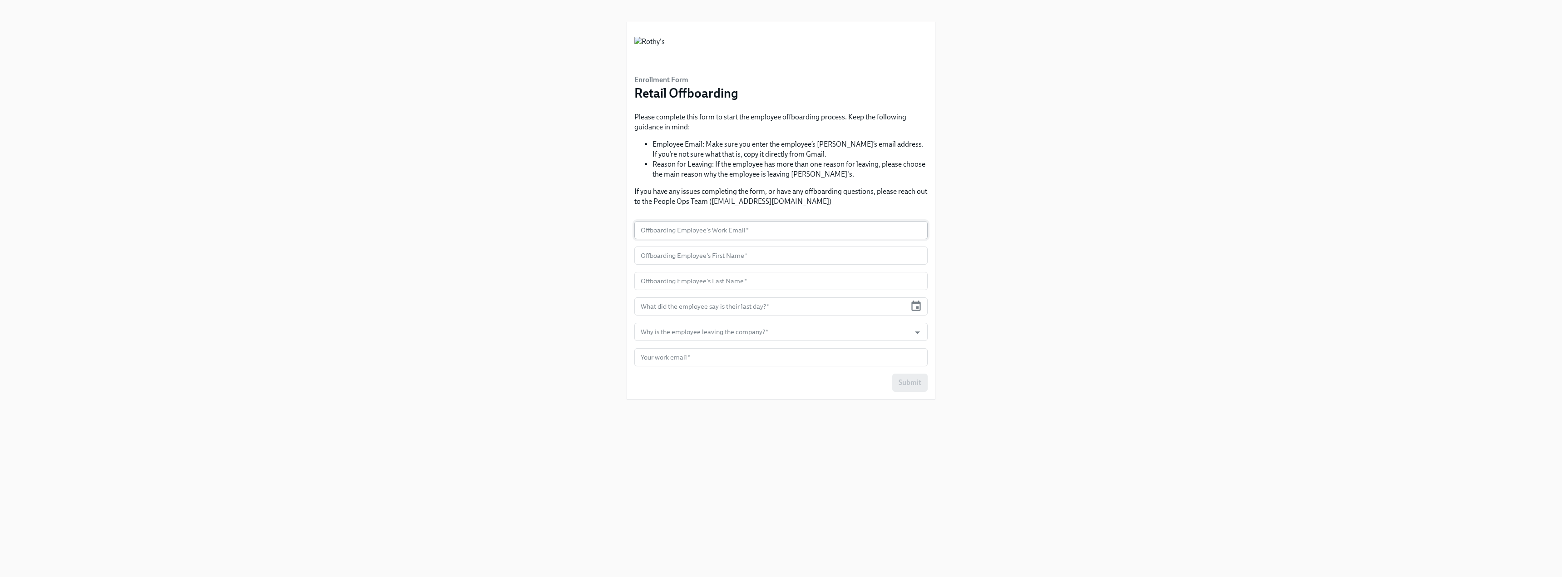
click at [703, 234] on input "text" at bounding box center [780, 230] width 293 height 18
paste input "[EMAIL_ADDRESS][DOMAIN_NAME]"
click at [560, 229] on div "Enrollment Form Retail Offboarding Please complete this form to start the emplo…" at bounding box center [781, 277] width 1519 height 555
click at [647, 260] on input "text" at bounding box center [780, 256] width 293 height 18
click at [729, 228] on input "[EMAIL_ADDRESS][DOMAIN_NAME]" at bounding box center [780, 230] width 293 height 18
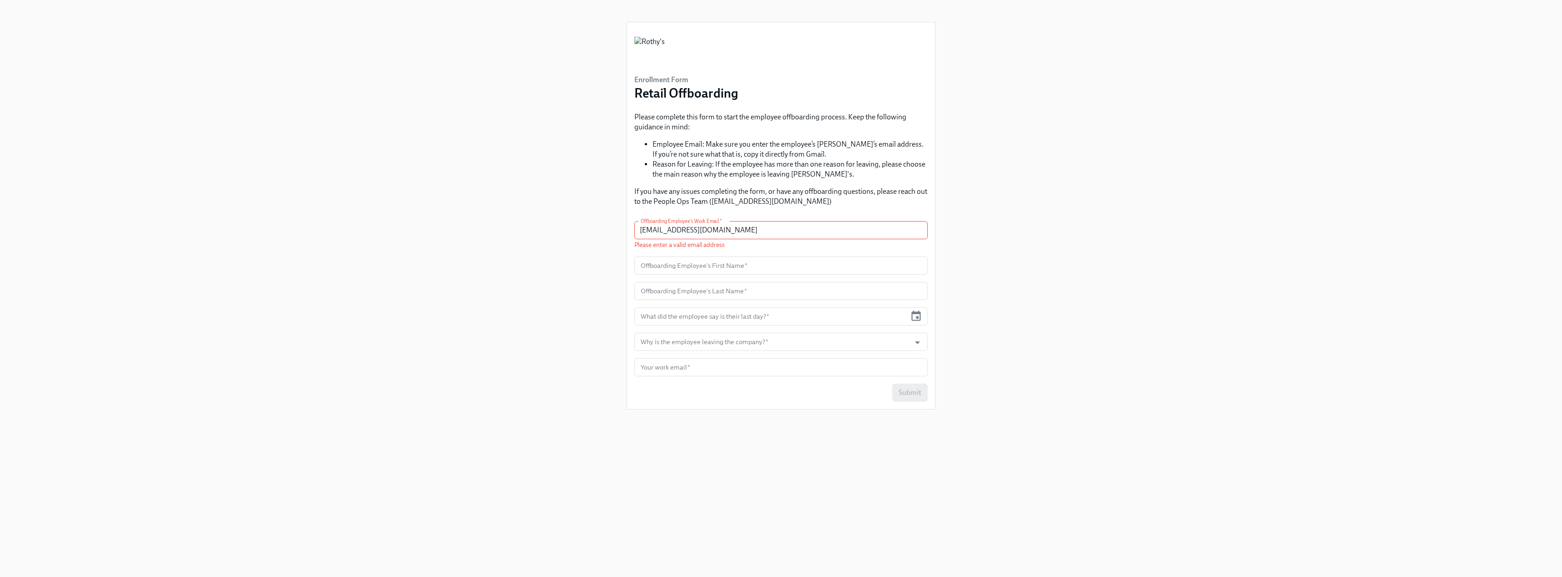
click at [528, 285] on div "Enrollment Form Retail Offboarding Please complete this form to start the emplo…" at bounding box center [781, 277] width 1519 height 555
click at [755, 231] on input "eminatrea@rothys.com" at bounding box center [780, 230] width 293 height 18
click at [731, 236] on input "eminatrea@rothys.com" at bounding box center [780, 230] width 293 height 18
click at [716, 282] on input "text" at bounding box center [780, 281] width 293 height 18
click at [698, 253] on input "text" at bounding box center [780, 256] width 293 height 18
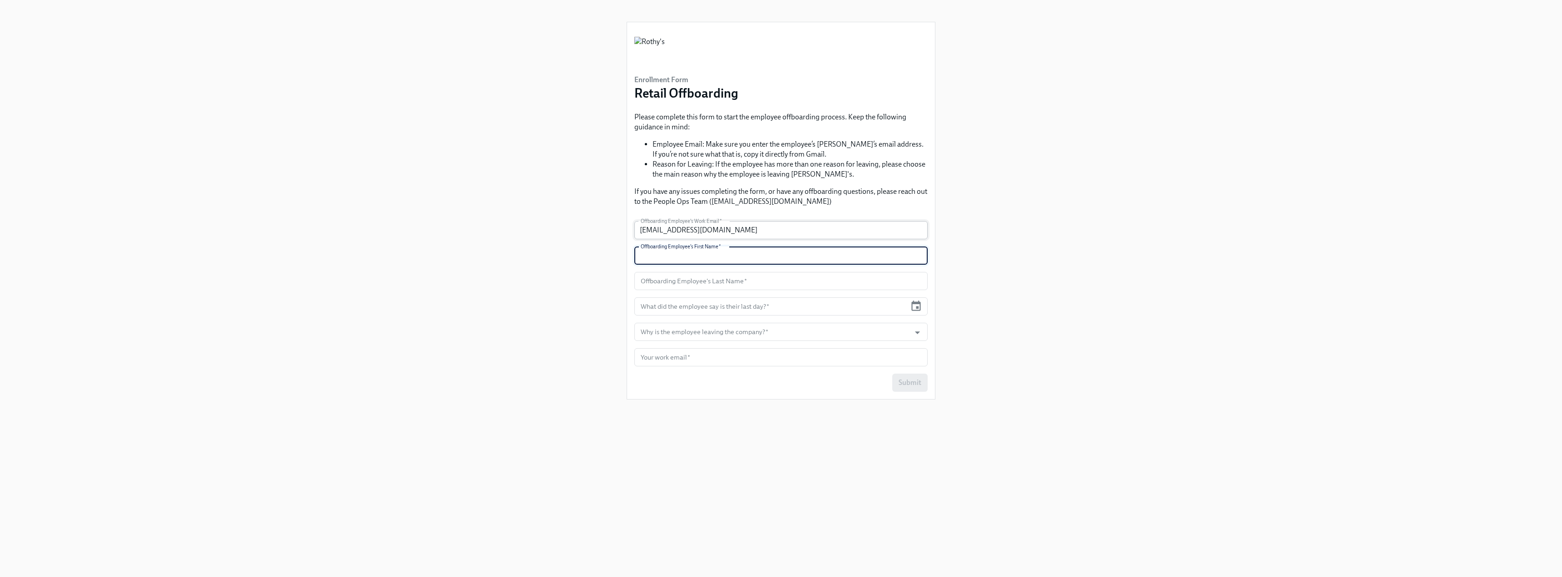
click at [733, 231] on input "eminatrea@rothys.com" at bounding box center [780, 230] width 293 height 18
click at [725, 250] on form "Offboarding Employee's Work Email   * eminatrea@rothys.com Offboarding Employee…" at bounding box center [780, 311] width 293 height 181
click at [749, 229] on input "eminatrea@rothys.com" at bounding box center [780, 230] width 293 height 18
type input "eminatrea@rothys.com"
click at [482, 276] on div "Enrollment Form Retail Offboarding Please complete this form to start the emplo…" at bounding box center [781, 277] width 1519 height 555
